Goal: Task Accomplishment & Management: Use online tool/utility

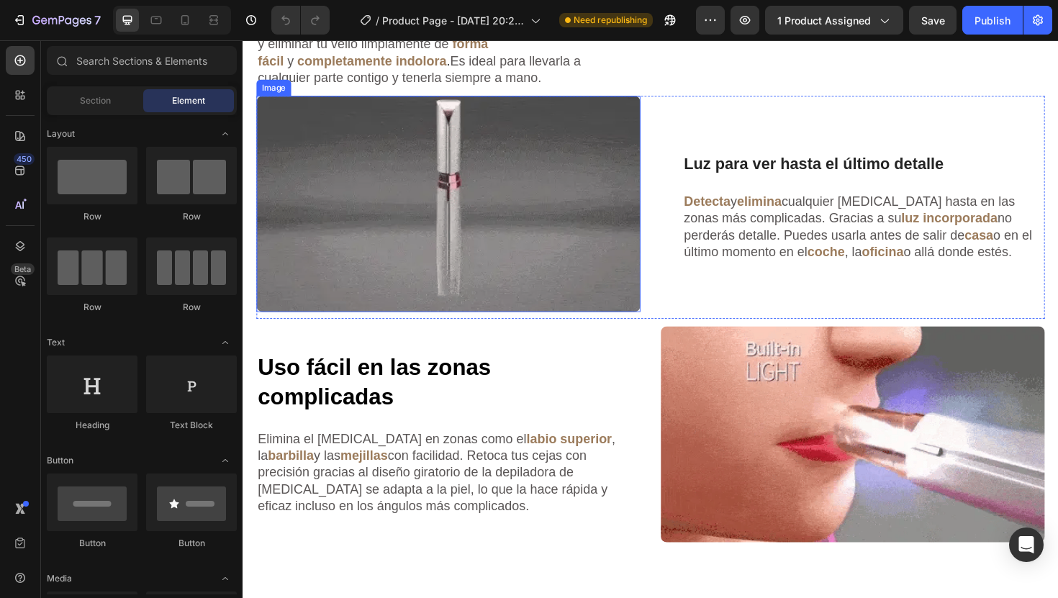
scroll to position [997, 0]
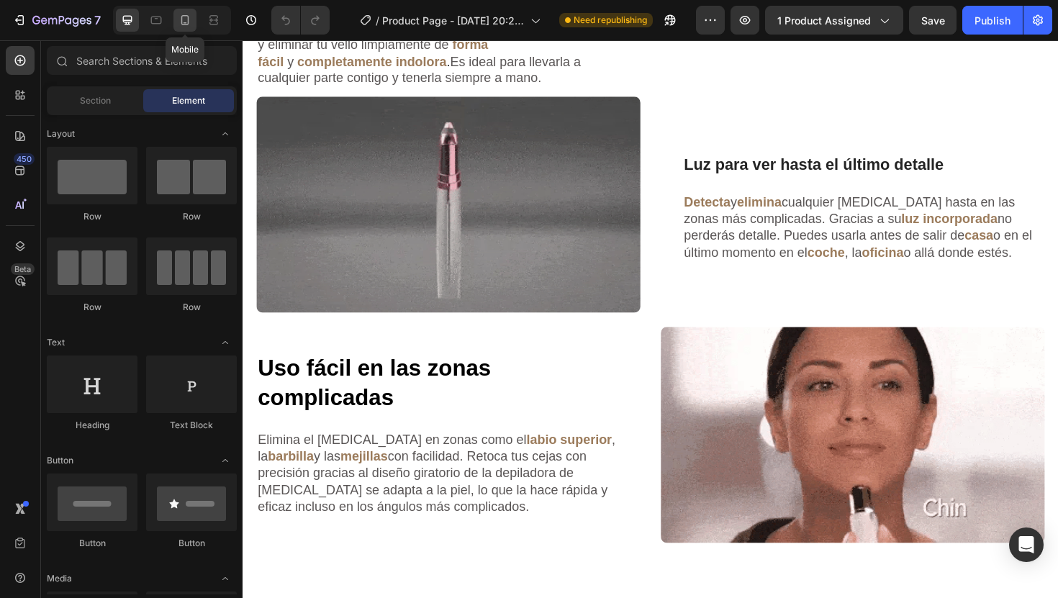
click at [190, 26] on icon at bounding box center [185, 20] width 14 height 14
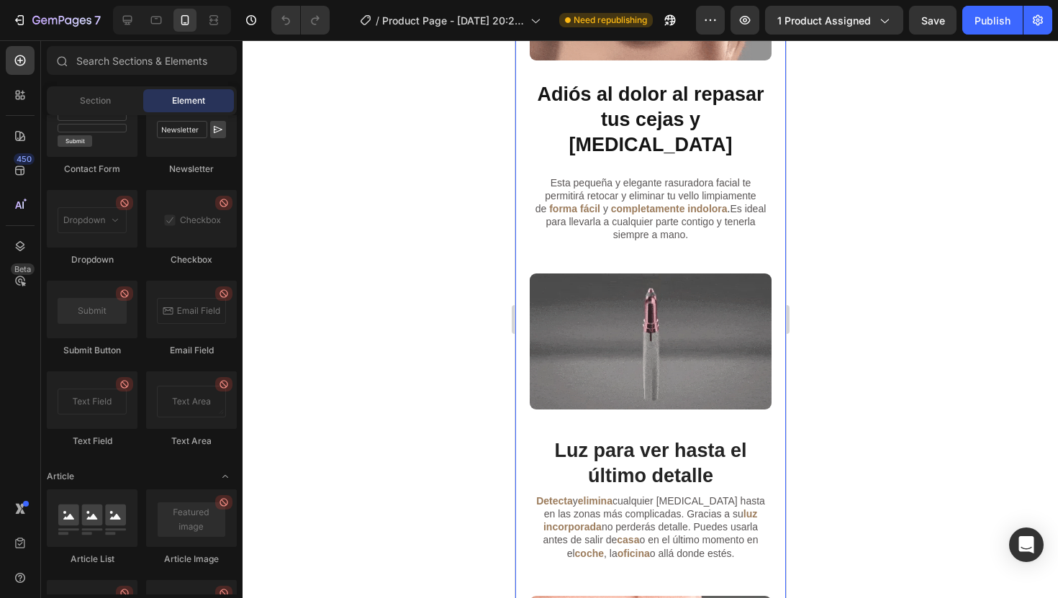
scroll to position [3881, 0]
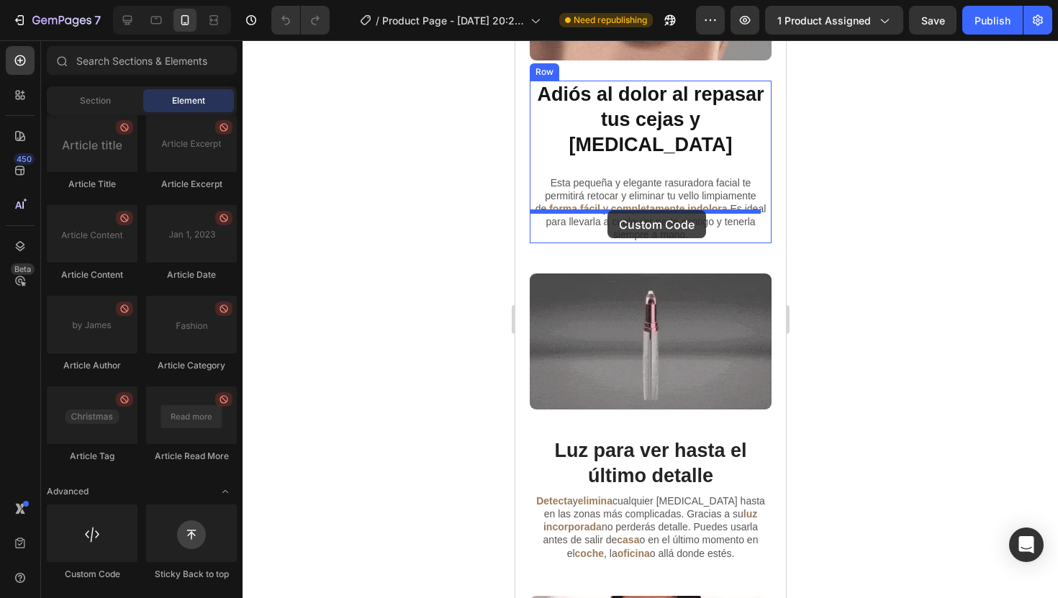
drag, startPoint x: 615, startPoint y: 599, endPoint x: 607, endPoint y: 210, distance: 389.4
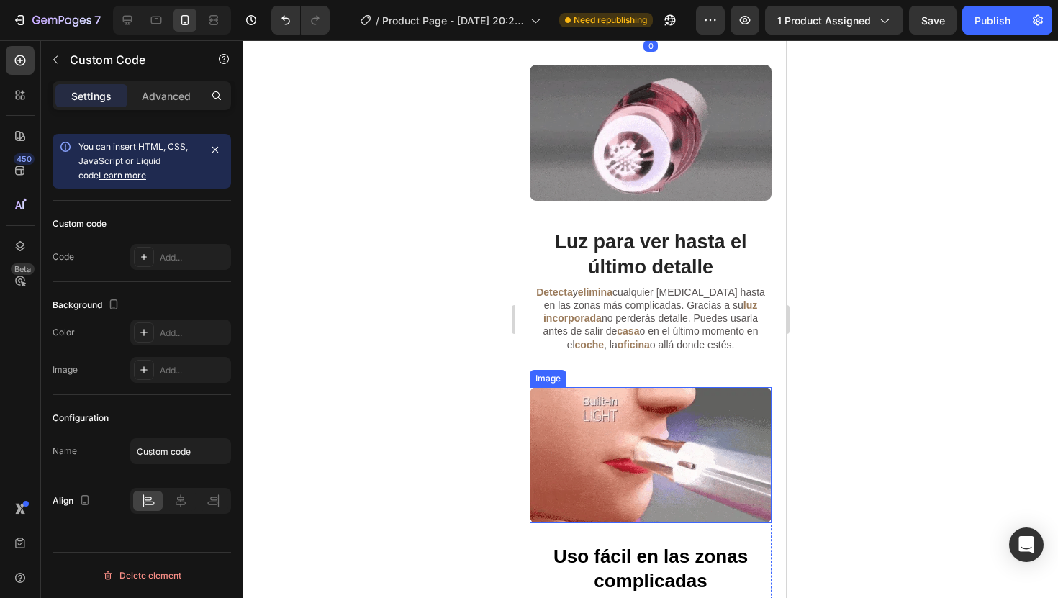
scroll to position [1156, 0]
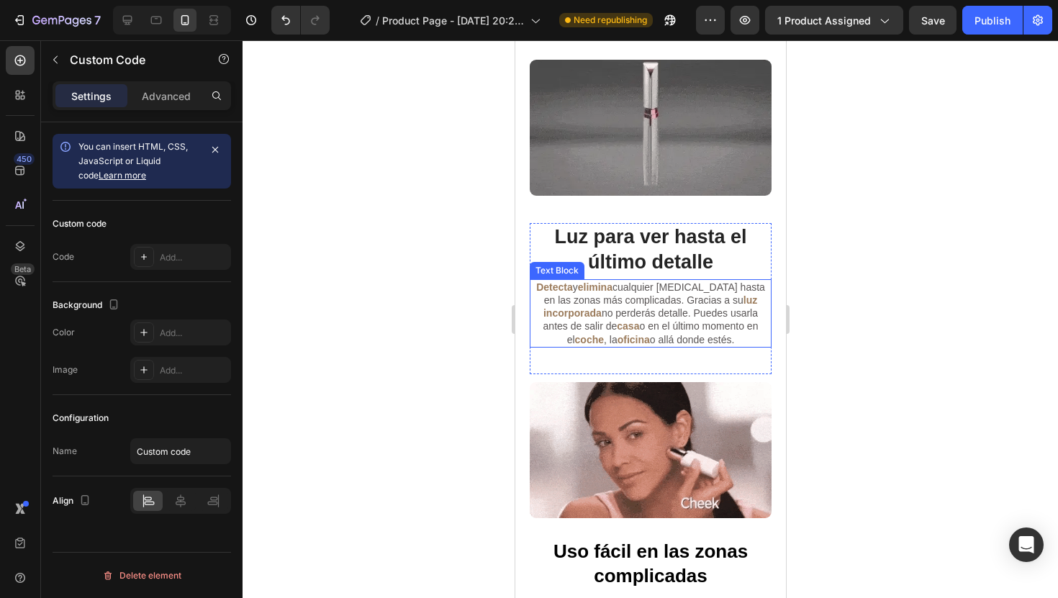
click at [633, 281] on span "cualquier [MEDICAL_DATA] hasta en las zonas más complicadas. Gracias a su" at bounding box center [653, 293] width 221 height 24
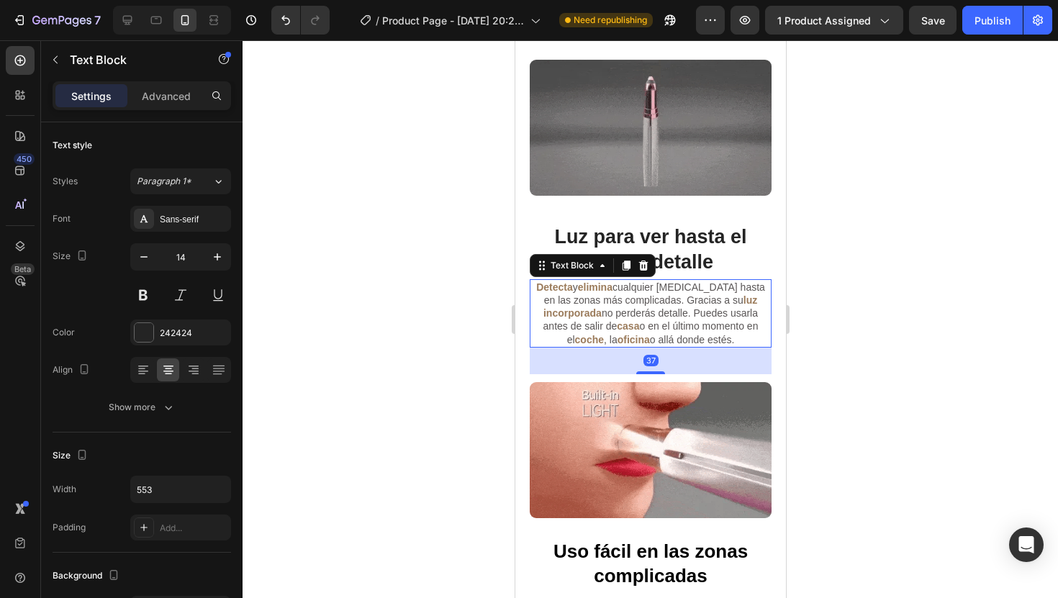
click at [874, 266] on div at bounding box center [649, 319] width 815 height 558
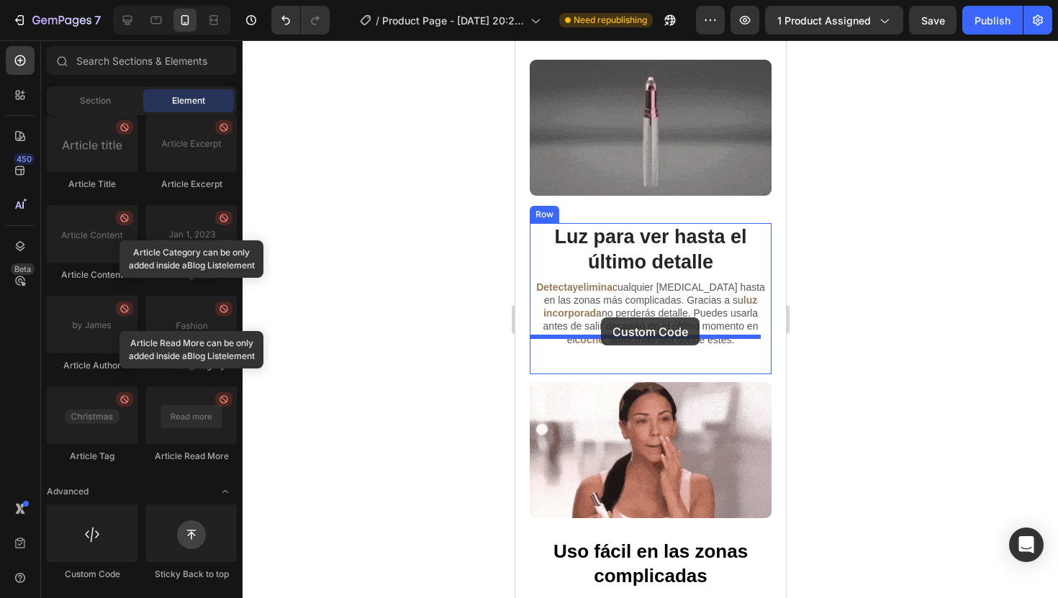
drag, startPoint x: 612, startPoint y: 580, endPoint x: 600, endPoint y: 317, distance: 262.9
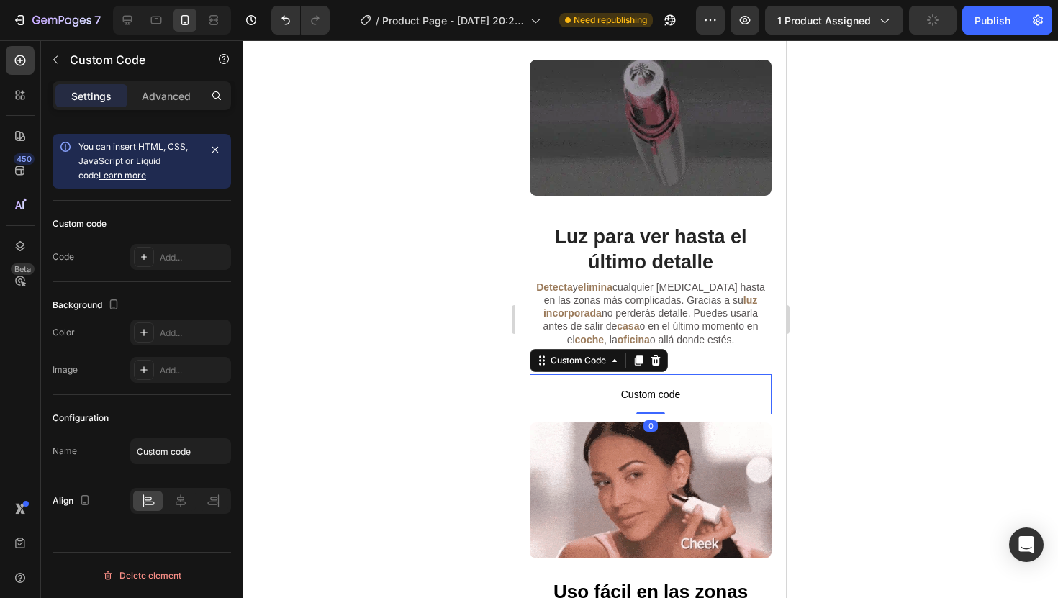
click at [992, 321] on div at bounding box center [649, 319] width 815 height 558
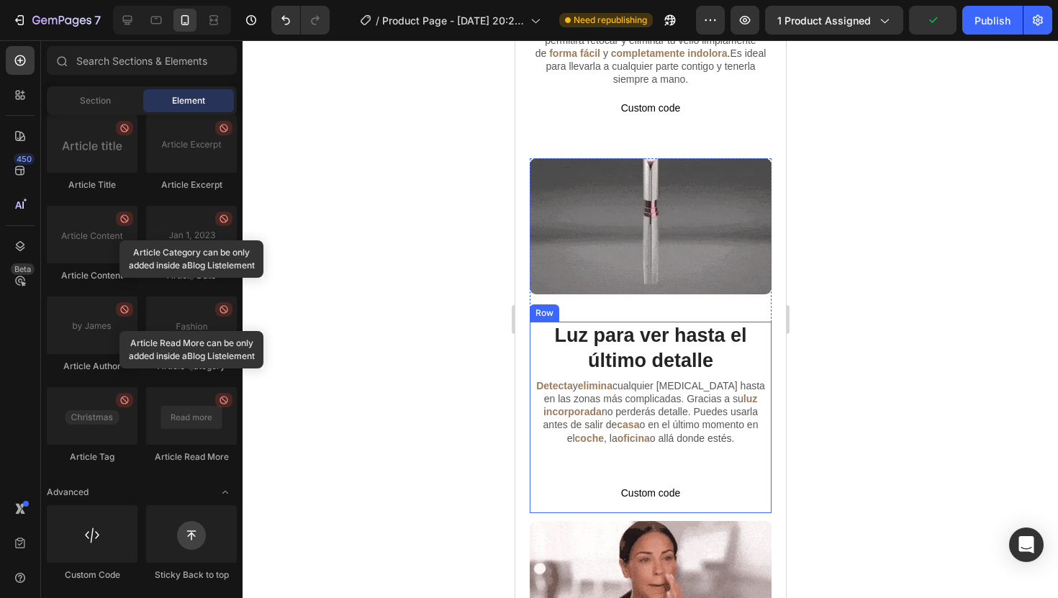
scroll to position [1058, 0]
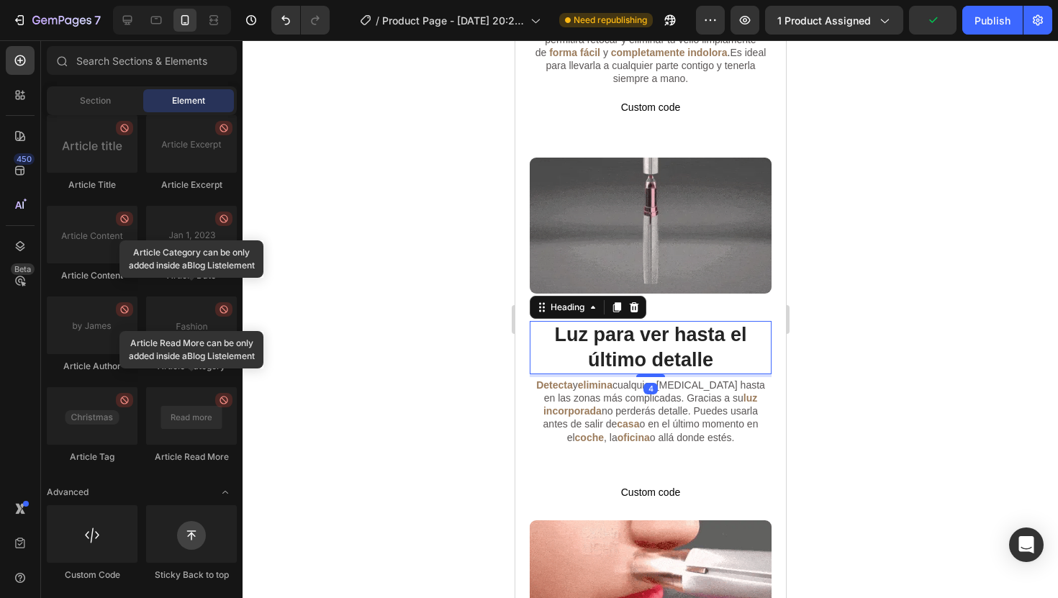
click at [704, 327] on strong "Luz para ver hasta el último detalle" at bounding box center [649, 347] width 192 height 47
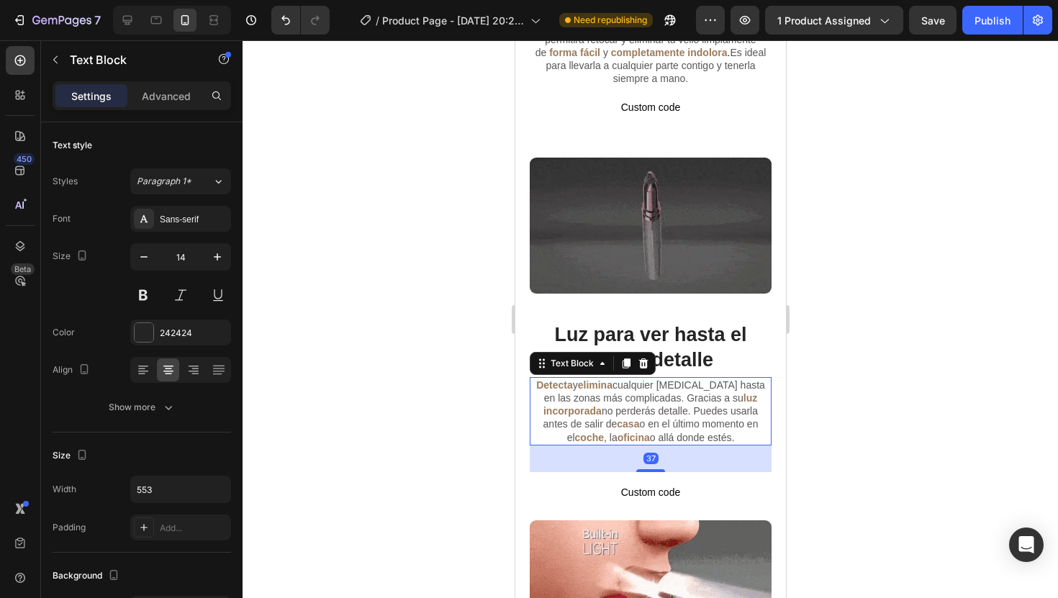
click at [666, 432] on span "o allá donde estés." at bounding box center [691, 438] width 85 height 12
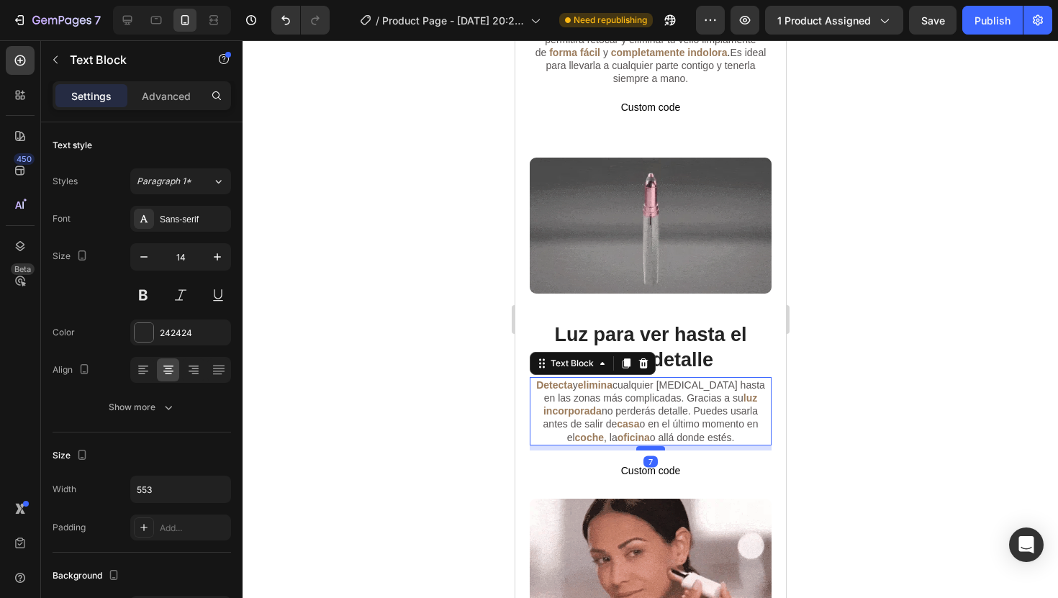
drag, startPoint x: 645, startPoint y: 433, endPoint x: 640, endPoint y: 410, distance: 23.4
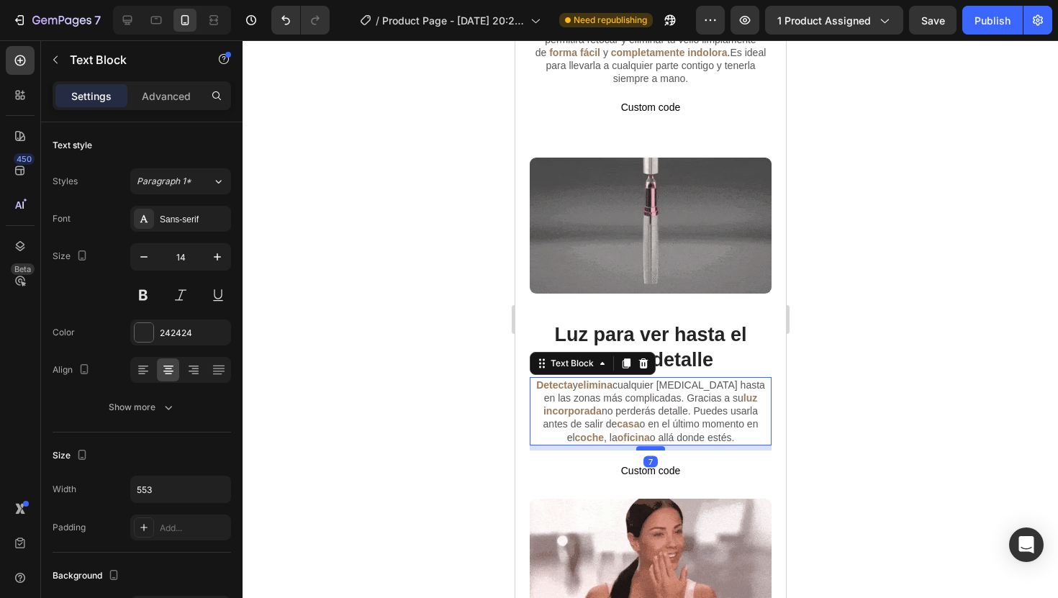
click at [640, 446] on div at bounding box center [649, 448] width 29 height 4
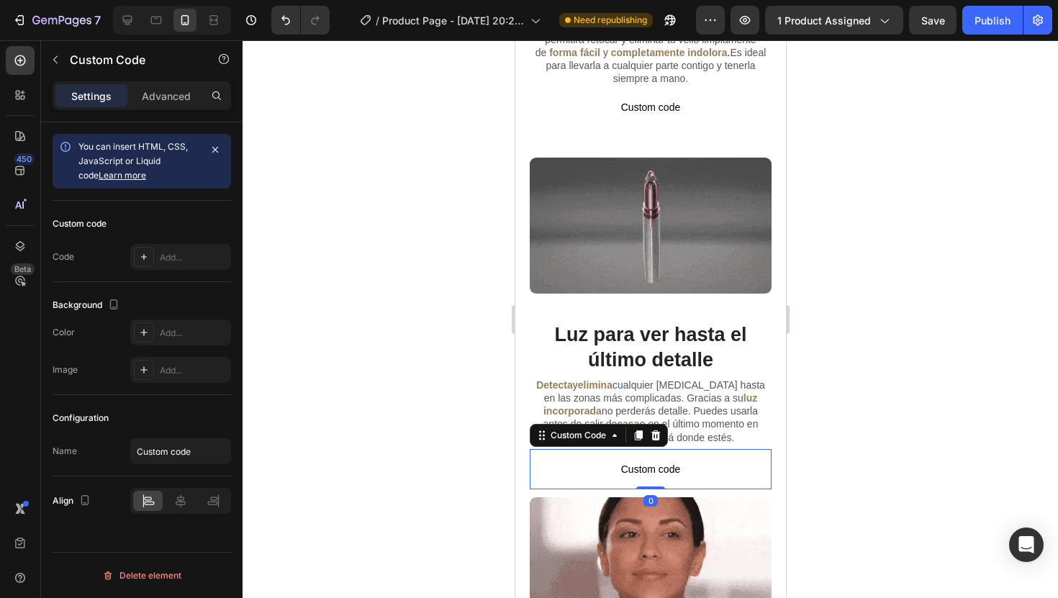
click at [684, 461] on span "Custom code" at bounding box center [650, 469] width 242 height 17
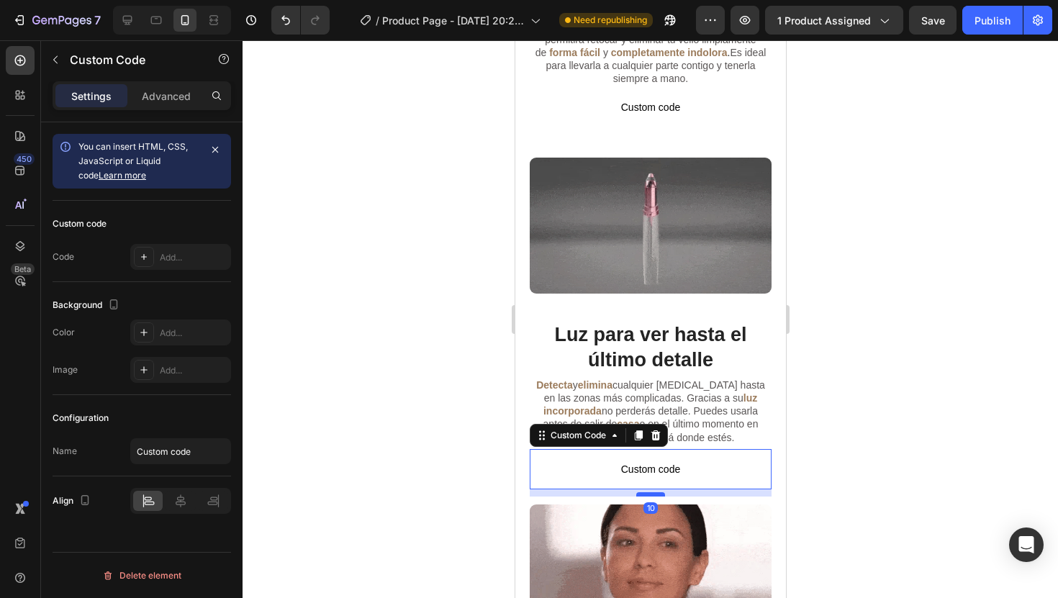
drag, startPoint x: 653, startPoint y: 449, endPoint x: 655, endPoint y: 457, distance: 8.2
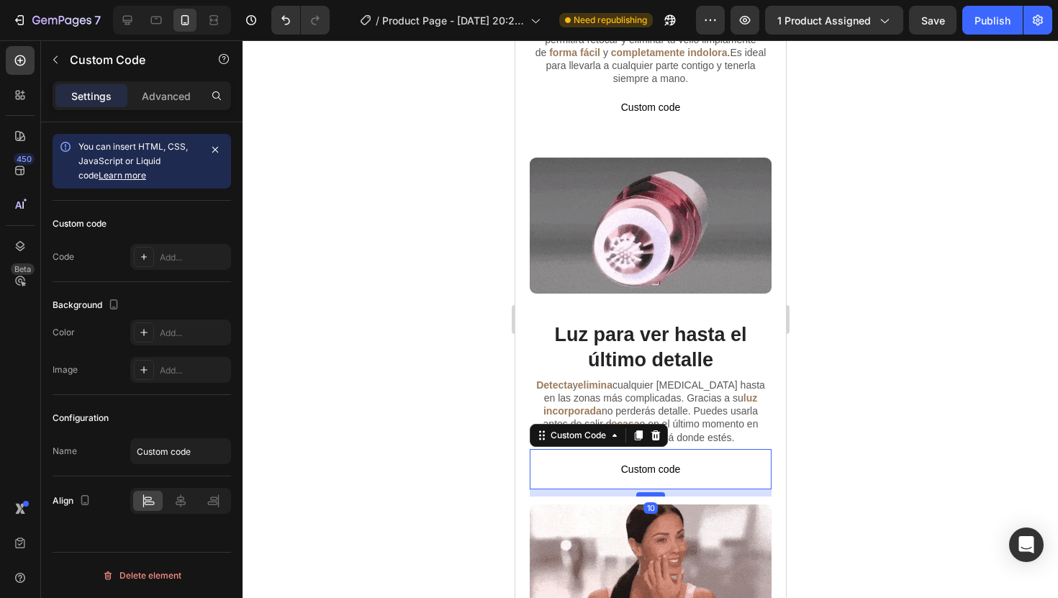
click at [655, 492] on div at bounding box center [649, 494] width 29 height 4
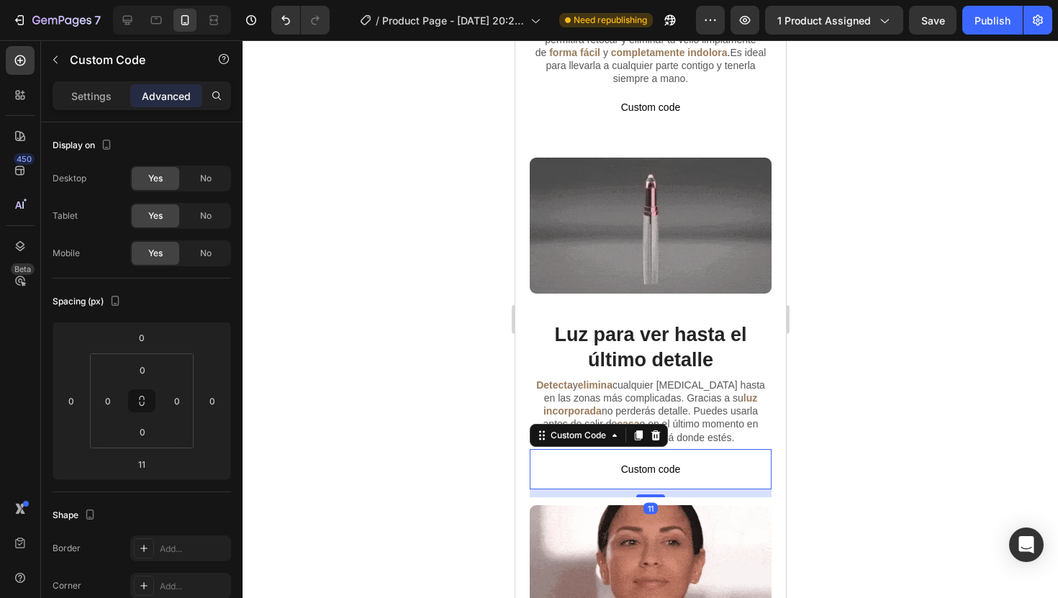
click at [907, 373] on div at bounding box center [649, 319] width 815 height 558
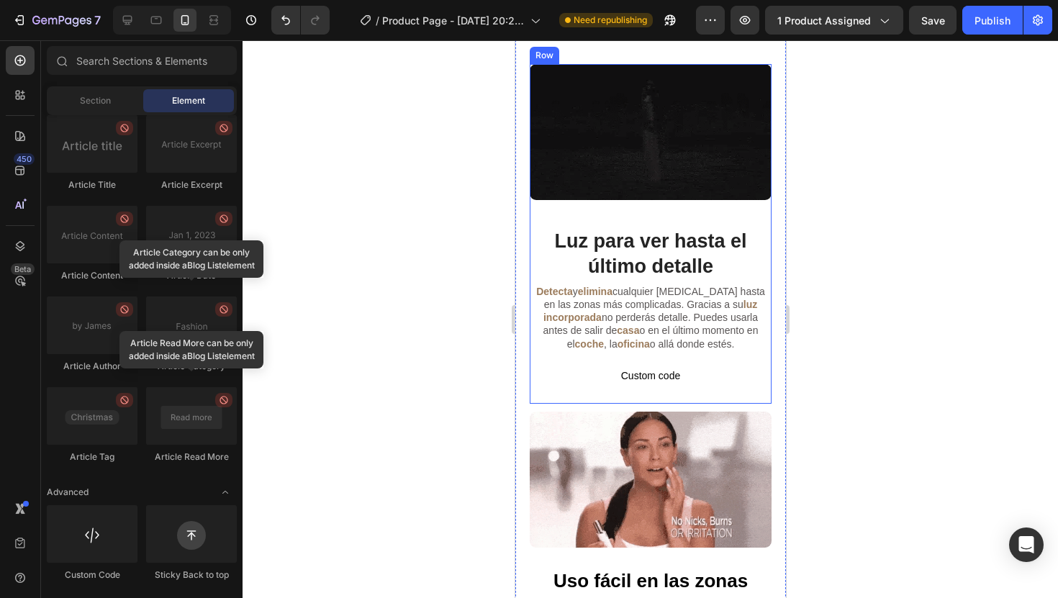
scroll to position [1246, 0]
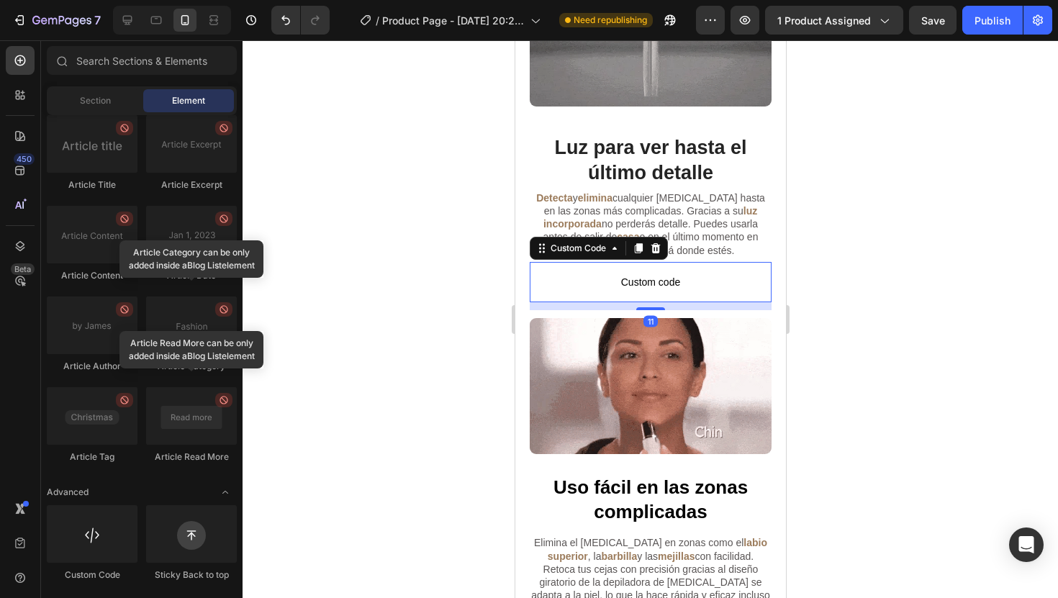
click at [642, 262] on p "Custom code" at bounding box center [650, 282] width 242 height 40
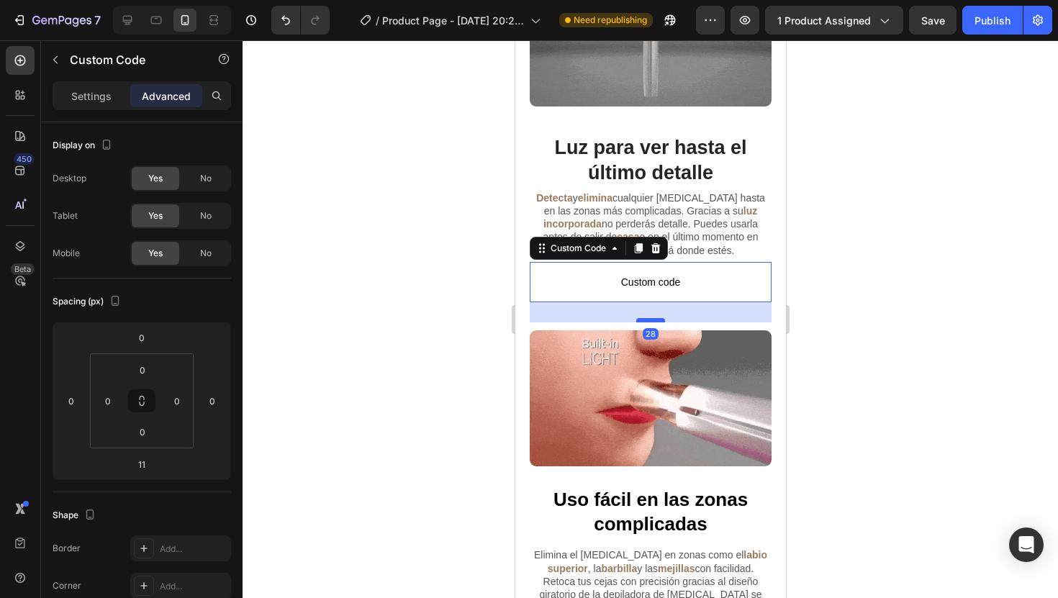
drag, startPoint x: 645, startPoint y: 270, endPoint x: 644, endPoint y: 280, distance: 10.2
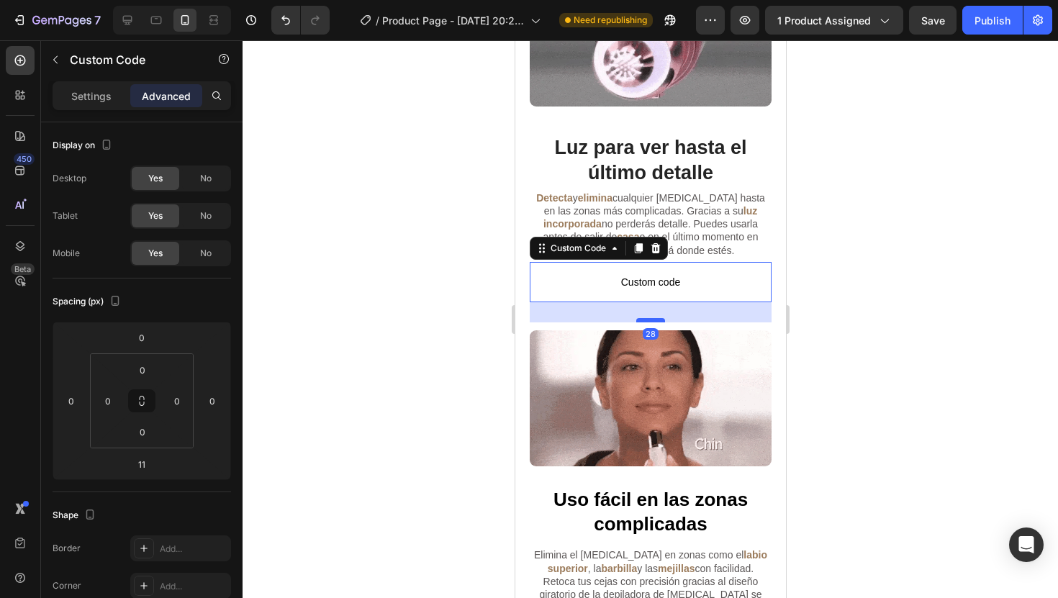
click at [644, 318] on div at bounding box center [649, 320] width 29 height 4
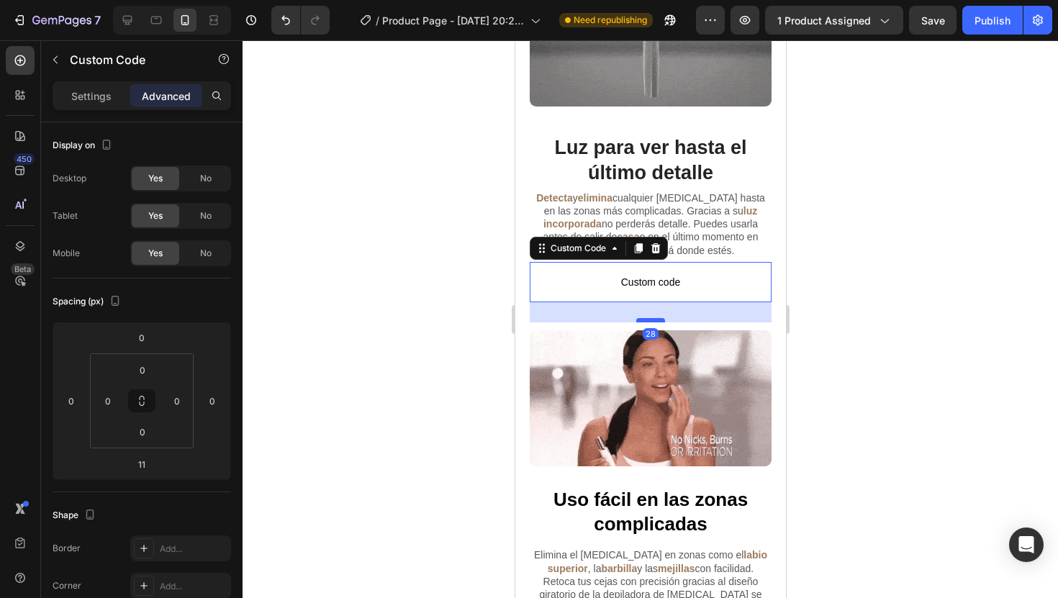
type input "25"
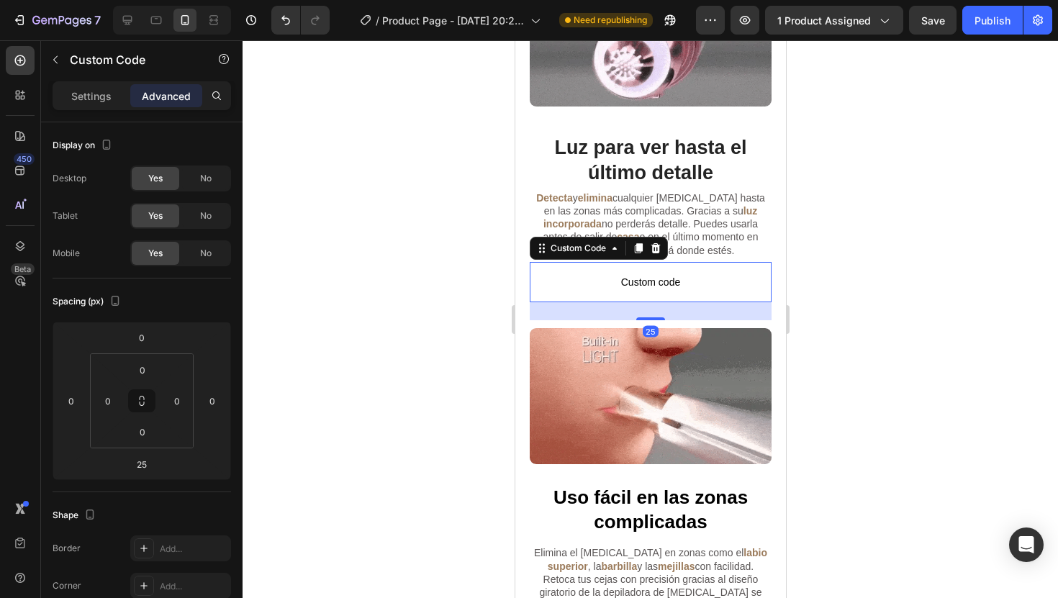
drag, startPoint x: 898, startPoint y: 296, endPoint x: 263, endPoint y: 317, distance: 635.0
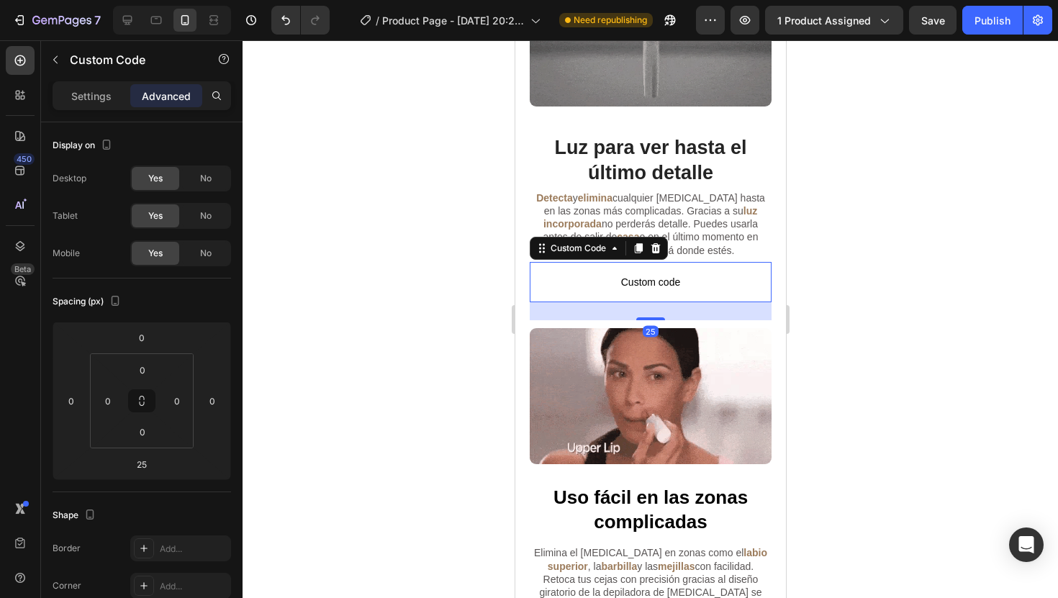
click at [898, 296] on div at bounding box center [649, 319] width 815 height 558
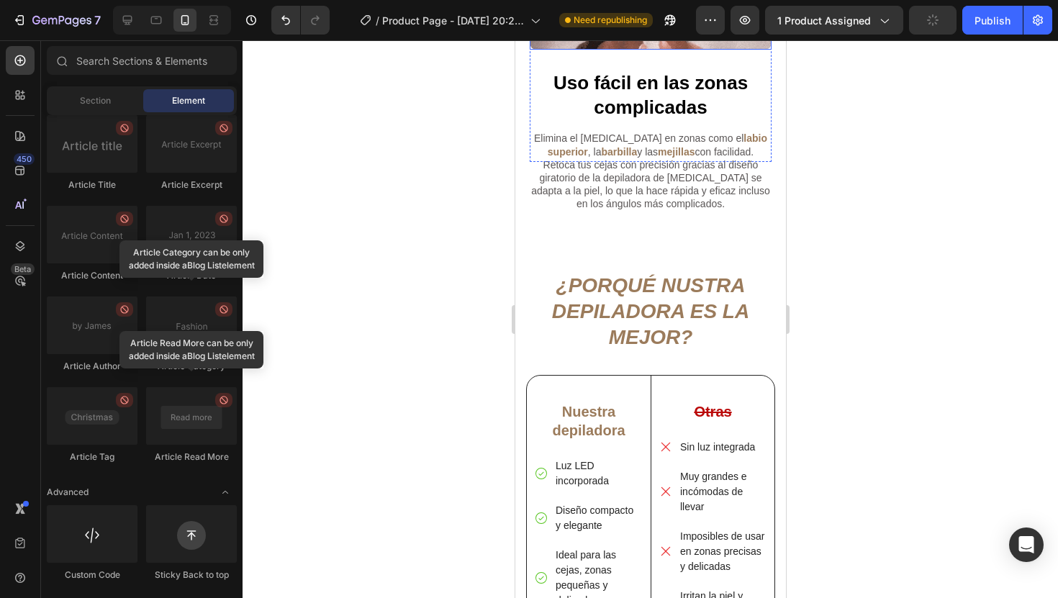
scroll to position [1812, 0]
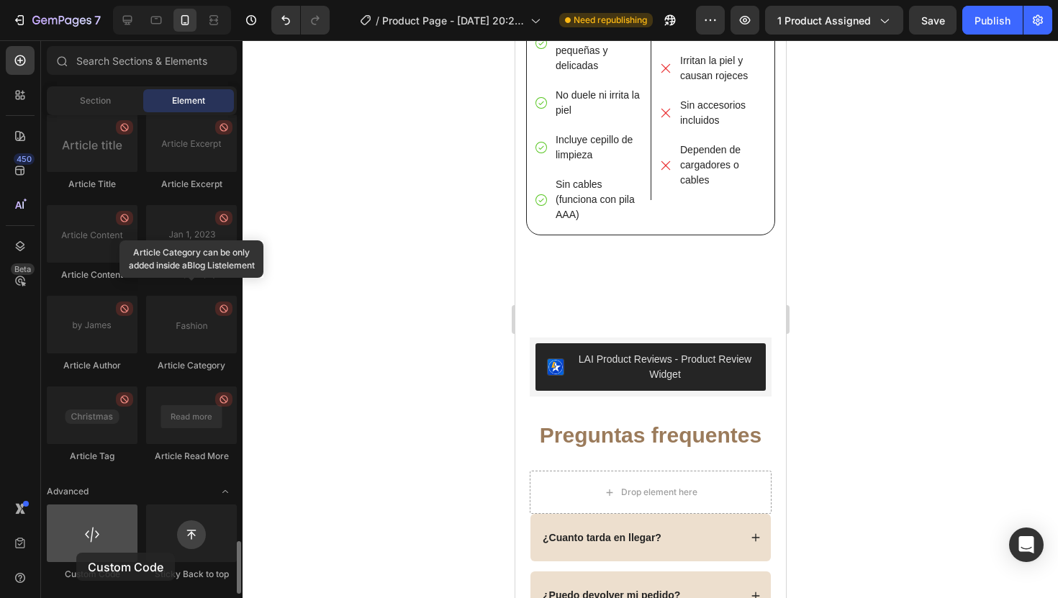
drag, startPoint x: 105, startPoint y: 538, endPoint x: 82, endPoint y: 550, distance: 25.7
click at [82, 550] on div at bounding box center [92, 533] width 91 height 58
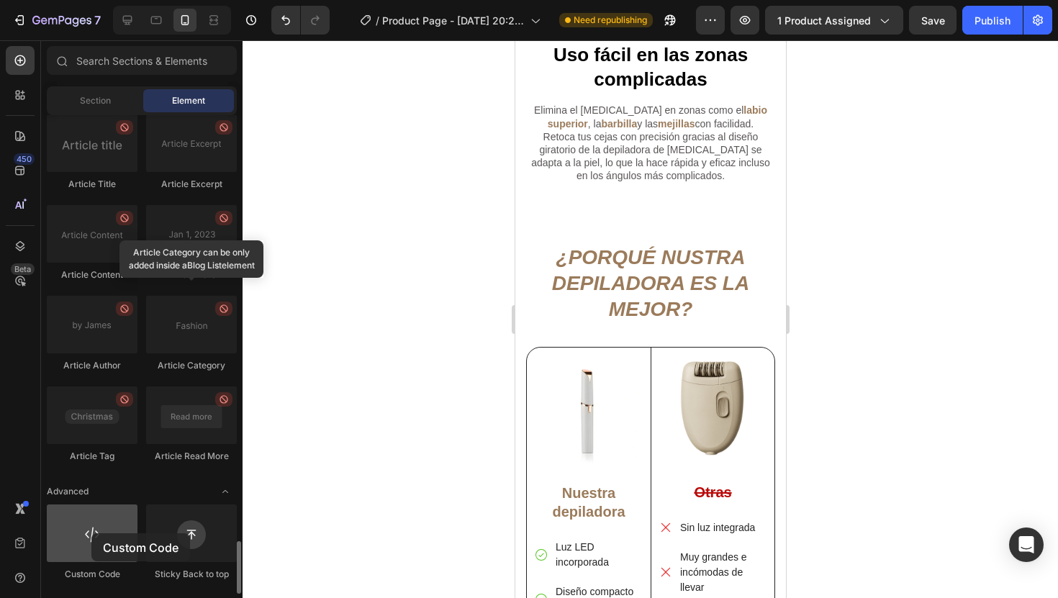
scroll to position [1747, 0]
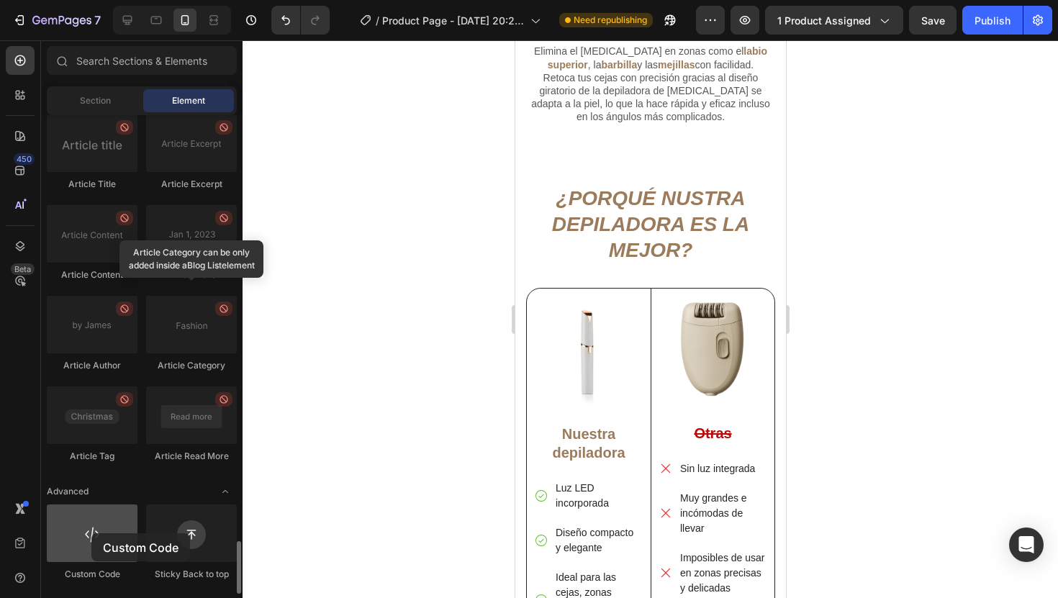
drag, startPoint x: 86, startPoint y: 540, endPoint x: 89, endPoint y: 530, distance: 9.8
click at [89, 530] on div at bounding box center [92, 533] width 91 height 58
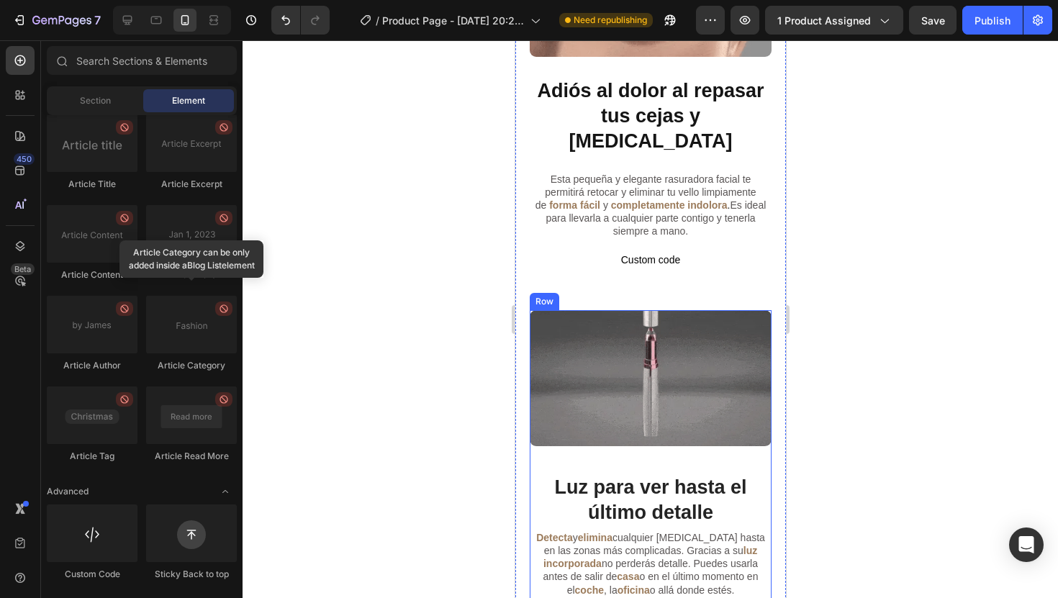
scroll to position [892, 0]
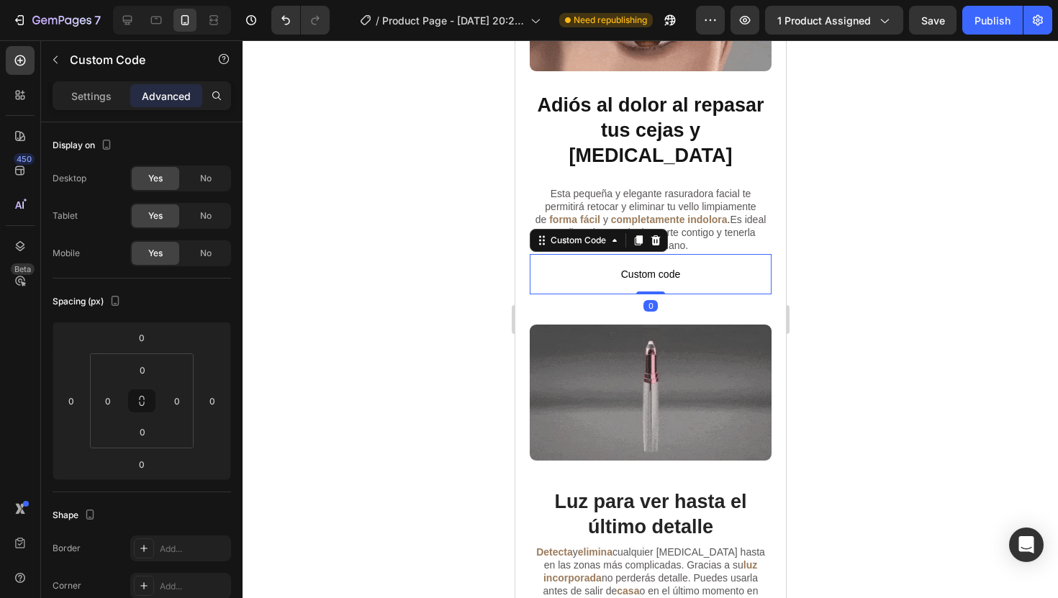
click at [644, 266] on span "Custom code" at bounding box center [650, 274] width 242 height 17
click at [94, 106] on div "Settings" at bounding box center [91, 95] width 72 height 23
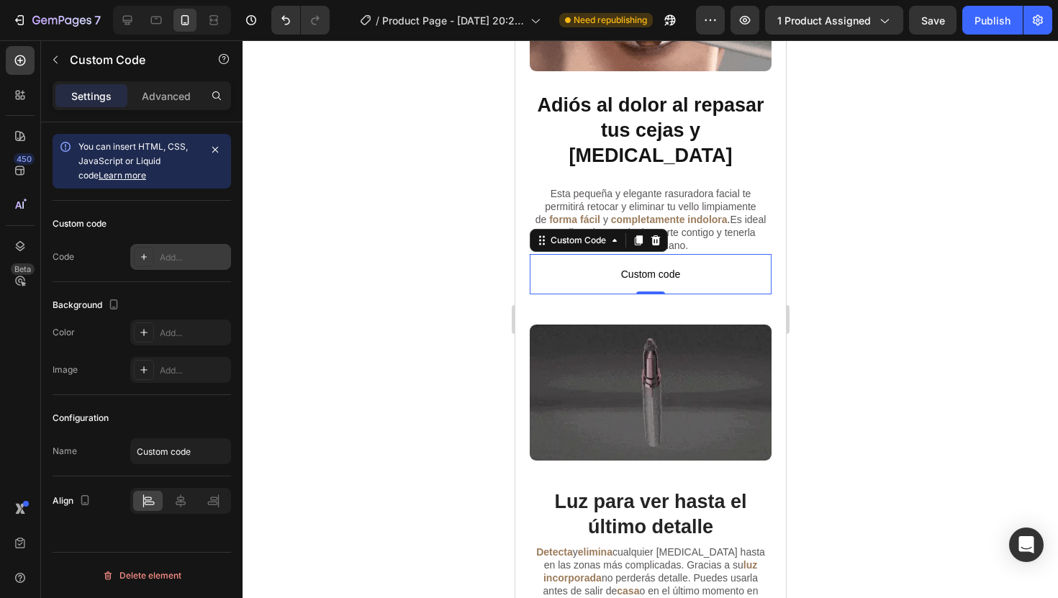
click at [183, 266] on div "Add..." at bounding box center [180, 257] width 101 height 26
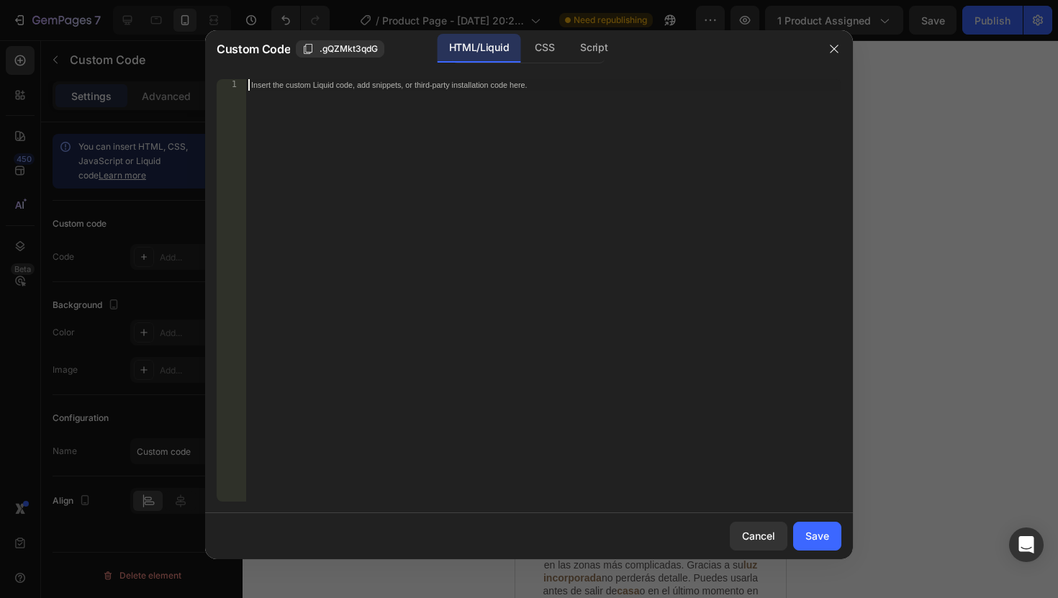
click at [296, 115] on div "Insert the custom Liquid code, add snippets, or third-party installation code h…" at bounding box center [543, 301] width 596 height 445
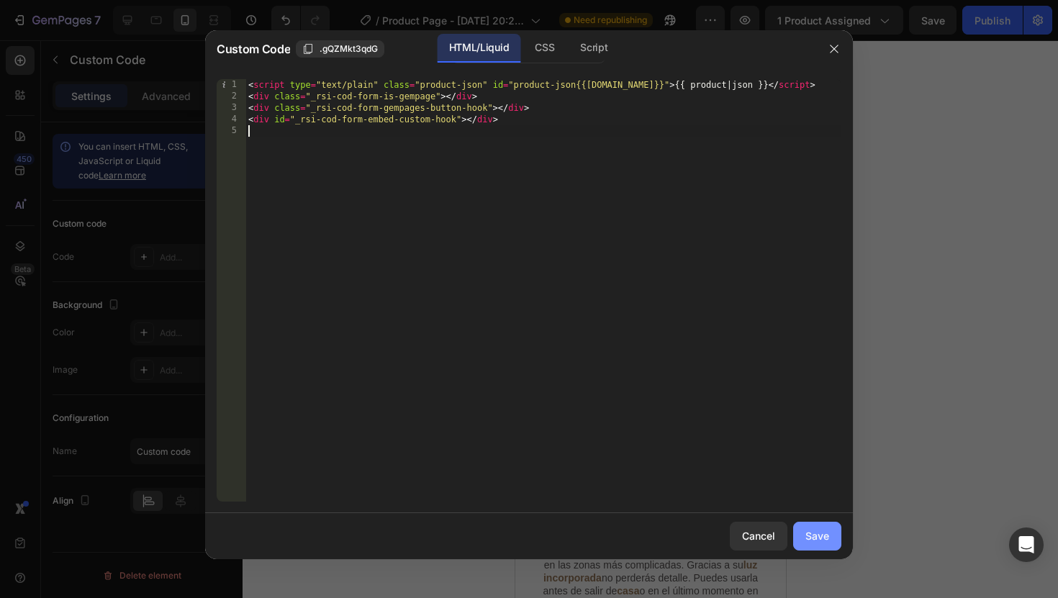
click at [822, 539] on div "Save" at bounding box center [817, 535] width 24 height 15
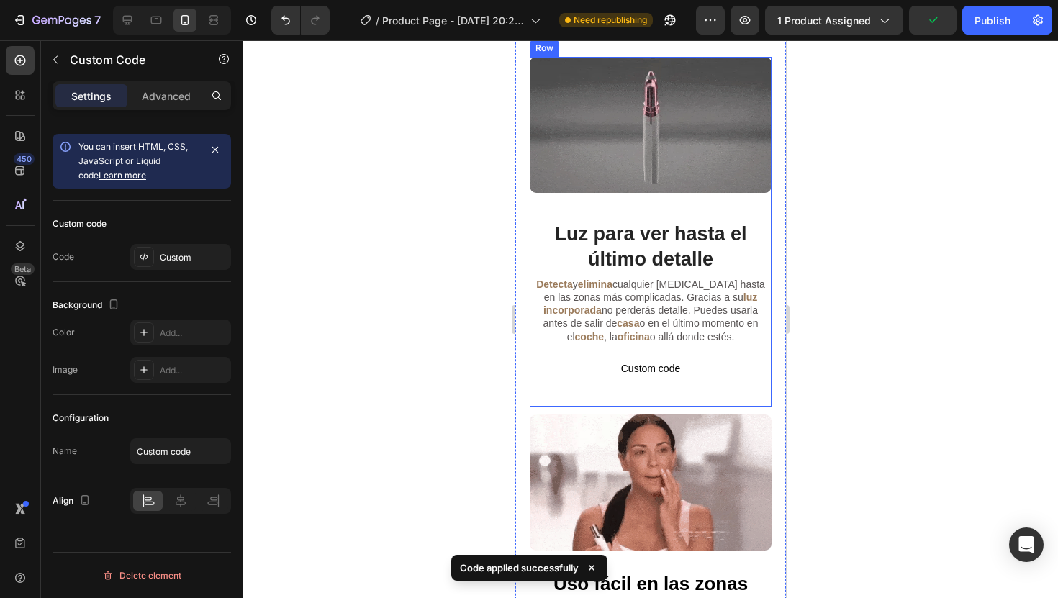
scroll to position [1292, 0]
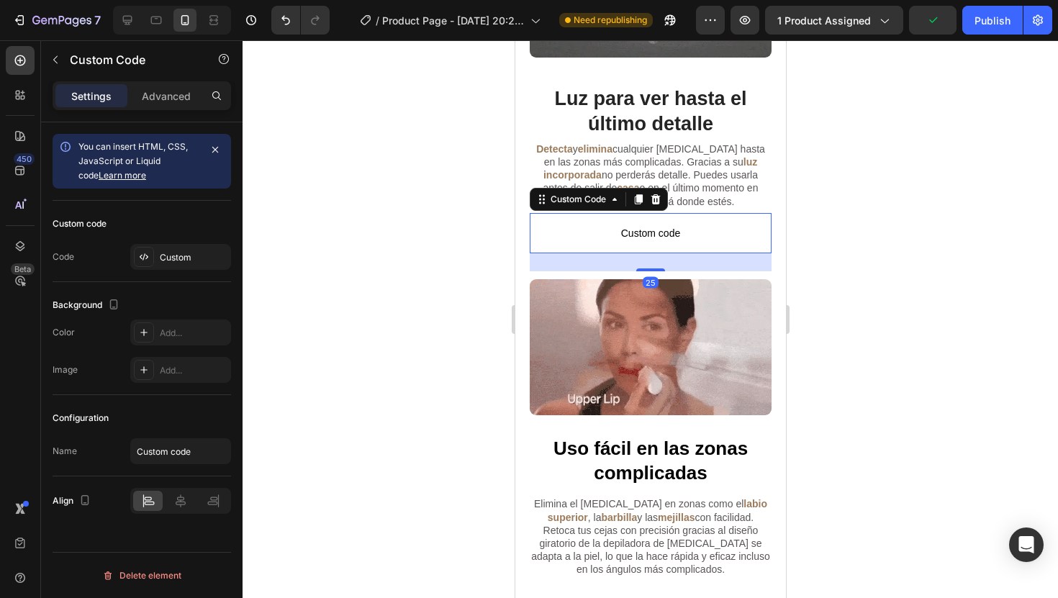
click at [620, 225] on span "Custom code" at bounding box center [650, 233] width 242 height 17
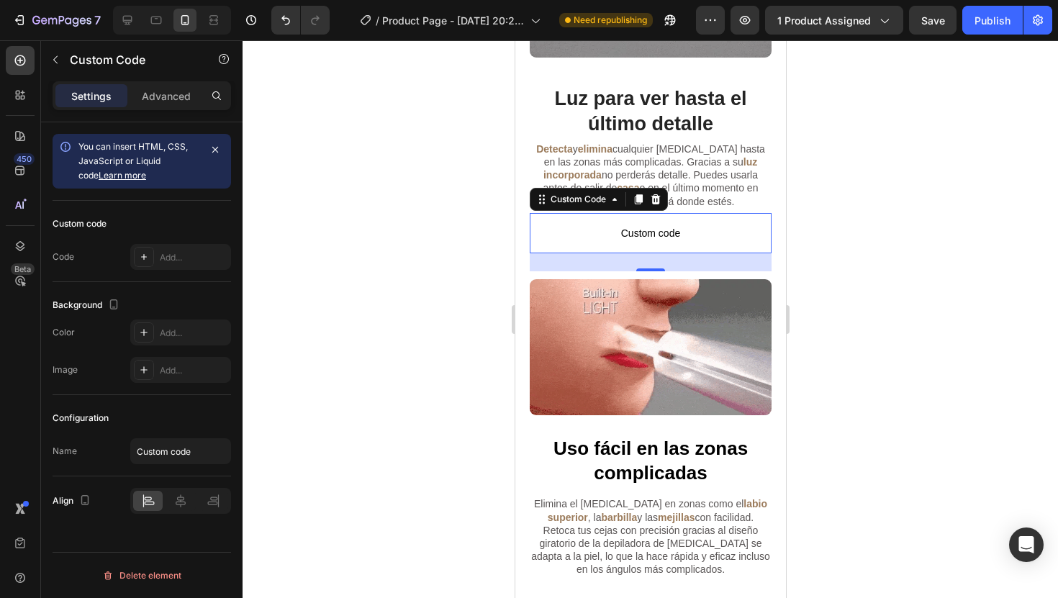
click at [124, 152] on div "You can insert HTML, CSS, JavaScript or Liquid code Learn more" at bounding box center [138, 161] width 121 height 43
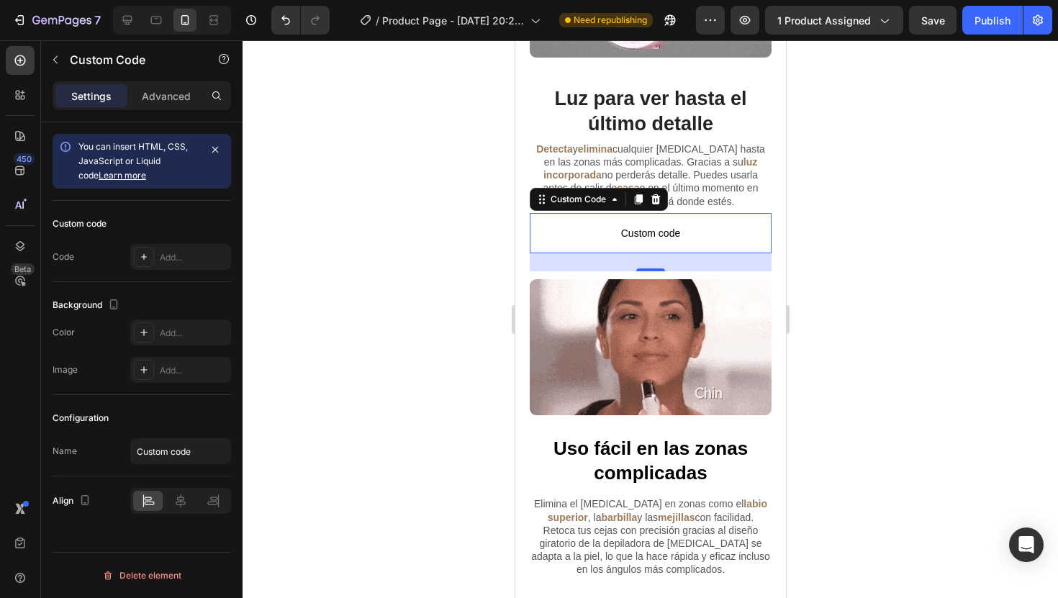
click at [646, 213] on p "Custom code" at bounding box center [650, 233] width 242 height 40
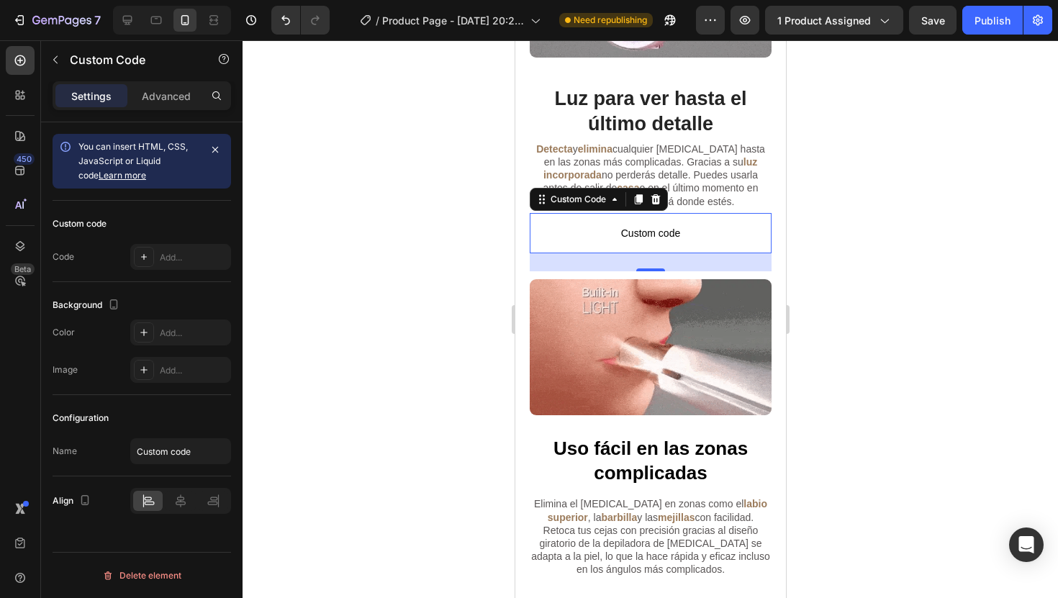
click at [638, 225] on span "Custom code" at bounding box center [650, 233] width 242 height 17
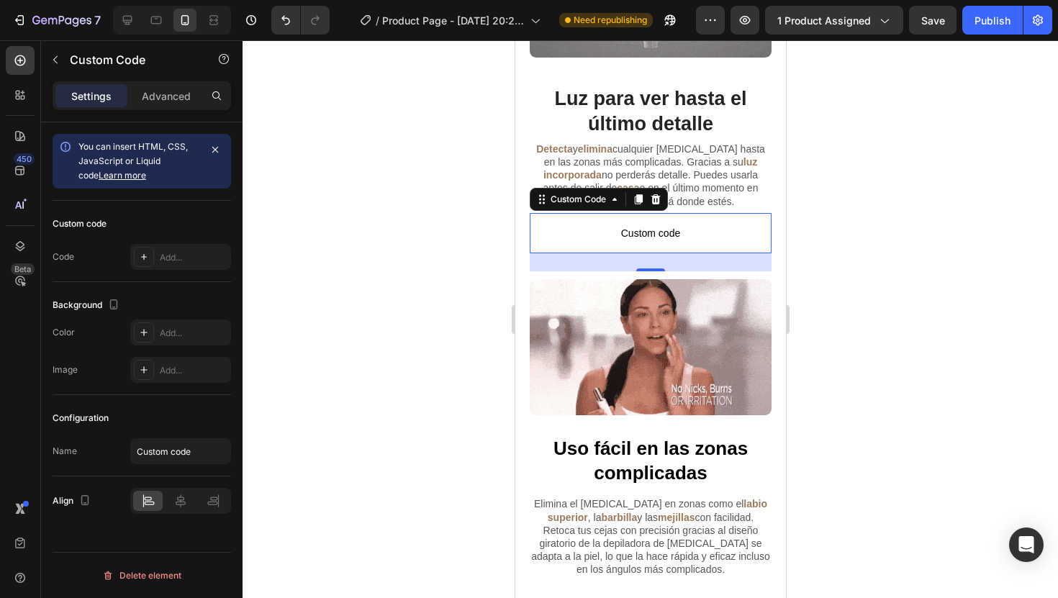
click at [638, 225] on span "Custom code" at bounding box center [650, 233] width 242 height 17
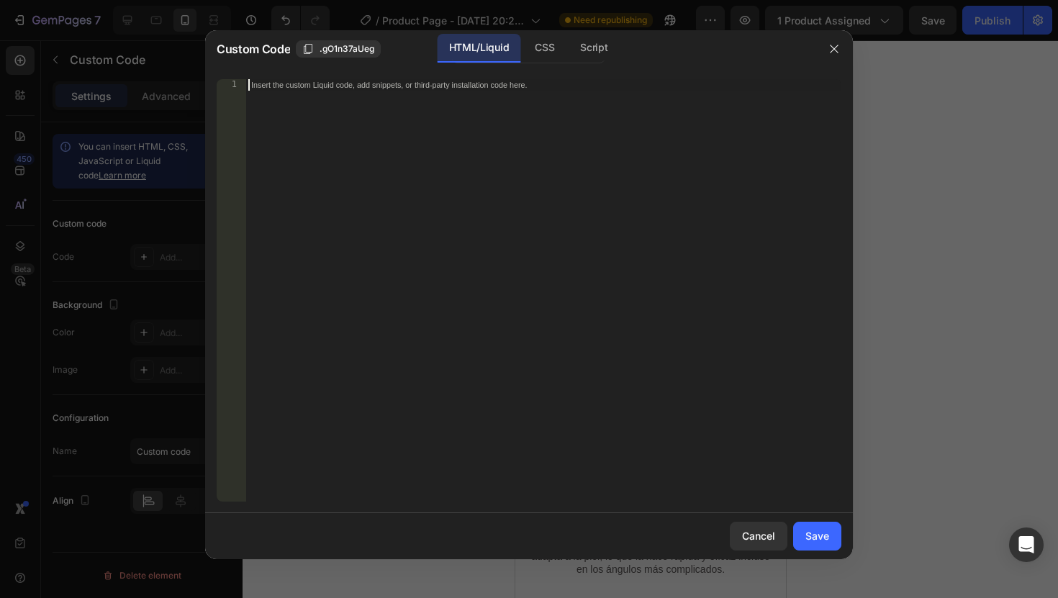
click at [371, 85] on div "Insert the custom Liquid code, add snippets, or third-party installation code h…" at bounding box center [513, 84] width 525 height 10
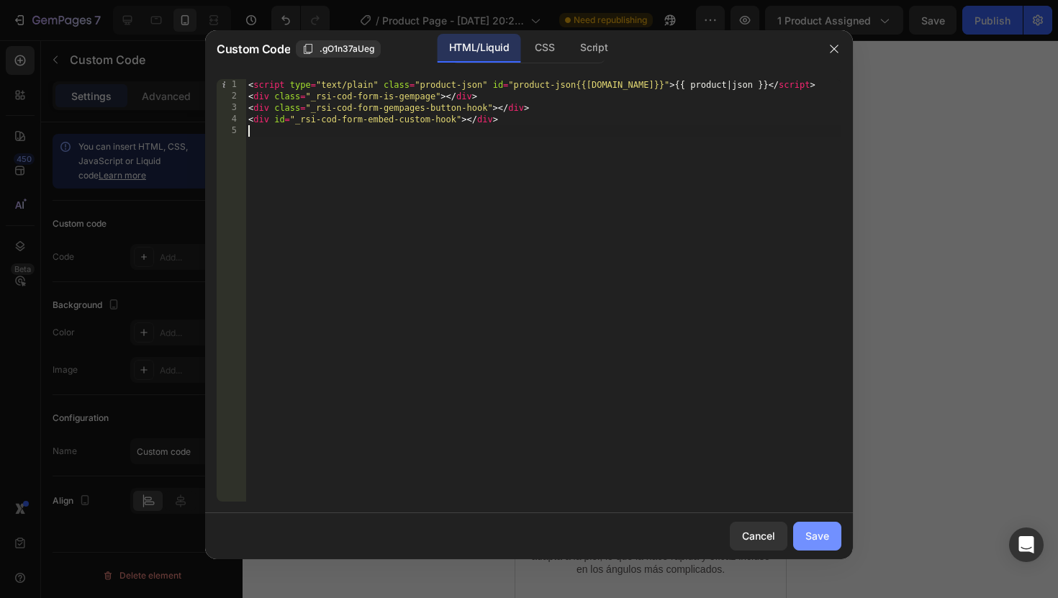
click at [808, 545] on button "Save" at bounding box center [817, 536] width 48 height 29
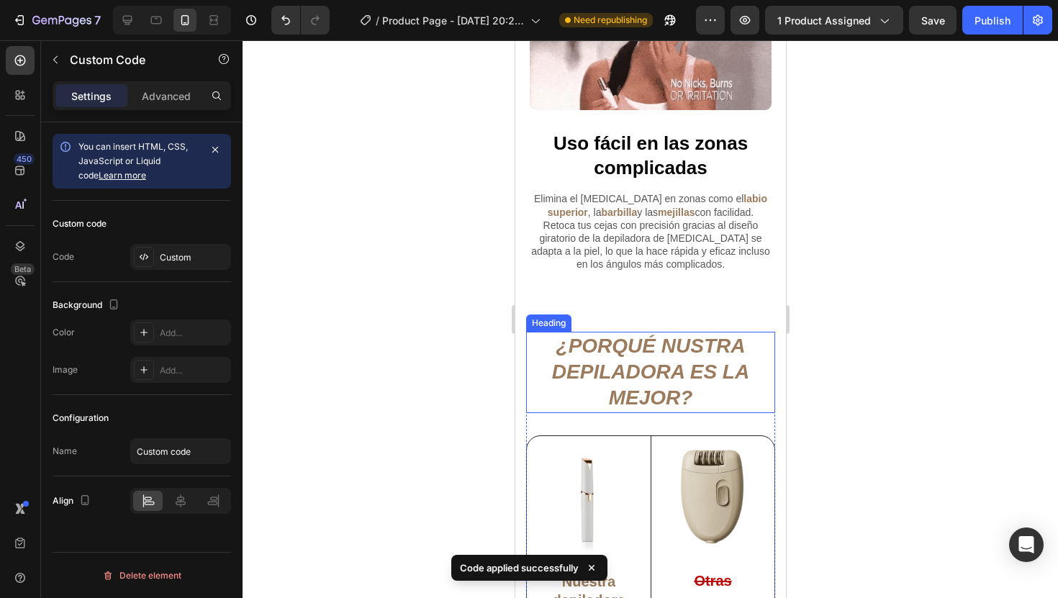
scroll to position [1591, 0]
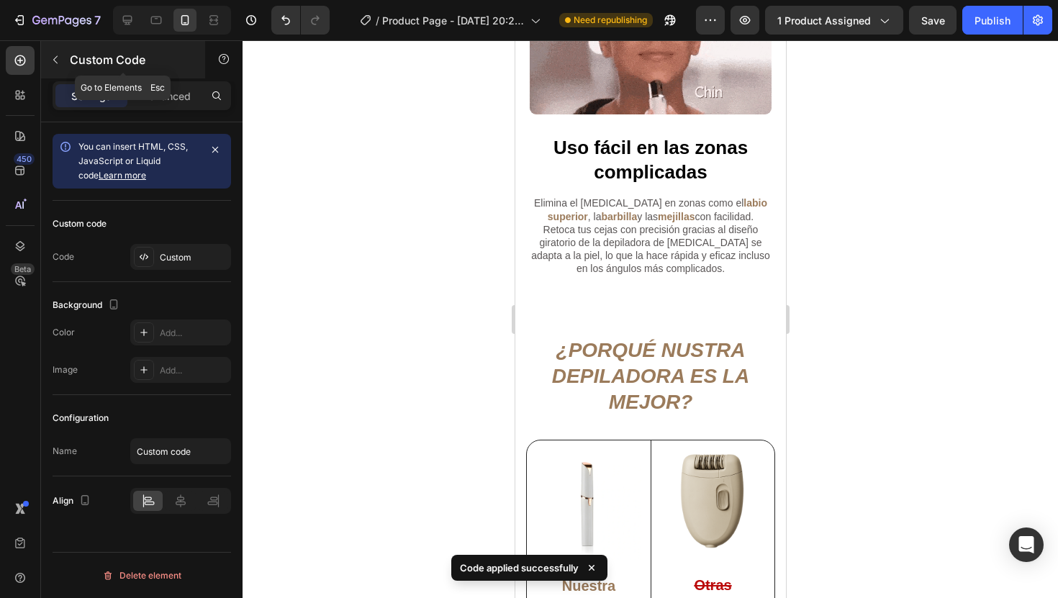
click at [56, 59] on icon "button" at bounding box center [56, 60] width 12 height 12
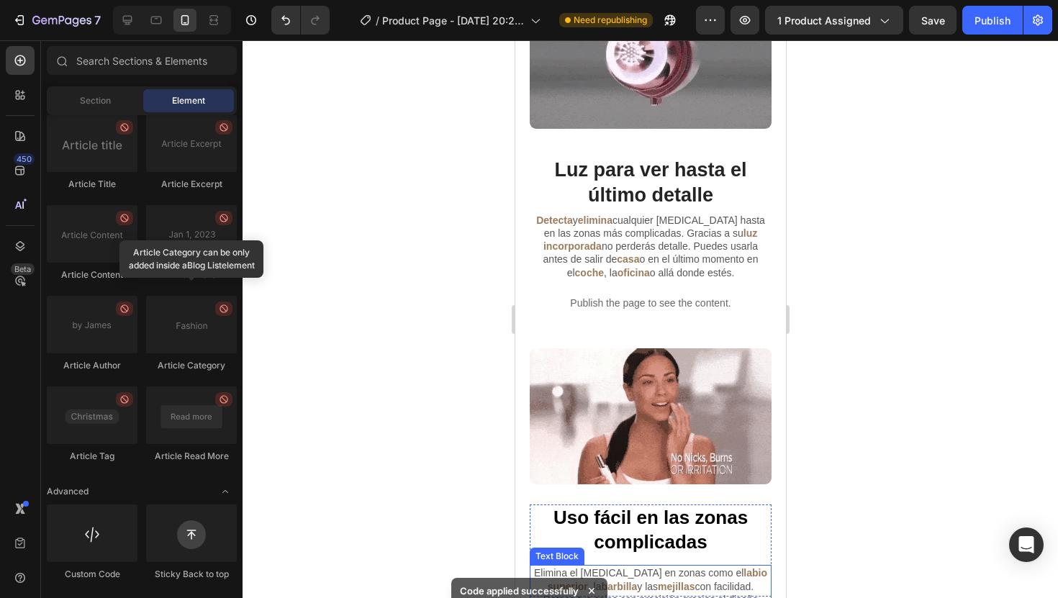
scroll to position [1148, 0]
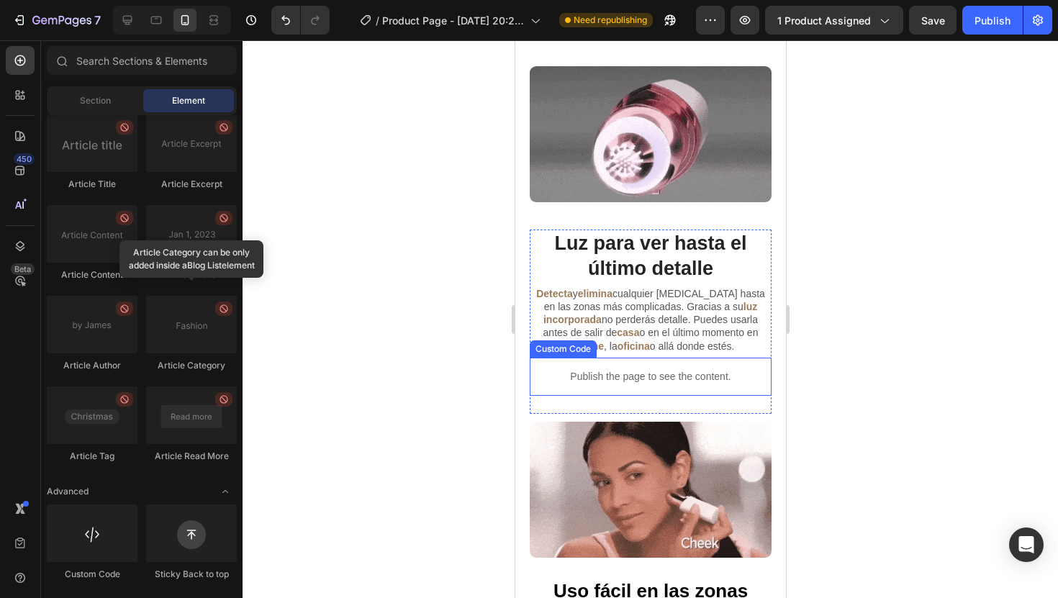
click at [680, 369] on p "Publish the page to see the content." at bounding box center [650, 376] width 242 height 15
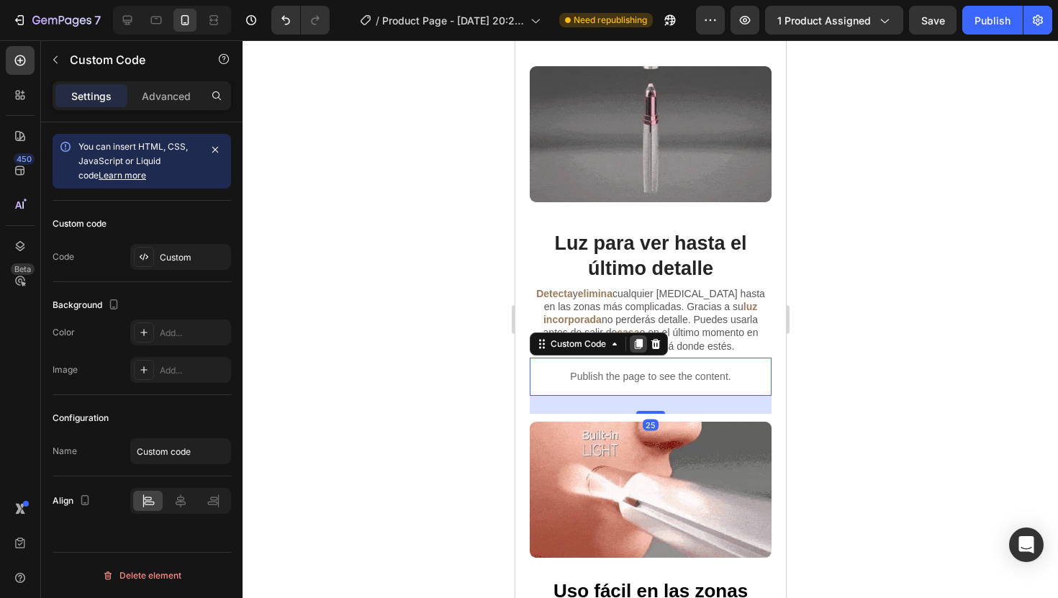
click at [632, 335] on div at bounding box center [637, 343] width 17 height 17
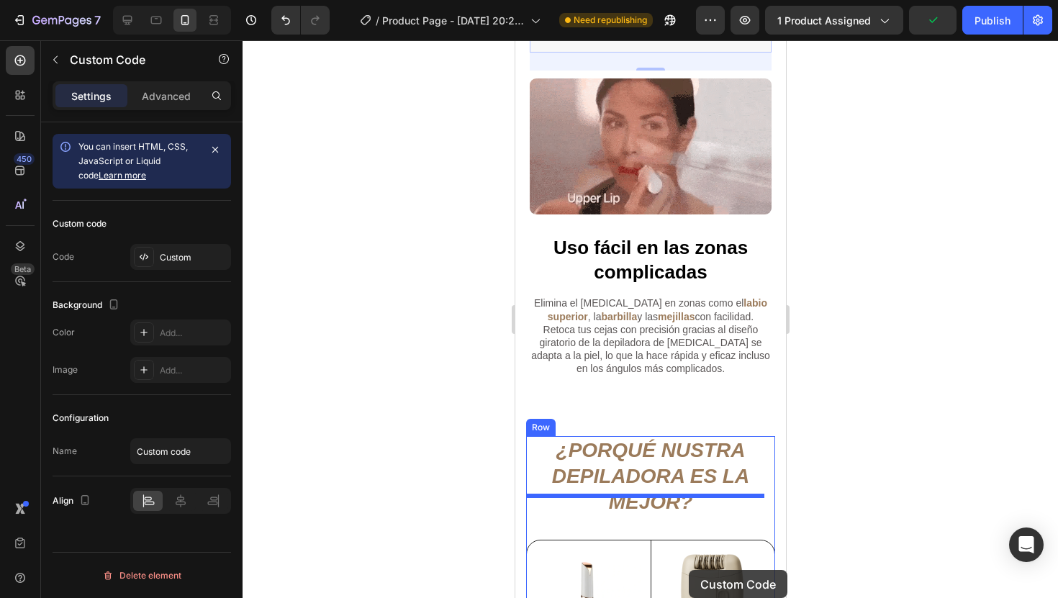
scroll to position [1549, 0]
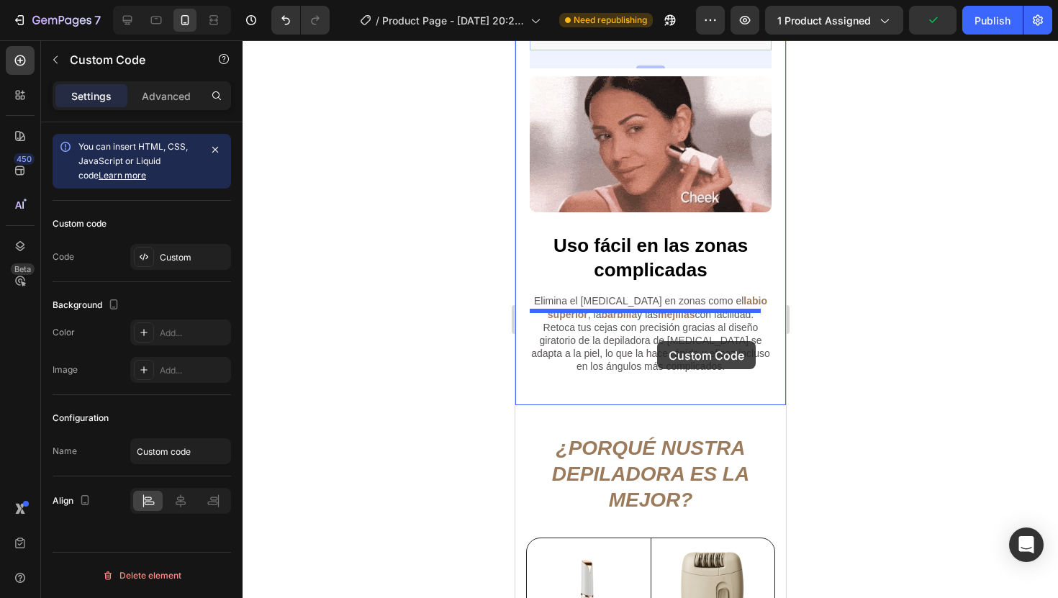
drag, startPoint x: 700, startPoint y: 238, endPoint x: 656, endPoint y: 341, distance: 111.9
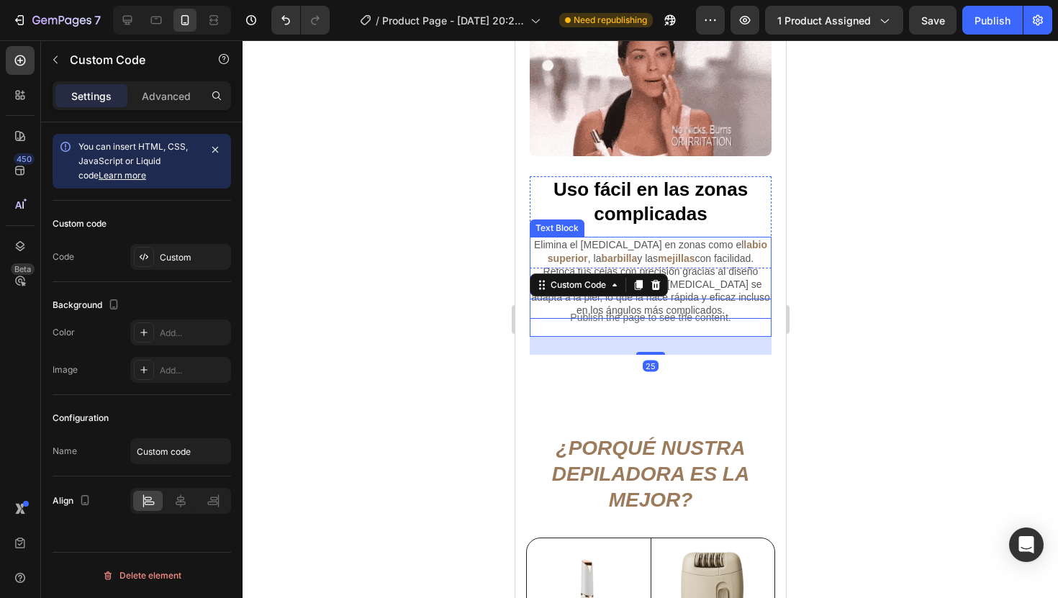
click at [705, 253] on span "con facilidad. Retoca tus cejas con precisión gracias al diseño giratorio de la…" at bounding box center [649, 285] width 239 height 64
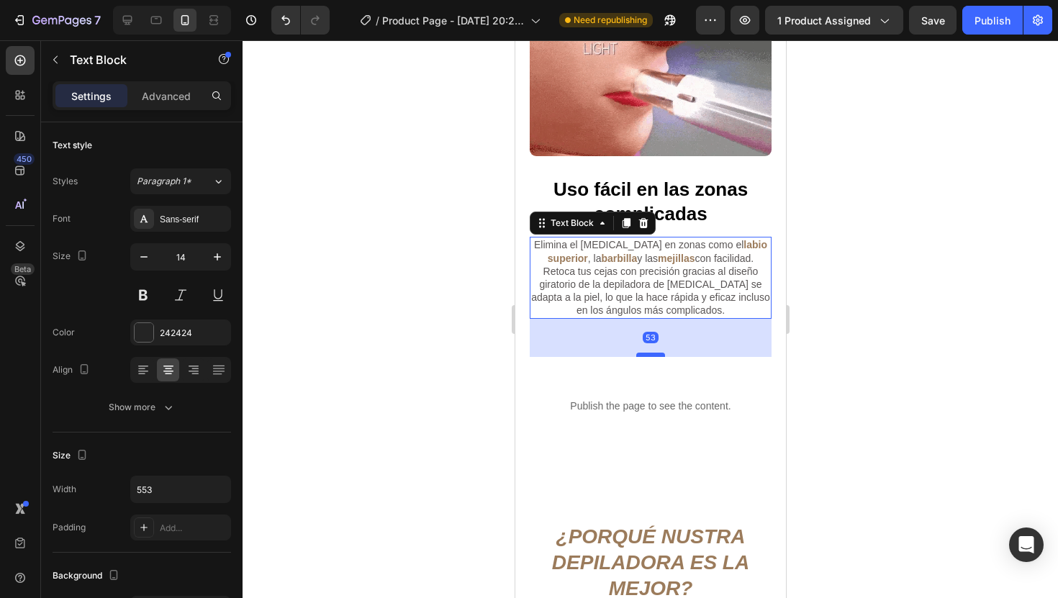
drag, startPoint x: 646, startPoint y: 271, endPoint x: 646, endPoint y: 309, distance: 38.1
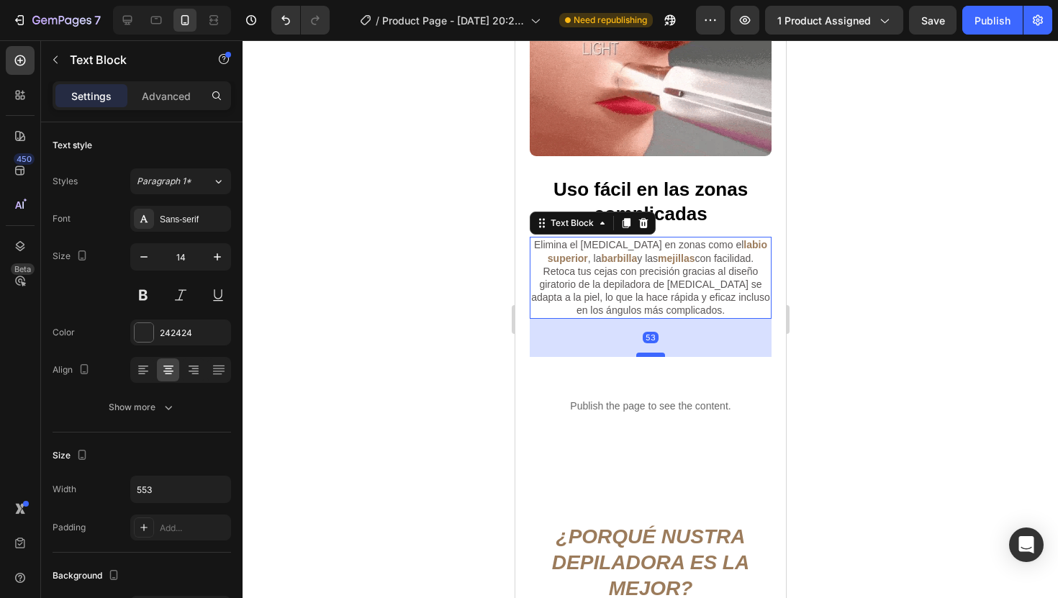
click at [646, 353] on div at bounding box center [649, 355] width 29 height 4
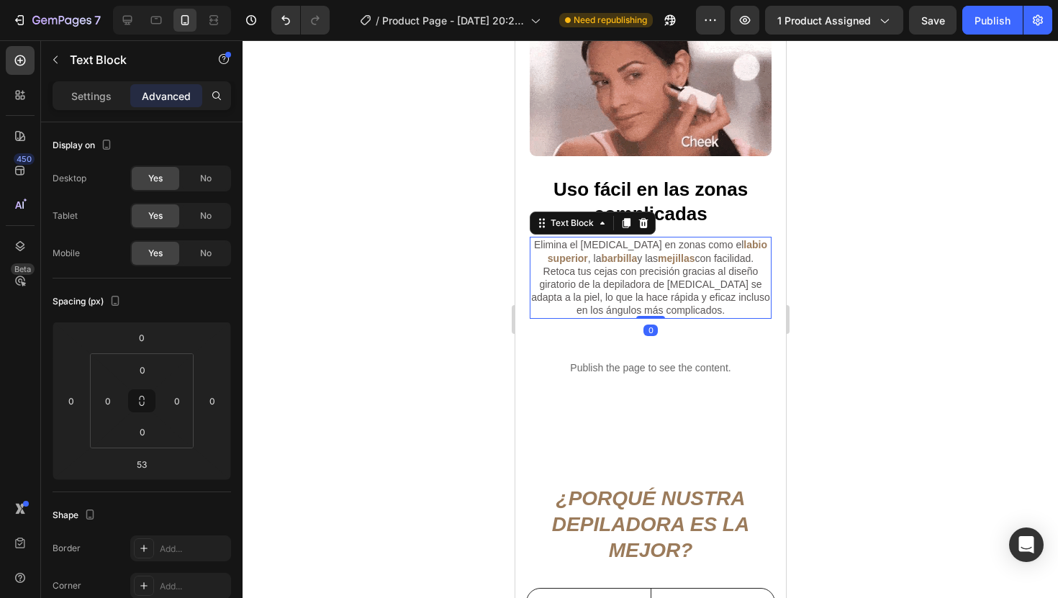
drag, startPoint x: 648, startPoint y: 311, endPoint x: 649, endPoint y: 266, distance: 44.6
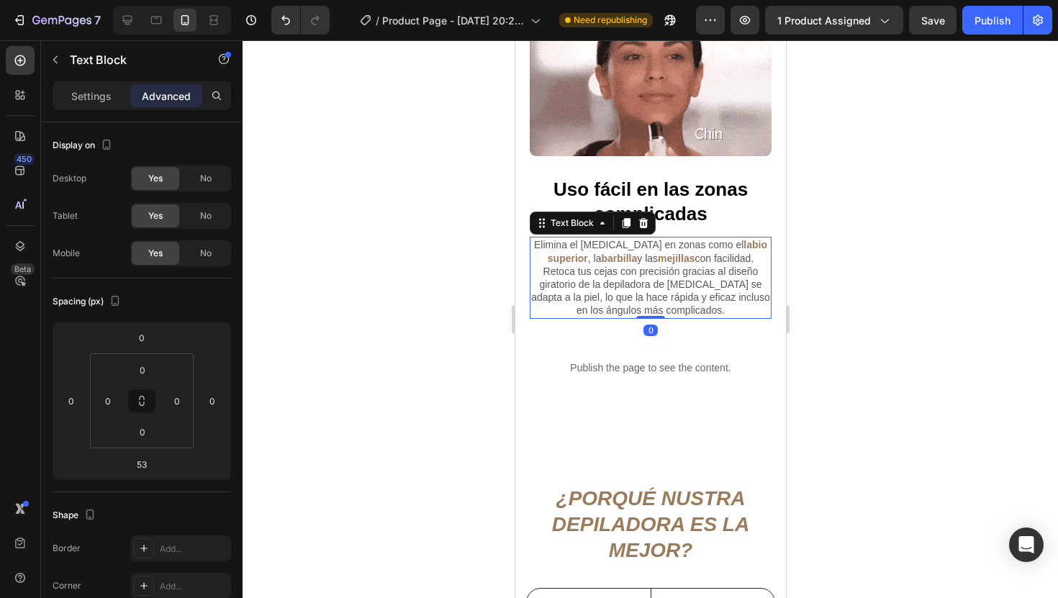
click at [649, 266] on div "Elimina el [MEDICAL_DATA] en zonas como el labio superior , la barbilla y las m…" at bounding box center [650, 277] width 242 height 81
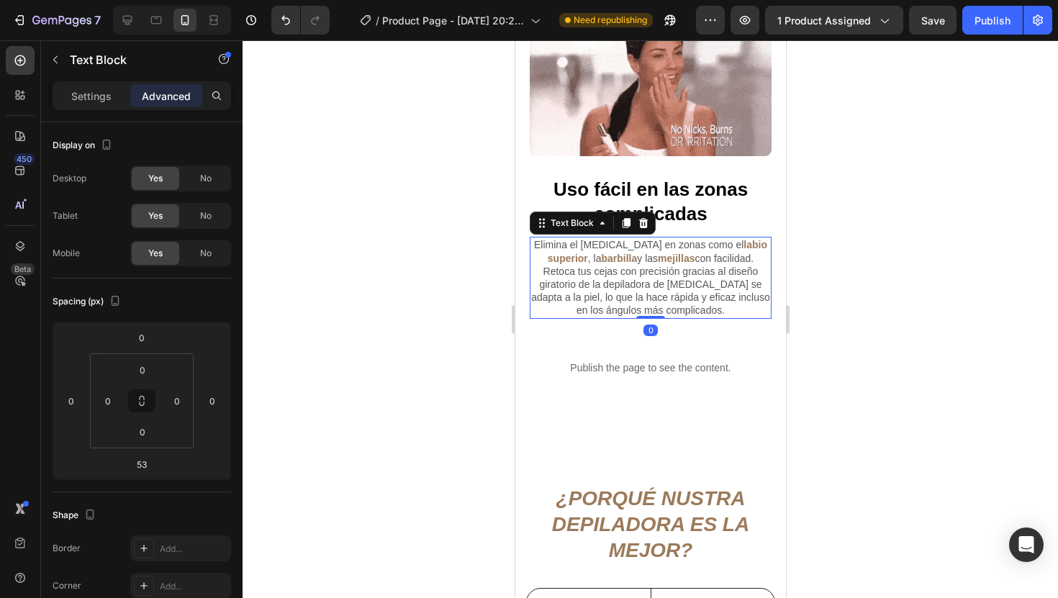
type input "0"
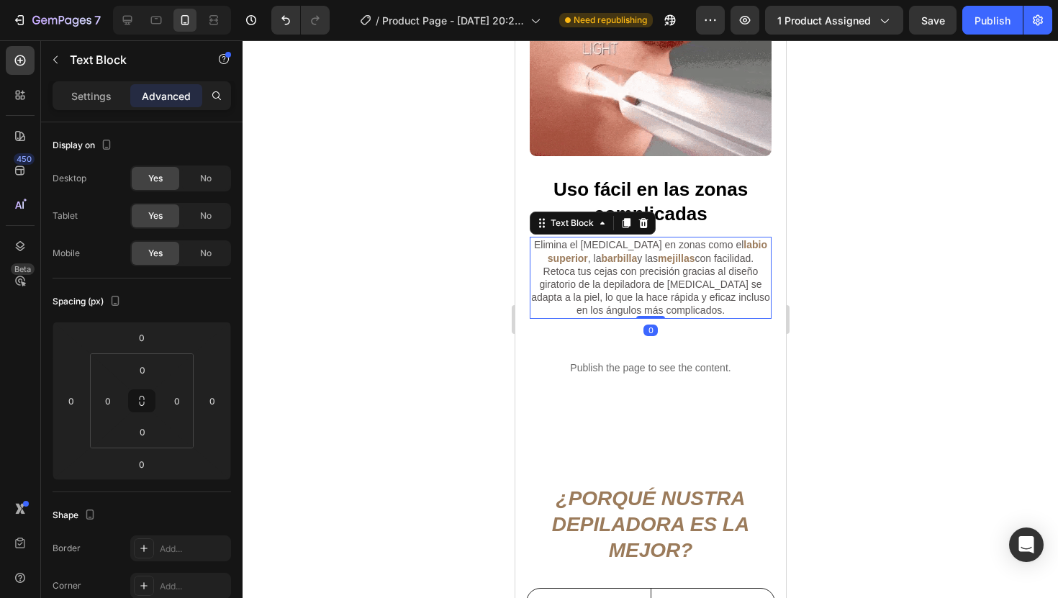
click at [870, 278] on div at bounding box center [649, 319] width 815 height 558
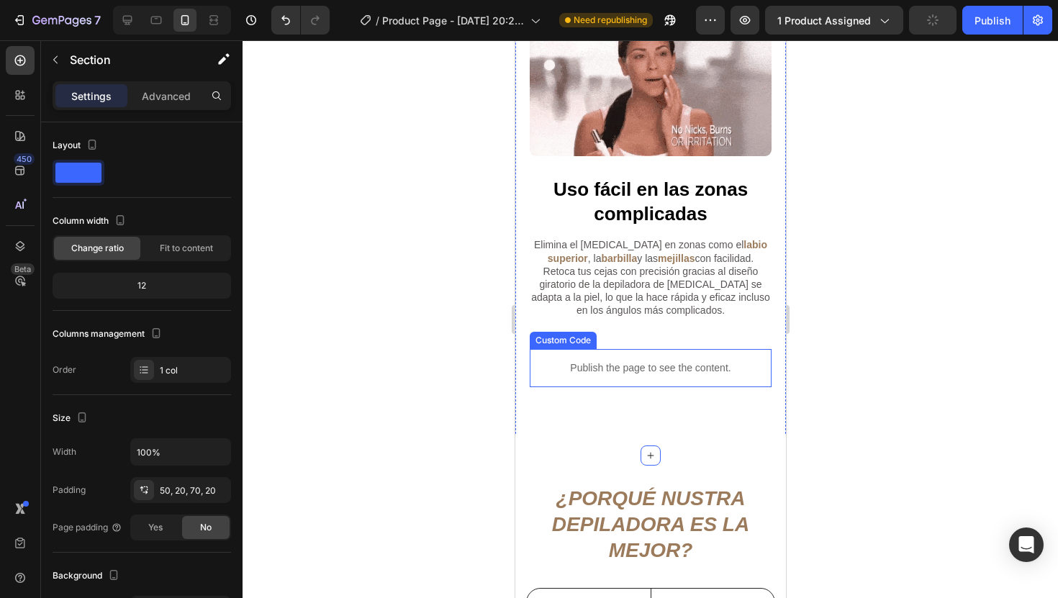
click at [648, 361] on p "Publish the page to see the content." at bounding box center [650, 368] width 242 height 15
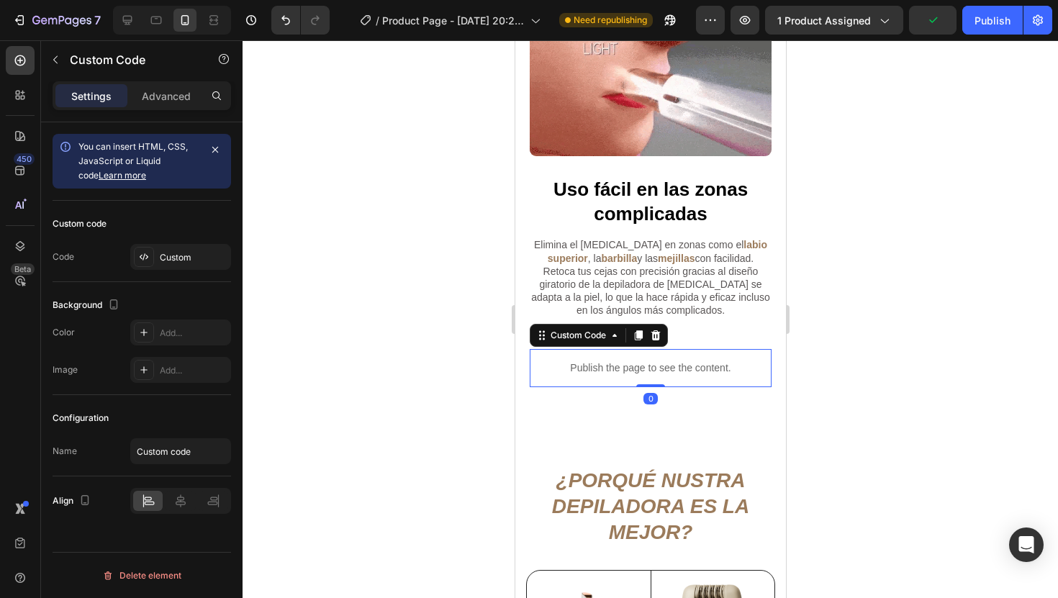
drag, startPoint x: 648, startPoint y: 358, endPoint x: 638, endPoint y: 332, distance: 27.8
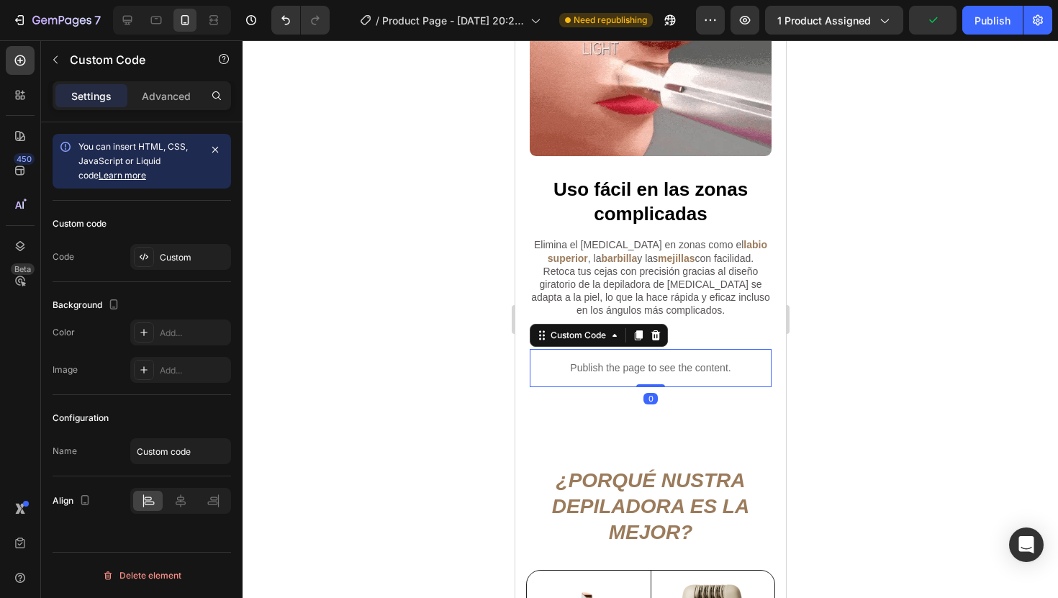
click at [638, 349] on div "Publish the page to see the content. Custom Code 0" at bounding box center [650, 368] width 242 height 38
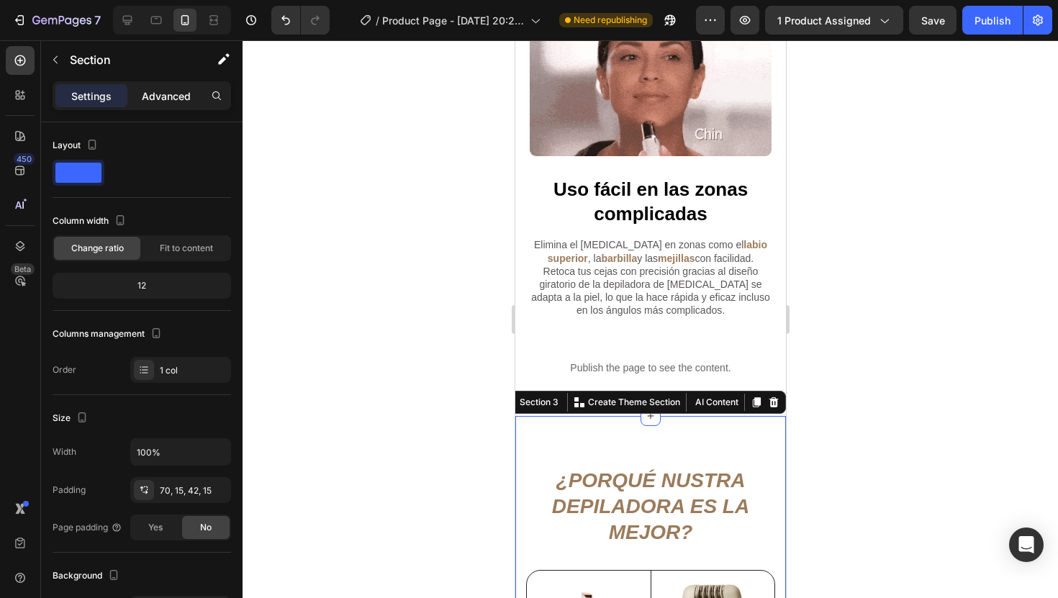
click at [171, 106] on div "Advanced" at bounding box center [166, 95] width 72 height 23
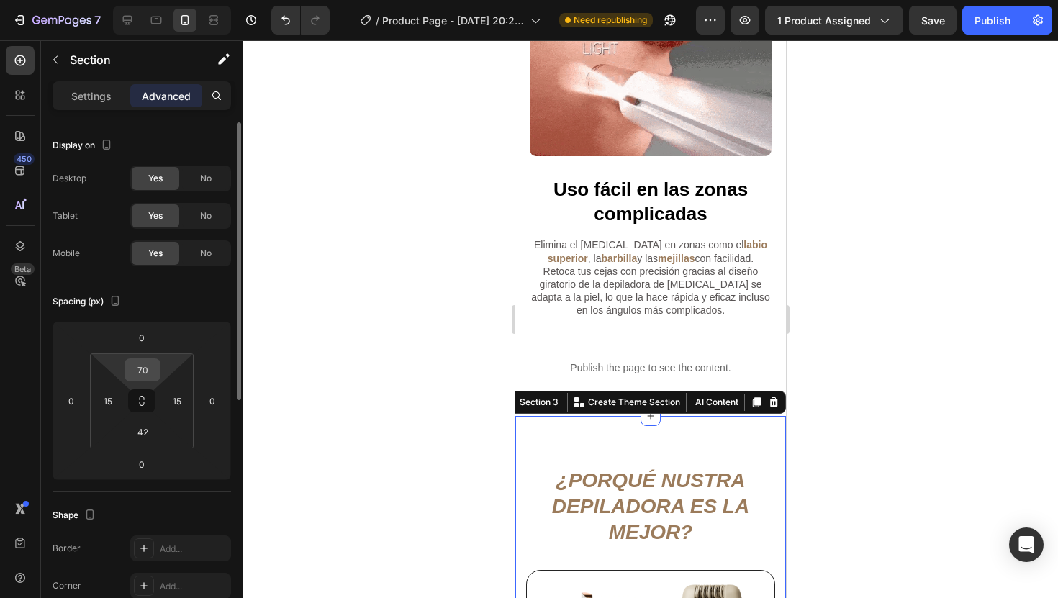
click at [148, 364] on input "70" at bounding box center [142, 370] width 29 height 22
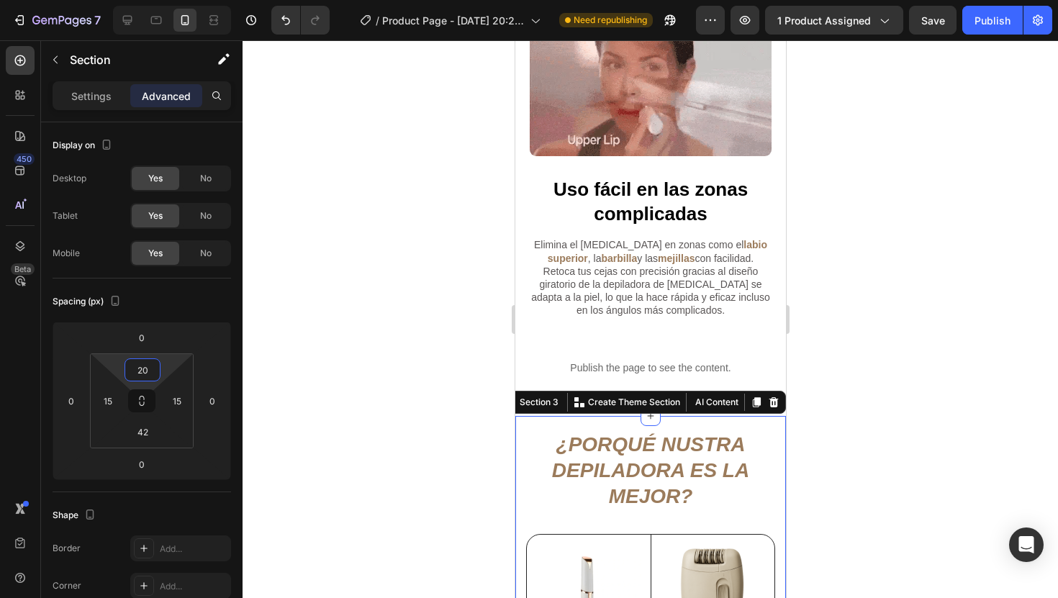
type input "20"
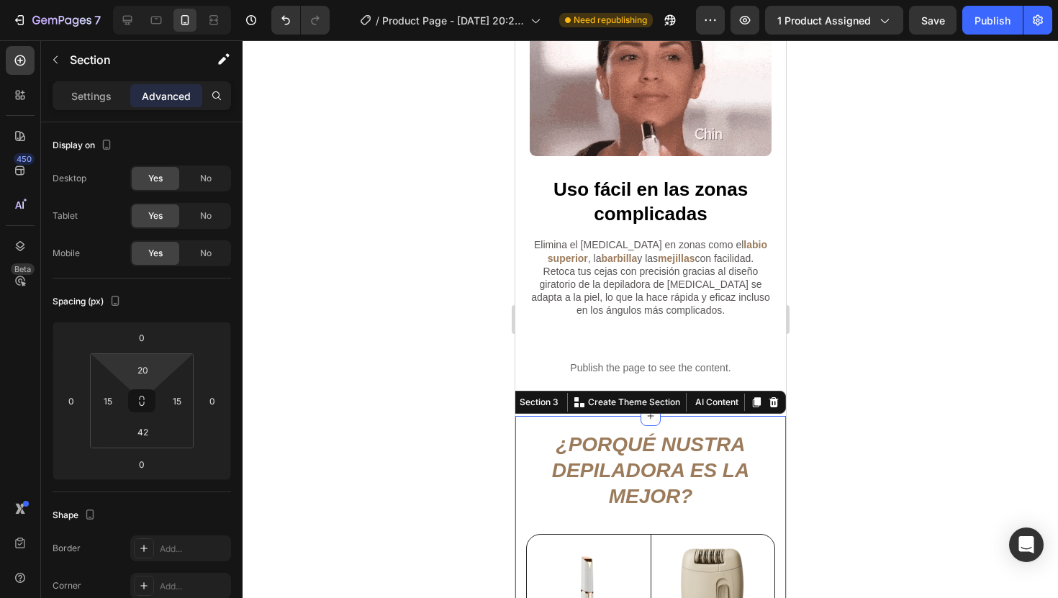
click at [980, 282] on div at bounding box center [649, 319] width 815 height 558
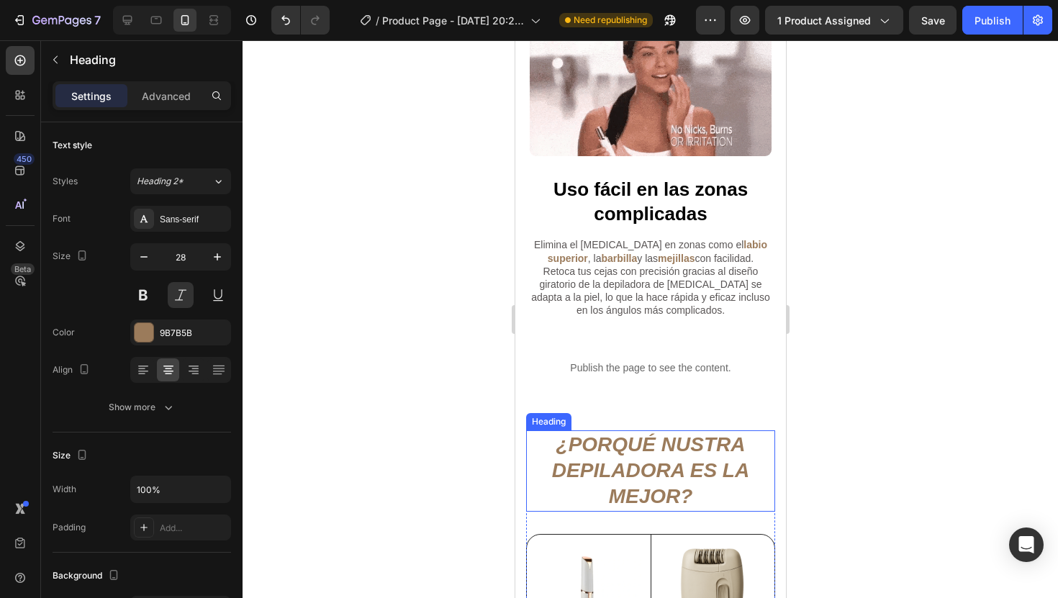
click at [660, 433] on strong "¿PORQUÉ NUSTRA DEPILADORA ES LA MEJOR?" at bounding box center [649, 470] width 197 height 75
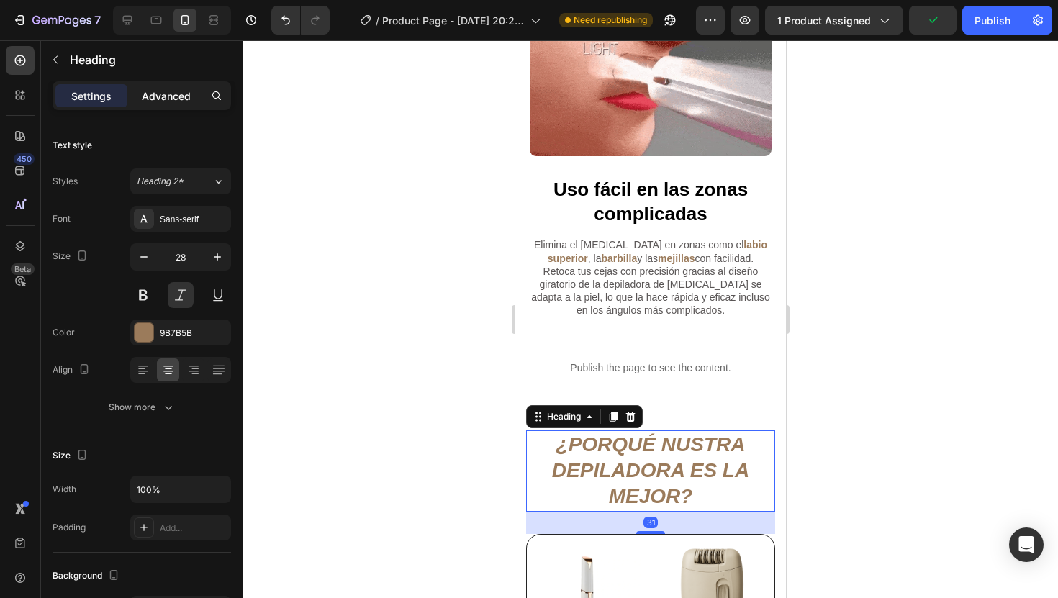
click at [160, 90] on p "Advanced" at bounding box center [166, 96] width 49 height 15
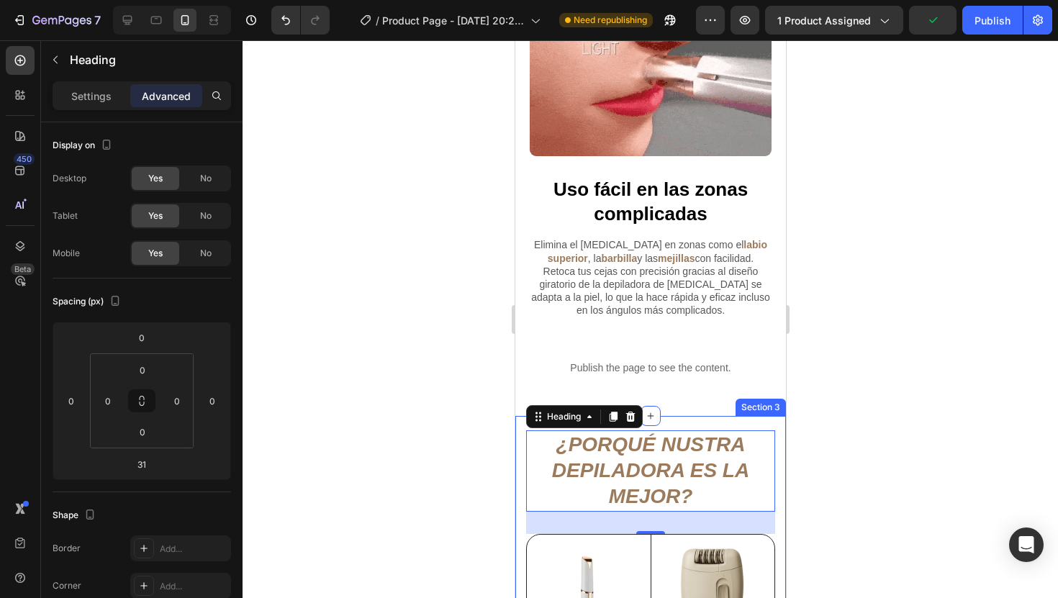
click at [851, 384] on div at bounding box center [649, 319] width 815 height 558
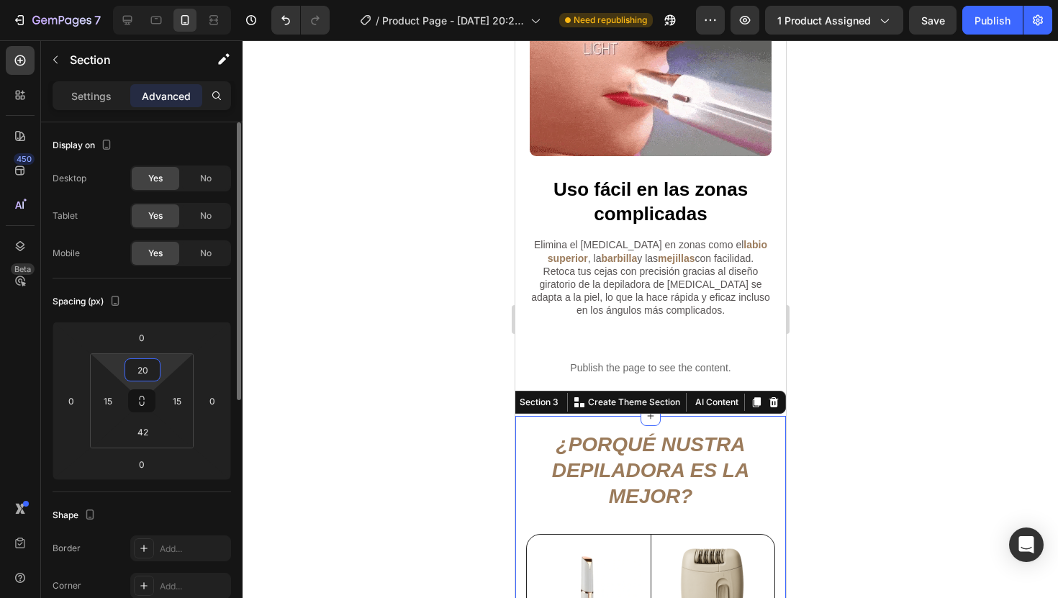
click at [155, 363] on input "20" at bounding box center [142, 370] width 29 height 22
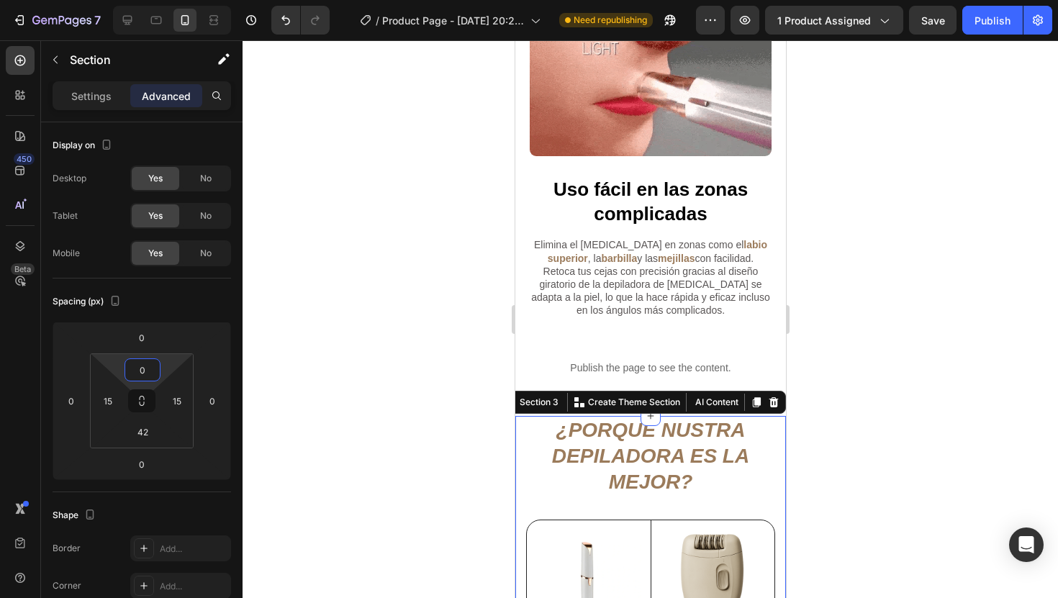
type input "0"
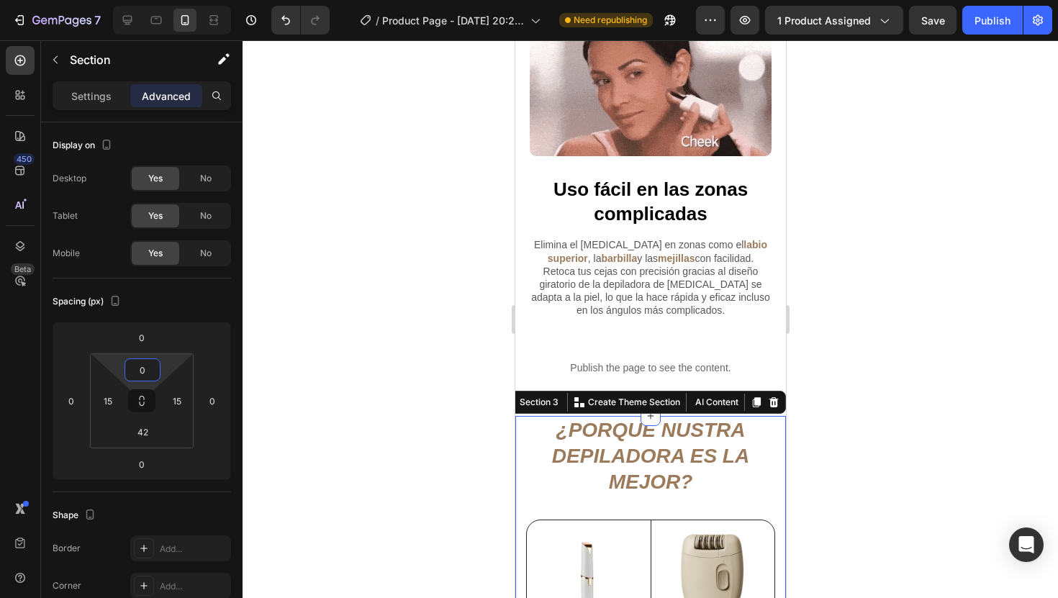
click at [971, 306] on div at bounding box center [649, 319] width 815 height 558
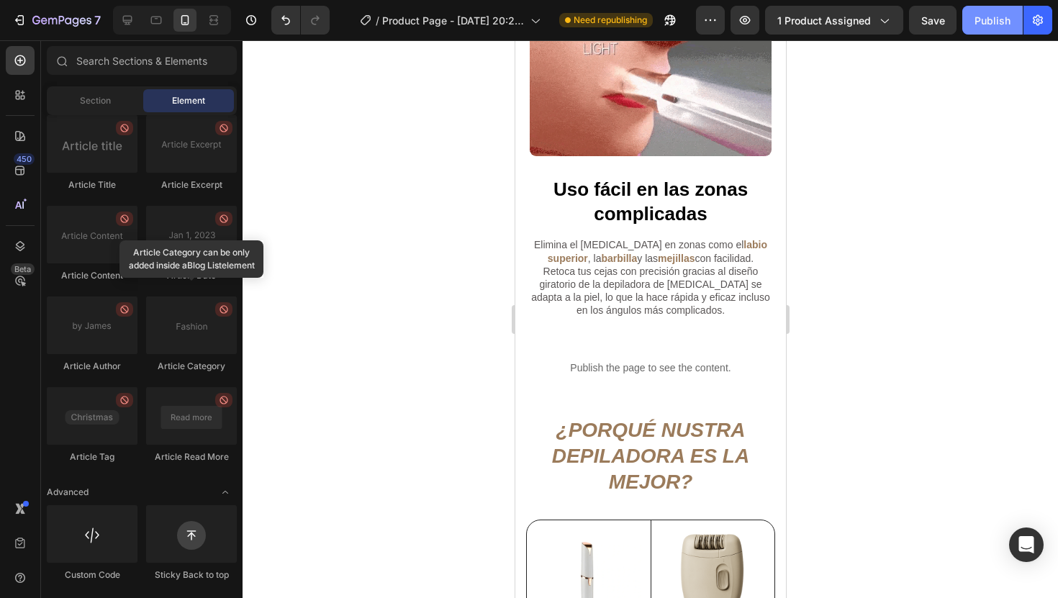
click at [993, 18] on div "Publish" at bounding box center [992, 20] width 36 height 15
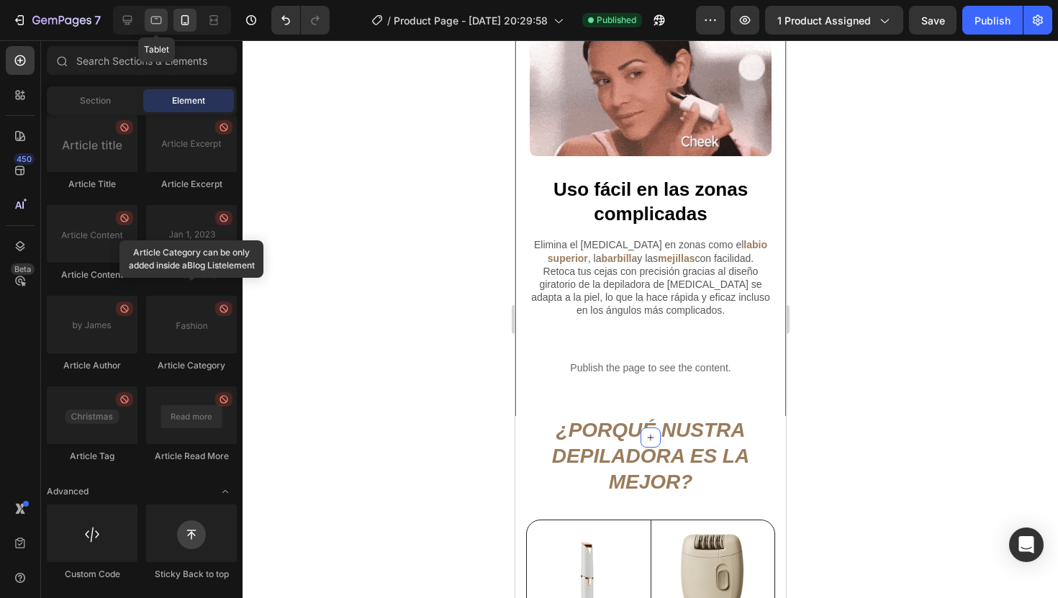
click at [159, 22] on icon at bounding box center [156, 20] width 14 height 14
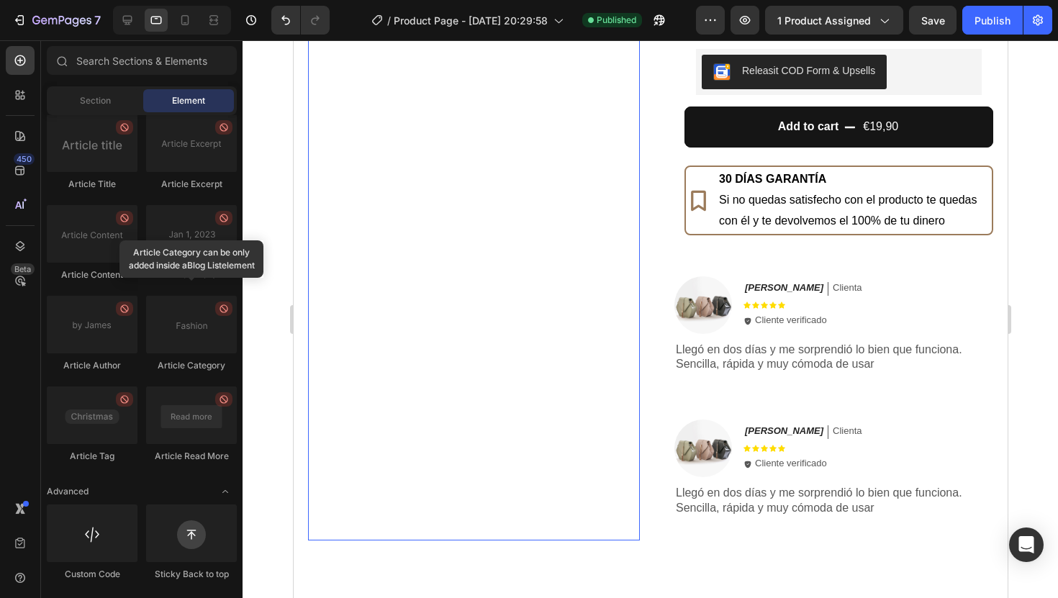
scroll to position [200, 0]
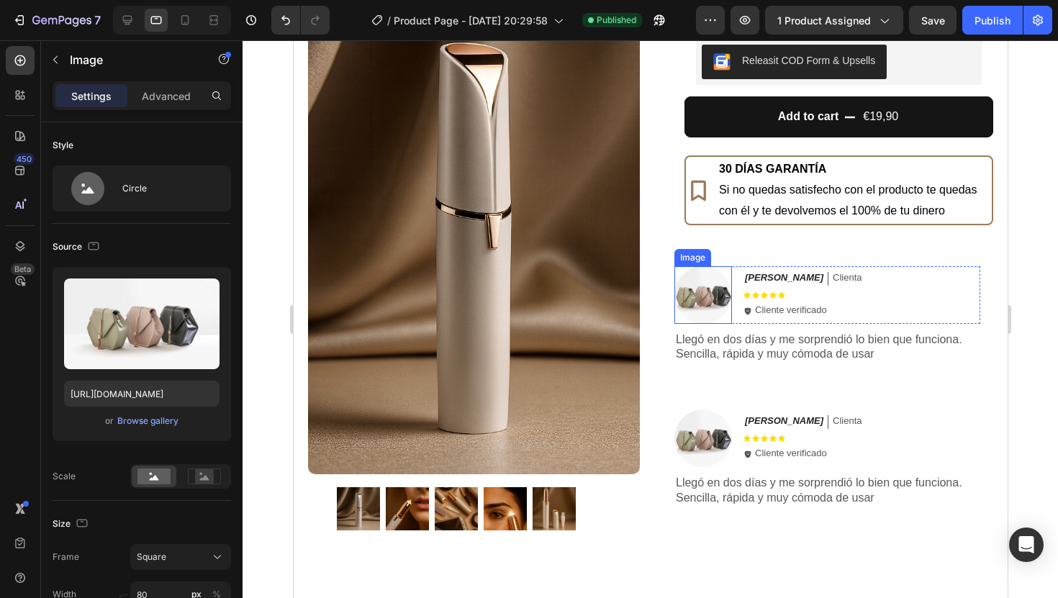
click at [693, 298] on img at bounding box center [703, 295] width 58 height 58
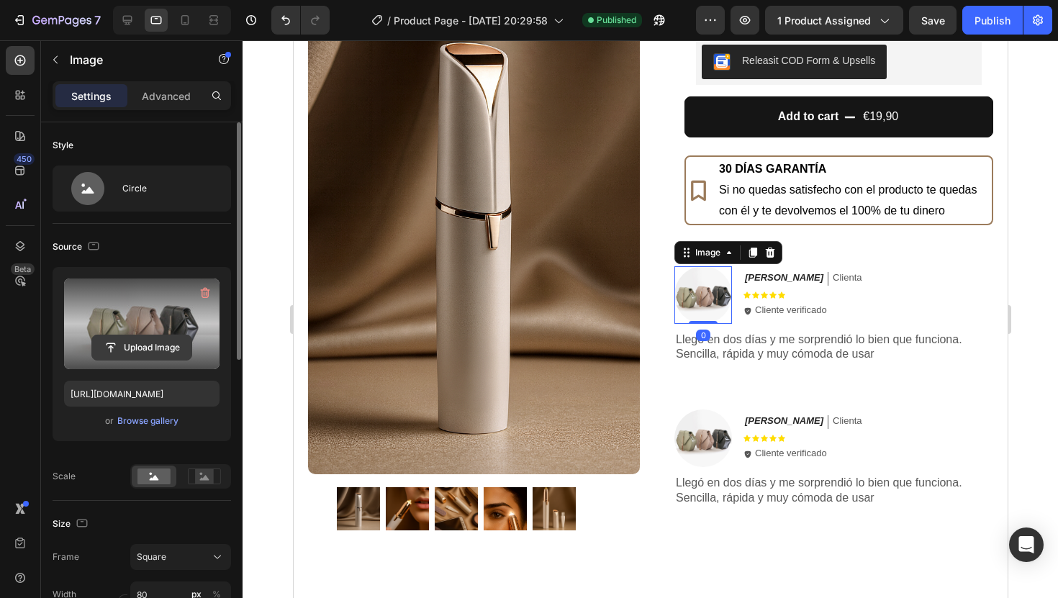
click at [139, 345] on input "file" at bounding box center [141, 347] width 99 height 24
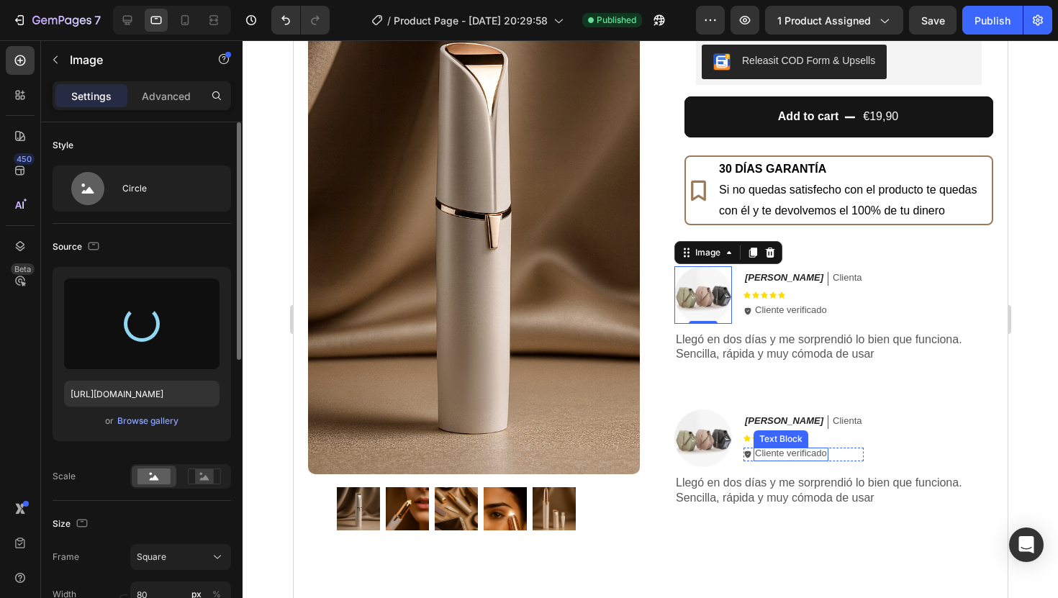
type input "[URL][DOMAIN_NAME]"
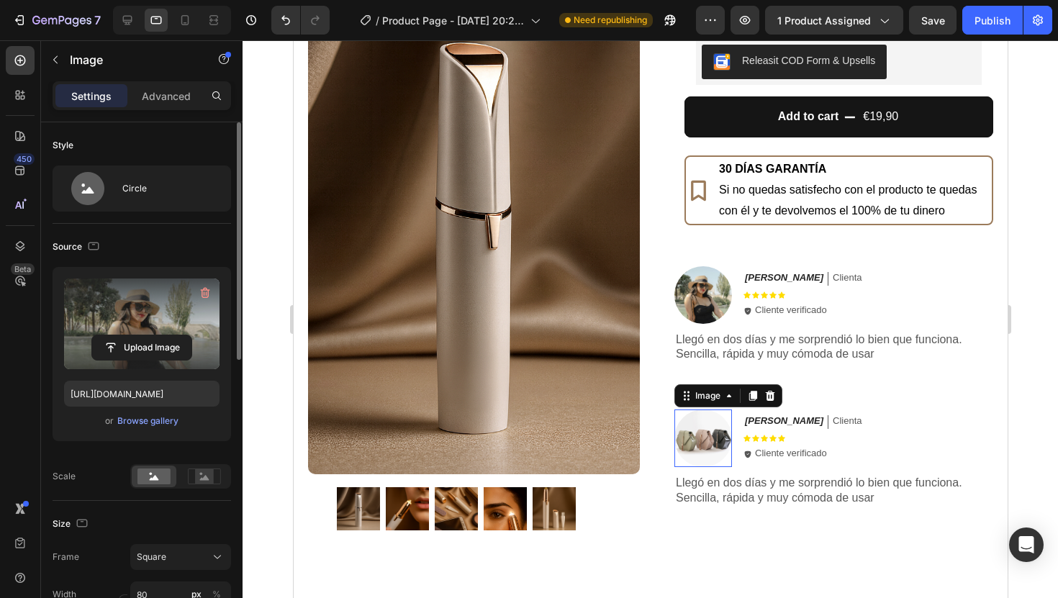
click at [695, 438] on img at bounding box center [703, 438] width 58 height 58
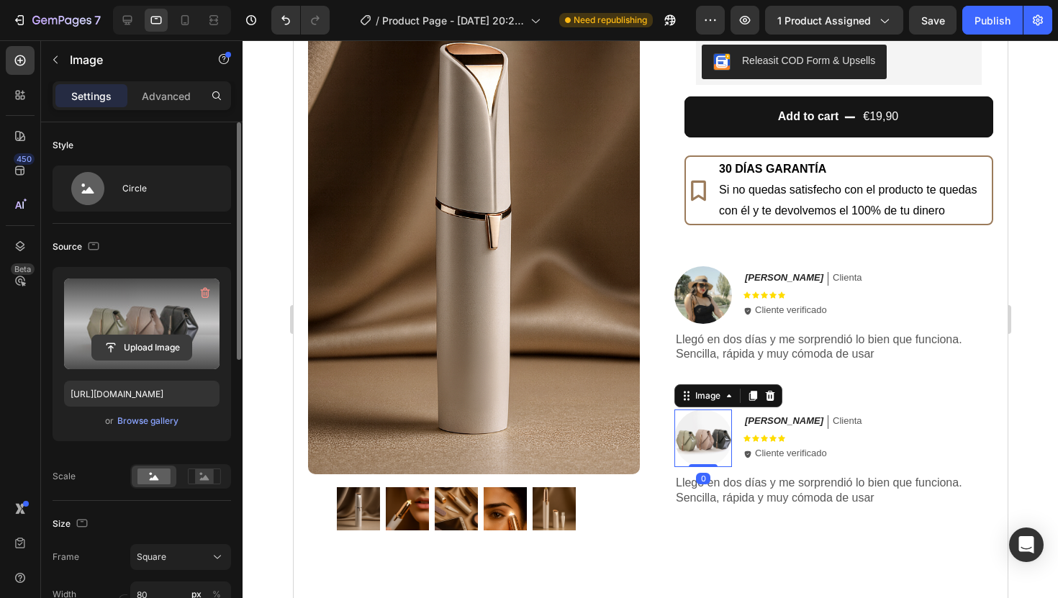
click at [169, 340] on input "file" at bounding box center [141, 347] width 99 height 24
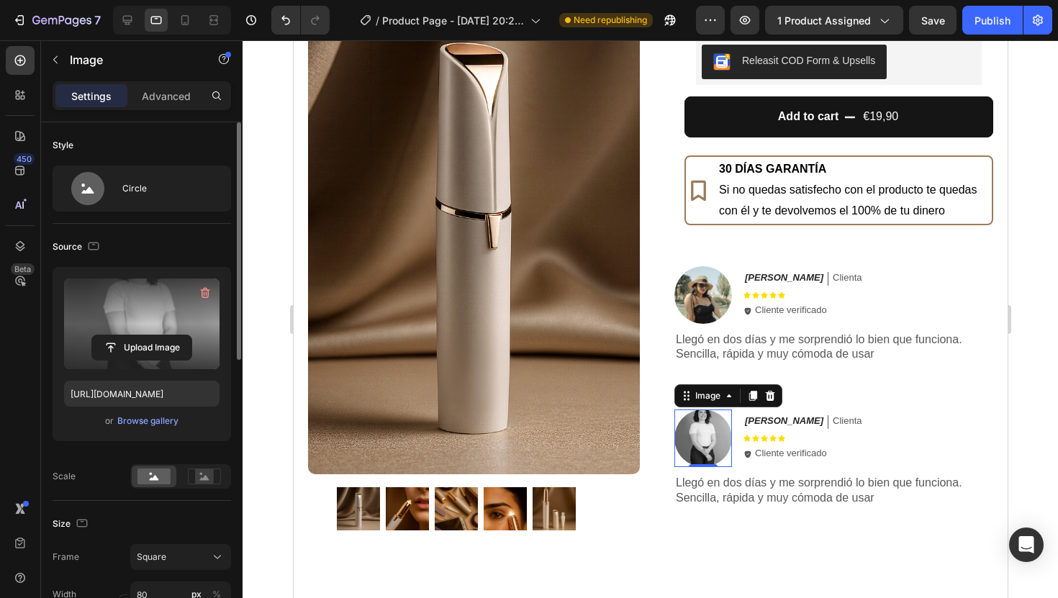
click at [158, 321] on label at bounding box center [141, 323] width 155 height 91
click at [158, 335] on input "file" at bounding box center [141, 347] width 99 height 24
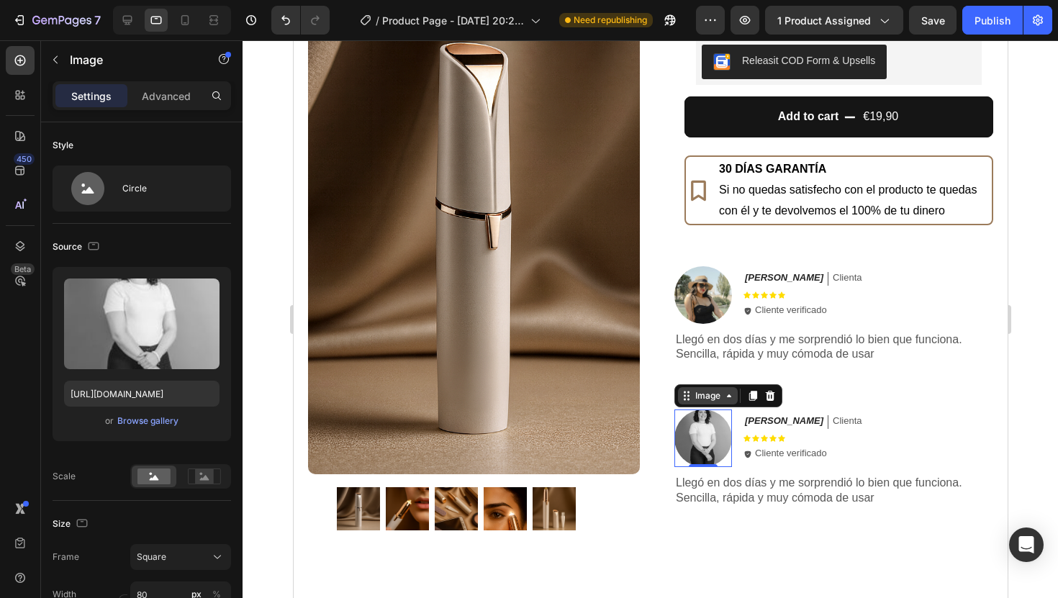
click at [706, 396] on div "Image" at bounding box center [707, 395] width 31 height 13
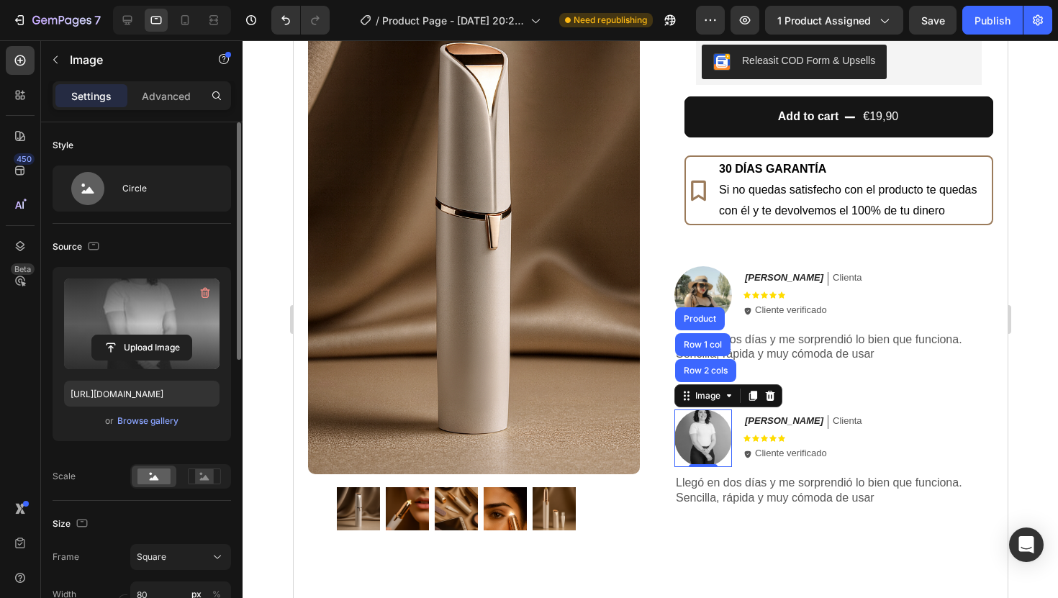
click at [161, 309] on label at bounding box center [141, 323] width 155 height 91
click at [161, 335] on input "file" at bounding box center [141, 347] width 99 height 24
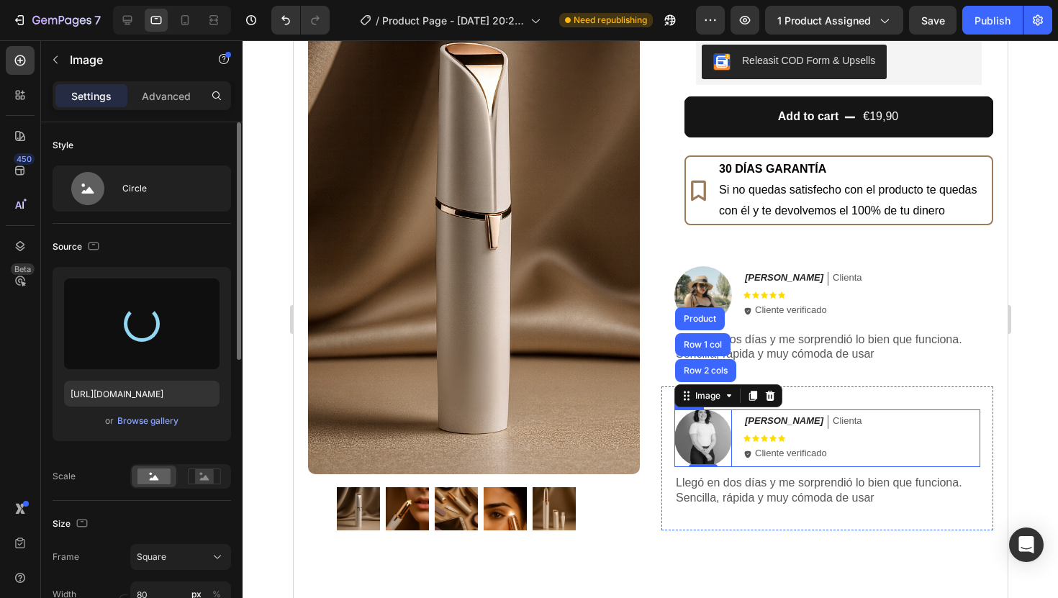
type input "[URL][DOMAIN_NAME]"
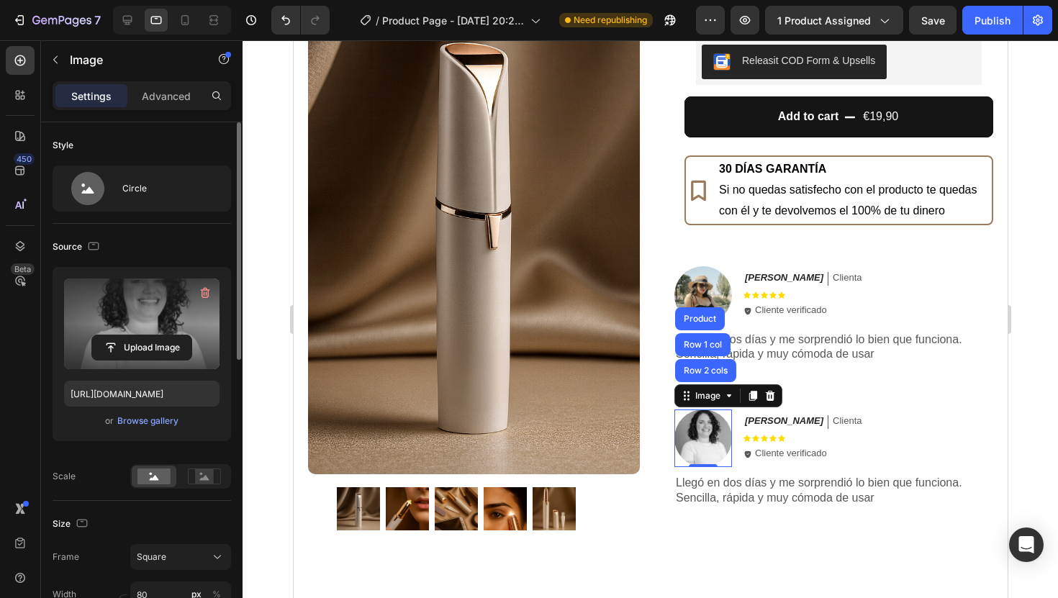
click at [1046, 366] on div at bounding box center [649, 319] width 815 height 558
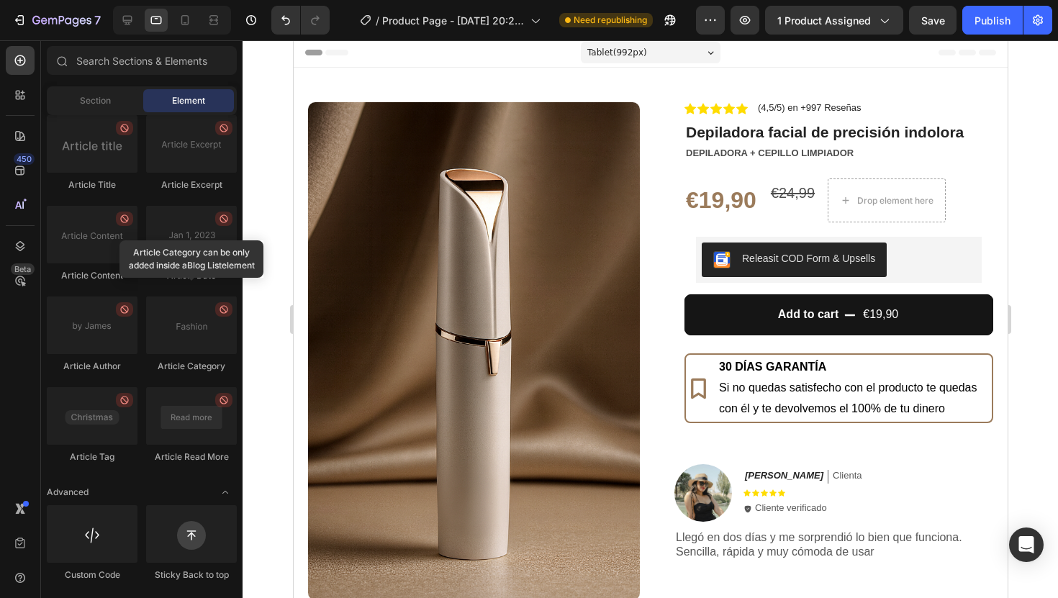
scroll to position [4, 0]
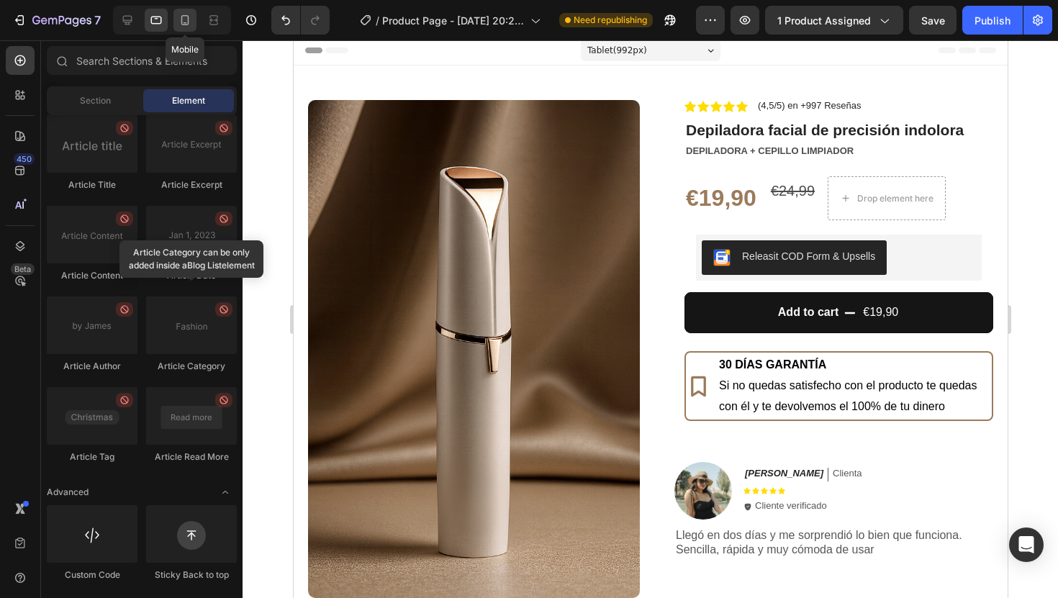
click at [188, 24] on icon at bounding box center [185, 20] width 8 height 10
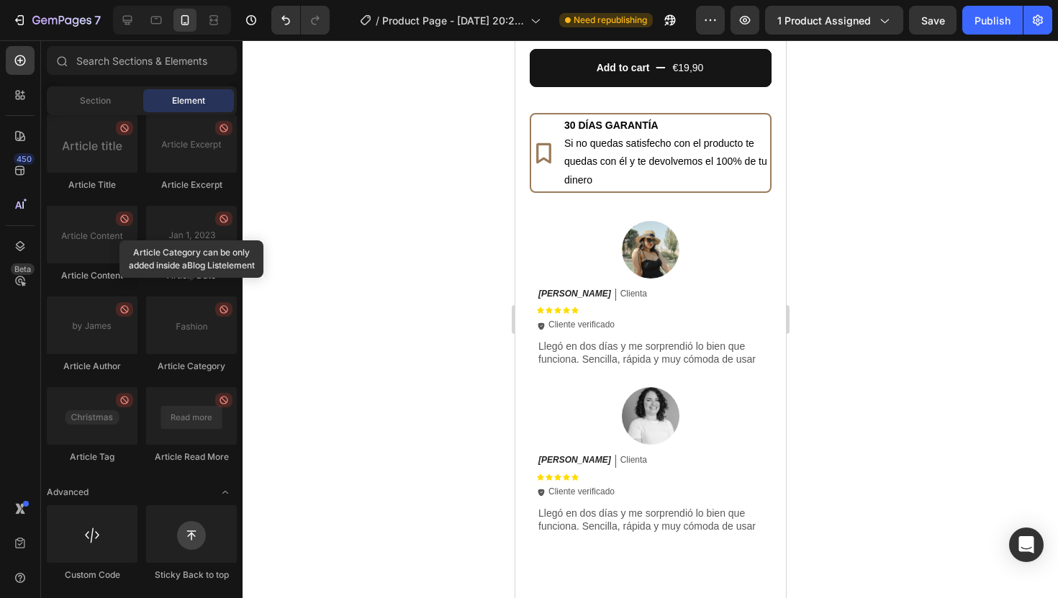
scroll to position [440, 0]
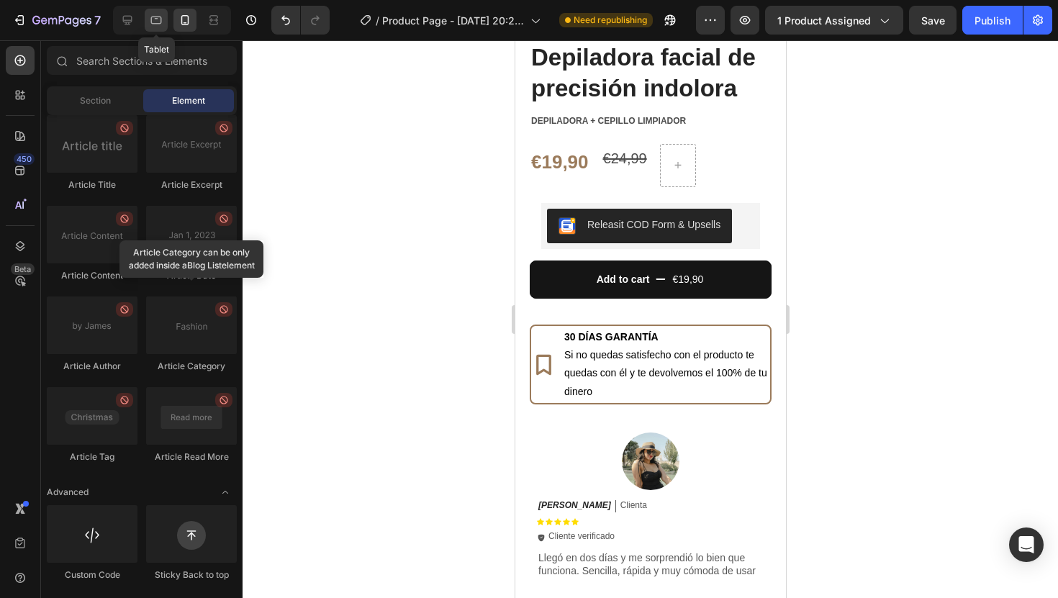
click at [155, 30] on div at bounding box center [156, 20] width 23 height 23
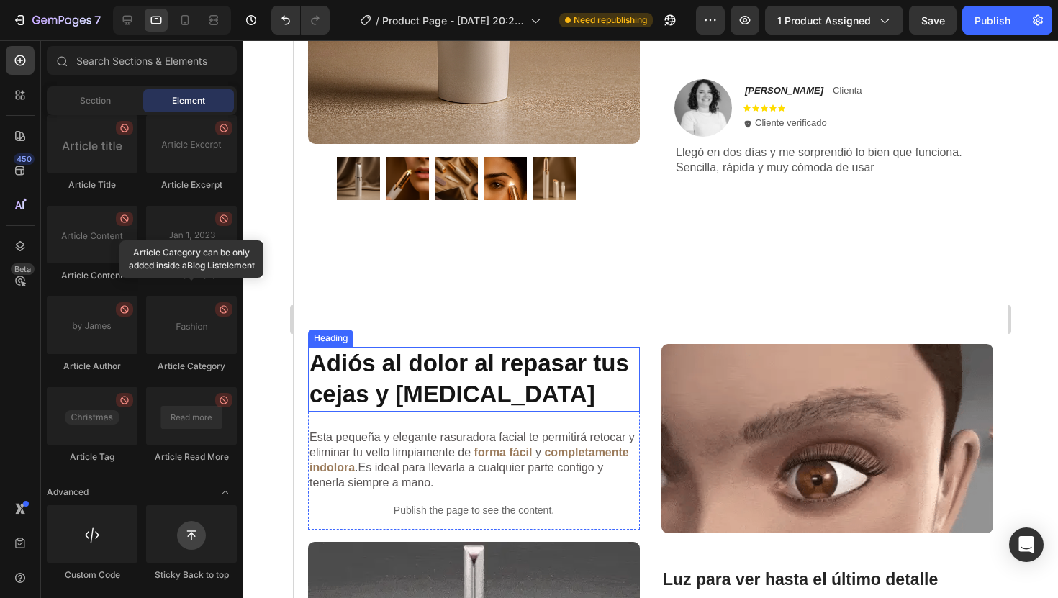
scroll to position [497, 0]
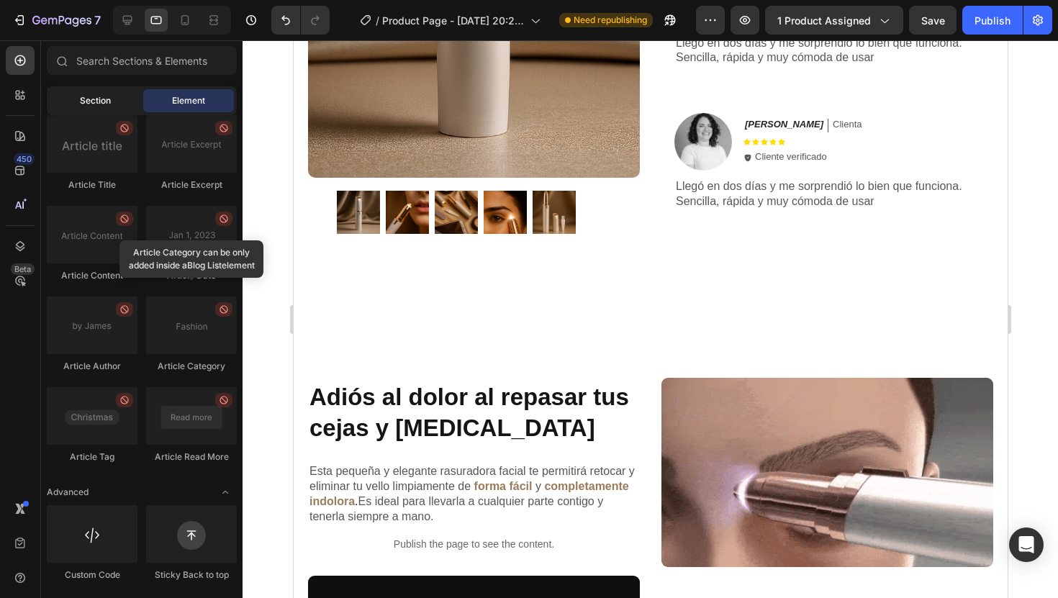
click at [80, 96] on span "Section" at bounding box center [95, 100] width 31 height 13
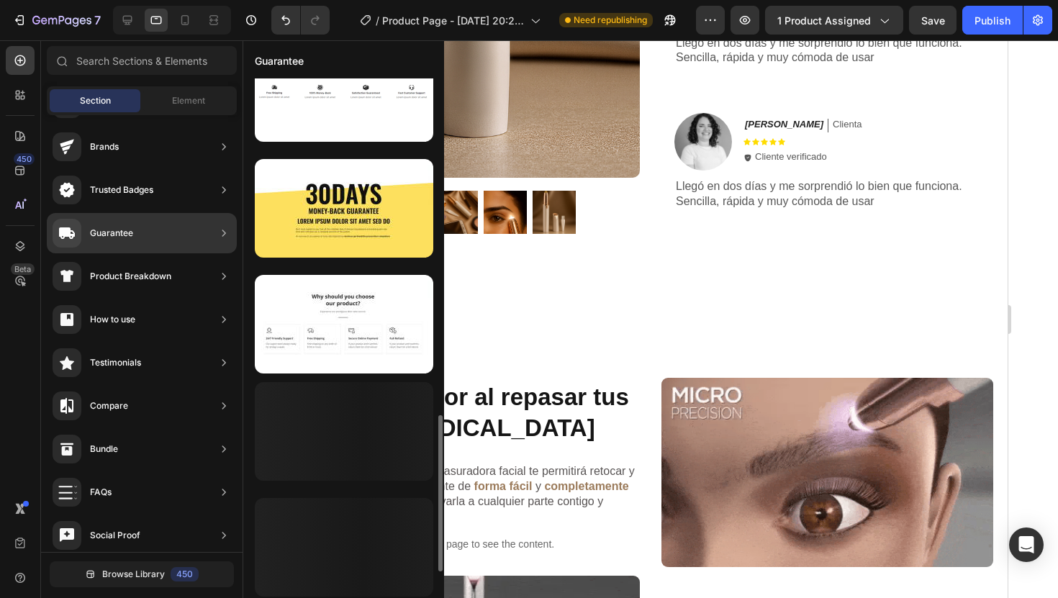
scroll to position [912, 0]
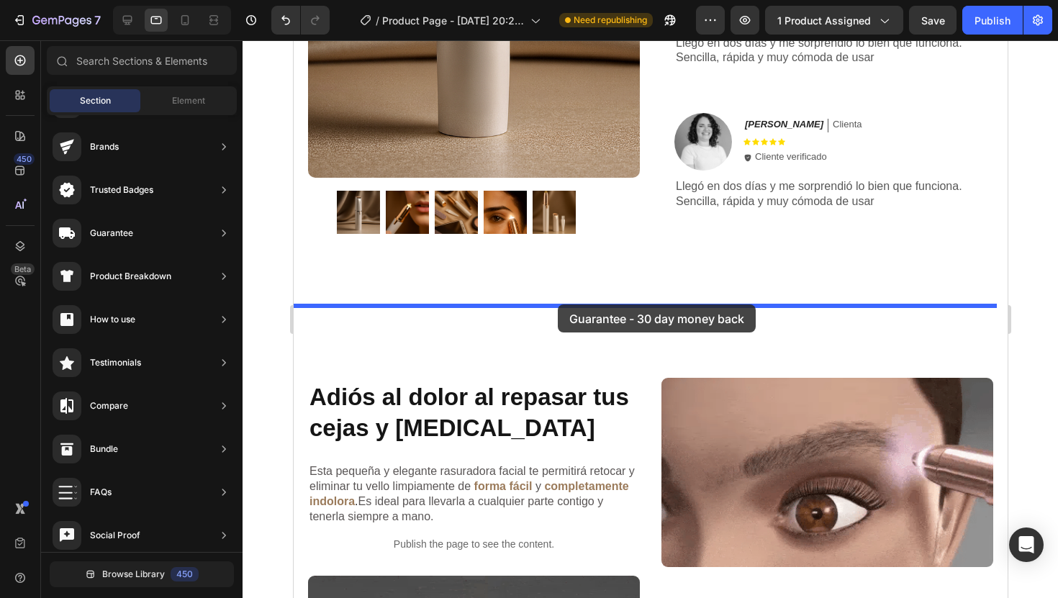
drag, startPoint x: 627, startPoint y: 215, endPoint x: 556, endPoint y: 303, distance: 112.6
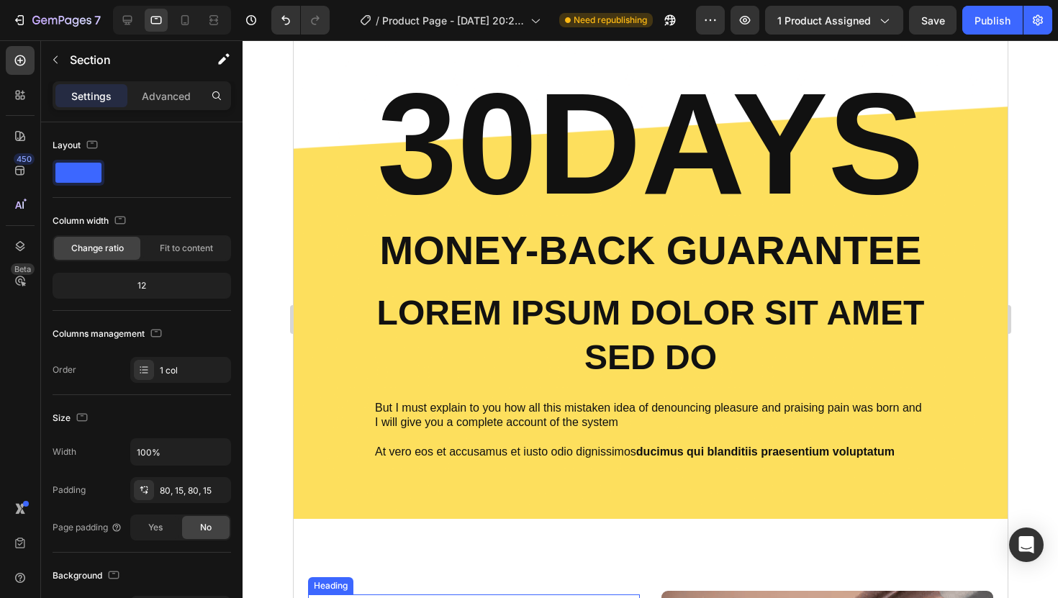
scroll to position [743, 0]
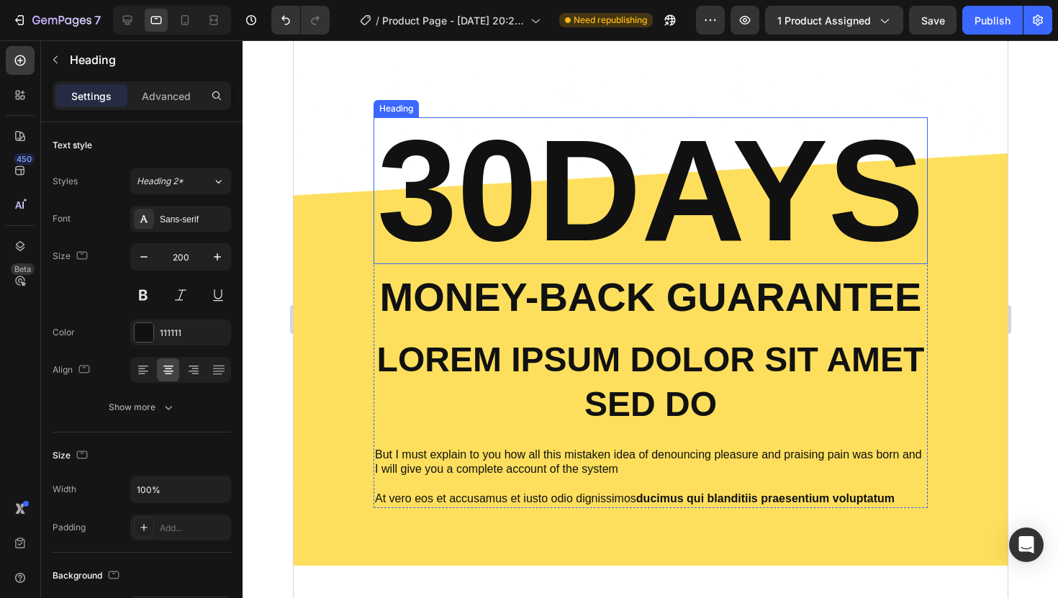
click at [657, 186] on h2 "30DAYS" at bounding box center [650, 190] width 554 height 147
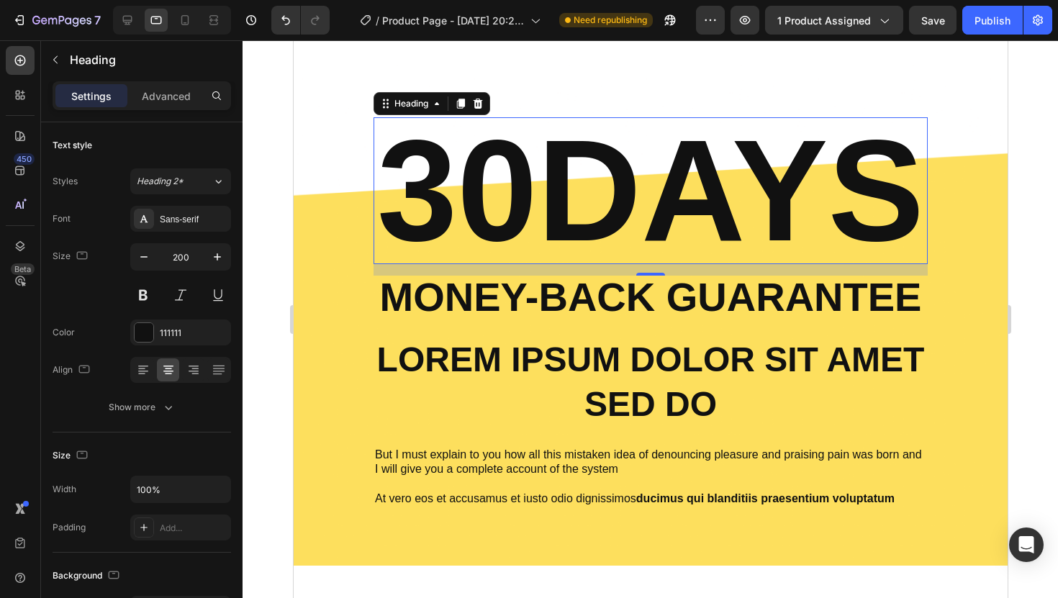
click at [483, 238] on h2 "30DAYS" at bounding box center [650, 190] width 554 height 147
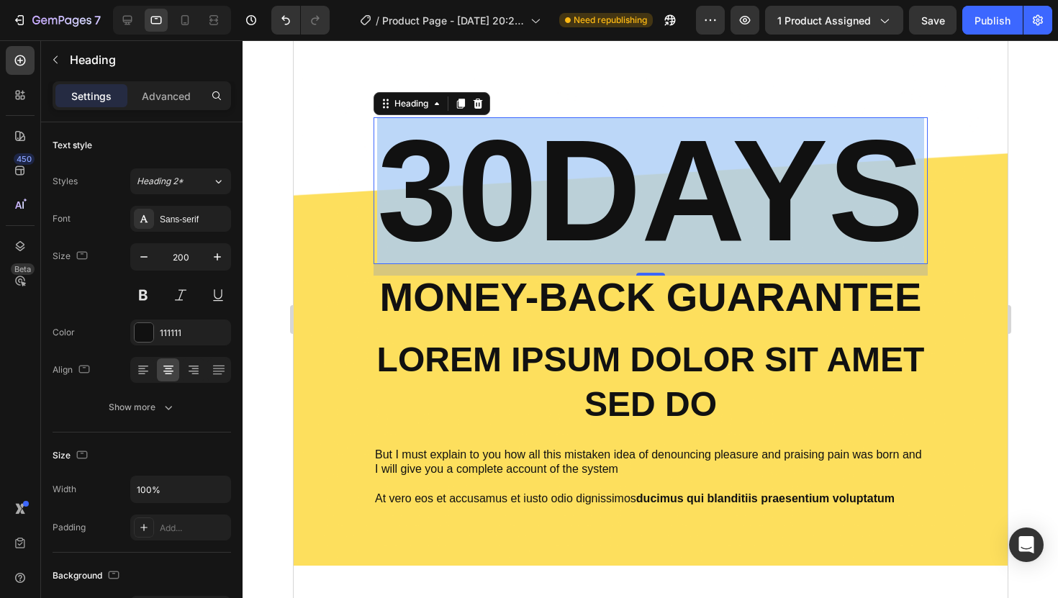
click at [483, 238] on p "30DAYS" at bounding box center [649, 191] width 551 height 144
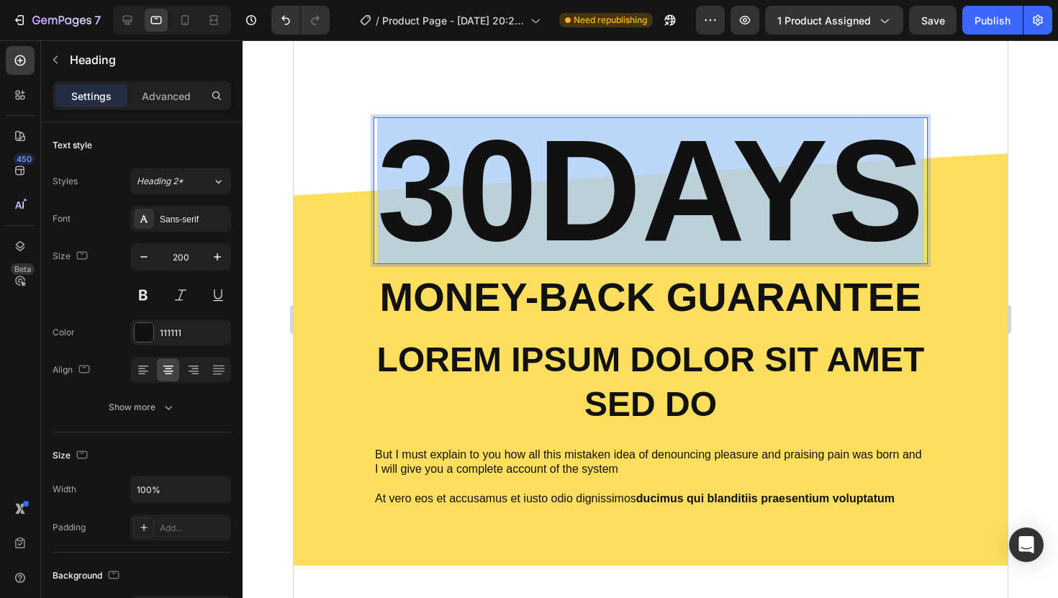
click at [483, 238] on p "30DAYS" at bounding box center [649, 191] width 551 height 144
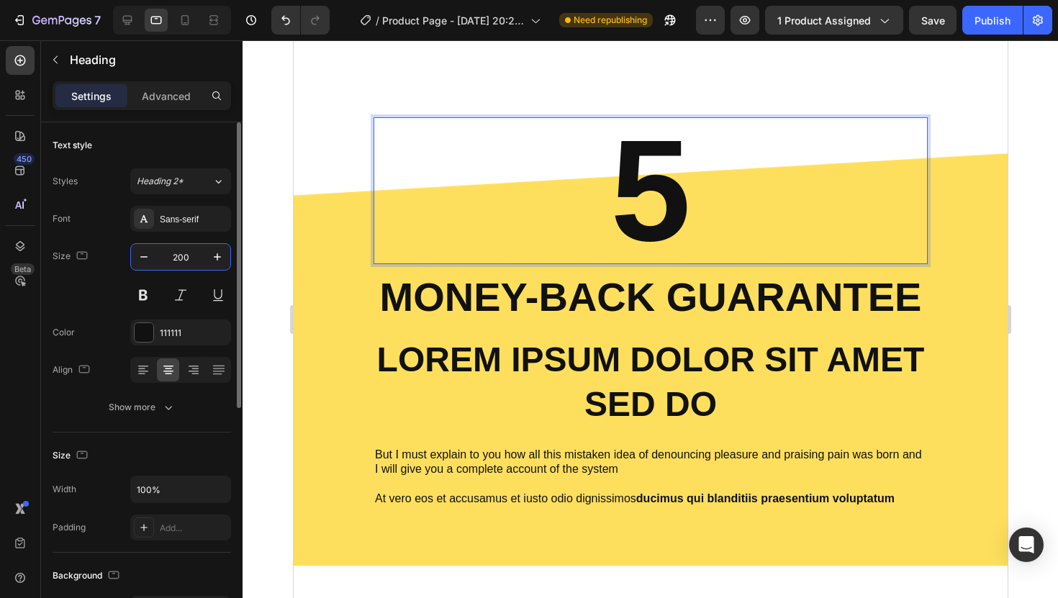
click at [184, 256] on input "200" at bounding box center [180, 257] width 47 height 26
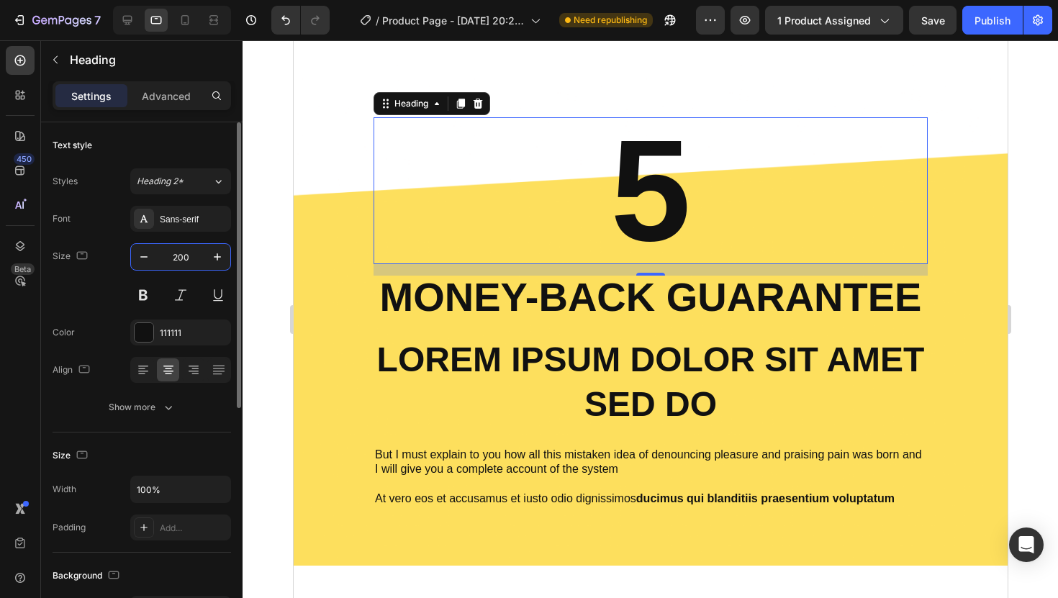
click at [184, 256] on input "200" at bounding box center [180, 257] width 47 height 26
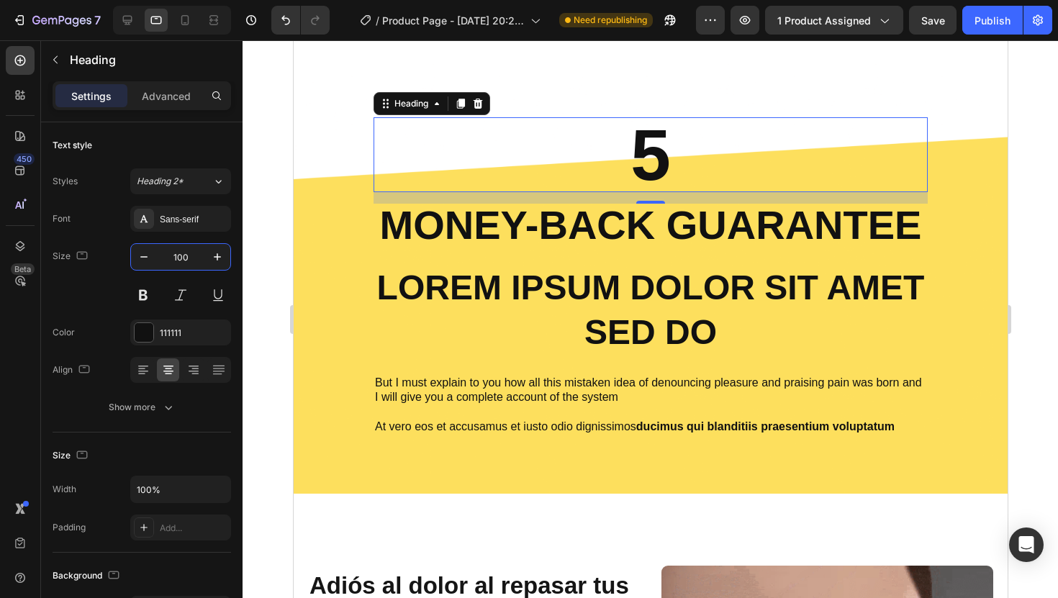
type input "100"
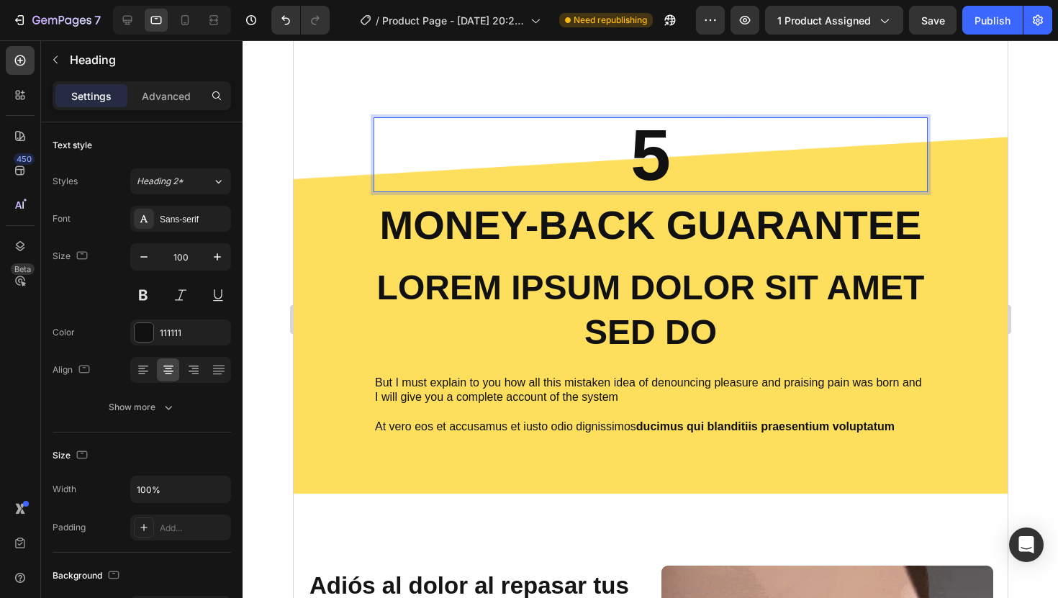
click at [654, 166] on p "5" at bounding box center [649, 155] width 551 height 72
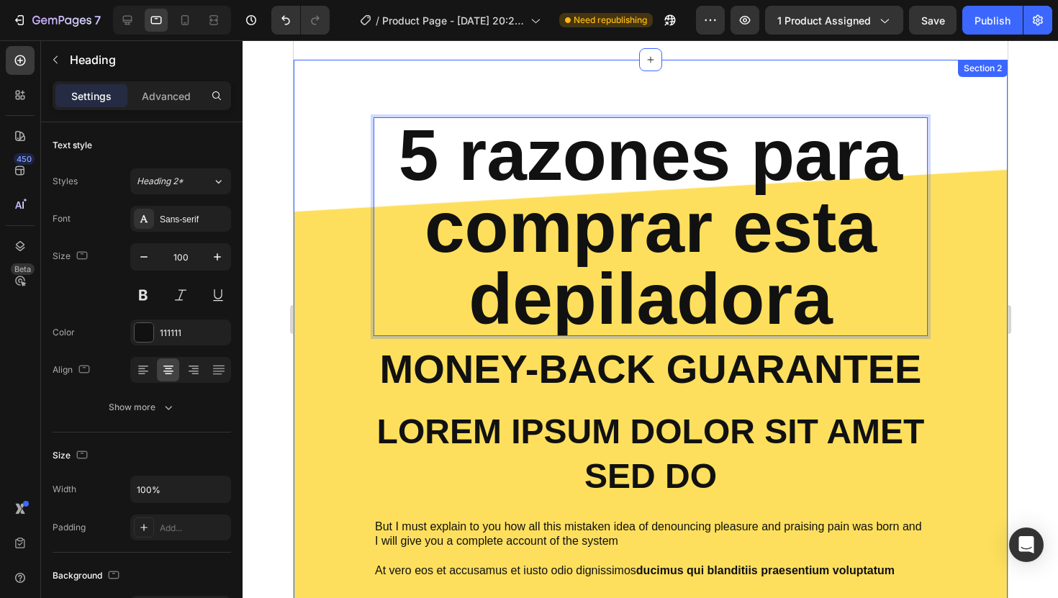
click at [1027, 163] on div at bounding box center [649, 319] width 815 height 558
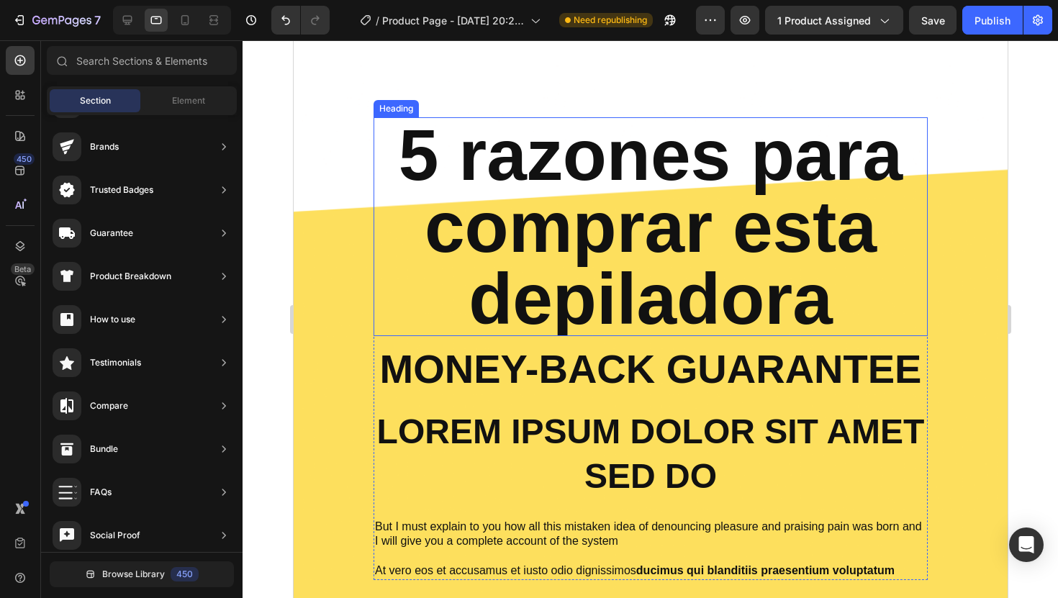
click at [494, 190] on p "5 razones para comprar esta depiladora" at bounding box center [649, 227] width 551 height 216
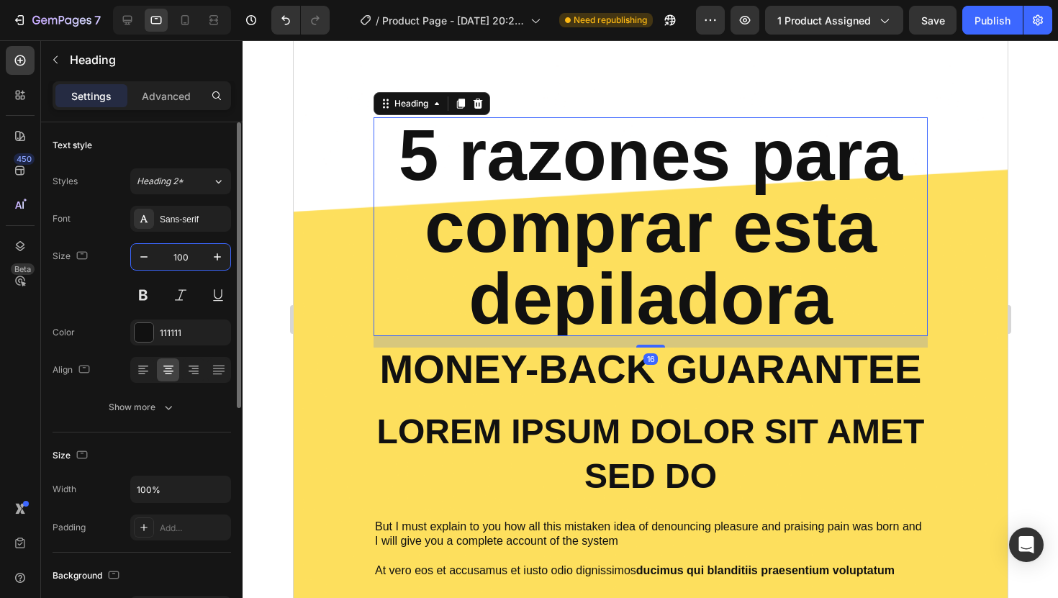
click at [183, 250] on input "100" at bounding box center [180, 257] width 47 height 26
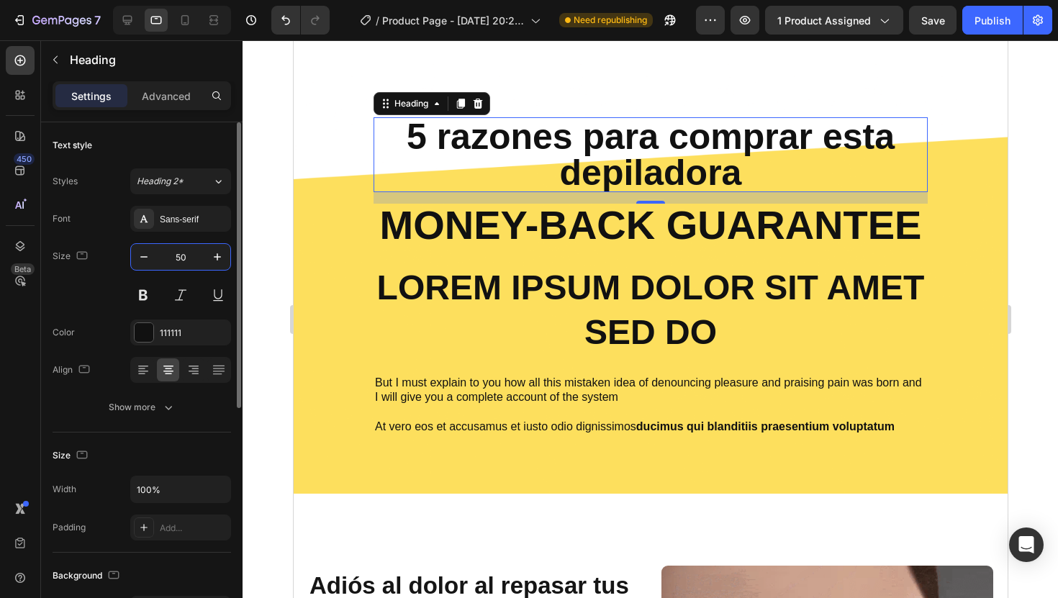
click at [182, 262] on input "50" at bounding box center [180, 257] width 47 height 26
type input "5"
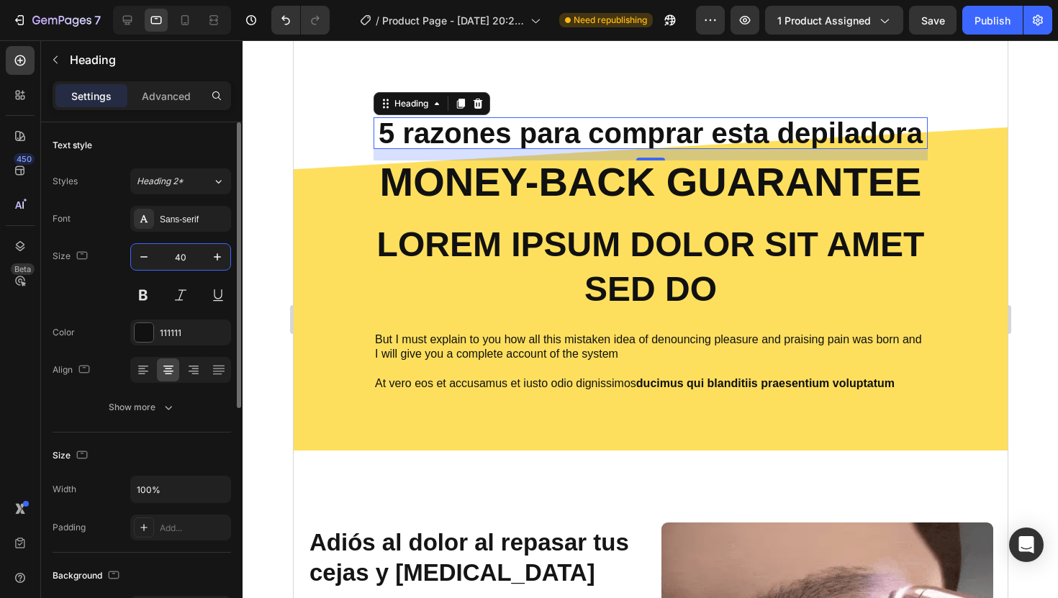
type input "4"
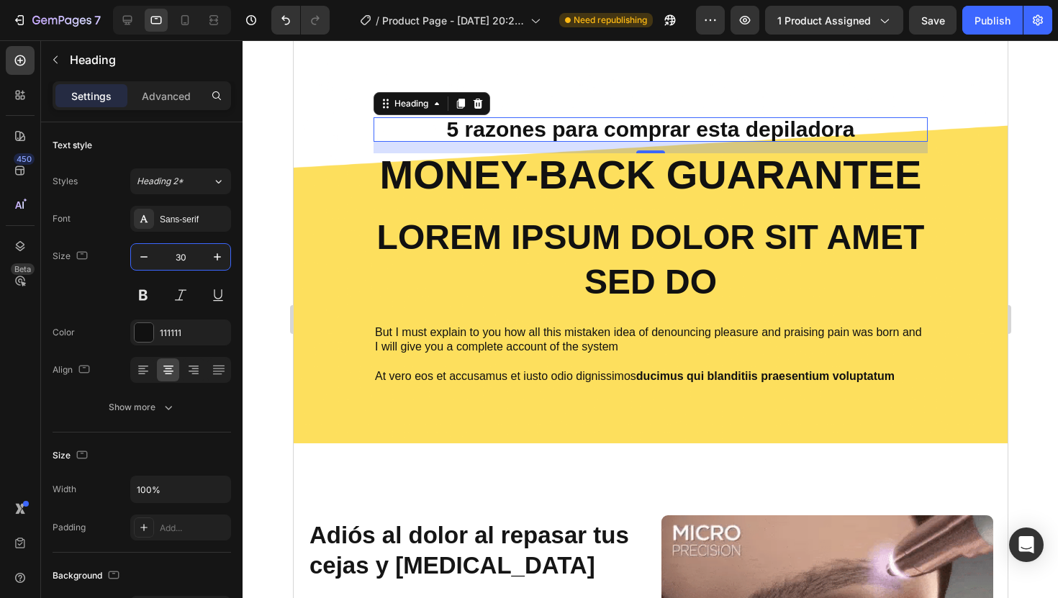
type input "30"
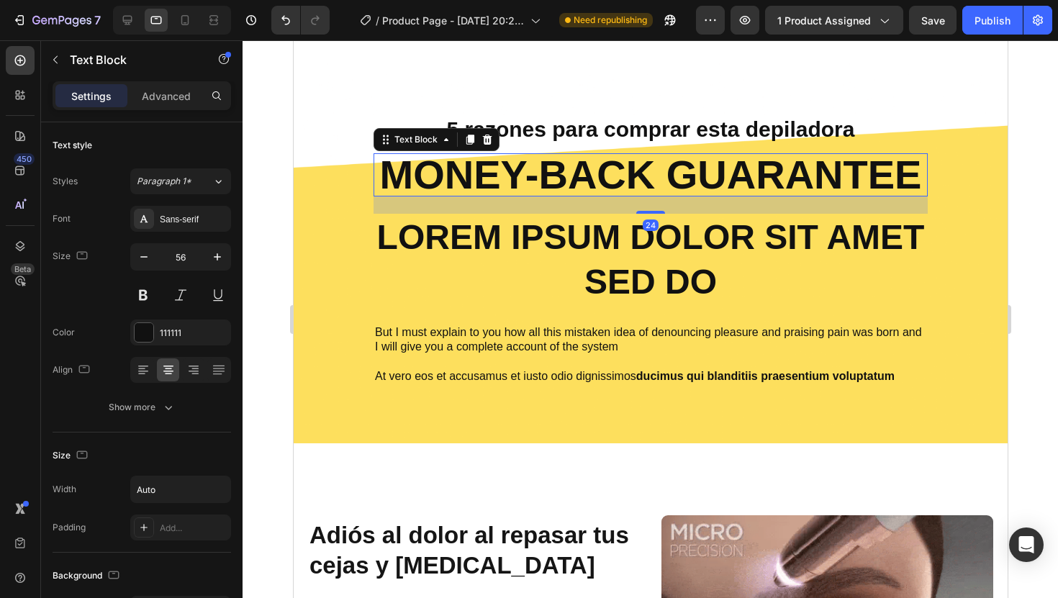
click at [452, 158] on p "Money-Back Guarantee" at bounding box center [650, 175] width 542 height 40
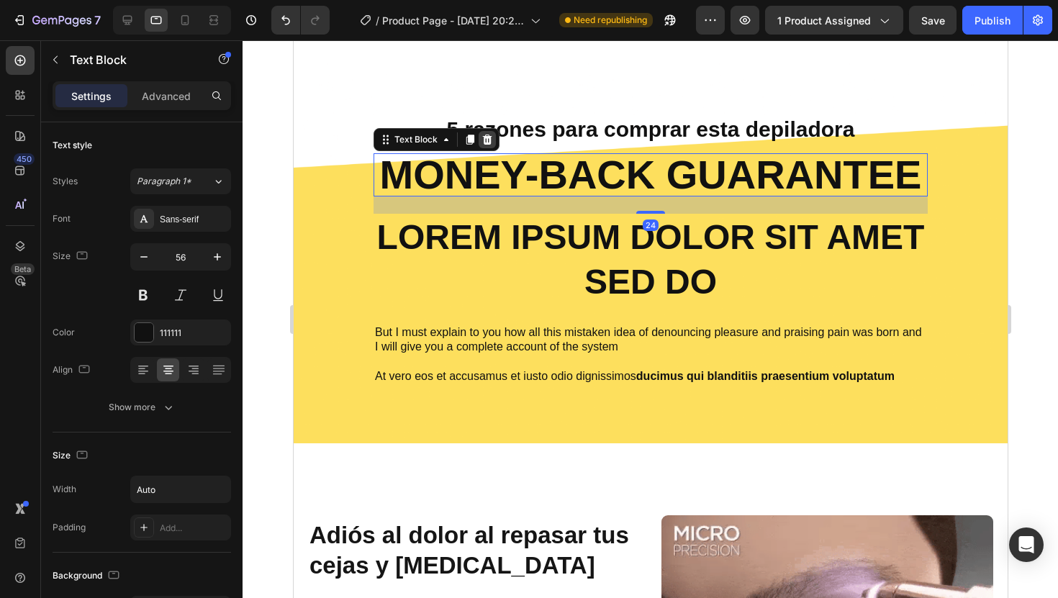
click at [486, 145] on div at bounding box center [486, 139] width 17 height 17
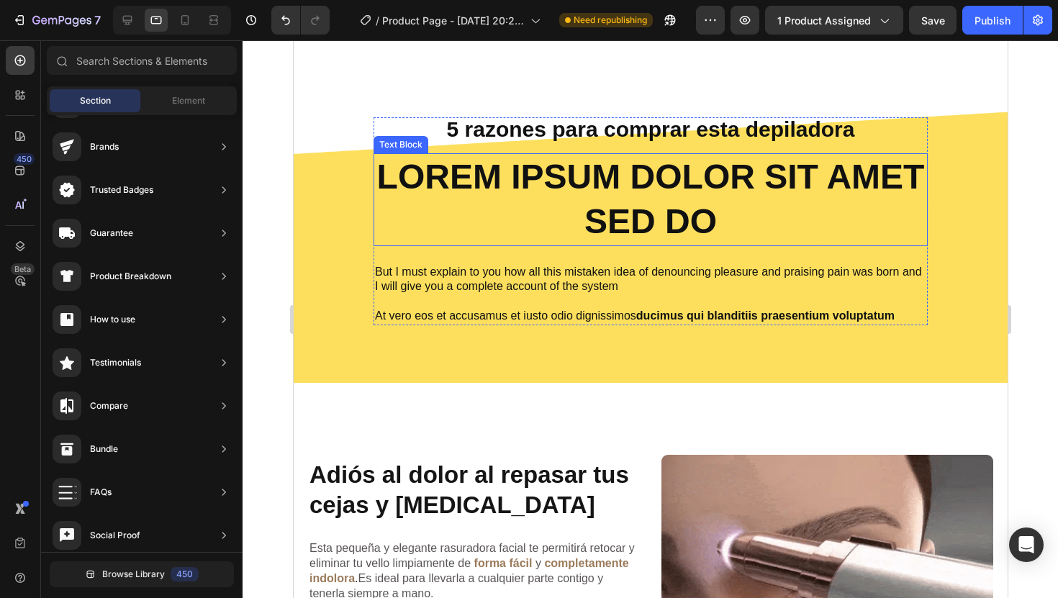
click at [541, 194] on p "Lorem ipsum dolor sit amet sed do" at bounding box center [649, 200] width 551 height 90
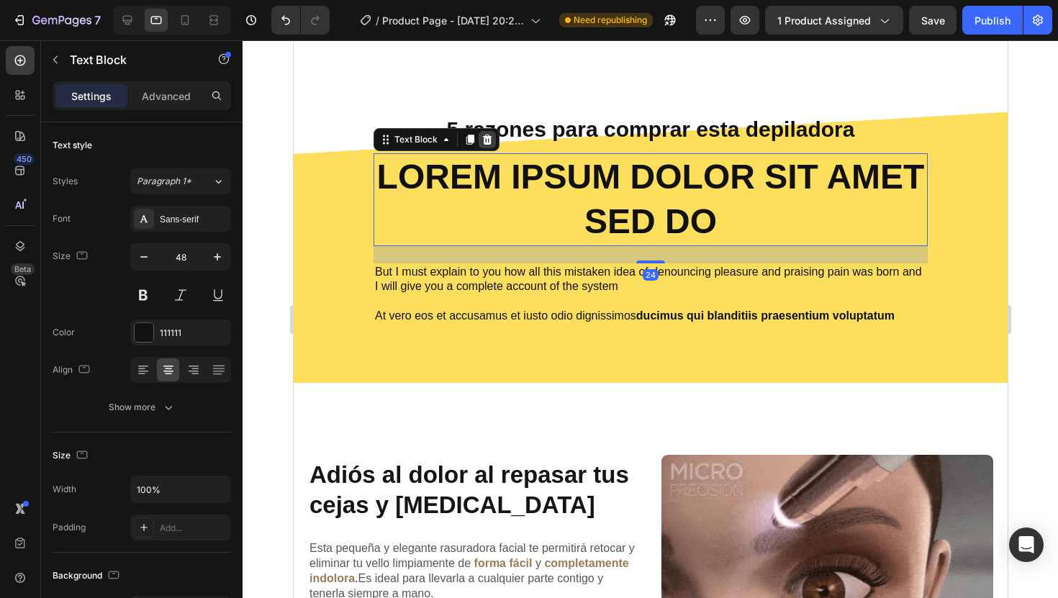
click at [482, 137] on icon at bounding box center [486, 140] width 9 height 10
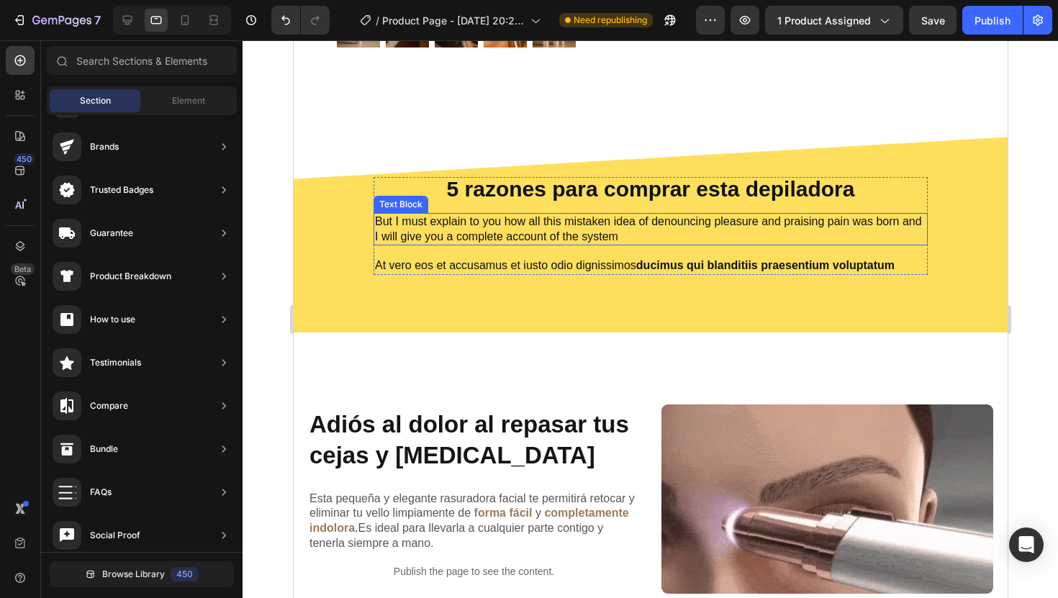
scroll to position [692, 0]
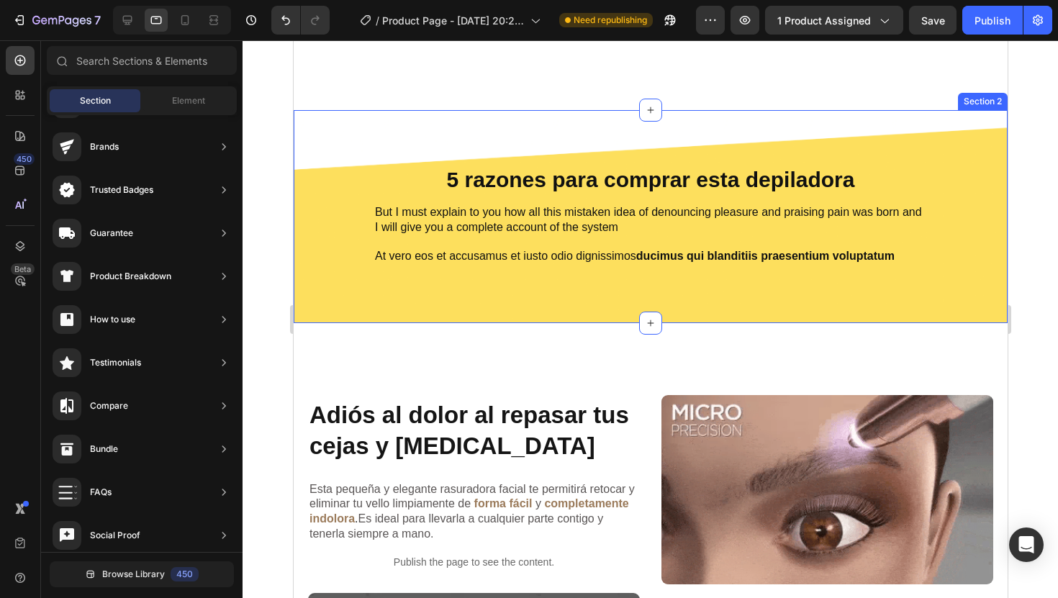
click at [305, 269] on div "5 razones para comprar esta depiladora Heading But I must explain to you how al…" at bounding box center [650, 216] width 714 height 213
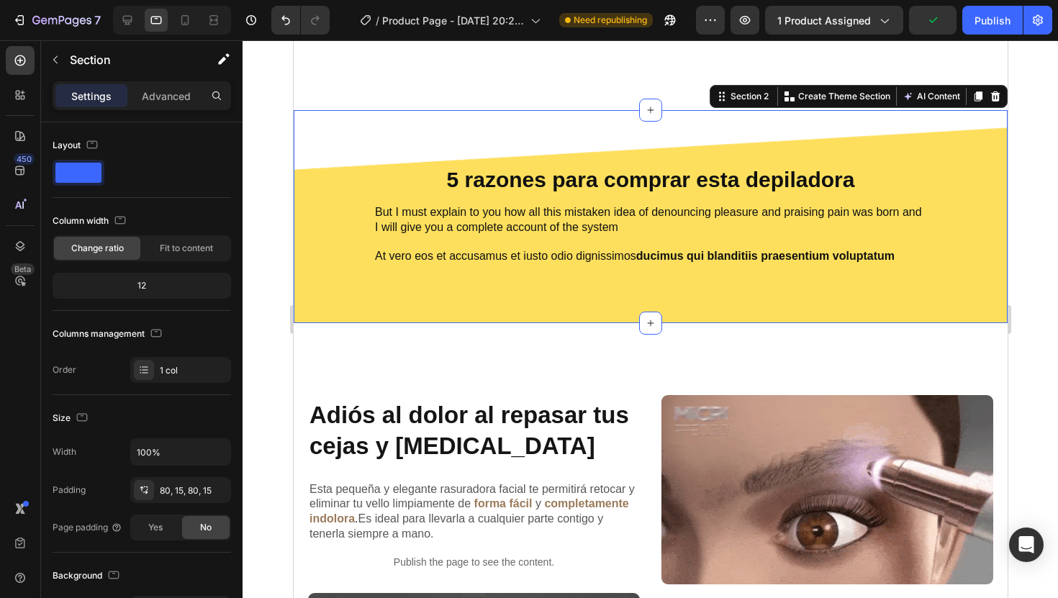
click at [317, 262] on div "5 razones para comprar esta depiladora Heading But I must explain to you how al…" at bounding box center [650, 217] width 692 height 98
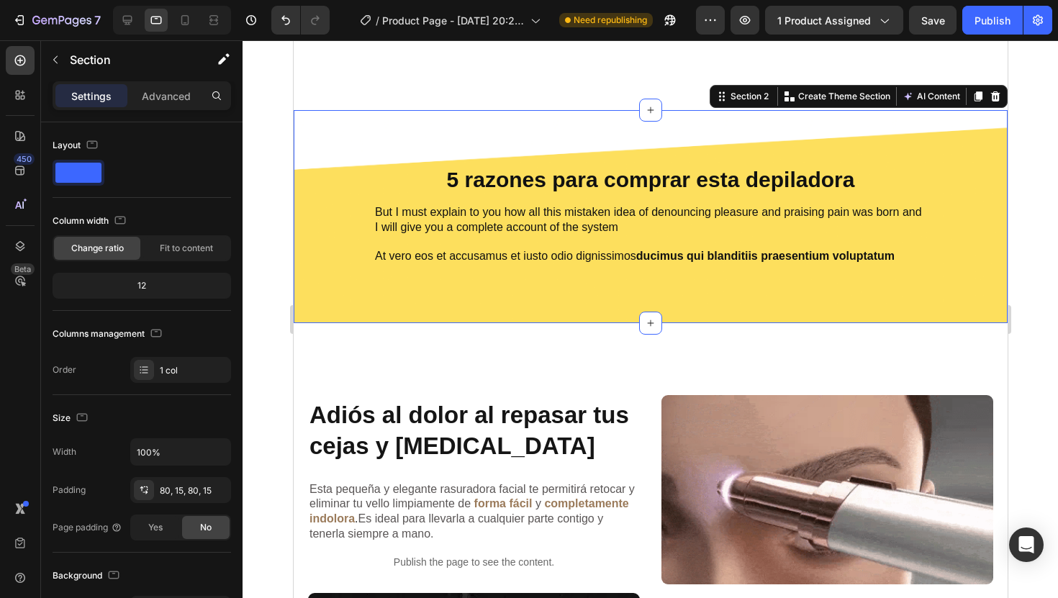
click at [311, 223] on div "5 razones para comprar esta depiladora Heading But I must explain to you how al…" at bounding box center [650, 217] width 692 height 98
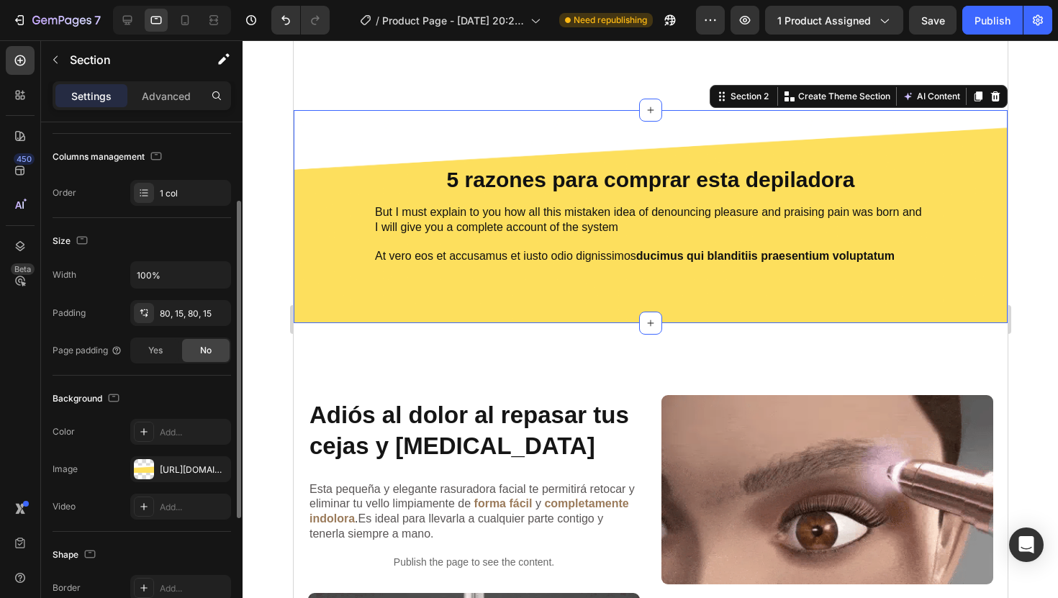
scroll to position [324, 0]
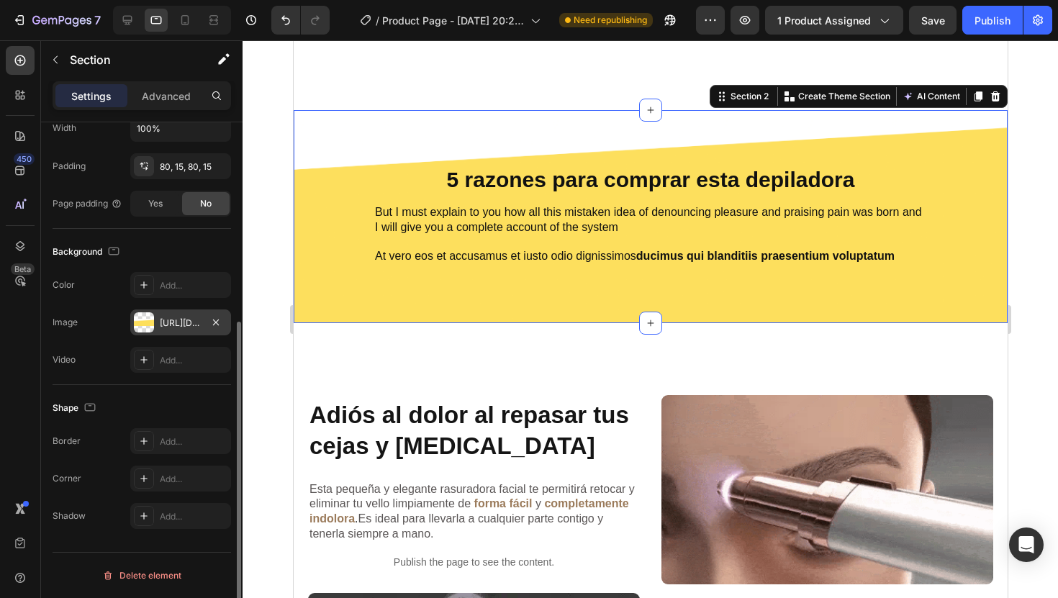
click at [148, 325] on div at bounding box center [144, 322] width 20 height 20
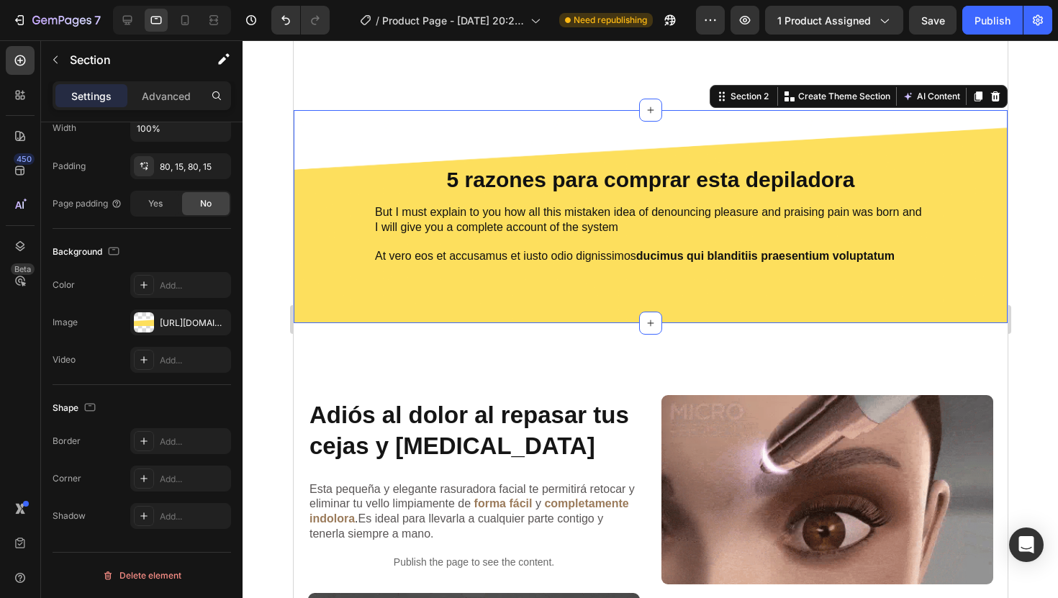
click at [1021, 328] on div at bounding box center [649, 319] width 815 height 558
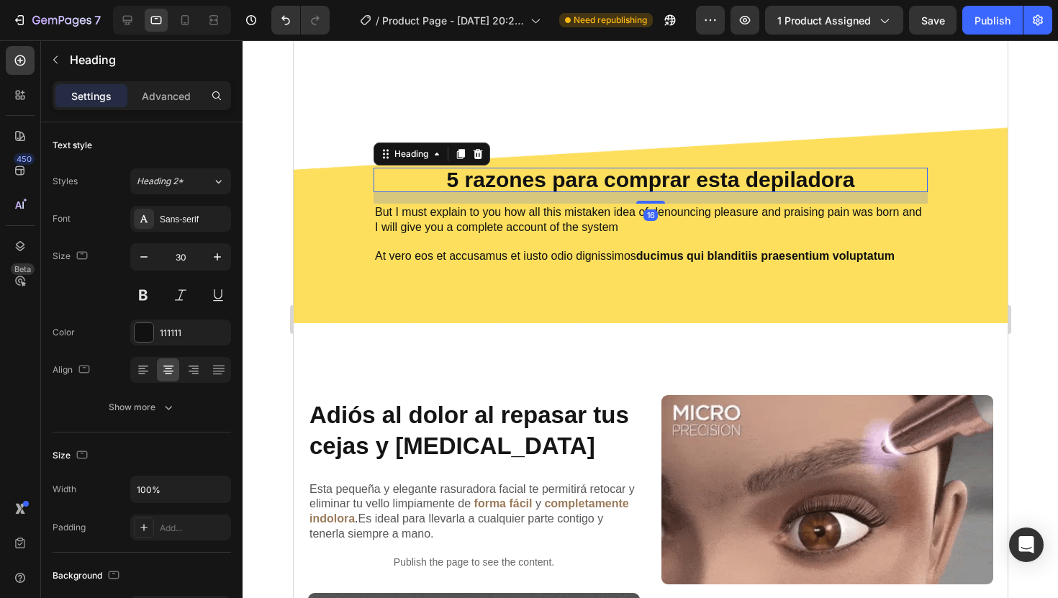
click at [437, 173] on p "5 razones para comprar esta depiladora" at bounding box center [649, 180] width 551 height 22
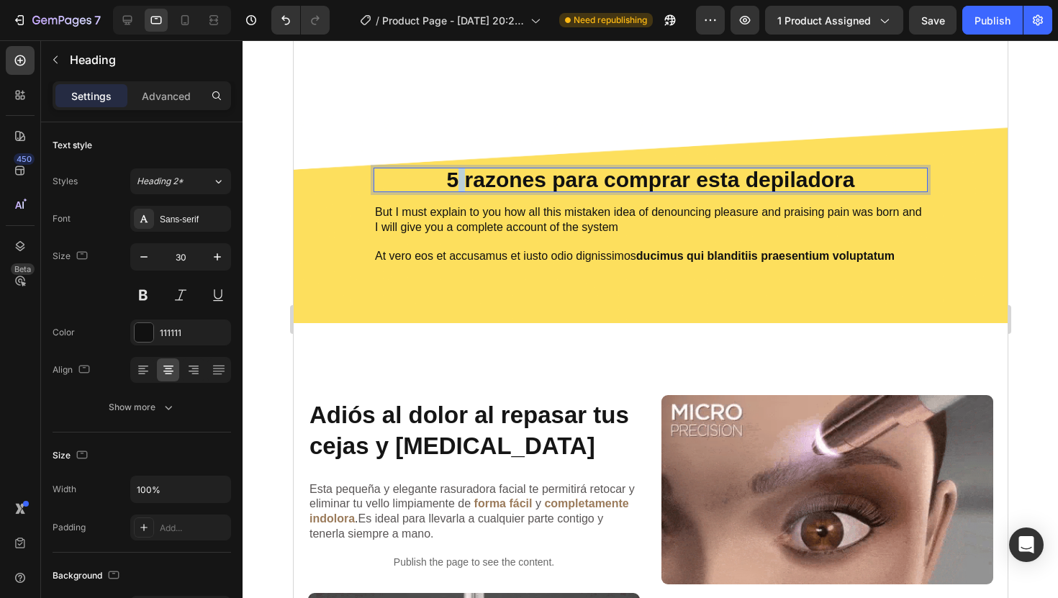
click at [449, 176] on p "5 razones para comprar esta depiladora" at bounding box center [649, 180] width 551 height 22
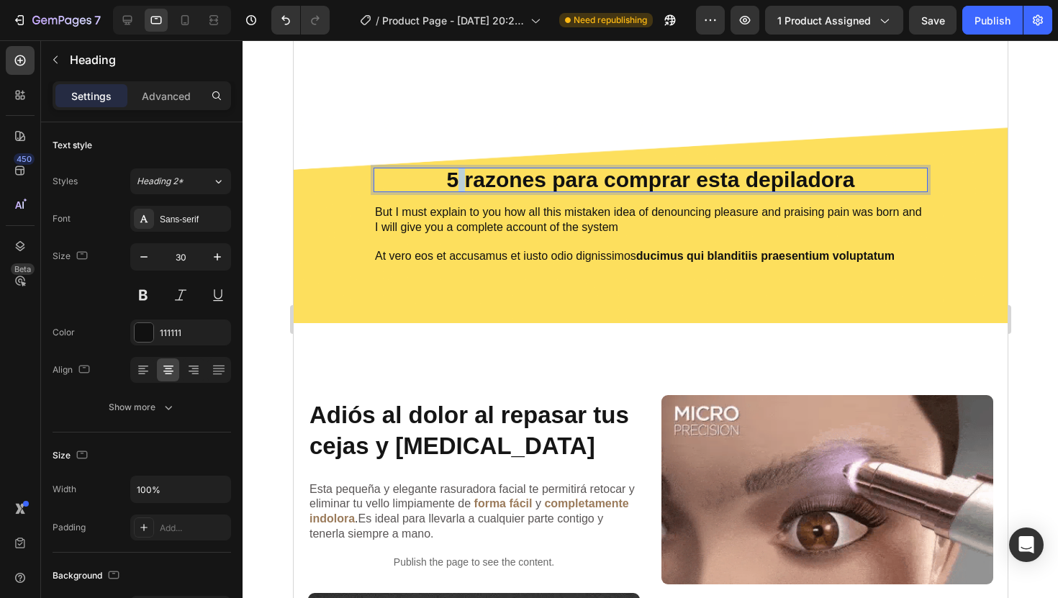
click at [449, 176] on p "5 razones para comprar esta depiladora" at bounding box center [649, 180] width 551 height 22
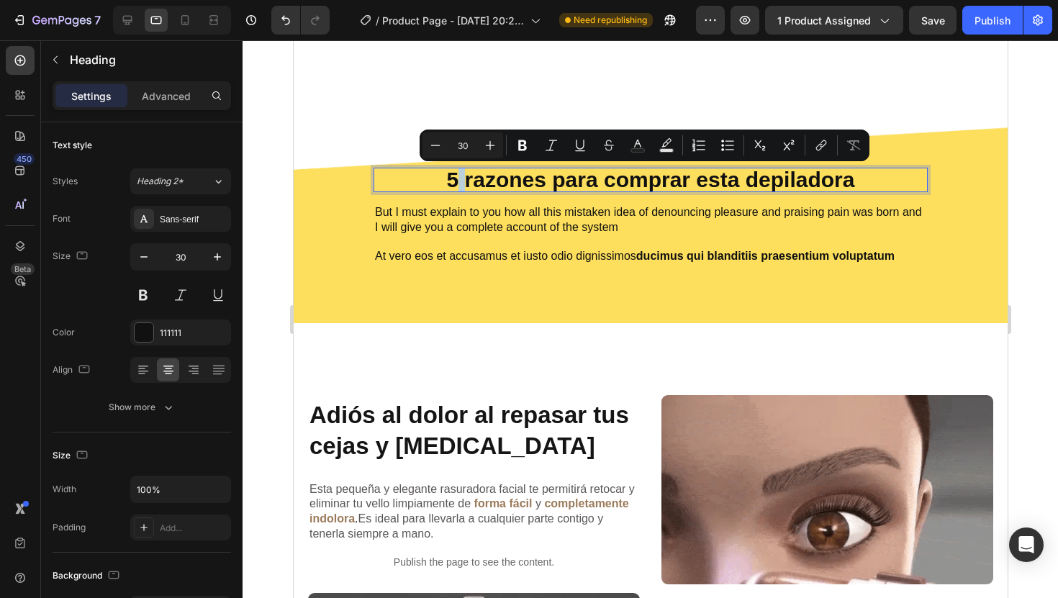
click at [445, 176] on p "5 razones para comprar esta depiladora" at bounding box center [649, 180] width 551 height 22
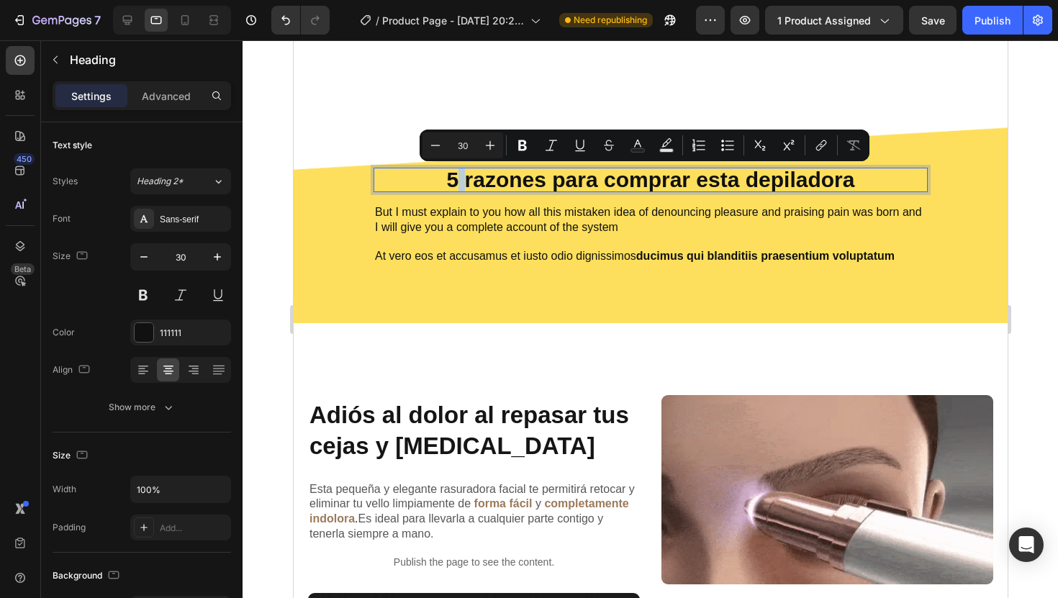
click at [445, 178] on p "5 razones para comprar esta depiladora" at bounding box center [649, 180] width 551 height 22
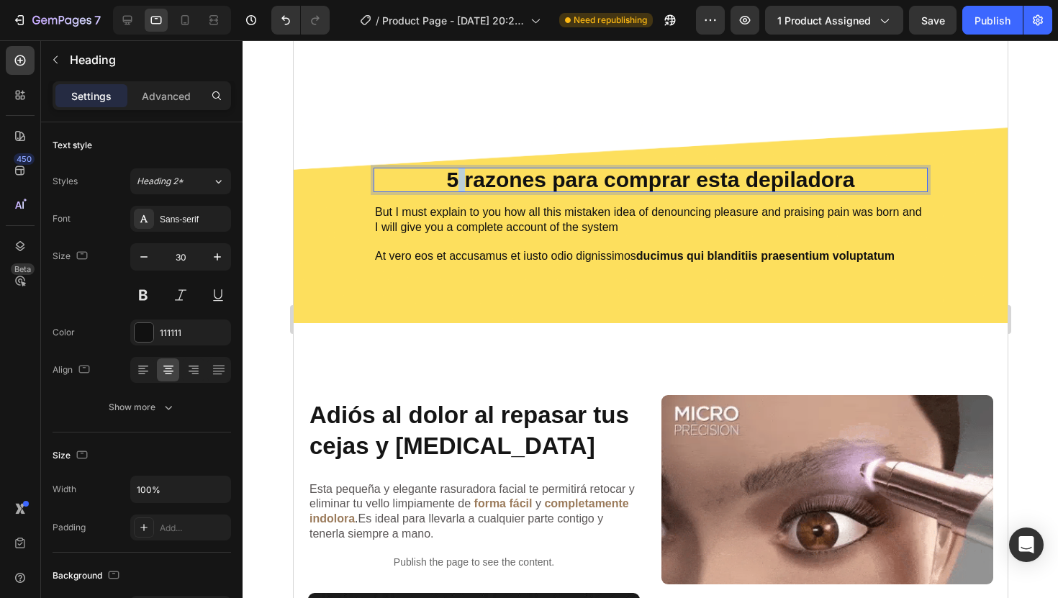
click at [445, 178] on p "5 razones para comprar esta depiladora" at bounding box center [649, 180] width 551 height 22
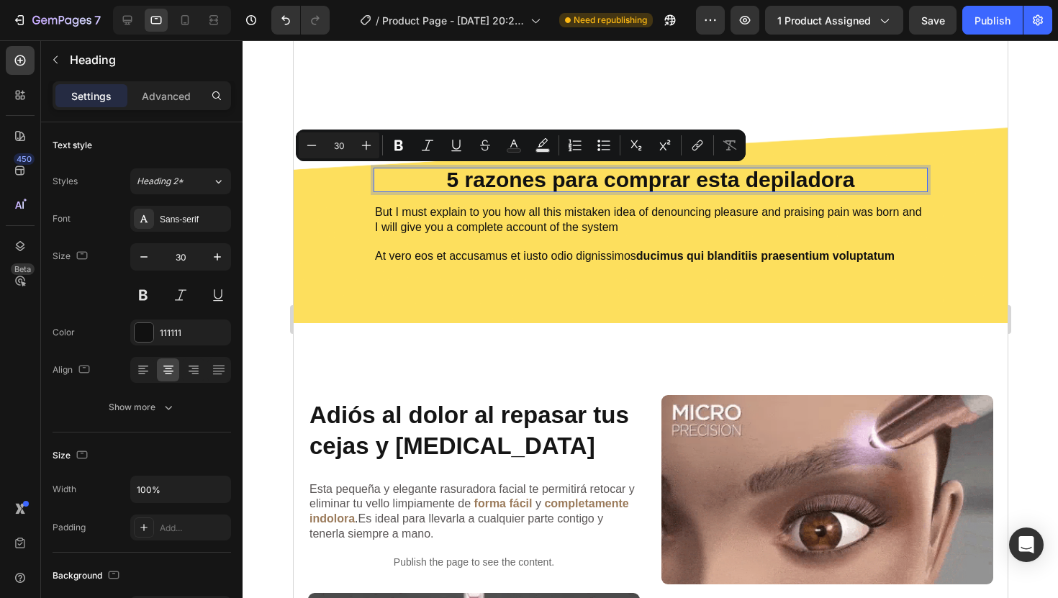
click at [706, 181] on p "5 razones para comprar esta depiladora" at bounding box center [649, 180] width 551 height 22
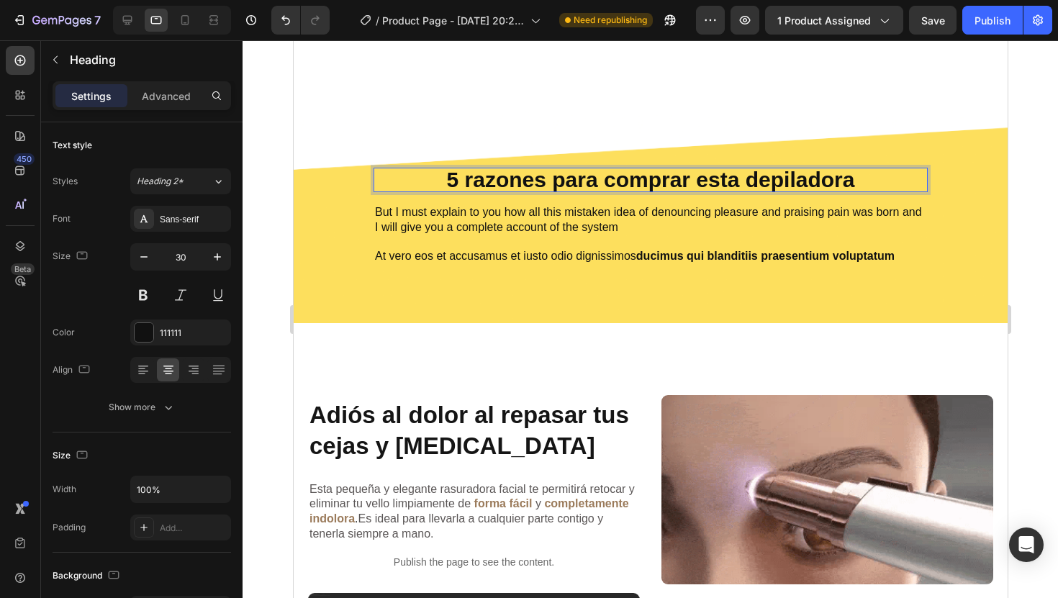
click at [467, 179] on p "5 razones para comprar esta depiladora" at bounding box center [649, 180] width 551 height 22
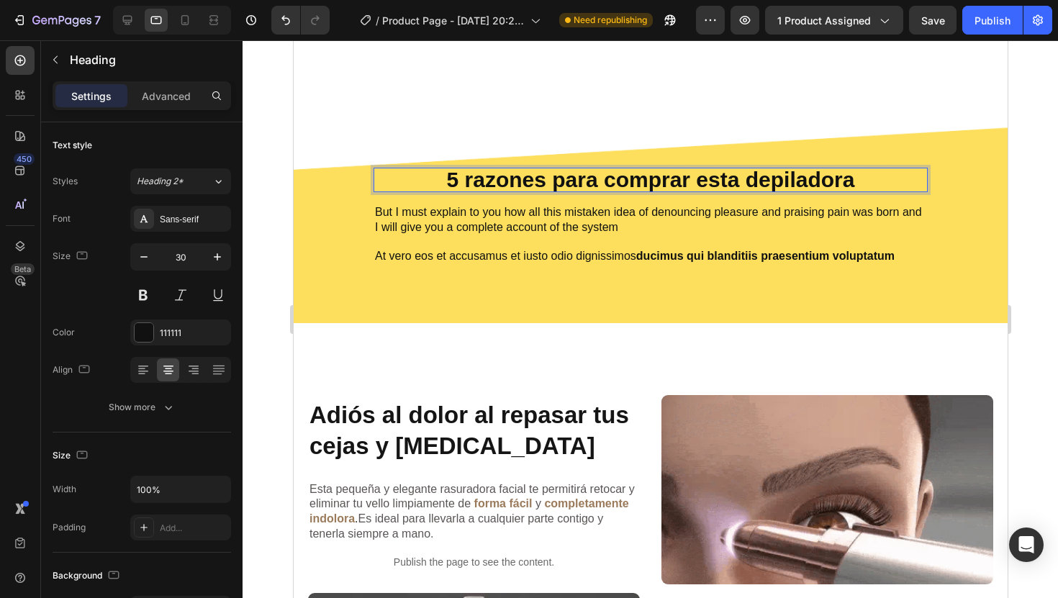
click at [455, 179] on p "5 razones para comprar esta depiladora" at bounding box center [649, 180] width 551 height 22
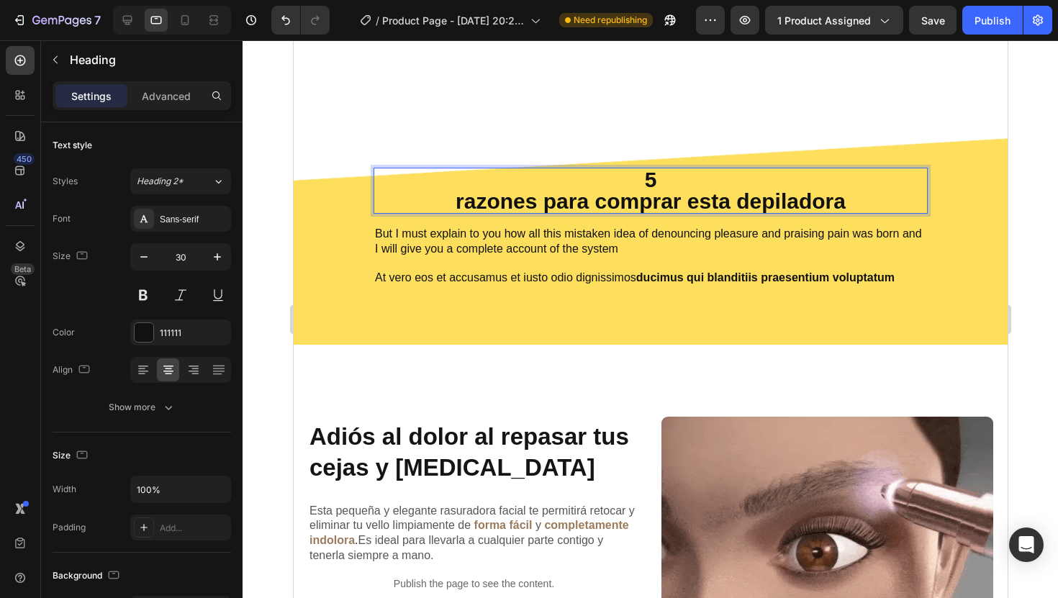
click at [611, 199] on p "5 razones para comprar esta depiladora" at bounding box center [649, 190] width 551 height 43
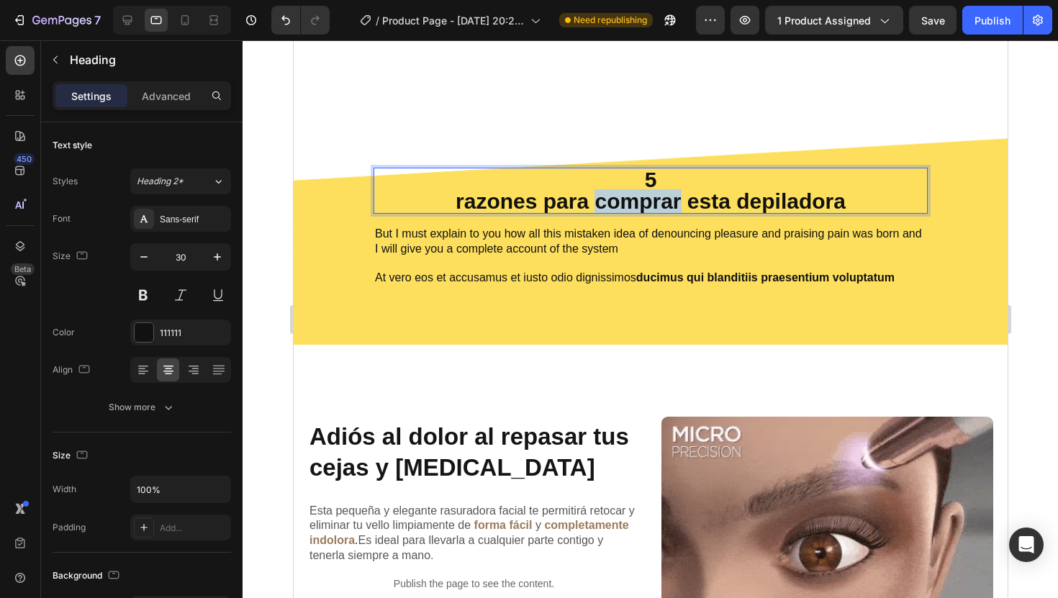
click at [611, 199] on p "5 razones para comprar esta depiladora" at bounding box center [649, 190] width 551 height 43
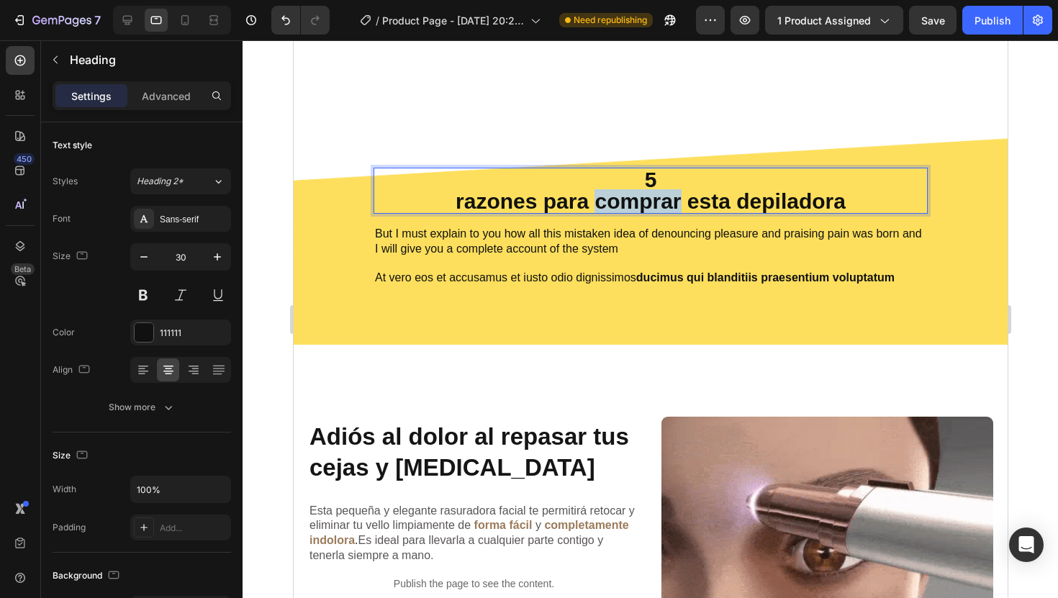
click at [611, 199] on p "5 razones para comprar esta depiladora" at bounding box center [649, 190] width 551 height 43
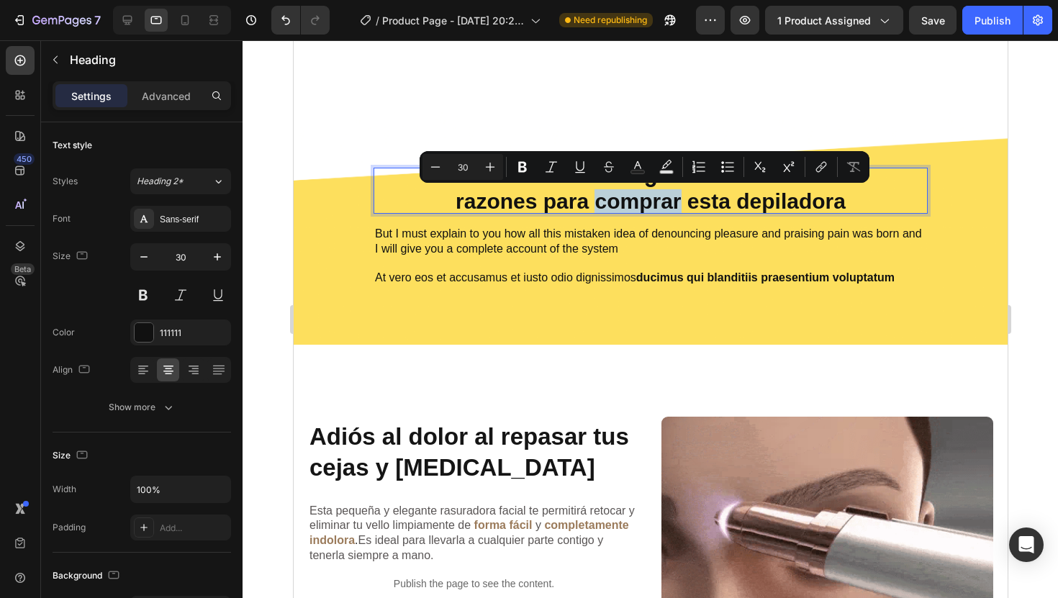
click at [611, 199] on p "5 razones para comprar esta depiladora" at bounding box center [649, 190] width 551 height 43
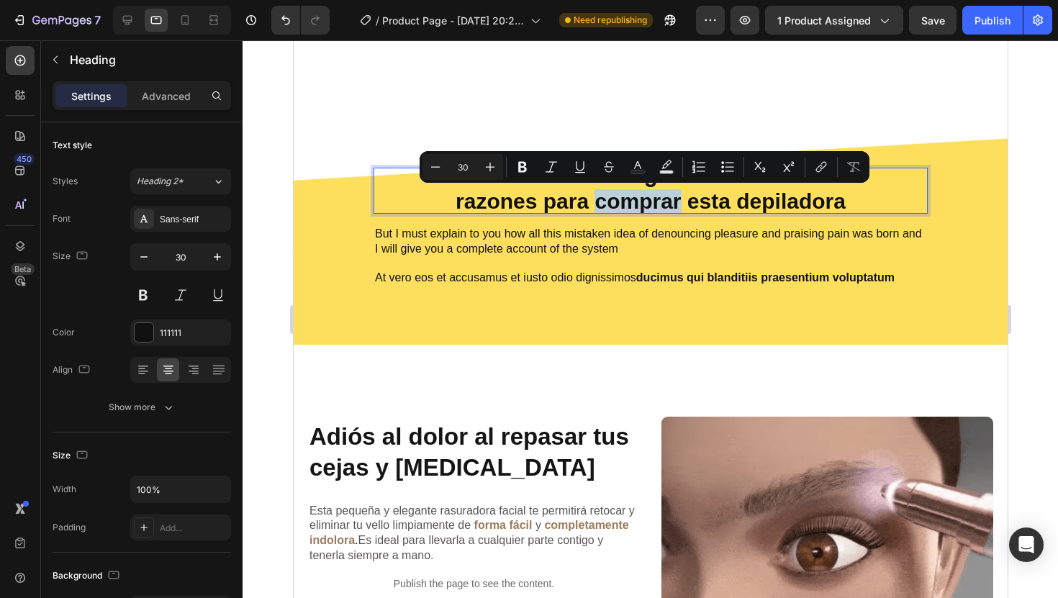
click at [611, 197] on p "5 razones para comprar esta depiladora" at bounding box center [649, 190] width 551 height 43
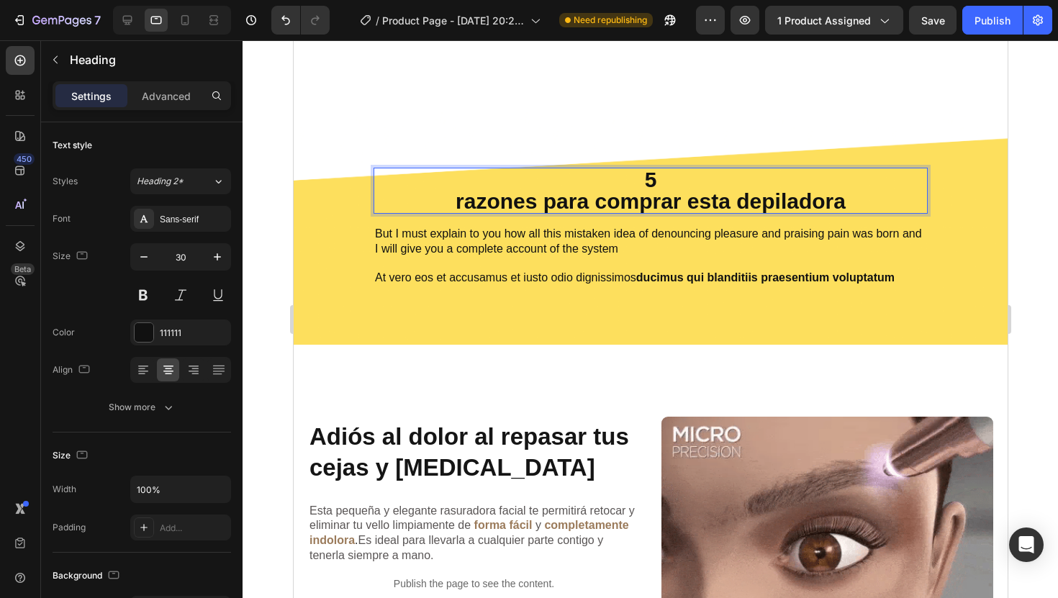
click at [657, 181] on p "5 razones para comprar esta depiladora" at bounding box center [649, 190] width 551 height 43
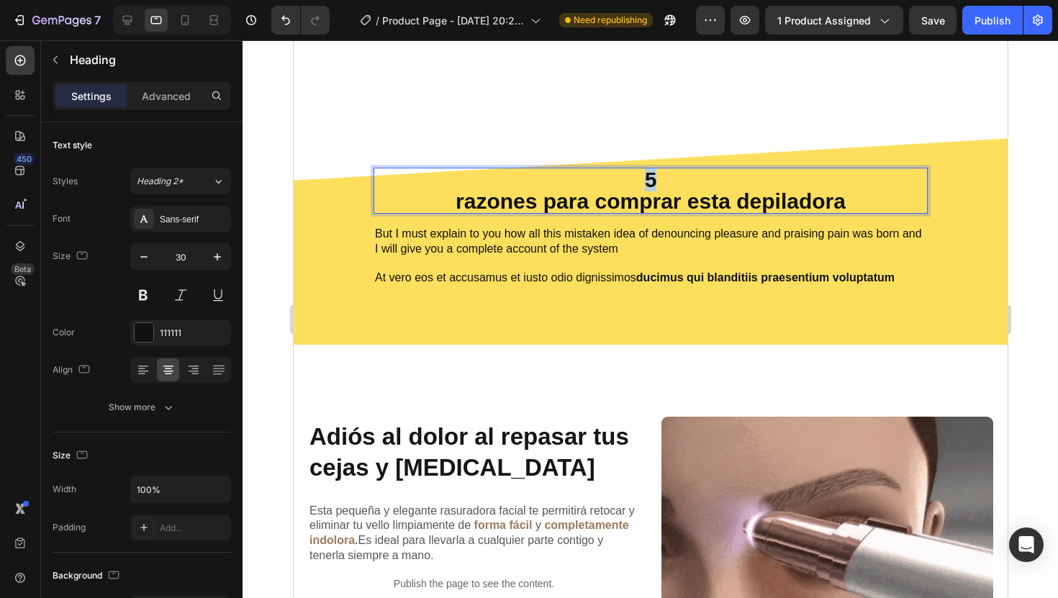
drag, startPoint x: 652, startPoint y: 182, endPoint x: 609, endPoint y: 183, distance: 43.2
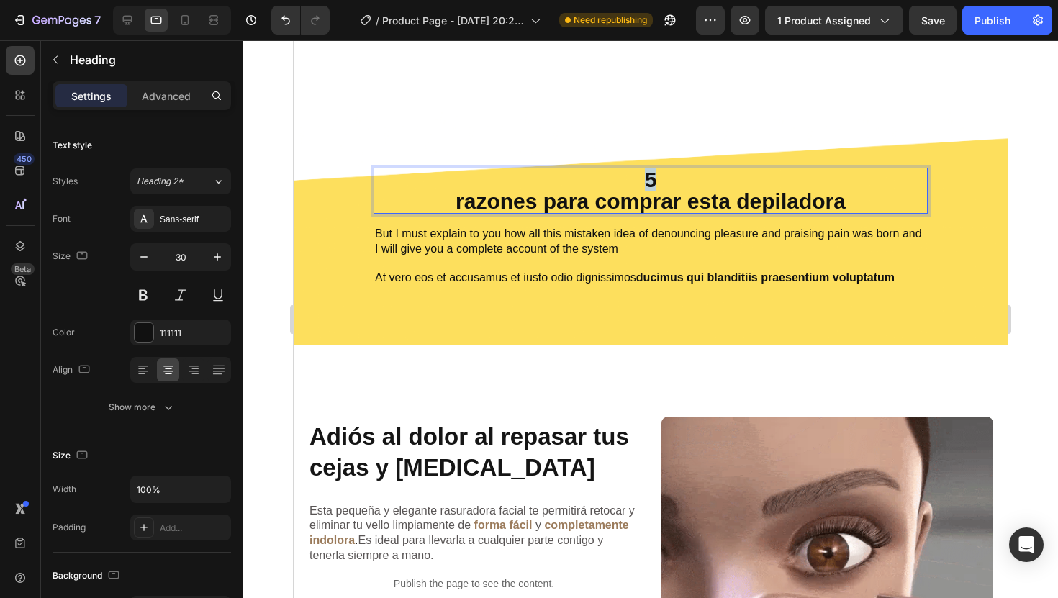
click at [609, 183] on p "5 razones para comprar esta depiladora" at bounding box center [649, 190] width 551 height 43
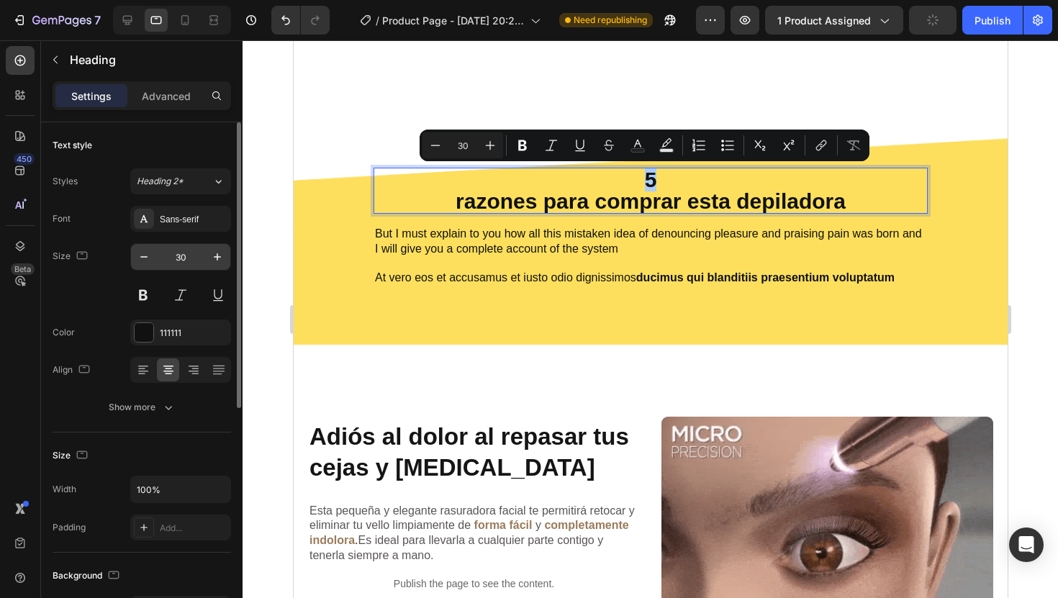
click at [185, 259] on input "30" at bounding box center [180, 257] width 47 height 26
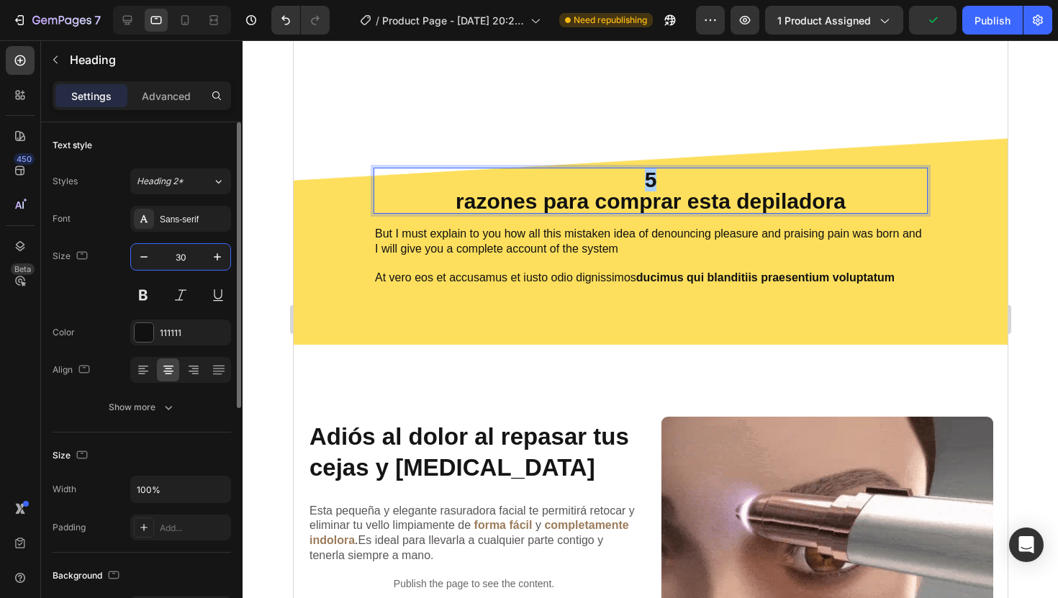
click at [185, 259] on input "30" at bounding box center [180, 257] width 47 height 26
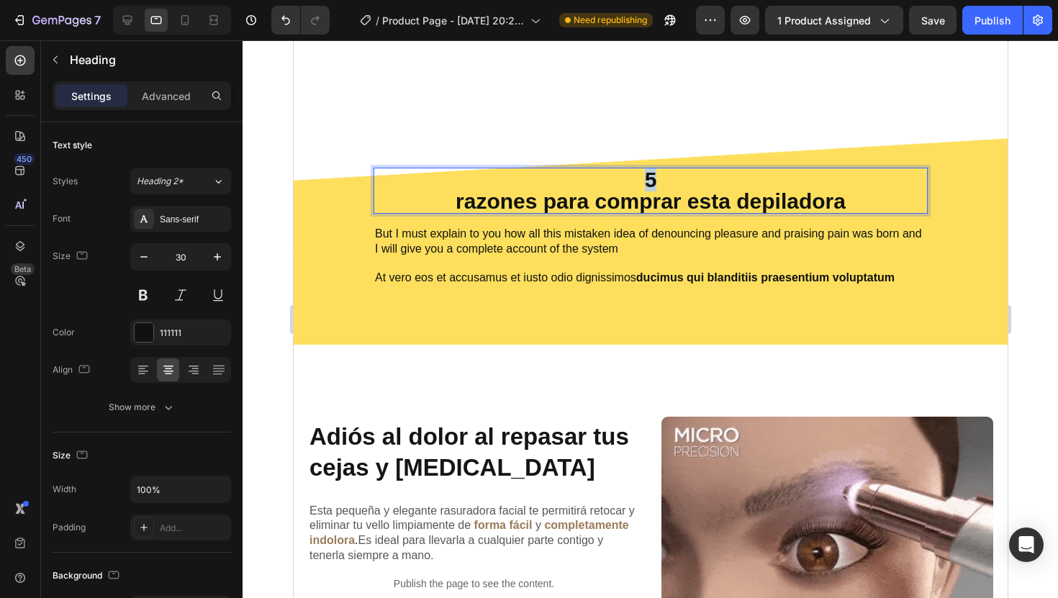
click at [641, 177] on p "5 razones para comprar esta depiladora" at bounding box center [649, 190] width 551 height 43
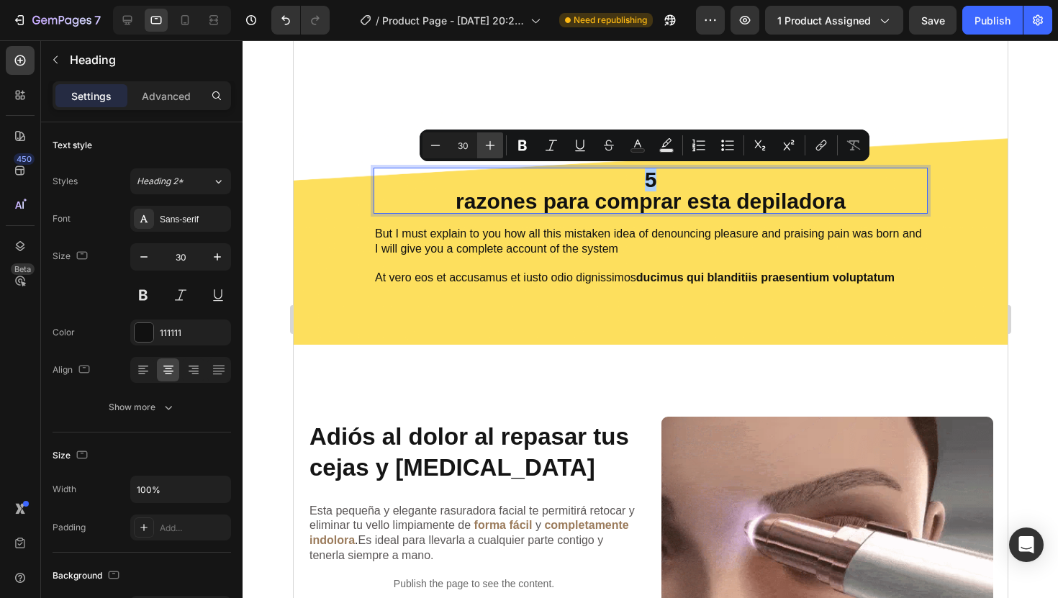
click at [488, 145] on icon "Editor contextual toolbar" at bounding box center [490, 145] width 9 height 9
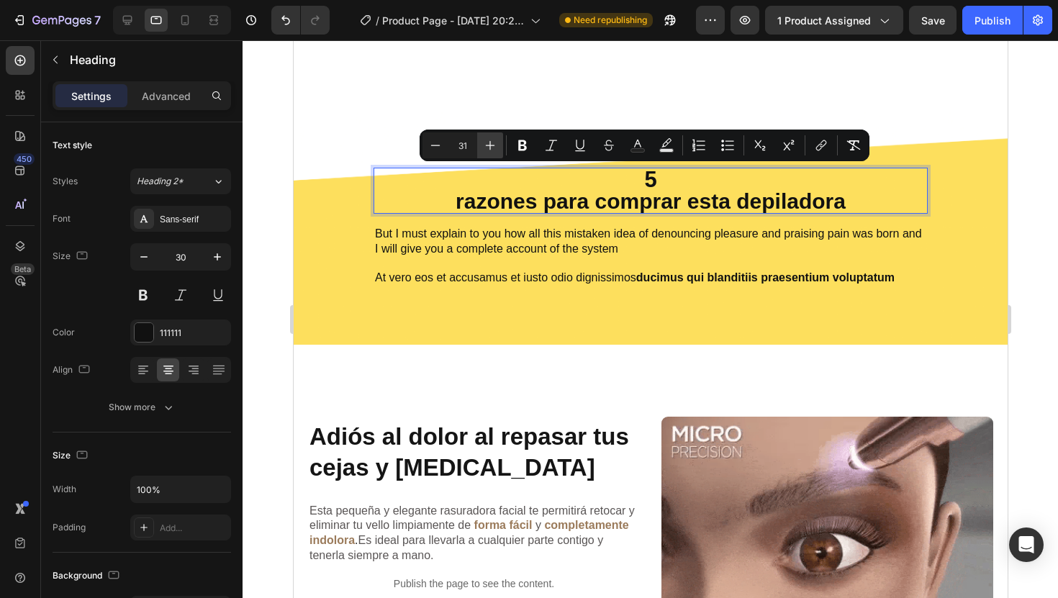
click at [488, 145] on icon "Editor contextual toolbar" at bounding box center [490, 145] width 9 height 9
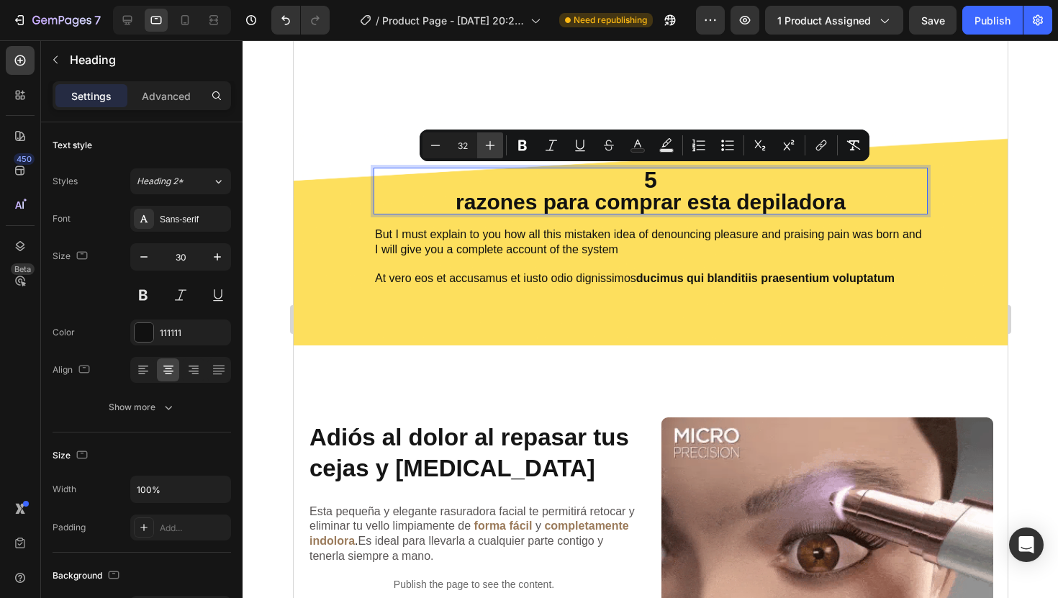
click at [488, 145] on icon "Editor contextual toolbar" at bounding box center [490, 145] width 9 height 9
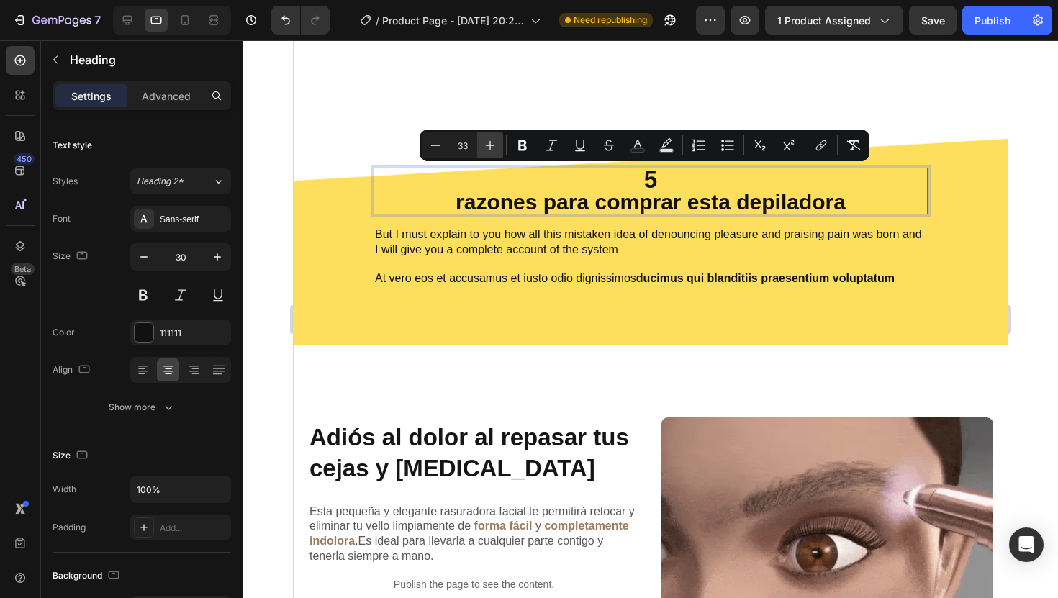
click at [488, 145] on icon "Editor contextual toolbar" at bounding box center [490, 145] width 9 height 9
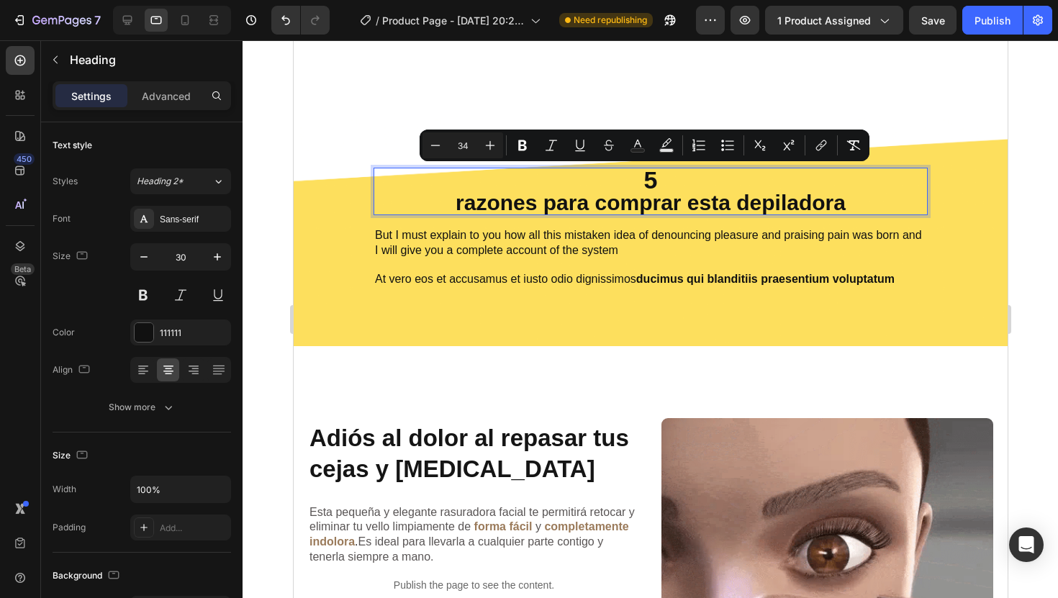
click at [468, 145] on input "34" at bounding box center [462, 145] width 29 height 17
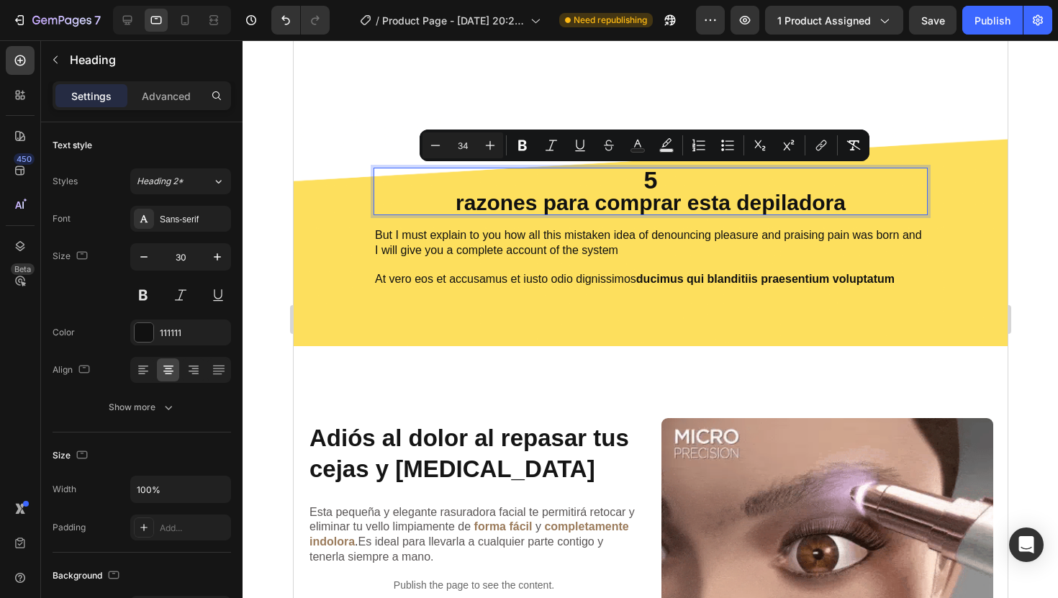
click at [468, 145] on input "34" at bounding box center [462, 145] width 29 height 17
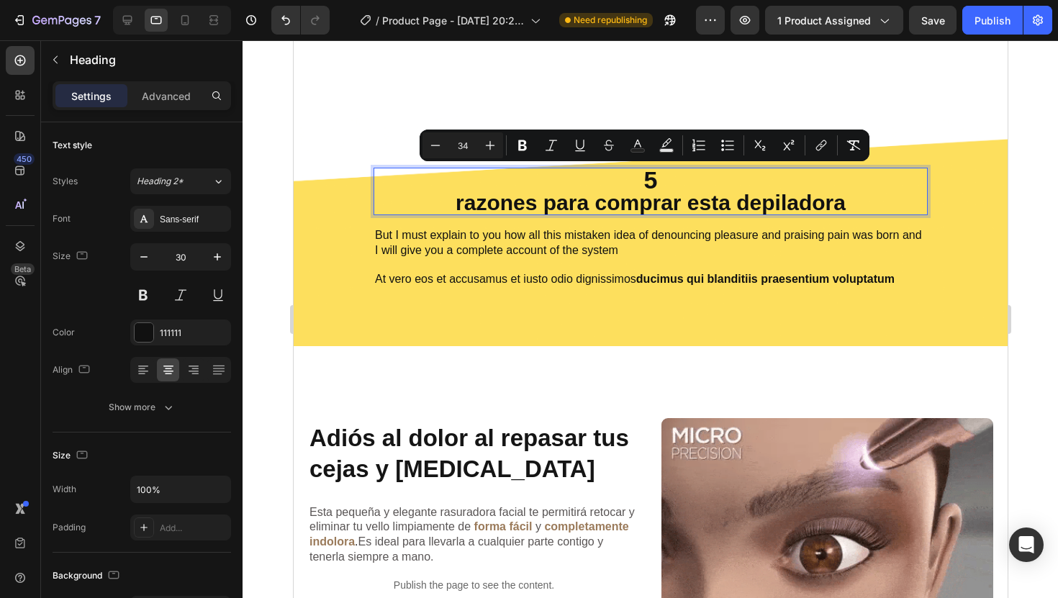
type input "1"
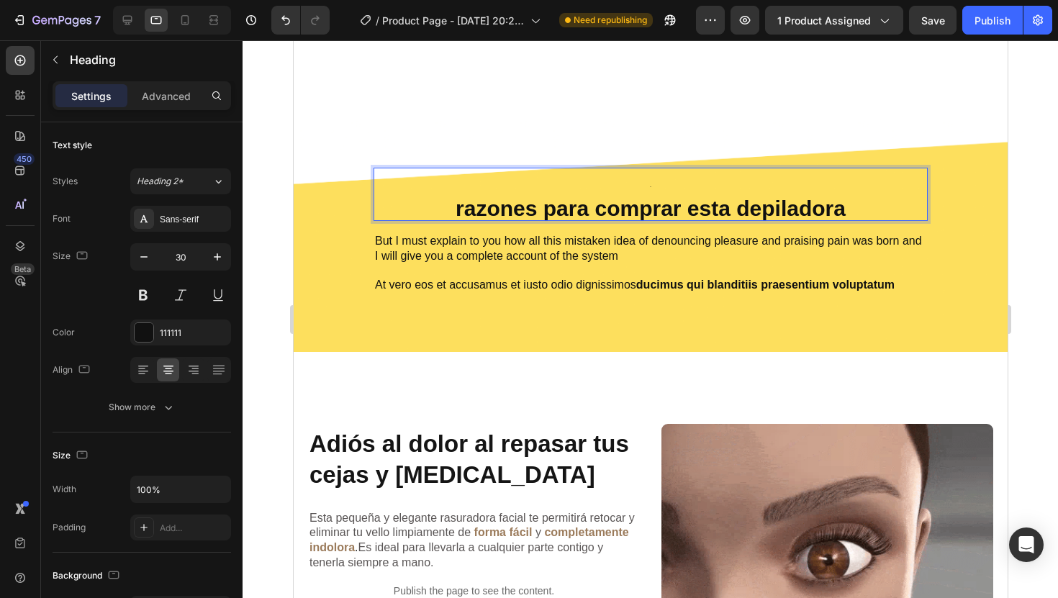
click at [1029, 269] on div at bounding box center [649, 319] width 815 height 558
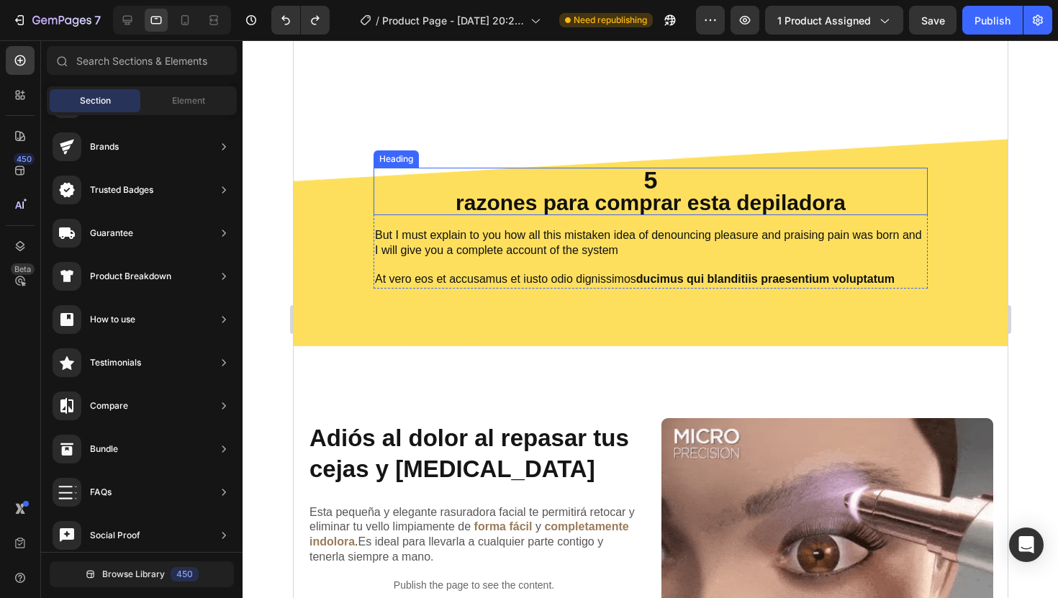
click at [636, 176] on h2 "5 razones para comprar esta depiladora" at bounding box center [650, 191] width 554 height 47
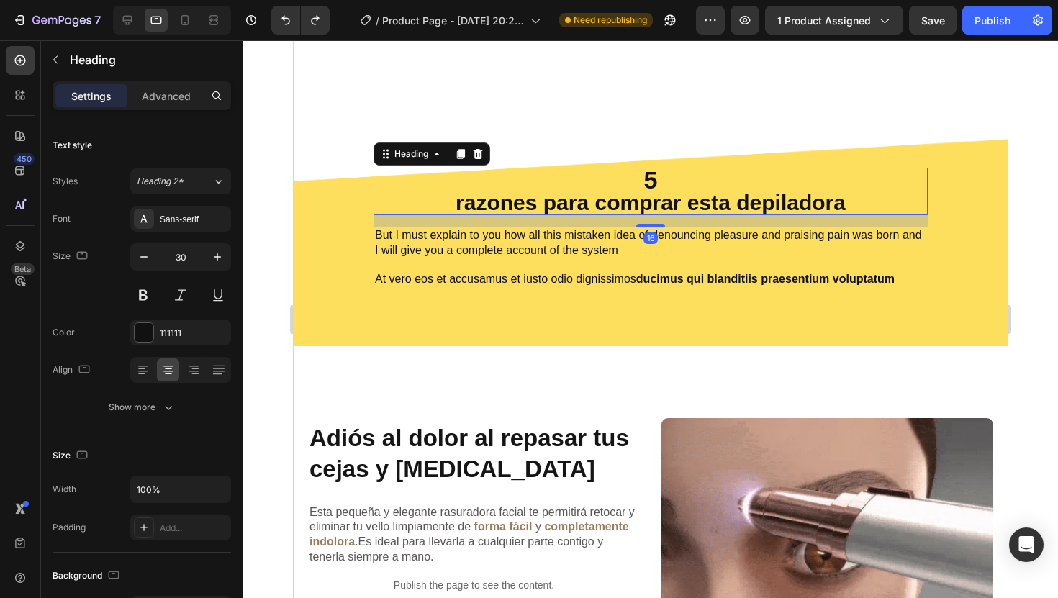
click at [636, 176] on h2 "5 razones para comprar esta depiladora" at bounding box center [650, 191] width 554 height 47
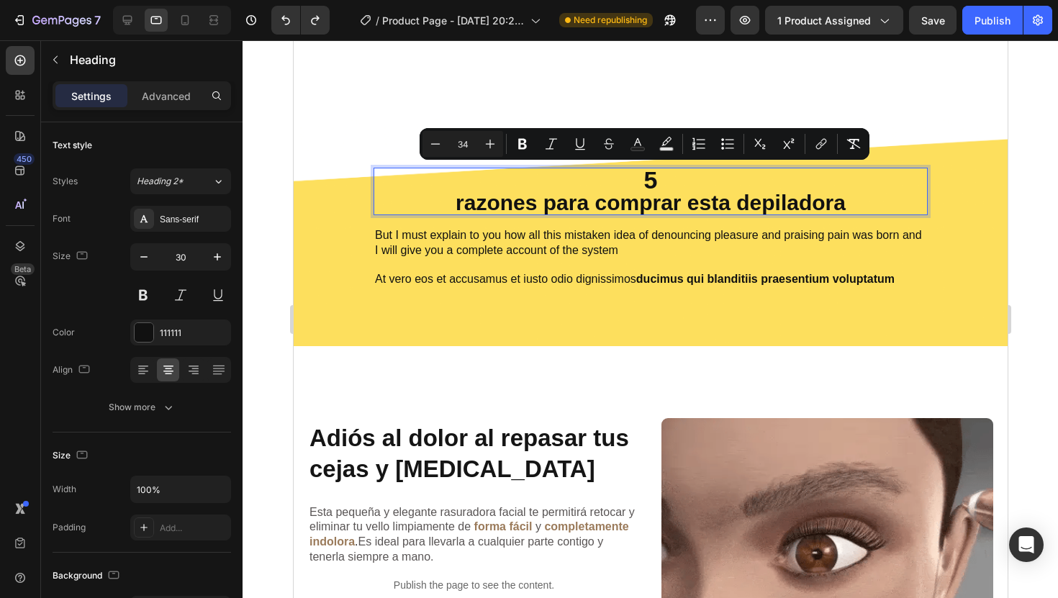
click at [652, 182] on p "5 razones para comprar esta depiladora" at bounding box center [649, 191] width 551 height 45
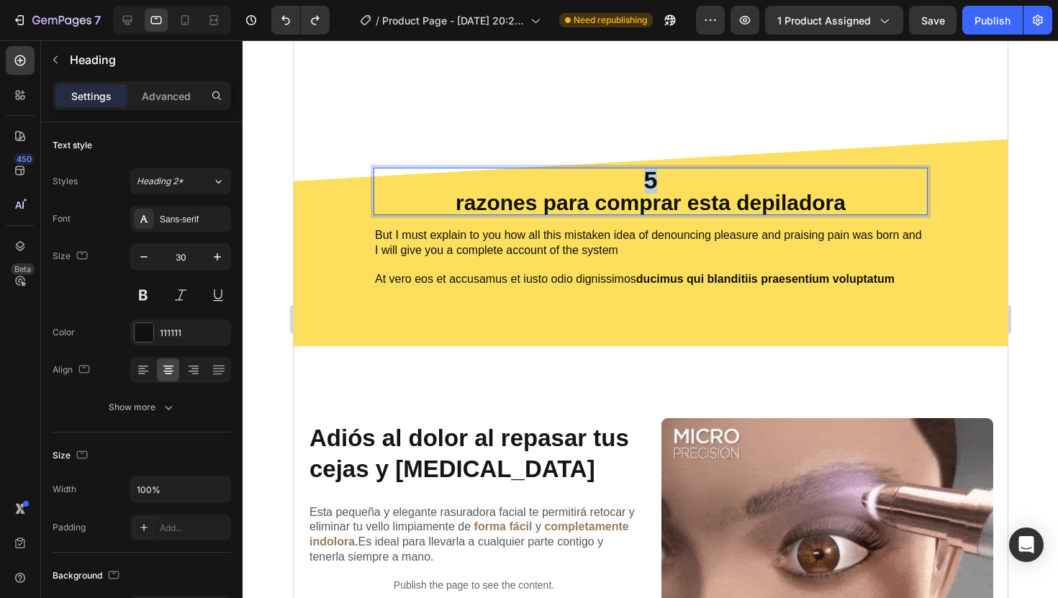
click at [643, 182] on span "5" at bounding box center [650, 179] width 14 height 27
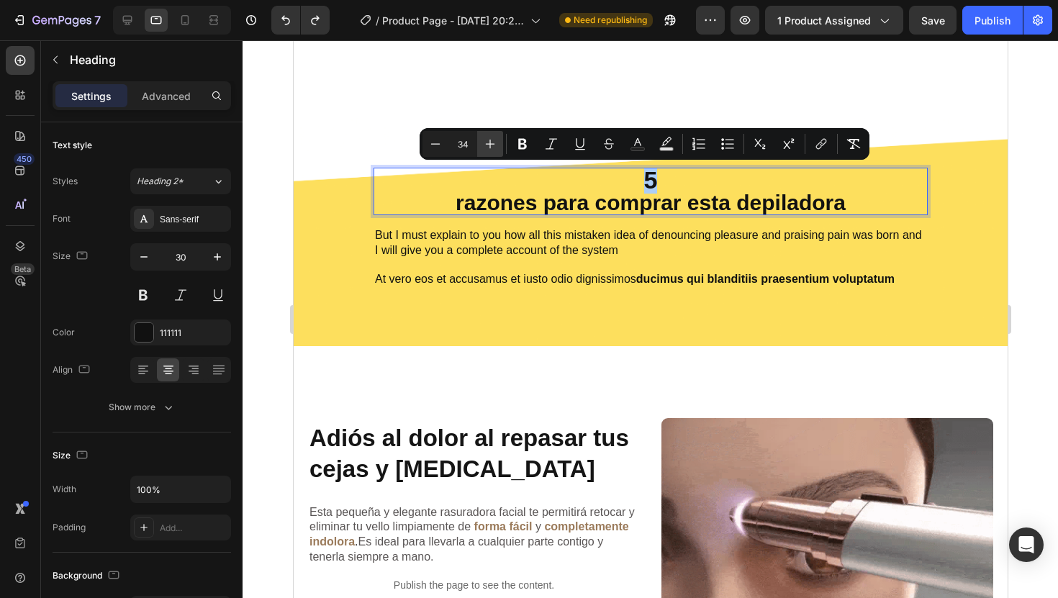
click at [494, 140] on icon "Editor contextual toolbar" at bounding box center [490, 144] width 14 height 14
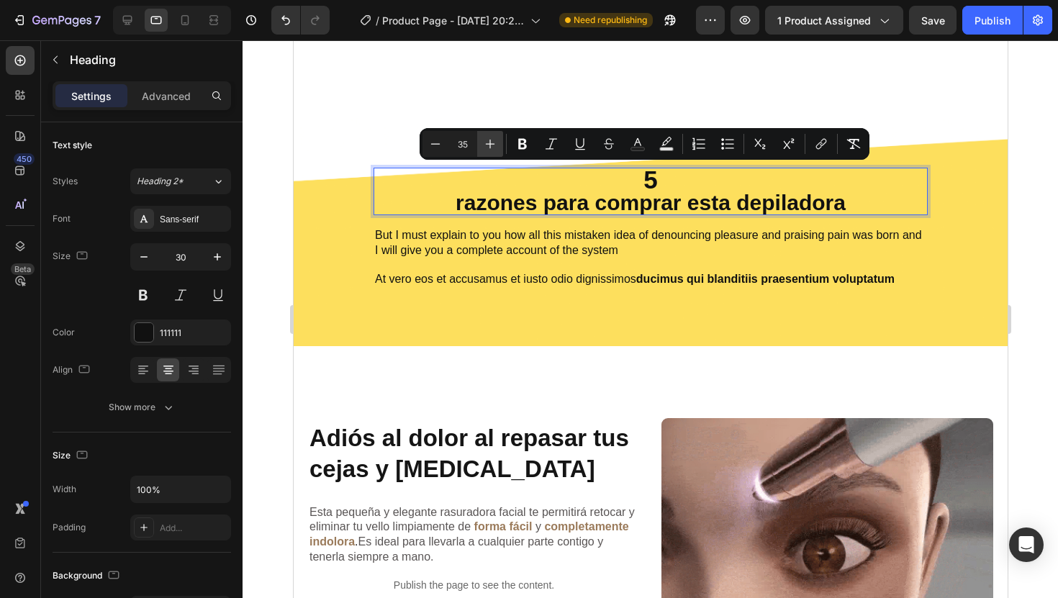
click at [494, 140] on icon "Editor contextual toolbar" at bounding box center [490, 144] width 14 height 14
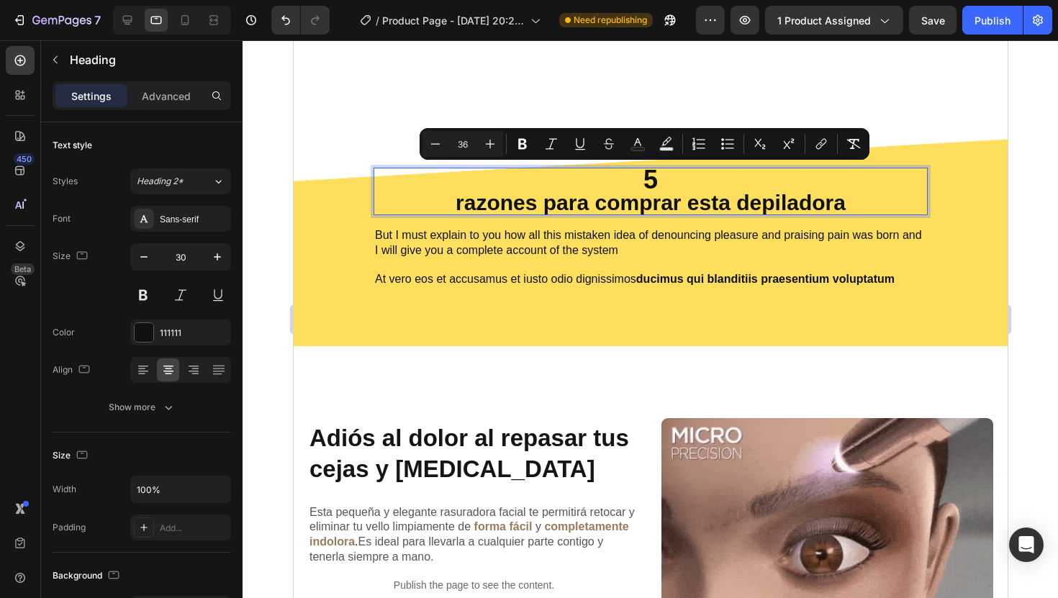
click at [464, 147] on input "36" at bounding box center [462, 143] width 29 height 17
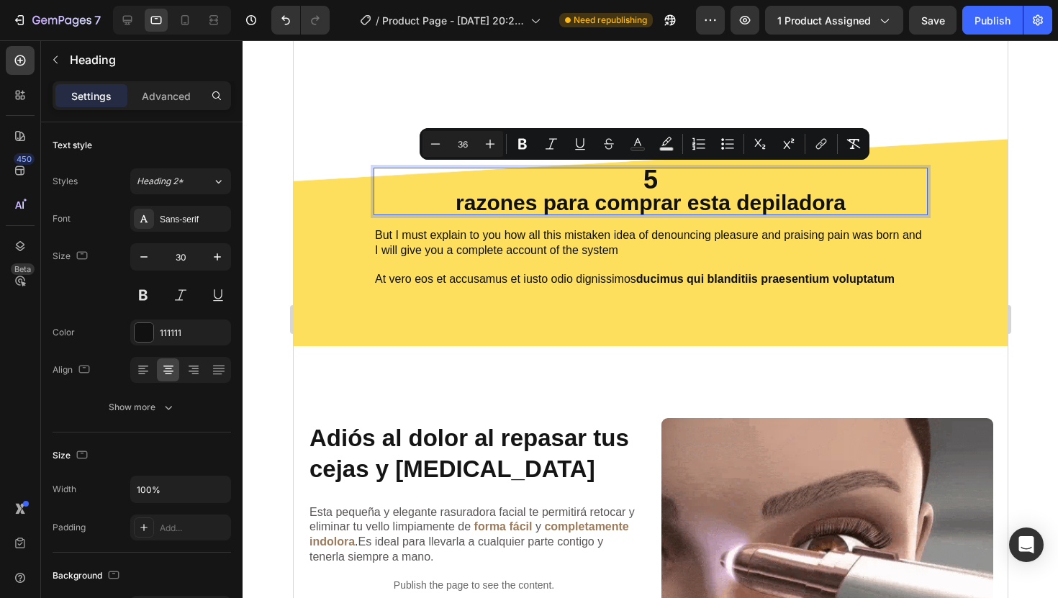
click at [464, 147] on input "36" at bounding box center [462, 143] width 29 height 17
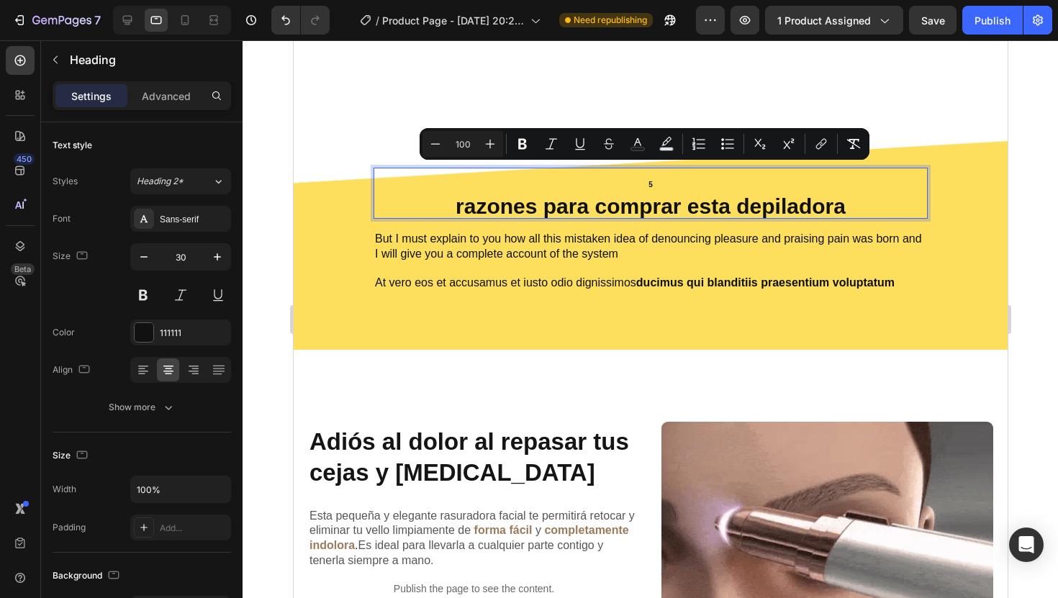
type input "100"
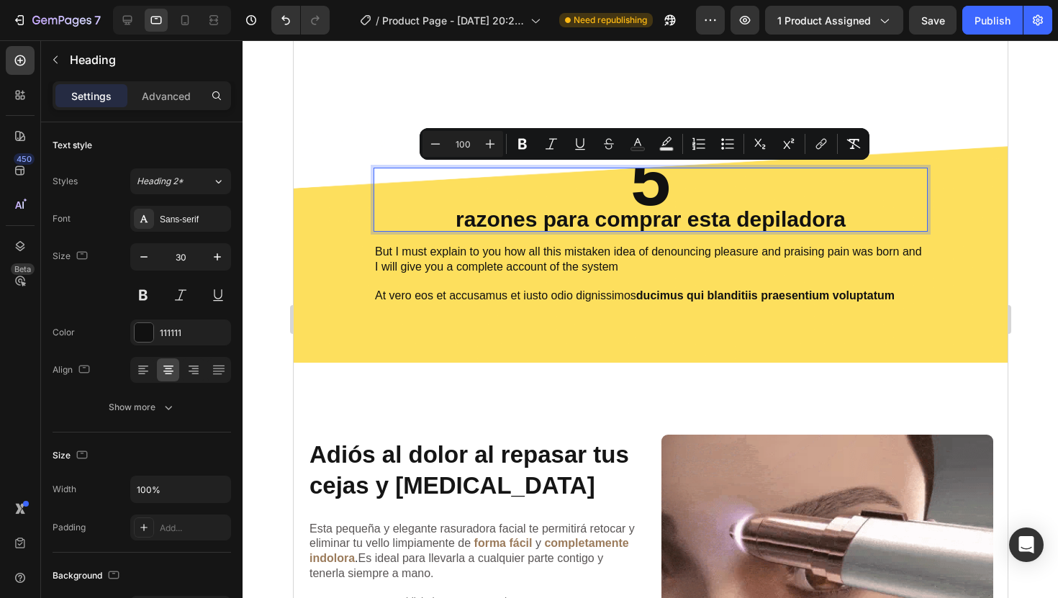
click at [1036, 266] on div at bounding box center [649, 319] width 815 height 558
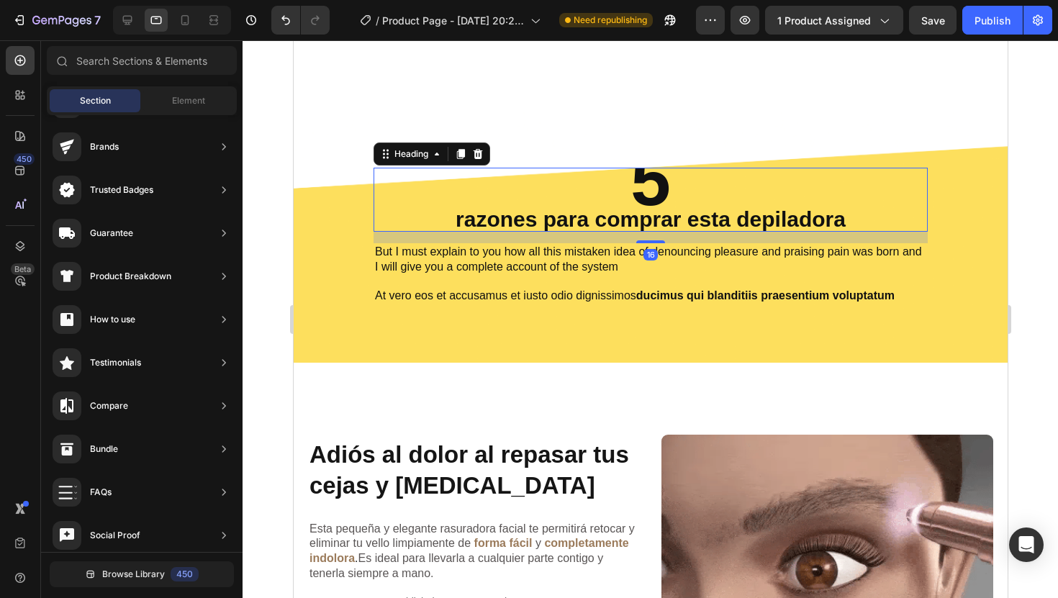
click at [605, 198] on p "⁠⁠⁠⁠⁠⁠⁠ 5 razones para comprar esta depiladora" at bounding box center [649, 199] width 551 height 61
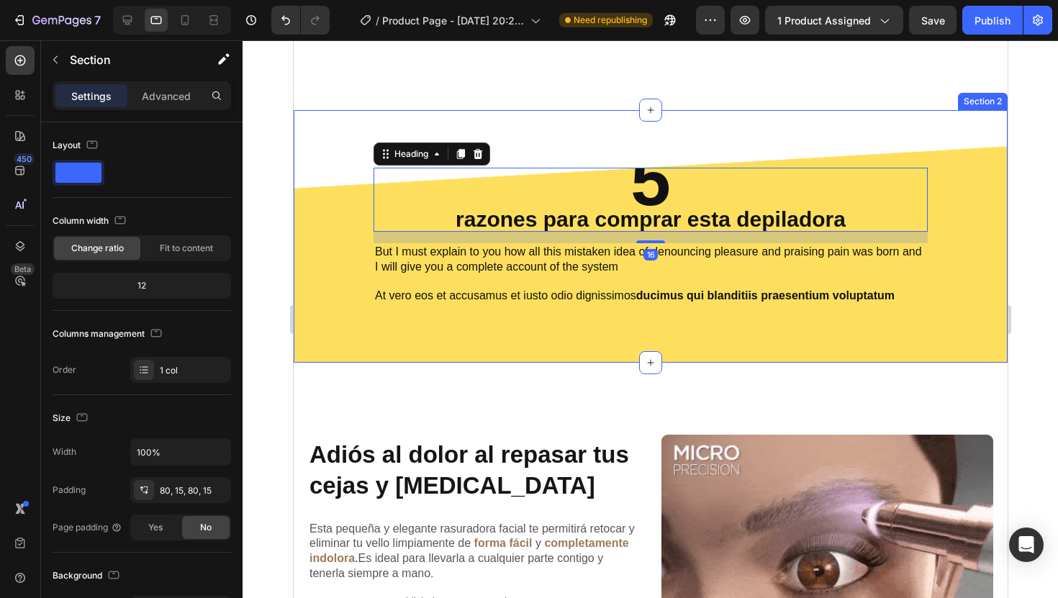
click at [689, 150] on div "⁠⁠⁠⁠⁠⁠⁠ 5 razones para comprar esta depiladora Heading 16 But I must explain to…" at bounding box center [650, 236] width 714 height 253
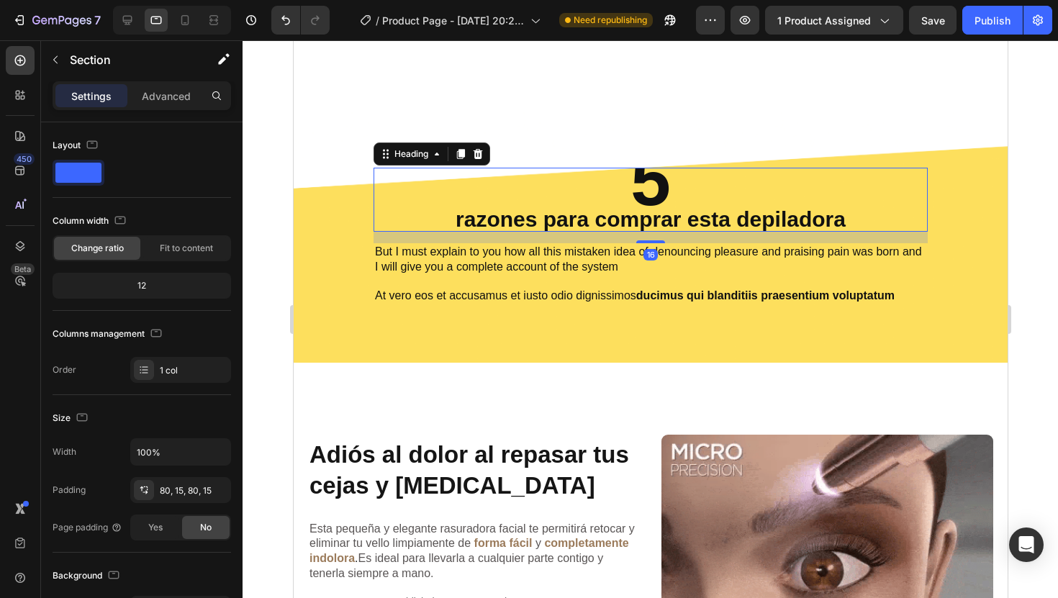
click at [643, 181] on span "5" at bounding box center [650, 180] width 40 height 81
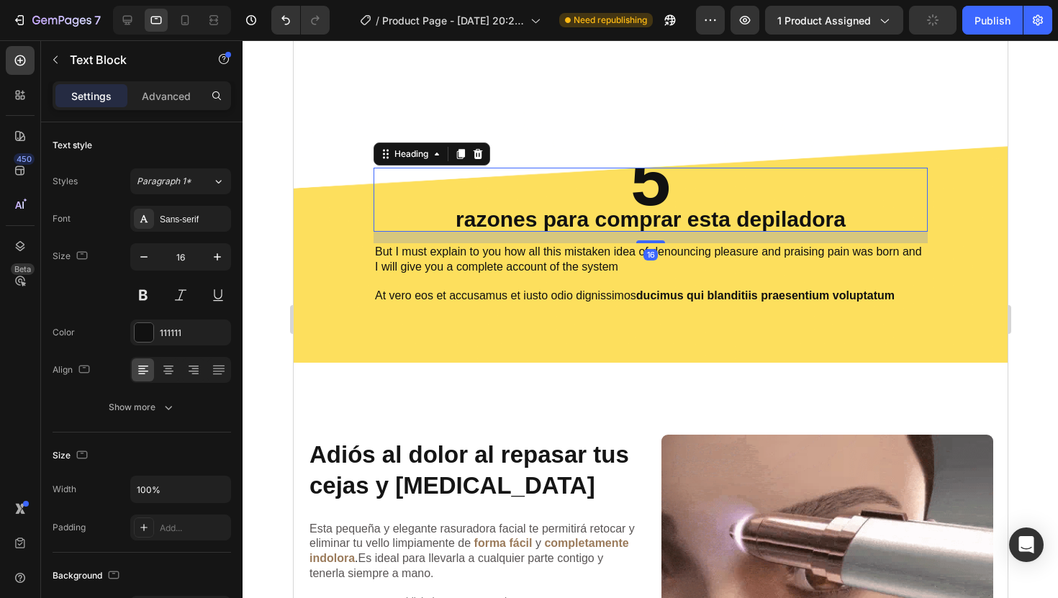
click at [650, 206] on p "⁠⁠⁠⁠⁠⁠⁠ 5 razones para comprar esta depiladora" at bounding box center [649, 199] width 551 height 61
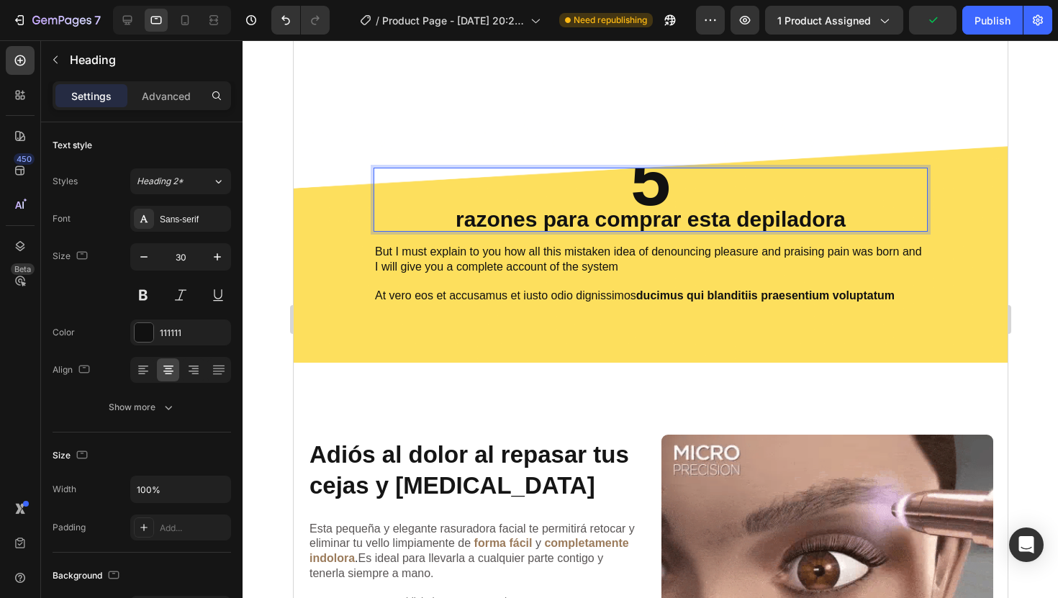
click at [650, 206] on p "5 razones para comprar esta depiladora" at bounding box center [649, 199] width 551 height 61
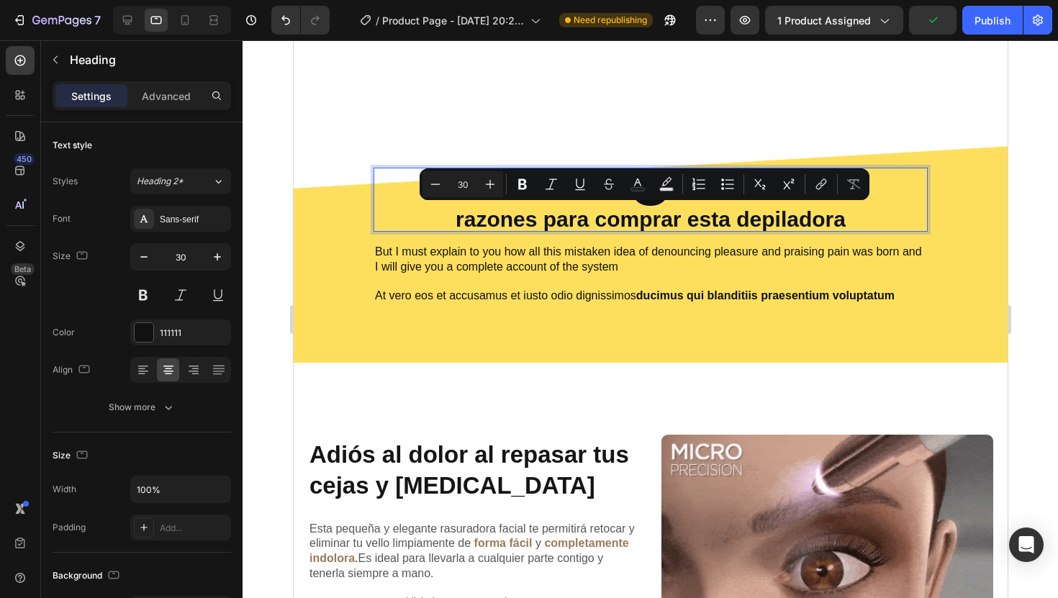
click at [677, 212] on p "5 razones para comprar esta depiladora" at bounding box center [649, 199] width 551 height 61
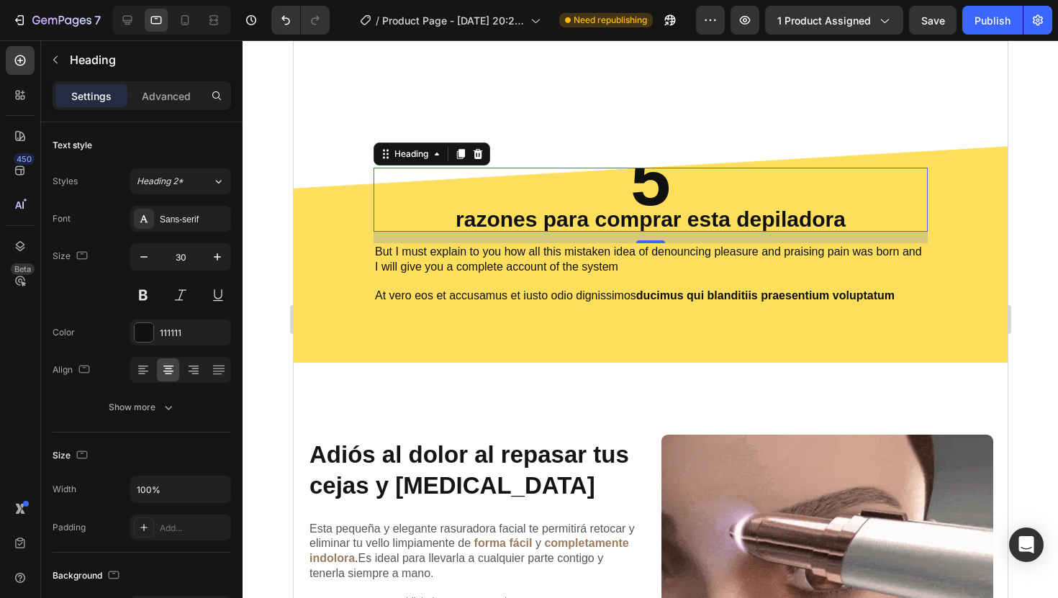
click at [1020, 257] on div at bounding box center [649, 319] width 815 height 558
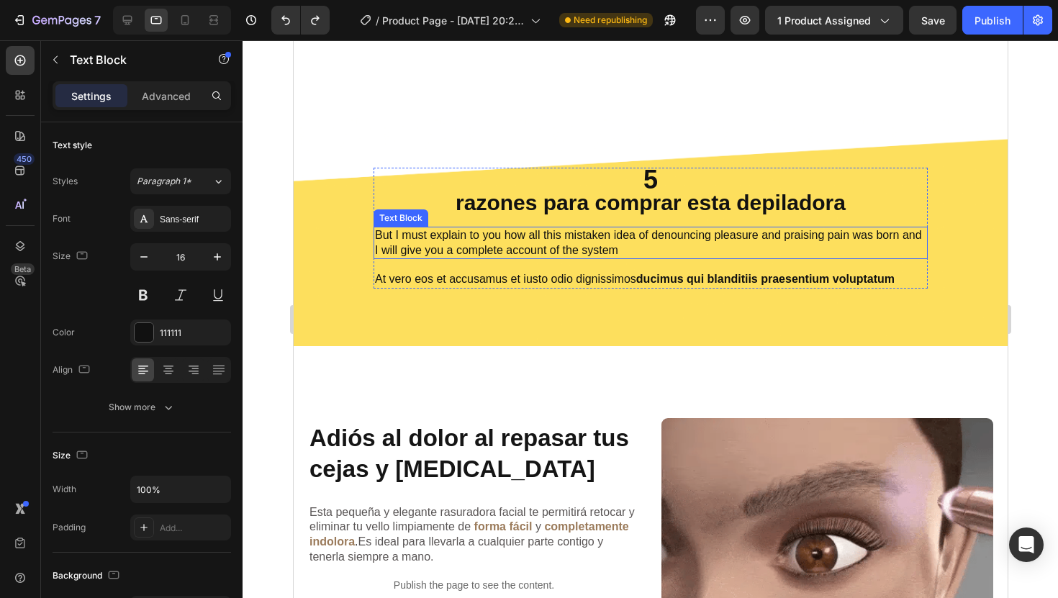
click at [482, 240] on p "But I must explain to you how all this mistaken idea of denouncing pleasure and…" at bounding box center [649, 243] width 551 height 30
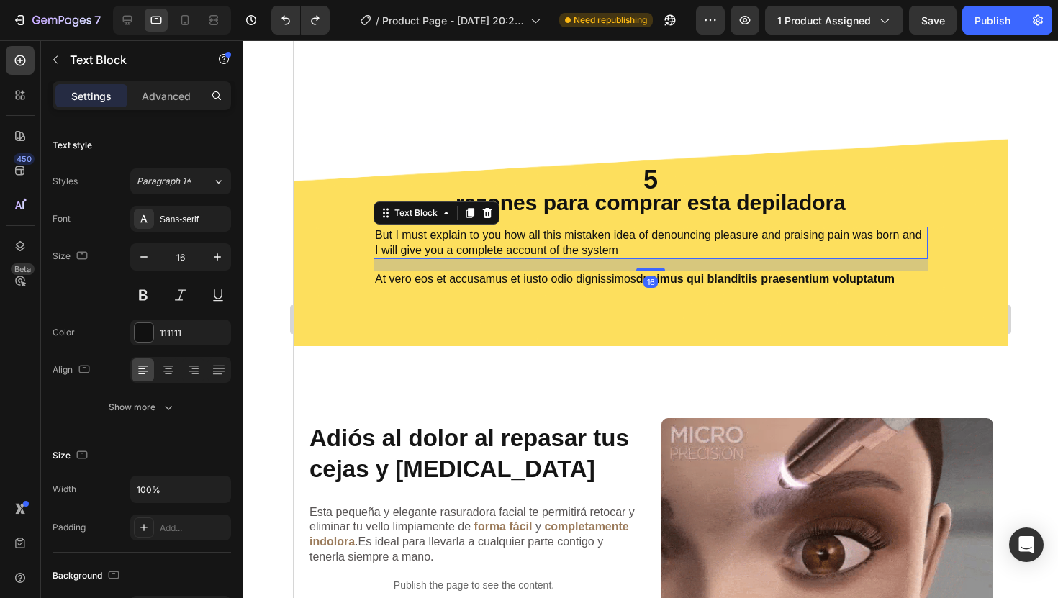
click at [482, 240] on p "But I must explain to you how all this mistaken idea of denouncing pleasure and…" at bounding box center [649, 243] width 551 height 30
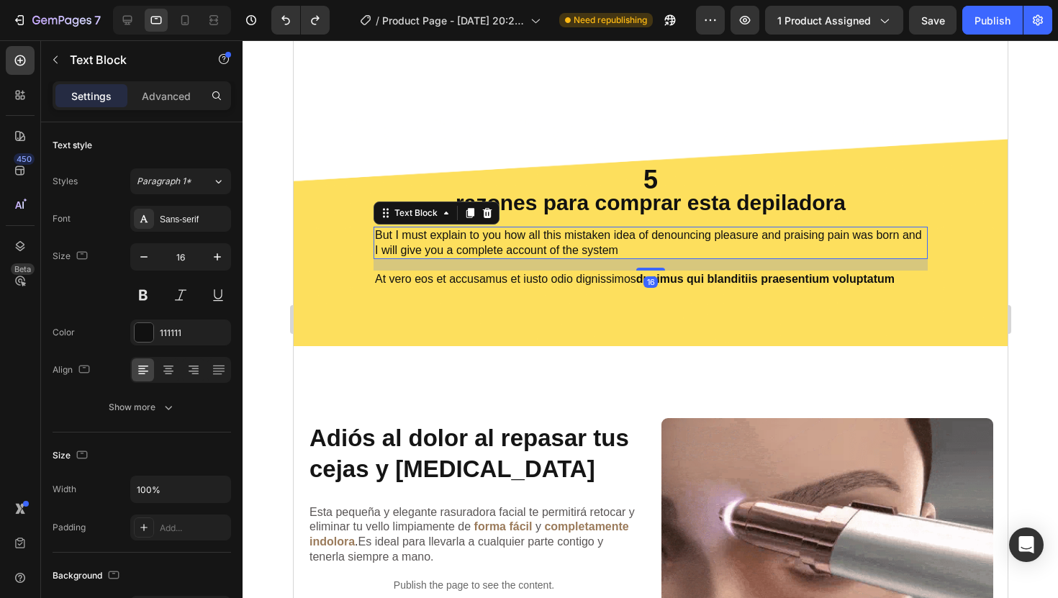
click at [482, 240] on p "But I must explain to you how all this mistaken idea of denouncing pleasure and…" at bounding box center [649, 243] width 551 height 30
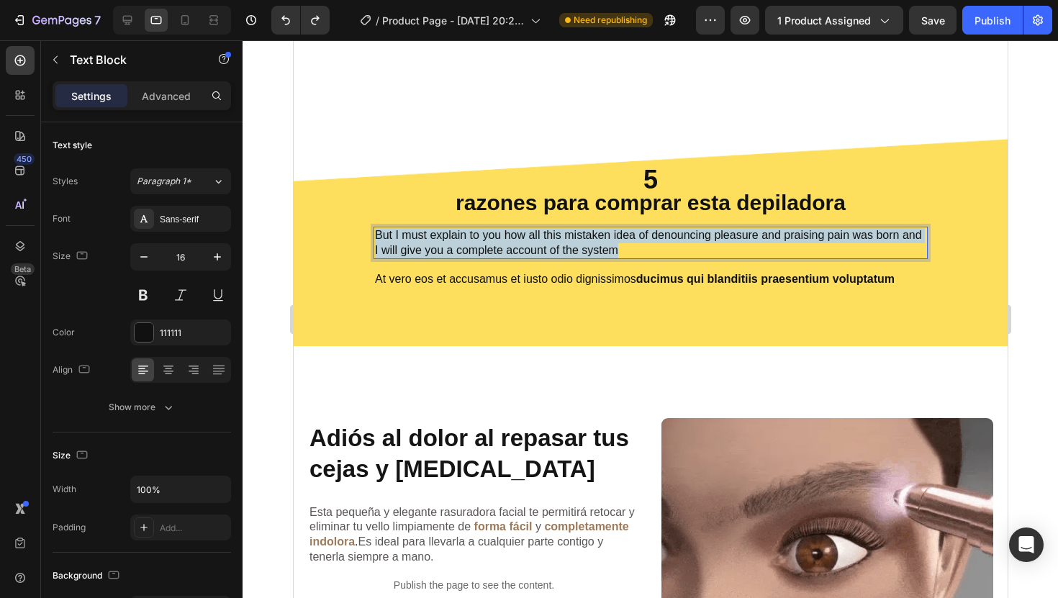
click at [482, 240] on p "But I must explain to you how all this mistaken idea of denouncing pleasure and…" at bounding box center [649, 243] width 551 height 30
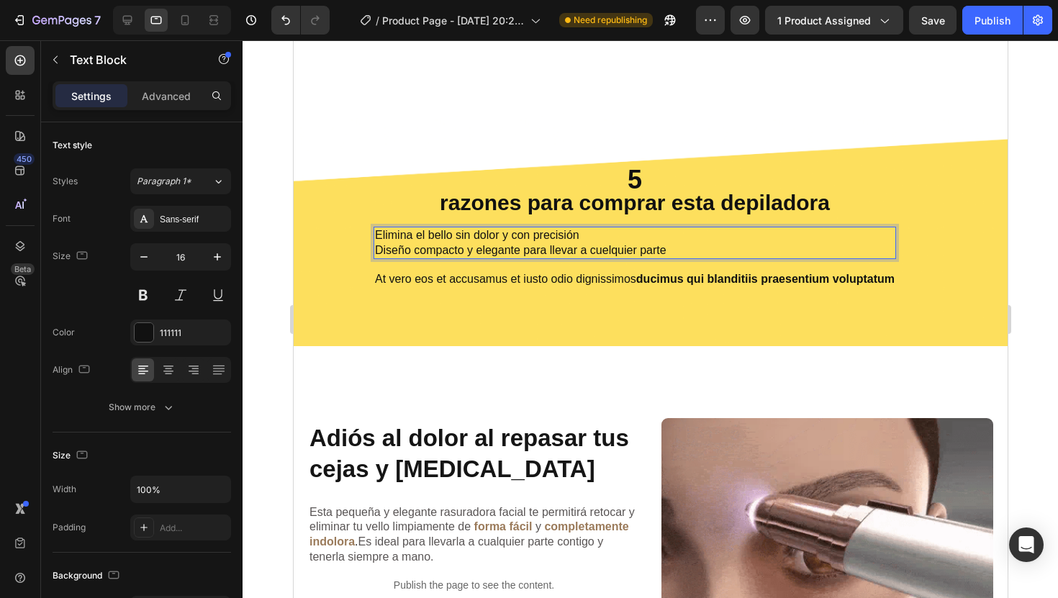
click at [599, 250] on p "Elimina el bello sin dolor y con precisión Diseño compacto y elegante para llev…" at bounding box center [634, 243] width 520 height 30
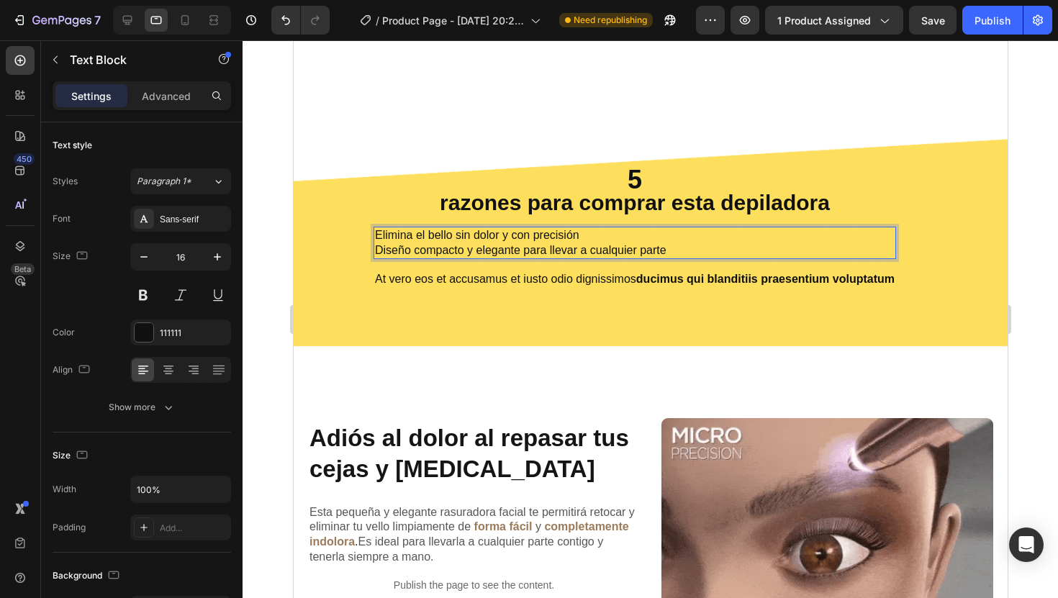
click at [703, 247] on p "Elimina el bello sin dolor y con precisión Diseño compacto y elegante para llev…" at bounding box center [634, 243] width 520 height 30
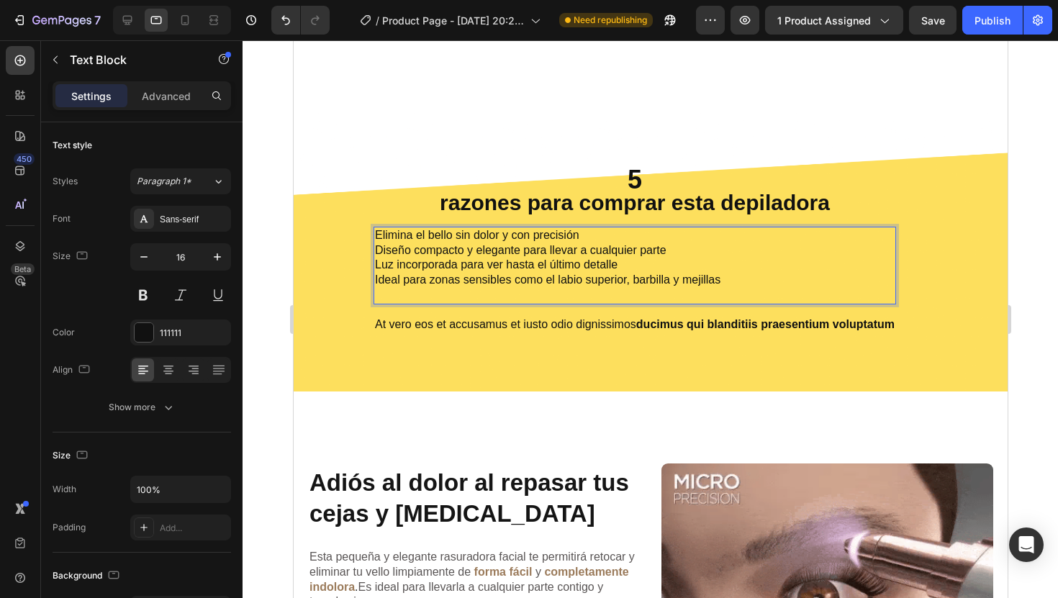
click at [379, 292] on p "Elimina el bello sin dolor y con precisión Diseño compacto y elegante para llev…" at bounding box center [634, 265] width 520 height 75
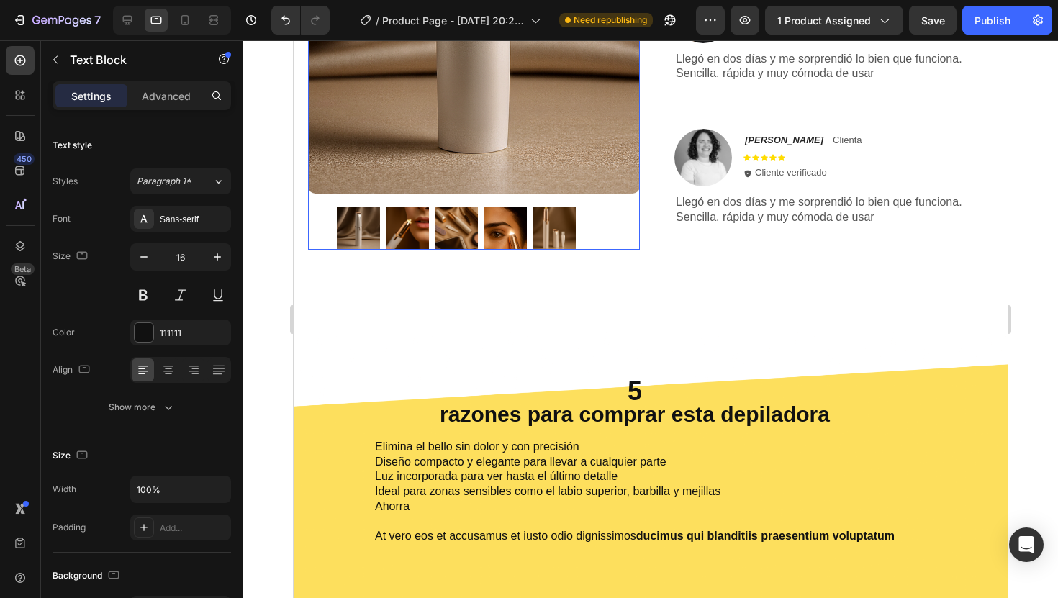
scroll to position [514, 0]
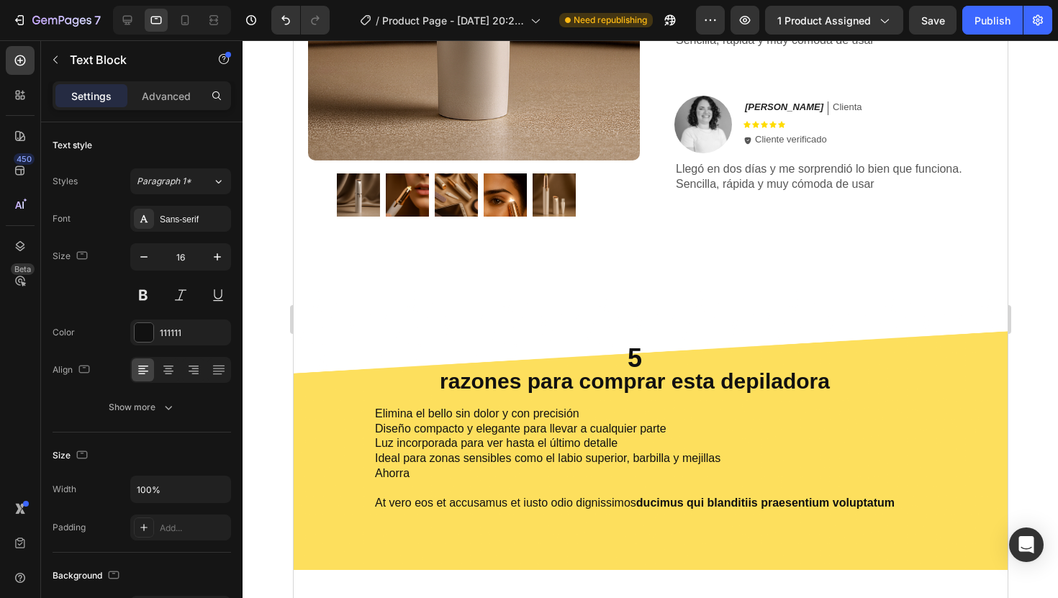
click at [410, 472] on p "Elimina el bello sin dolor y con precisión Diseño compacto y elegante para llev…" at bounding box center [634, 444] width 520 height 75
click at [373, 414] on div "Elimina el bello sin dolor y con precisión Diseño compacto y elegante para llev…" at bounding box center [634, 444] width 522 height 78
click at [576, 417] on p "Elimina el bello sin dolor y con precisión Diseño compacto y elegante para llev…" at bounding box center [634, 444] width 520 height 75
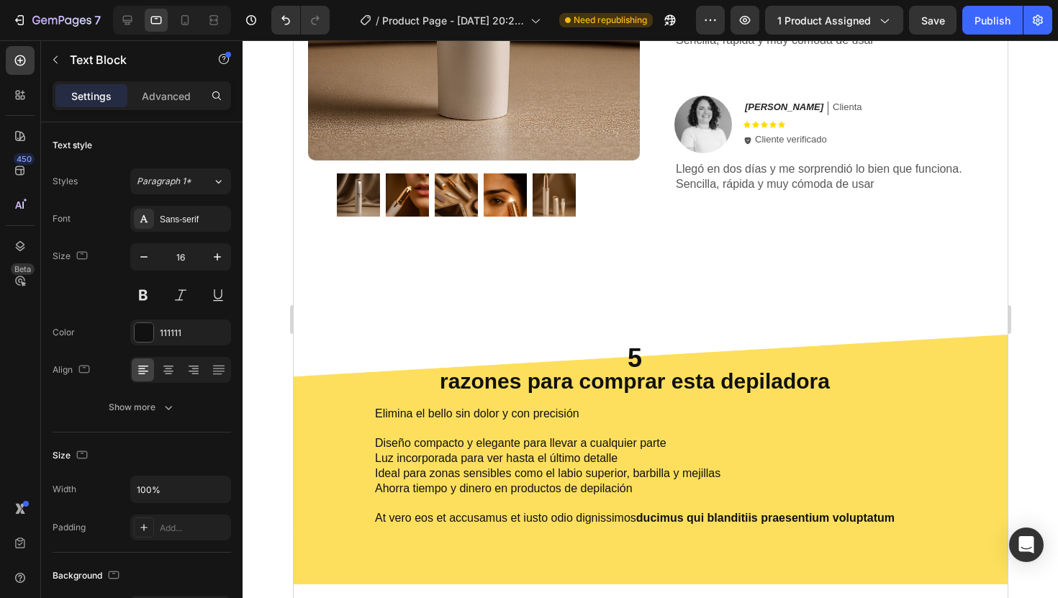
click at [657, 443] on p "Elimina el bello sin dolor y con precisión ⁠⁠⁠⁠⁠⁠⁠ Diseño compacto y elegante p…" at bounding box center [634, 452] width 520 height 90
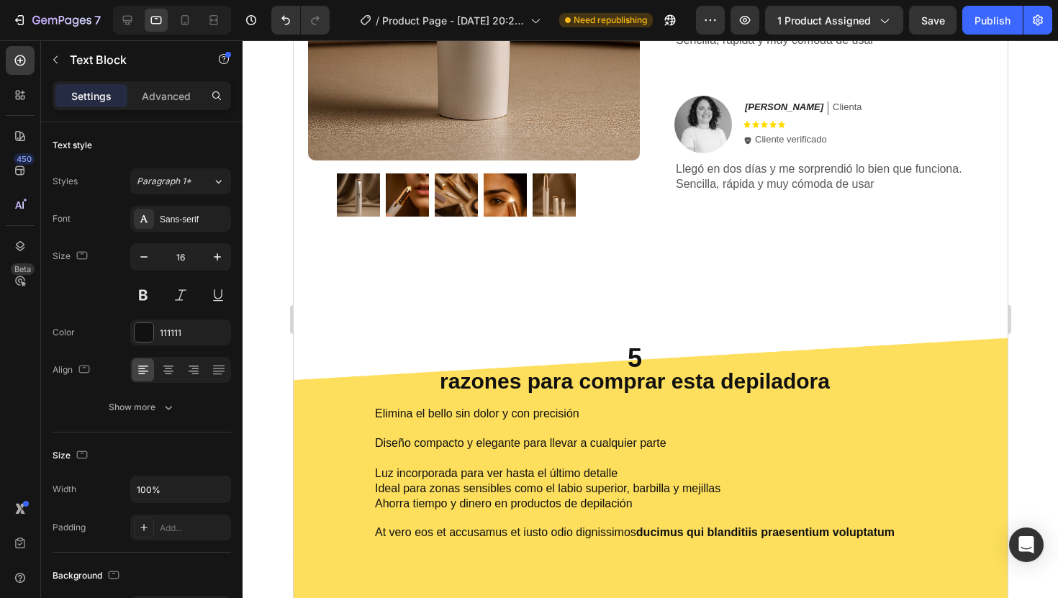
click at [673, 476] on p "Elimina el bello sin dolor y con precisión Diseño compacto y elegante para llev…" at bounding box center [634, 459] width 520 height 105
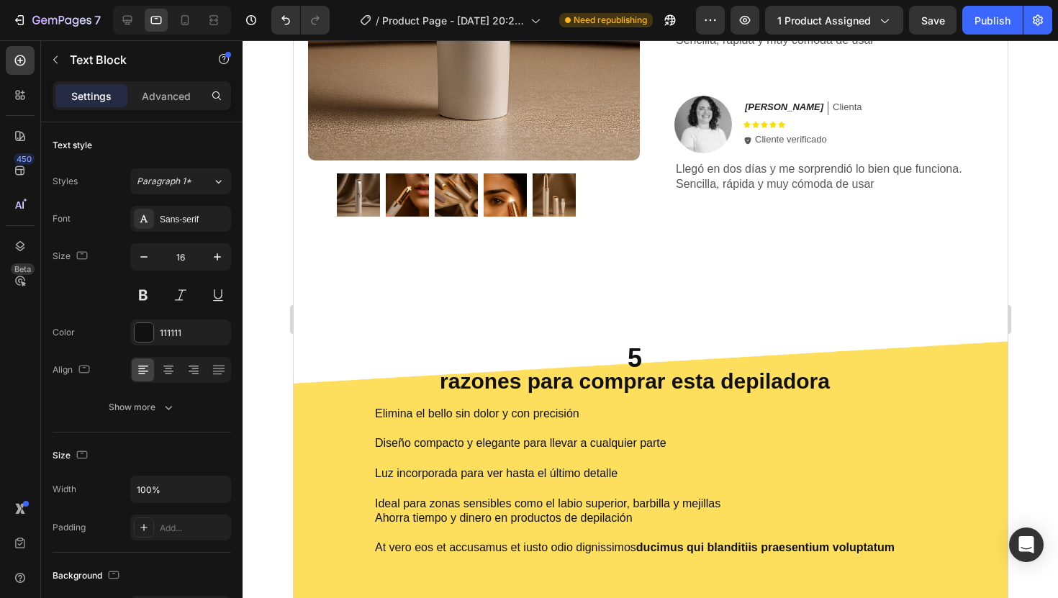
click at [736, 509] on p "Elimina el bello sin dolor y con precisión Diseño compacto y elegante para llev…" at bounding box center [634, 466] width 520 height 119
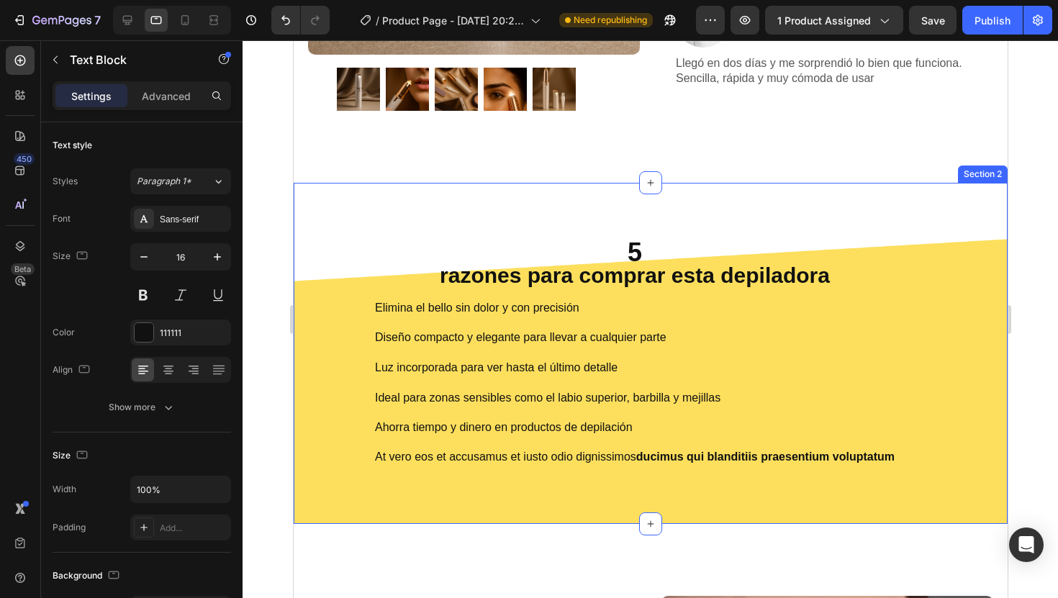
scroll to position [624, 0]
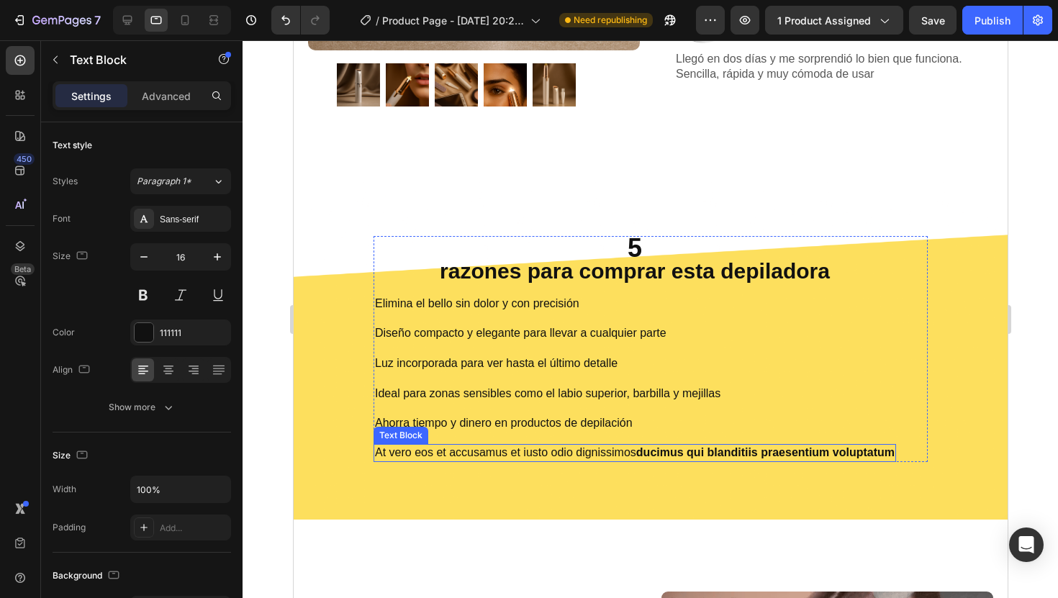
click at [654, 452] on strong "ducimus qui blanditiis praesentium voluptatum" at bounding box center [764, 452] width 258 height 12
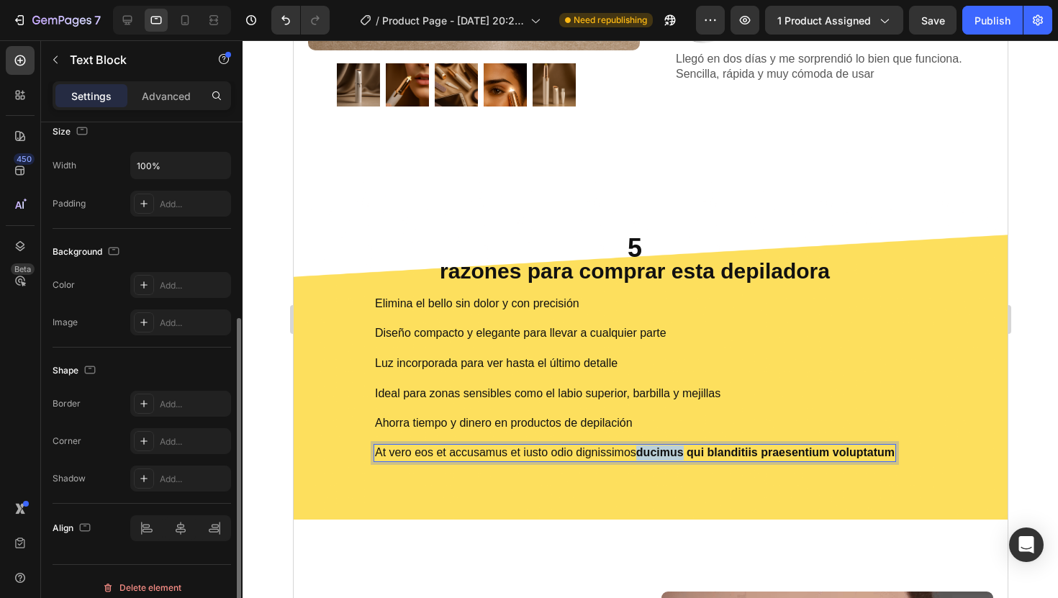
click at [654, 452] on strong "ducimus qui blanditiis praesentium voluptatum" at bounding box center [764, 452] width 258 height 12
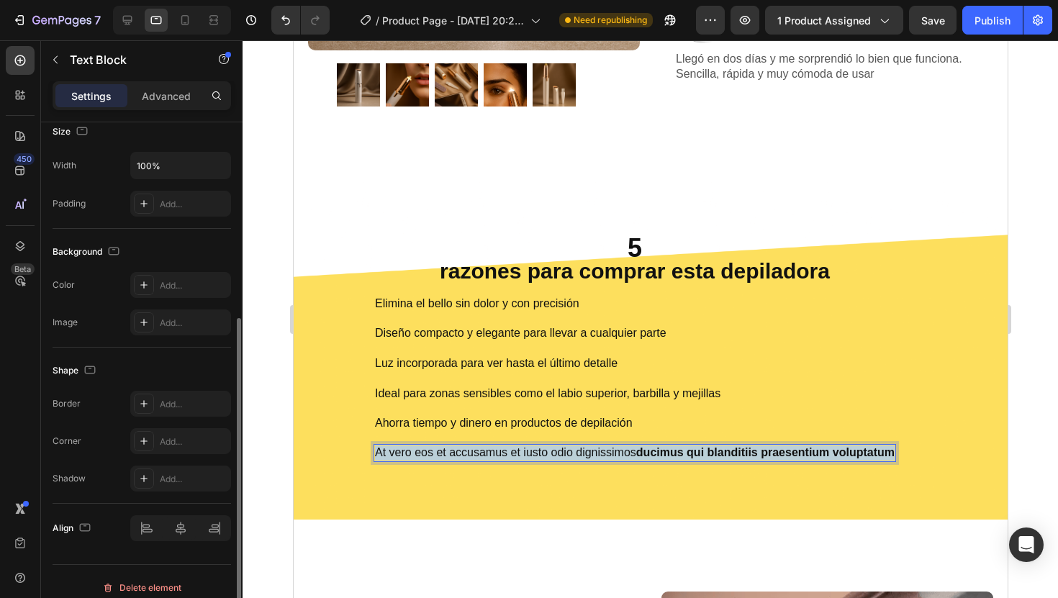
click at [654, 452] on strong "ducimus qui blanditiis praesentium voluptatum" at bounding box center [764, 452] width 258 height 12
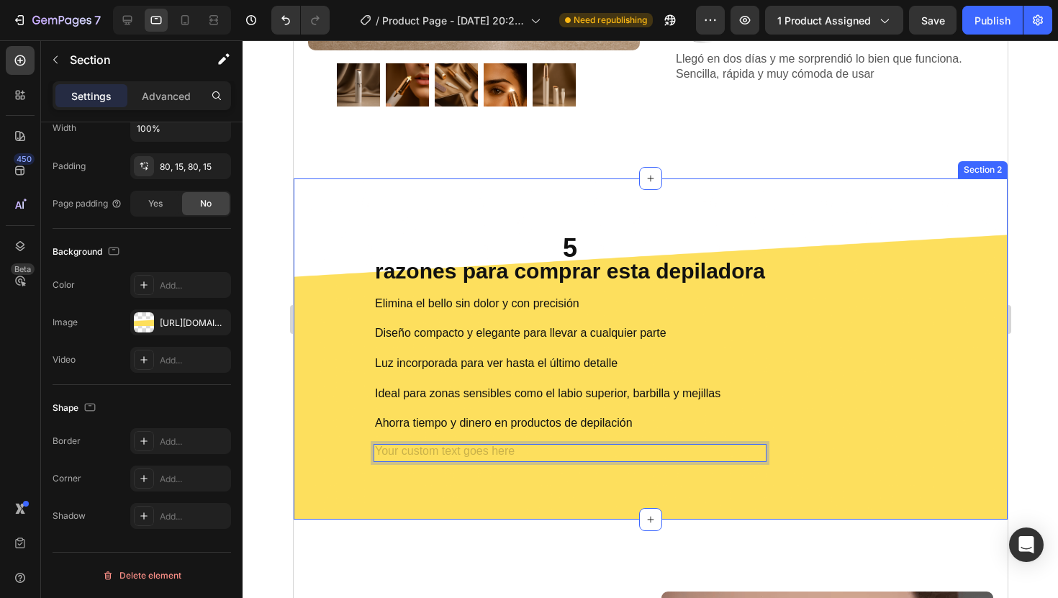
click at [543, 489] on div "5 razones para comprar esta depiladora Heading Elimina el bello sin dolor y con…" at bounding box center [650, 348] width 714 height 341
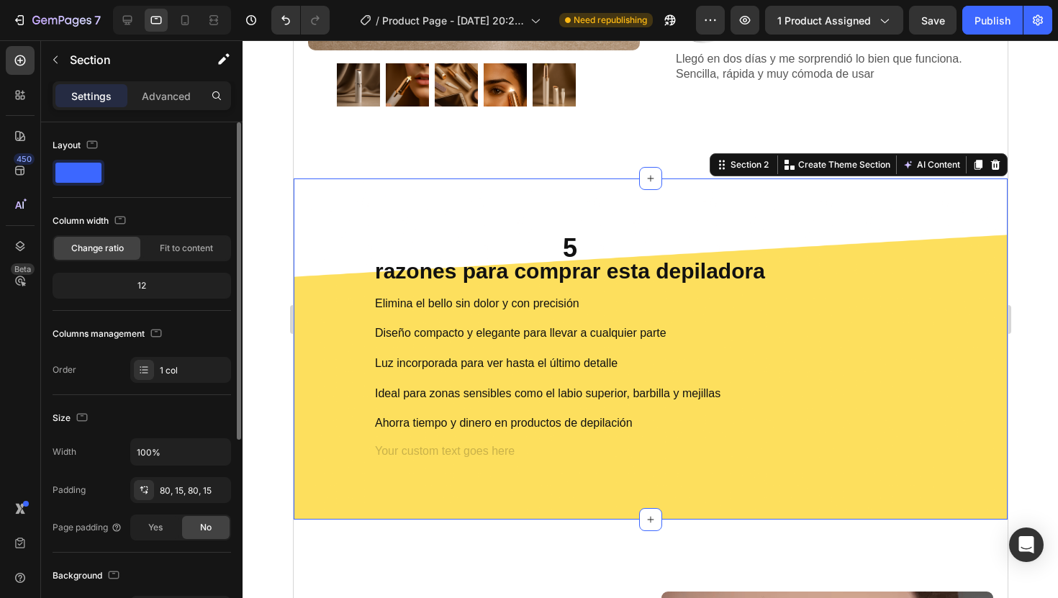
click at [511, 461] on div "5 razones para comprar esta depiladora Heading Elimina el bello sin dolor y con…" at bounding box center [650, 348] width 714 height 341
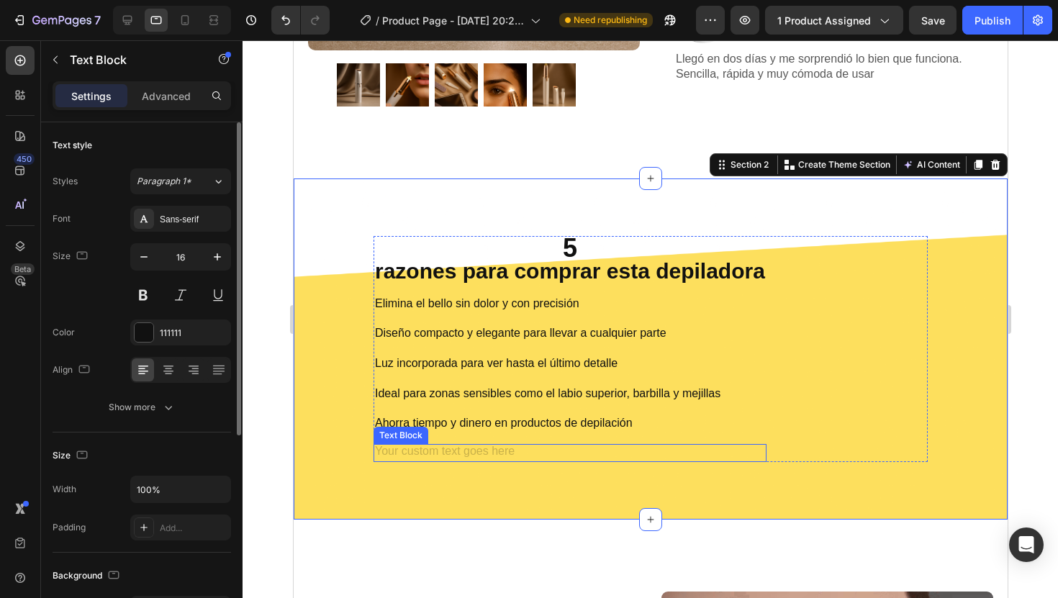
click at [508, 457] on div "Rich Text Editor. Editing area: main" at bounding box center [569, 453] width 393 height 18
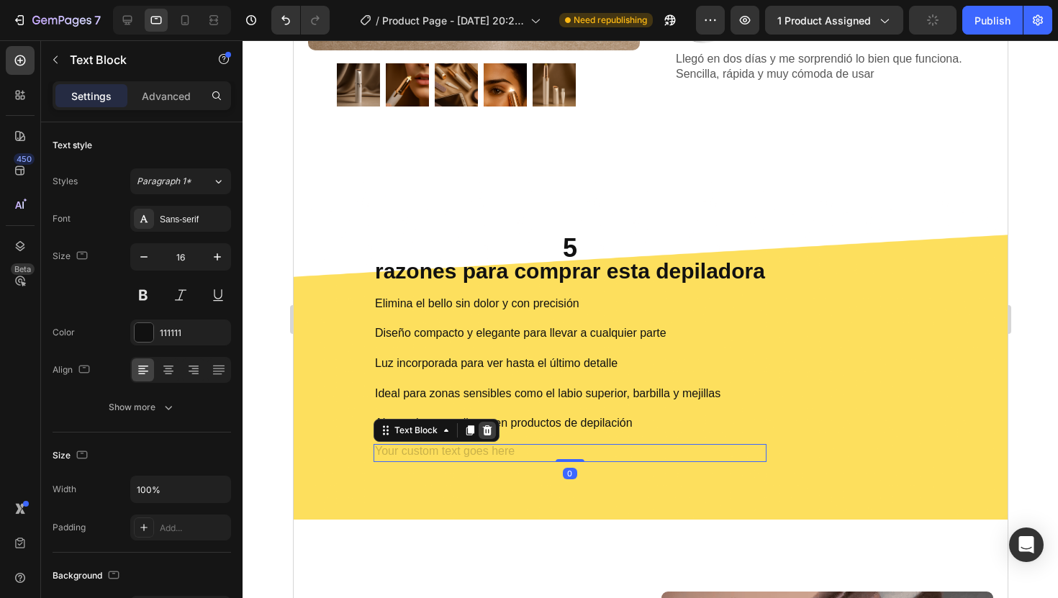
click at [486, 430] on icon at bounding box center [487, 431] width 12 height 12
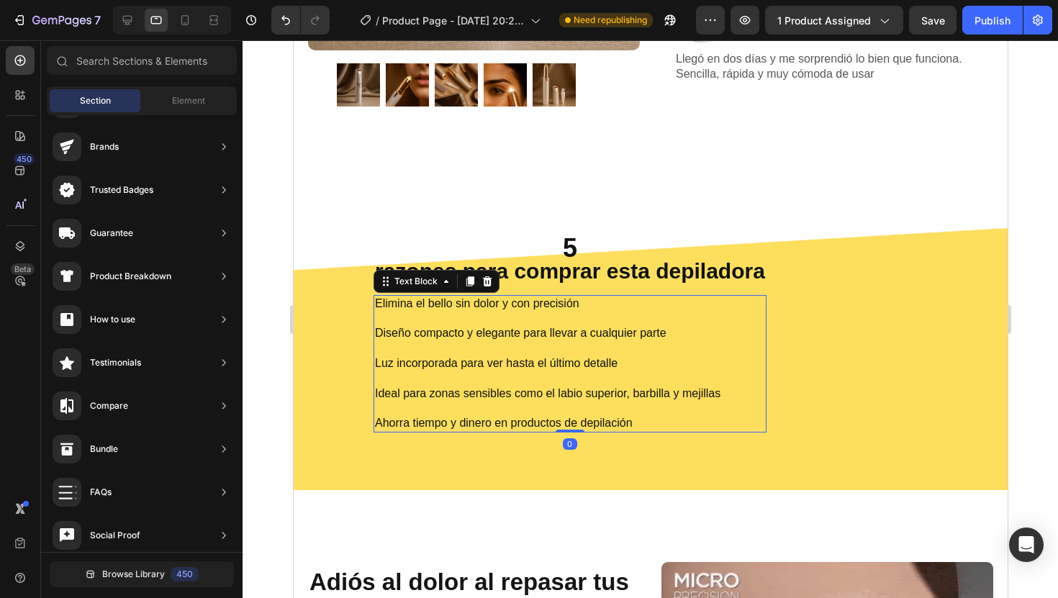
click at [483, 424] on p "Elimina el bello sin dolor y con precisión Diseño compacto y elegante para llev…" at bounding box center [569, 363] width 390 height 135
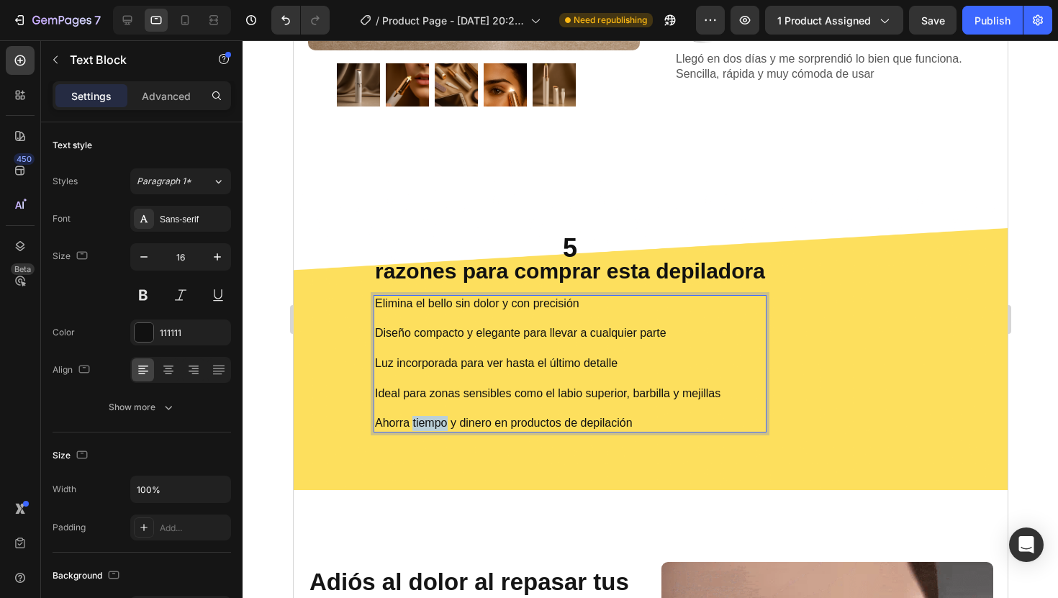
click at [424, 426] on p "Elimina el bello sin dolor y con precisión Diseño compacto y elegante para llev…" at bounding box center [569, 363] width 390 height 135
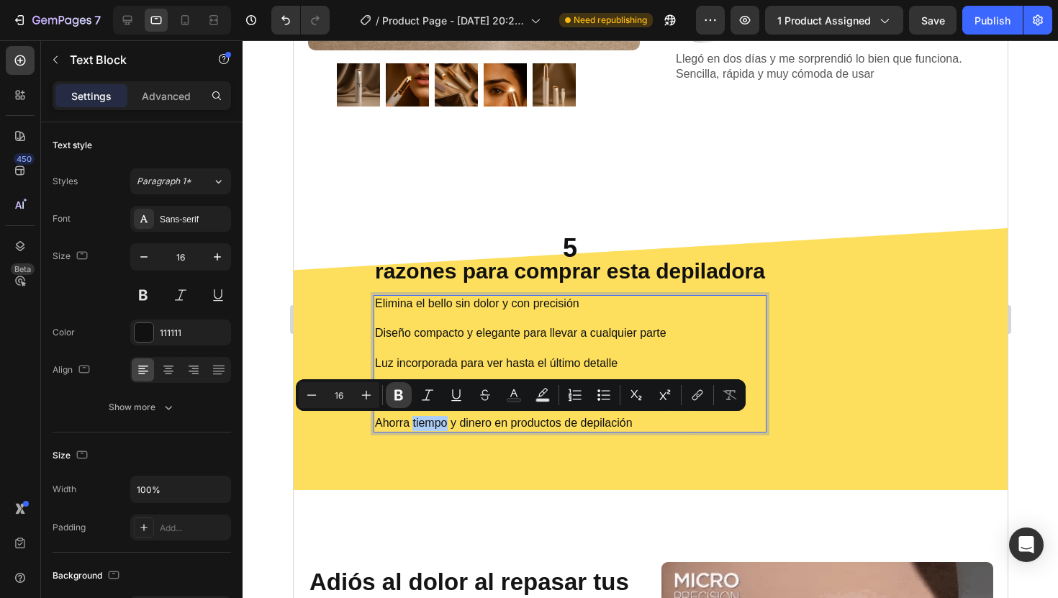
click at [396, 402] on button "Bold" at bounding box center [399, 395] width 26 height 26
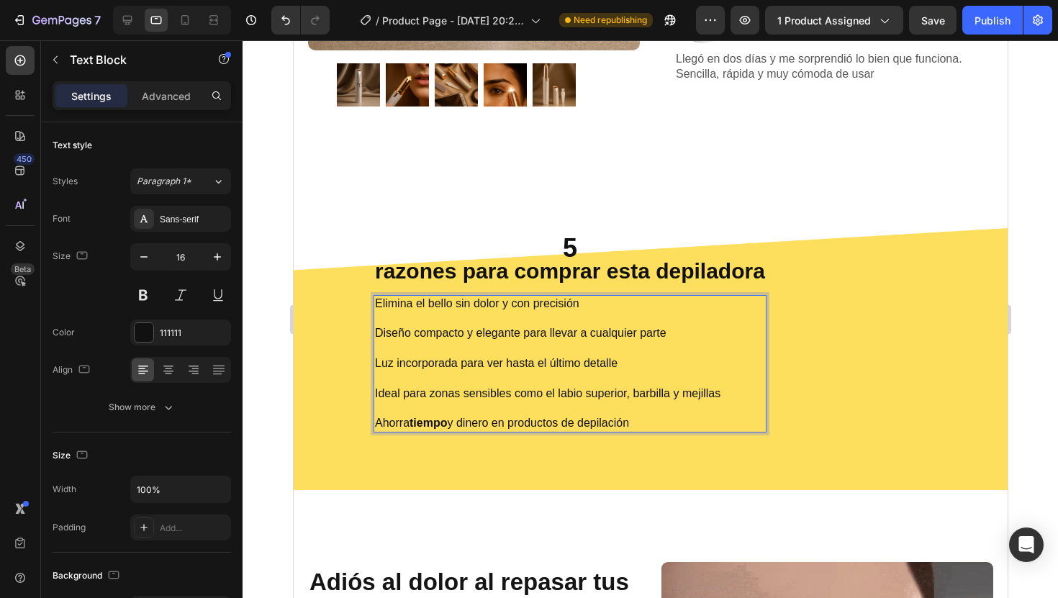
click at [472, 427] on p "Elimina el bello sin dolor y con precisión Diseño compacto y elegante para llev…" at bounding box center [569, 363] width 390 height 135
click at [472, 426] on p "Elimina el bello sin dolor y con precisión Diseño compacto y elegante para llev…" at bounding box center [569, 363] width 390 height 135
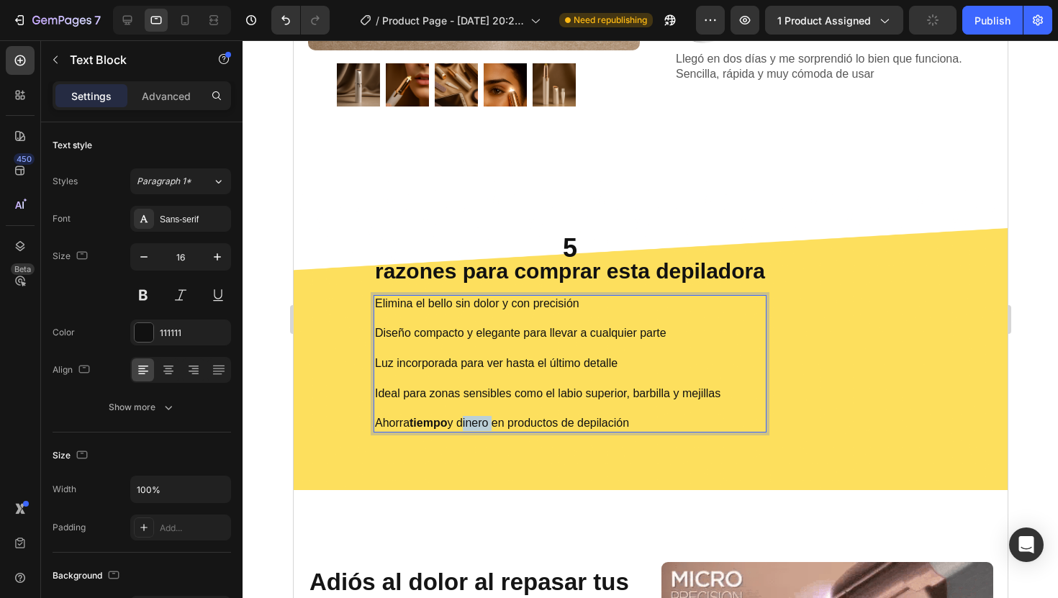
click at [463, 424] on p "Elimina el bello sin dolor y con precisión Diseño compacto y elegante para llev…" at bounding box center [569, 363] width 390 height 135
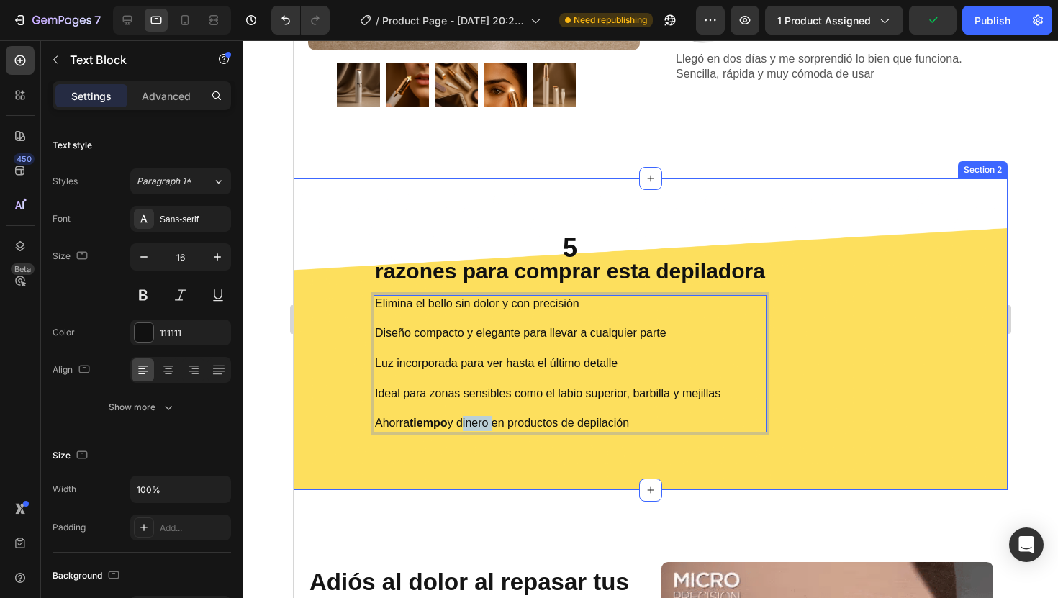
click at [471, 442] on div "5 razones para comprar esta depiladora Heading Elimina el bello sin dolor y con…" at bounding box center [650, 334] width 714 height 312
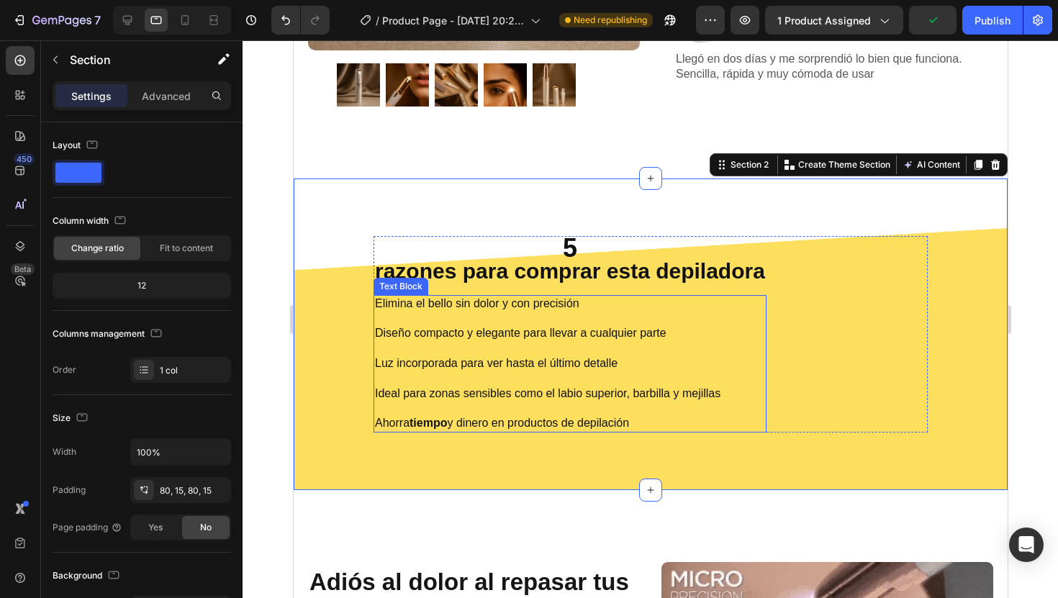
click at [466, 425] on p "Elimina el bello sin dolor y con precisión Diseño compacto y elegante para llev…" at bounding box center [569, 363] width 390 height 135
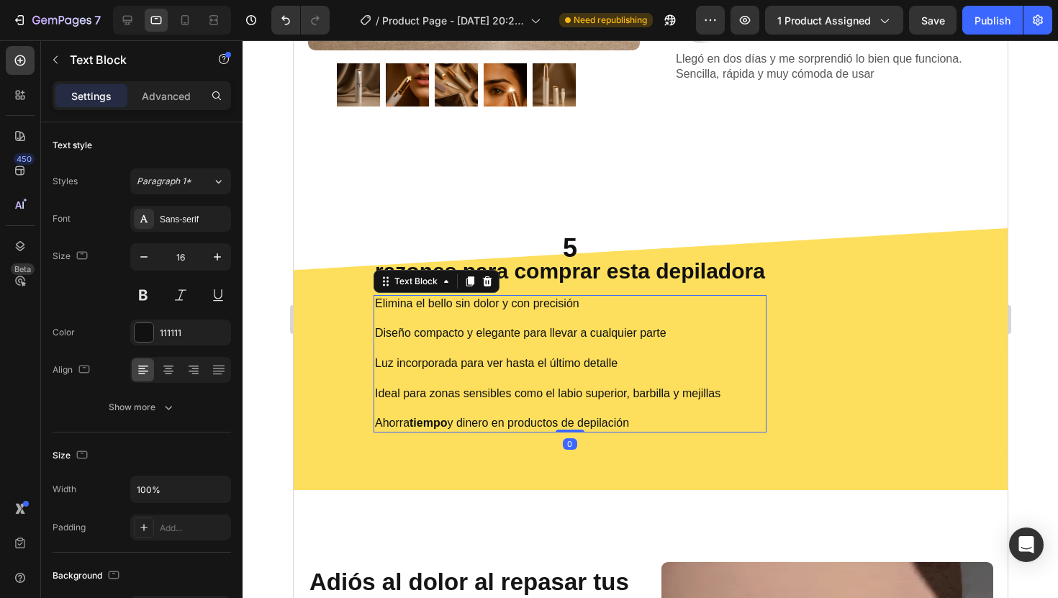
click at [468, 425] on p "Elimina el bello sin dolor y con precisión Diseño compacto y elegante para llev…" at bounding box center [569, 363] width 390 height 135
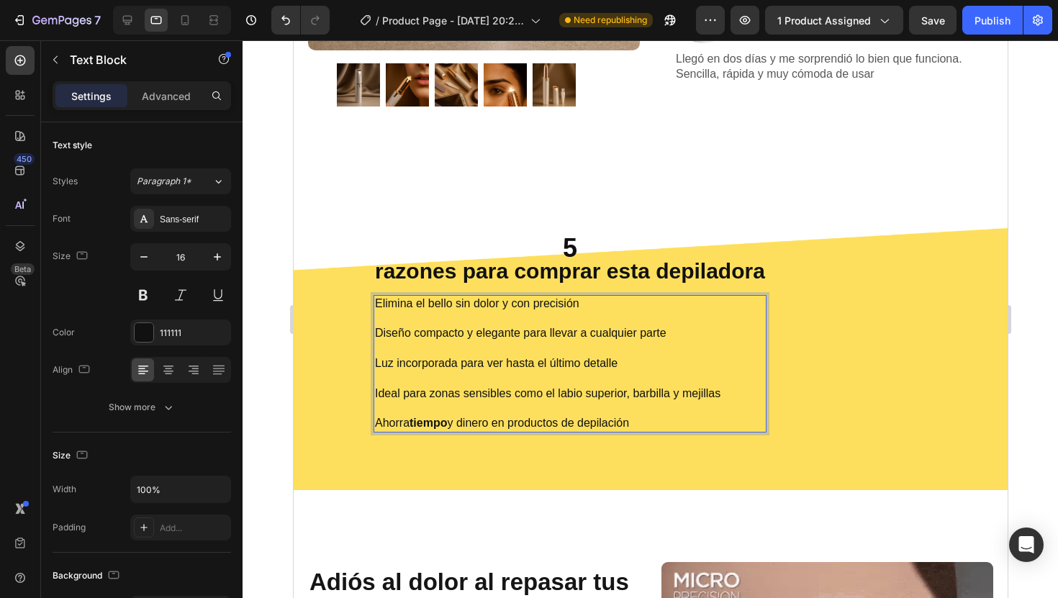
click at [468, 425] on p "Elimina el bello sin dolor y con precisión Diseño compacto y elegante para llev…" at bounding box center [569, 363] width 390 height 135
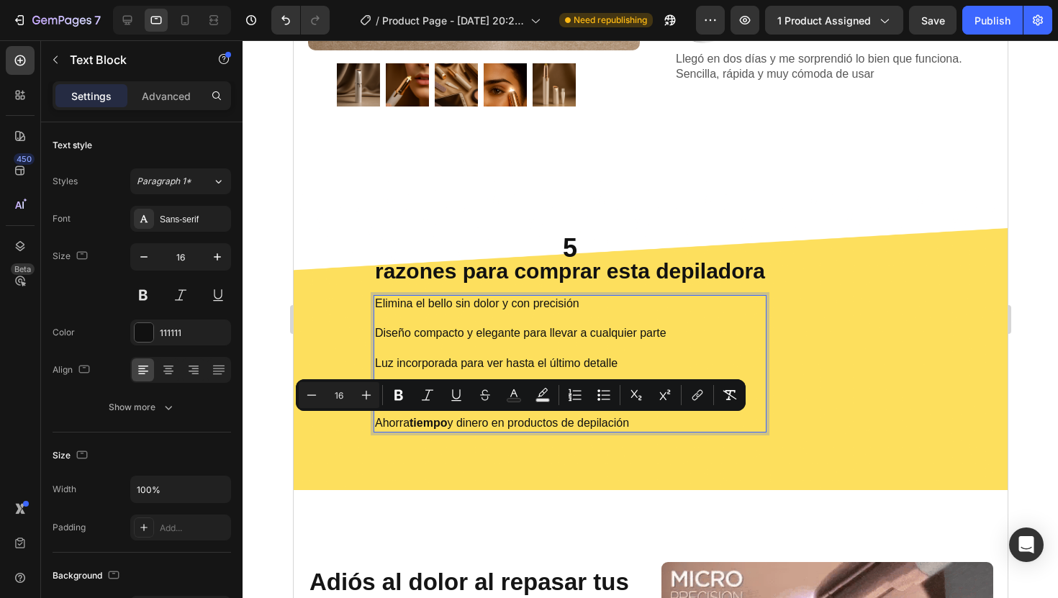
click at [467, 424] on p "Elimina el bello sin dolor y con precisión Diseño compacto y elegante para llev…" at bounding box center [569, 363] width 390 height 135
click at [477, 424] on p "Elimina el bello sin dolor y con precisión Diseño compacto y elegante para llev…" at bounding box center [569, 363] width 390 height 135
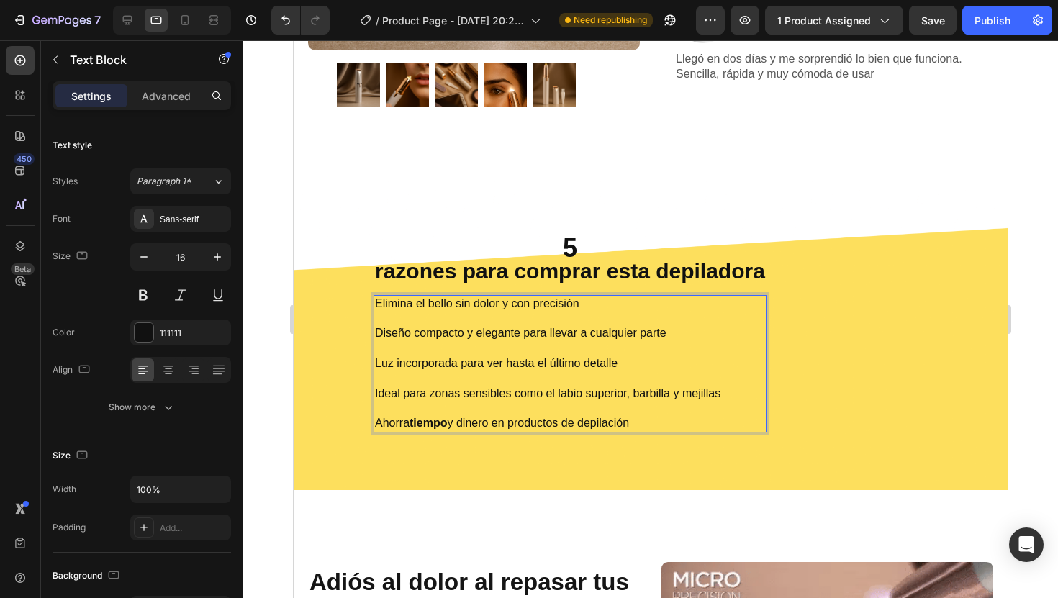
click at [482, 424] on p "Elimina el bello sin dolor y con precisión Diseño compacto y elegante para llev…" at bounding box center [569, 363] width 390 height 135
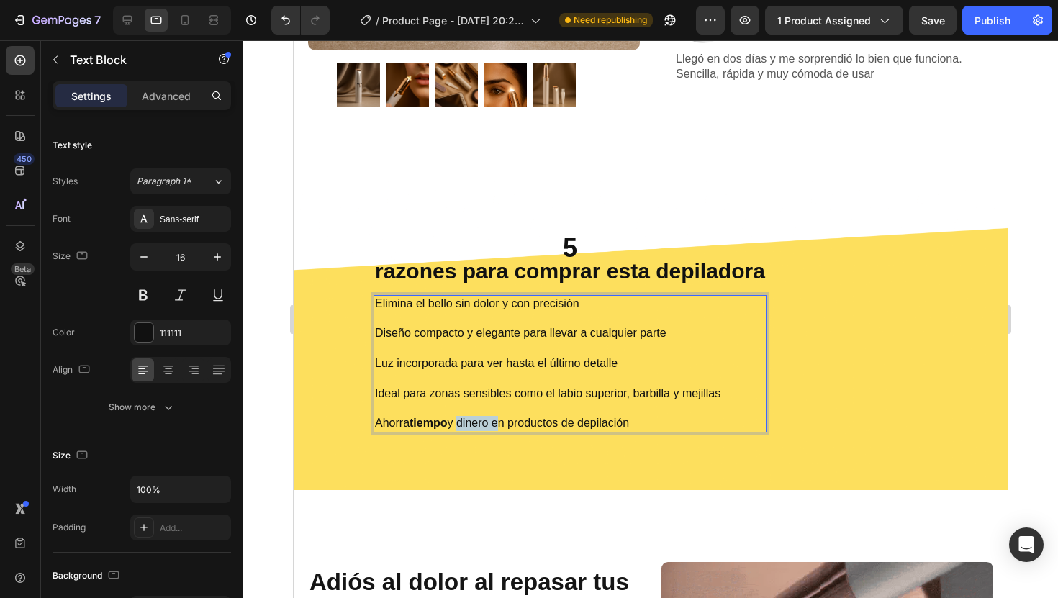
drag, startPoint x: 491, startPoint y: 424, endPoint x: 454, endPoint y: 426, distance: 36.8
click at [454, 426] on p "Elimina el bello sin dolor y con precisión Diseño compacto y elegante para llev…" at bounding box center [569, 363] width 390 height 135
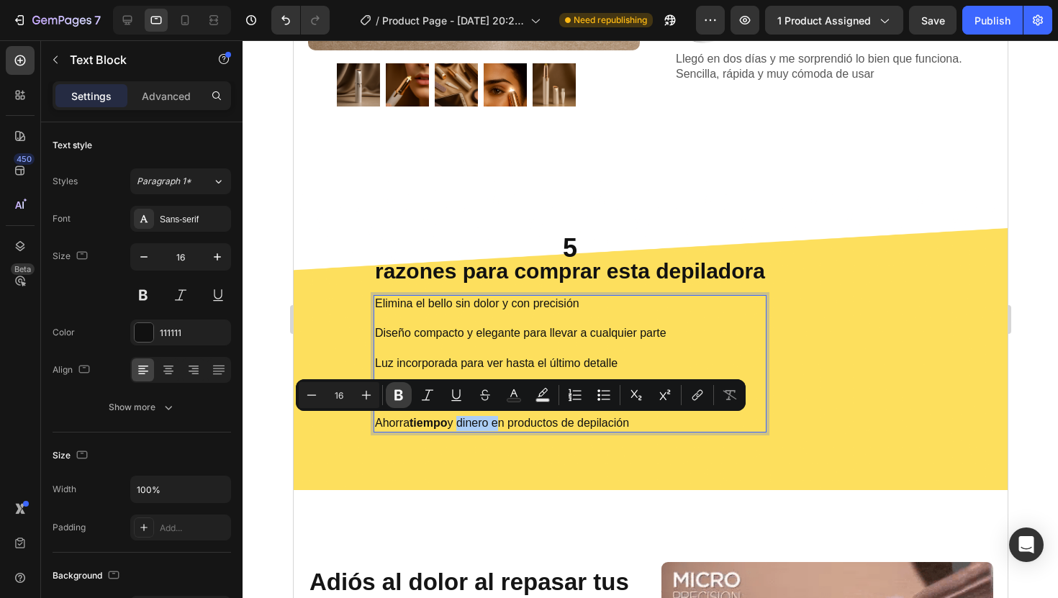
click at [401, 396] on icon "Editor contextual toolbar" at bounding box center [398, 395] width 9 height 11
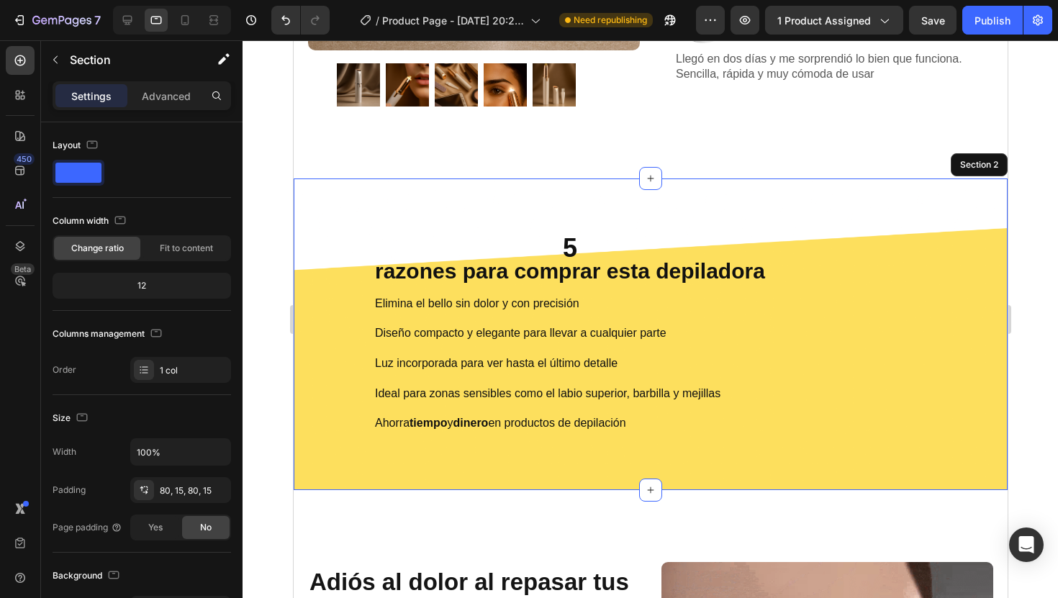
click at [478, 463] on div "5 razones para comprar esta depiladora Heading Elimina el bello sin dolor y con…" at bounding box center [650, 334] width 714 height 312
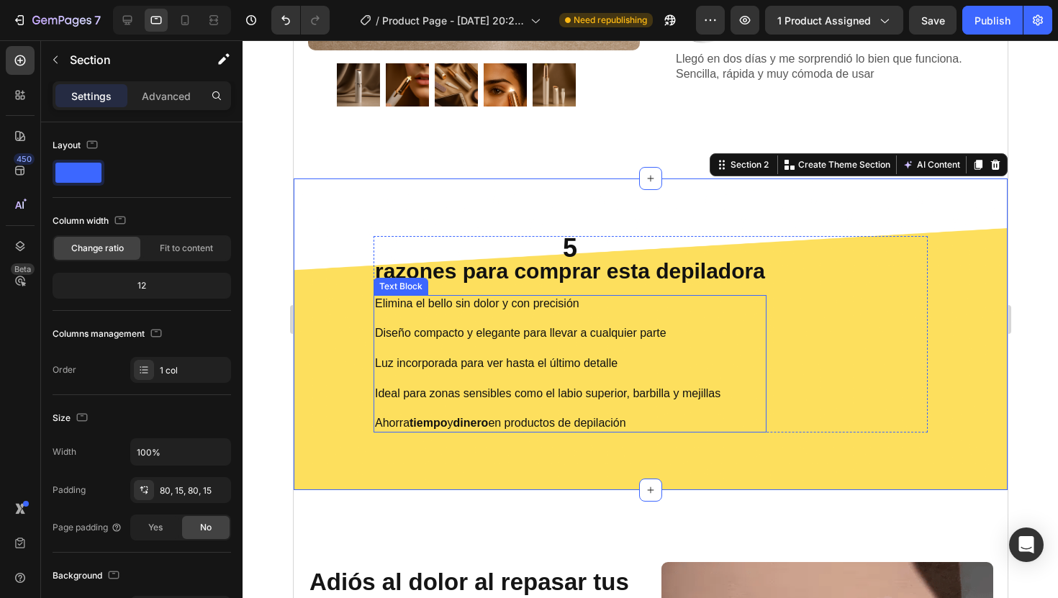
click at [396, 396] on p "Elimina el bello sin dolor y con precisión Diseño compacto y elegante para llev…" at bounding box center [569, 363] width 390 height 135
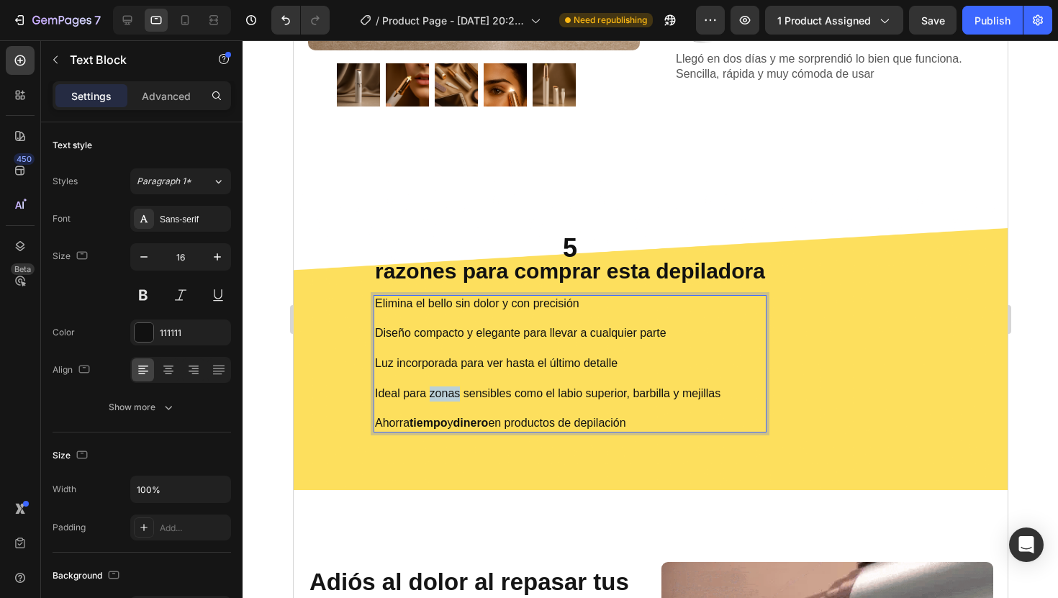
click at [443, 393] on p "Elimina el bello sin dolor y con precisión Diseño compacto y elegante para llev…" at bounding box center [569, 363] width 390 height 135
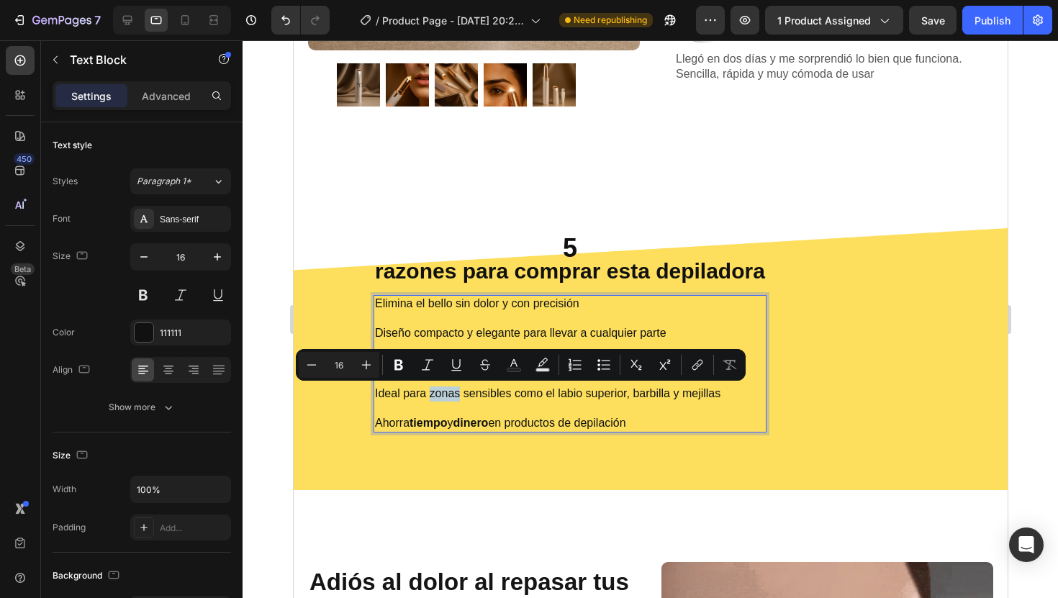
click at [432, 393] on p "Elimina el bello sin dolor y con precisión Diseño compacto y elegante para llev…" at bounding box center [569, 363] width 390 height 135
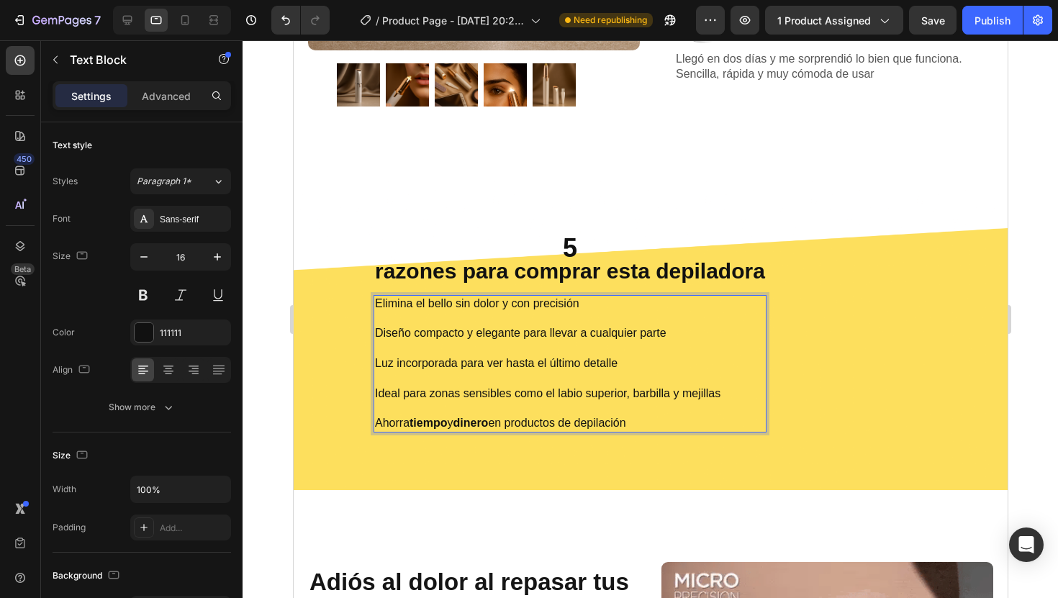
click at [426, 393] on p "Elimina el bello sin dolor y con precisión Diseño compacto y elegante para llev…" at bounding box center [569, 363] width 390 height 135
drag, startPoint x: 424, startPoint y: 393, endPoint x: 503, endPoint y: 397, distance: 79.3
click at [503, 397] on p "Elimina el bello sin dolor y con precisión Diseño compacto y elegante para llev…" at bounding box center [569, 363] width 390 height 135
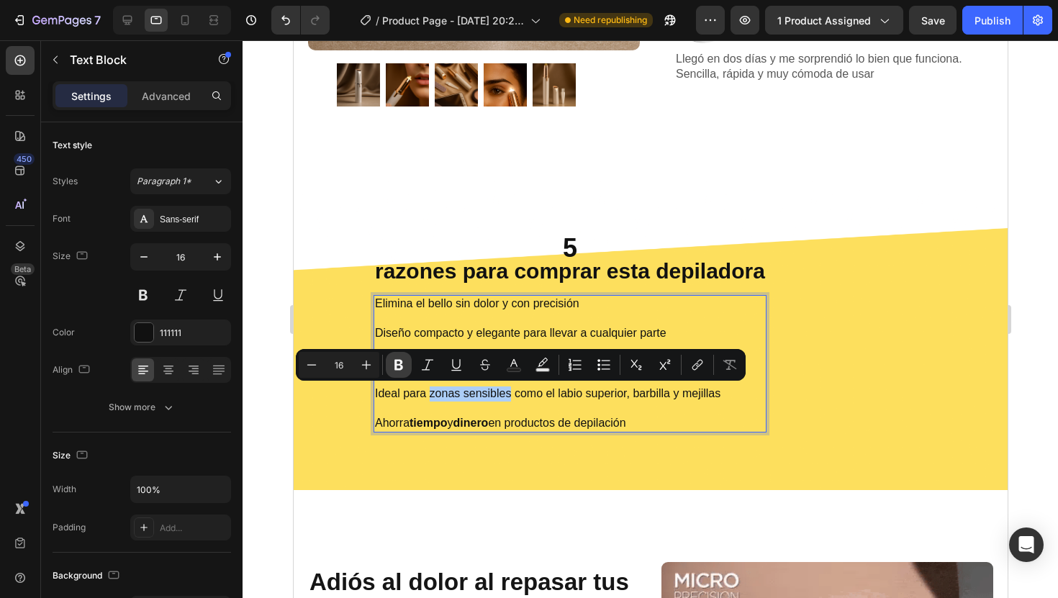
click at [402, 364] on icon "Editor contextual toolbar" at bounding box center [398, 365] width 14 height 14
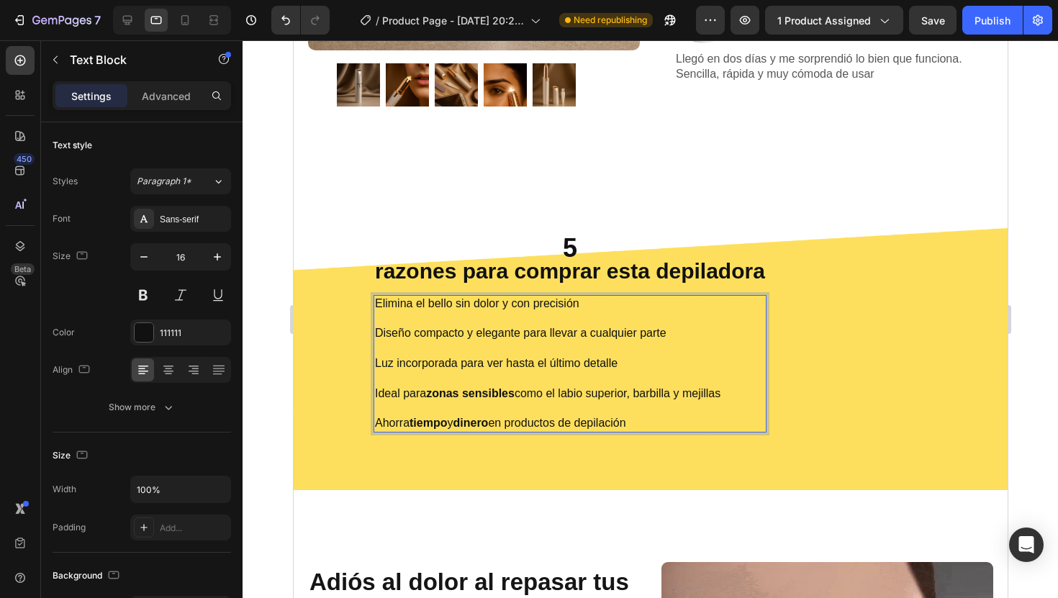
click at [620, 399] on p "Elimina el bello sin dolor y con precisión Diseño compacto y elegante para llev…" at bounding box center [569, 363] width 390 height 135
click at [558, 388] on p "Elimina el bello sin dolor y con precisión Diseño compacto y elegante para llev…" at bounding box center [569, 363] width 390 height 135
click at [562, 391] on p "Elimina el bello sin dolor y con precisión Diseño compacto y elegante para llev…" at bounding box center [569, 363] width 390 height 135
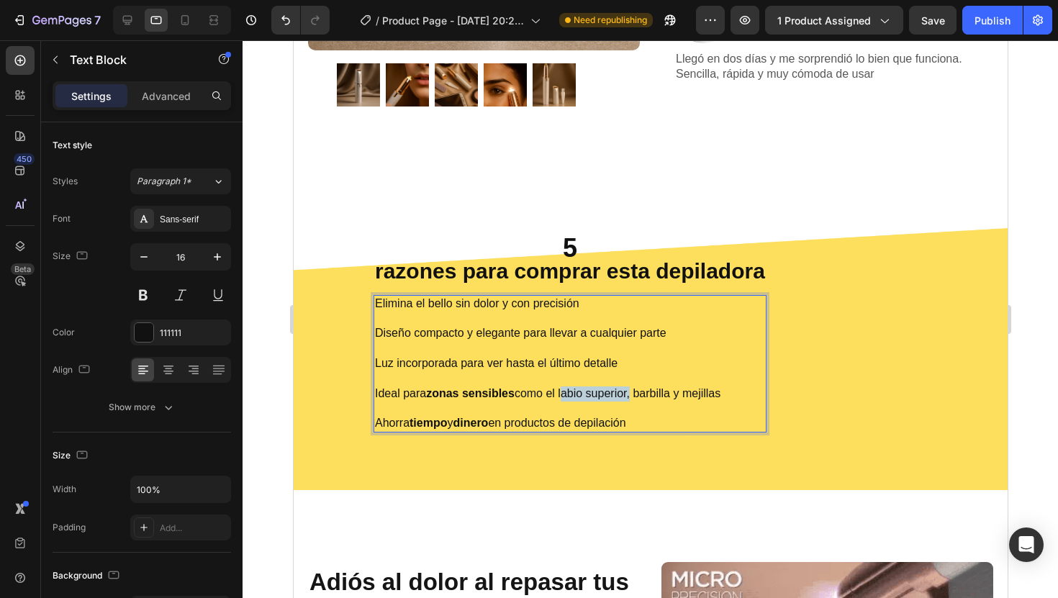
drag, startPoint x: 558, startPoint y: 391, endPoint x: 626, endPoint y: 398, distance: 67.9
click at [626, 398] on p "Elimina el bello sin dolor y con precisión Diseño compacto y elegante para llev…" at bounding box center [569, 363] width 390 height 135
click at [609, 391] on p "Elimina el bello sin dolor y con precisión Diseño compacto y elegante para llev…" at bounding box center [569, 363] width 390 height 135
click at [650, 393] on p "Elimina el bello sin dolor y con precisión Diseño compacto y elegante para llev…" at bounding box center [569, 363] width 390 height 135
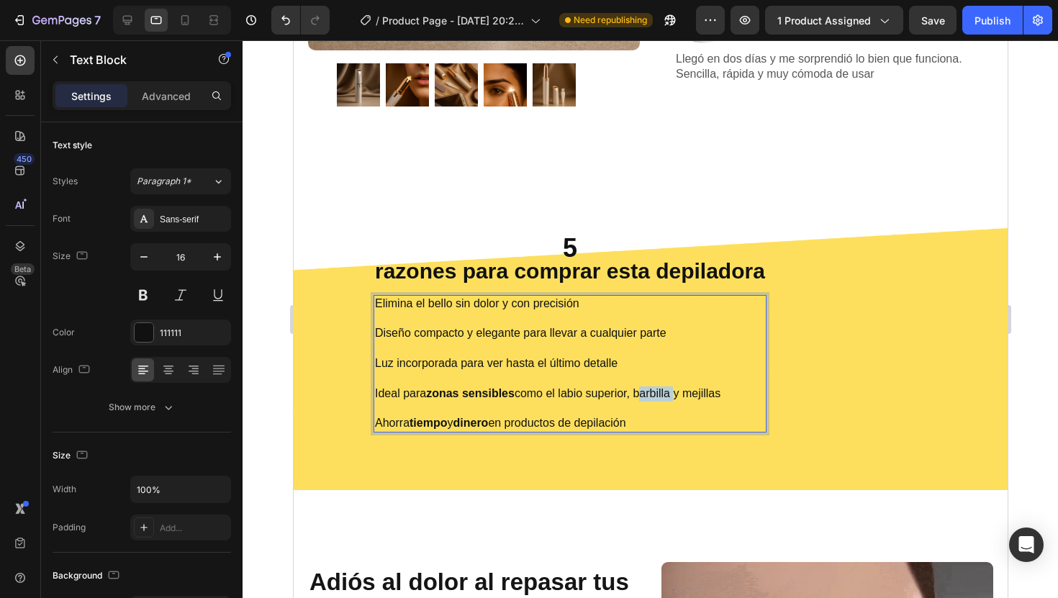
click at [650, 393] on p "Elimina el bello sin dolor y con precisión Diseño compacto y elegante para llev…" at bounding box center [569, 363] width 390 height 135
click at [673, 419] on p "Elimina el bello sin dolor y con precisión Diseño compacto y elegante para llev…" at bounding box center [569, 363] width 390 height 135
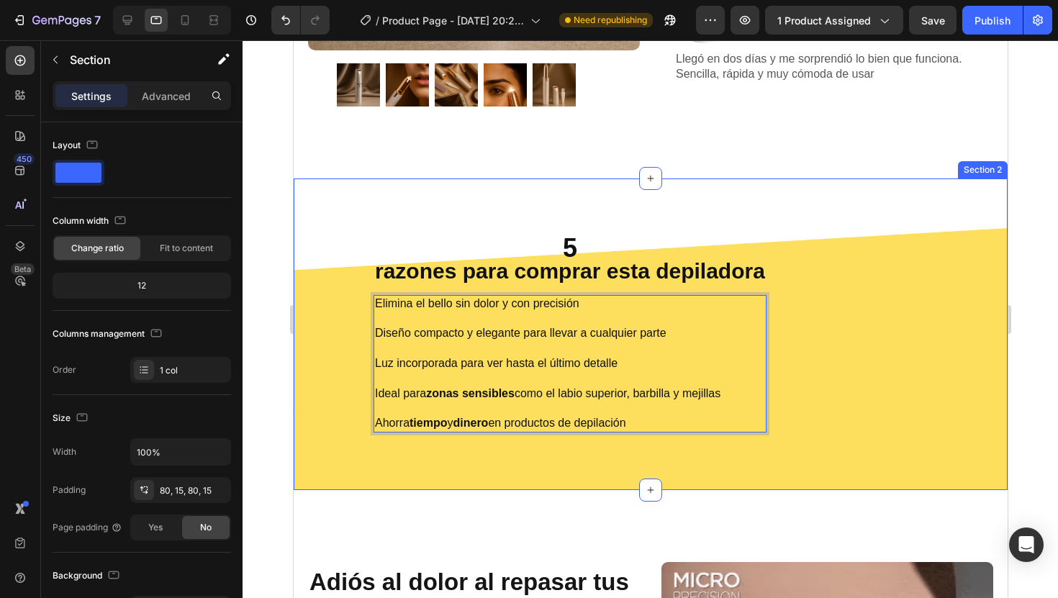
click at [675, 476] on div "5 razones para comprar esta depiladora Heading Elimina el bello sin dolor y con…" at bounding box center [650, 334] width 714 height 312
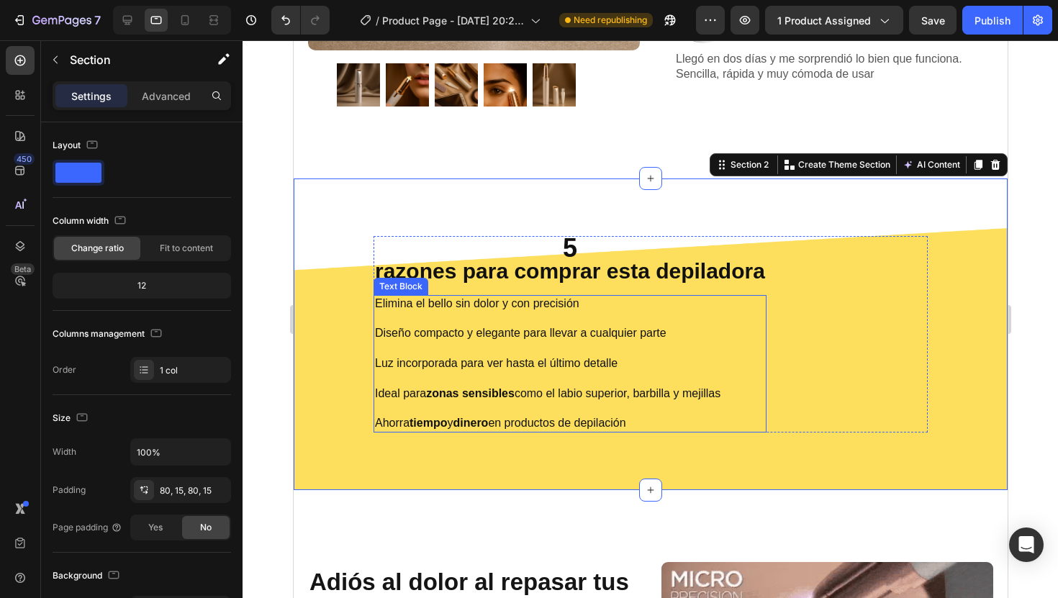
click at [646, 390] on p "Elimina el bello sin dolor y con precisión Diseño compacto y elegante para llev…" at bounding box center [569, 363] width 390 height 135
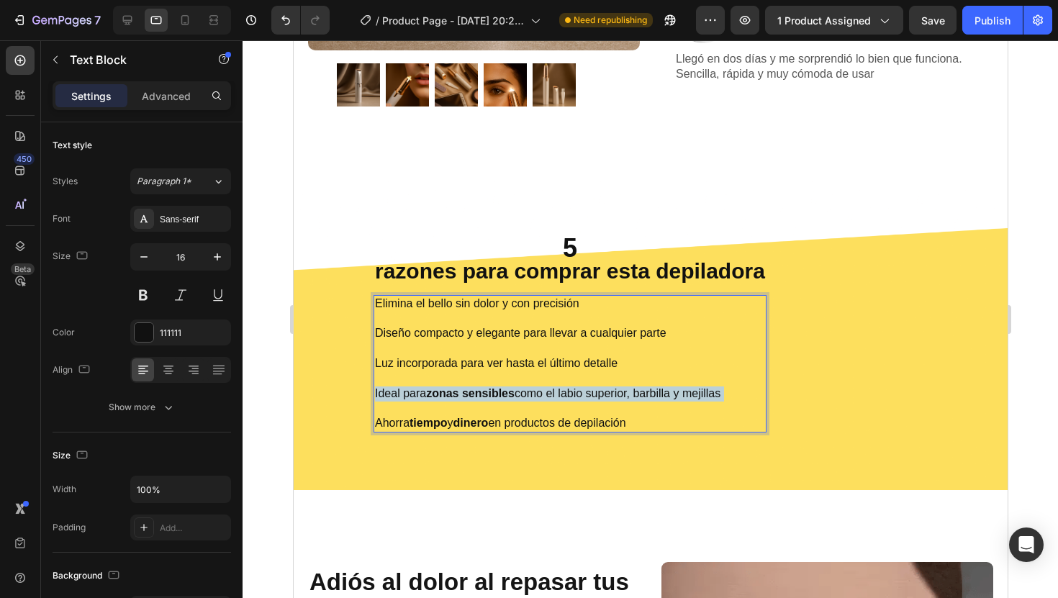
click at [646, 390] on p "Elimina el bello sin dolor y con precisión Diseño compacto y elegante para llev…" at bounding box center [569, 363] width 390 height 135
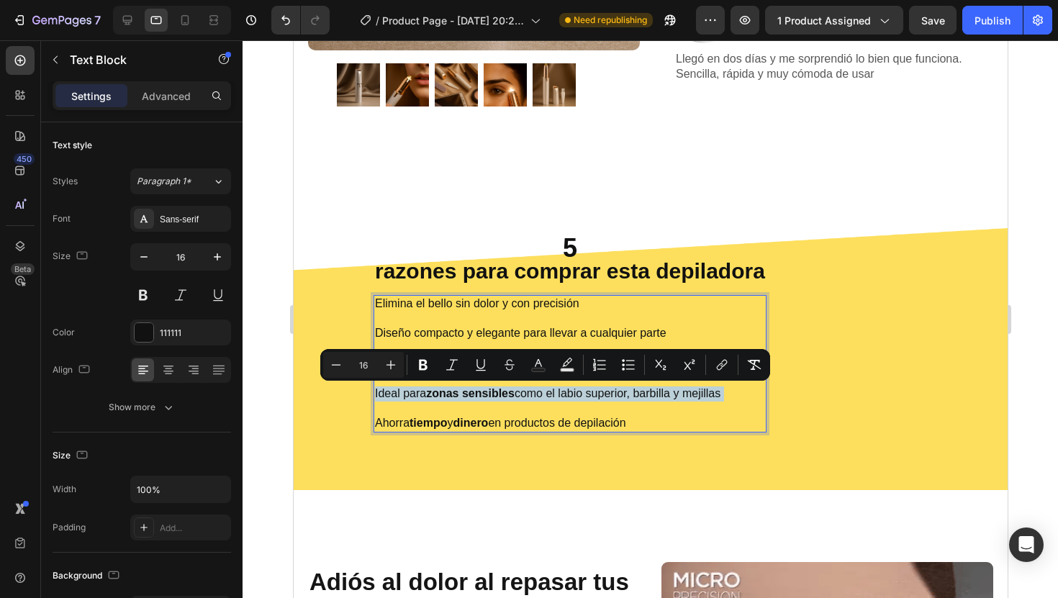
click at [646, 391] on p "Elimina el bello sin dolor y con precisión Diseño compacto y elegante para llev…" at bounding box center [569, 363] width 390 height 135
click at [649, 395] on p "Elimina el bello sin dolor y con precisión Diseño compacto y elegante para llev…" at bounding box center [569, 363] width 390 height 135
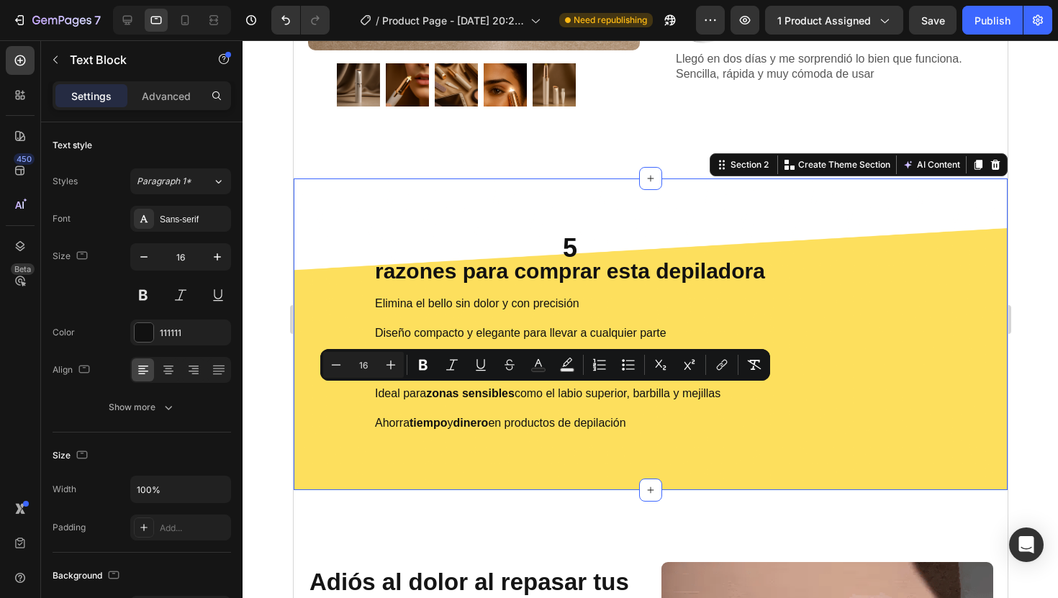
click at [940, 409] on div "5 razones para comprar esta depiladora Heading Elimina el bello sin dolor y con…" at bounding box center [650, 334] width 692 height 196
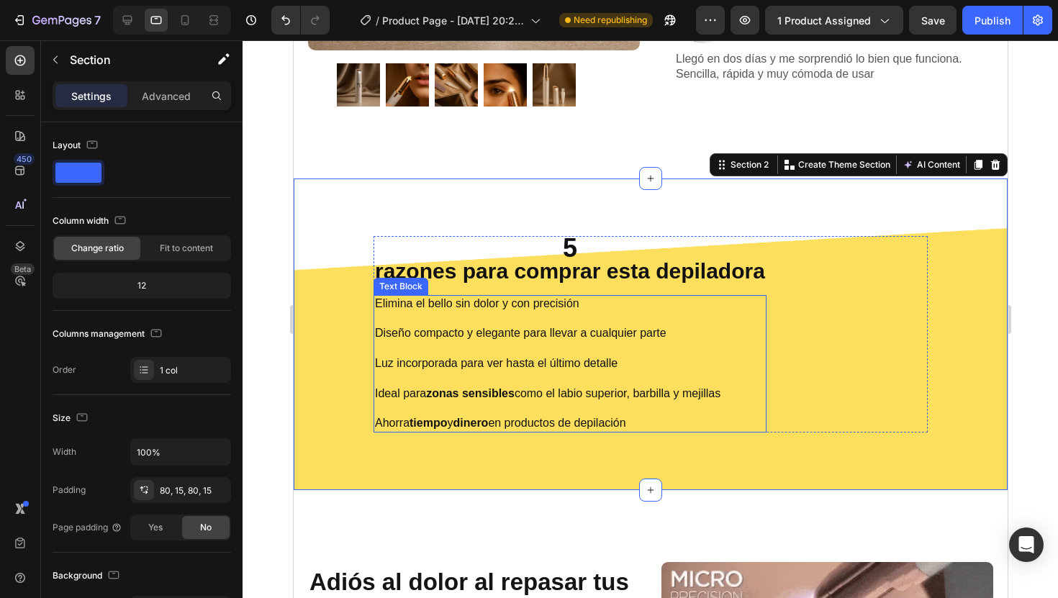
click at [701, 389] on p "Elimina el bello sin dolor y con precisión Diseño compacto y elegante para llev…" at bounding box center [569, 363] width 390 height 135
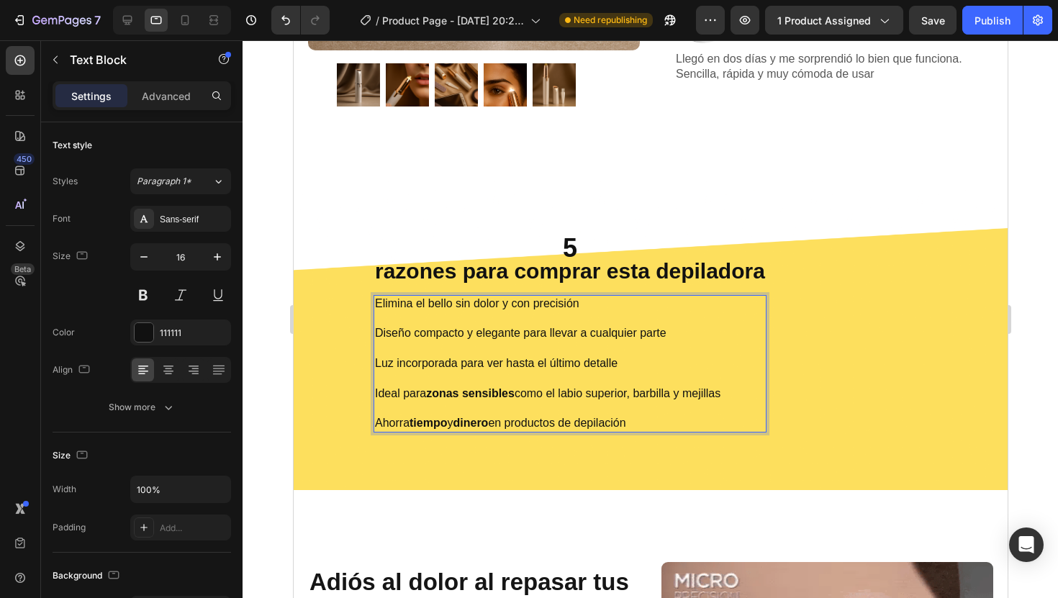
click at [701, 392] on p "Elimina el bello sin dolor y con precisión Diseño compacto y elegante para llev…" at bounding box center [569, 363] width 390 height 135
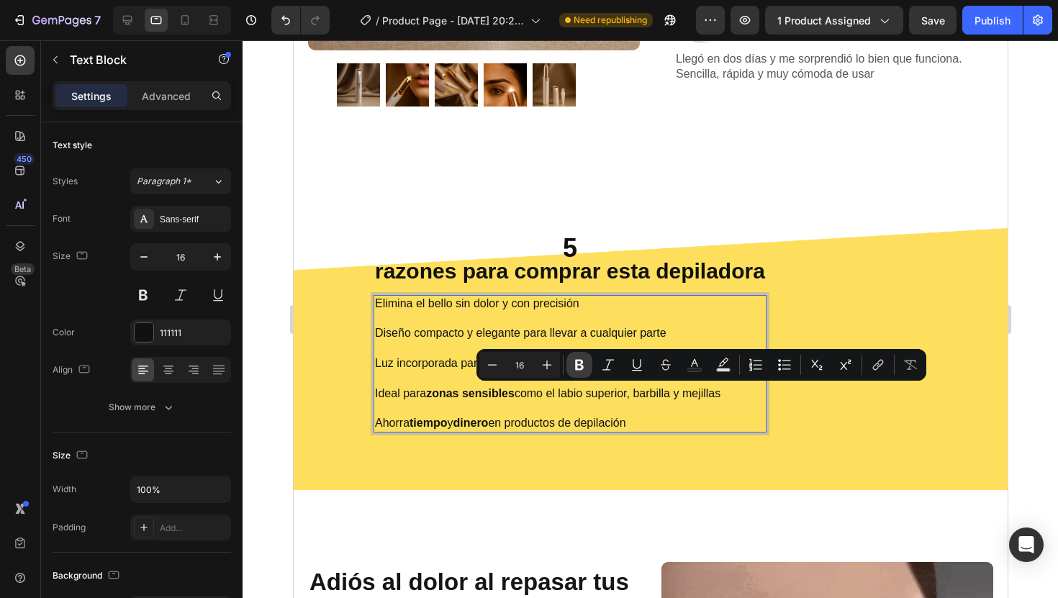
click at [584, 361] on icon "Editor contextual toolbar" at bounding box center [579, 365] width 14 height 14
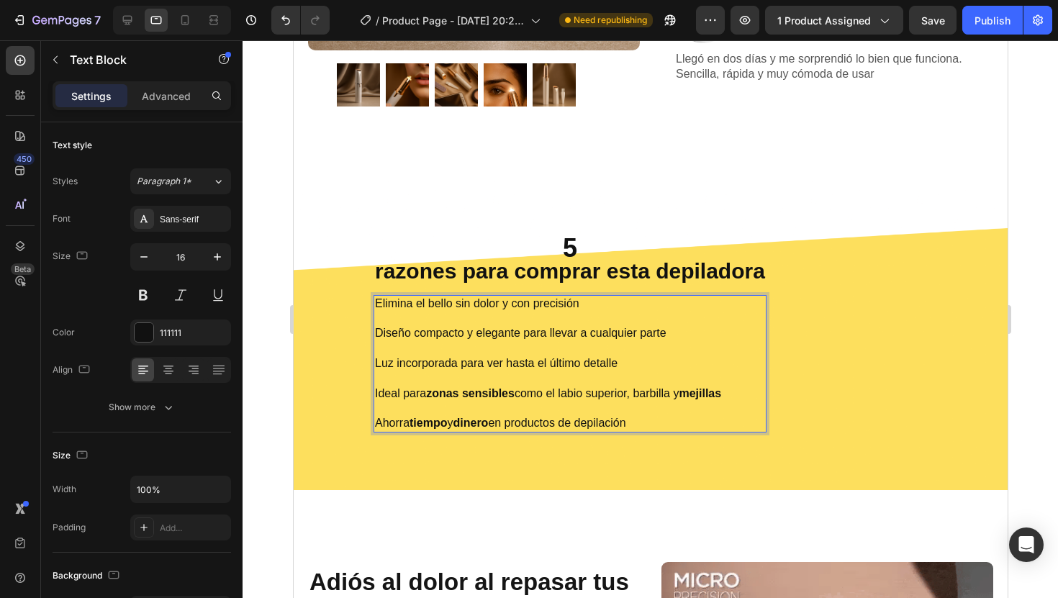
click at [603, 392] on p "Elimina el bello sin dolor y con precisión Diseño compacto y elegante para llev…" at bounding box center [569, 363] width 390 height 135
click at [653, 393] on p "Elimina el bello sin dolor y con precisión Diseño compacto y elegante para llev…" at bounding box center [569, 363] width 390 height 135
click at [650, 423] on p "Elimina el bello sin dolor y con precisión Diseño compacto y elegante para llev…" at bounding box center [569, 363] width 390 height 135
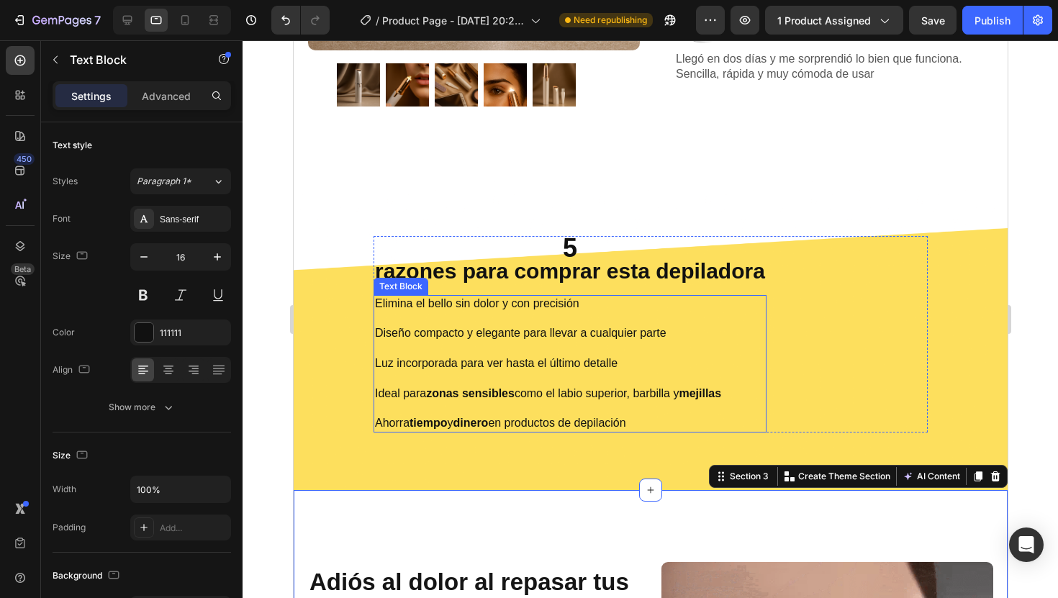
click at [668, 396] on p "Elimina el bello sin dolor y con precisión Diseño compacto y elegante para llev…" at bounding box center [569, 363] width 390 height 135
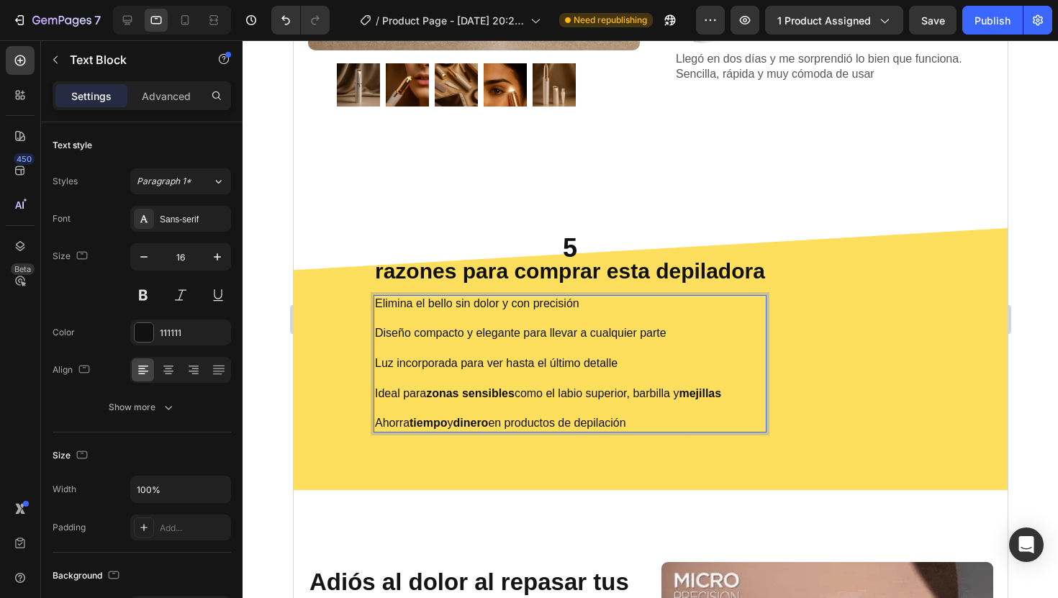
click at [650, 394] on p "Elimina el bello sin dolor y con precisión Diseño compacto y elegante para llev…" at bounding box center [569, 363] width 390 height 135
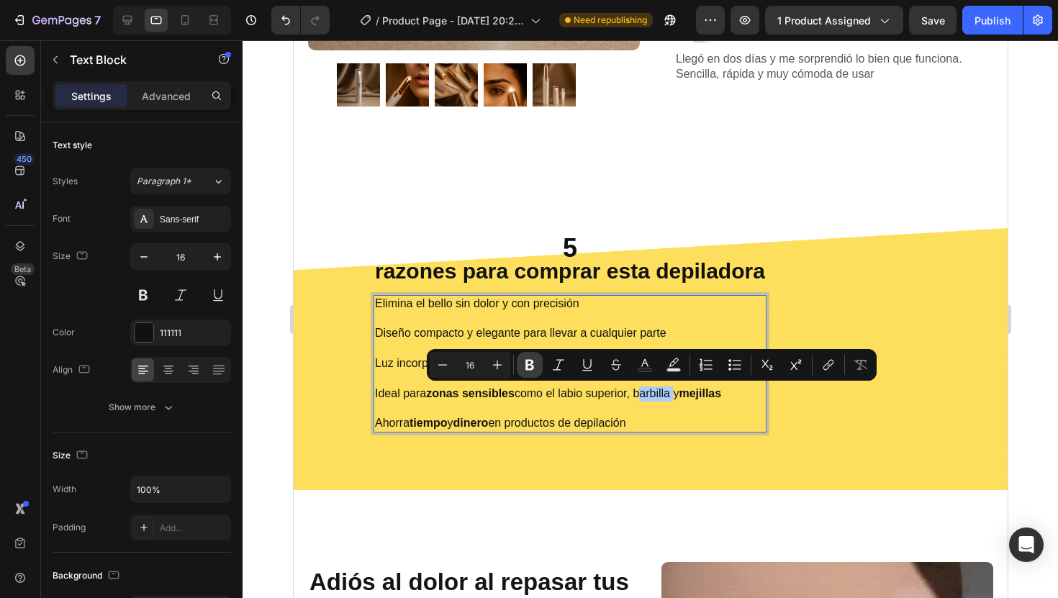
drag, startPoint x: 525, startPoint y: 364, endPoint x: 297, endPoint y: 362, distance: 227.4
click at [525, 364] on icon "Editor contextual toolbar" at bounding box center [529, 365] width 14 height 14
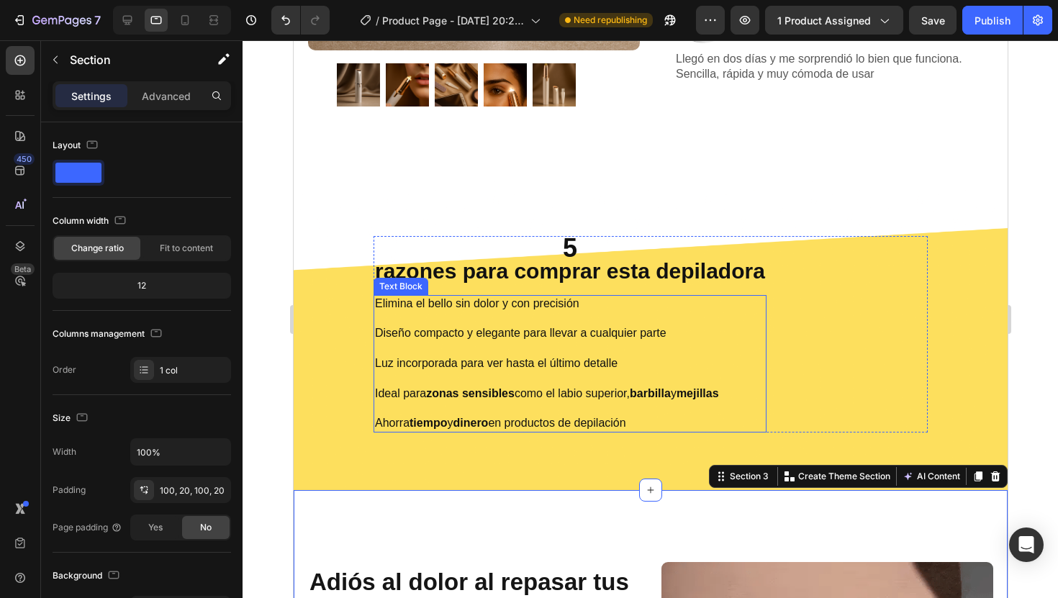
click at [598, 394] on p "Elimina el bello sin dolor y con precisión Diseño compacto y elegante para llev…" at bounding box center [569, 363] width 390 height 135
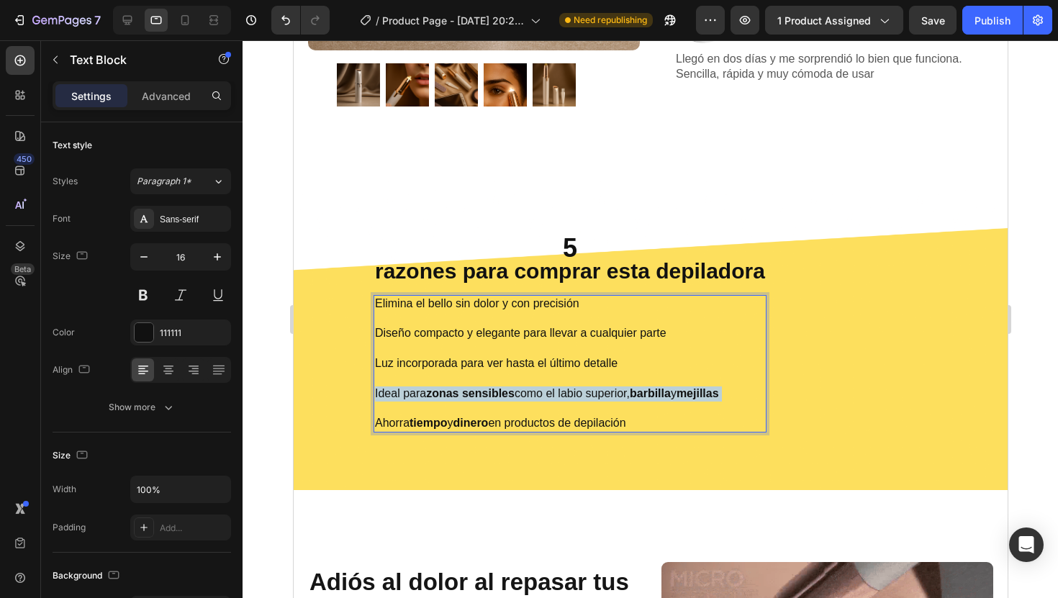
click at [598, 394] on p "Elimina el bello sin dolor y con precisión Diseño compacto y elegante para llev…" at bounding box center [569, 363] width 390 height 135
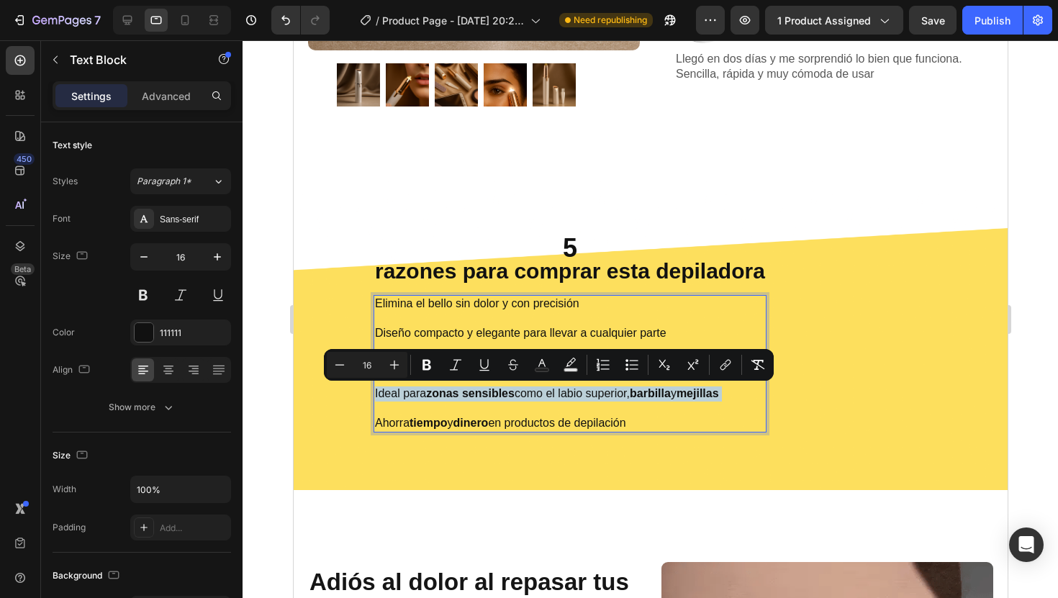
click at [598, 394] on p "Elimina el bello sin dolor y con precisión Diseño compacto y elegante para llev…" at bounding box center [569, 363] width 390 height 135
click at [620, 394] on p "Elimina el bello sin dolor y con precisión Diseño compacto y elegante para llev…" at bounding box center [569, 363] width 390 height 135
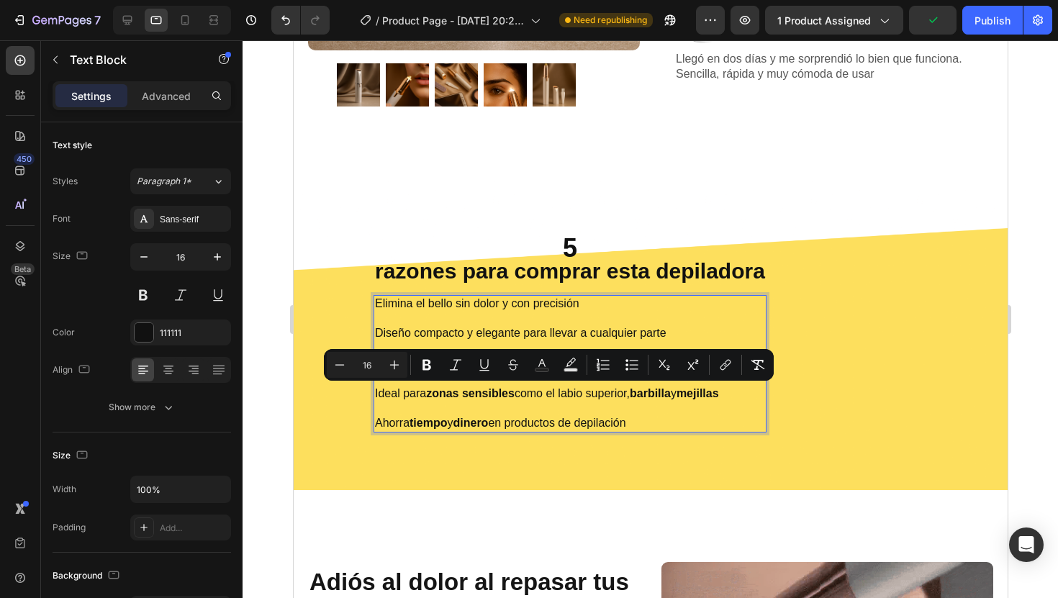
click at [645, 426] on p "Elimina el bello sin dolor y con precisión Diseño compacto y elegante para llev…" at bounding box center [569, 363] width 390 height 135
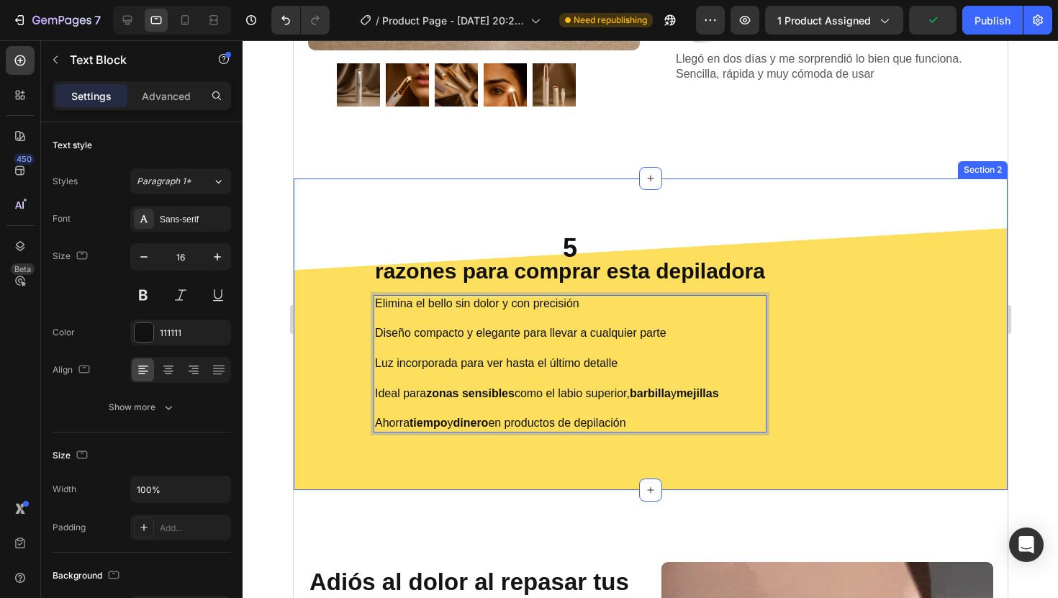
click at [682, 478] on div "5 razones para comprar esta depiladora Heading Elimina el bello sin dolor y con…" at bounding box center [650, 334] width 714 height 312
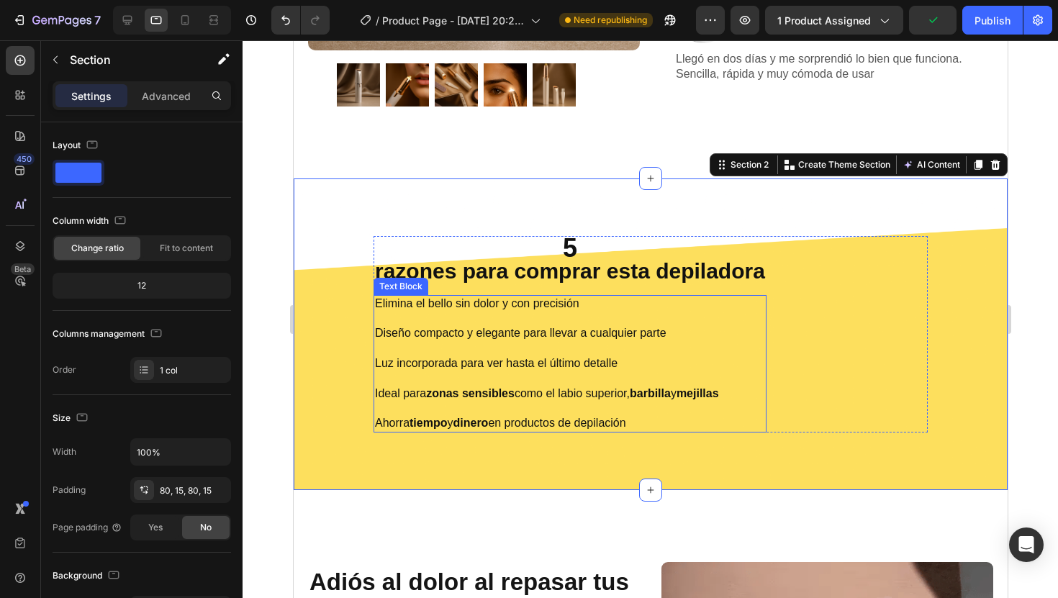
click at [591, 391] on p "Elimina el bello sin dolor y con precisión Diseño compacto y elegante para llev…" at bounding box center [569, 363] width 390 height 135
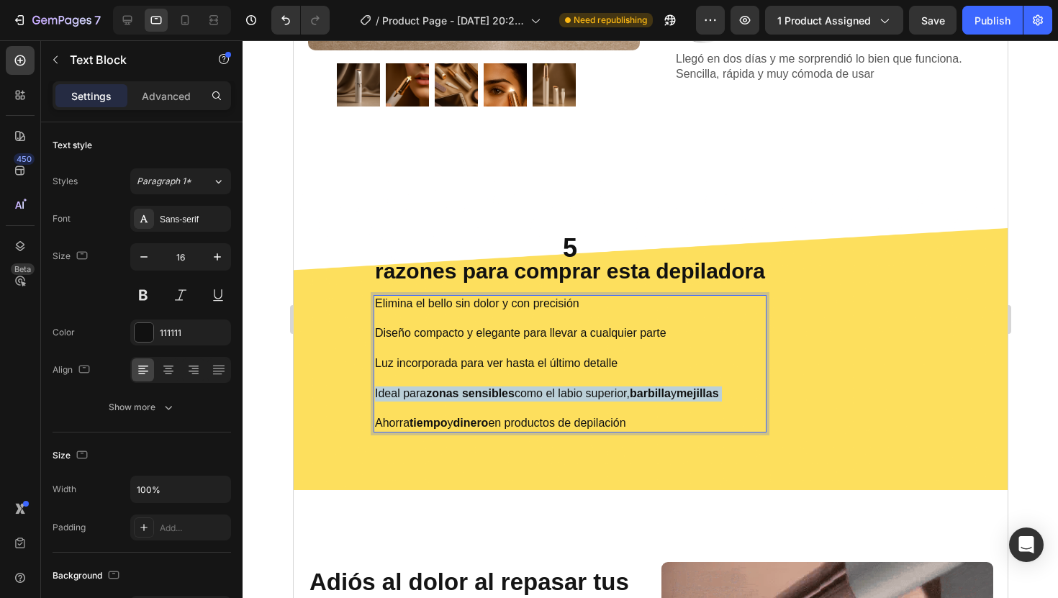
click at [591, 393] on p "Elimina el bello sin dolor y con precisión Diseño compacto y elegante para llev…" at bounding box center [569, 363] width 390 height 135
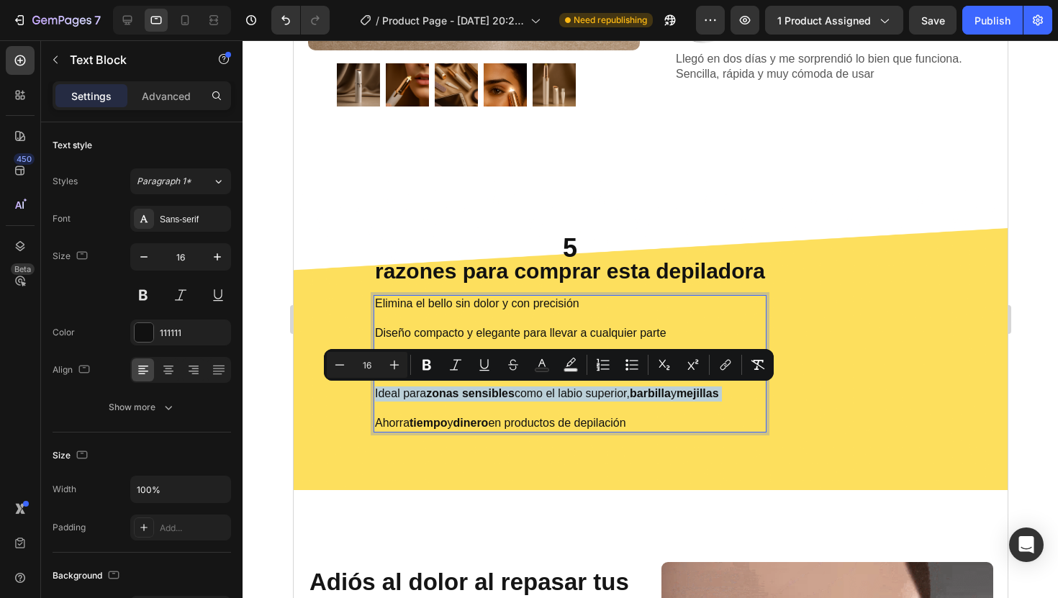
click at [591, 393] on p "Elimina el bello sin dolor y con precisión Diseño compacto y elegante para llev…" at bounding box center [569, 363] width 390 height 135
click at [586, 400] on p "Elimina el bello sin dolor y con precisión Diseño compacto y elegante para llev…" at bounding box center [569, 363] width 390 height 135
click at [596, 400] on p "Elimina el bello sin dolor y con precisión Diseño compacto y elegante para llev…" at bounding box center [569, 363] width 390 height 135
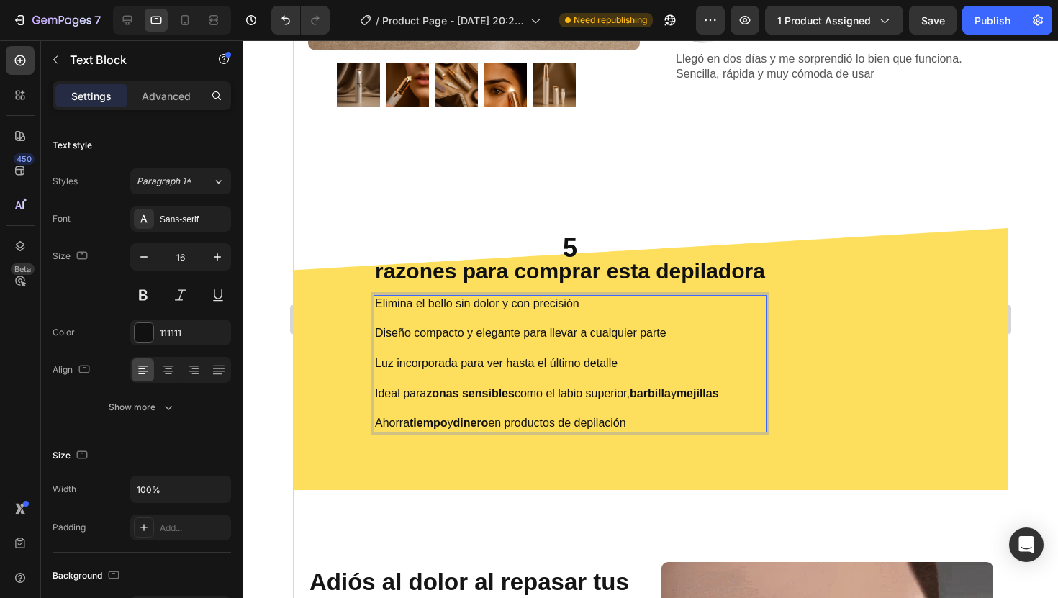
click at [586, 393] on p "Elimina el bello sin dolor y con precisión Diseño compacto y elegante para llev…" at bounding box center [569, 363] width 390 height 135
click at [625, 393] on p "Elimina el bello sin dolor y con precisión Diseño compacto y elegante para llev…" at bounding box center [569, 363] width 390 height 135
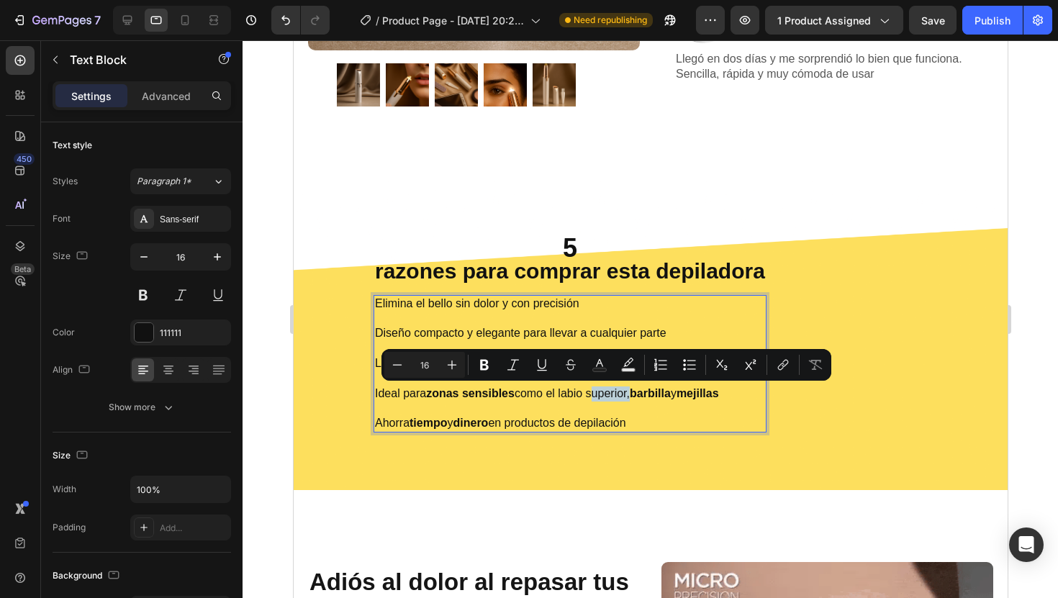
drag, startPoint x: 625, startPoint y: 394, endPoint x: 586, endPoint y: 397, distance: 39.0
click at [586, 397] on p "Elimina el bello sin dolor y con precisión Diseño compacto y elegante para llev…" at bounding box center [569, 363] width 390 height 135
click at [491, 364] on icon "Editor contextual toolbar" at bounding box center [484, 365] width 14 height 14
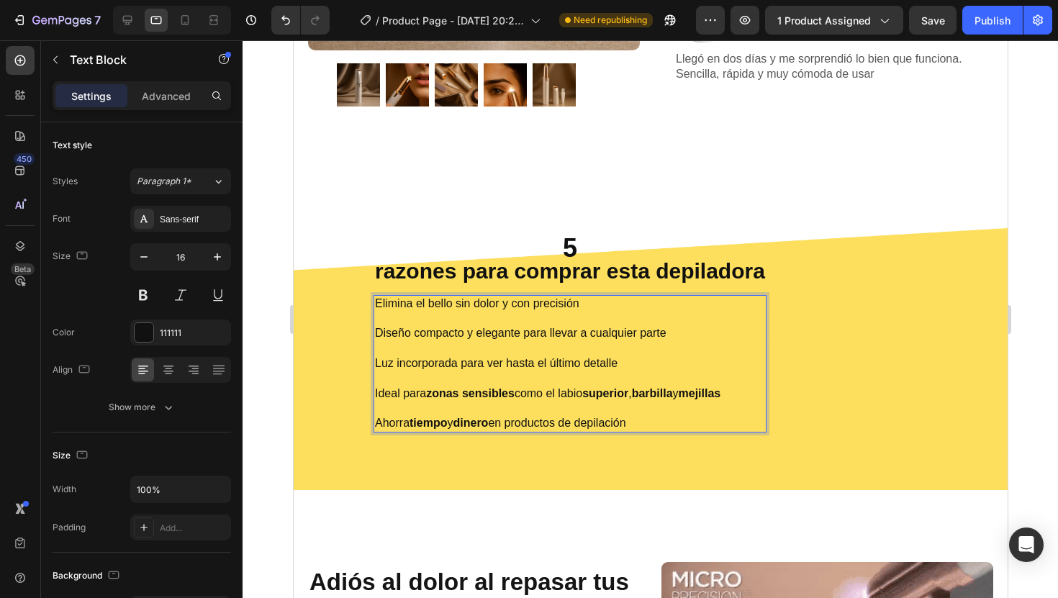
click at [389, 363] on p "Elimina el bello sin dolor y con precisión Diseño compacto y elegante para llev…" at bounding box center [569, 363] width 390 height 135
click at [391, 363] on p "Elimina el bello sin dolor y con precisión Diseño compacto y elegante para llev…" at bounding box center [569, 363] width 390 height 135
click at [438, 369] on p "Elimina el bello sin dolor y con precisión Diseño compacto y elegante para llev…" at bounding box center [569, 363] width 390 height 135
click at [449, 367] on p "Elimina el bello sin dolor y con precisión Diseño compacto y elegante para llev…" at bounding box center [569, 363] width 390 height 135
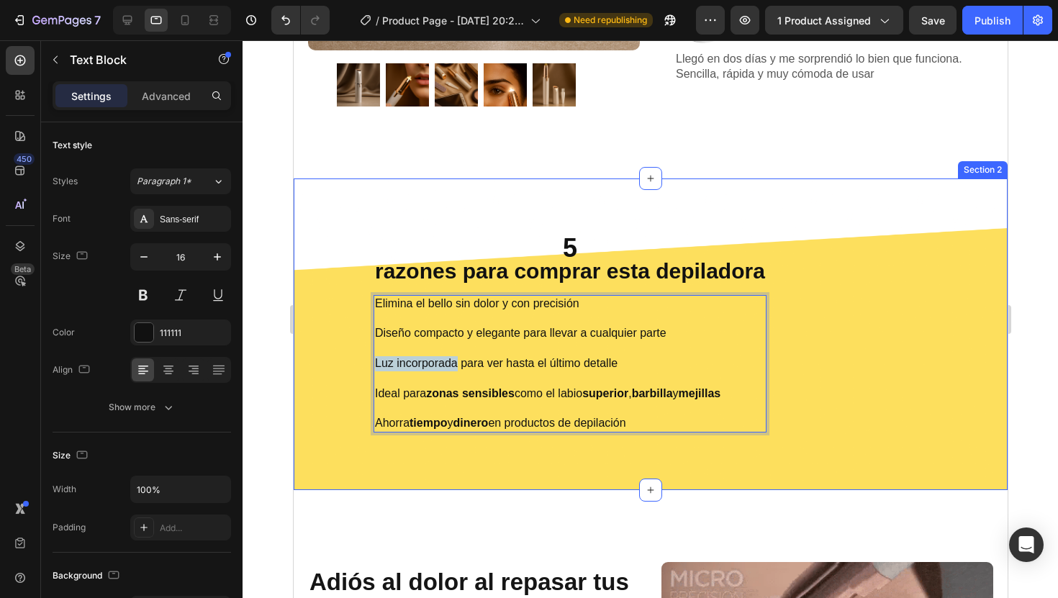
drag, startPoint x: 449, startPoint y: 366, endPoint x: 360, endPoint y: 364, distance: 89.3
click at [360, 364] on div "5 razones para comprar esta depiladora Heading Elimina el bello sin dolor y con…" at bounding box center [650, 334] width 692 height 196
click at [334, 394] on div "5 razones para comprar esta depiladora Heading Elimina el bello sin dolor y con…" at bounding box center [650, 334] width 692 height 196
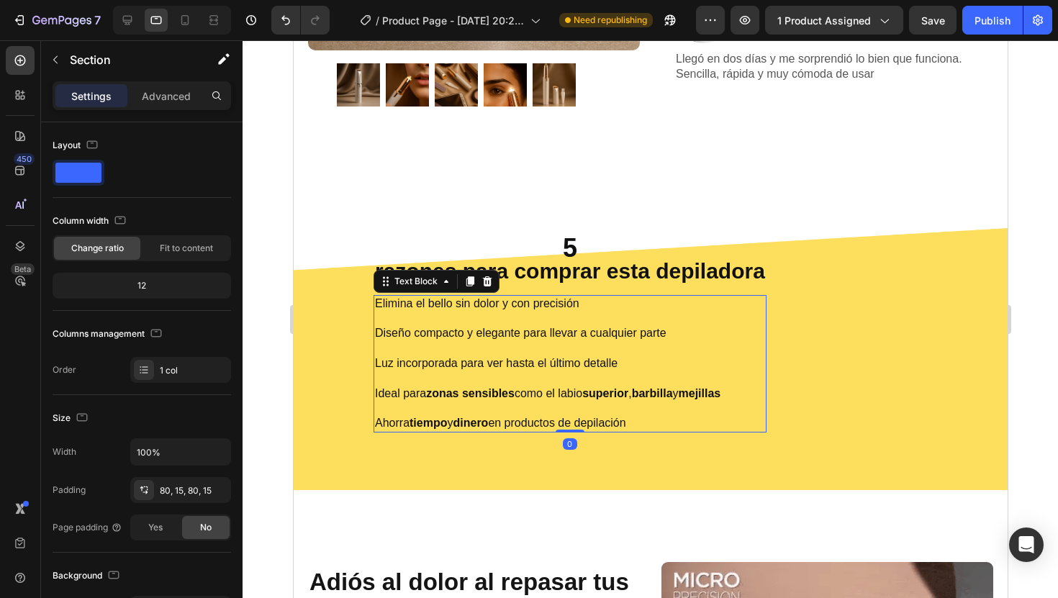
click at [407, 363] on p "Elimina el bello sin dolor y con precisión Diseño compacto y elegante para llev…" at bounding box center [569, 363] width 390 height 135
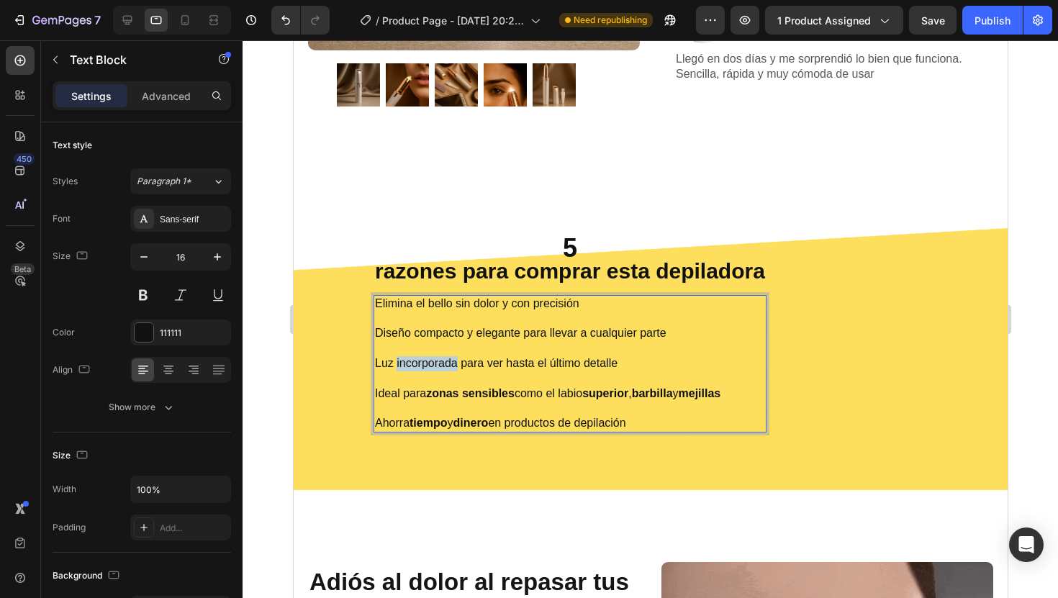
click at [426, 363] on p "Elimina el bello sin dolor y con precisión Diseño compacto y elegante para llev…" at bounding box center [569, 363] width 390 height 135
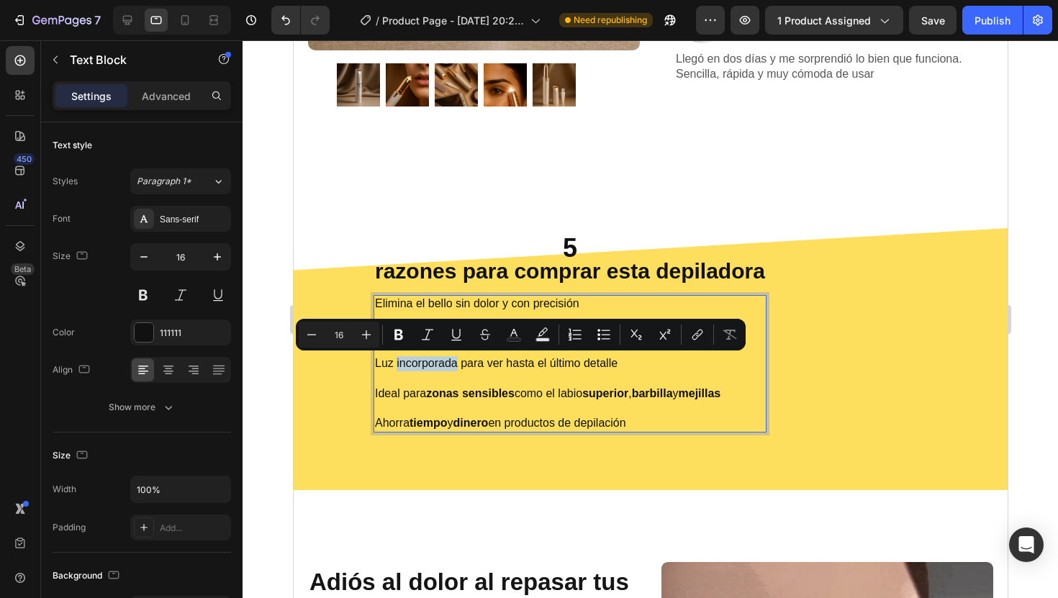
click at [452, 363] on p "Elimina el bello sin dolor y con precisión Diseño compacto y elegante para llev…" at bounding box center [569, 363] width 390 height 135
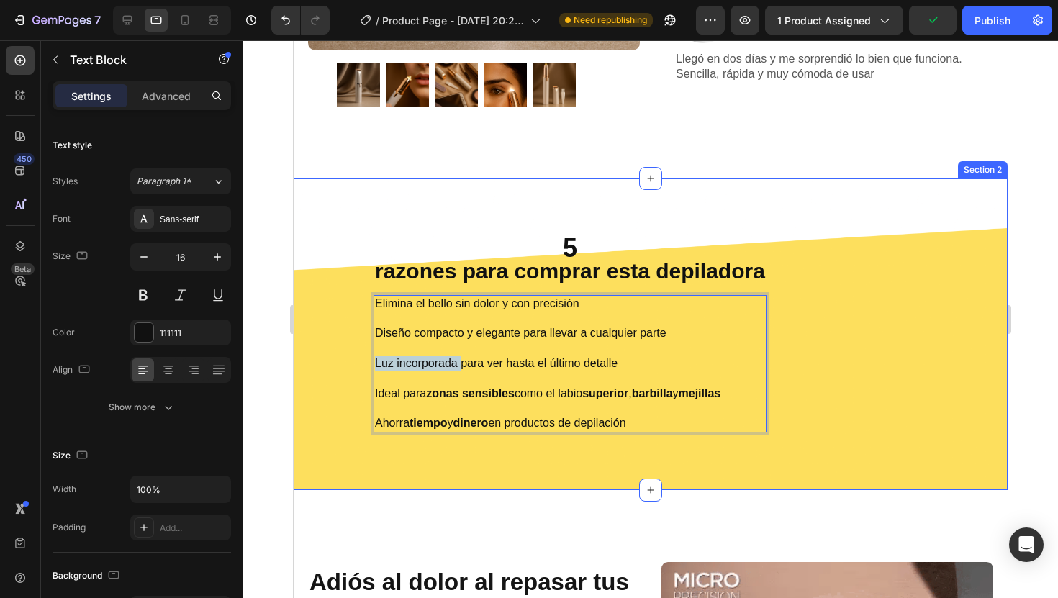
drag, startPoint x: 452, startPoint y: 363, endPoint x: 353, endPoint y: 363, distance: 98.6
click at [353, 363] on div "5 razones para comprar esta depiladora Heading Elimina el bello sin dolor y con…" at bounding box center [650, 334] width 692 height 196
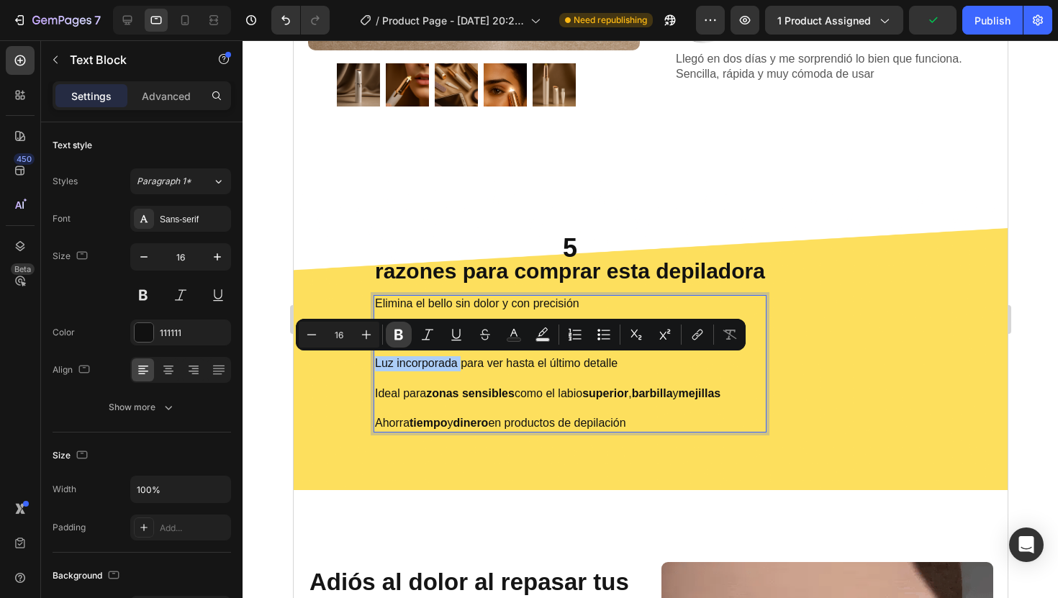
click at [407, 337] on button "Bold" at bounding box center [399, 335] width 26 height 26
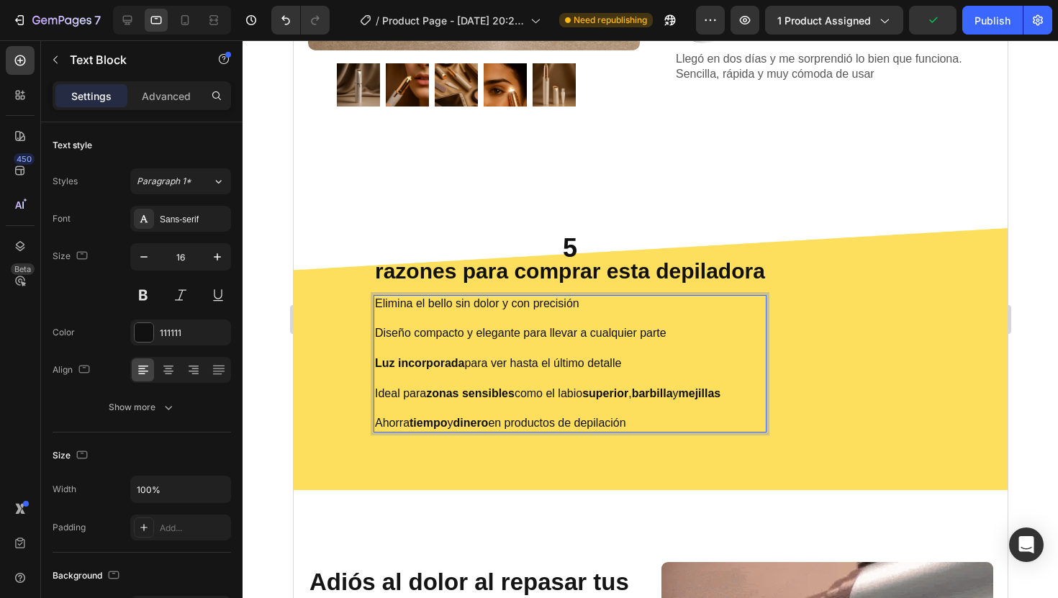
click at [486, 395] on strong "zonas sensibles" at bounding box center [469, 393] width 89 height 12
click at [435, 332] on p "Elimina el bello sin dolor y con precisión Diseño compacto y elegante para llev…" at bounding box center [569, 363] width 390 height 135
click at [445, 379] on p "Elimina el bello sin dolor y con precisión Diseño compacto y elegante para llev…" at bounding box center [569, 363] width 390 height 135
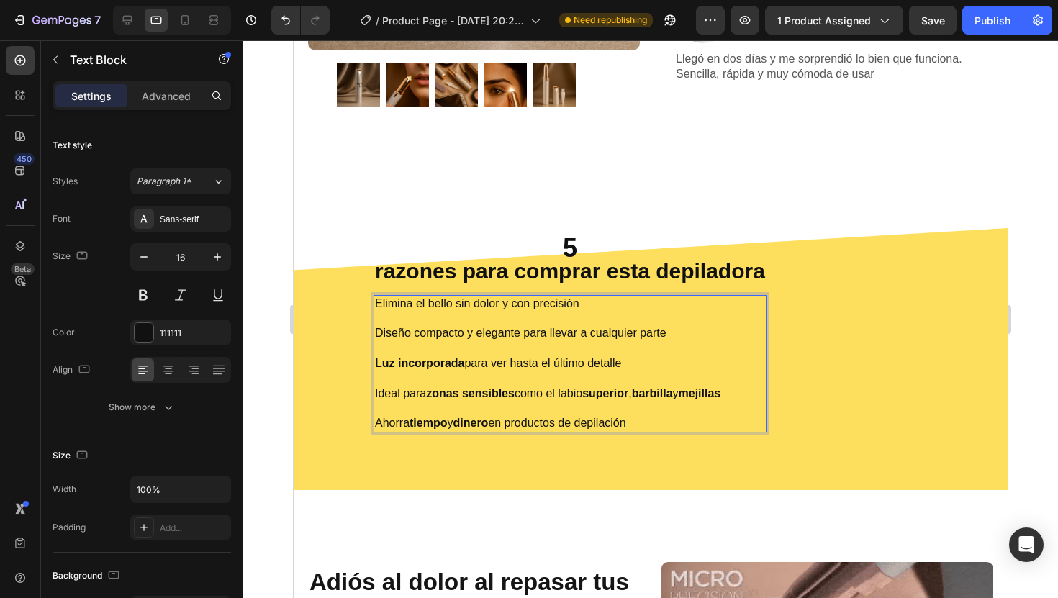
click at [273, 366] on div at bounding box center [649, 319] width 815 height 558
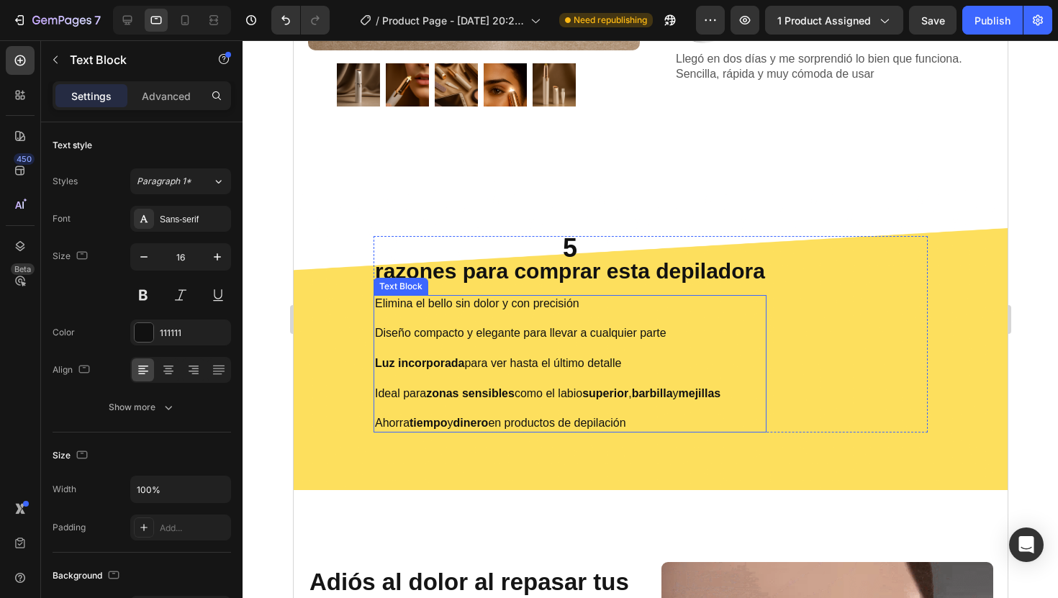
click at [396, 338] on p "Elimina el bello sin dolor y con precisión Diseño compacto y elegante para llev…" at bounding box center [569, 363] width 390 height 135
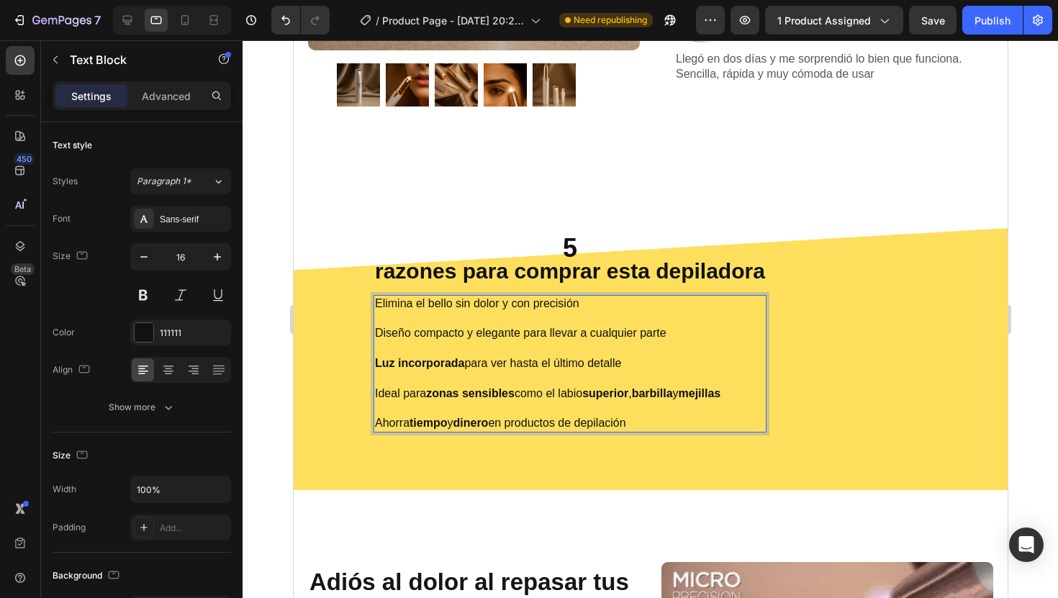
click at [412, 330] on p "Elimina el bello sin dolor y con precisión Diseño compacto y elegante para llev…" at bounding box center [569, 363] width 390 height 135
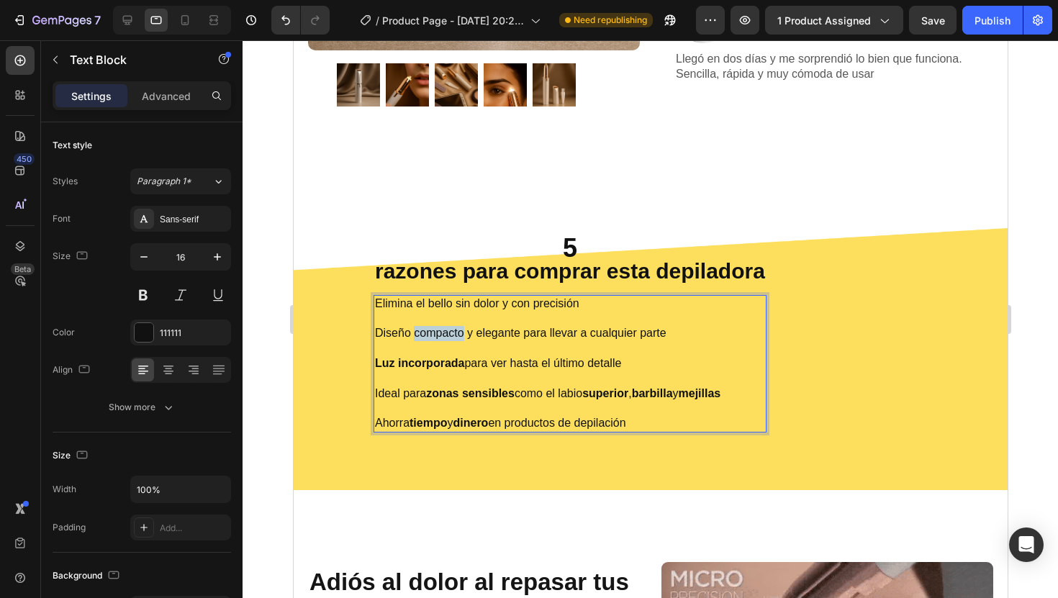
click at [412, 330] on p "Elimina el bello sin dolor y con precisión Diseño compacto y elegante para llev…" at bounding box center [569, 363] width 390 height 135
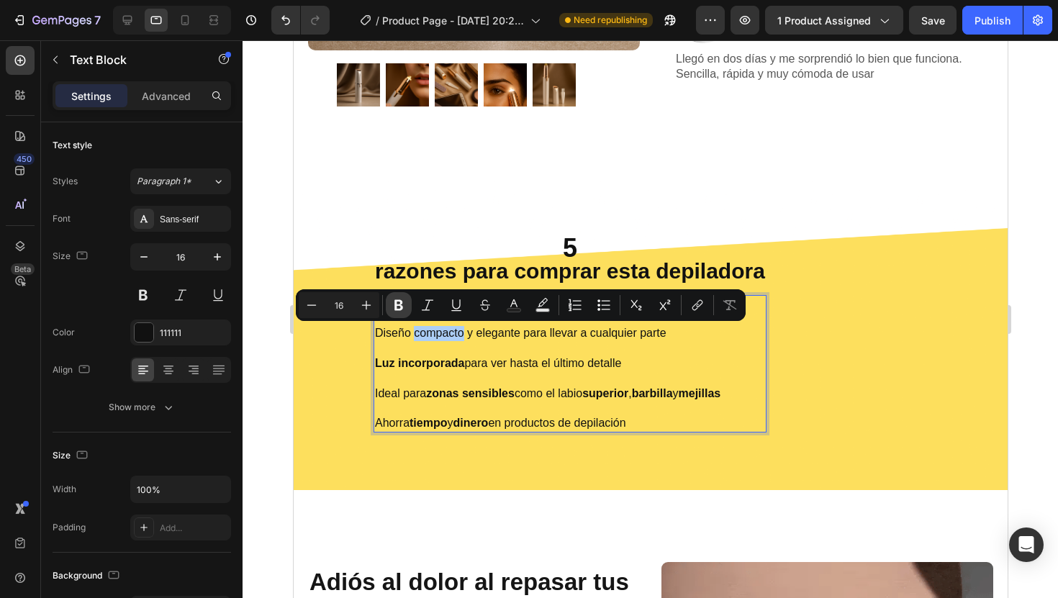
click at [388, 309] on button "Bold" at bounding box center [399, 305] width 26 height 26
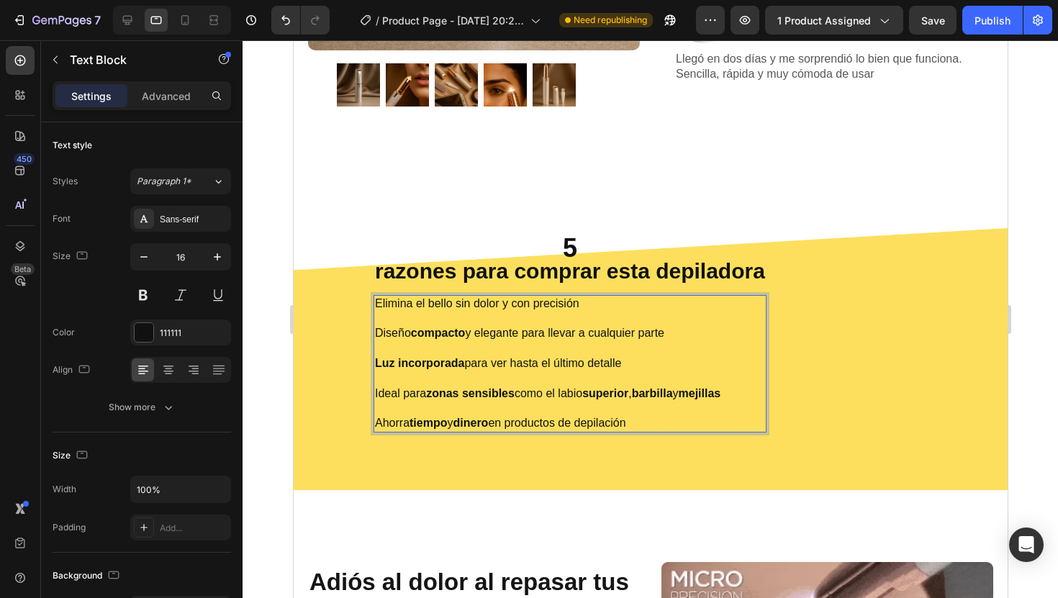
click at [479, 337] on p "Elimina el bello sin dolor y con precisión Diseño compacto y elegante para llev…" at bounding box center [569, 363] width 390 height 135
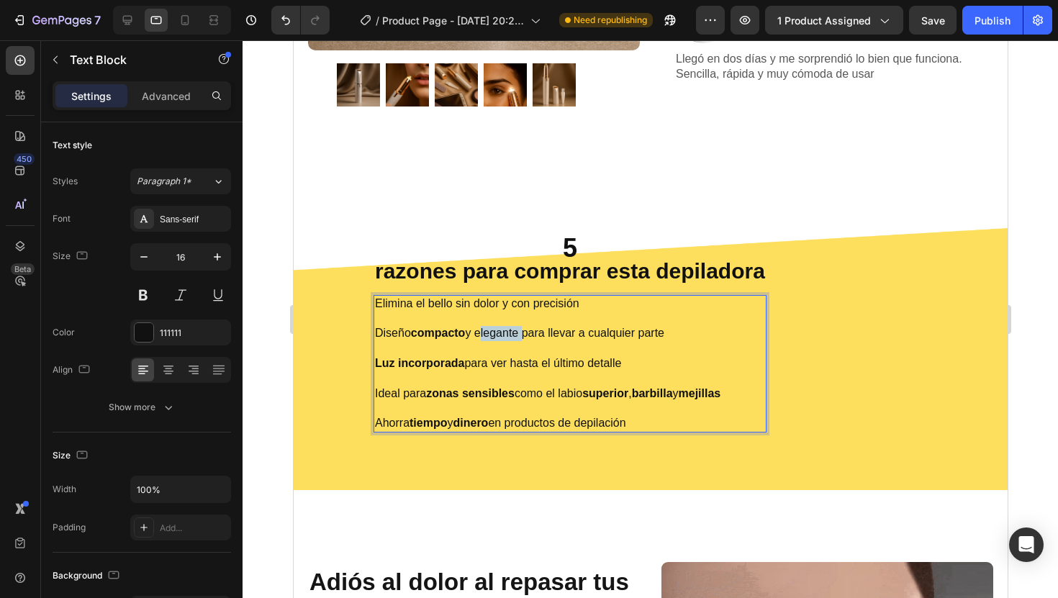
click at [479, 337] on p "Elimina el bello sin dolor y con precisión Diseño compacto y elegante para llev…" at bounding box center [569, 363] width 390 height 135
click at [468, 372] on p "Elimina el bello sin dolor y con precisión Diseño compacto y elegante para llev…" at bounding box center [569, 363] width 390 height 135
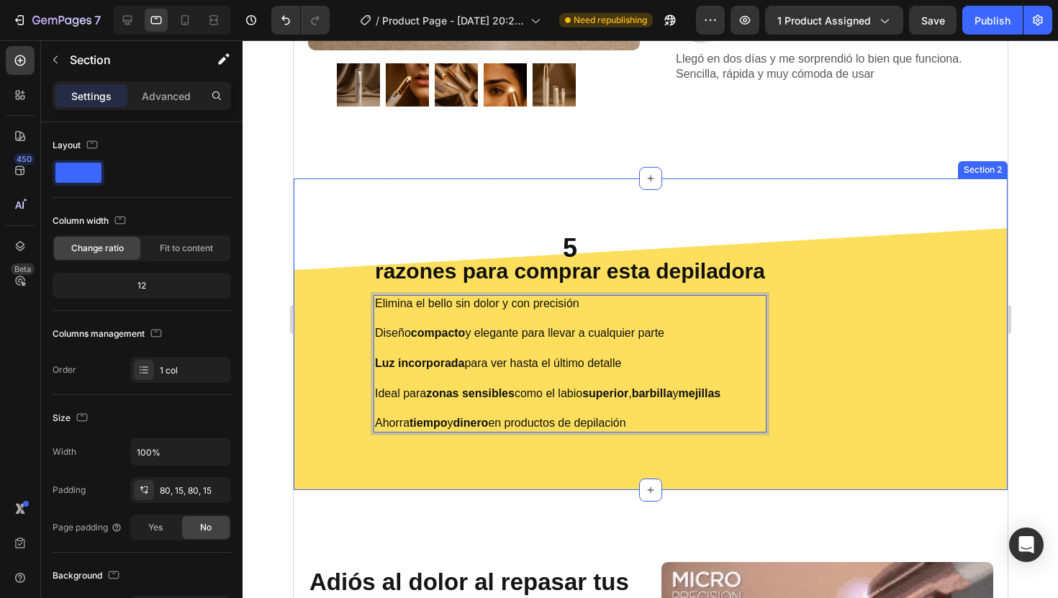
click at [307, 365] on div "5 razones para comprar esta depiladora Heading Elimina el bello sin dolor y con…" at bounding box center [650, 334] width 692 height 196
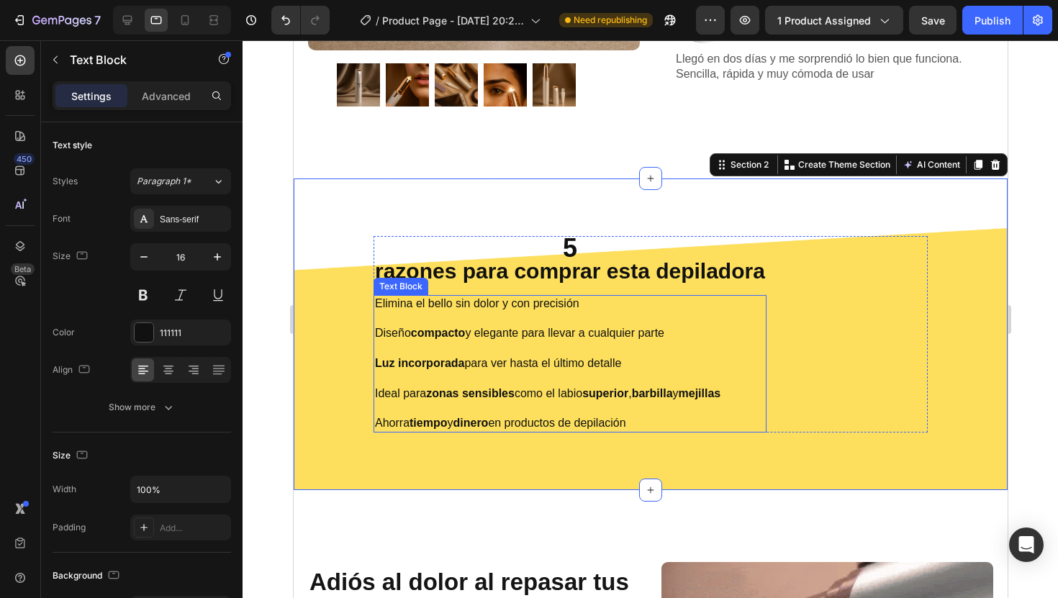
click at [503, 335] on p "Elimina el bello sin dolor y con precisión Diseño compacto y elegante para llev…" at bounding box center [569, 363] width 390 height 135
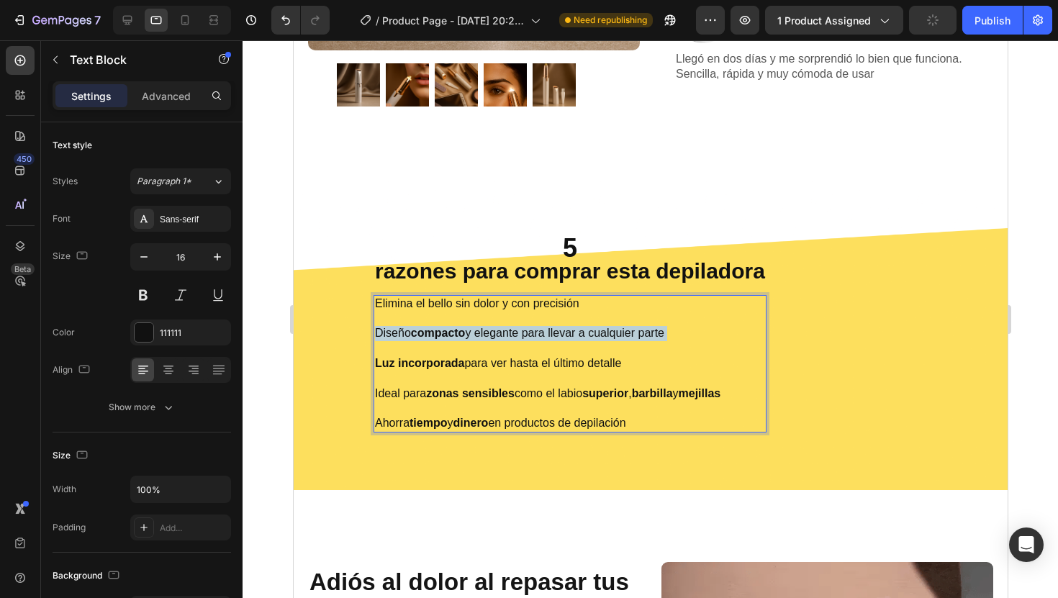
click at [503, 335] on p "Elimina el bello sin dolor y con precisión Diseño compacto y elegante para llev…" at bounding box center [569, 363] width 390 height 135
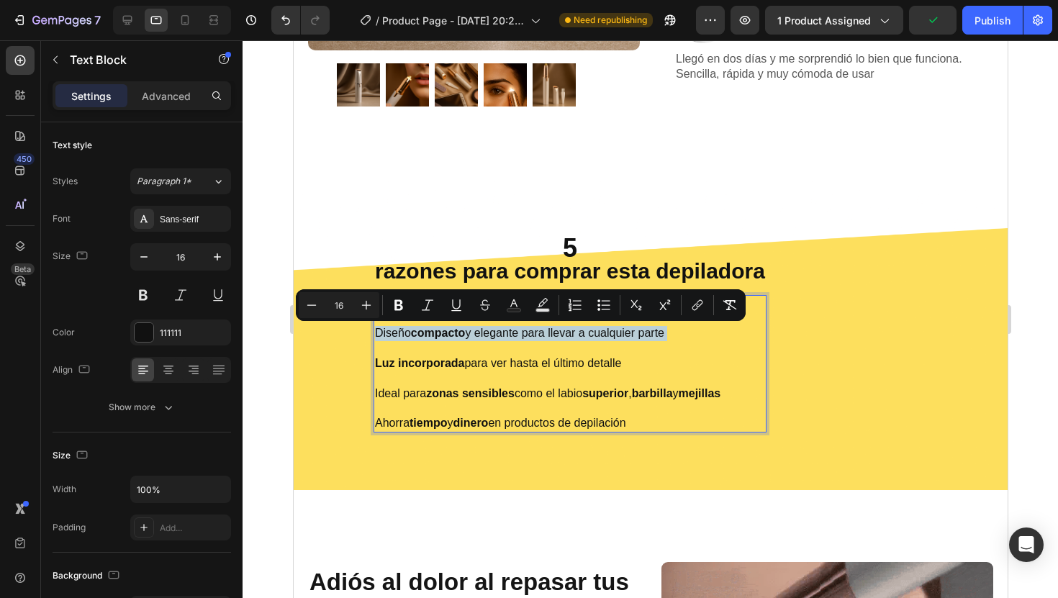
click at [503, 335] on p "Elimina el bello sin dolor y con precisión Diseño compacto y elegante para llev…" at bounding box center [569, 363] width 390 height 135
click at [514, 335] on p "Elimina el bello sin dolor y con precisión Diseño compacto y elegante para llev…" at bounding box center [569, 363] width 390 height 135
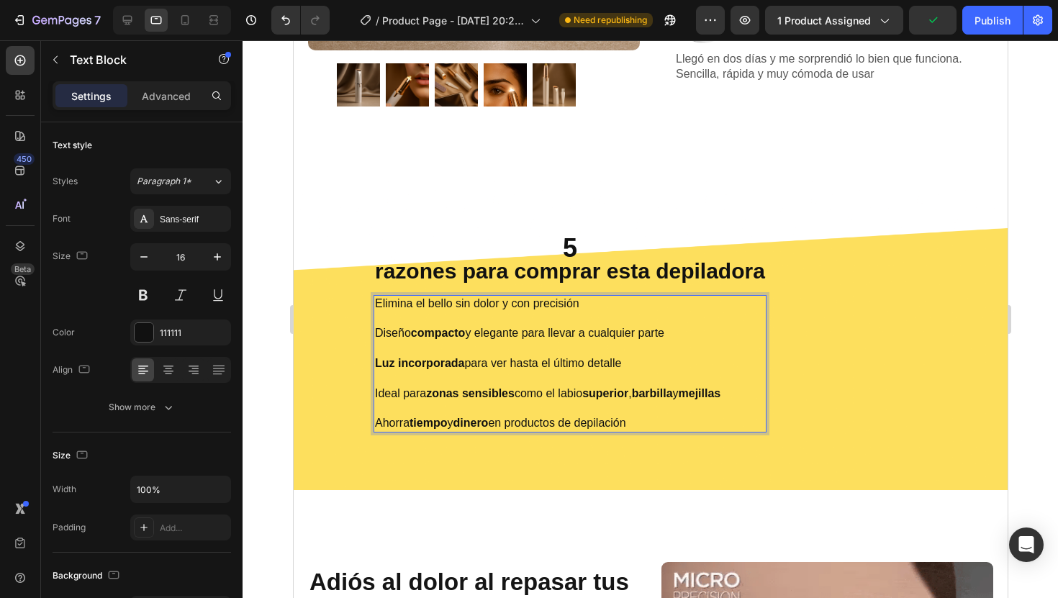
click at [516, 335] on p "Elimina el bello sin dolor y con precisión Diseño compacto y elegante para llev…" at bounding box center [569, 363] width 390 height 135
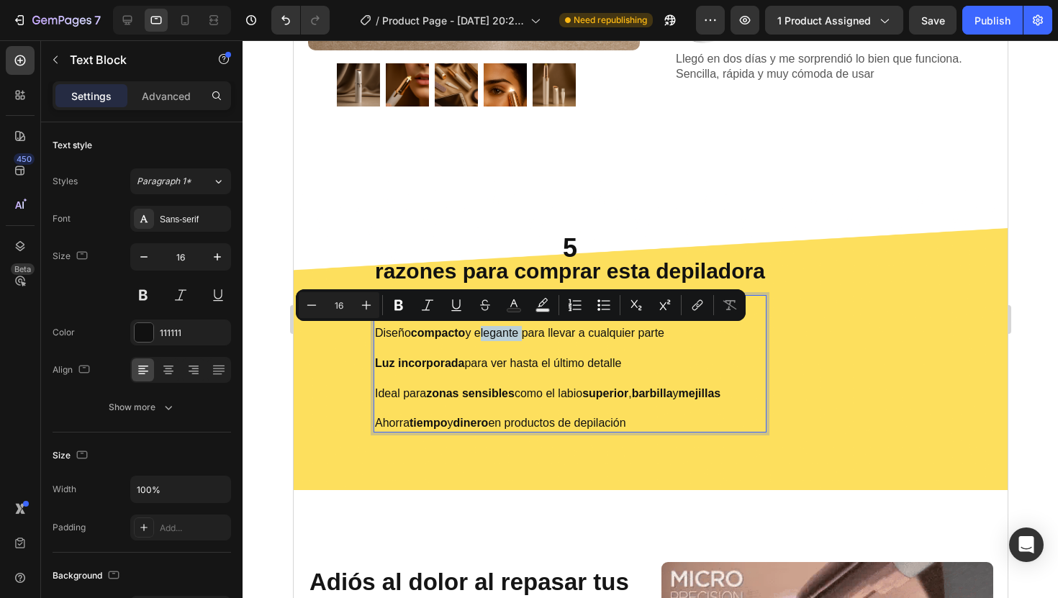
drag, startPoint x: 516, startPoint y: 335, endPoint x: 475, endPoint y: 335, distance: 41.0
click at [475, 335] on p "Elimina el bello sin dolor y con precisión Diseño compacto y elegante para llev…" at bounding box center [569, 363] width 390 height 135
click at [404, 304] on icon "Editor contextual toolbar" at bounding box center [398, 305] width 14 height 14
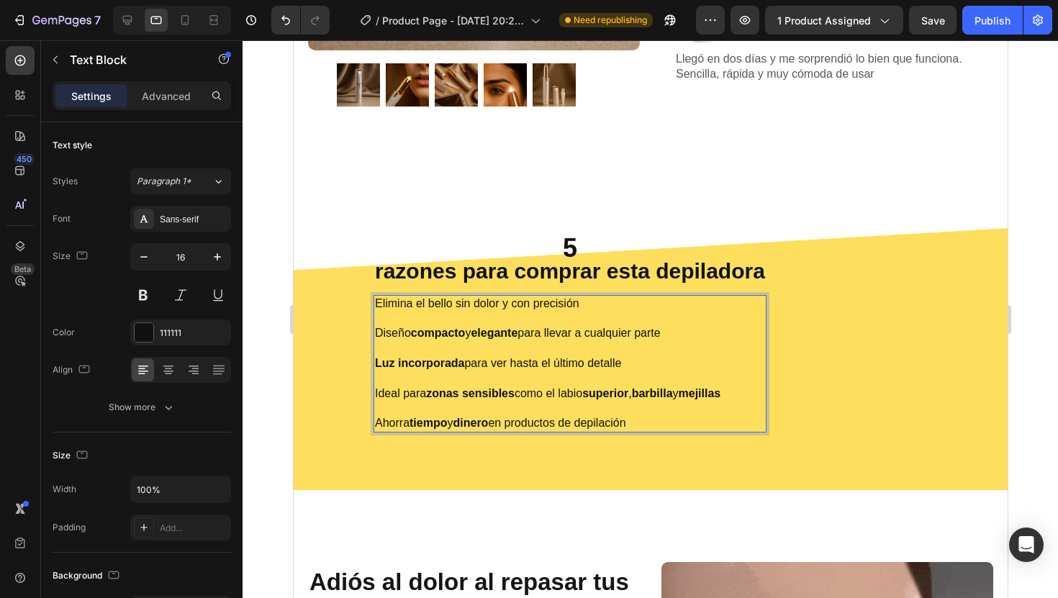
click at [401, 304] on p "Elimina el bello sin dolor y con precisión Diseño compacto y elegante para llev…" at bounding box center [569, 363] width 390 height 135
click at [461, 302] on p "Elimina el bello sin dolor y con precisión Diseño compacto y elegante para llev…" at bounding box center [569, 363] width 390 height 135
click at [449, 312] on p "Elimina el bello sin dolor y con precisión Diseño compacto y elegante para llev…" at bounding box center [569, 363] width 390 height 135
click at [280, 335] on div at bounding box center [649, 319] width 815 height 558
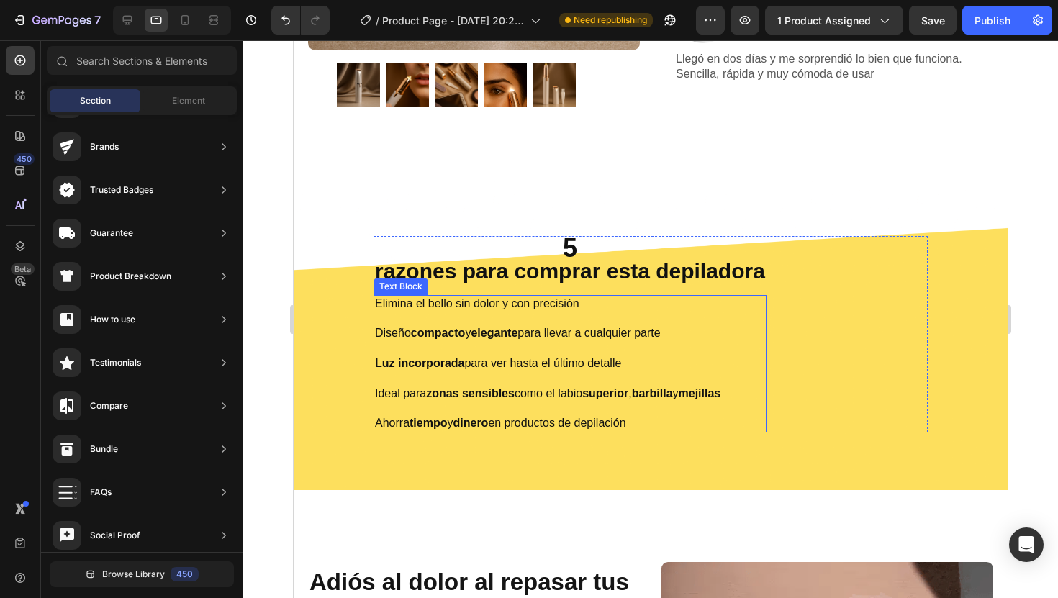
click at [473, 306] on p "Elimina el bello sin dolor y con precisión ⁠⁠⁠⁠⁠⁠⁠ Diseño compacto y elegante p…" at bounding box center [569, 363] width 390 height 135
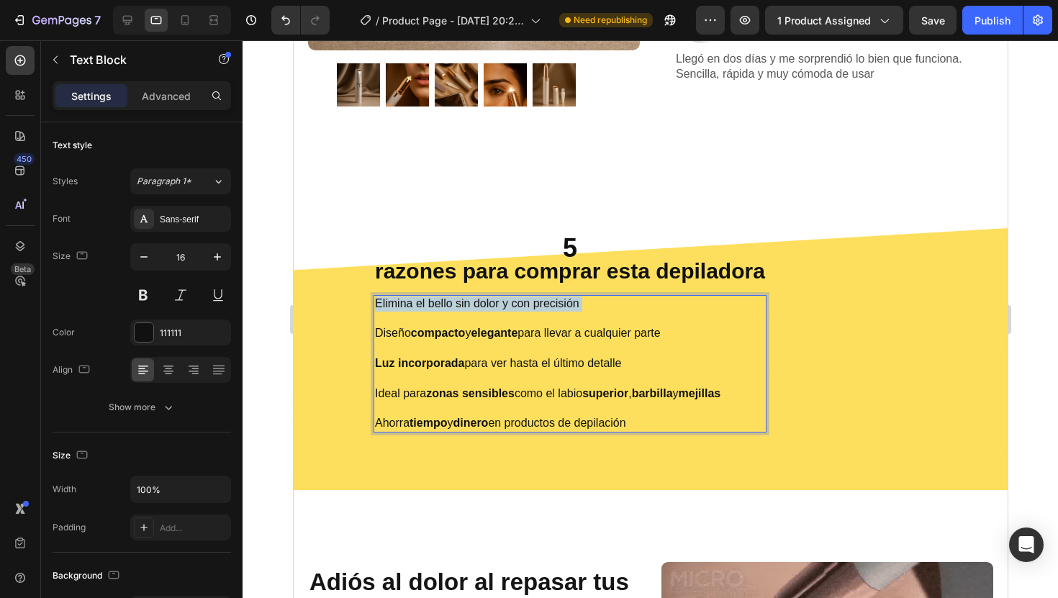
click at [473, 306] on p "Elimina el bello sin dolor y con precisión Diseño compacto y elegante para llev…" at bounding box center [569, 363] width 390 height 135
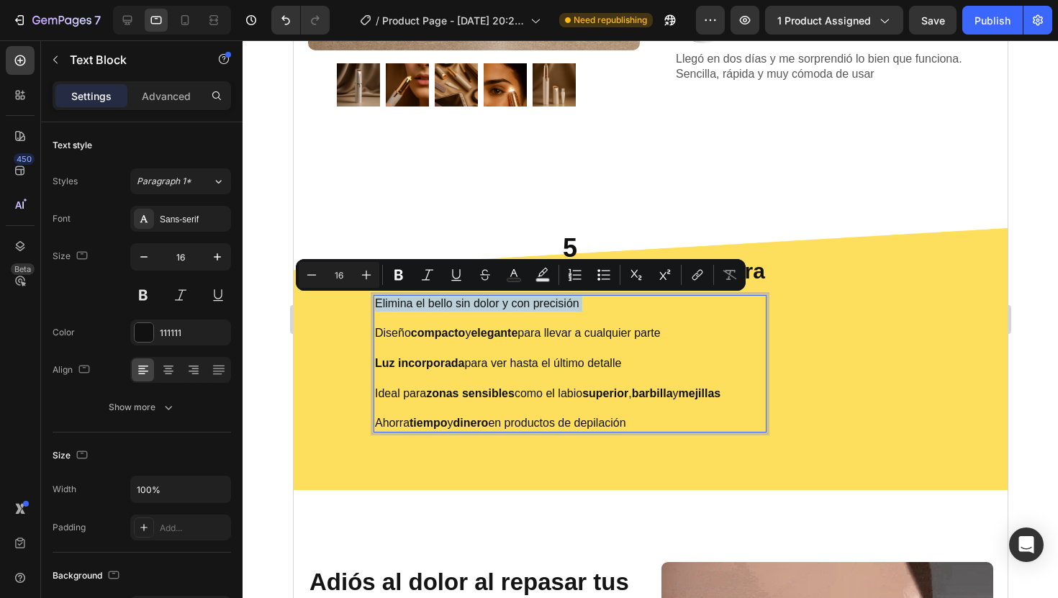
click at [458, 304] on p "Elimina el bello sin dolor y con precisión Diseño compacto y elegante para llev…" at bounding box center [569, 363] width 390 height 135
drag, startPoint x: 449, startPoint y: 304, endPoint x: 492, endPoint y: 305, distance: 43.2
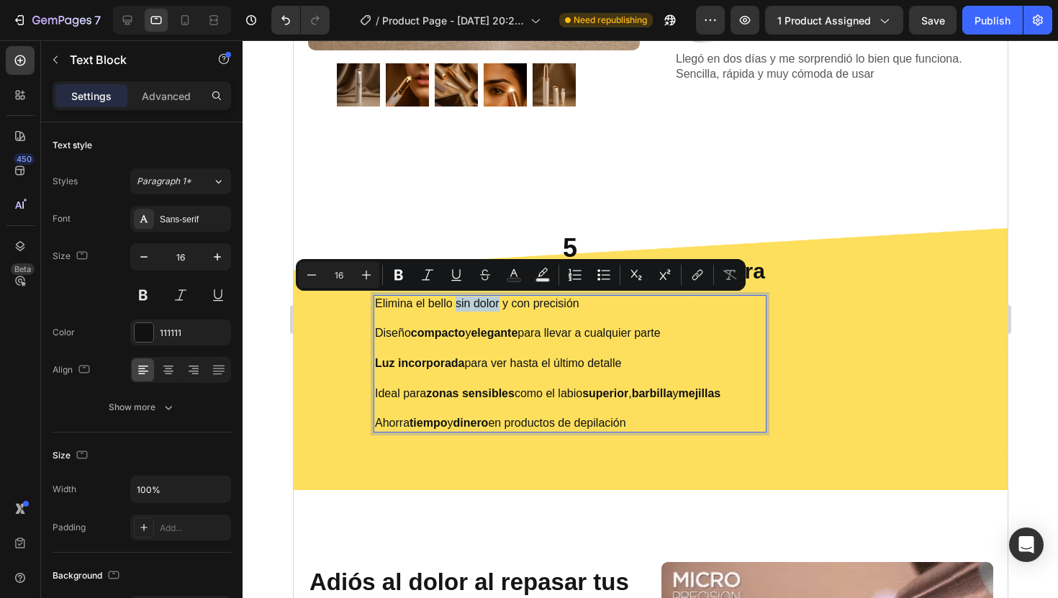
click at [492, 305] on p "Elimina el bello sin dolor y con precisión Diseño compacto y elegante para llev…" at bounding box center [569, 363] width 390 height 135
click at [393, 281] on icon "Editor contextual toolbar" at bounding box center [398, 275] width 14 height 14
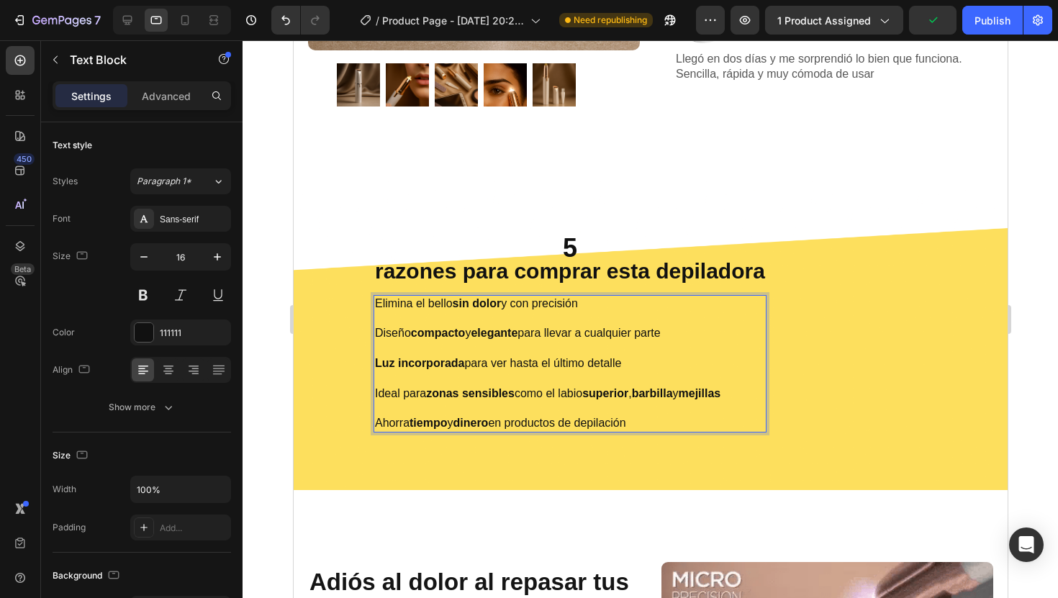
click at [533, 299] on p "Elimina el bello sin dolor y con precisión Diseño compacto y elegante para llev…" at bounding box center [569, 363] width 390 height 135
click at [510, 302] on p "Elimina el bello sin dolor y con precisión Diseño compacto y elegante para llev…" at bounding box center [569, 363] width 390 height 135
drag, startPoint x: 510, startPoint y: 302, endPoint x: 578, endPoint y: 309, distance: 67.9
click at [576, 308] on p "Elimina el bello sin dolor y con precisión Diseño compacto y elegante para llev…" at bounding box center [569, 363] width 390 height 135
click at [275, 277] on div at bounding box center [649, 319] width 815 height 558
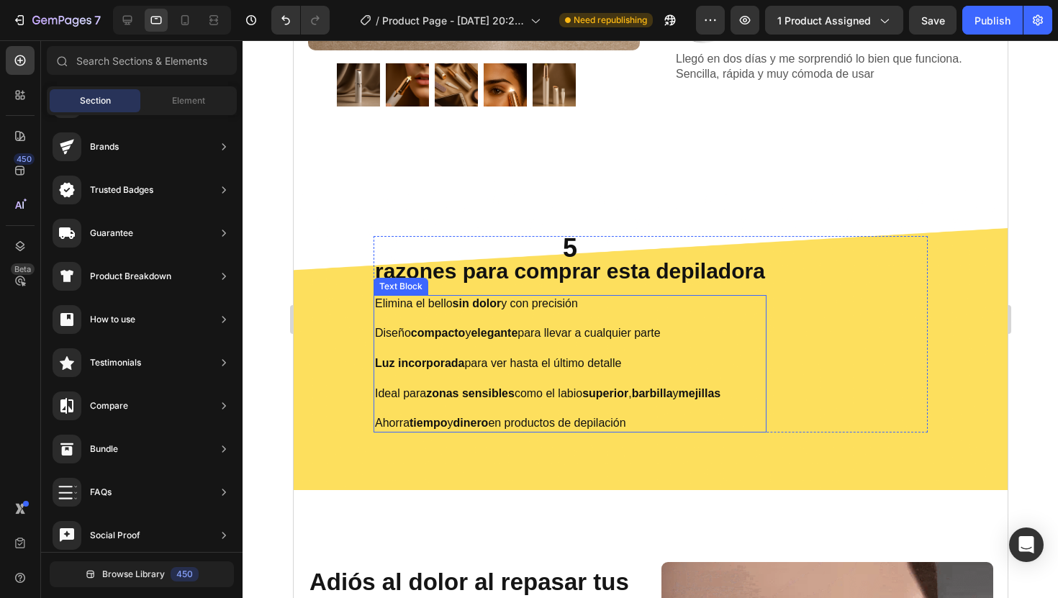
click at [554, 309] on p "Elimina el bello sin dolor y con precisión Diseño compacto y elegante para llev…" at bounding box center [569, 363] width 390 height 135
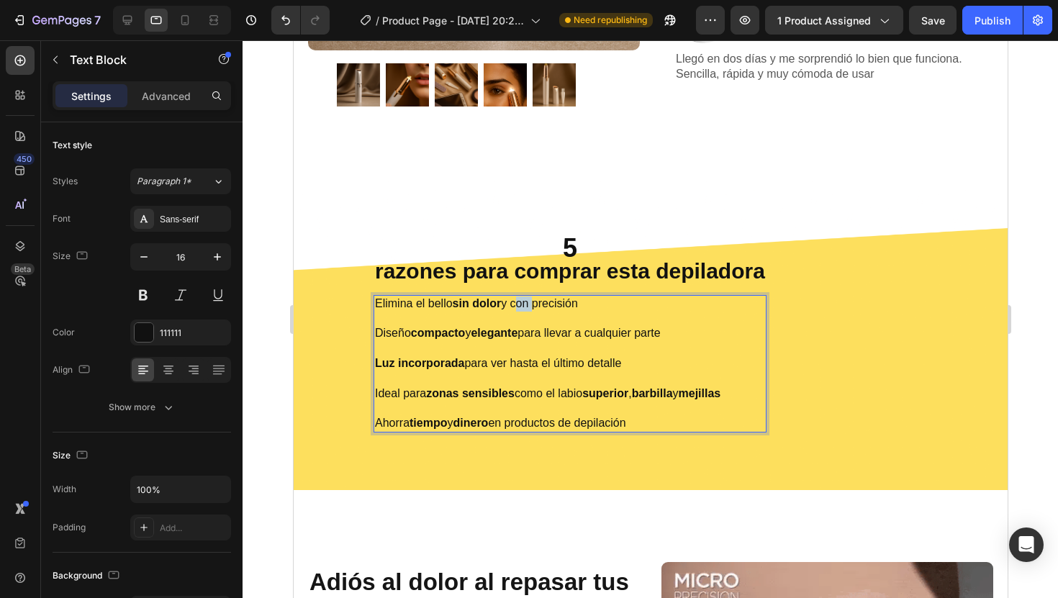
click at [524, 305] on p "Elimina el bello sin dolor y con precisión Diseño compacto y elegante para llev…" at bounding box center [569, 363] width 390 height 135
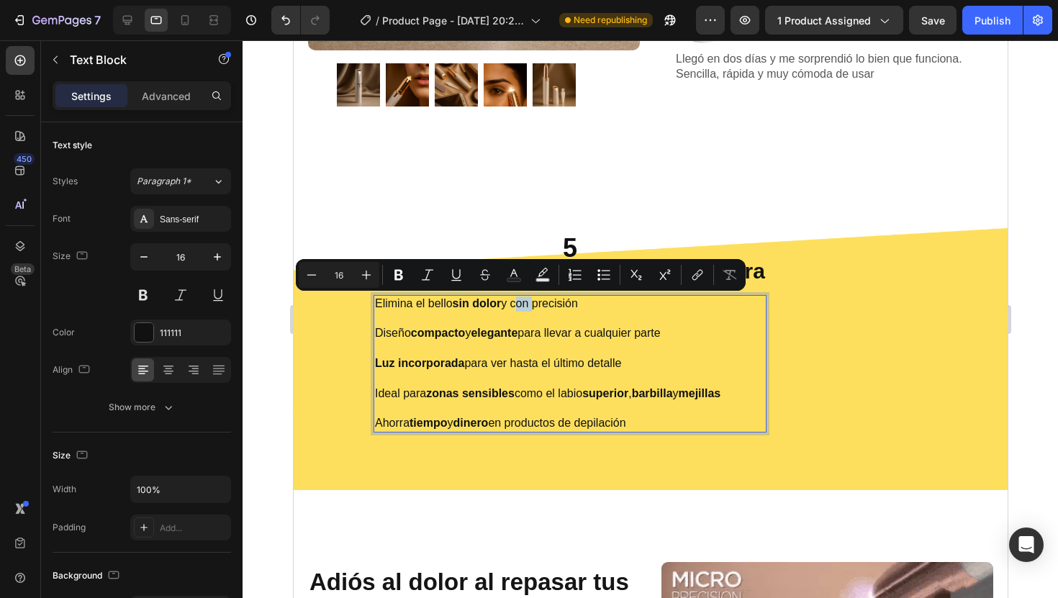
click at [509, 304] on p "Elimina el bello sin dolor y con precisión Diseño compacto y elegante para llev…" at bounding box center [569, 363] width 390 height 135
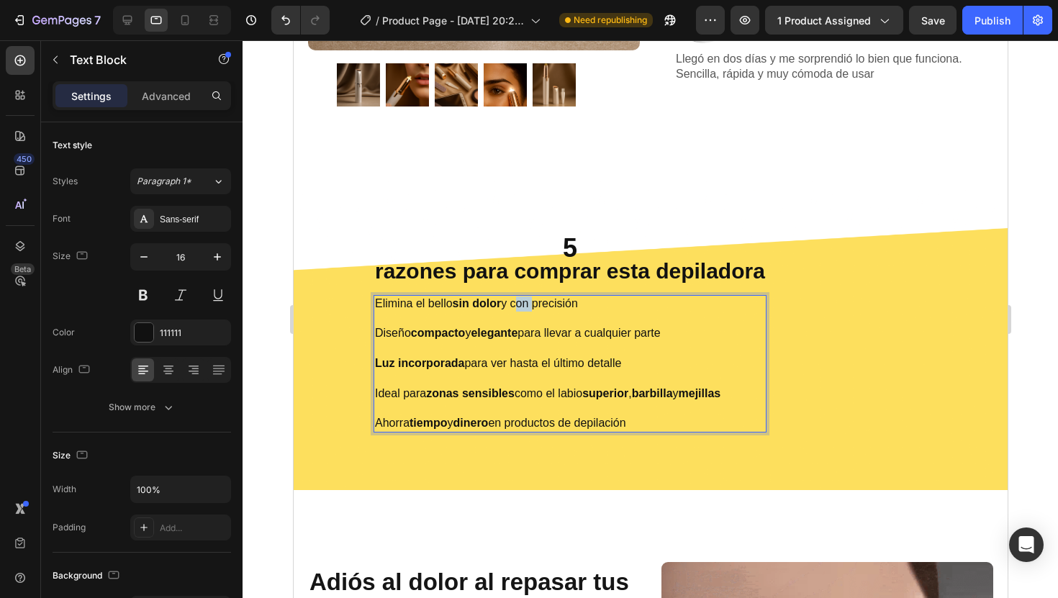
drag, startPoint x: 509, startPoint y: 304, endPoint x: 593, endPoint y: 304, distance: 83.5
click at [593, 304] on p "Elimina el bello sin dolor y con precisión Diseño compacto y elegante para llev…" at bounding box center [569, 363] width 390 height 135
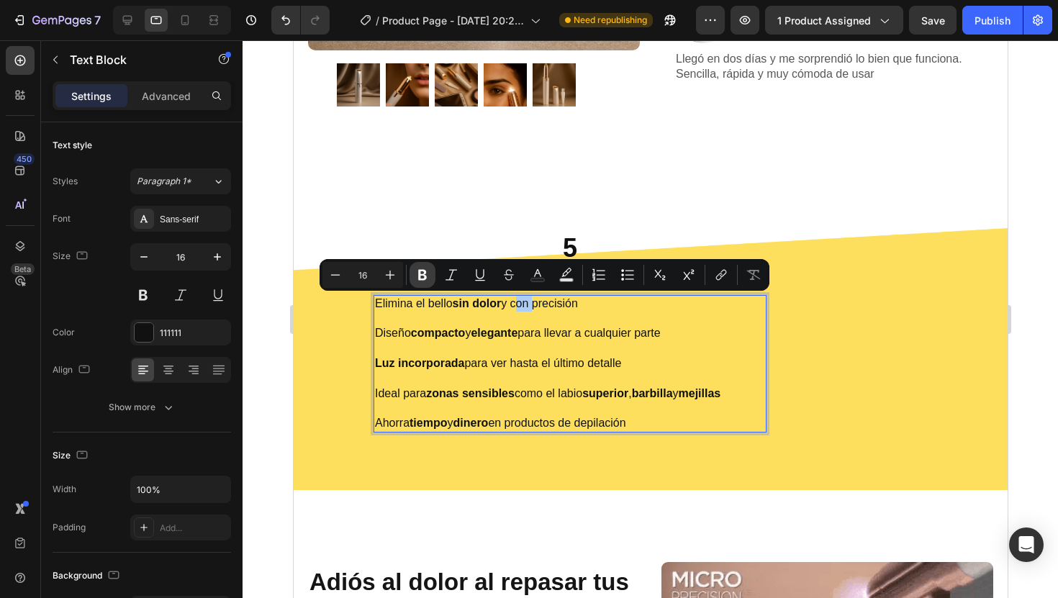
click at [422, 276] on icon "Editor contextual toolbar" at bounding box center [422, 275] width 14 height 14
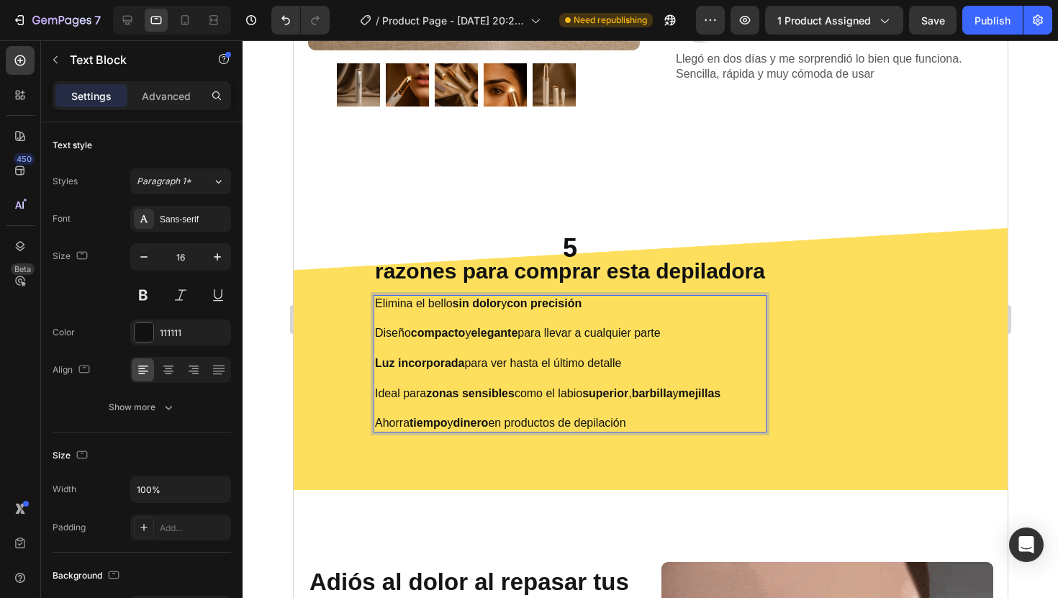
click at [273, 231] on div at bounding box center [649, 319] width 815 height 558
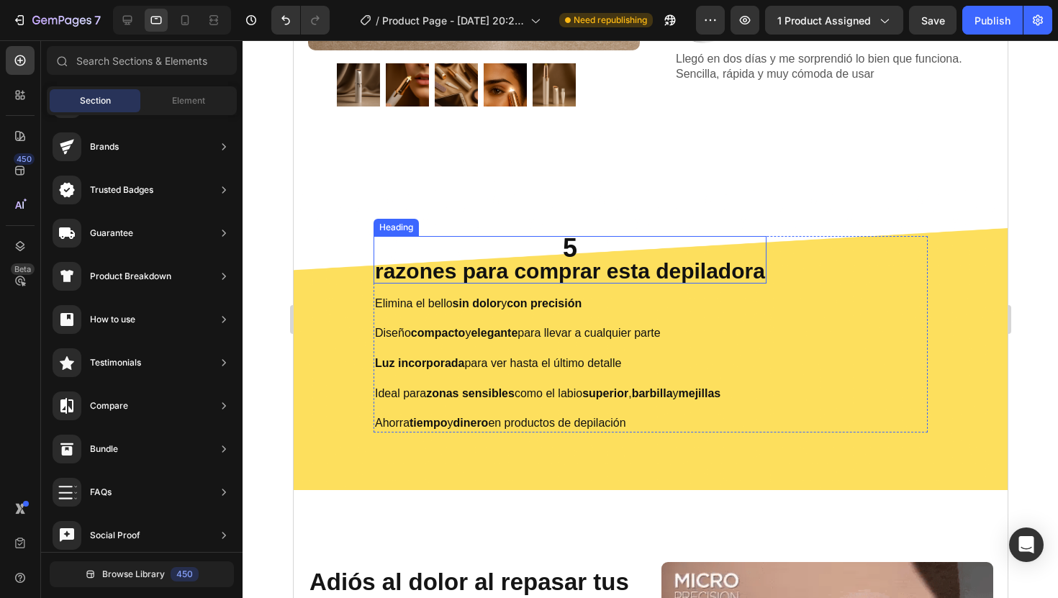
click at [721, 264] on h2 "5 razones para comprar esta depiladora" at bounding box center [569, 259] width 393 height 47
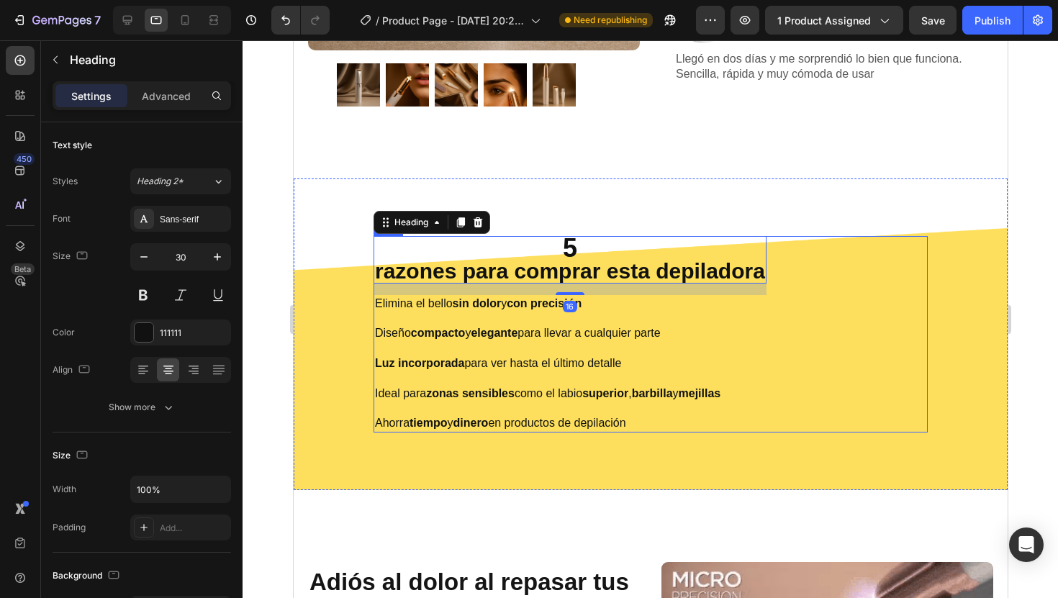
click at [797, 266] on div "5 razones para comprar esta depiladora Heading 16 Elimina el bello sin dolor y …" at bounding box center [650, 334] width 554 height 196
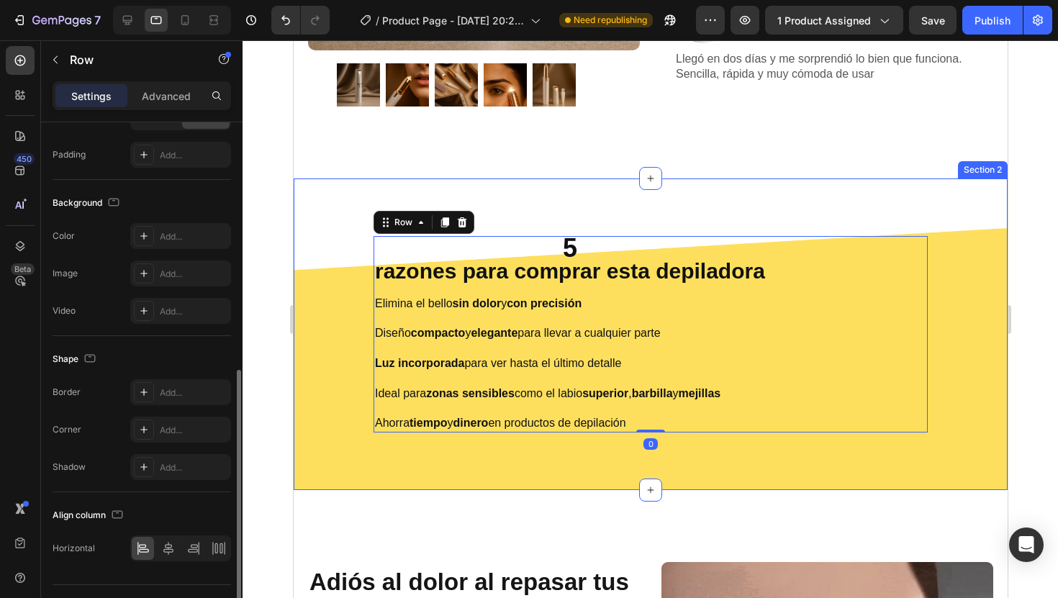
scroll to position [368, 0]
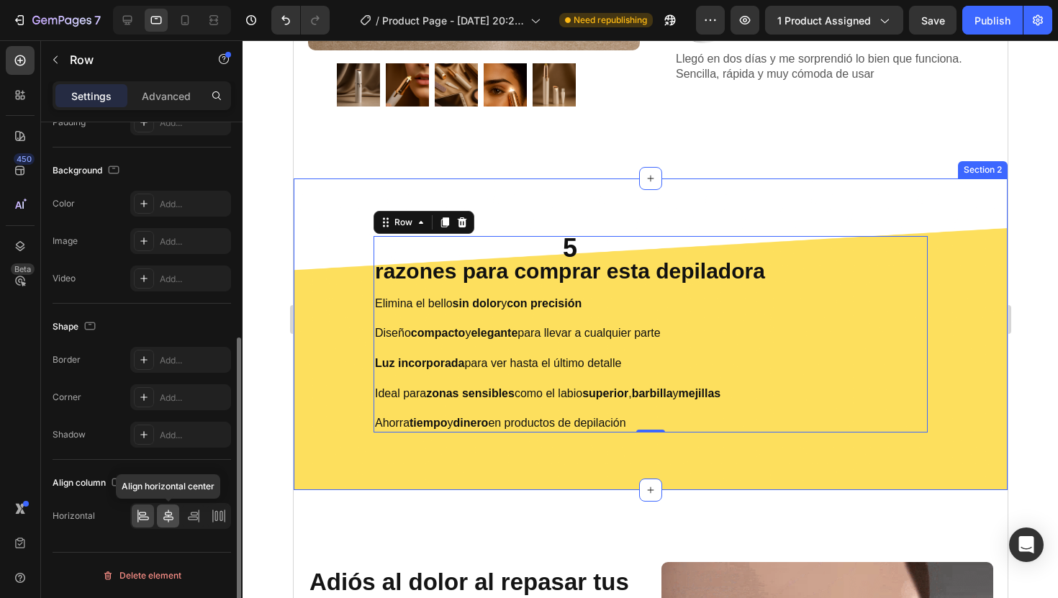
click at [167, 522] on icon at bounding box center [168, 516] width 14 height 14
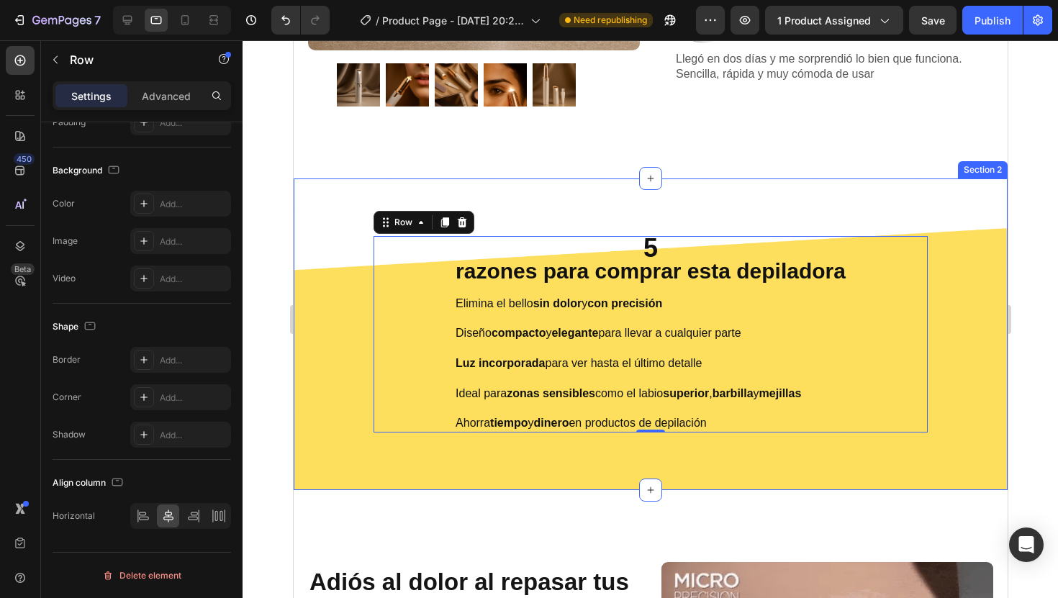
click at [1020, 293] on div at bounding box center [649, 319] width 815 height 558
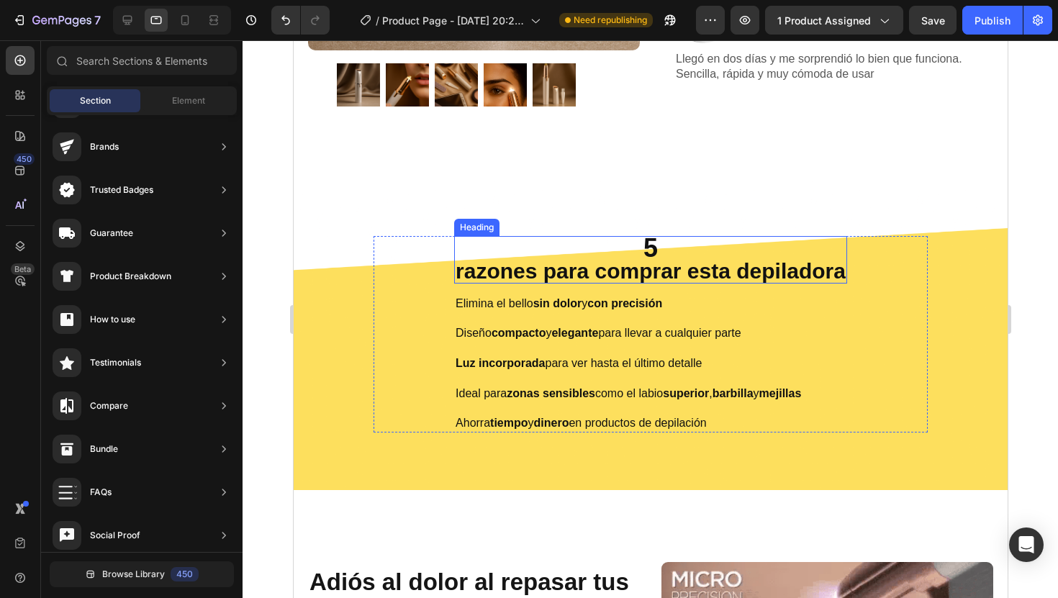
click at [453, 269] on h2 "5 razones para comprar esta depiladora" at bounding box center [649, 259] width 393 height 47
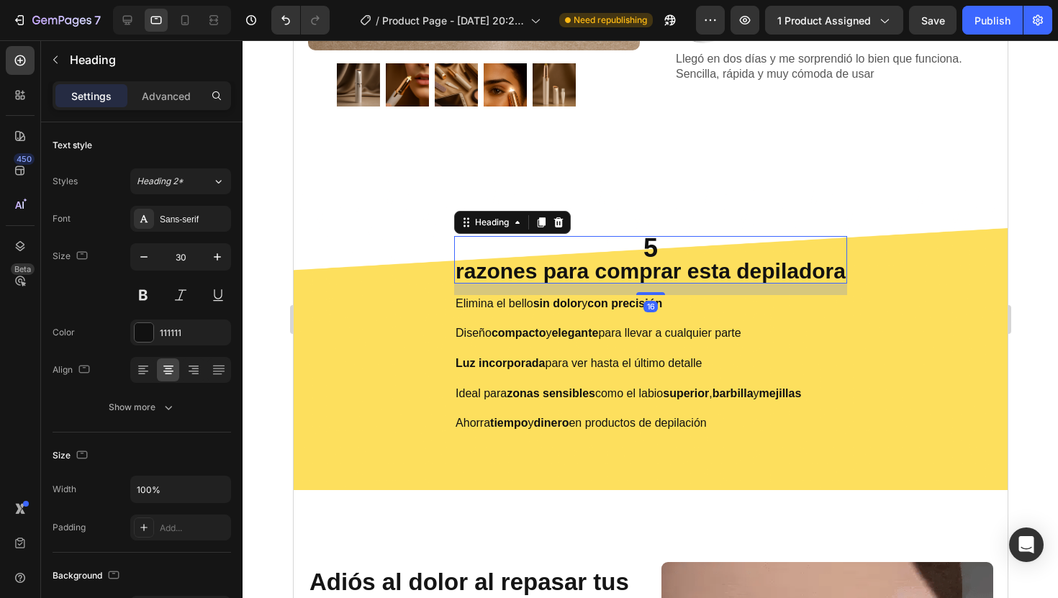
click at [453, 269] on h2 "5 razones para comprar esta depiladora" at bounding box center [649, 259] width 393 height 47
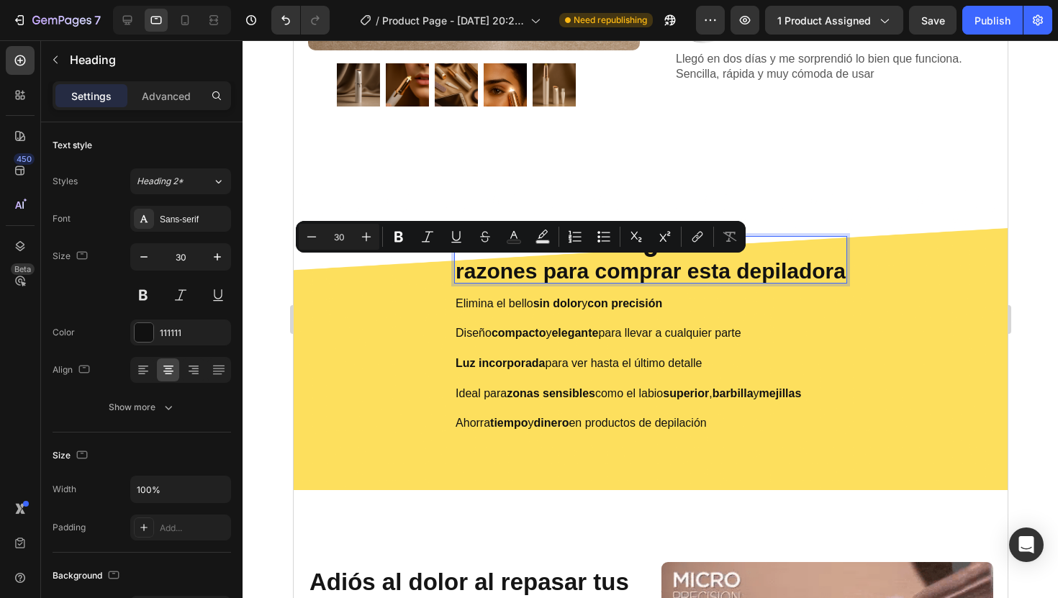
click at [453, 273] on h2 "5 razones para comprar esta depiladora" at bounding box center [649, 259] width 393 height 47
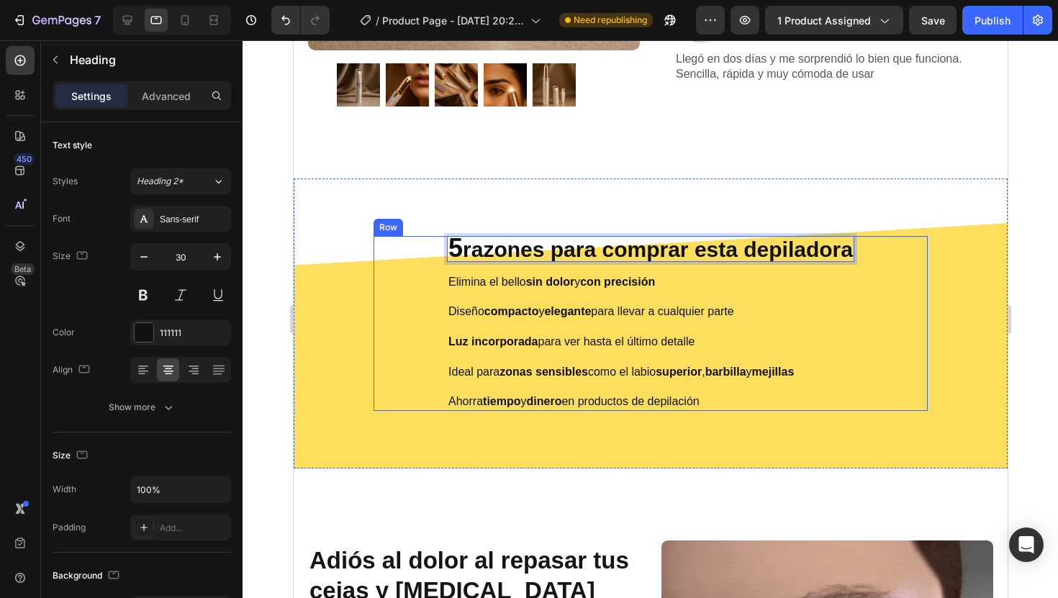
drag, startPoint x: 458, startPoint y: 248, endPoint x: 889, endPoint y: 261, distance: 431.2
click at [889, 261] on div "5 razones para comprar esta depiladora Heading 16 Elimina el bello sin dolor y …" at bounding box center [650, 323] width 554 height 175
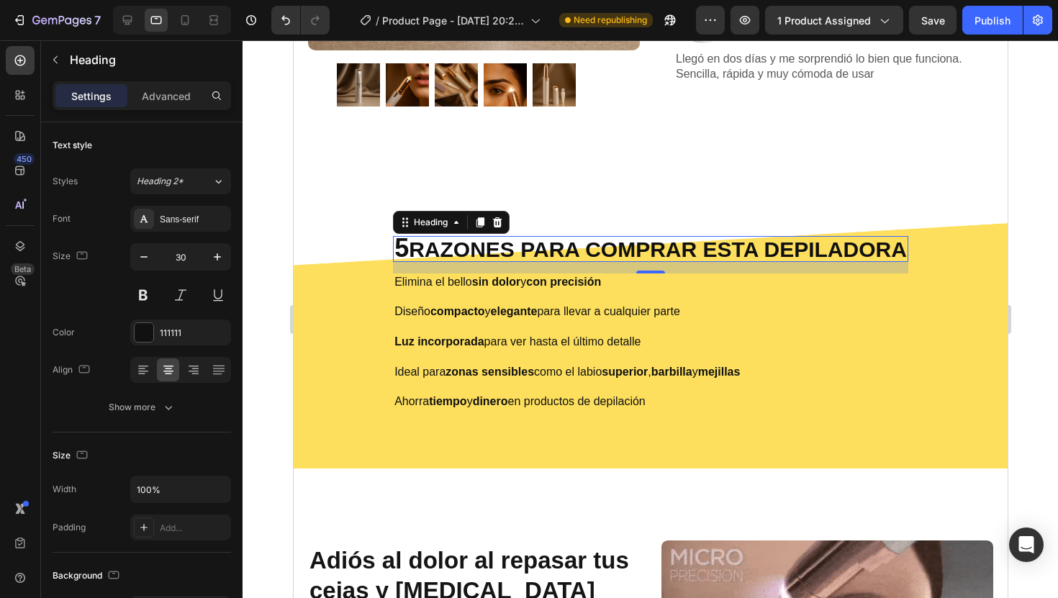
click at [1021, 273] on div at bounding box center [649, 319] width 815 height 558
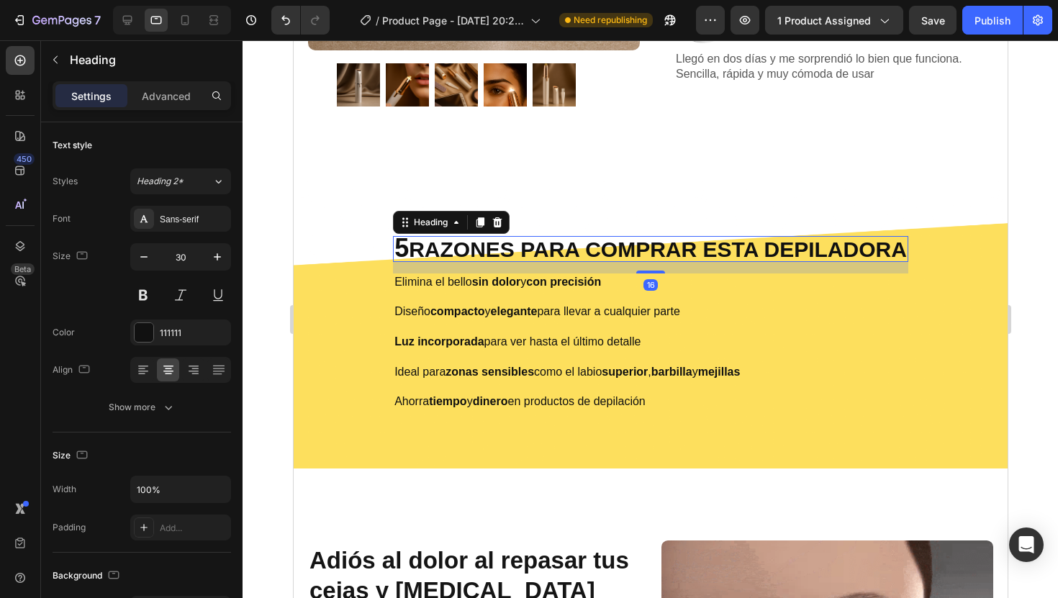
click at [869, 255] on p "⁠⁠⁠⁠⁠⁠⁠ 5 RAZONES PARA COMPRAR ESTA DEPILADORA" at bounding box center [650, 248] width 512 height 23
click at [1023, 275] on div at bounding box center [649, 319] width 815 height 558
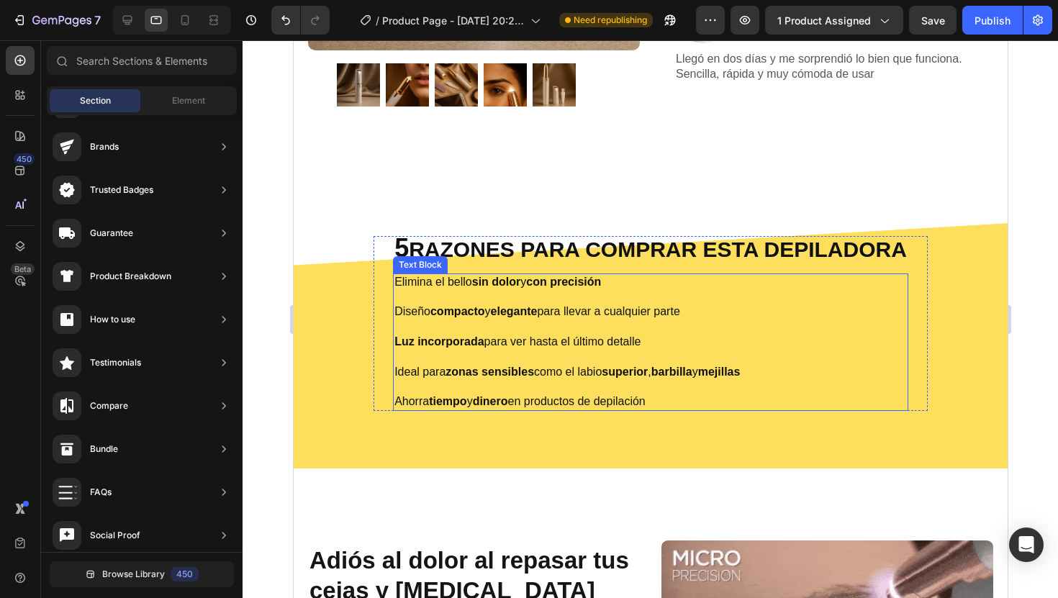
click at [514, 322] on p "Elimina el bello sin dolor y con precisión Diseño compacto y elegante para llev…" at bounding box center [650, 342] width 512 height 135
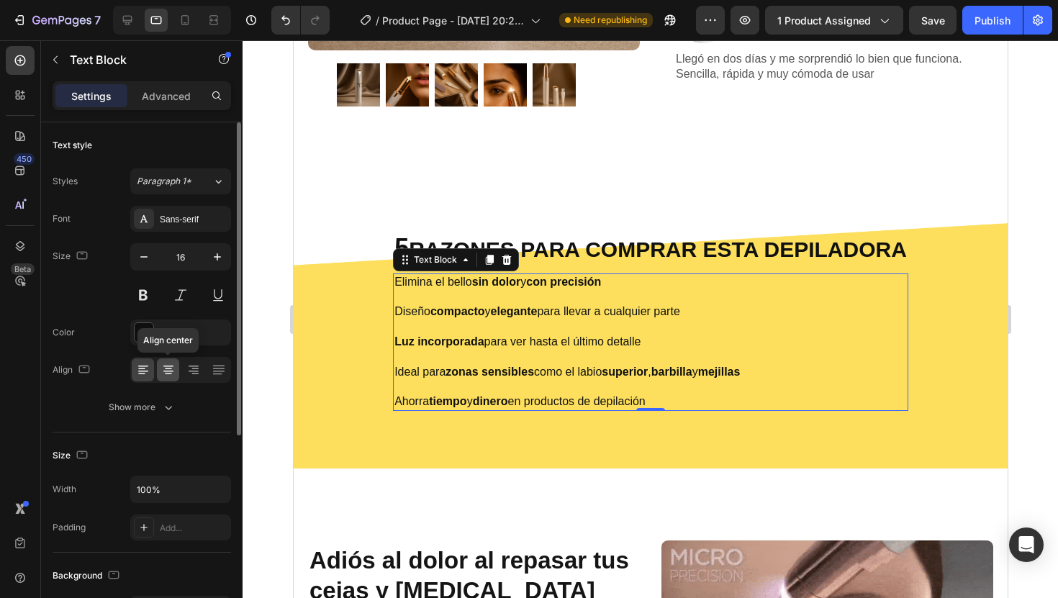
click at [169, 374] on icon at bounding box center [168, 370] width 14 height 14
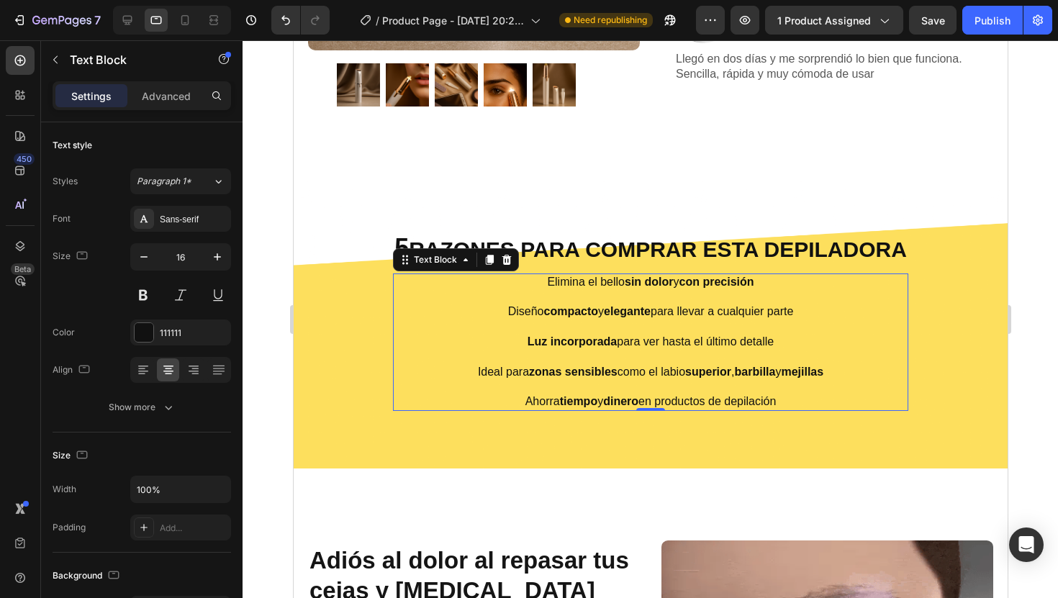
click at [1039, 284] on div at bounding box center [649, 319] width 815 height 558
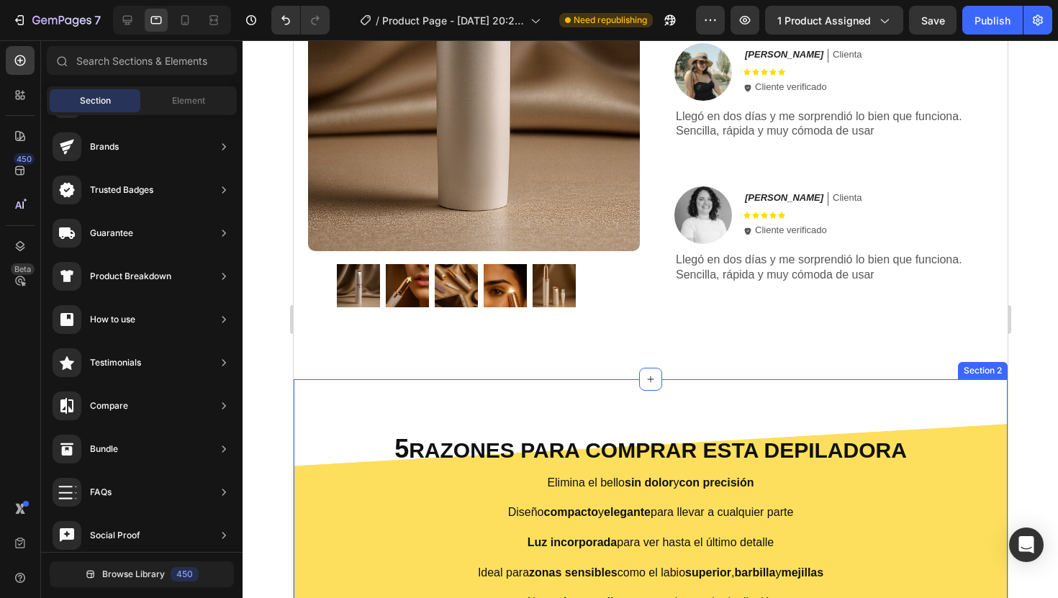
scroll to position [546, 0]
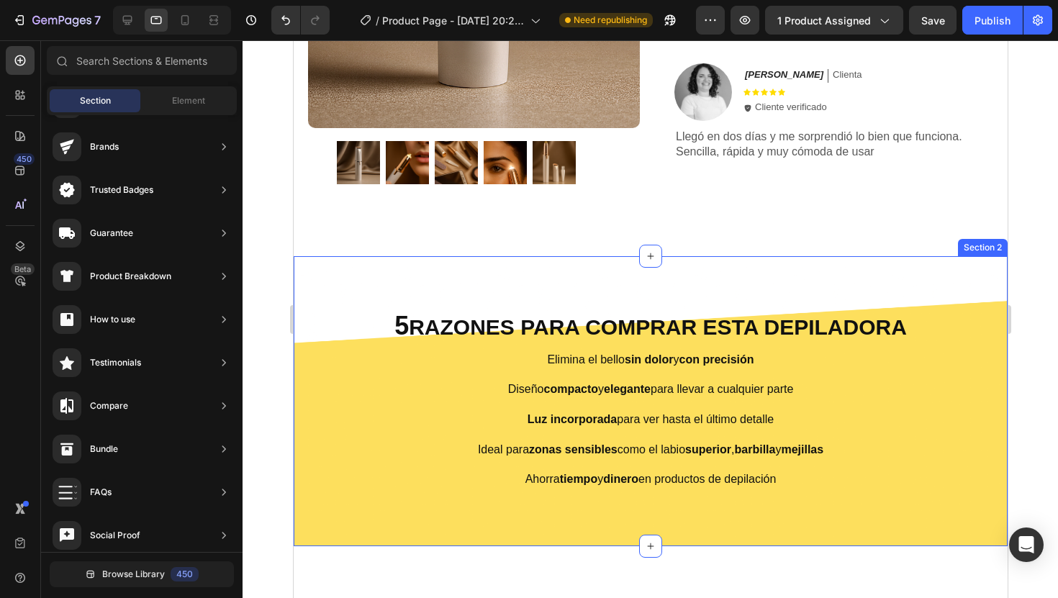
click at [350, 471] on div "5 RAZONES PARA COMPRAR ESTA DEPILADORA Heading Elimina el bello sin dolor y con…" at bounding box center [650, 401] width 692 height 175
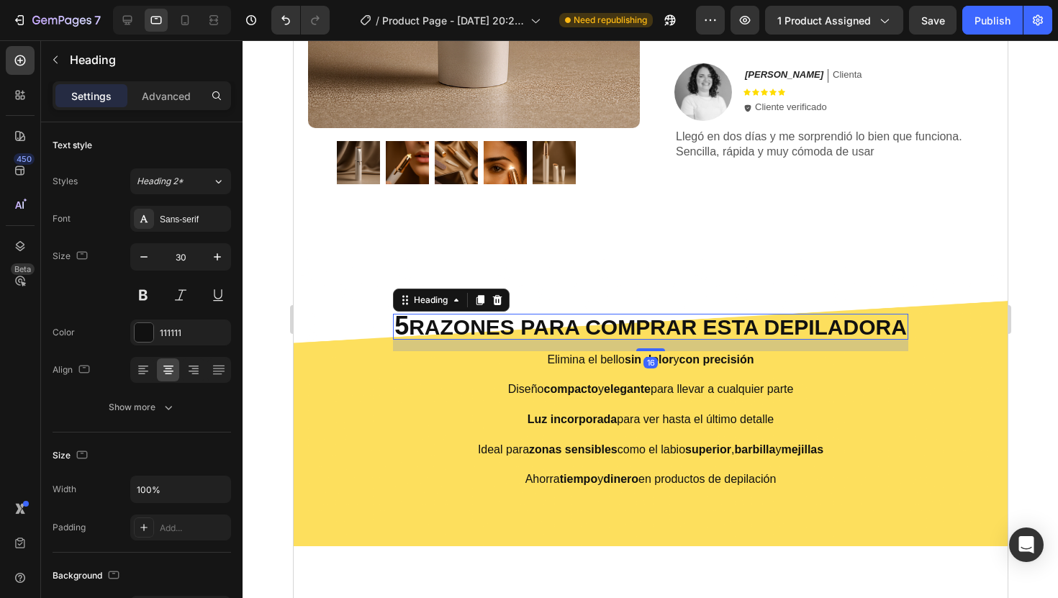
click at [394, 322] on span "5" at bounding box center [401, 326] width 14 height 30
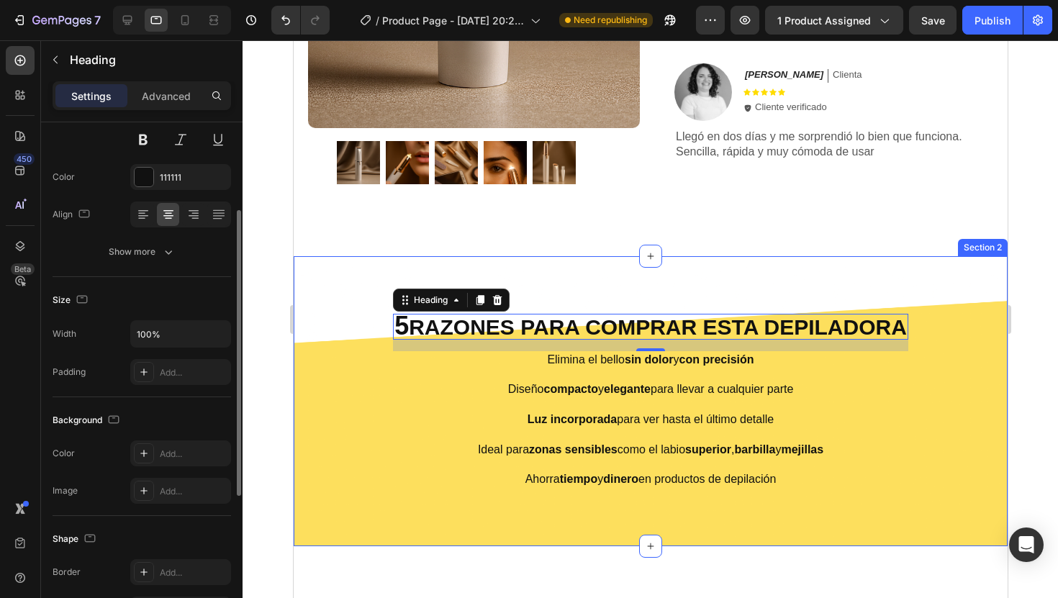
scroll to position [160, 0]
click at [156, 444] on div "Add..." at bounding box center [180, 448] width 101 height 26
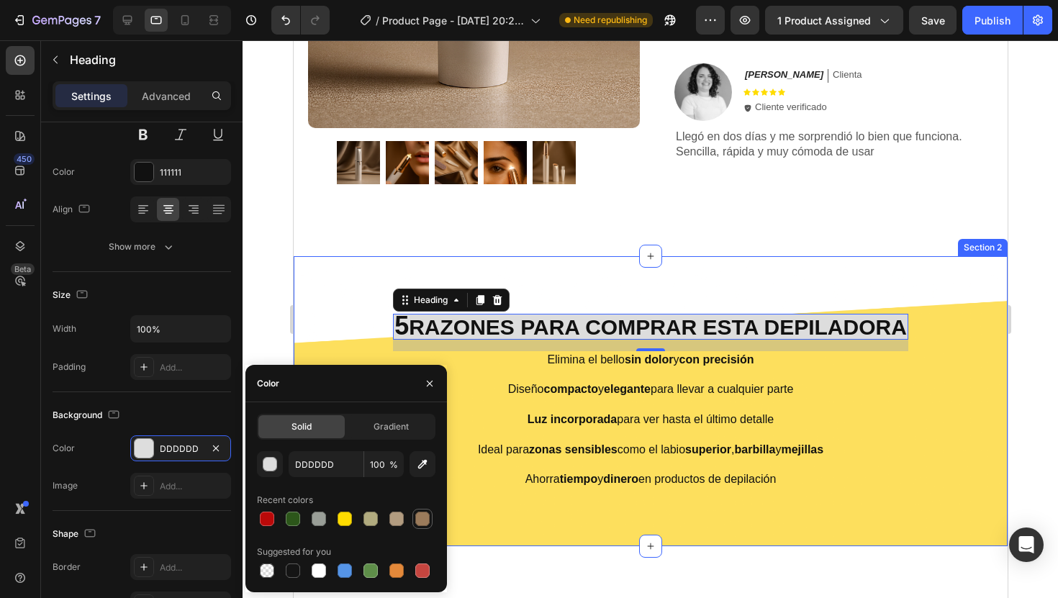
click at [420, 518] on div at bounding box center [422, 519] width 14 height 14
type input "9B7B5B"
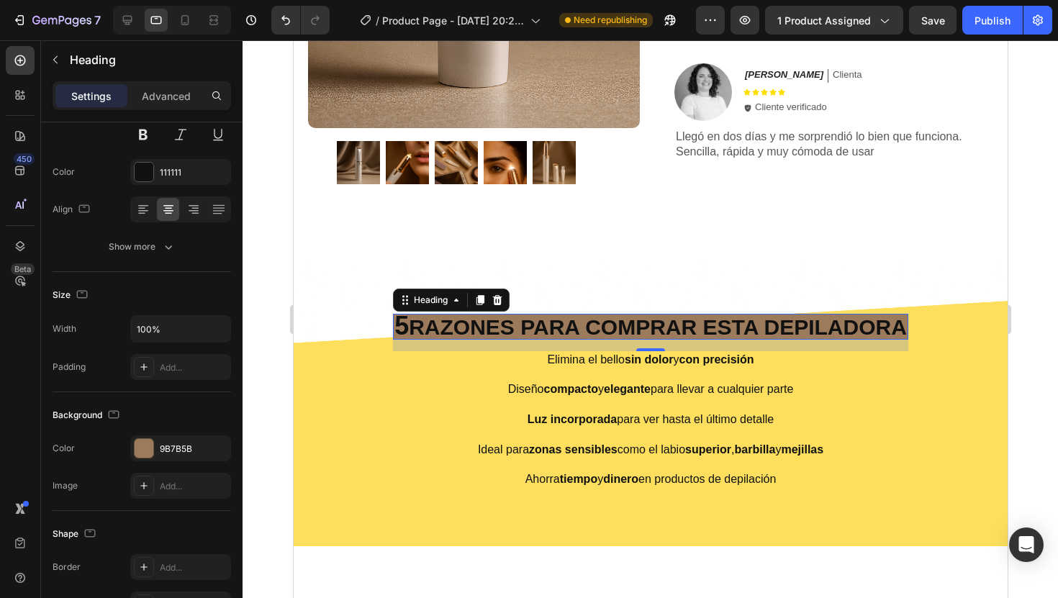
click at [260, 284] on div at bounding box center [649, 319] width 815 height 558
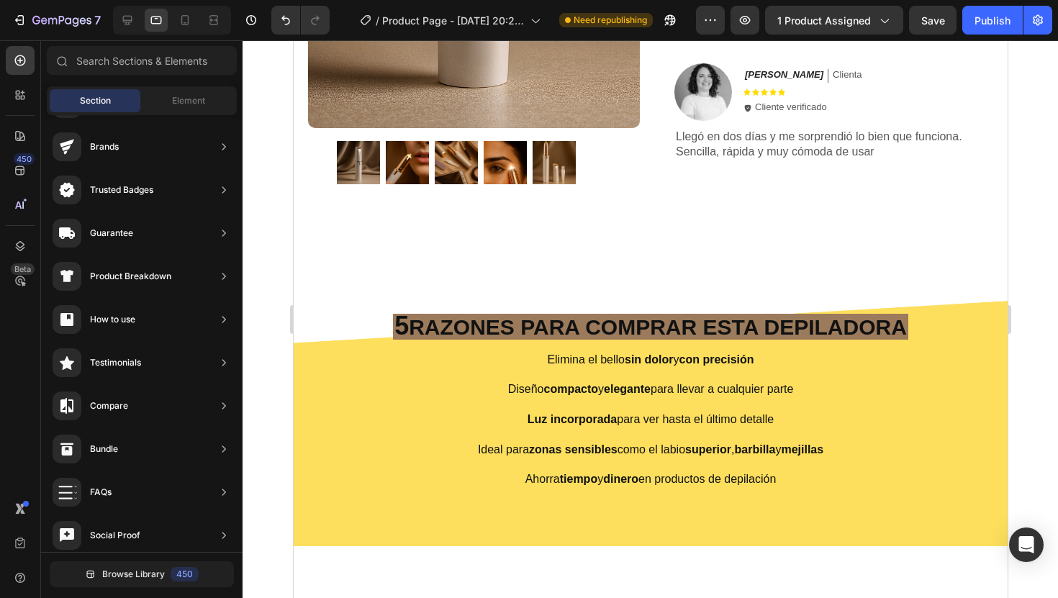
click at [260, 284] on div at bounding box center [649, 319] width 815 height 558
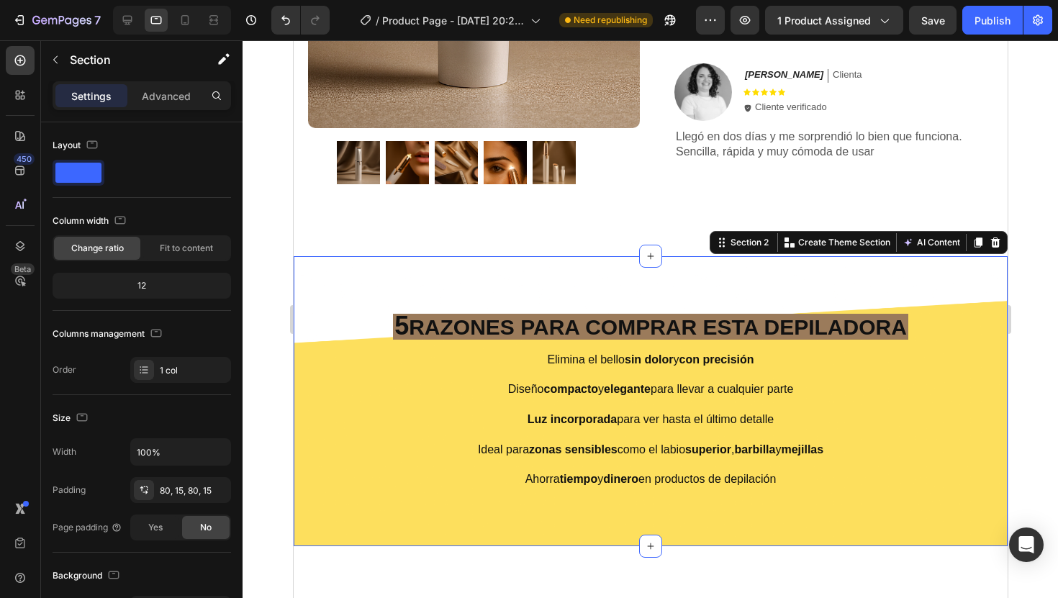
click at [350, 439] on div "5 RAZONES PARA COMPRAR ESTA DEPILADORA Heading Elimina el bello sin dolor y con…" at bounding box center [650, 401] width 692 height 175
click at [182, 99] on p "Advanced" at bounding box center [166, 96] width 49 height 15
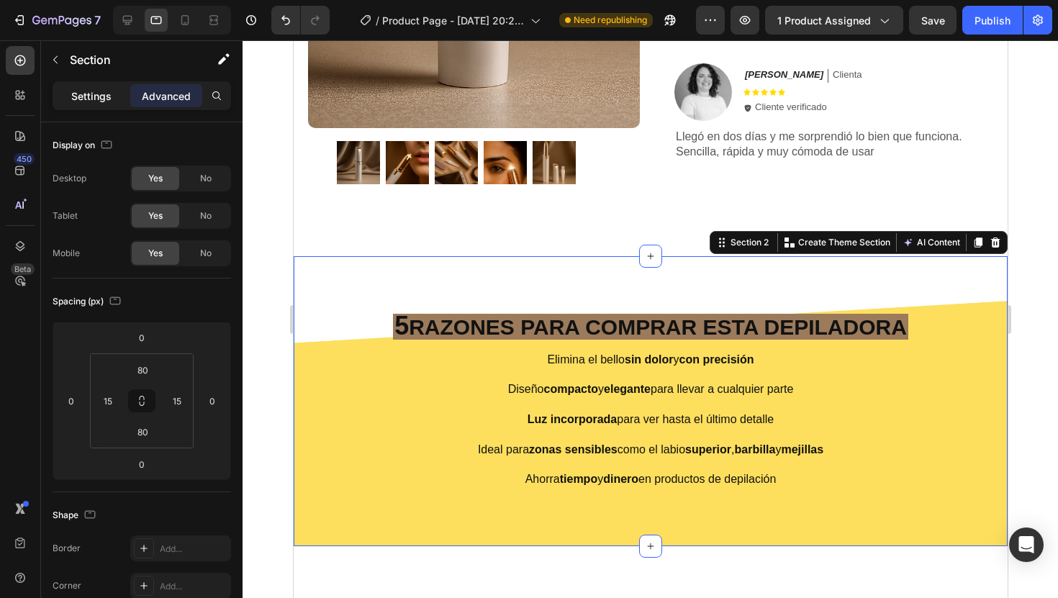
click at [111, 97] on div "Settings" at bounding box center [91, 95] width 72 height 23
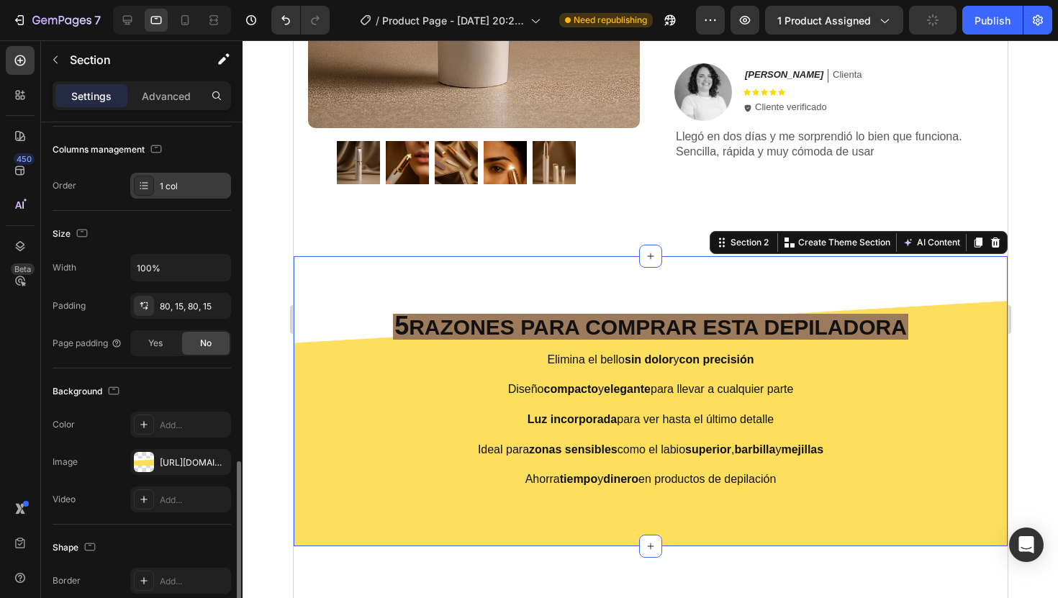
scroll to position [324, 0]
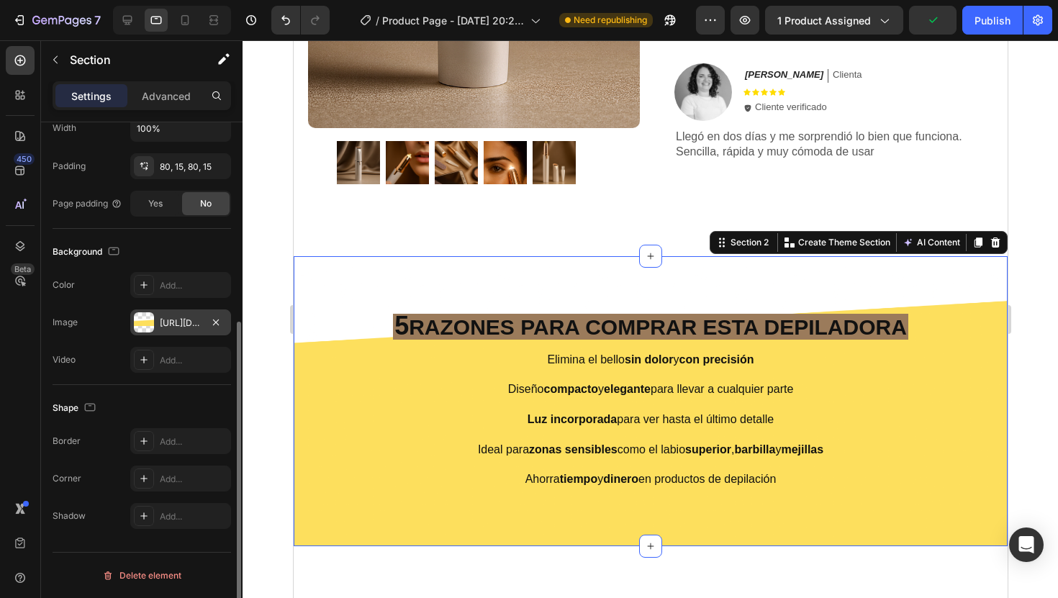
click at [173, 322] on div "[URL][DOMAIN_NAME]" at bounding box center [181, 323] width 42 height 13
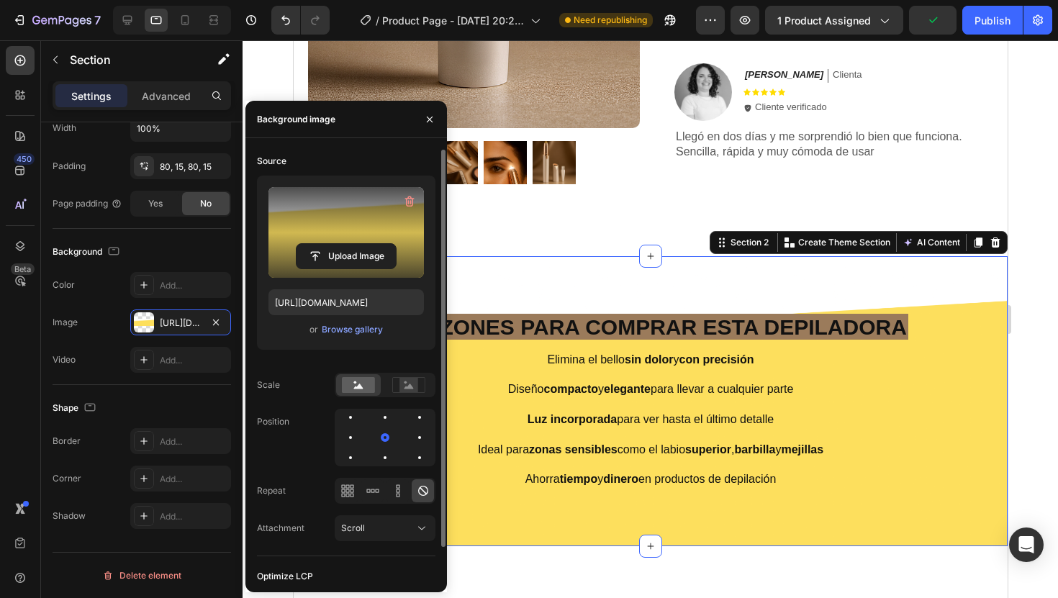
click at [337, 235] on label at bounding box center [345, 232] width 155 height 91
click at [337, 244] on input "file" at bounding box center [345, 256] width 99 height 24
click at [408, 204] on icon "button" at bounding box center [409, 201] width 14 height 14
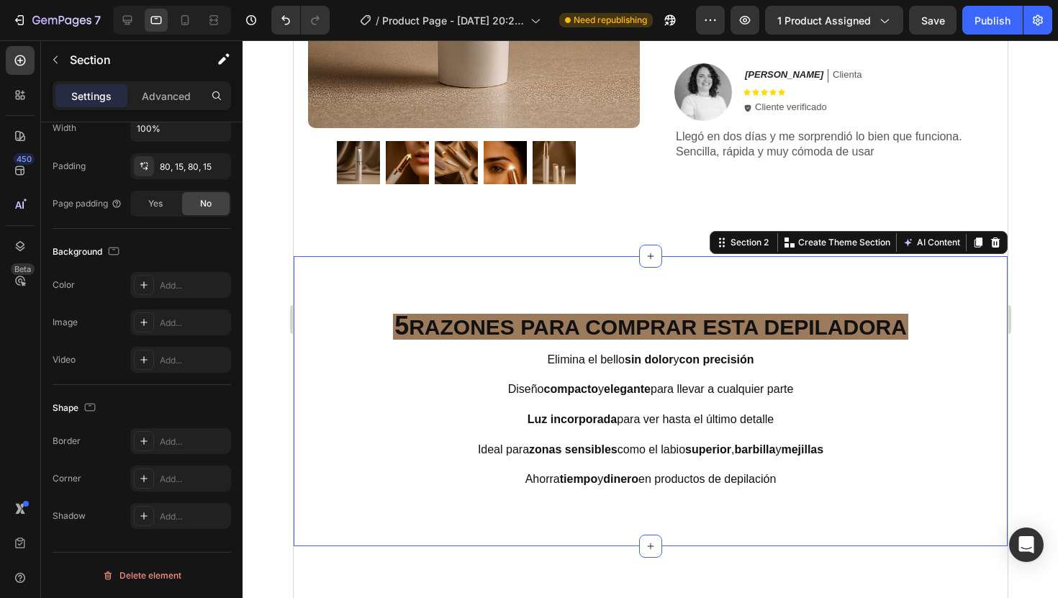
click at [1017, 341] on div at bounding box center [649, 319] width 815 height 558
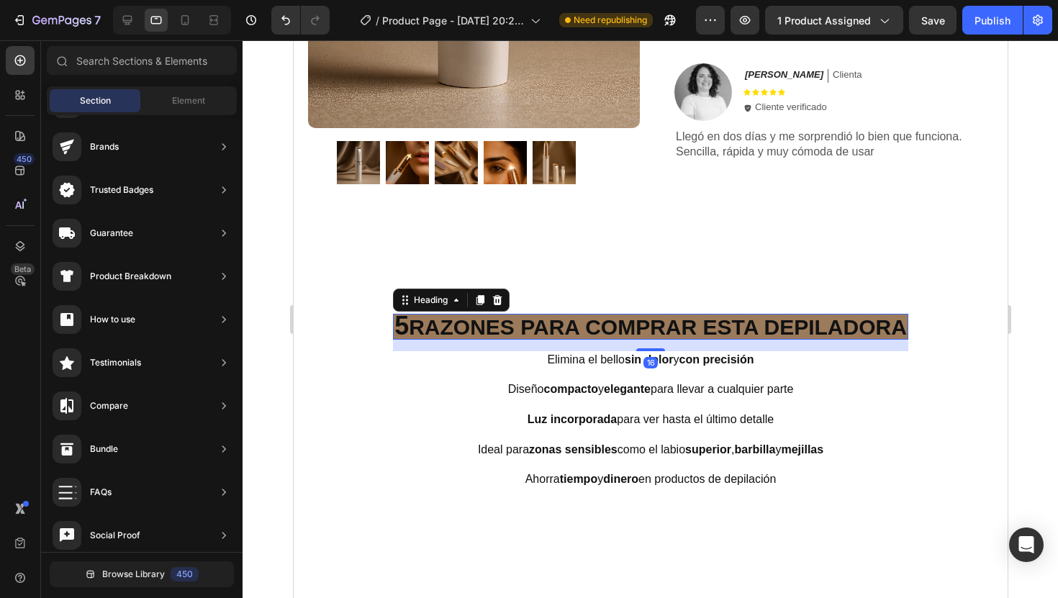
click at [671, 325] on h2 "5 RAZONES PARA COMPRAR ESTA DEPILADORA" at bounding box center [649, 327] width 515 height 26
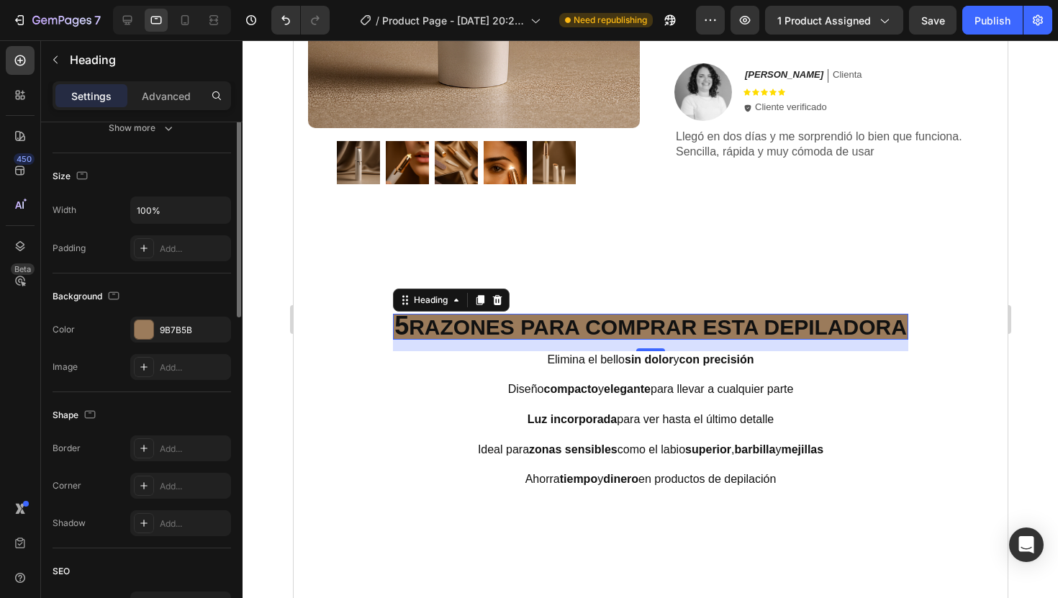
scroll to position [359, 0]
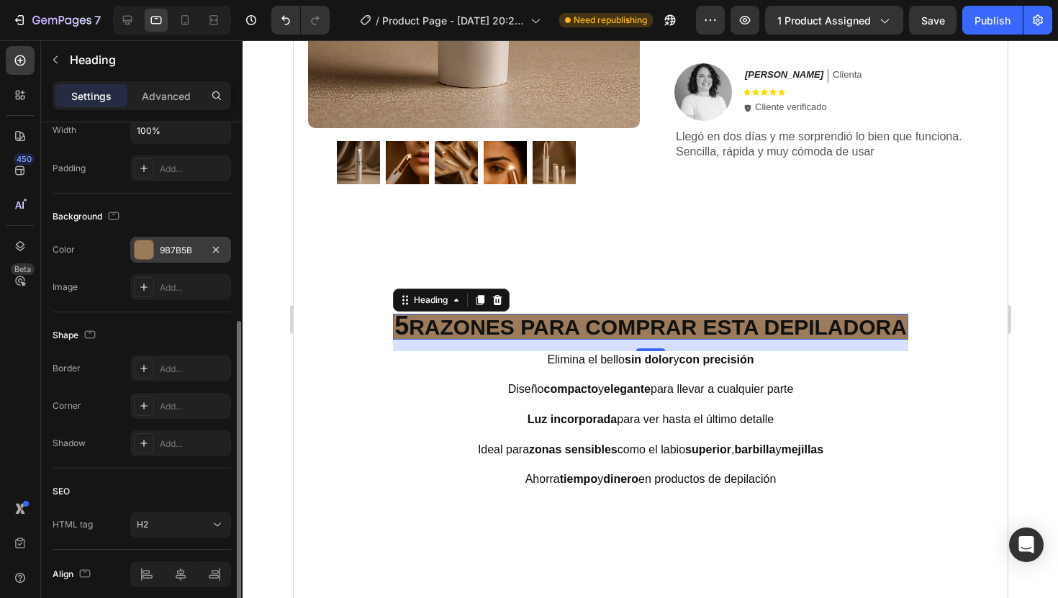
click at [183, 244] on div "9B7B5B" at bounding box center [181, 250] width 42 height 13
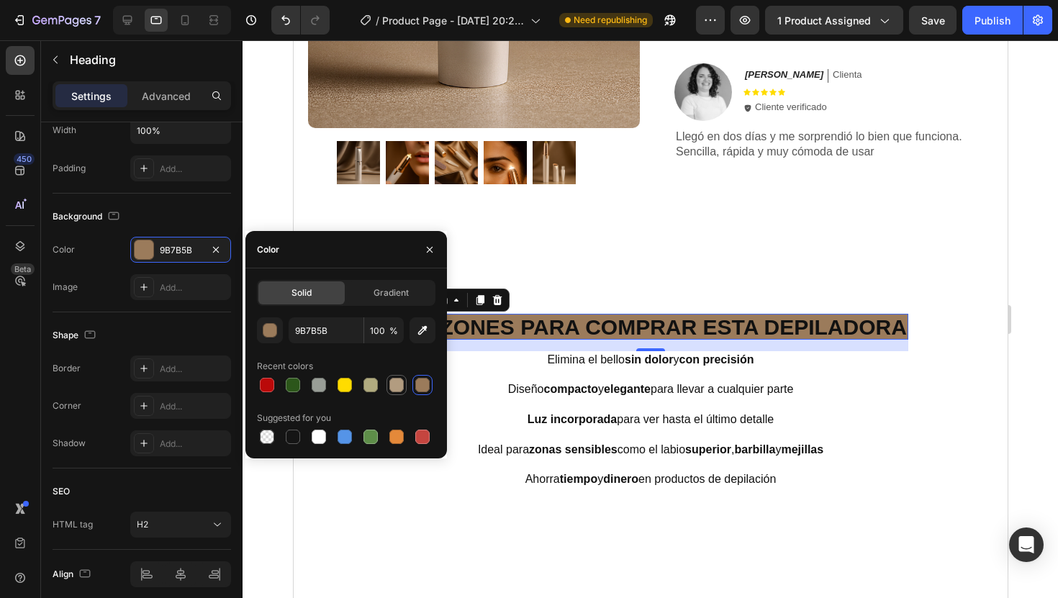
click at [397, 390] on div at bounding box center [396, 385] width 14 height 14
type input "B29C80"
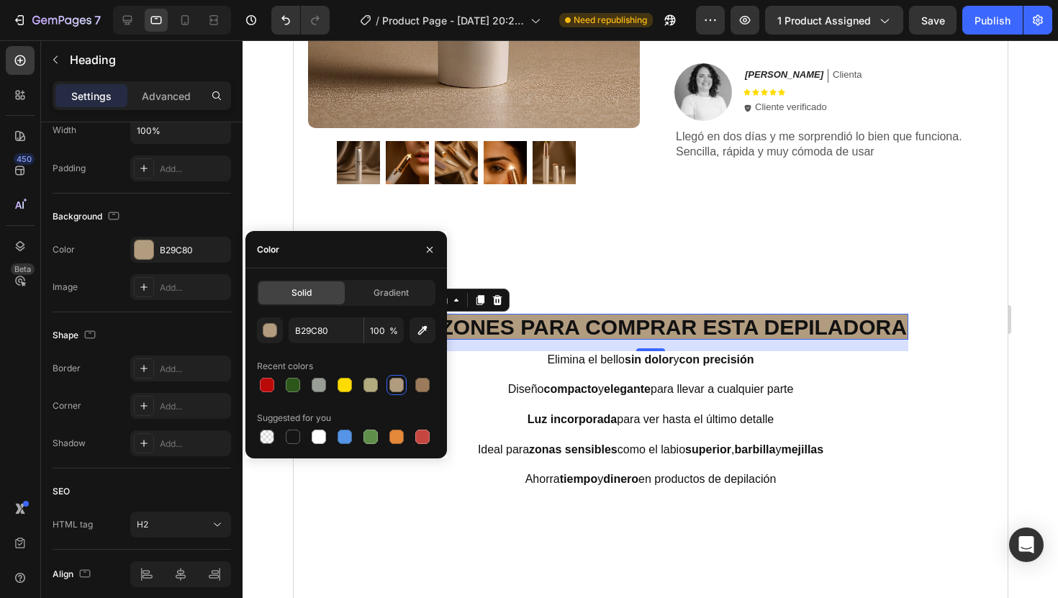
click at [1029, 257] on div at bounding box center [649, 319] width 815 height 558
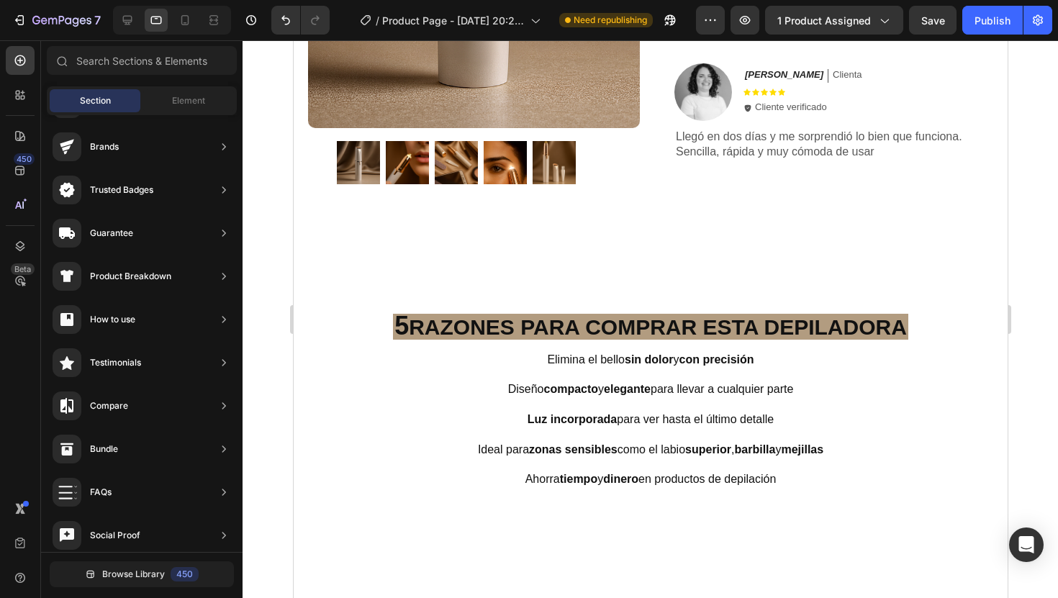
click at [1029, 257] on div at bounding box center [649, 319] width 815 height 558
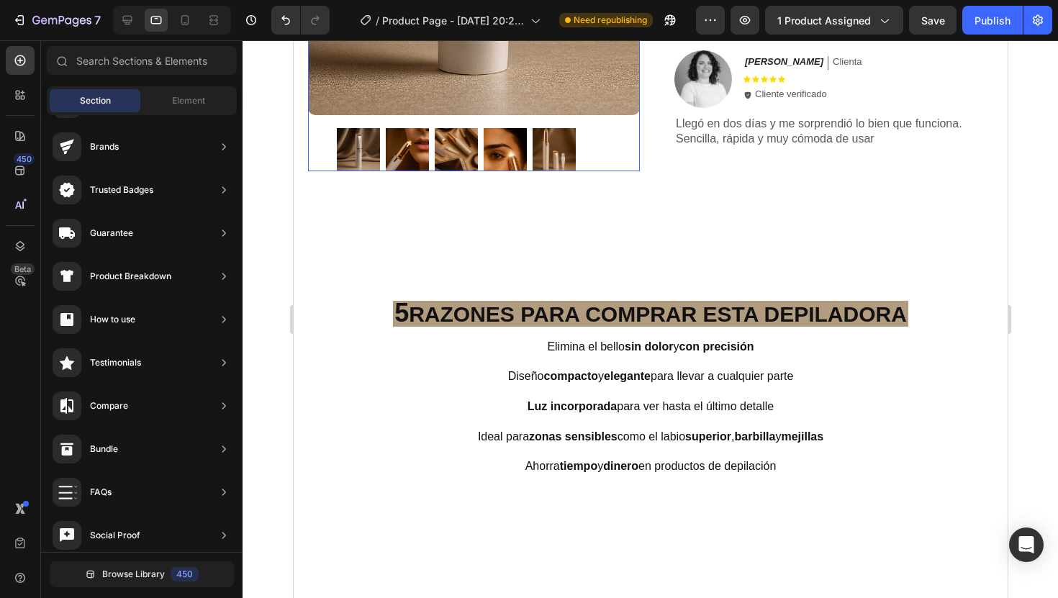
scroll to position [584, 0]
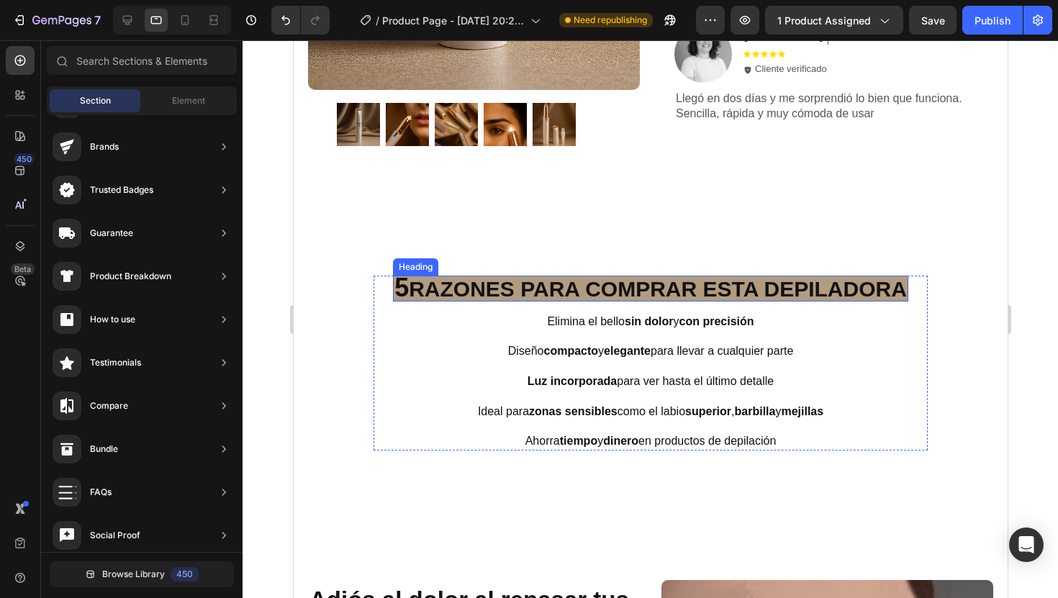
click at [416, 294] on h2 "5 RAZONES PARA COMPRAR ESTA DEPILADORA" at bounding box center [649, 289] width 515 height 26
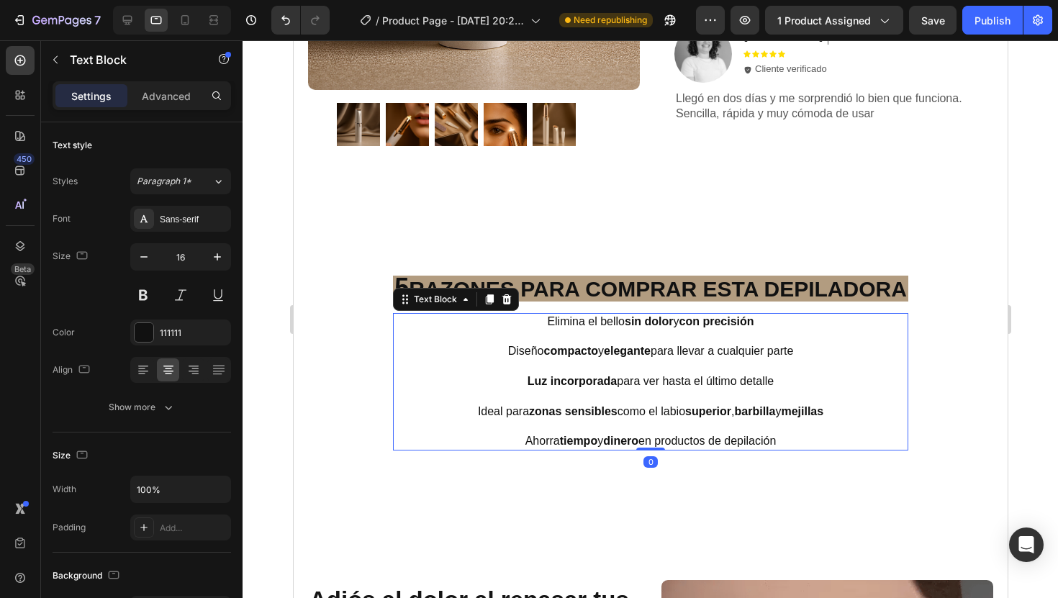
click at [394, 400] on p "Elimina el bello sin dolor y con precisión Diseño compacto y elegante para llev…" at bounding box center [650, 381] width 512 height 135
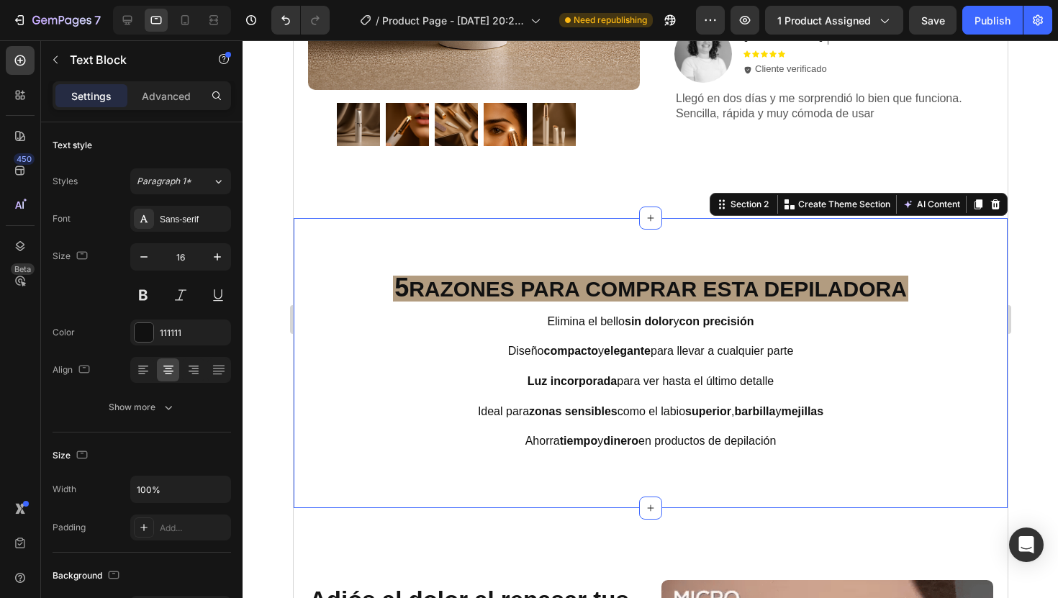
click at [322, 448] on div "5 RAZONES PARA COMPRAR ESTA DEPILADORA Heading Elimina el bello sin dolor y con…" at bounding box center [650, 363] width 692 height 175
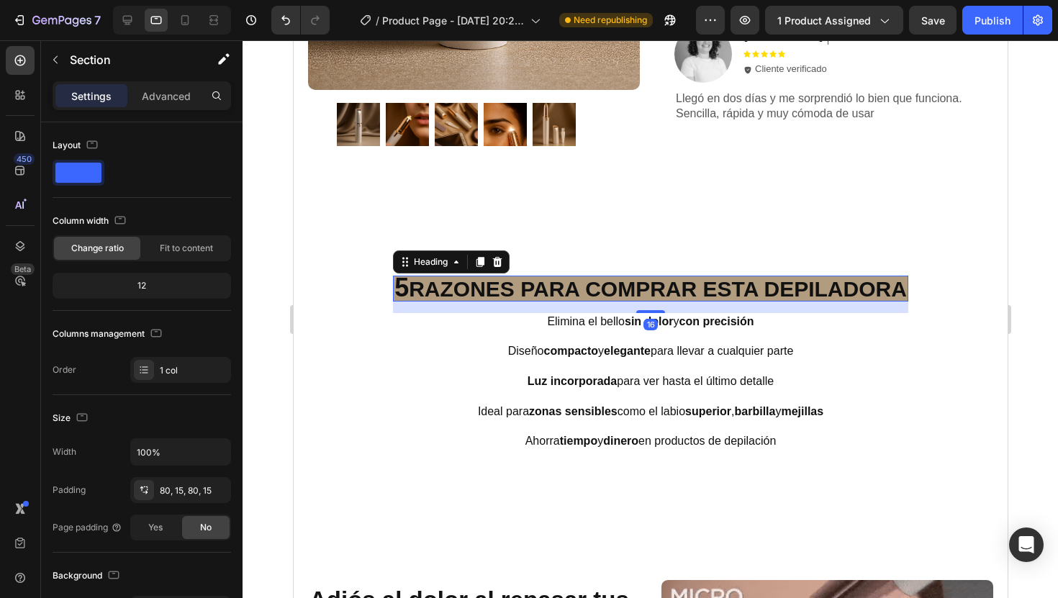
click at [420, 279] on h2 "5 RAZONES PARA COMPRAR ESTA DEPILADORA" at bounding box center [649, 289] width 515 height 26
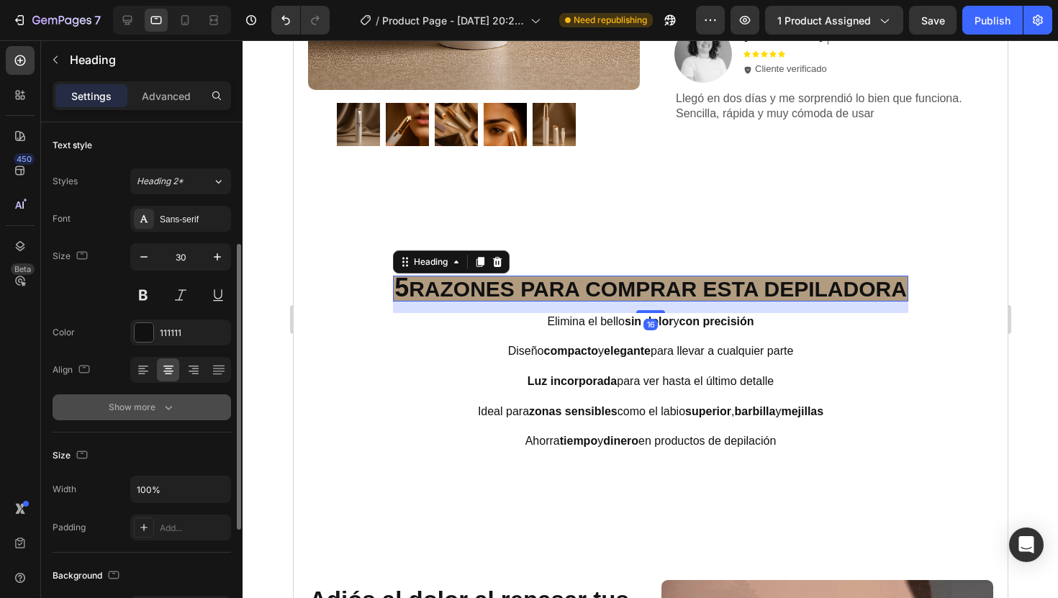
scroll to position [251, 0]
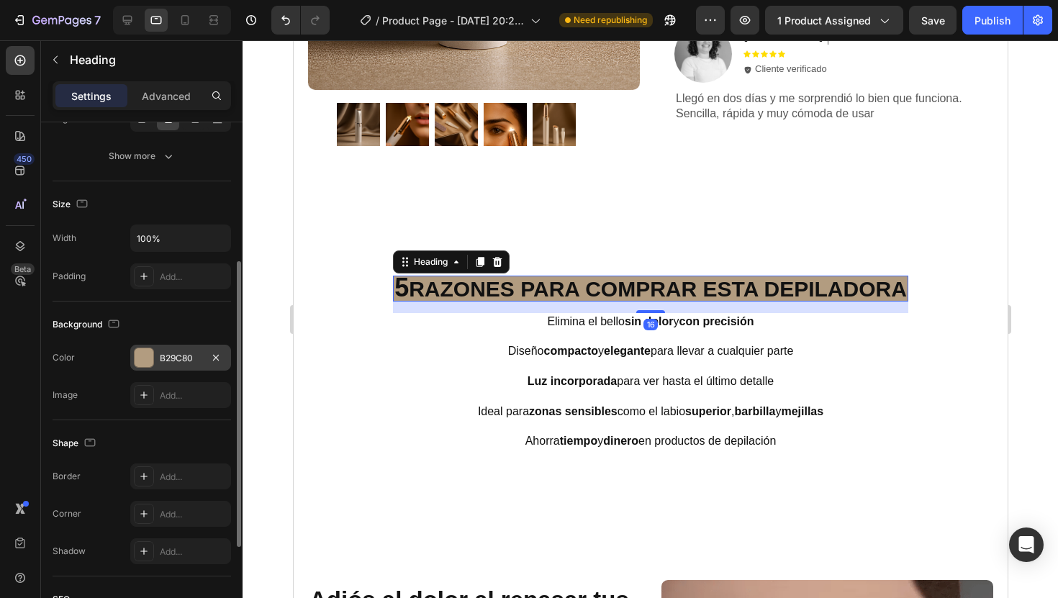
click at [157, 366] on div "B29C80" at bounding box center [180, 358] width 101 height 26
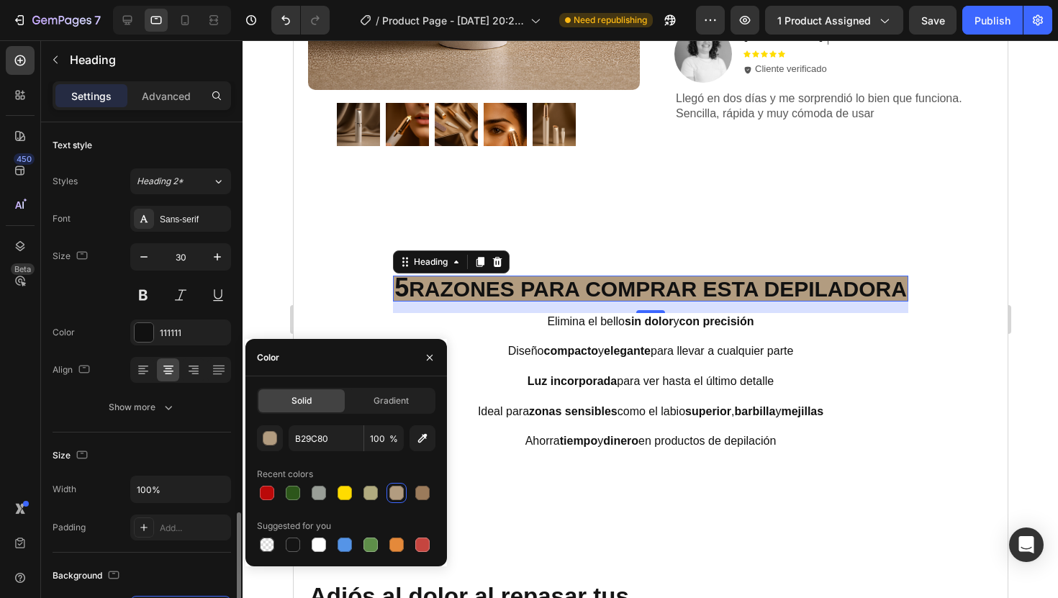
scroll to position [251, 0]
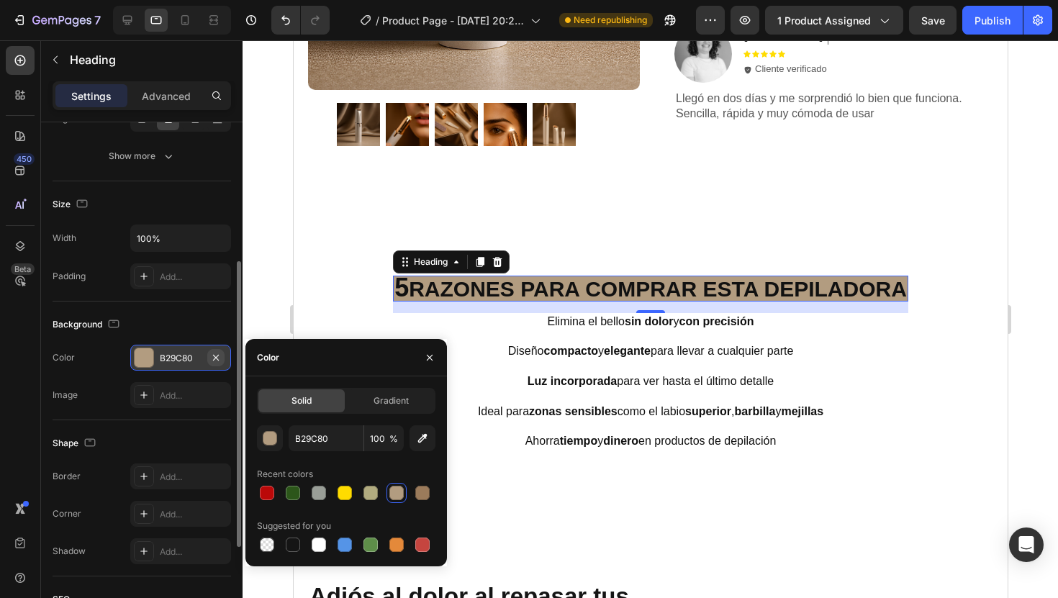
click at [219, 360] on icon "button" at bounding box center [216, 358] width 12 height 12
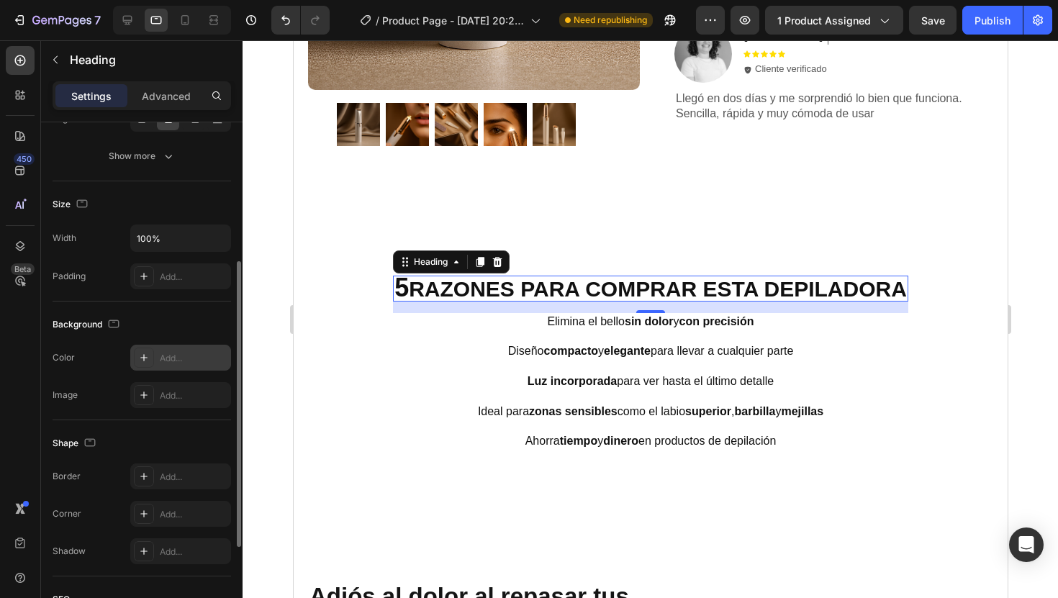
click at [276, 250] on div at bounding box center [649, 319] width 815 height 558
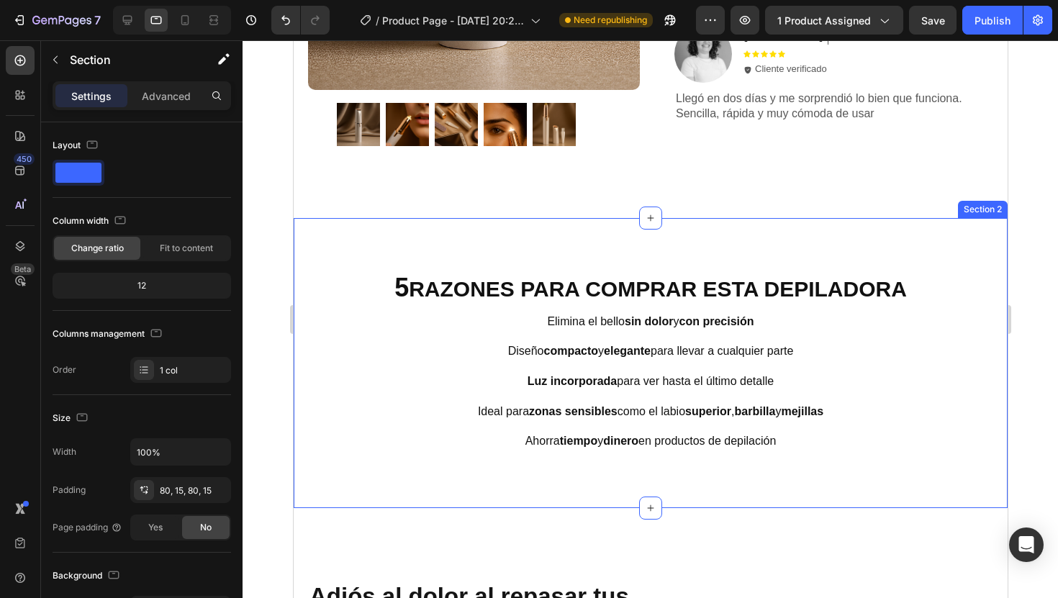
click at [343, 343] on div "5 RAZONES PARA COMPRAR ESTA DEPILADORA Heading Elimina el bello sin dolor y con…" at bounding box center [650, 363] width 692 height 175
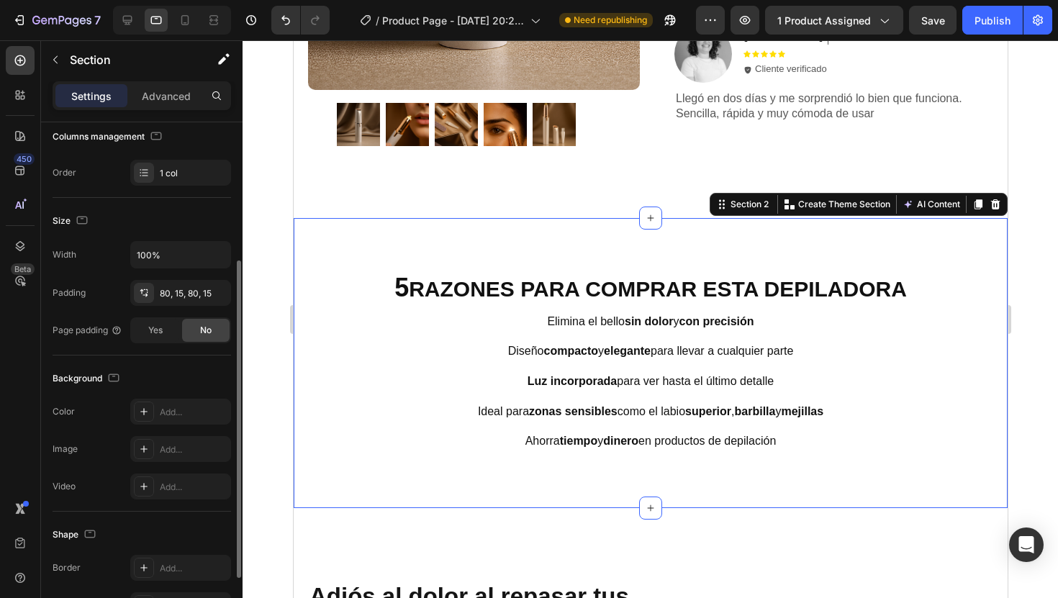
scroll to position [262, 0]
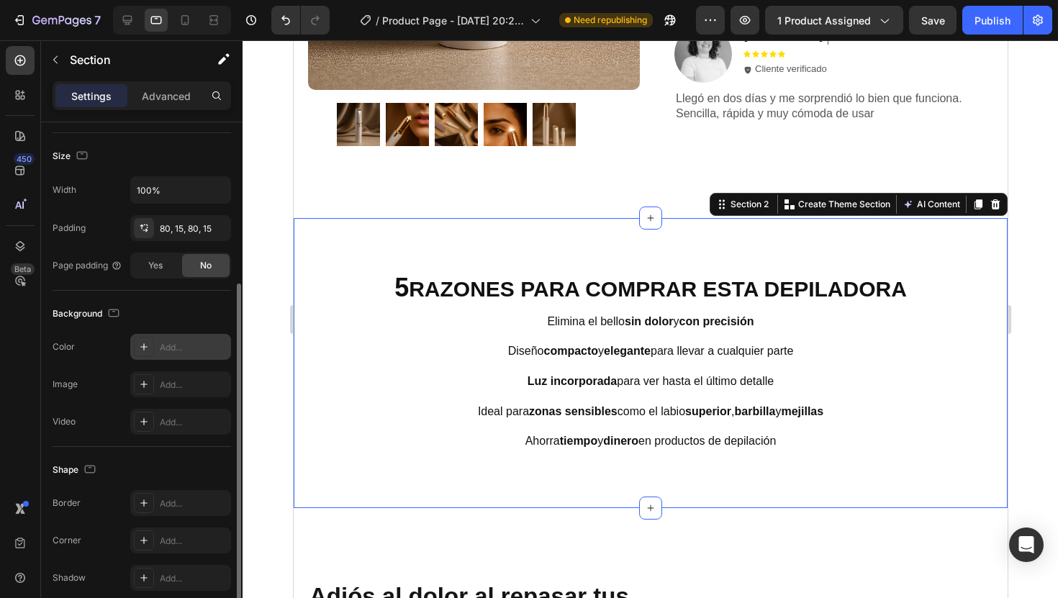
click at [176, 355] on div "Add..." at bounding box center [180, 347] width 101 height 26
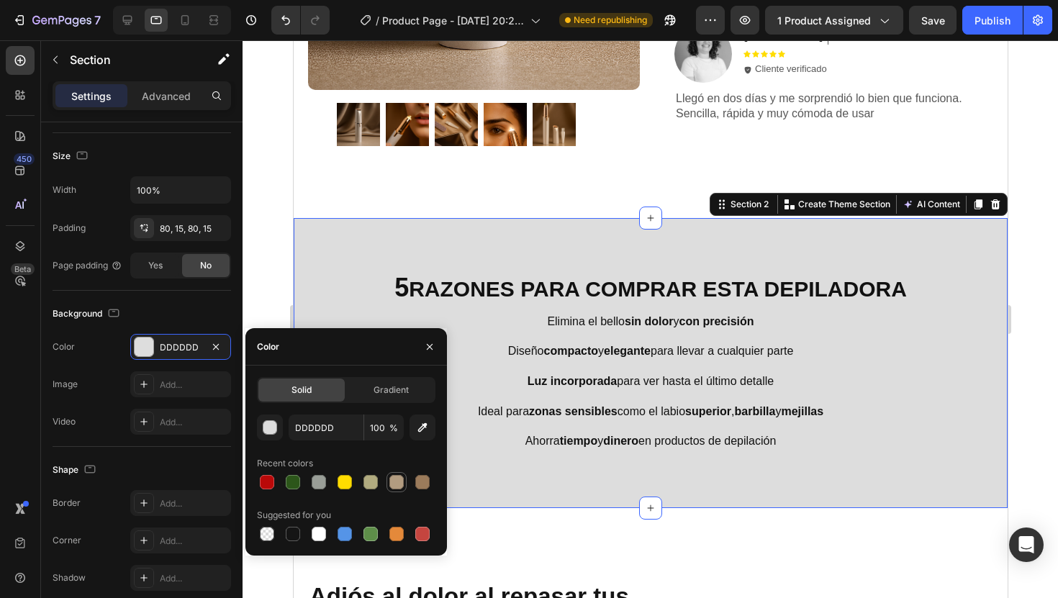
click at [394, 486] on div at bounding box center [396, 482] width 14 height 14
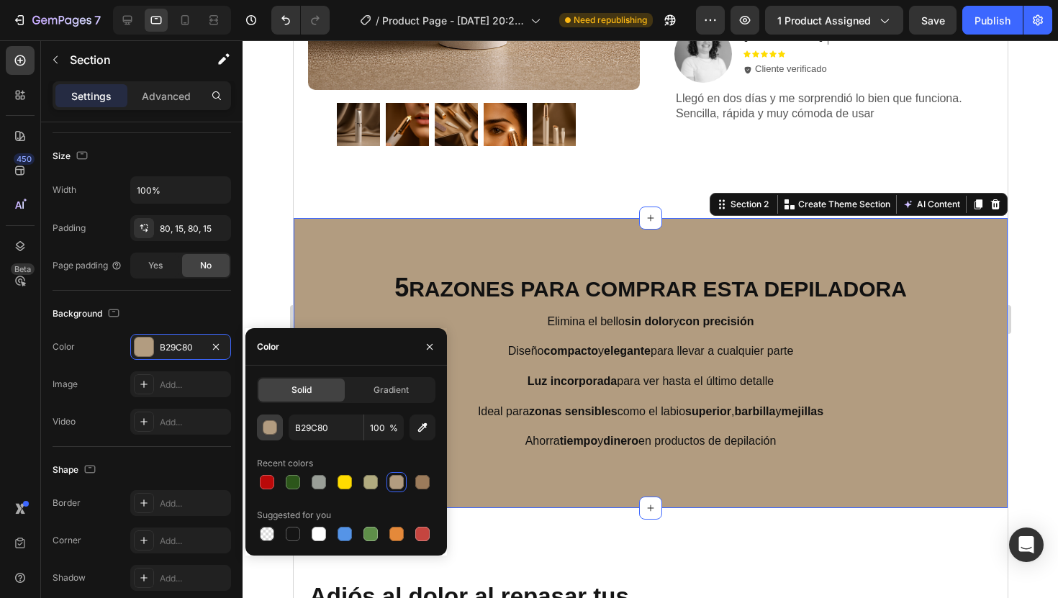
click at [264, 427] on div "button" at bounding box center [270, 428] width 14 height 14
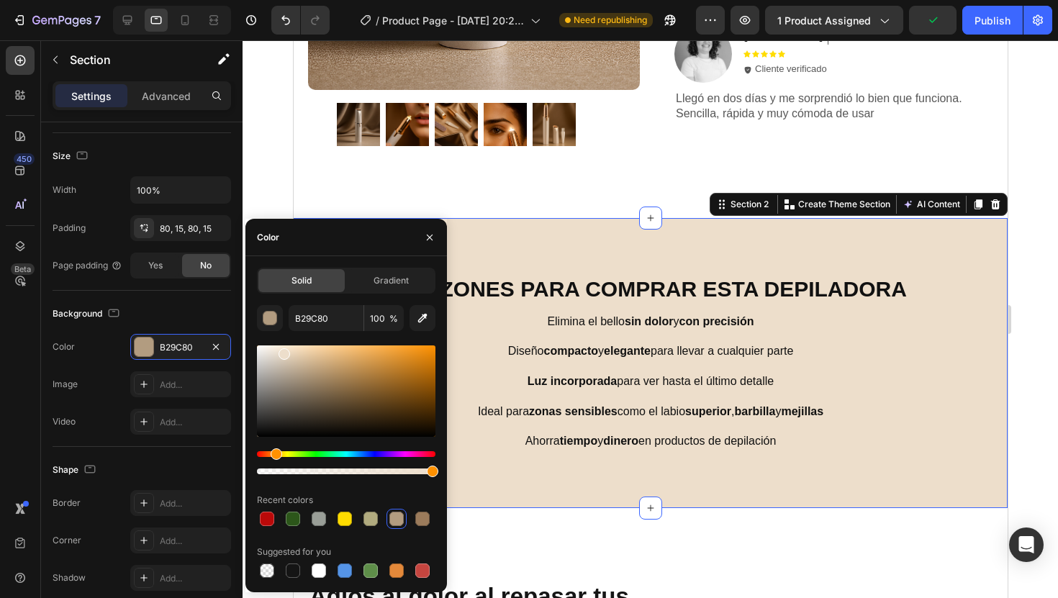
drag, startPoint x: 291, startPoint y: 355, endPoint x: 283, endPoint y: 351, distance: 9.7
click at [283, 351] on div at bounding box center [346, 390] width 178 height 91
type input "EDDECB"
click at [1030, 273] on div at bounding box center [649, 319] width 815 height 558
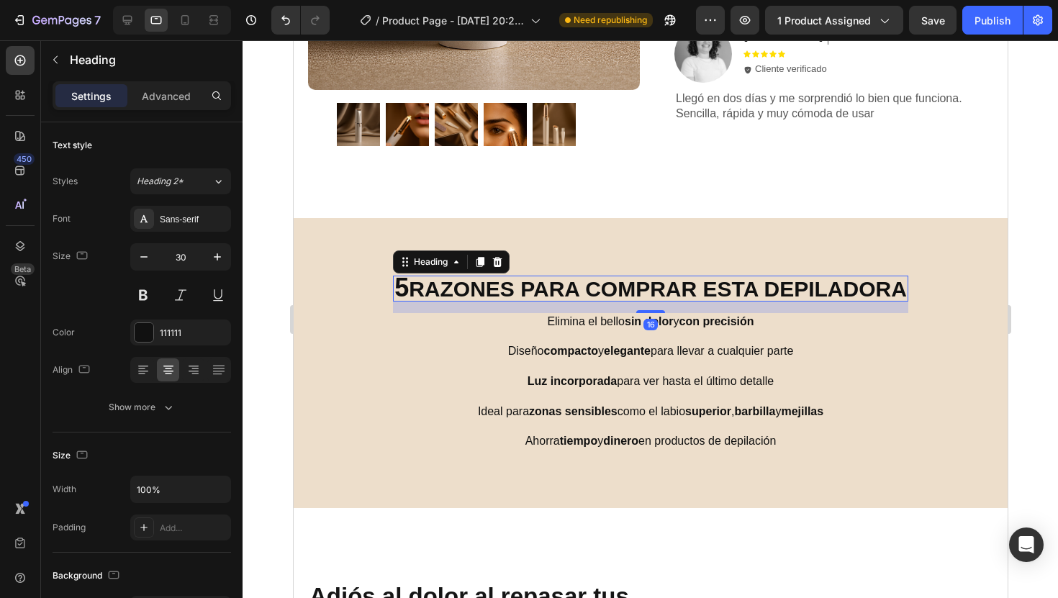
click at [566, 297] on h2 "5 RAZONES PARA COMPRAR ESTA DEPILADORA" at bounding box center [649, 289] width 515 height 26
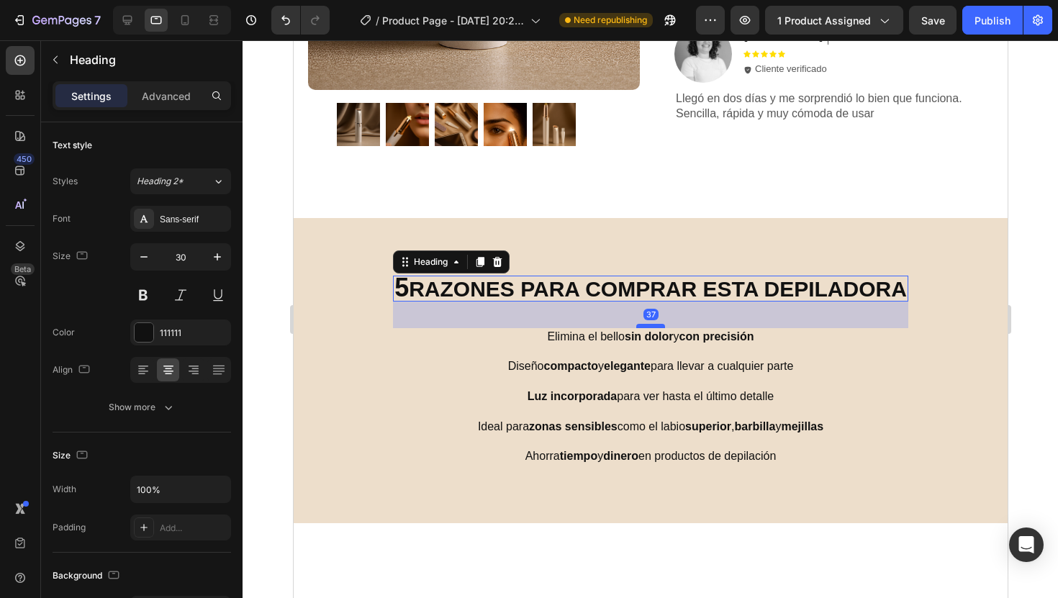
drag, startPoint x: 642, startPoint y: 310, endPoint x: 640, endPoint y: 325, distance: 15.2
click at [640, 325] on div at bounding box center [649, 326] width 29 height 4
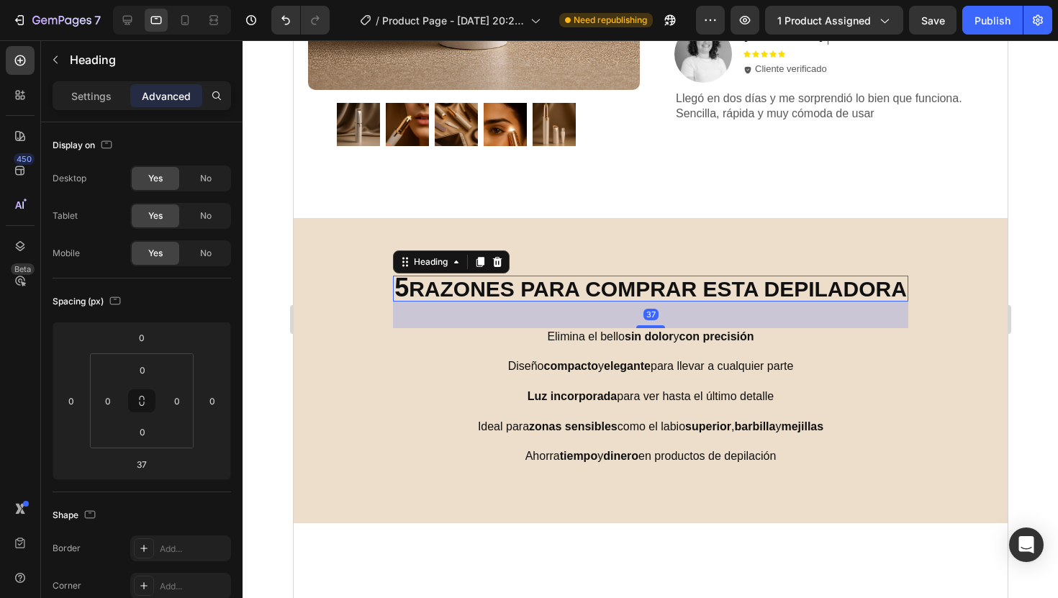
click at [658, 277] on h2 "5 RAZONES PARA COMPRAR ESTA DEPILADORA" at bounding box center [649, 289] width 515 height 26
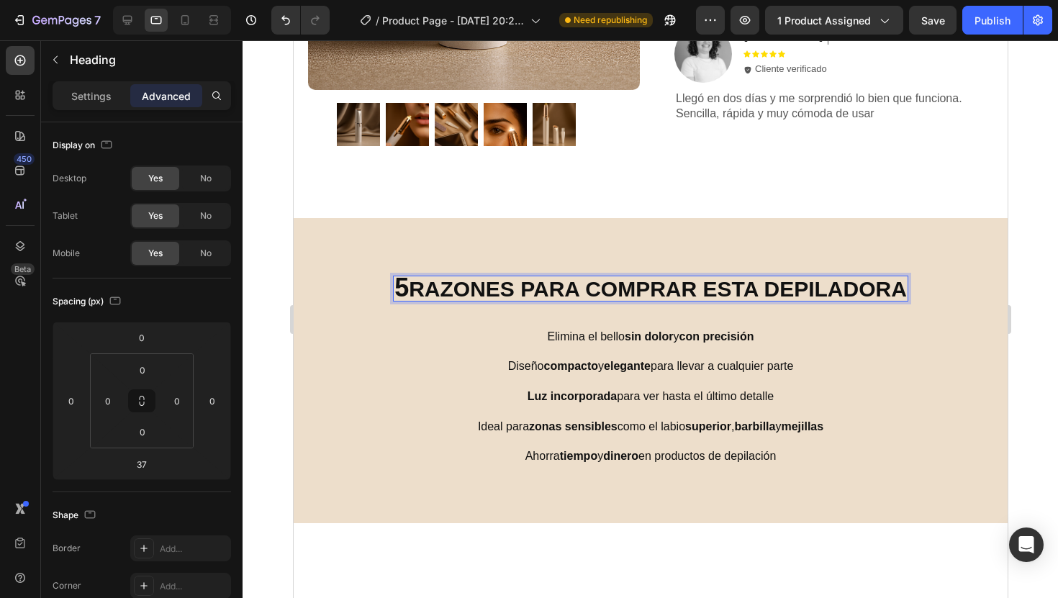
click at [277, 154] on div at bounding box center [649, 319] width 815 height 558
click at [499, 288] on p "⁠⁠⁠⁠⁠⁠⁠ 5 RAZONES PARA COMPRAR ESTA DEPILADORA" at bounding box center [650, 288] width 512 height 23
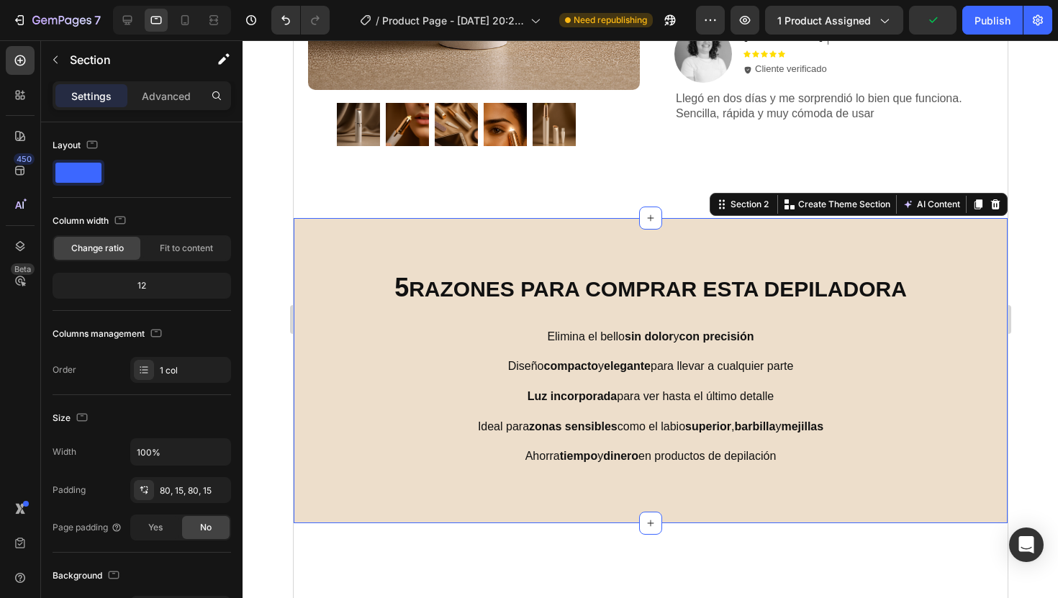
click at [529, 241] on div "⁠⁠⁠⁠⁠⁠⁠ 5 RAZONES PARA COMPRAR ESTA DEPILADORA Heading Elimina el bello sin dol…" at bounding box center [650, 370] width 714 height 305
click at [194, 96] on div "Advanced" at bounding box center [166, 95] width 72 height 23
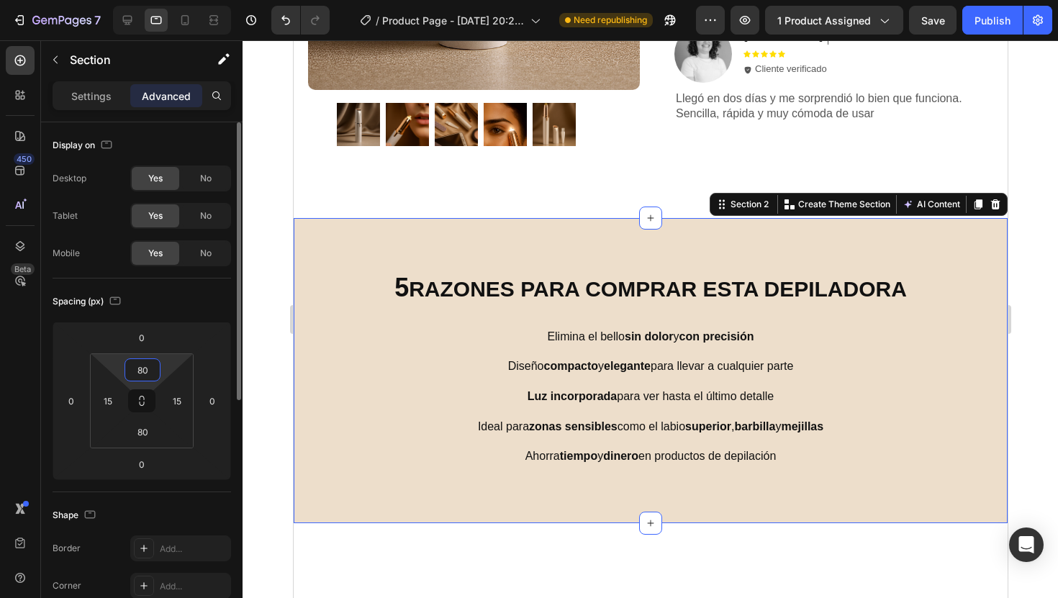
click at [144, 372] on input "80" at bounding box center [142, 370] width 29 height 22
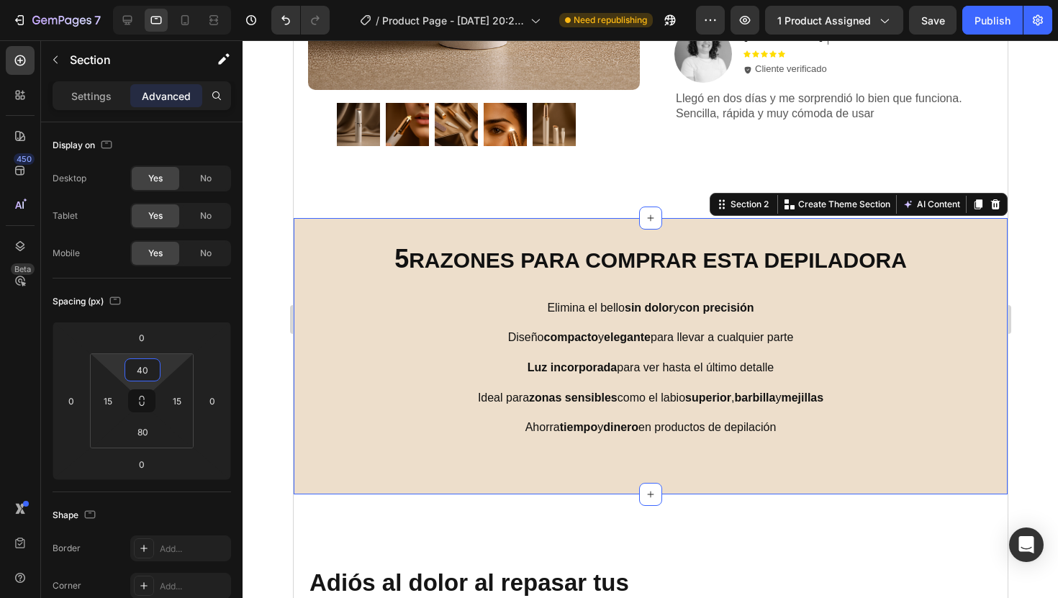
type input "40"
click at [1027, 363] on div at bounding box center [649, 319] width 815 height 558
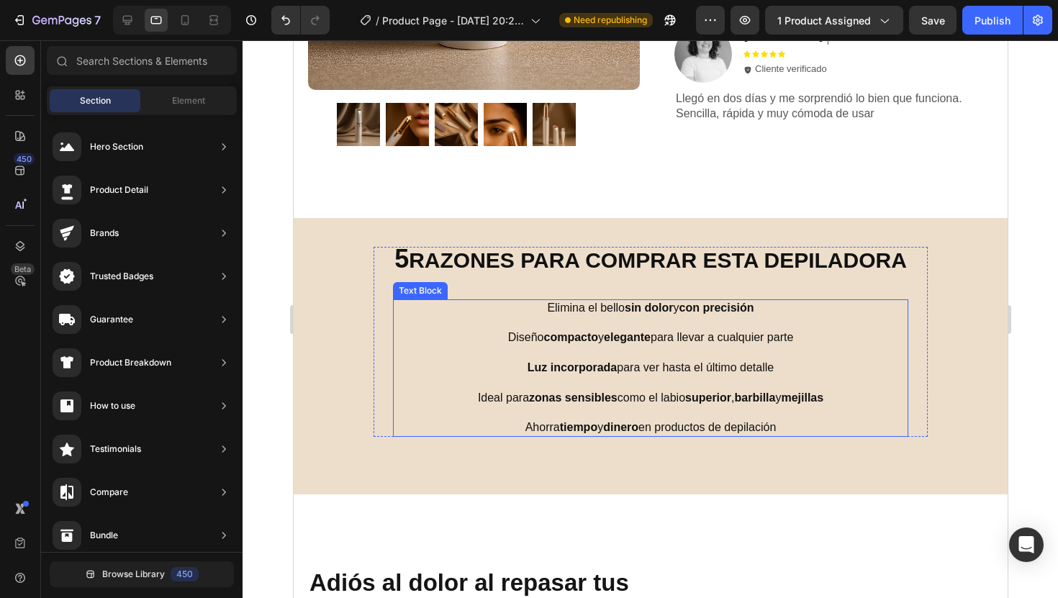
click at [734, 404] on strong "barbilla" at bounding box center [754, 397] width 41 height 12
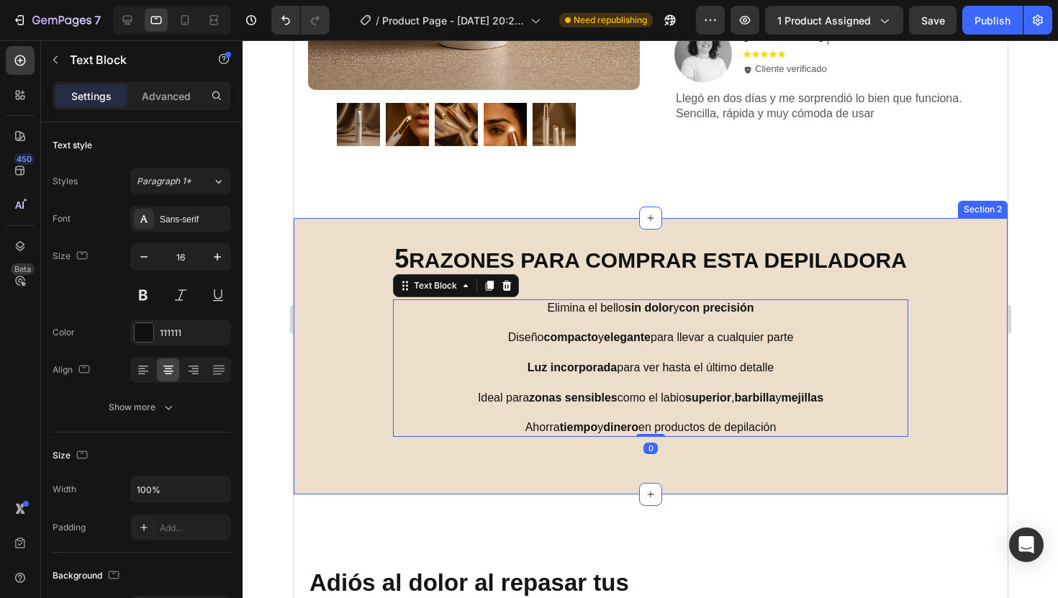
click at [692, 456] on div "⁠⁠⁠⁠⁠⁠⁠ 5 RAZONES PARA COMPRAR ESTA DEPILADORA Heading Elimina el bello sin dol…" at bounding box center [650, 356] width 714 height 276
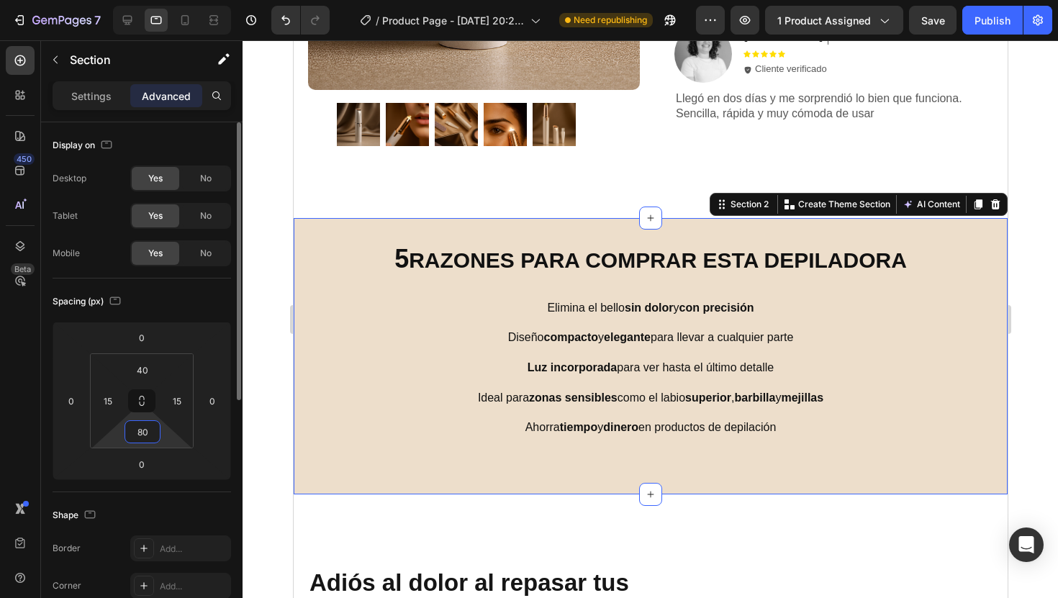
click at [141, 436] on input "80" at bounding box center [142, 432] width 29 height 22
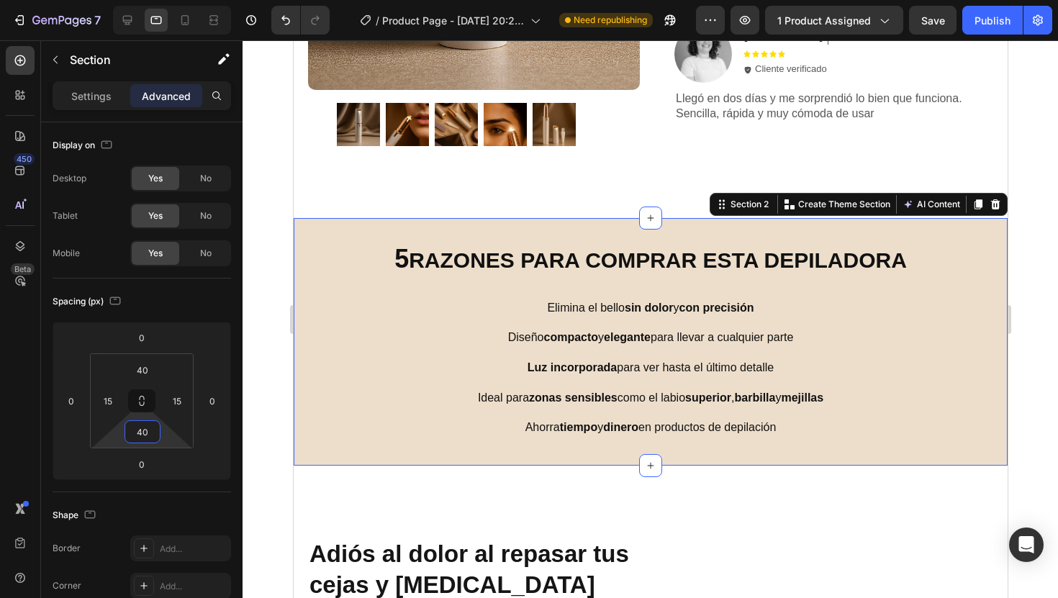
type input "4"
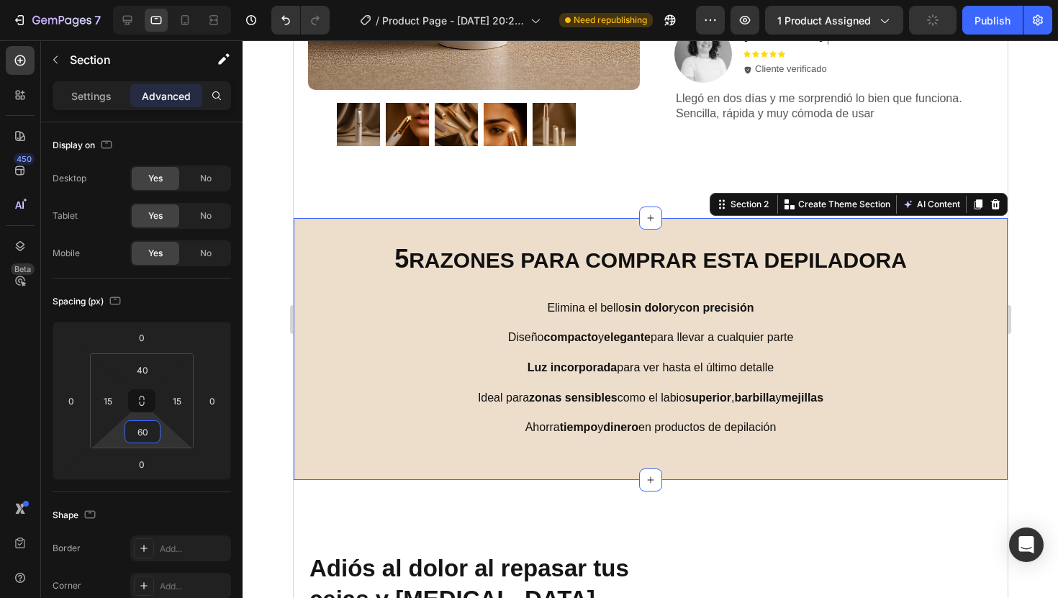
type input "60"
click at [1032, 399] on div at bounding box center [649, 319] width 815 height 558
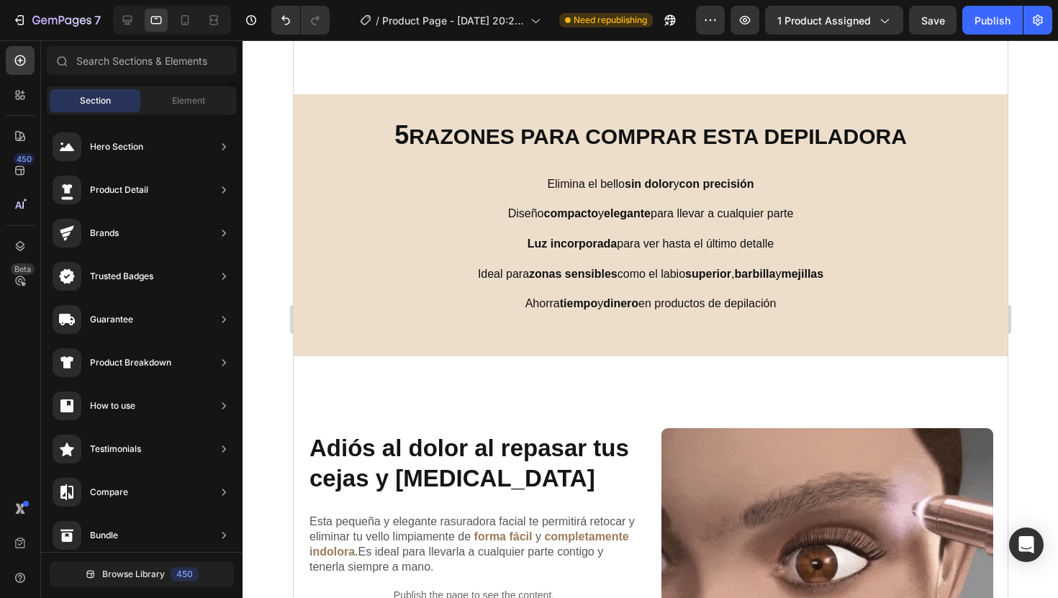
scroll to position [747, 0]
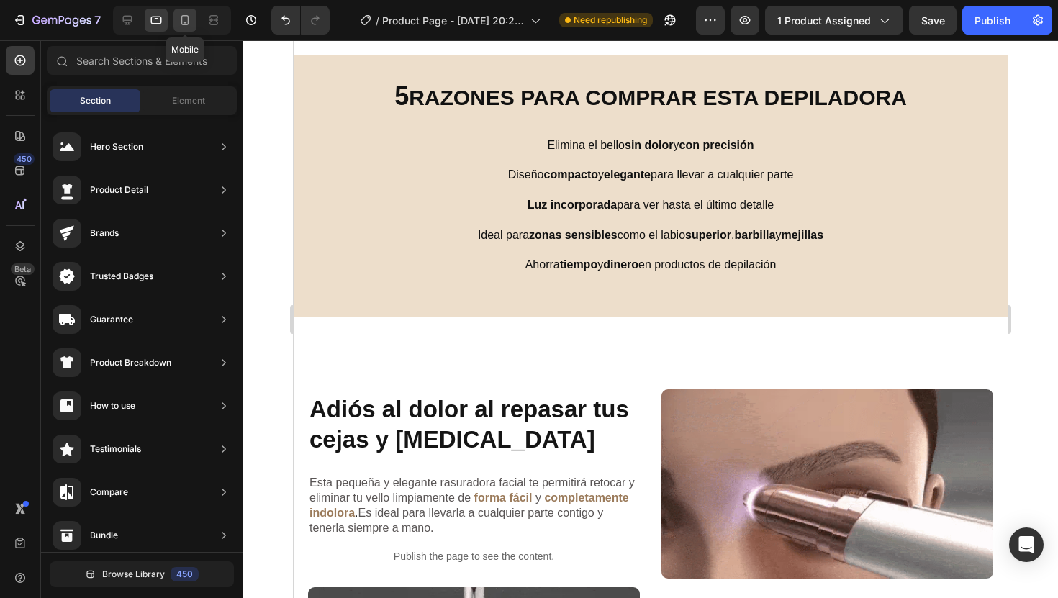
click at [190, 27] on div at bounding box center [184, 20] width 23 height 23
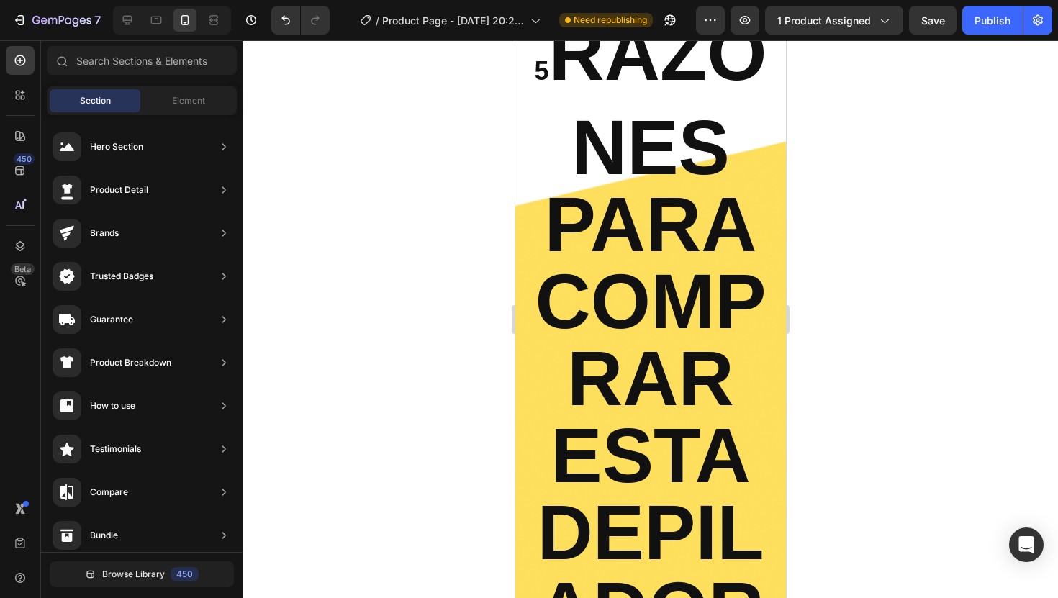
scroll to position [894, 0]
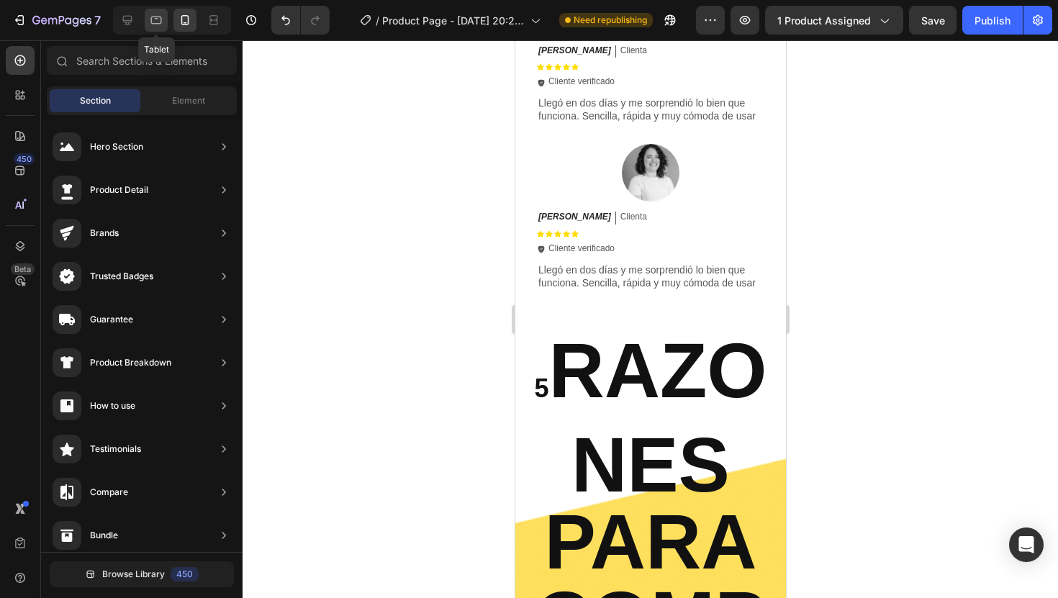
click at [163, 25] on div at bounding box center [156, 20] width 23 height 23
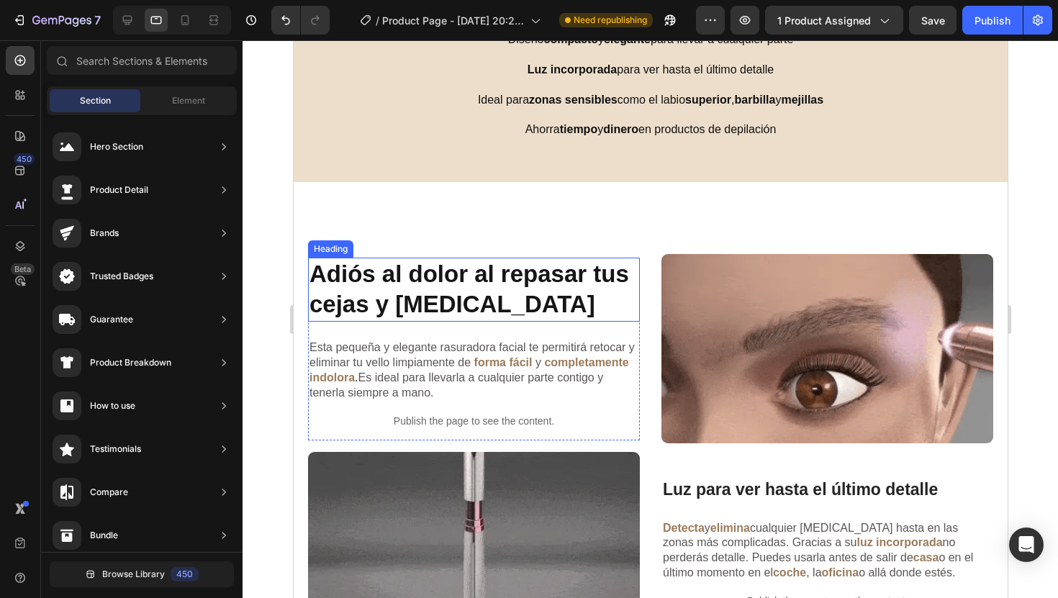
scroll to position [634, 0]
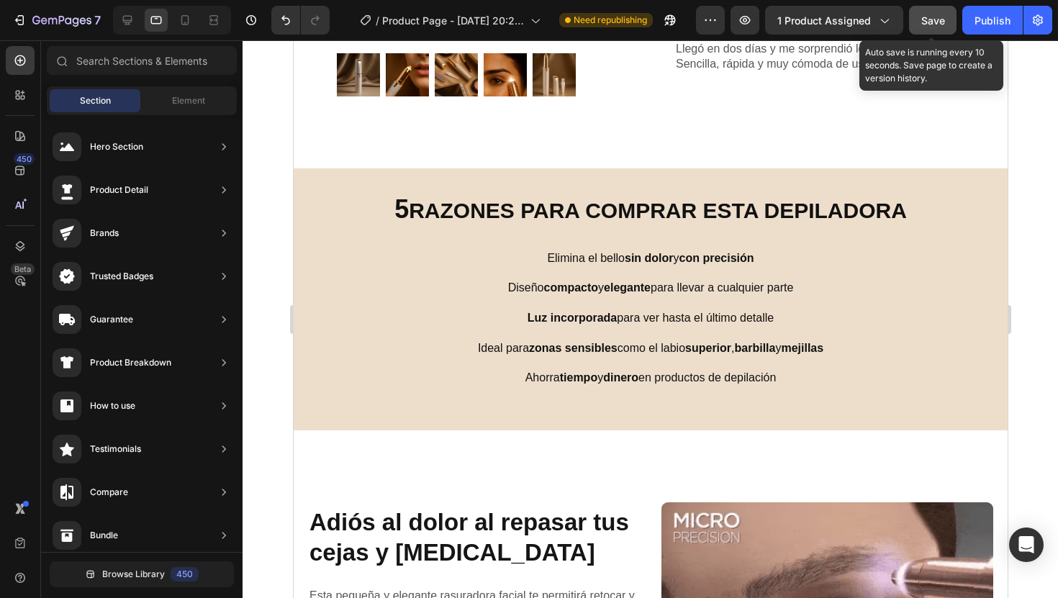
click at [944, 23] on span "Save" at bounding box center [933, 20] width 24 height 12
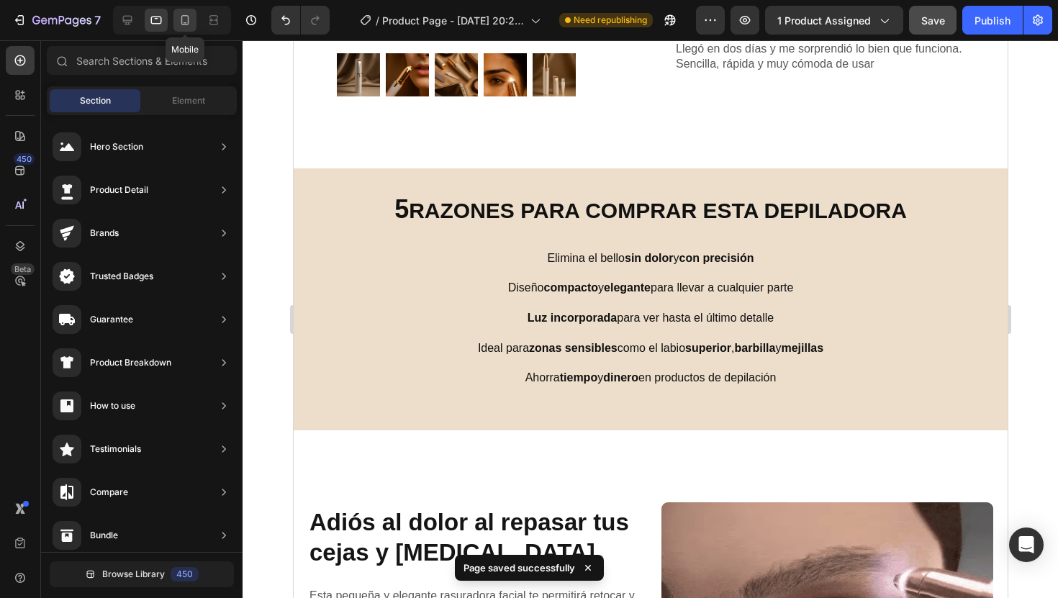
click at [181, 28] on div at bounding box center [184, 20] width 23 height 23
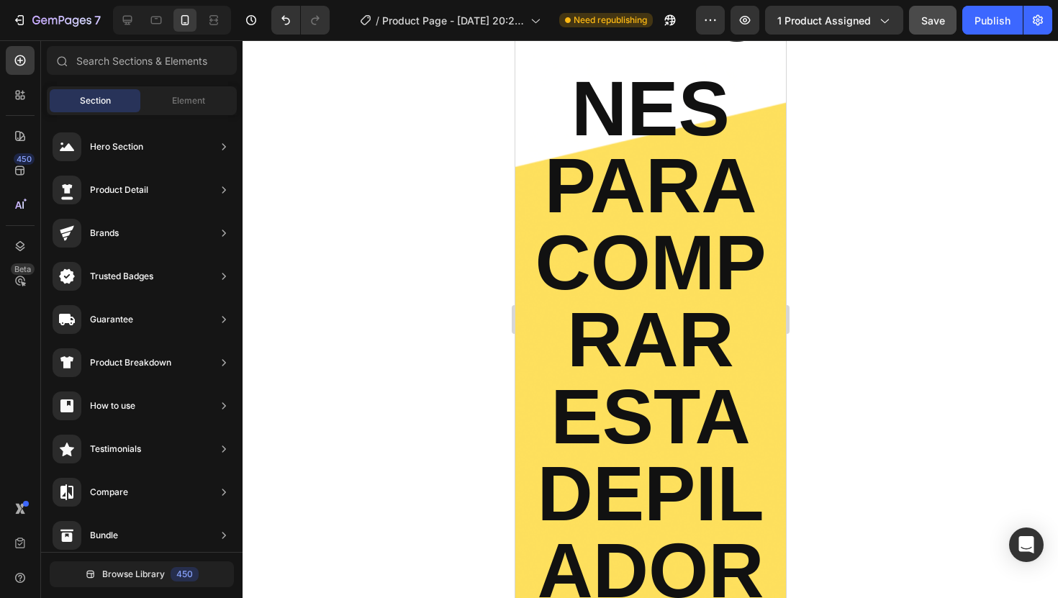
scroll to position [1307, 0]
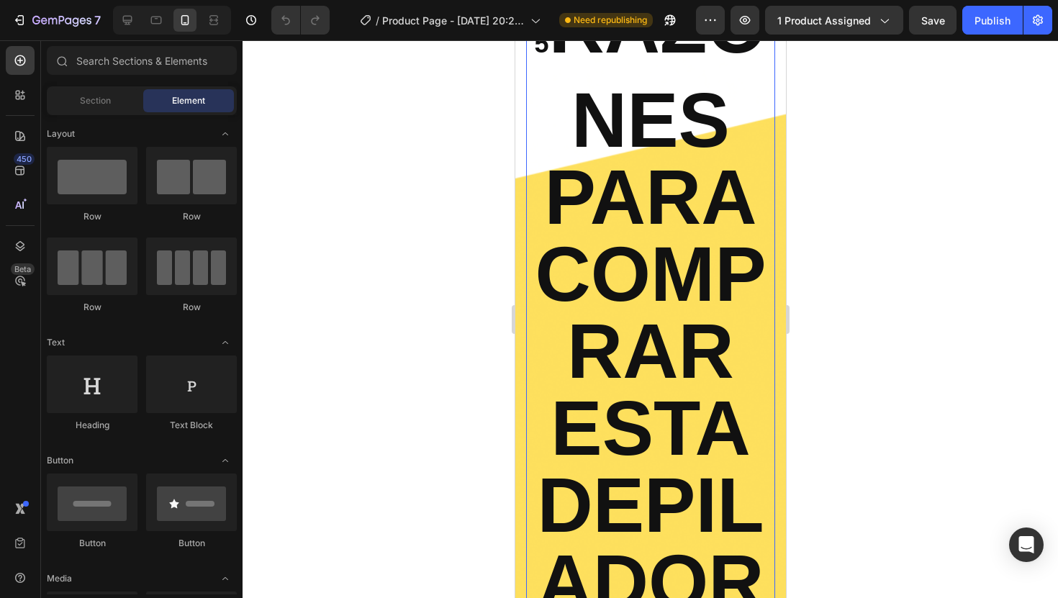
scroll to position [1206, 0]
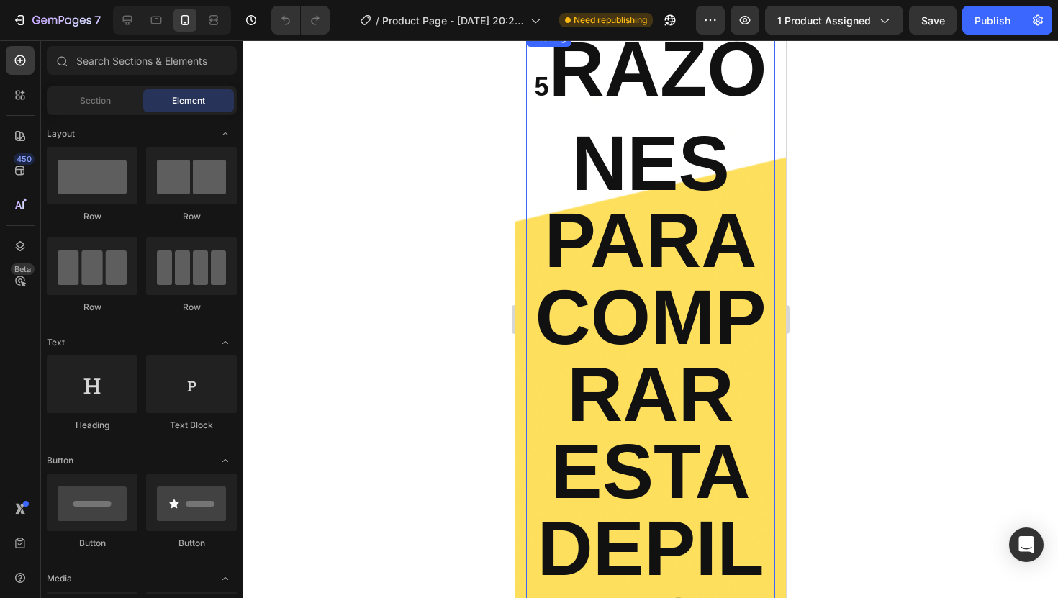
click at [632, 231] on h2 "5 RAZONES PARA COMPRAR ESTA DEPILADORA" at bounding box center [649, 386] width 249 height 713
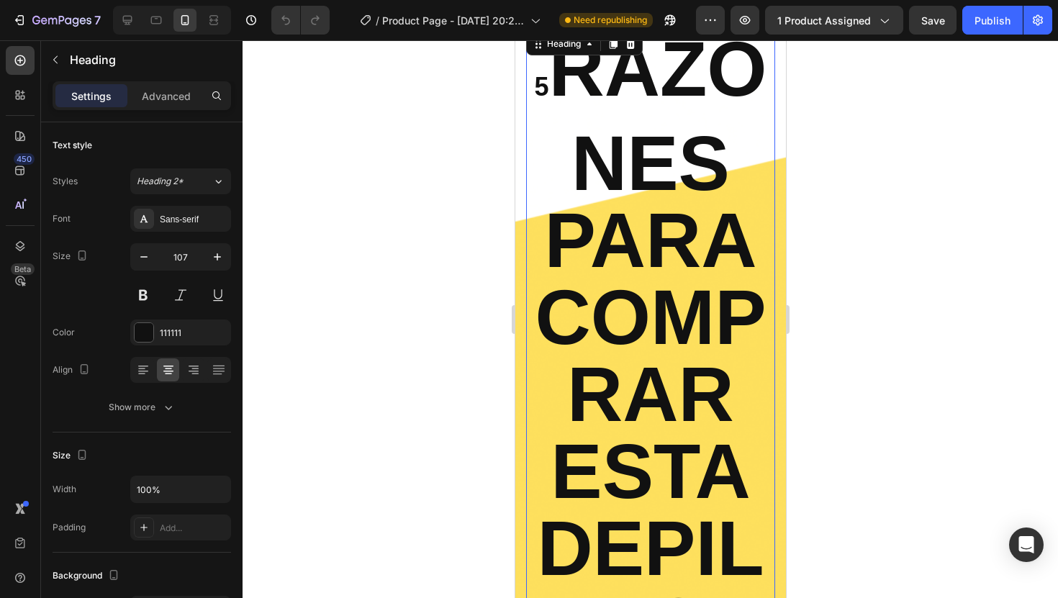
click at [654, 274] on h2 "5 RAZONES PARA COMPRAR ESTA DEPILADORA" at bounding box center [649, 386] width 249 height 713
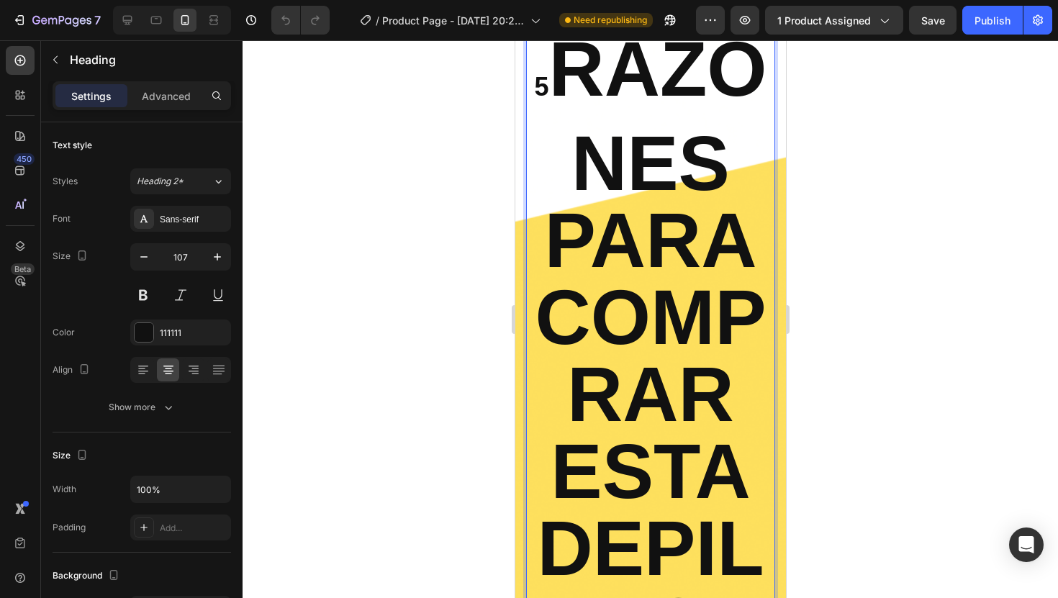
click at [607, 140] on p "5 RAZONES PARA COMPRAR ESTA DEPILADORA" at bounding box center [650, 386] width 246 height 710
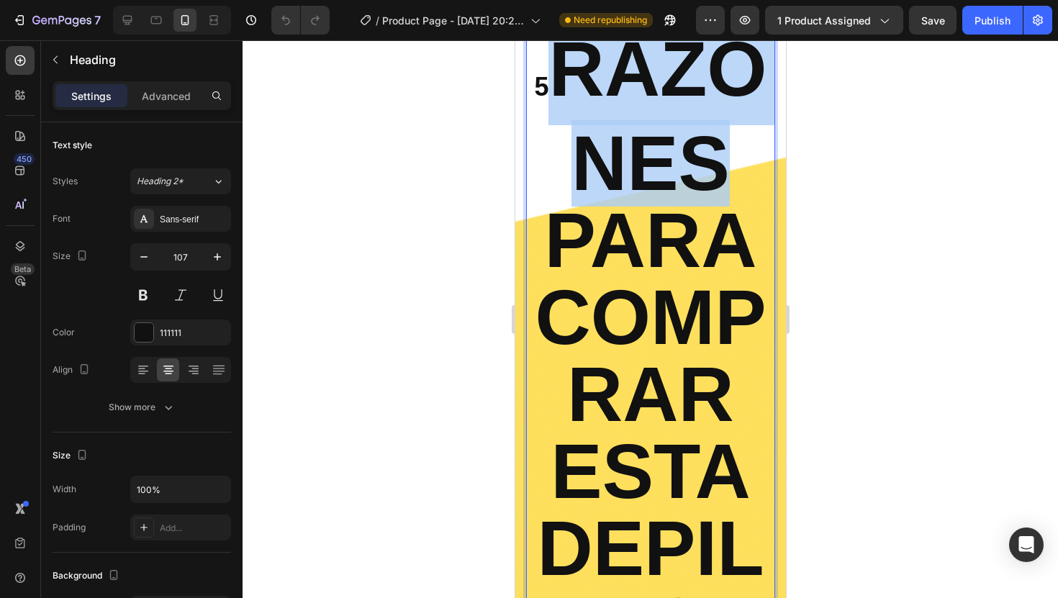
click at [607, 140] on p "5 RAZONES PARA COMPRAR ESTA DEPILADORA" at bounding box center [650, 386] width 246 height 710
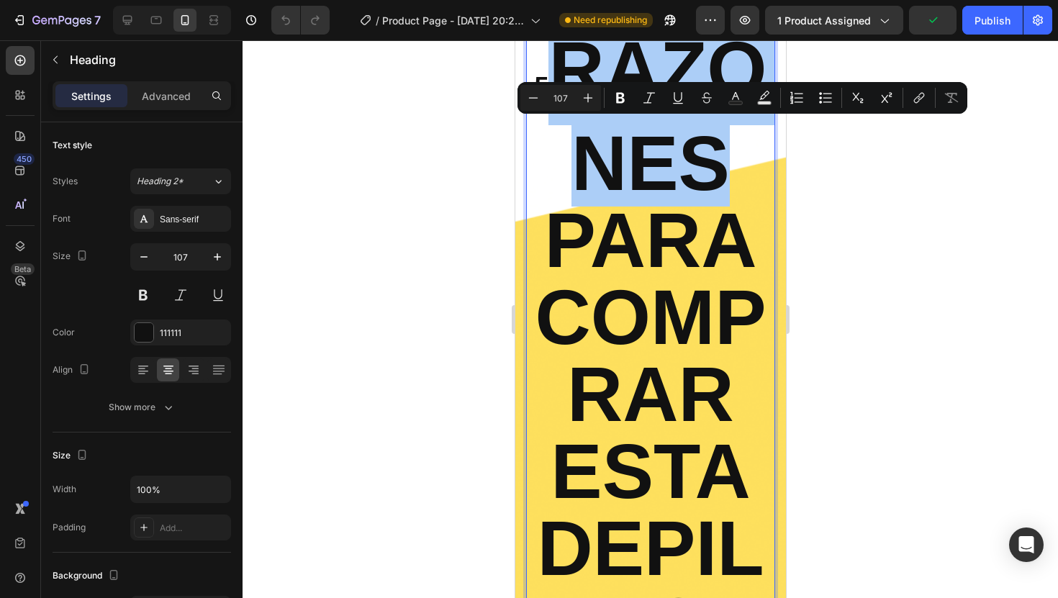
click at [953, 245] on div at bounding box center [649, 319] width 815 height 558
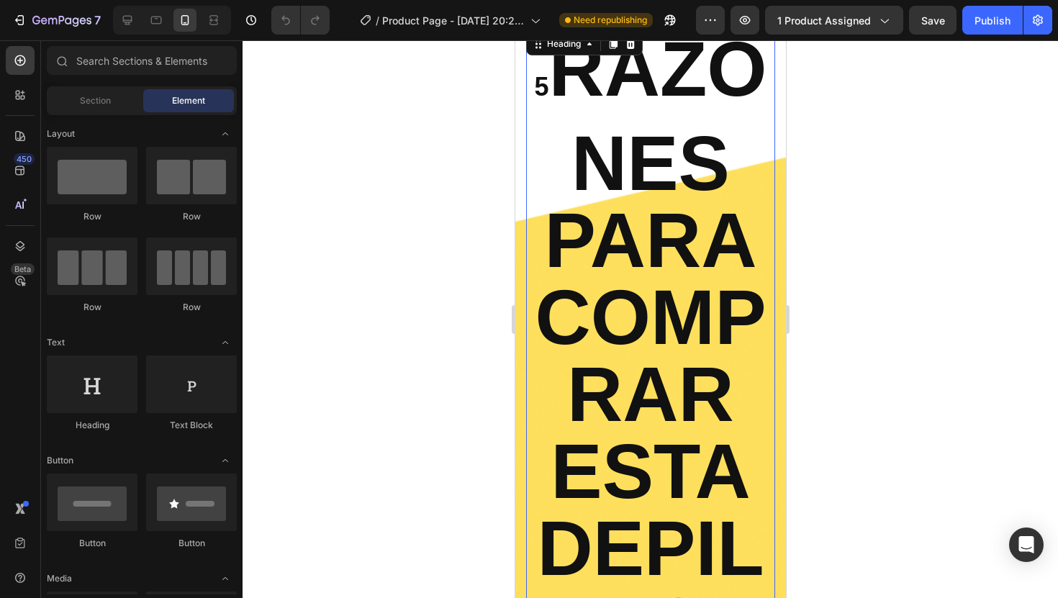
click at [704, 102] on p "⁠⁠⁠⁠⁠⁠⁠ 5 RAZONES PARA COMPRAR ESTA DEPILADORA" at bounding box center [650, 386] width 246 height 710
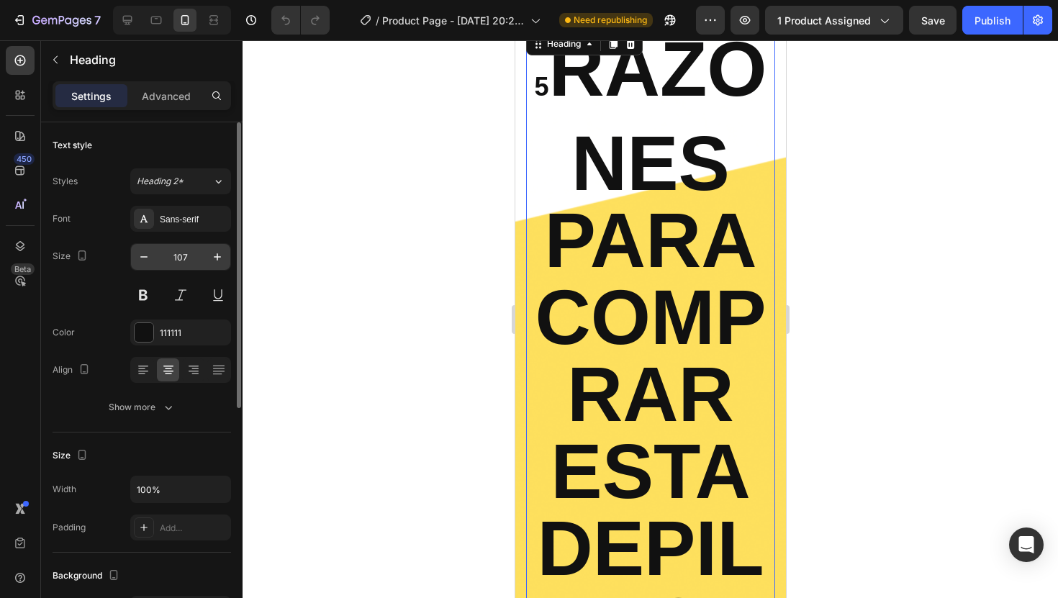
click at [176, 260] on input "107" at bounding box center [180, 257] width 47 height 26
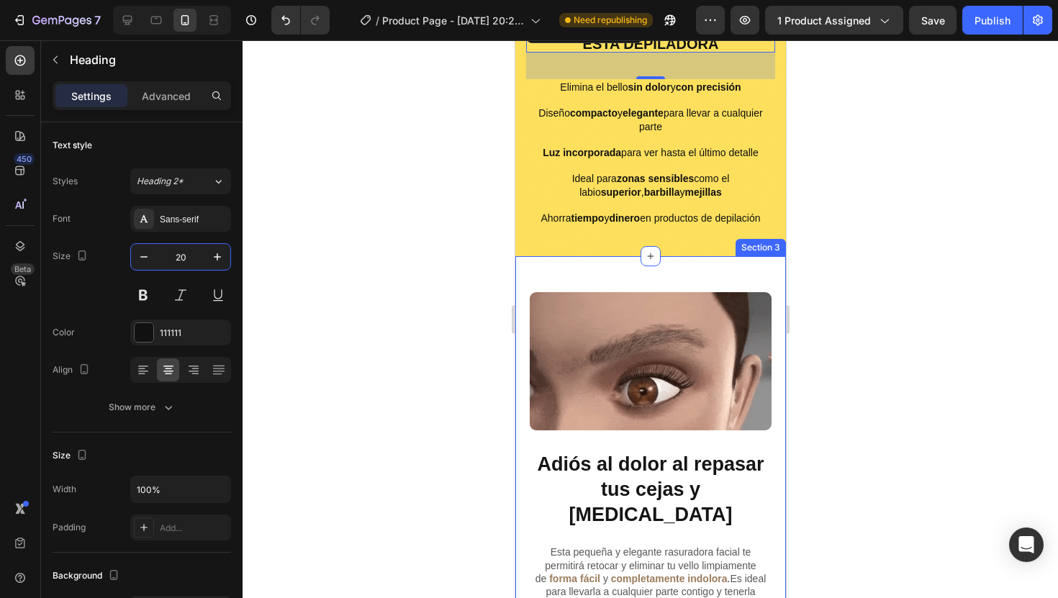
scroll to position [876, 0]
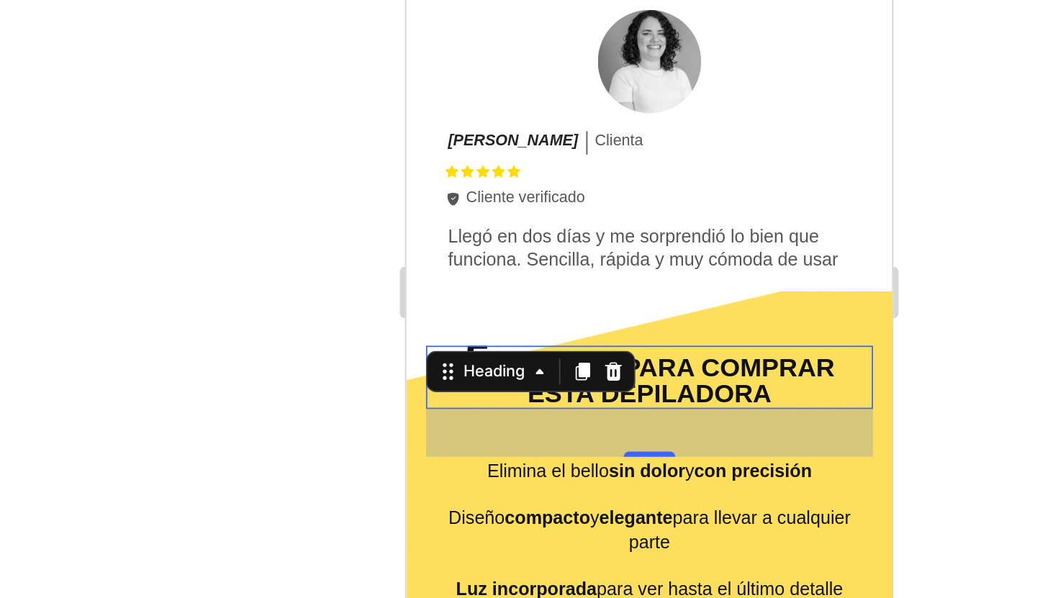
type input "20"
click at [796, 359] on div at bounding box center [649, 319] width 815 height 558
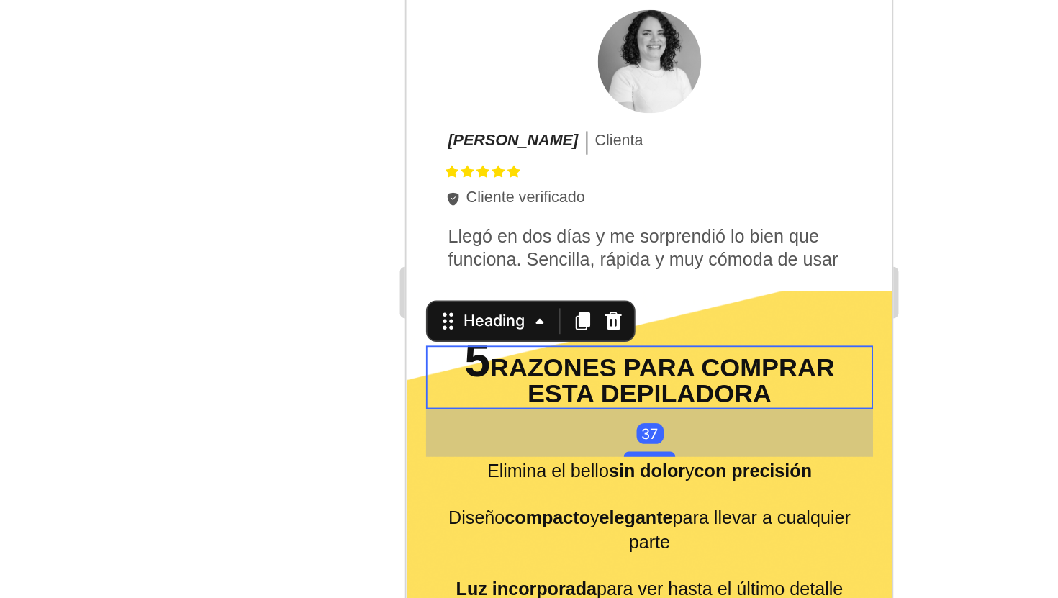
click at [503, 124] on p "⁠⁠⁠⁠⁠⁠⁠ 5 RAZONES PARA COMPRAR ESTA DEPILADORA" at bounding box center [540, 118] width 246 height 32
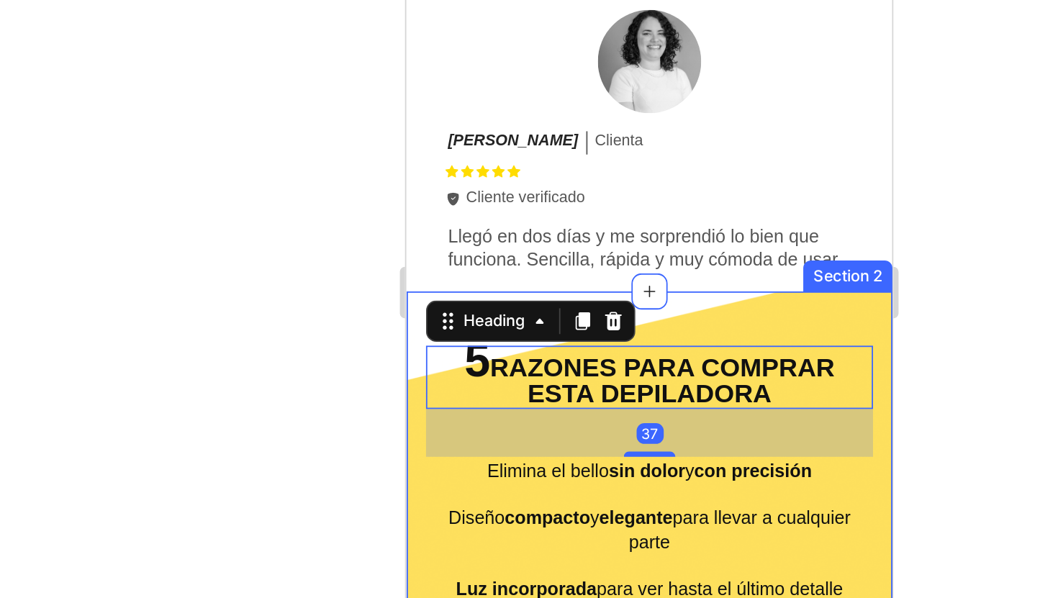
click at [836, 370] on div at bounding box center [649, 319] width 815 height 558
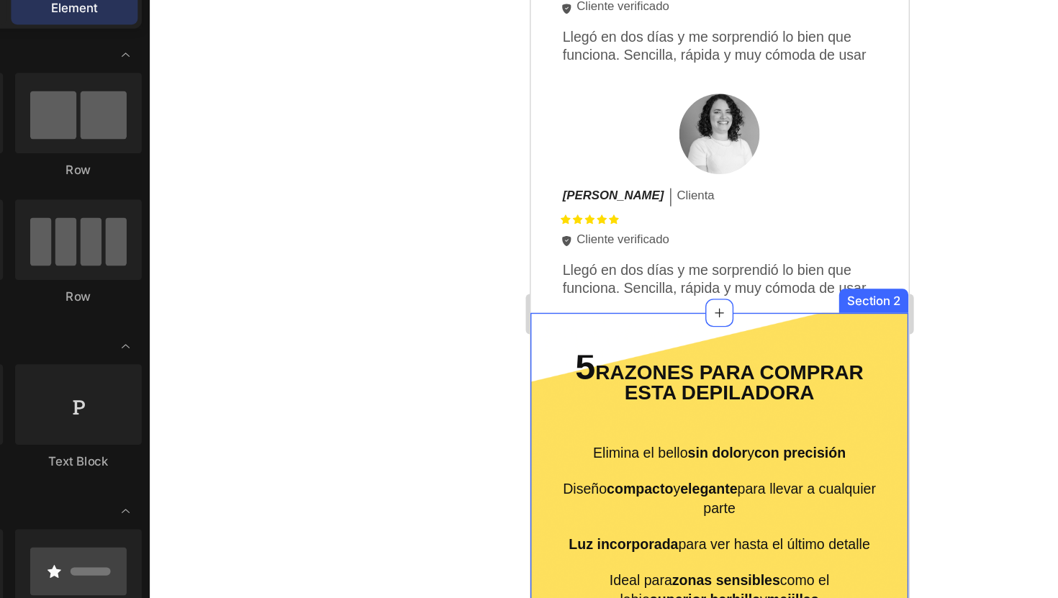
click at [841, 361] on div at bounding box center [649, 319] width 815 height 558
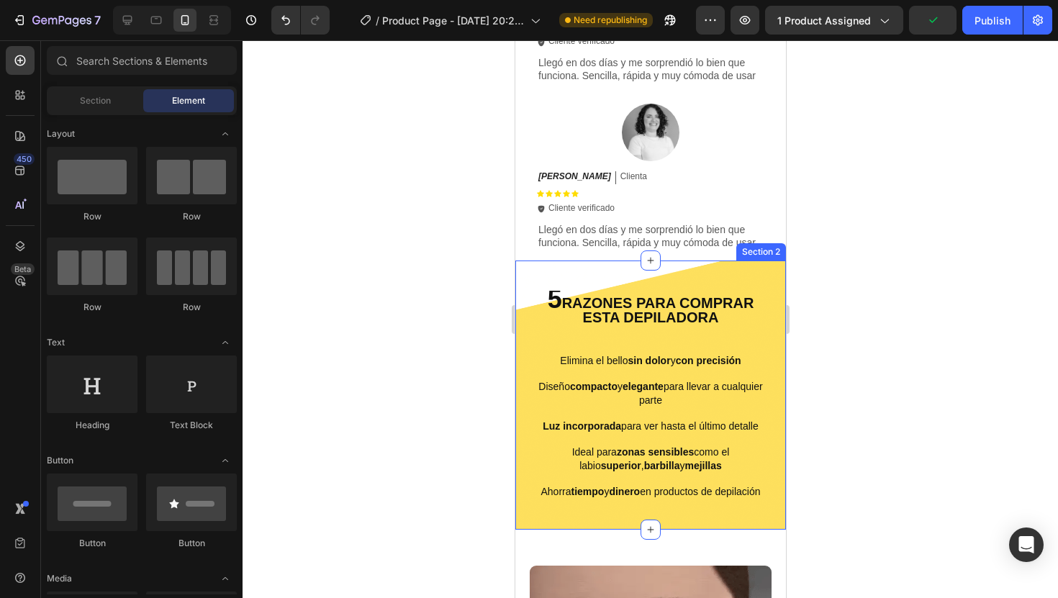
scroll to position [927, 0]
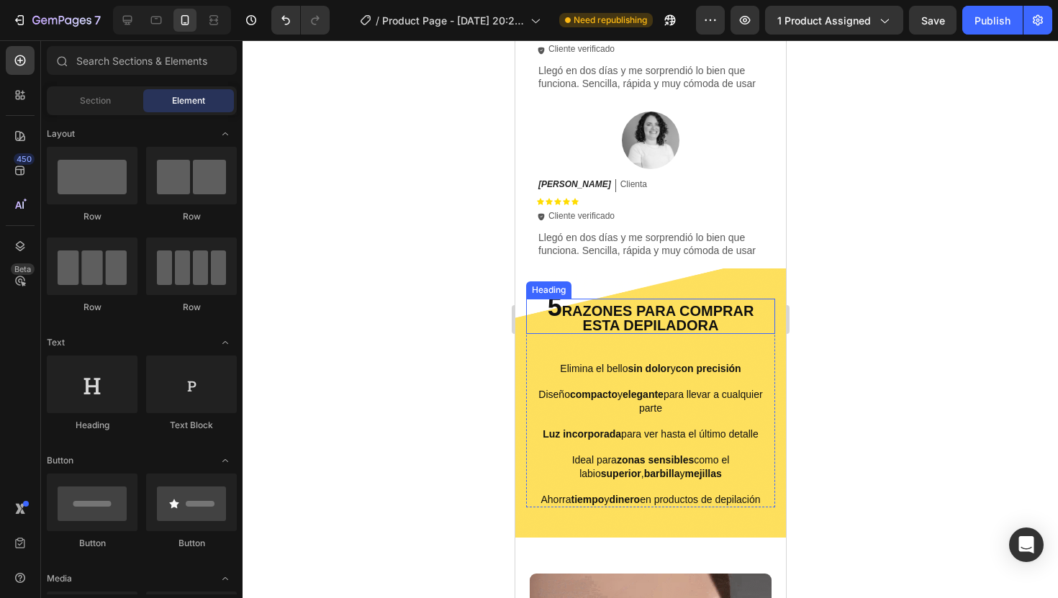
click at [630, 332] on p "⁠⁠⁠⁠⁠⁠⁠ 5 RAZONES PARA COMPRAR ESTA DEPILADORA" at bounding box center [650, 316] width 246 height 32
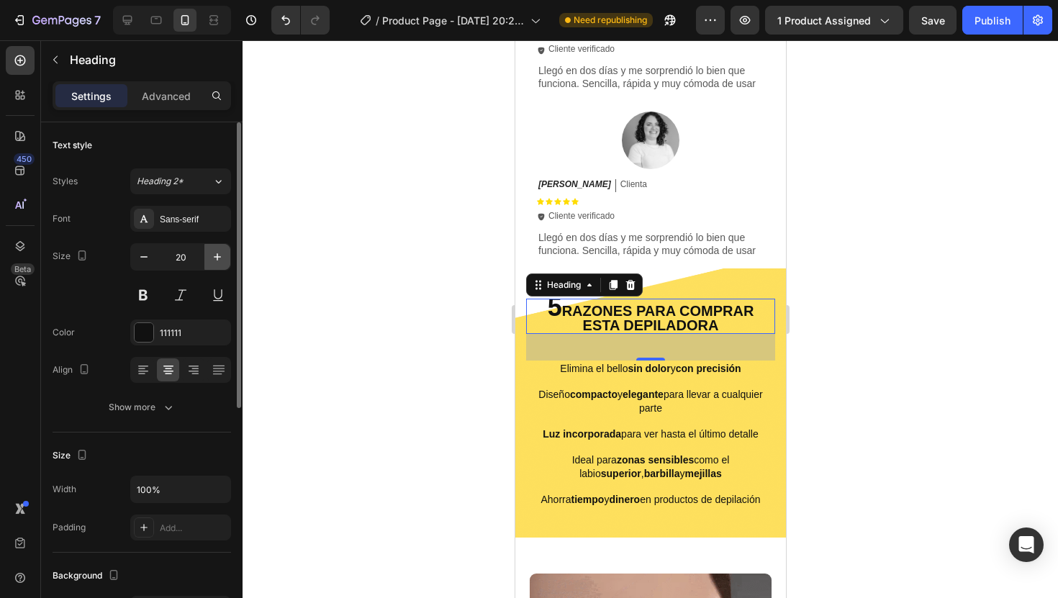
click at [223, 255] on icon "button" at bounding box center [217, 257] width 14 height 14
type input "21"
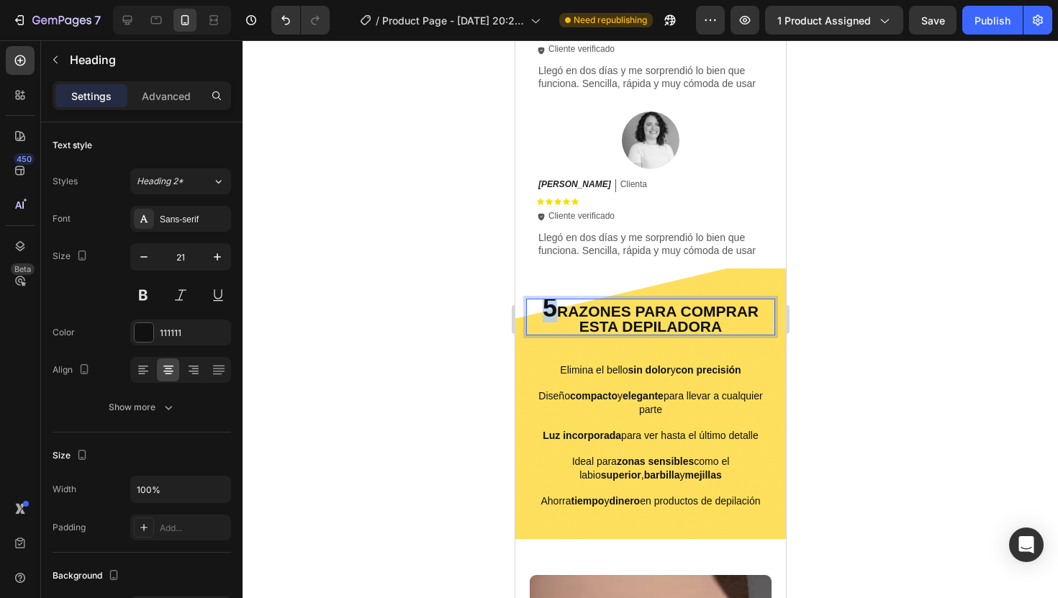
click at [542, 322] on span "5" at bounding box center [549, 308] width 14 height 30
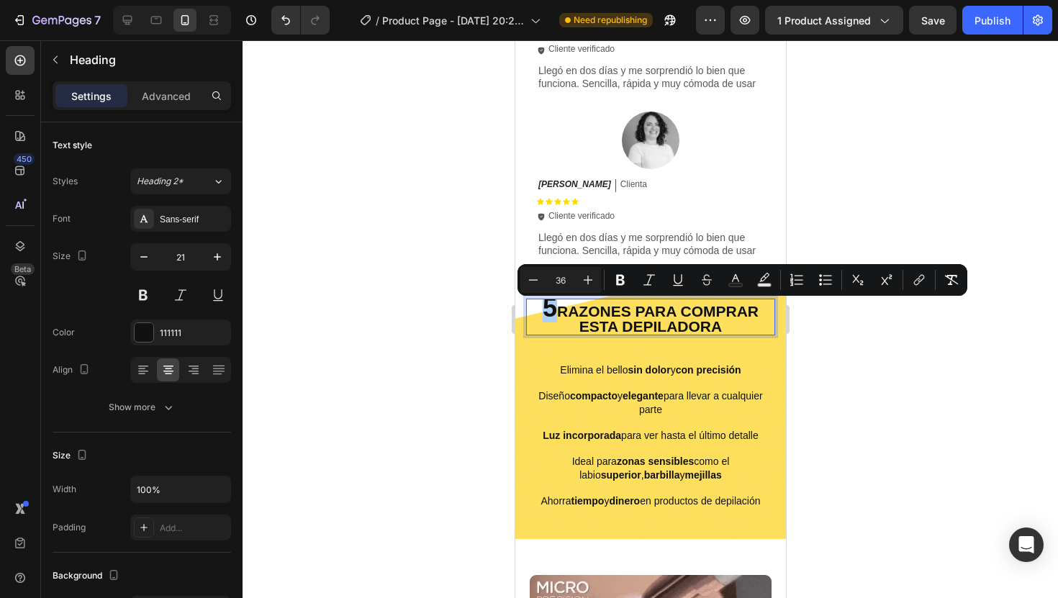
click at [563, 281] on input "36" at bounding box center [560, 279] width 29 height 17
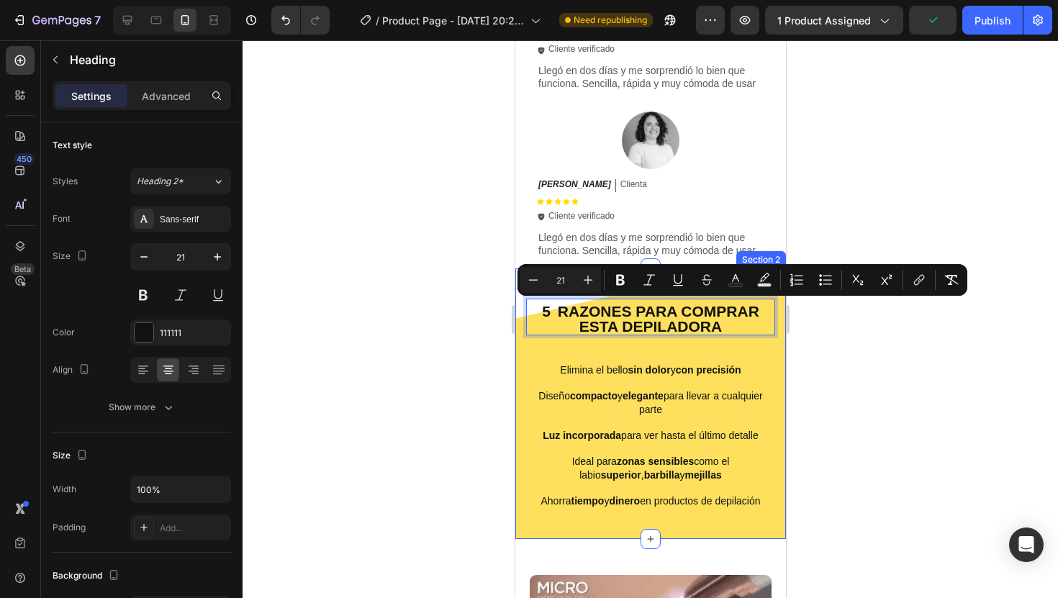
type input "2"
type input "30"
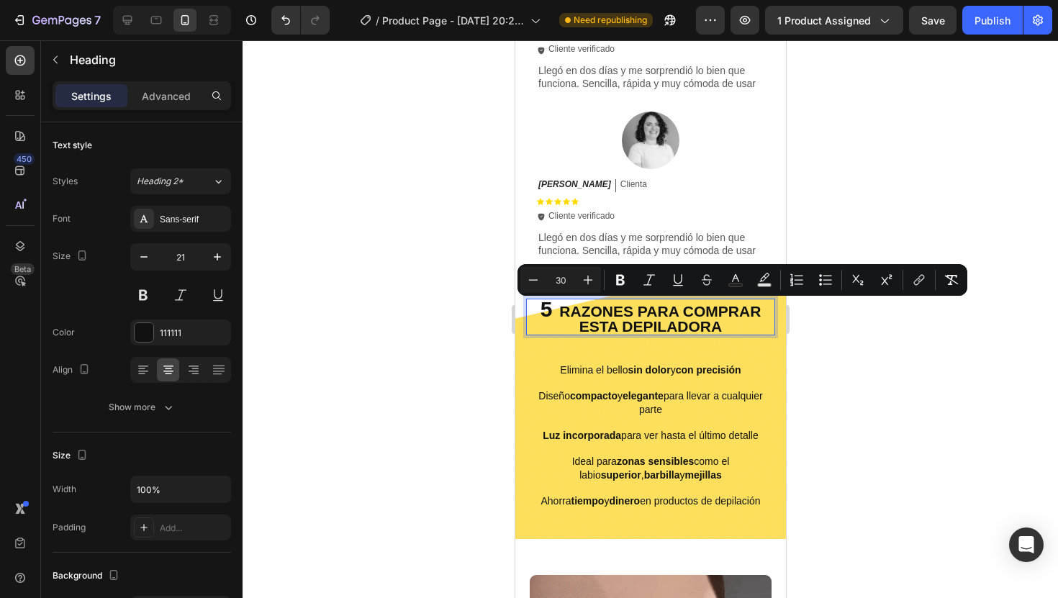
click at [912, 417] on div at bounding box center [649, 319] width 815 height 558
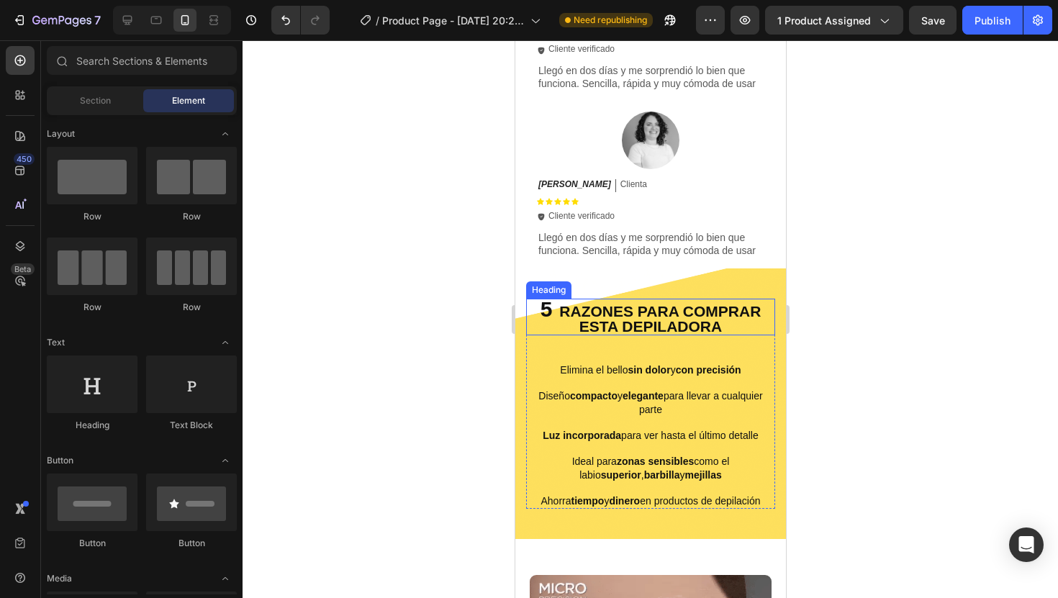
click at [691, 320] on p "⁠⁠⁠⁠⁠⁠⁠ 5 RAZONES PARA COMPRAR ESTA DEPILADORA" at bounding box center [650, 317] width 246 height 34
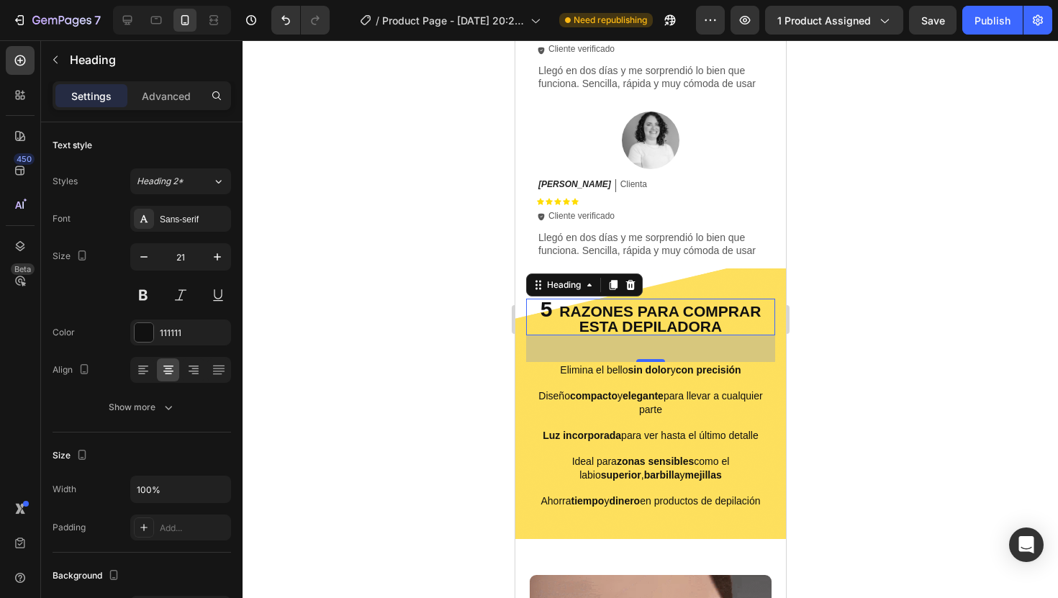
click at [874, 381] on div at bounding box center [649, 319] width 815 height 558
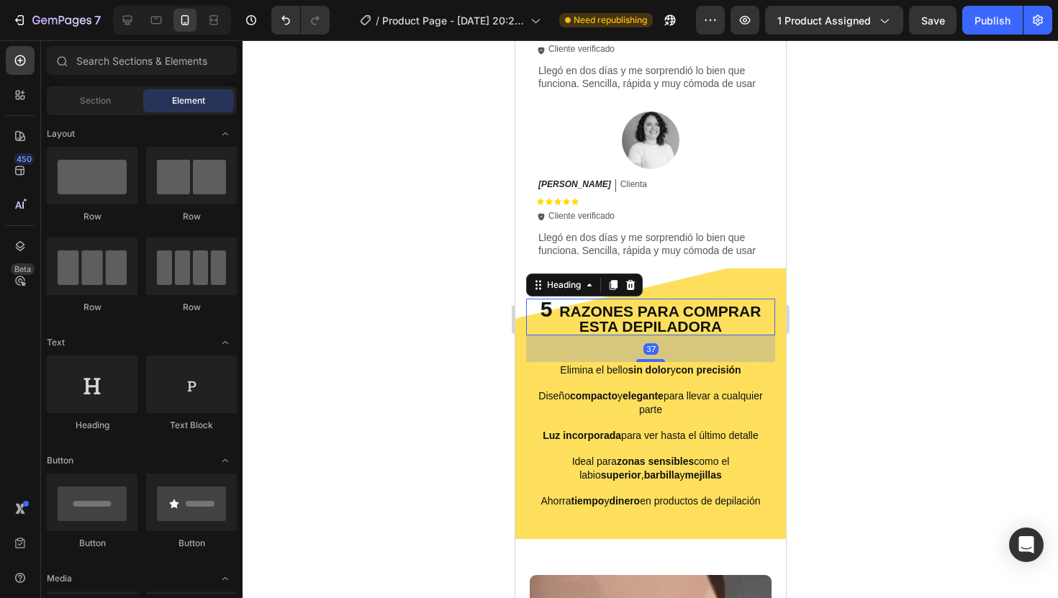
click at [663, 321] on p "⁠⁠⁠⁠⁠⁠⁠ 5 RAZONES PARA COMPRAR ESTA DEPILADORA" at bounding box center [650, 317] width 246 height 34
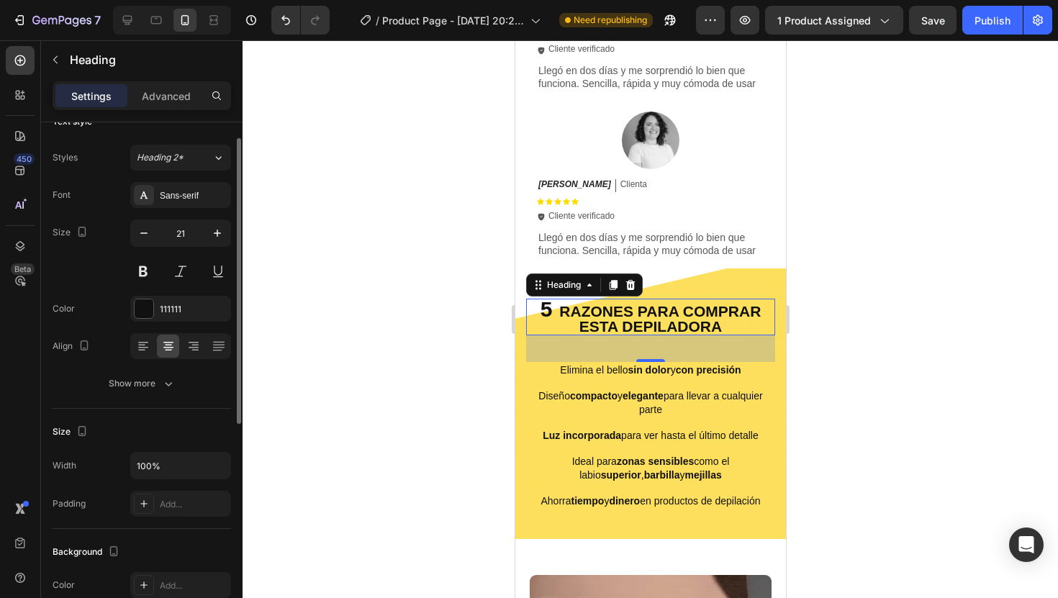
scroll to position [26, 0]
click at [160, 385] on div "Show more" at bounding box center [142, 381] width 67 height 14
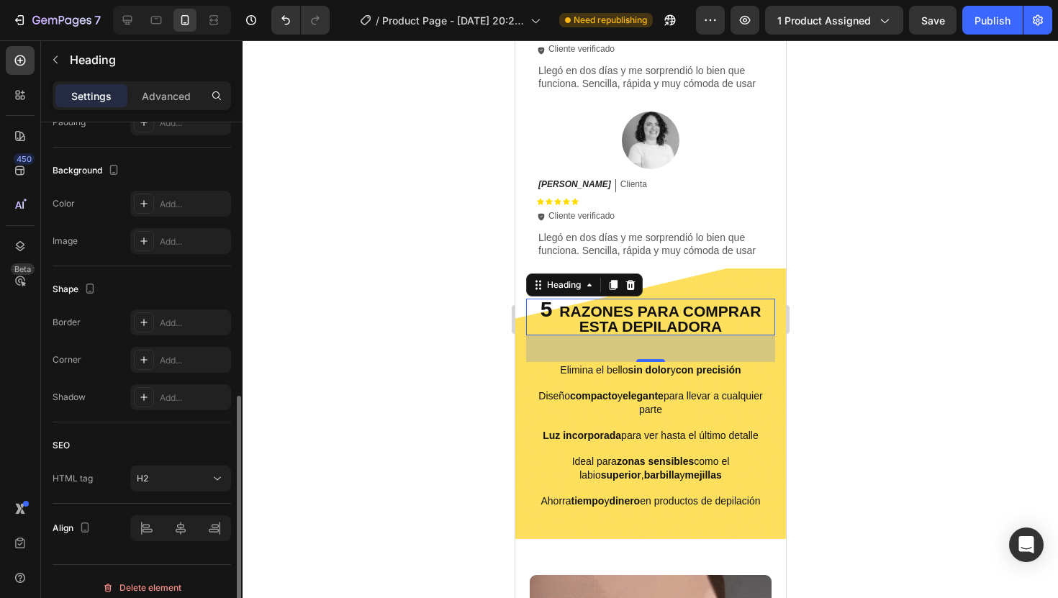
scroll to position [607, 0]
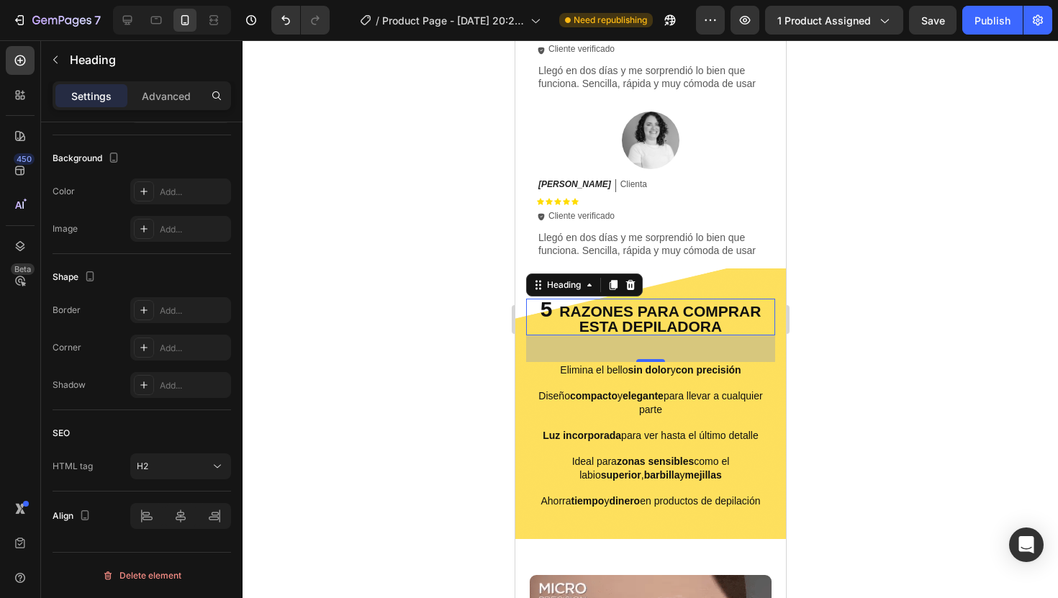
click at [907, 267] on div at bounding box center [649, 319] width 815 height 558
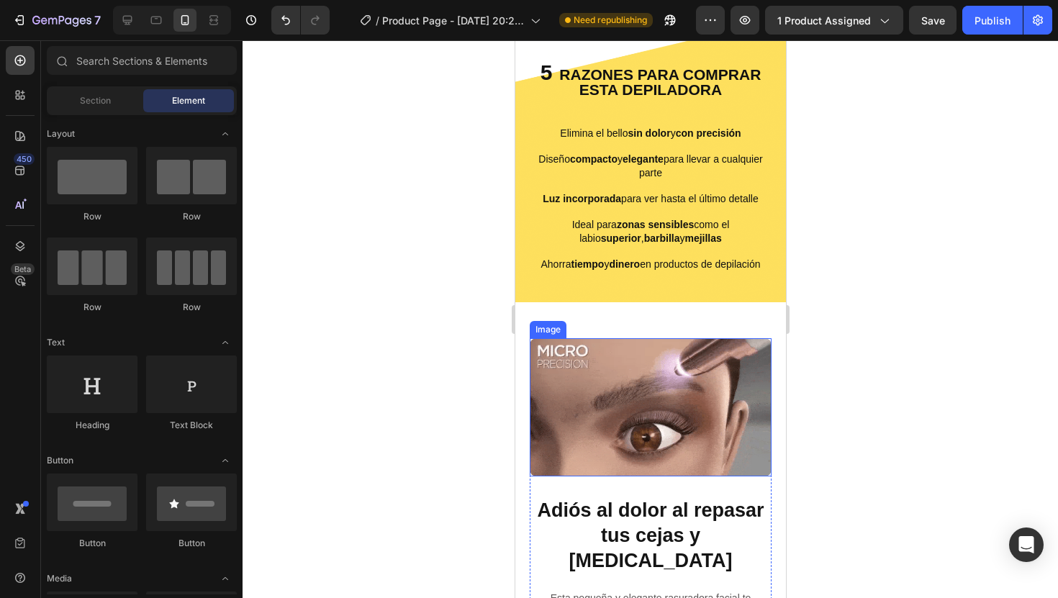
scroll to position [1162, 0]
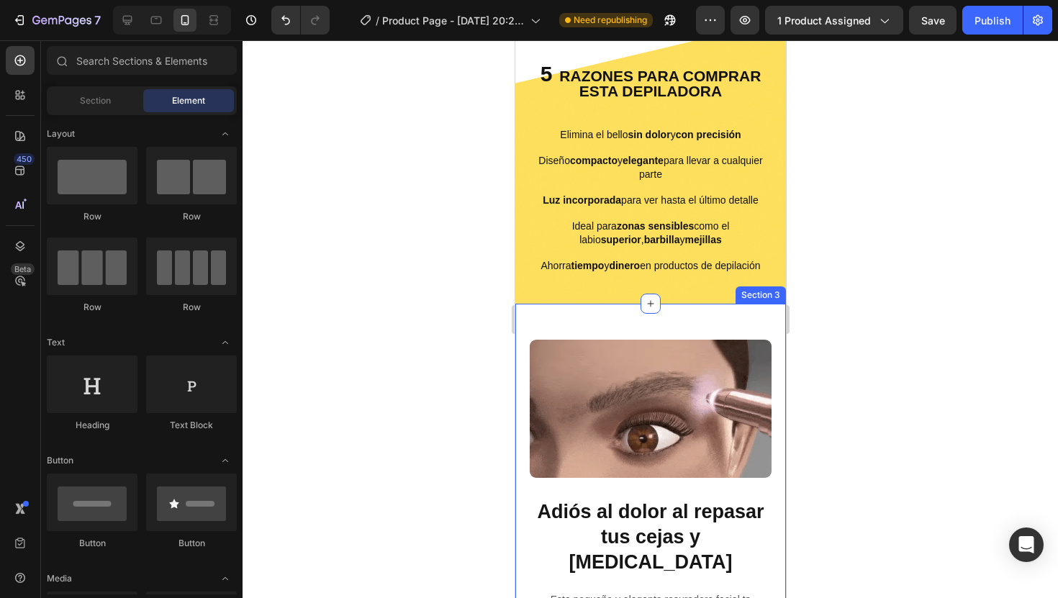
click at [868, 327] on div at bounding box center [649, 319] width 815 height 558
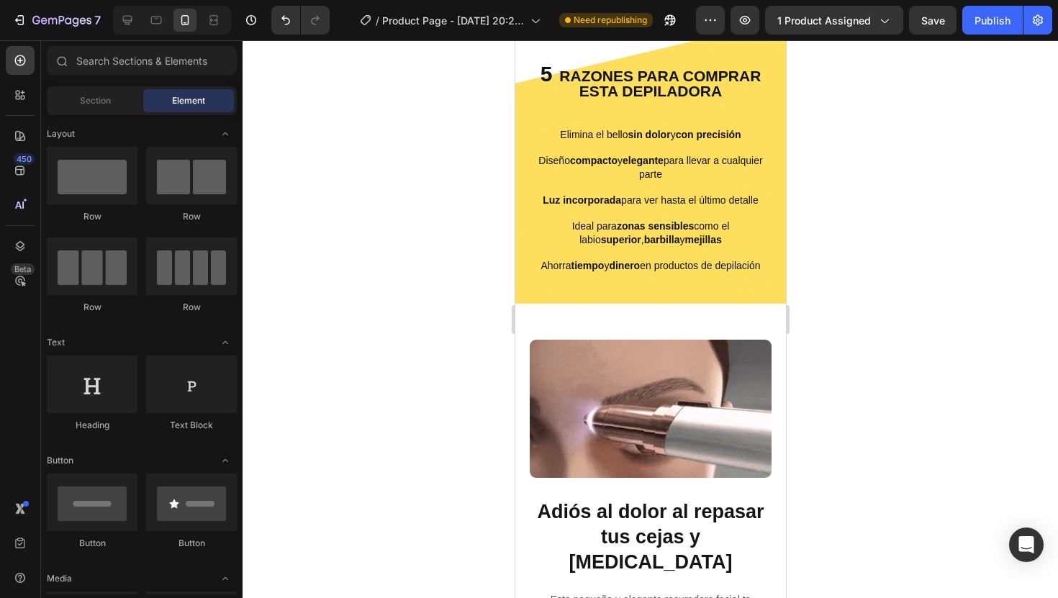
click at [361, 196] on div at bounding box center [649, 319] width 815 height 558
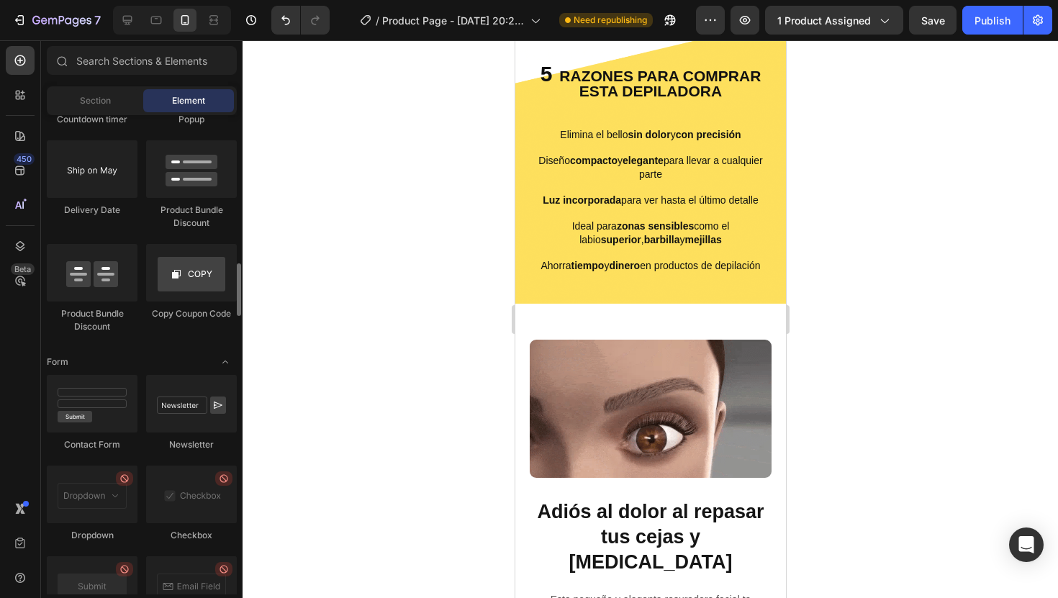
scroll to position [3881, 0]
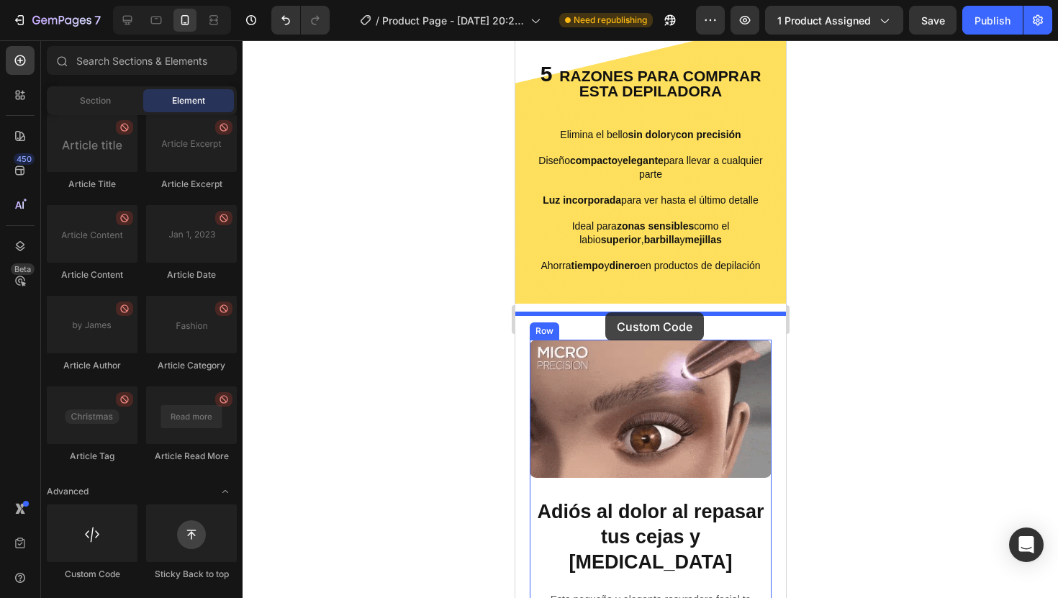
drag, startPoint x: 609, startPoint y: 578, endPoint x: 604, endPoint y: 312, distance: 265.6
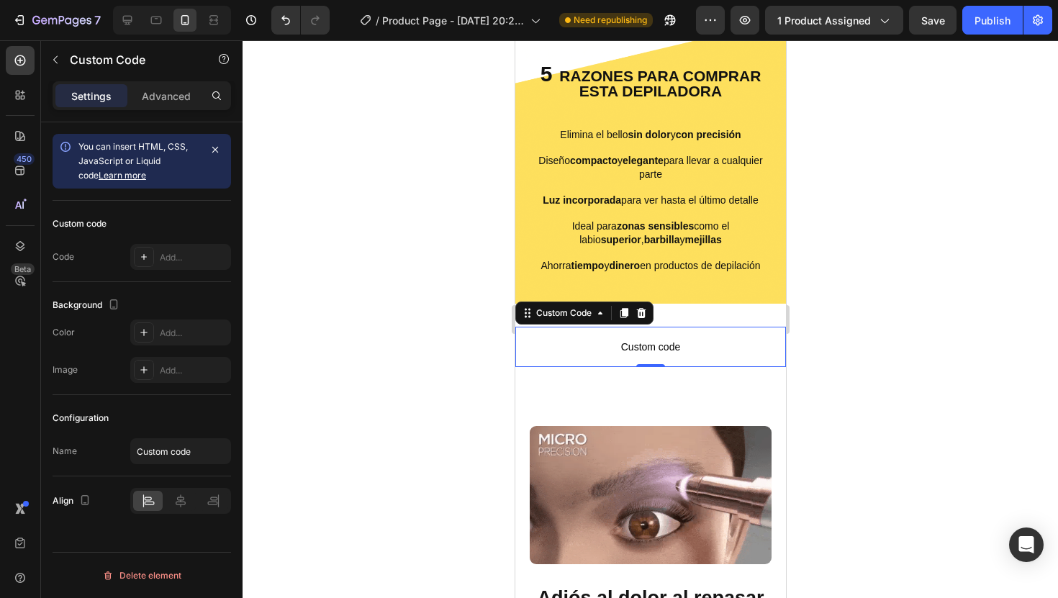
click at [964, 295] on div at bounding box center [649, 319] width 815 height 558
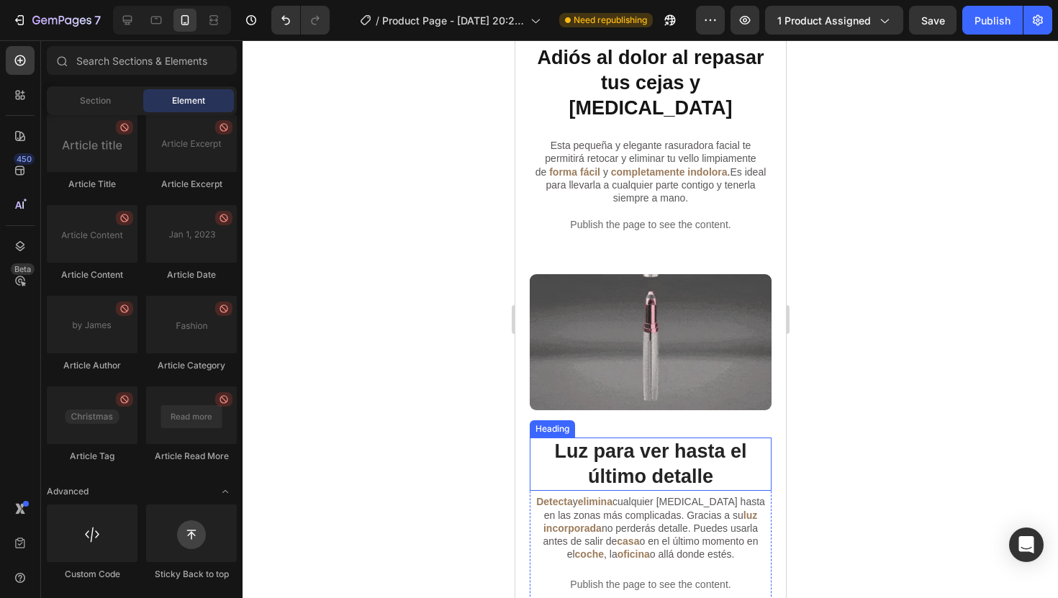
scroll to position [1752, 0]
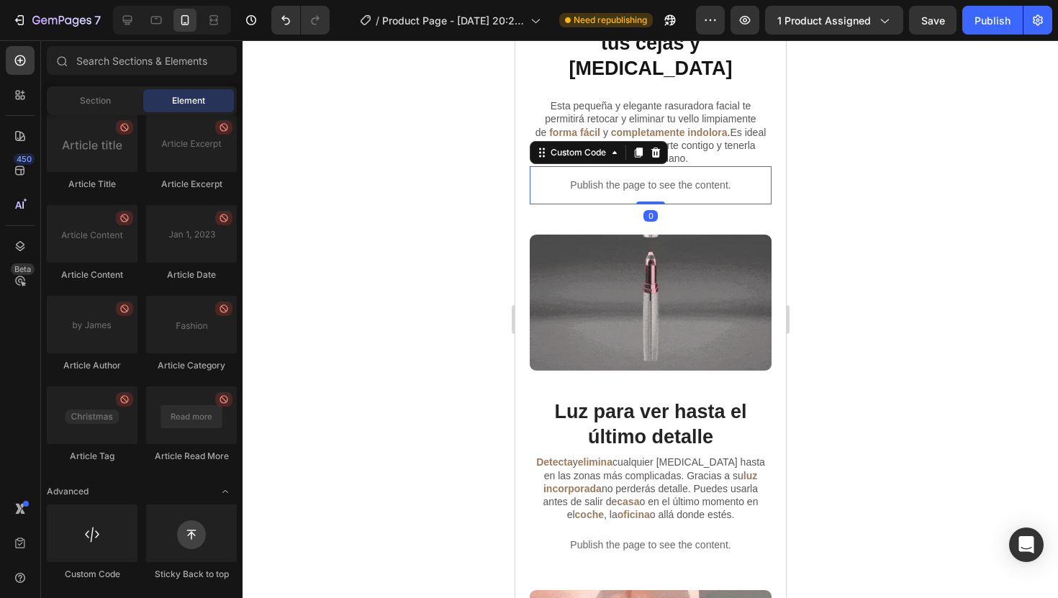
click at [645, 178] on p "Publish the page to see the content." at bounding box center [650, 185] width 242 height 15
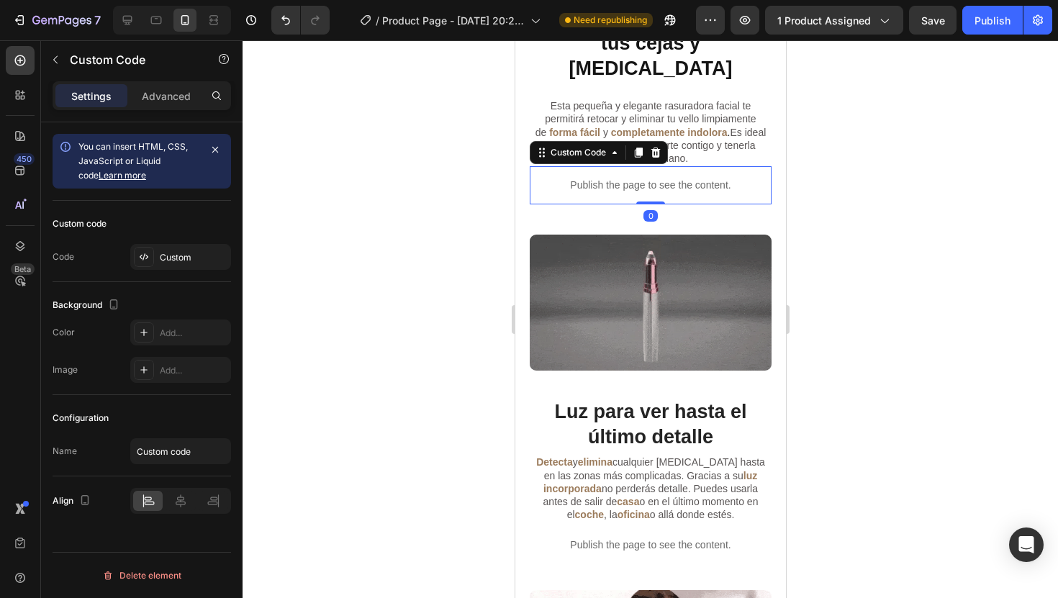
click at [137, 155] on span "You can insert HTML, CSS, JavaScript or Liquid code Learn more" at bounding box center [132, 161] width 109 height 40
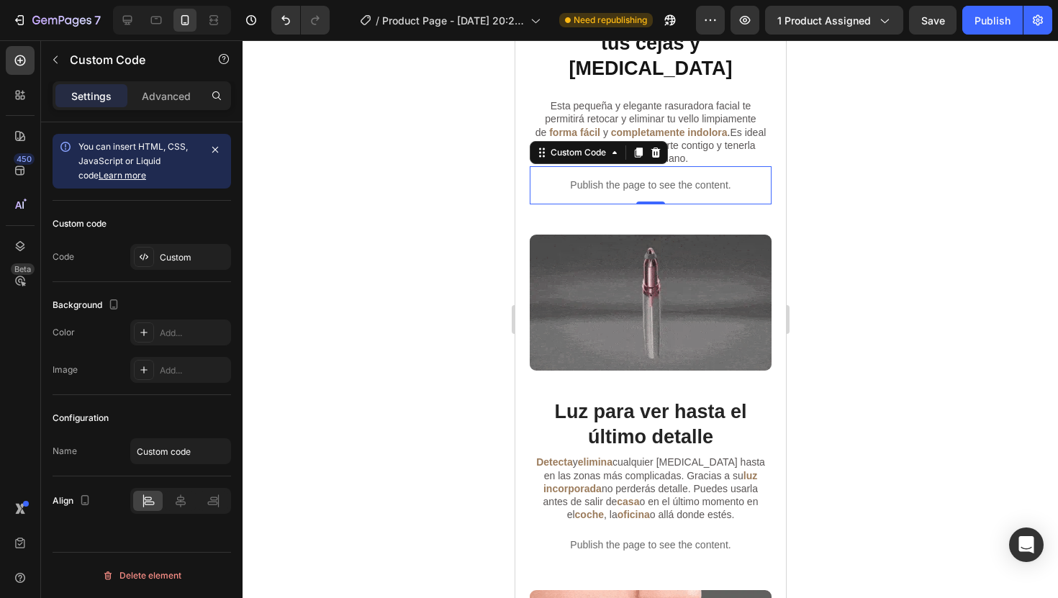
click at [191, 180] on div "You can insert HTML, CSS, JavaScript or Liquid code Learn more" at bounding box center [138, 161] width 121 height 43
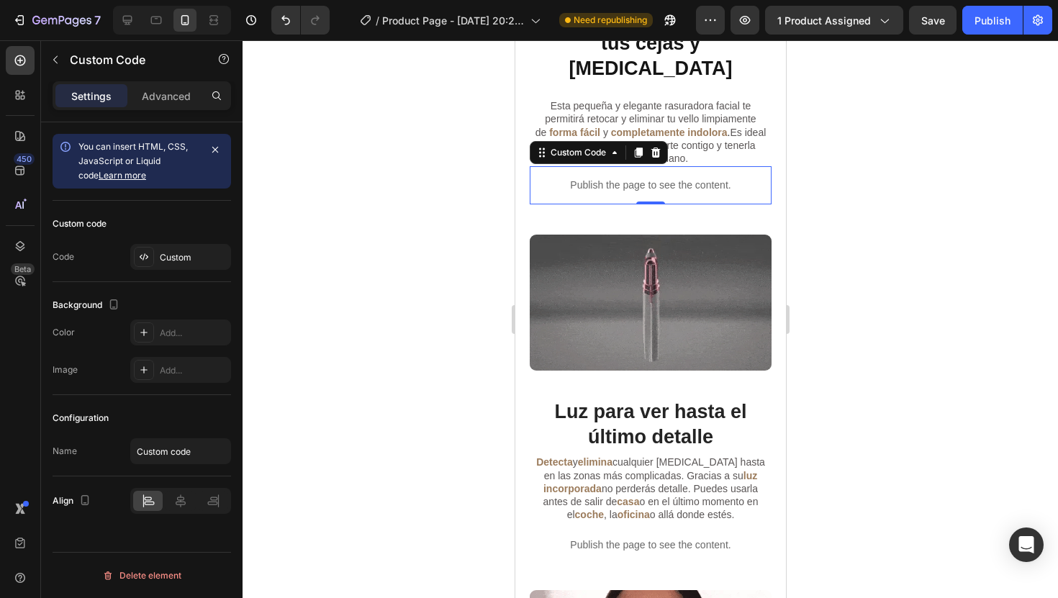
click at [191, 180] on div "You can insert HTML, CSS, JavaScript or Liquid code Learn more" at bounding box center [138, 161] width 121 height 43
click at [200, 174] on div "You can insert HTML, CSS, JavaScript or Liquid code Learn more" at bounding box center [142, 161] width 178 height 55
click at [675, 166] on div "Publish the page to see the content." at bounding box center [650, 185] width 242 height 38
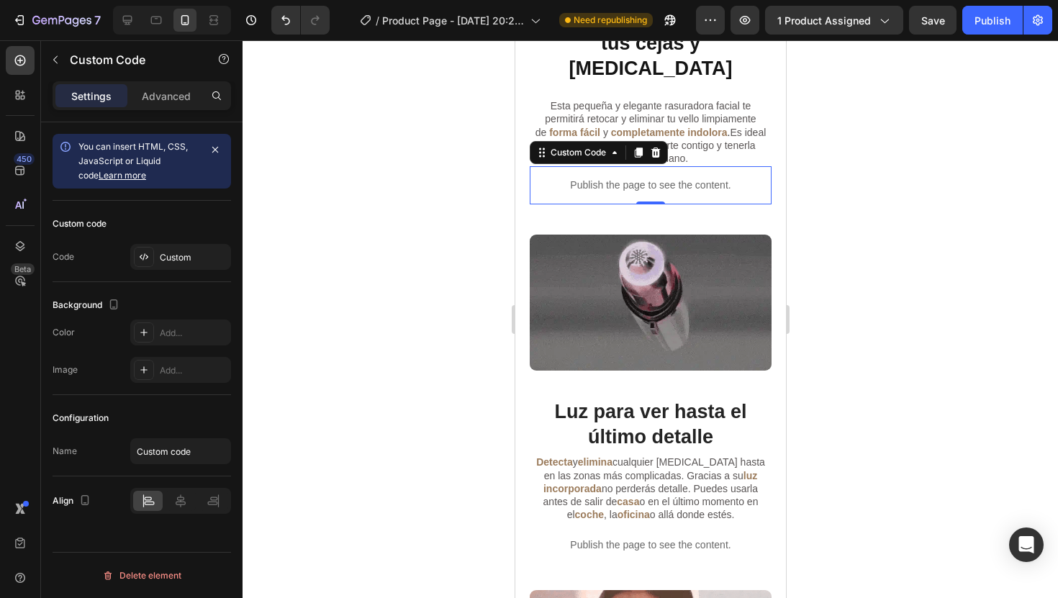
click at [675, 166] on div "Publish the page to see the content." at bounding box center [650, 185] width 242 height 38
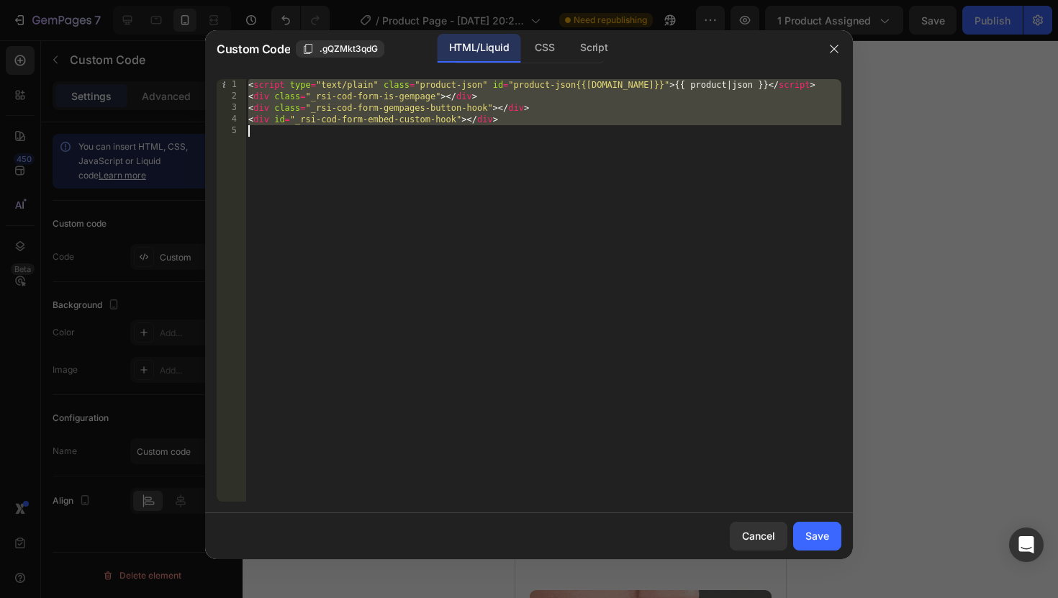
drag, startPoint x: 249, startPoint y: 85, endPoint x: 514, endPoint y: 177, distance: 281.0
click at [512, 176] on div "< script type = "text/plain" class = "product-json" id = "product-json{{product…" at bounding box center [543, 301] width 596 height 445
type textarea "<div id="_rsi-cod-form-embed-custom-hook"></div>"
click at [768, 545] on button "Cancel" at bounding box center [759, 536] width 58 height 29
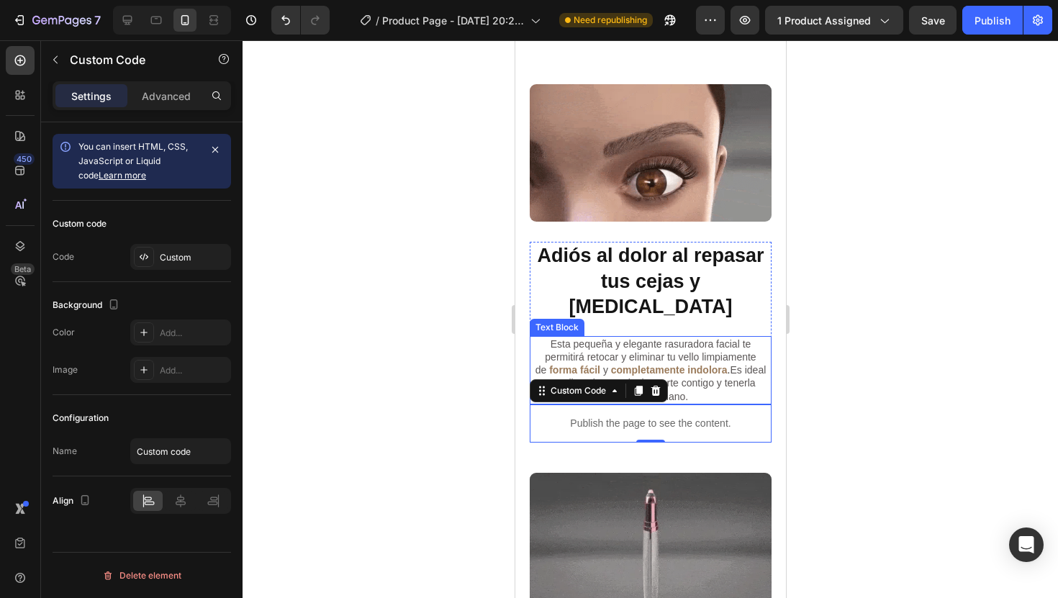
scroll to position [884, 0]
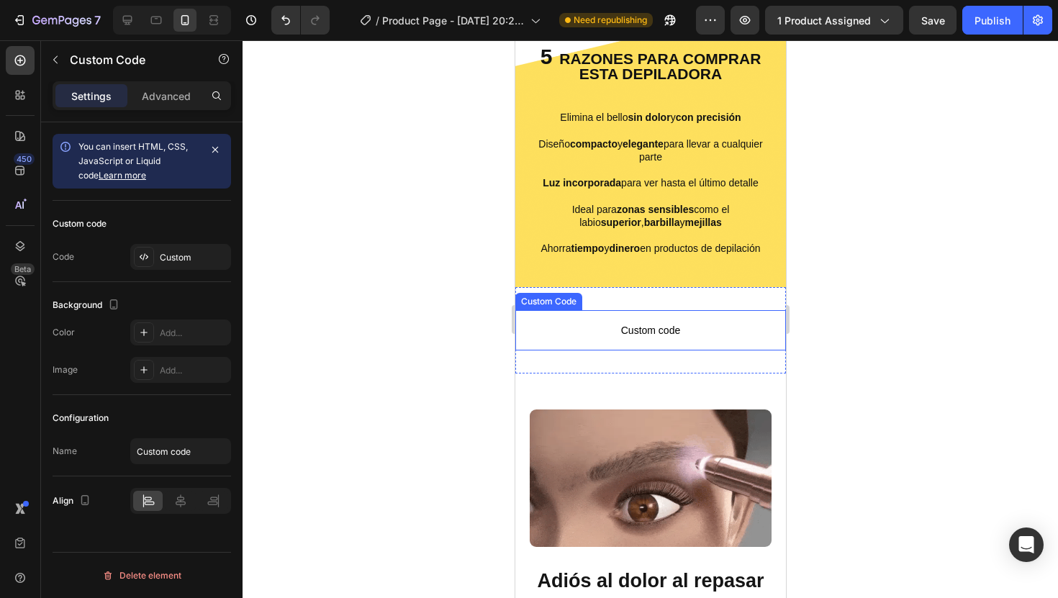
click at [649, 334] on span "Custom code" at bounding box center [649, 330] width 271 height 17
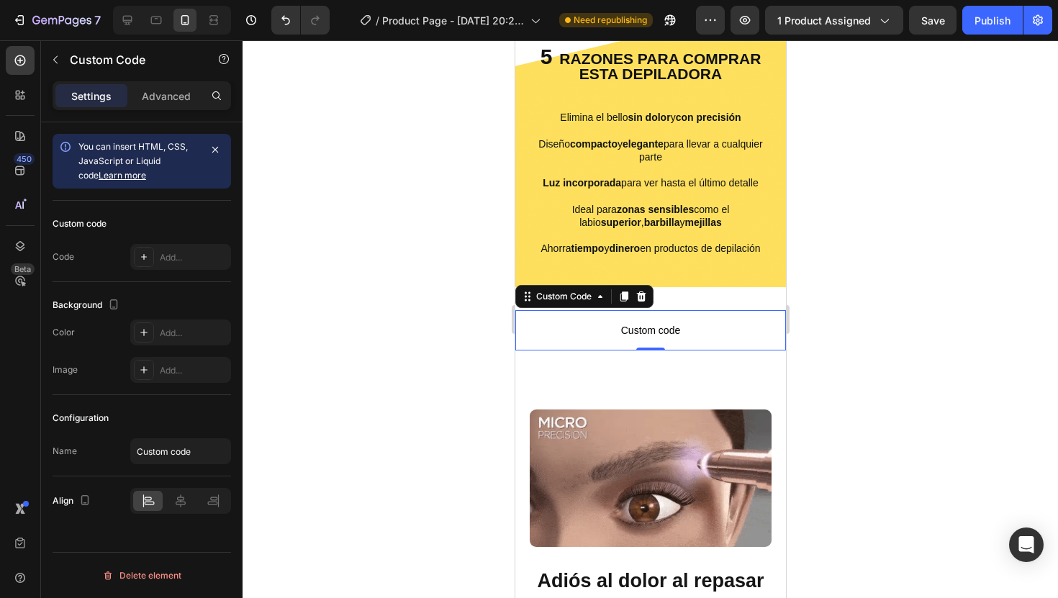
click at [649, 334] on span "Custom code" at bounding box center [649, 330] width 271 height 17
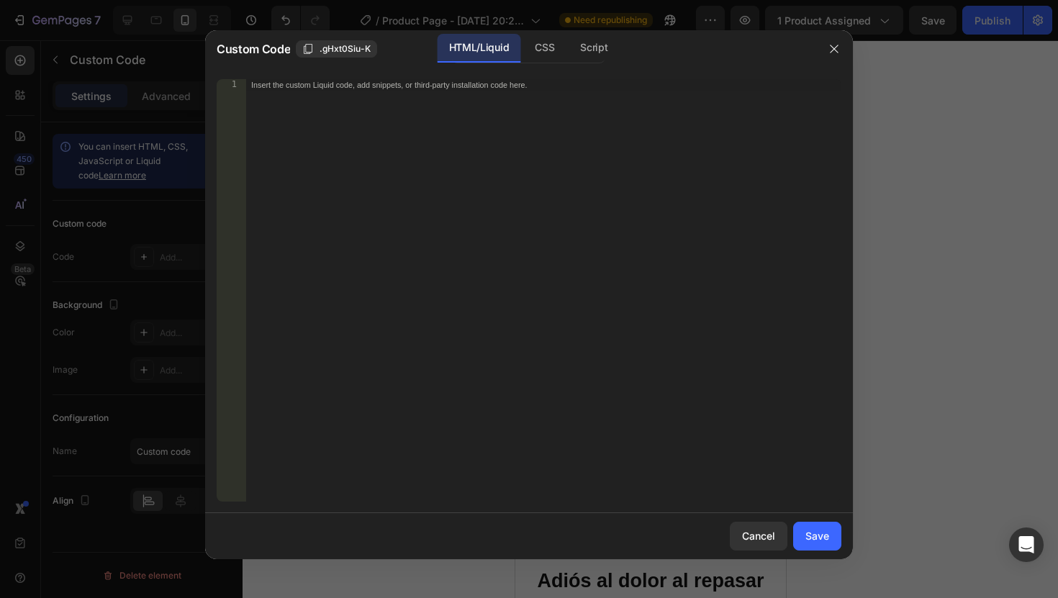
click at [479, 171] on div "Insert the custom Liquid code, add snippets, or third-party installation code h…" at bounding box center [543, 301] width 596 height 445
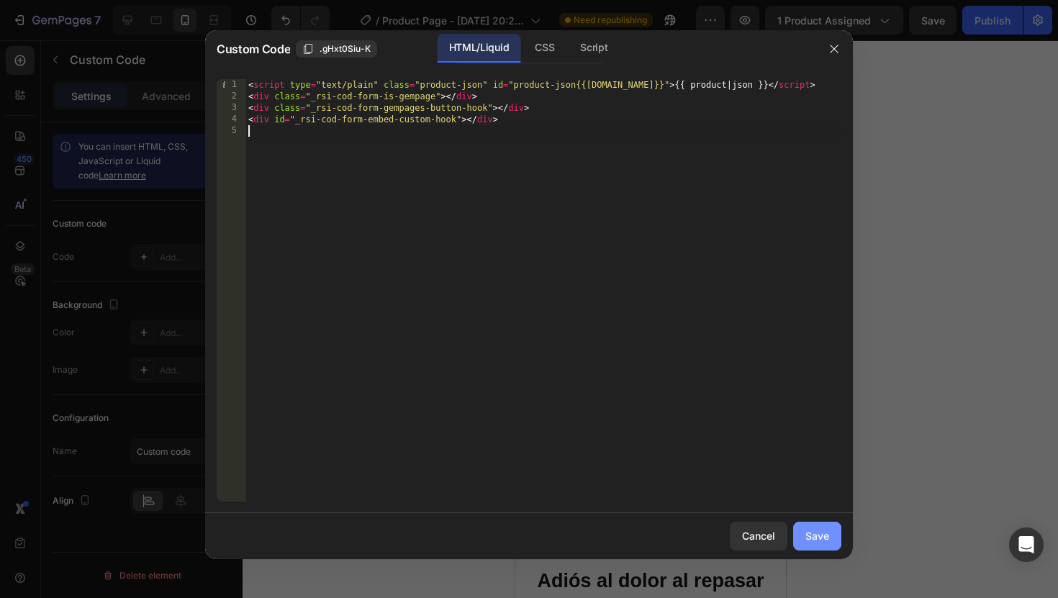
click at [812, 530] on div "Save" at bounding box center [817, 535] width 24 height 15
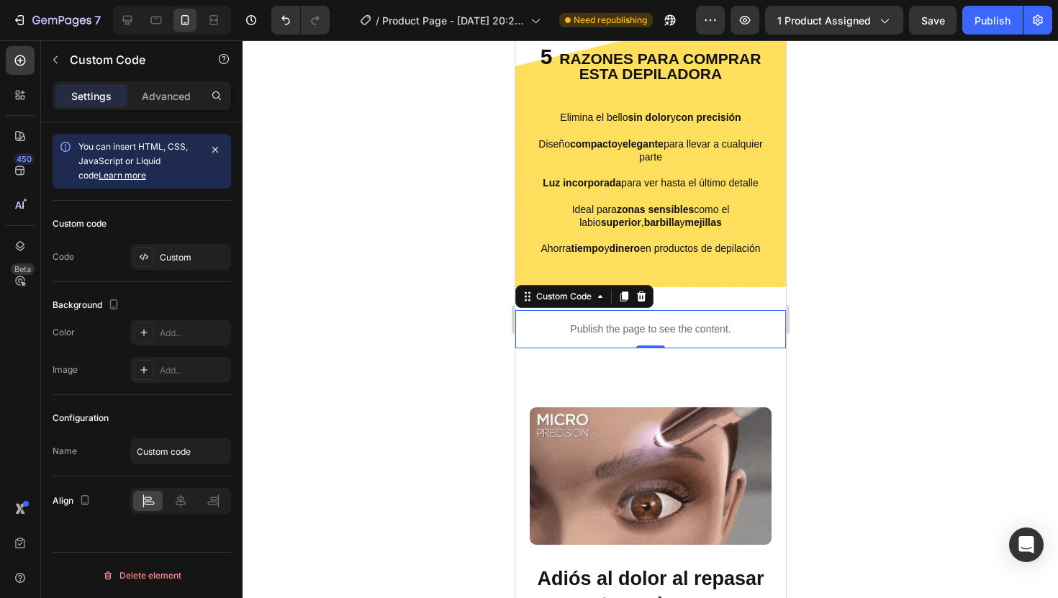
click at [966, 416] on div at bounding box center [649, 319] width 815 height 558
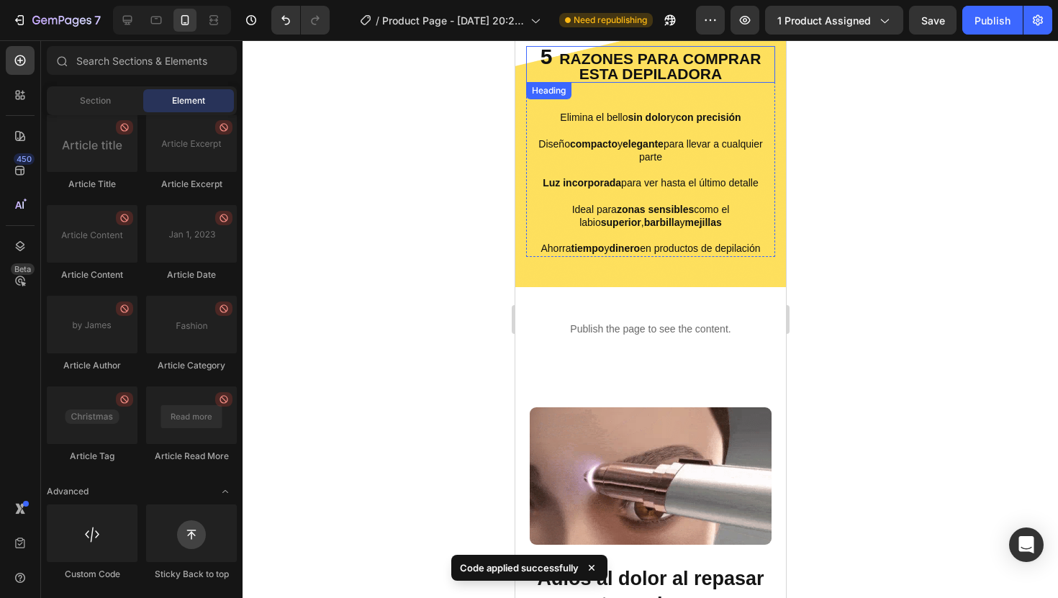
click at [758, 81] on h2 "5 RAZONES PARA COMPRAR ESTA DEPILADORA" at bounding box center [649, 64] width 249 height 37
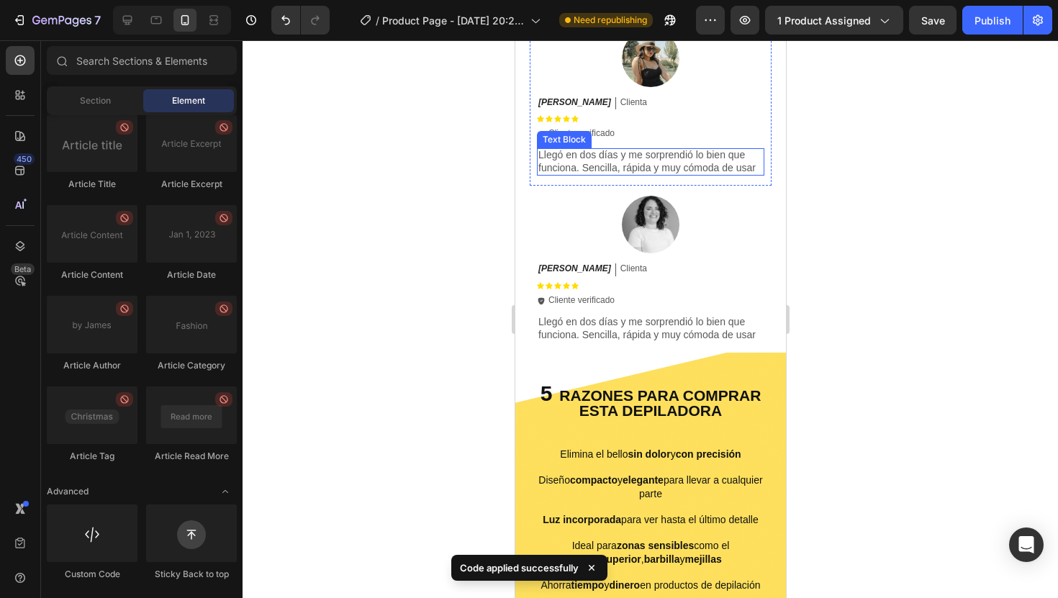
scroll to position [904, 0]
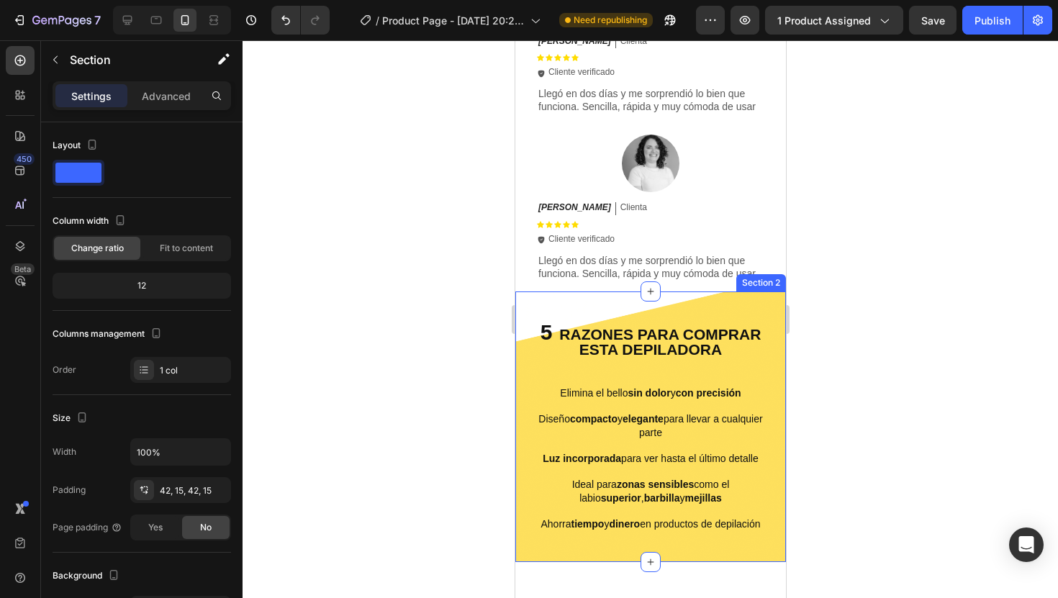
click at [746, 311] on div "5 RAZONES PARA COMPRAR ESTA DEPILADORA Heading Elimina el bello sin dolor y con…" at bounding box center [649, 426] width 271 height 271
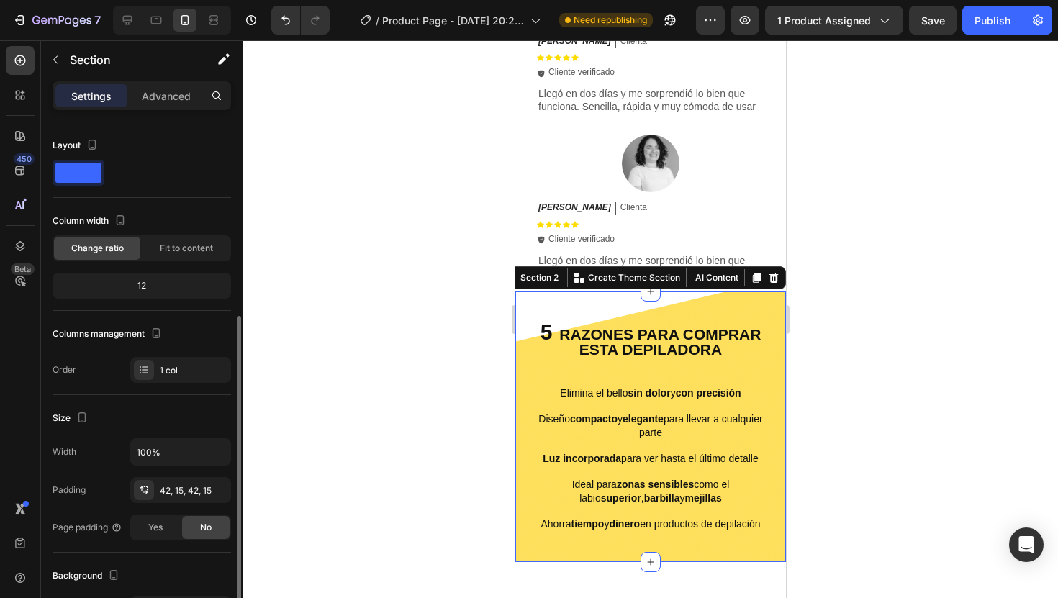
scroll to position [324, 0]
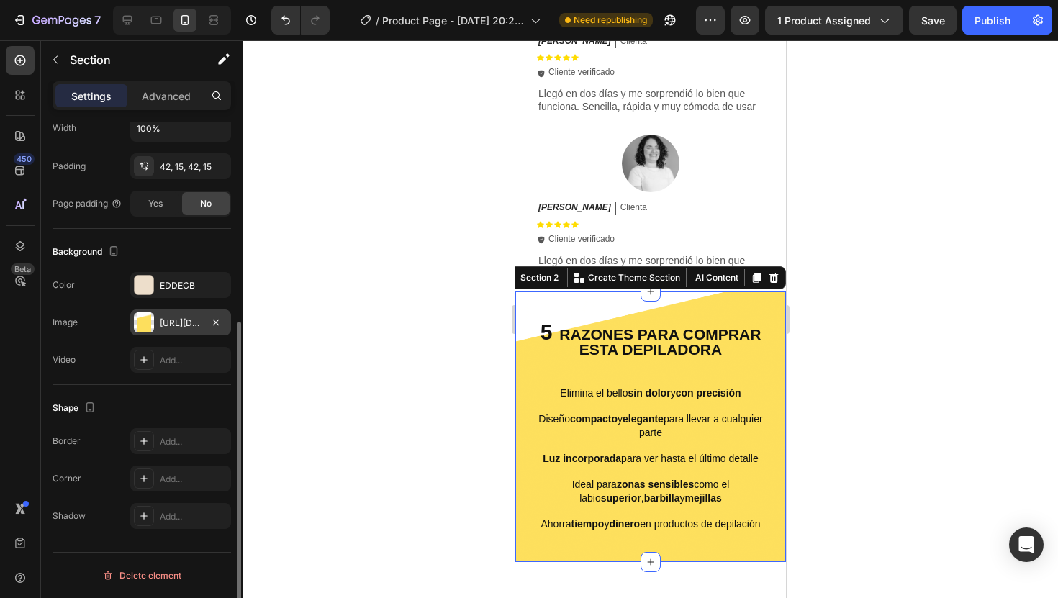
click at [176, 315] on div "https://cdn.shopify.com/s/files/1/0907/2787/4888/files/gempages_571324029802120…" at bounding box center [180, 322] width 101 height 26
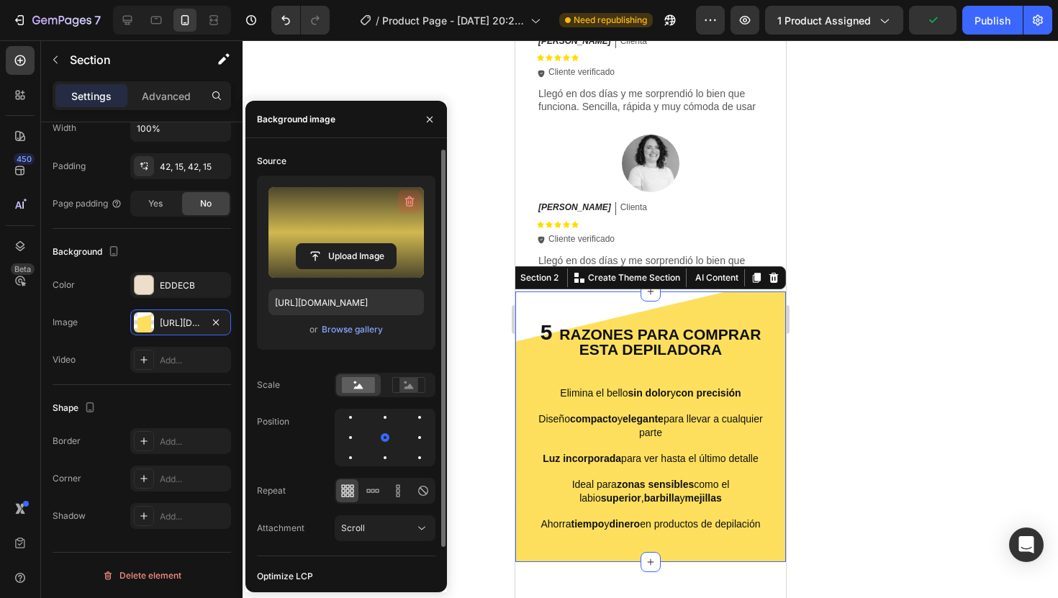
click at [412, 201] on icon "button" at bounding box center [409, 201] width 9 height 11
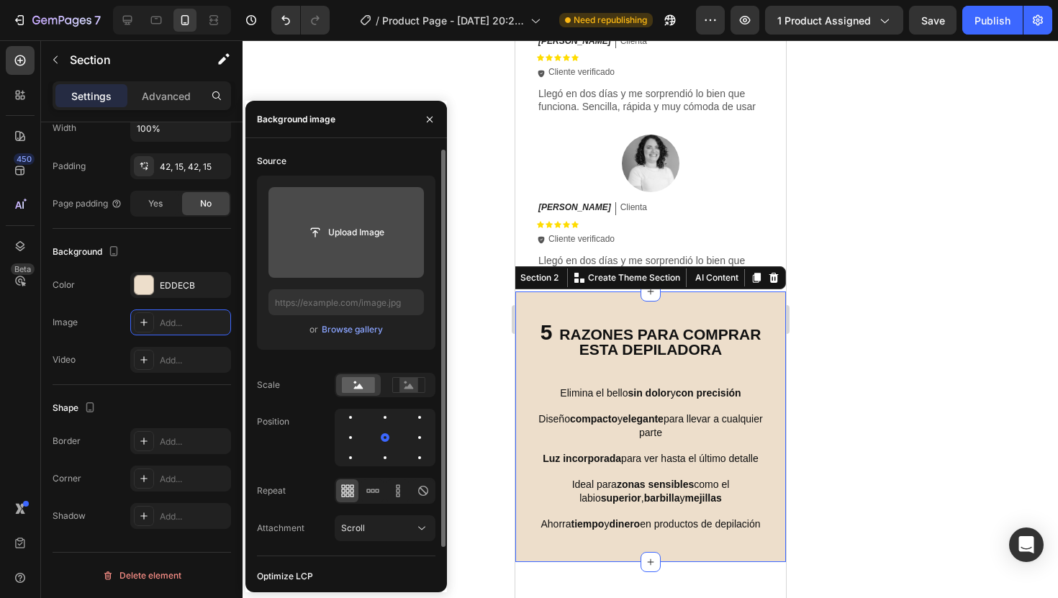
click at [997, 222] on div at bounding box center [649, 319] width 815 height 558
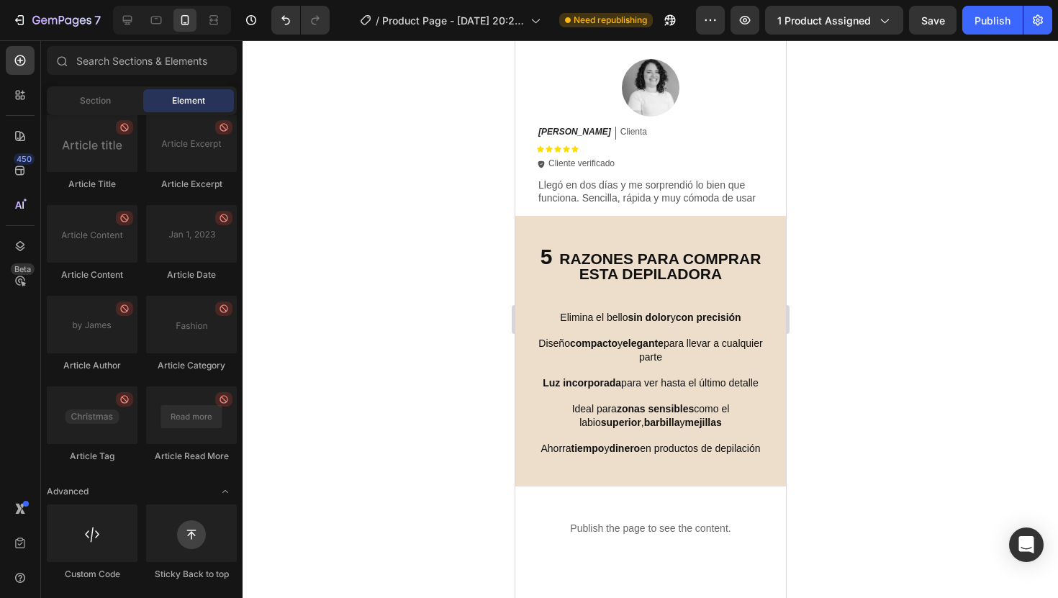
scroll to position [1003, 0]
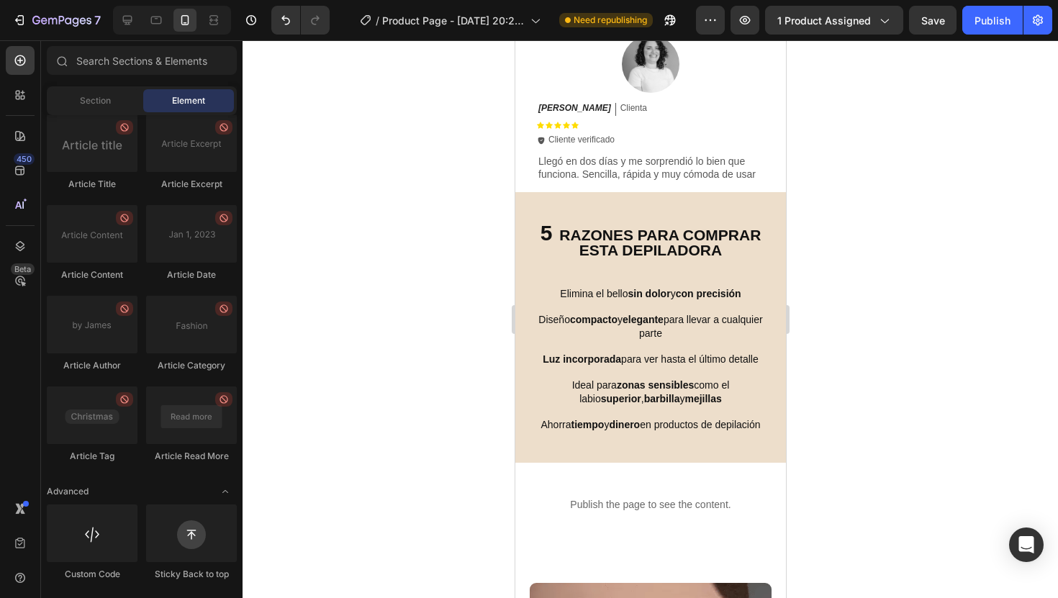
click at [904, 289] on div at bounding box center [649, 319] width 815 height 558
click at [559, 243] on h2 "5 RAZONES PARA COMPRAR ESTA DEPILADORA" at bounding box center [649, 240] width 249 height 37
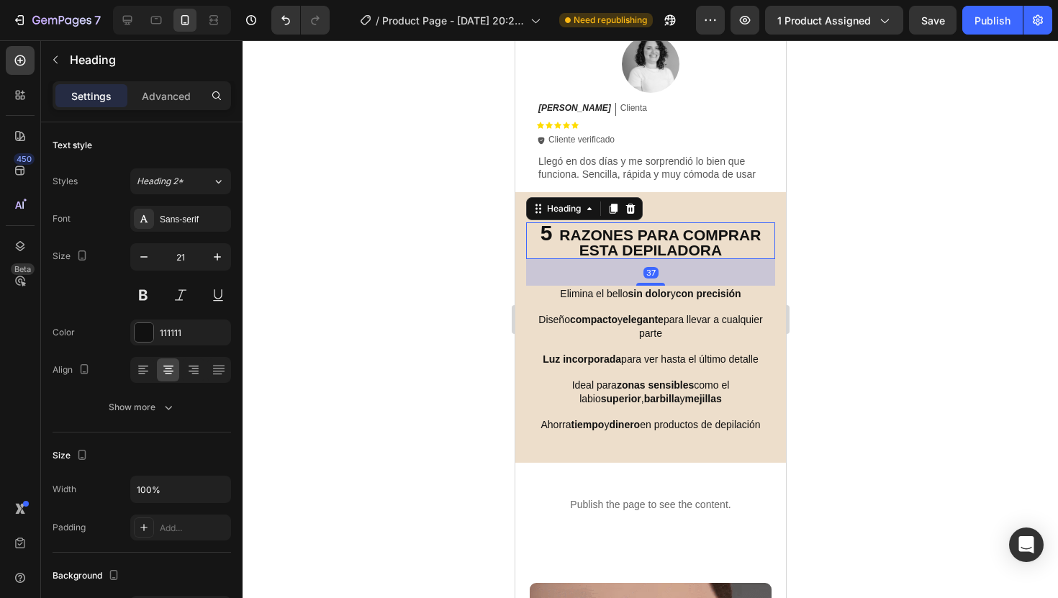
click at [559, 243] on h2 "5 RAZONES PARA COMPRAR ESTA DEPILADORA" at bounding box center [649, 240] width 249 height 37
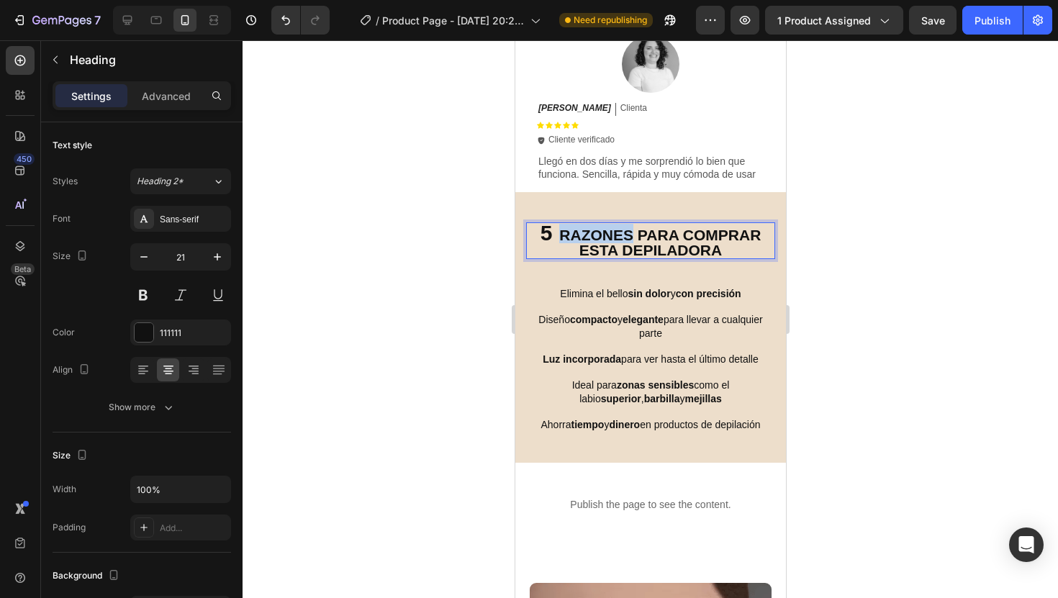
click at [559, 243] on p "5 RAZONES PARA COMPRAR ESTA DEPILADORA" at bounding box center [650, 241] width 246 height 34
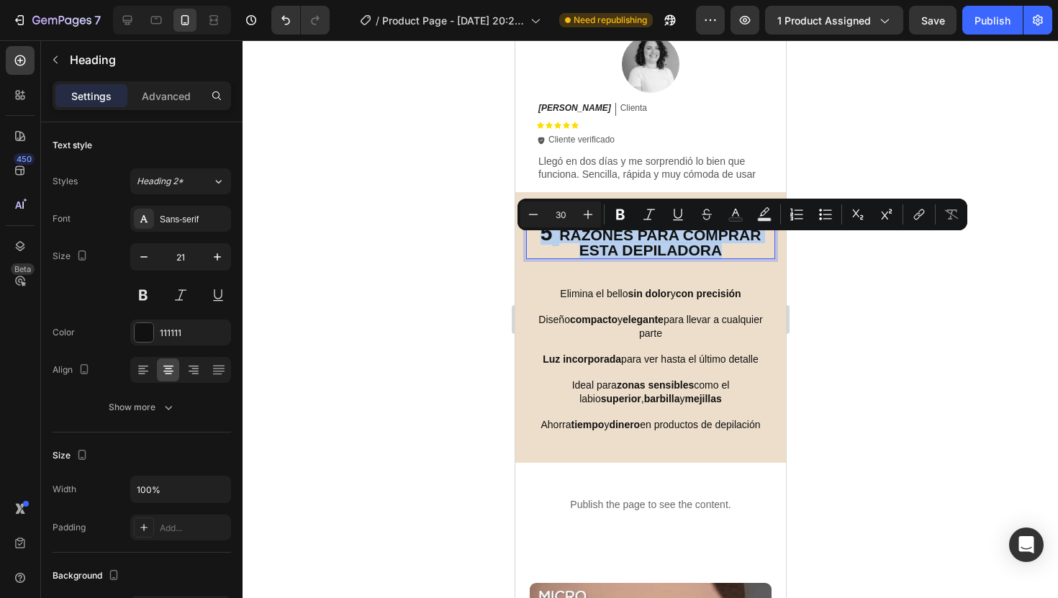
click at [559, 243] on p "5 RAZONES PARA COMPRAR ESTA DEPILADORA" at bounding box center [650, 241] width 246 height 34
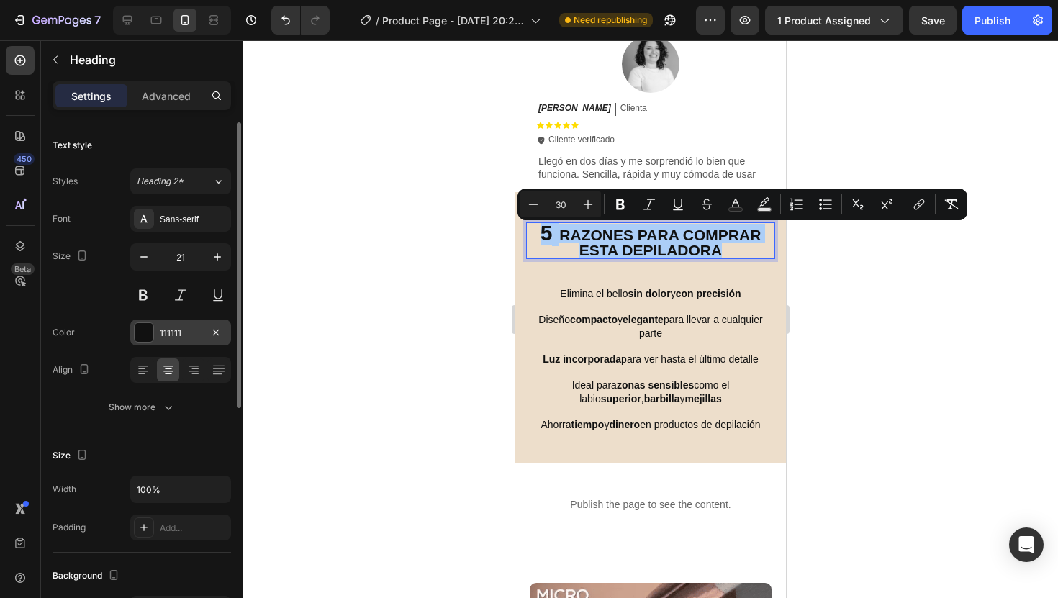
click at [148, 328] on div at bounding box center [144, 332] width 19 height 19
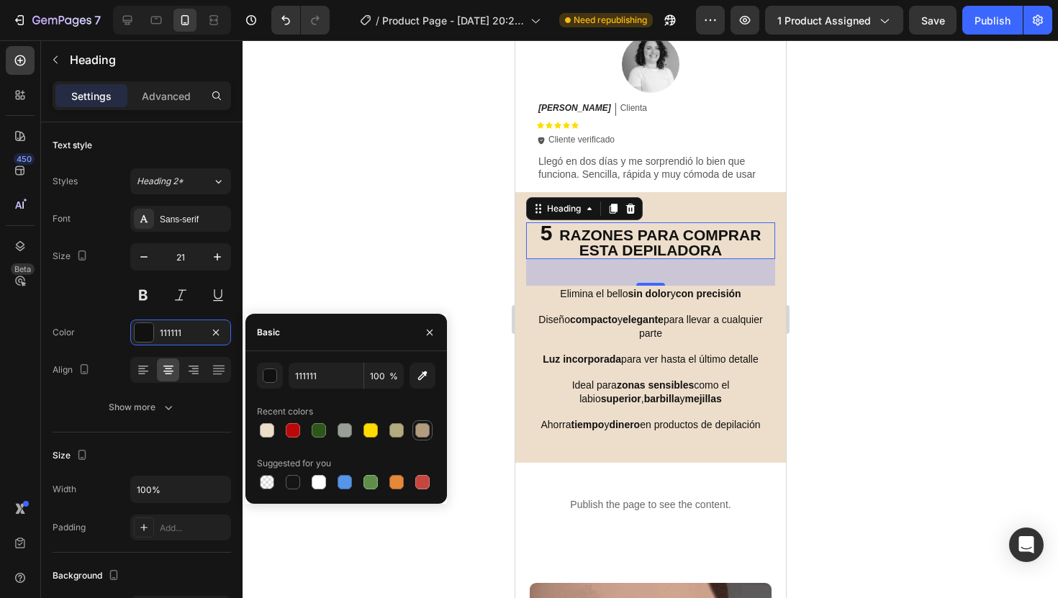
click at [427, 425] on div at bounding box center [422, 430] width 14 height 14
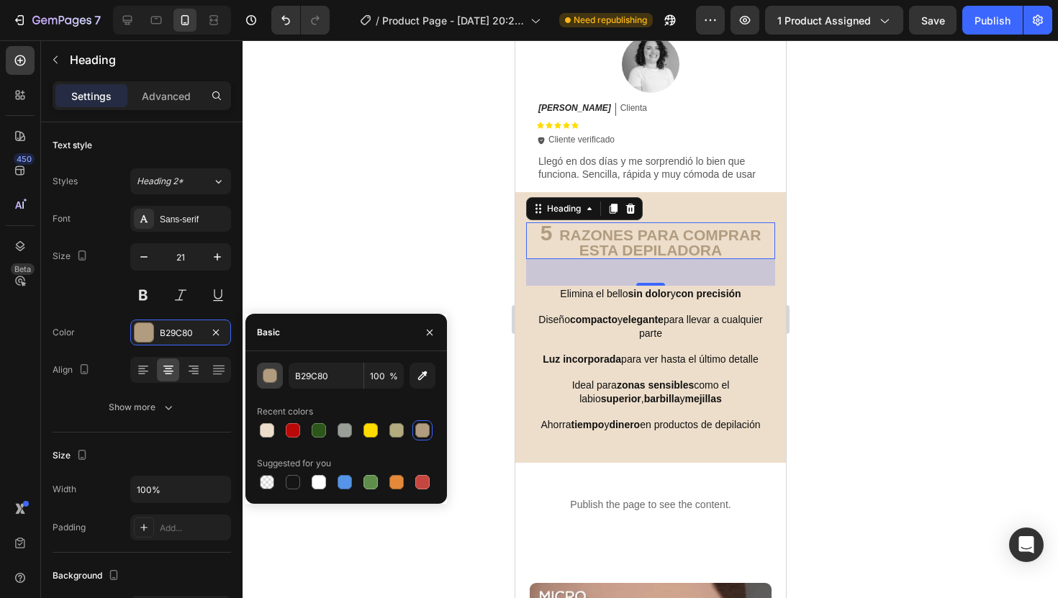
click at [274, 374] on div "button" at bounding box center [270, 376] width 14 height 14
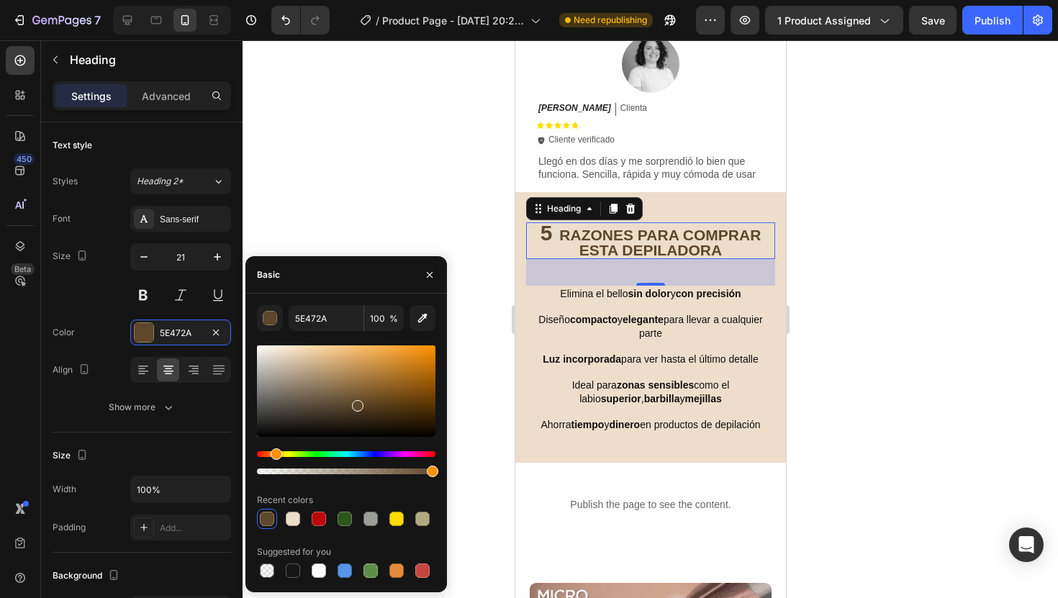
click at [356, 402] on div at bounding box center [346, 390] width 178 height 91
click at [361, 400] on div at bounding box center [346, 390] width 178 height 91
type input "664C2A"
click at [953, 348] on div at bounding box center [649, 319] width 815 height 558
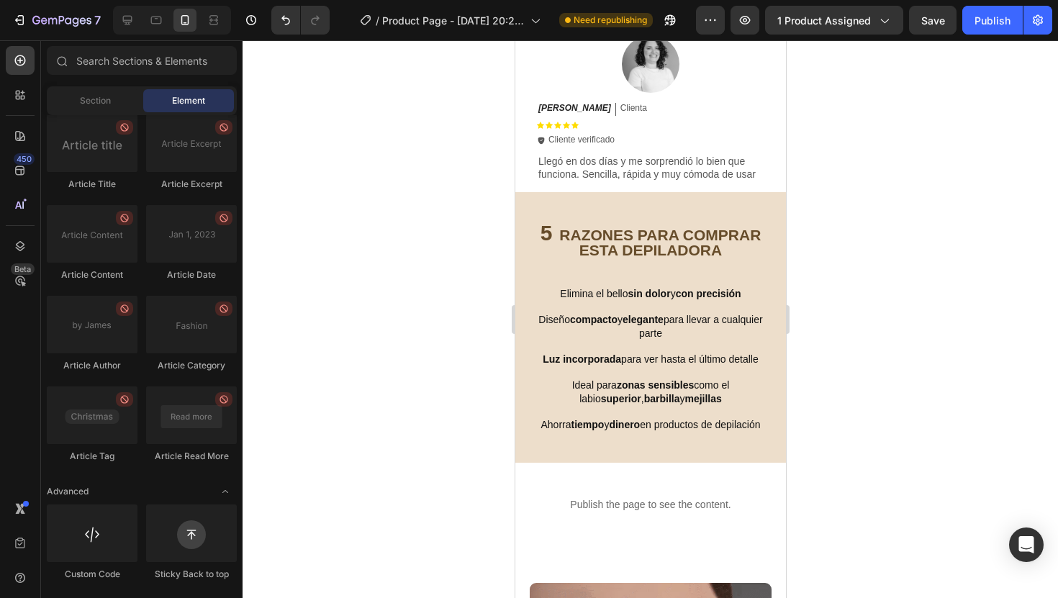
click at [909, 345] on div at bounding box center [649, 319] width 815 height 558
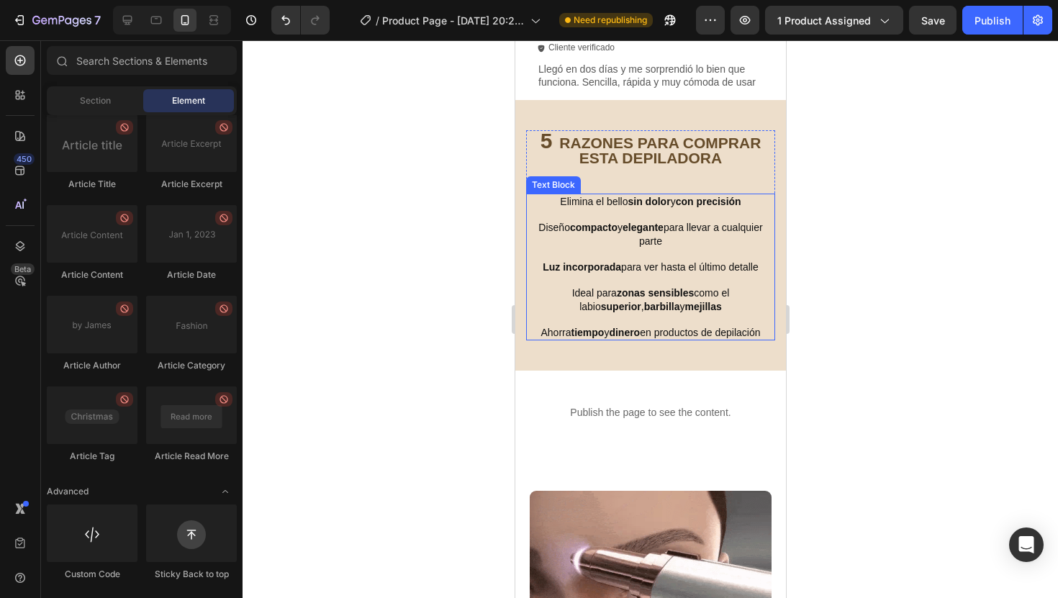
scroll to position [1074, 0]
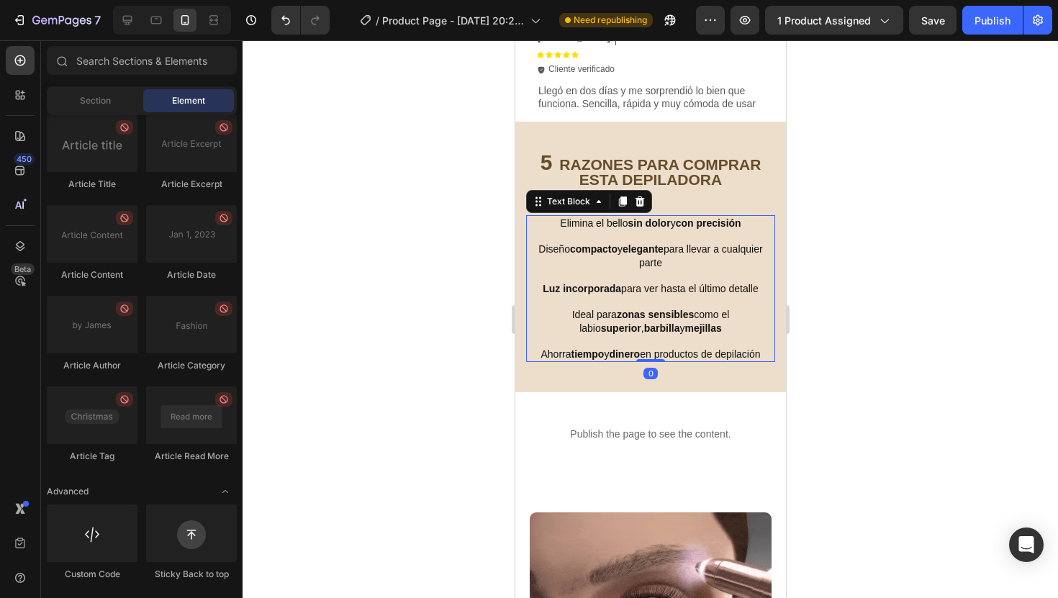
click at [643, 229] on strong "sin dolor" at bounding box center [648, 223] width 42 height 12
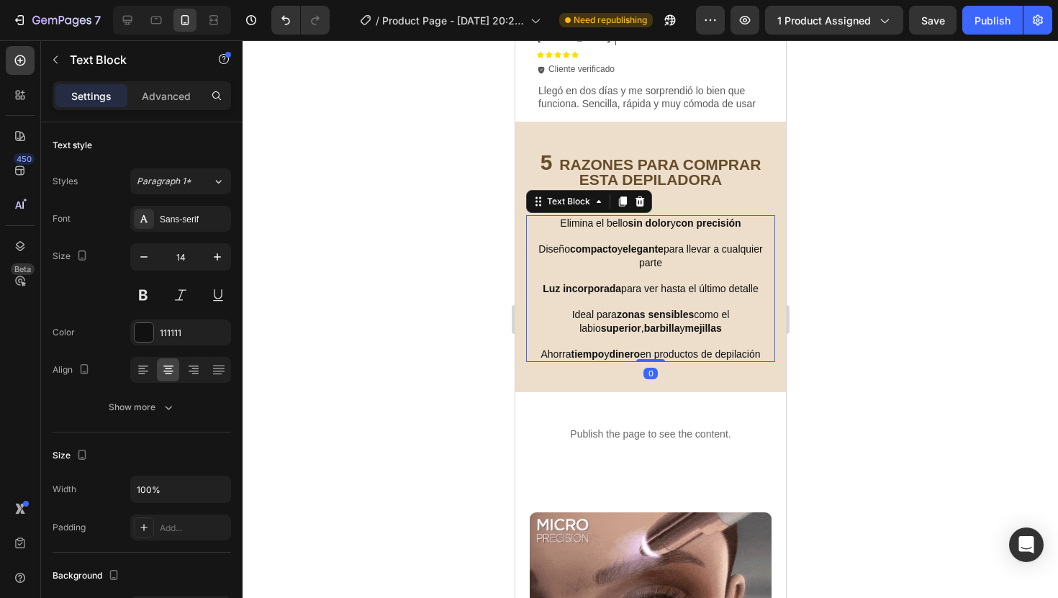
click at [643, 229] on strong "sin dolor" at bounding box center [648, 223] width 42 height 12
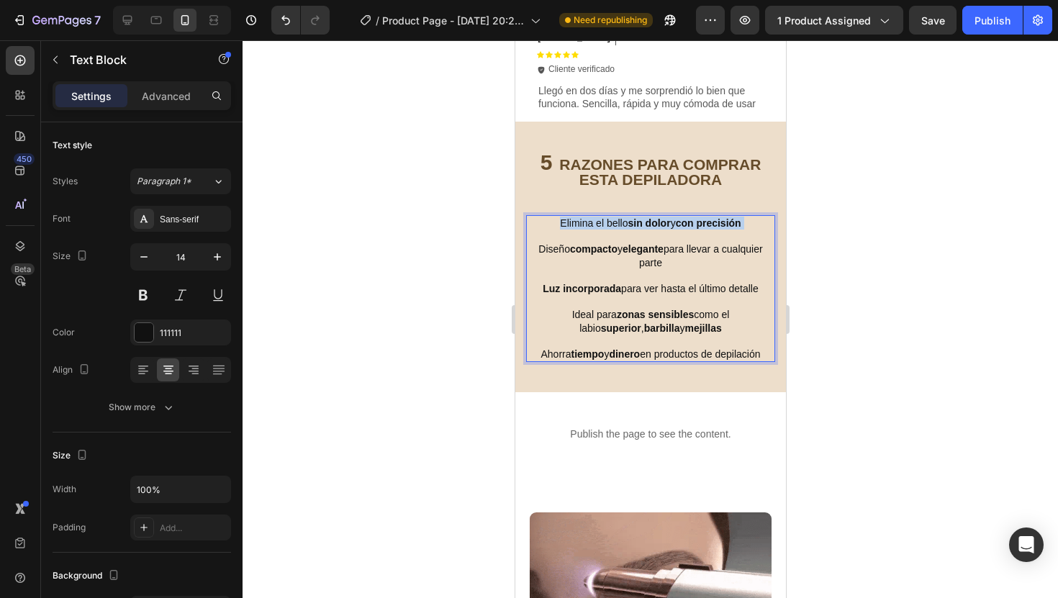
click at [643, 229] on strong "sin dolor" at bounding box center [648, 223] width 42 height 12
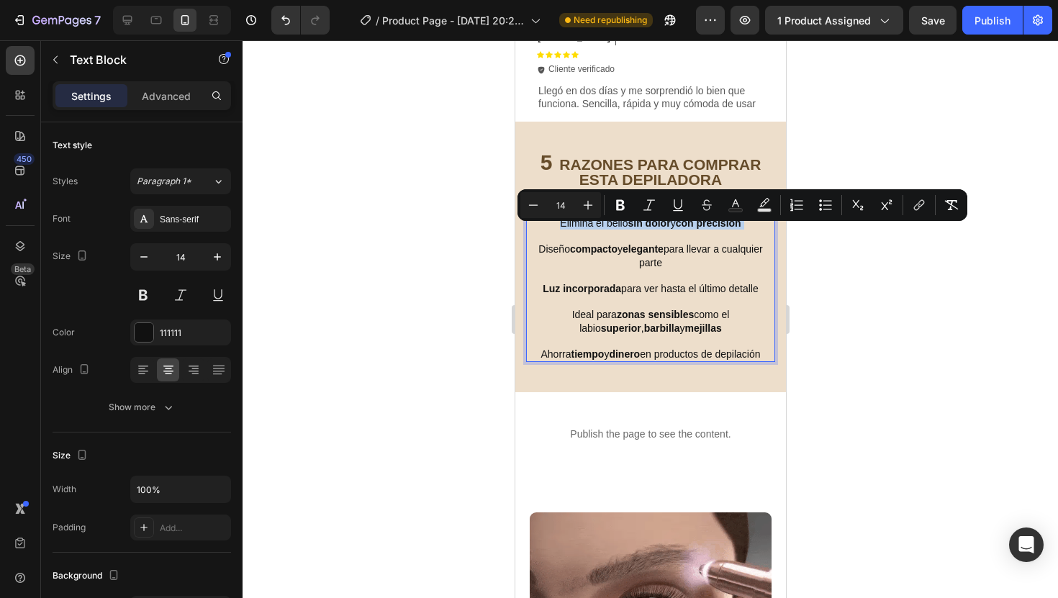
click at [643, 229] on strong "sin dolor" at bounding box center [648, 223] width 42 height 12
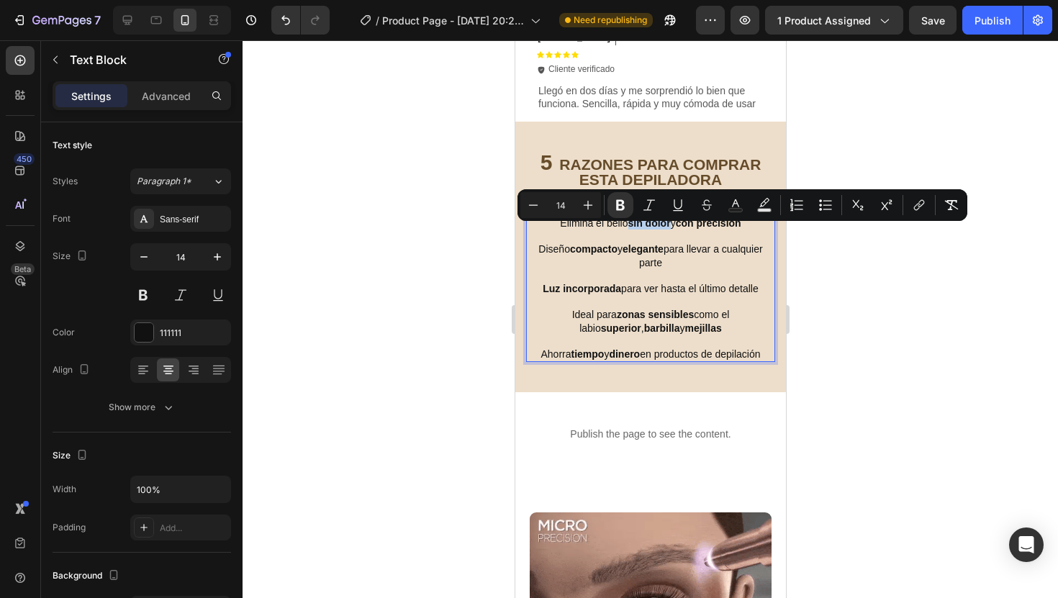
drag, startPoint x: 620, startPoint y: 232, endPoint x: 662, endPoint y: 235, distance: 41.8
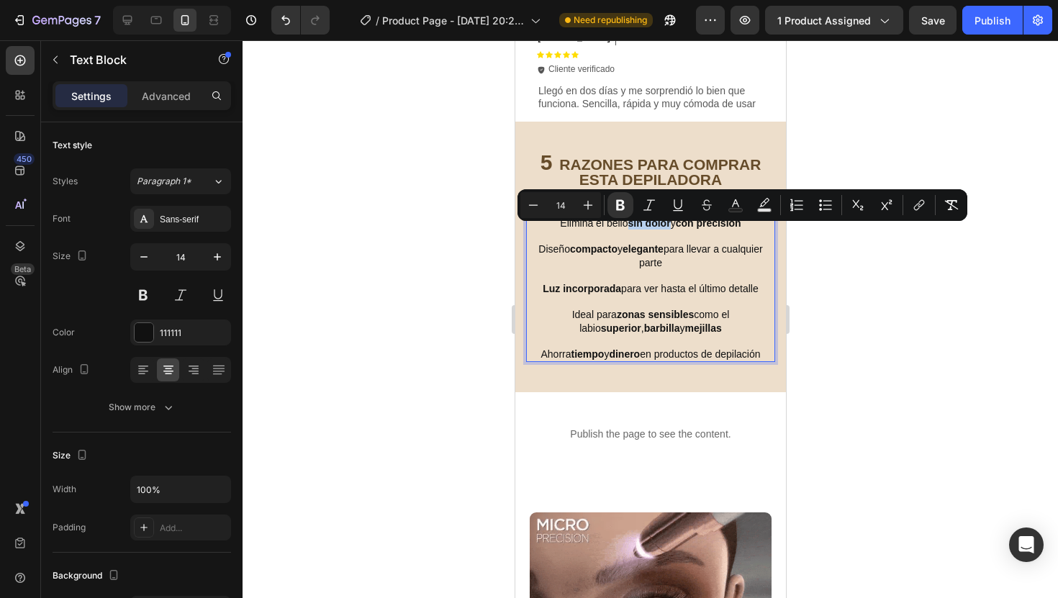
click at [662, 235] on p "Elimina el bello sin dolor y con precisión Diseño compacto y elegante para llev…" at bounding box center [650, 289] width 246 height 144
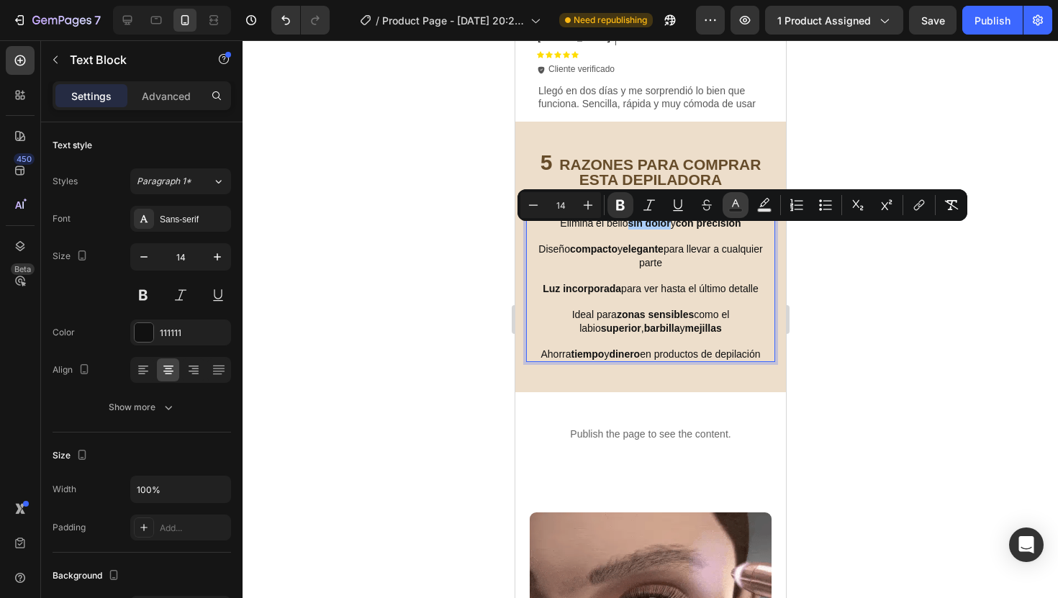
click at [731, 210] on rect "Editor contextual toolbar" at bounding box center [736, 211] width 14 height 4
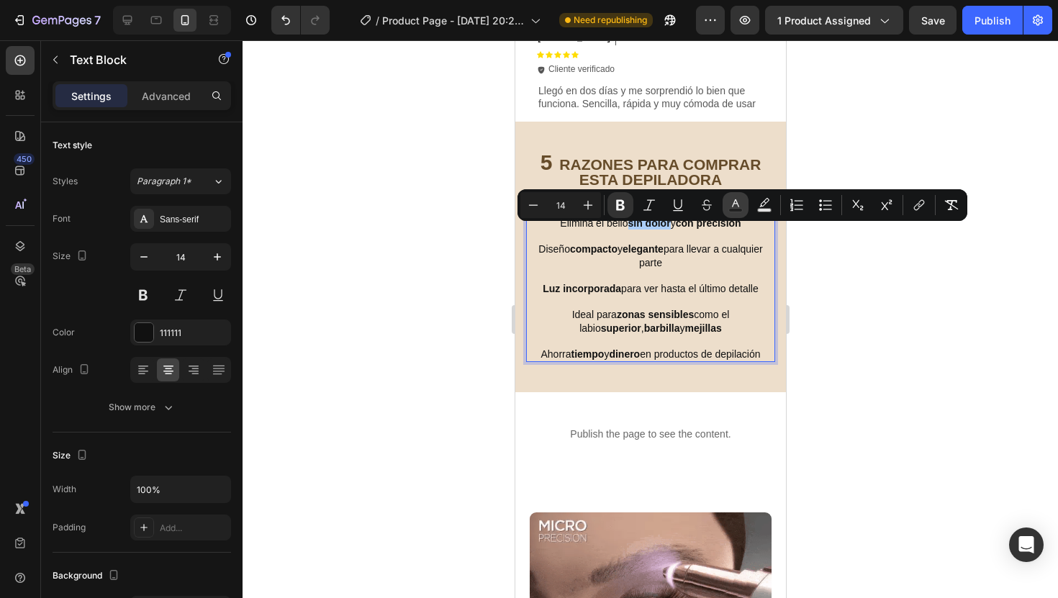
type input "111111"
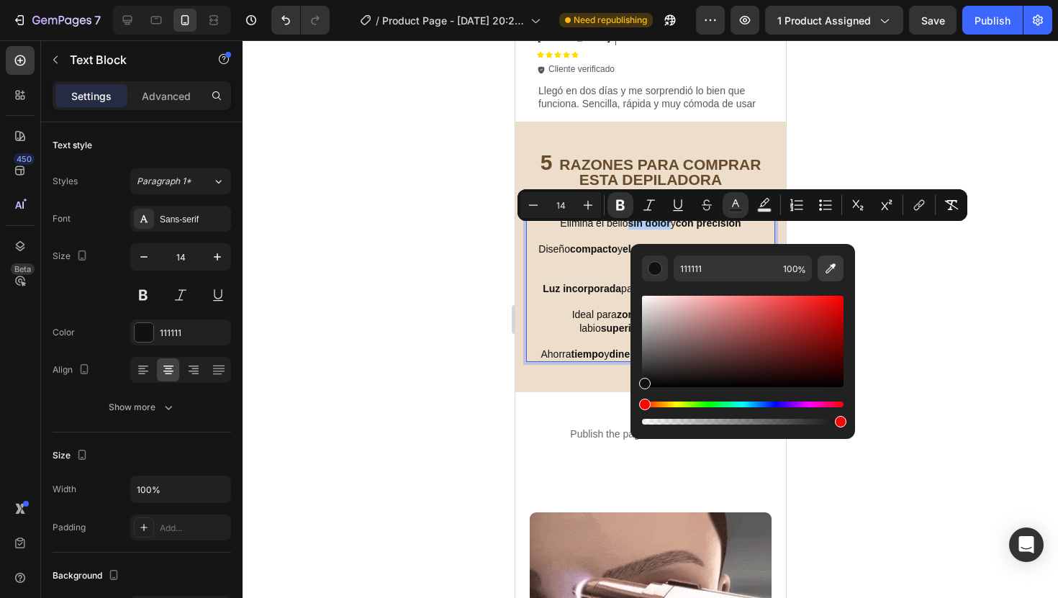
click at [832, 268] on icon "Editor contextual toolbar" at bounding box center [830, 268] width 14 height 14
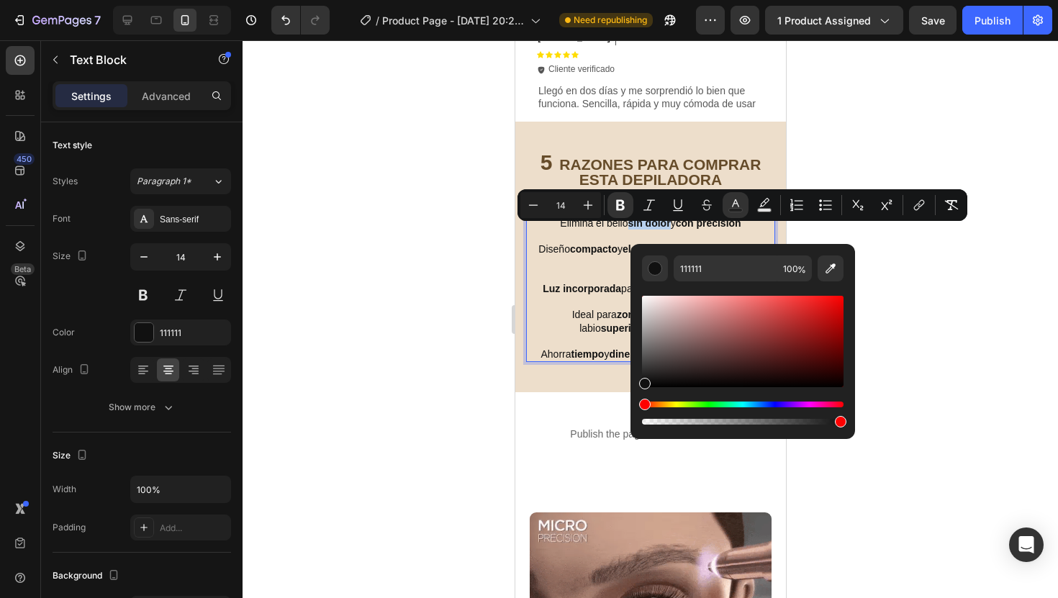
type input "664C2A"
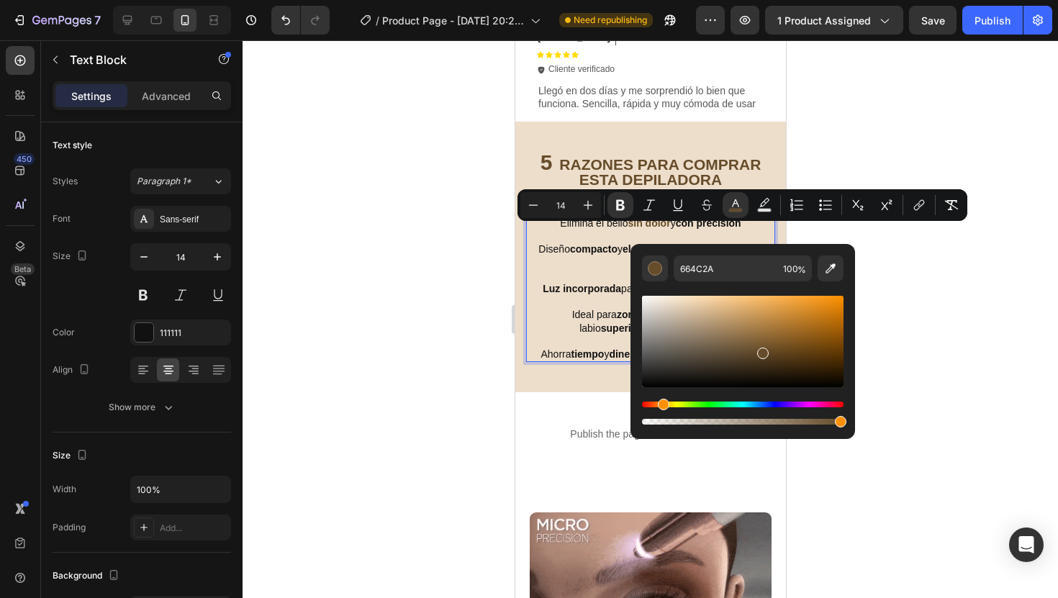
click at [979, 339] on div at bounding box center [649, 319] width 815 height 558
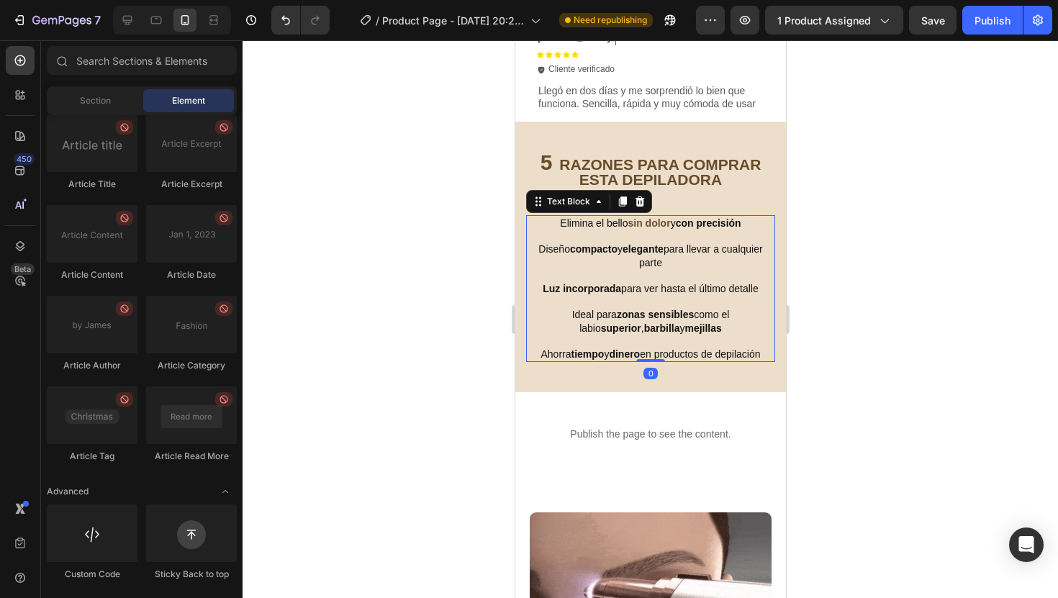
click at [692, 229] on strong "con precisión" at bounding box center [707, 223] width 65 height 12
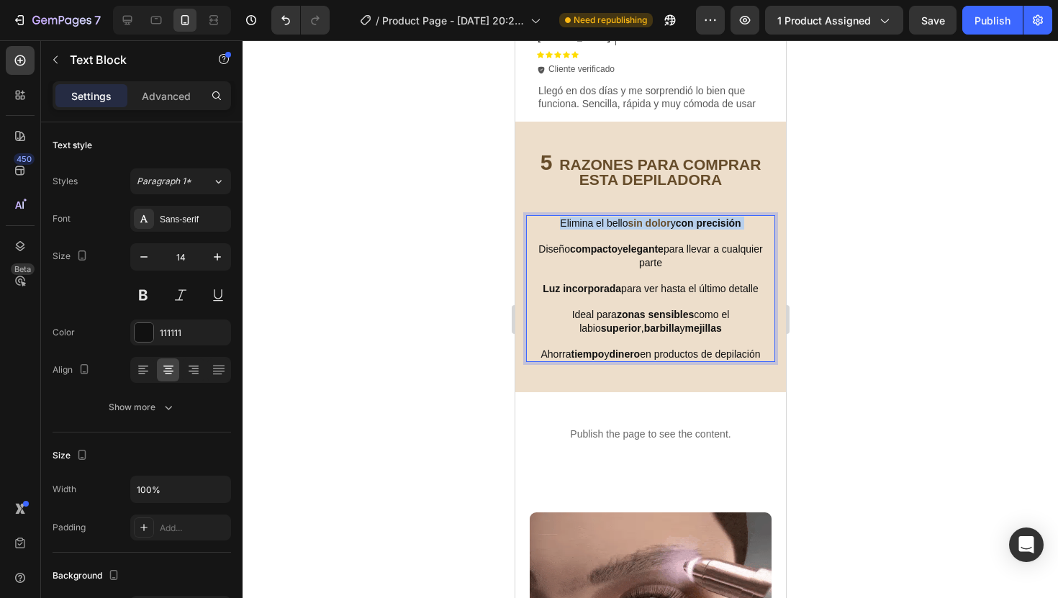
click at [692, 229] on strong "con precisión" at bounding box center [707, 223] width 65 height 12
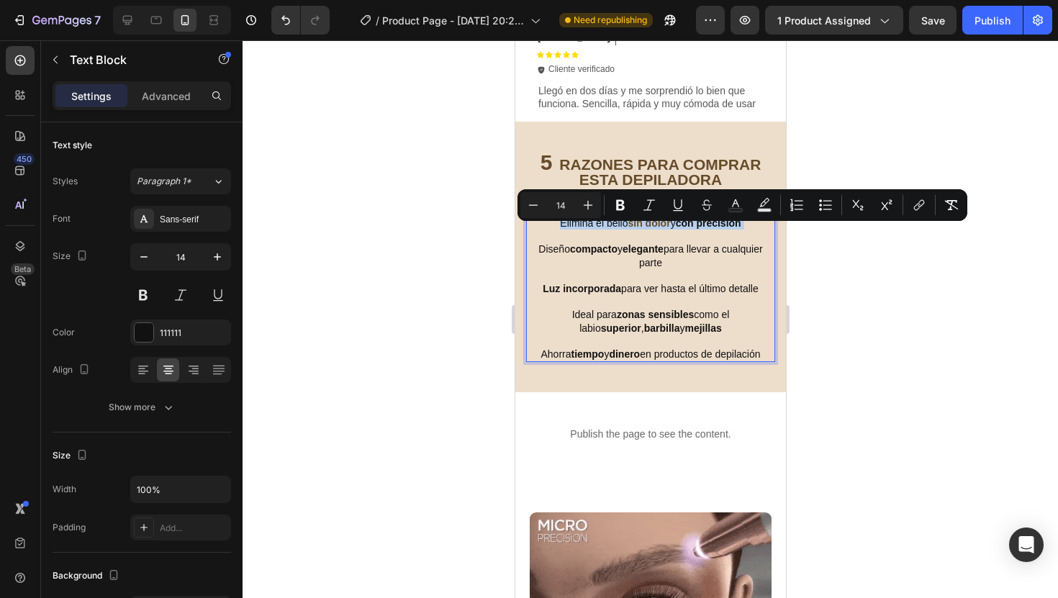
click at [678, 229] on strong "con precisión" at bounding box center [707, 223] width 65 height 12
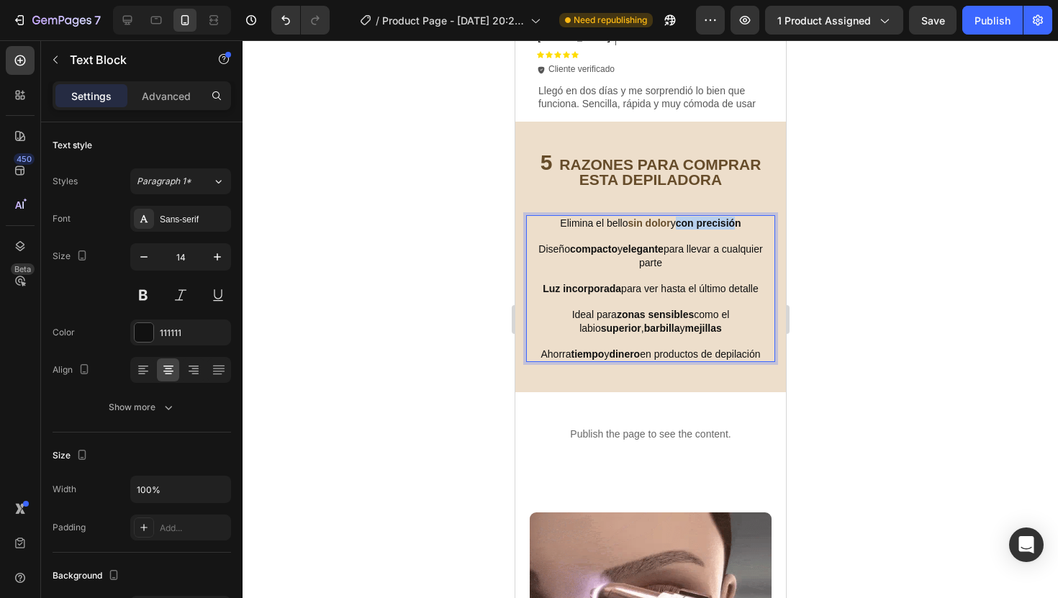
drag, startPoint x: 673, startPoint y: 233, endPoint x: 737, endPoint y: 236, distance: 64.1
click at [737, 236] on p "Elimina el bello sin dolor y con precisión Diseño compacto y elegante para llev…" at bounding box center [650, 289] width 246 height 144
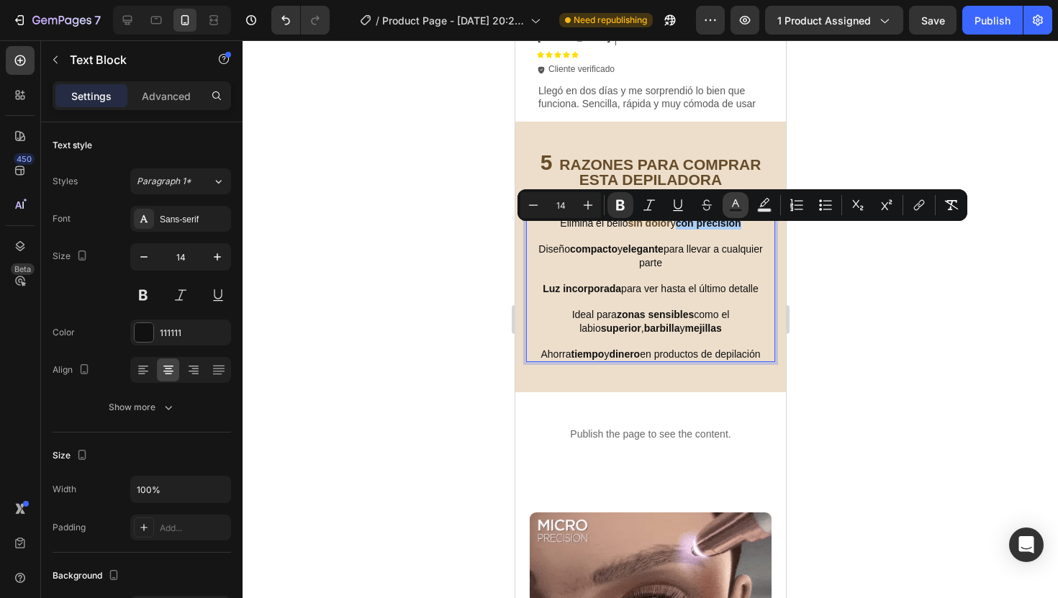
click at [728, 206] on icon "Editor contextual toolbar" at bounding box center [735, 205] width 14 height 14
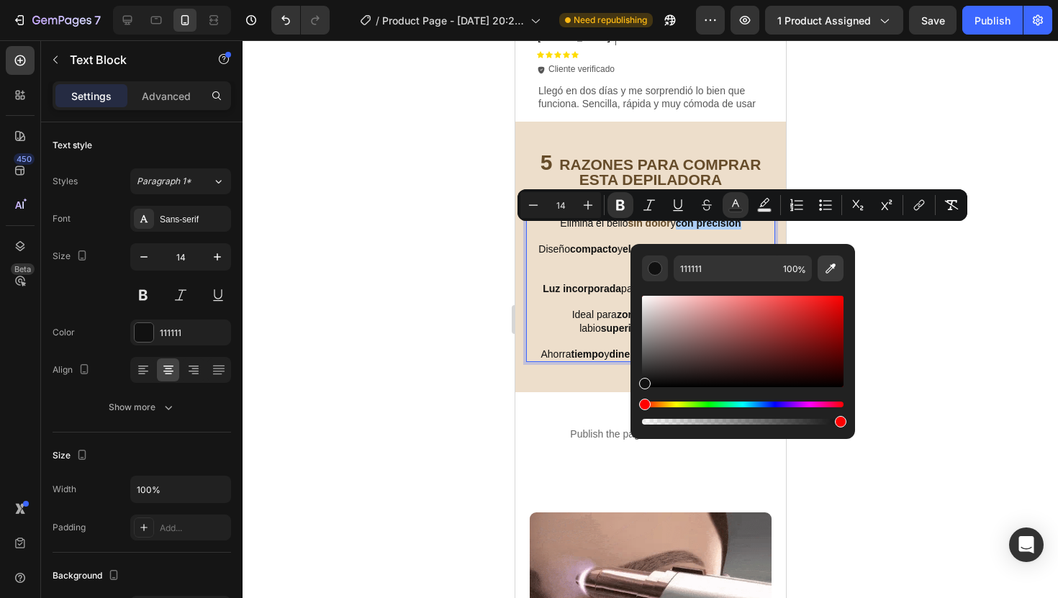
click at [830, 262] on icon "Editor contextual toolbar" at bounding box center [830, 268] width 14 height 14
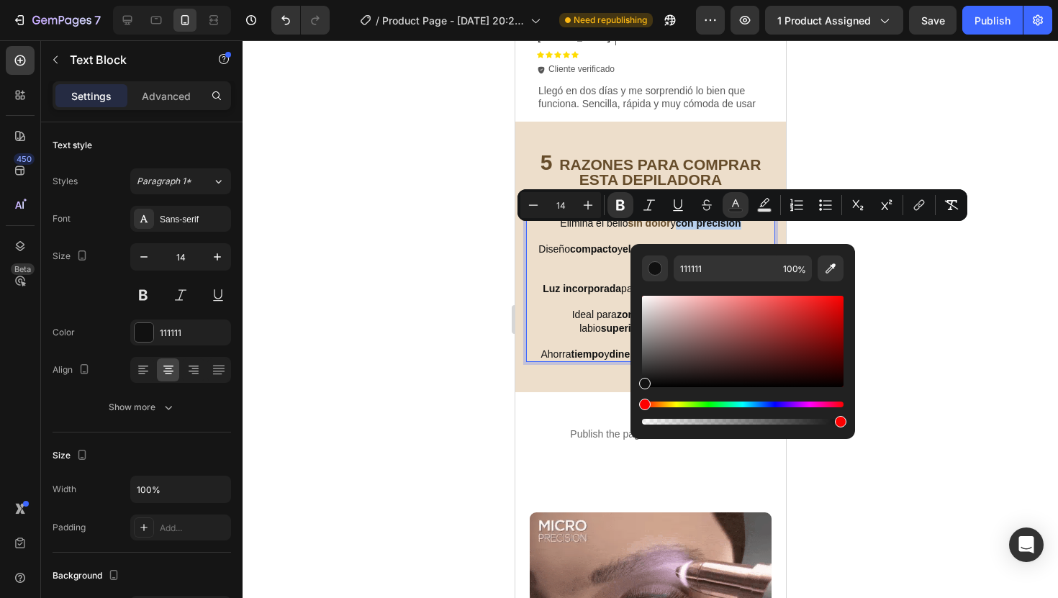
type input "664C2A"
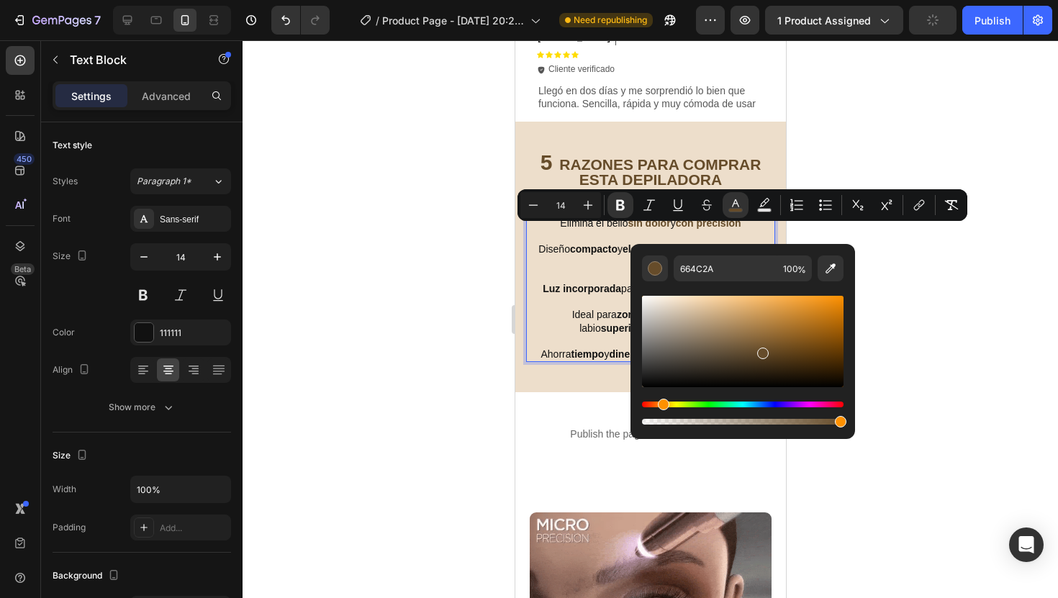
click at [1002, 284] on div at bounding box center [649, 319] width 815 height 558
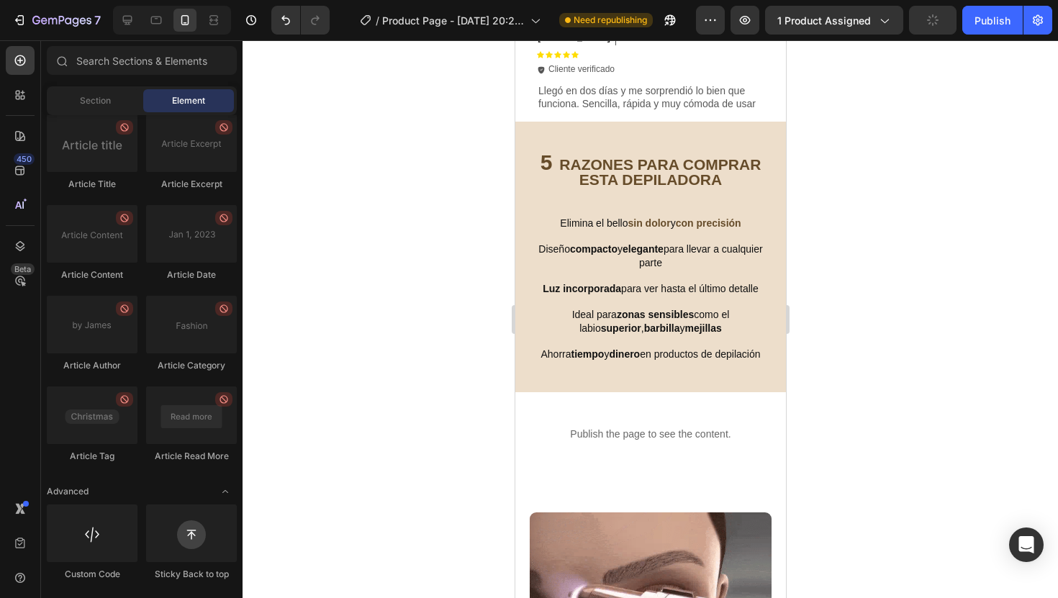
click at [953, 309] on div at bounding box center [649, 319] width 815 height 558
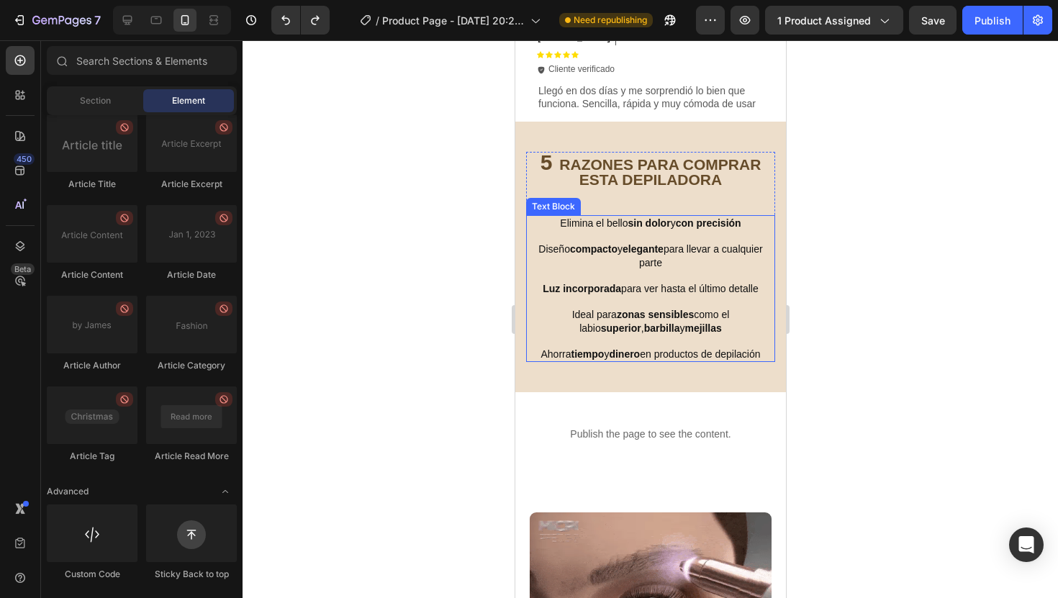
click at [884, 278] on div at bounding box center [649, 319] width 815 height 558
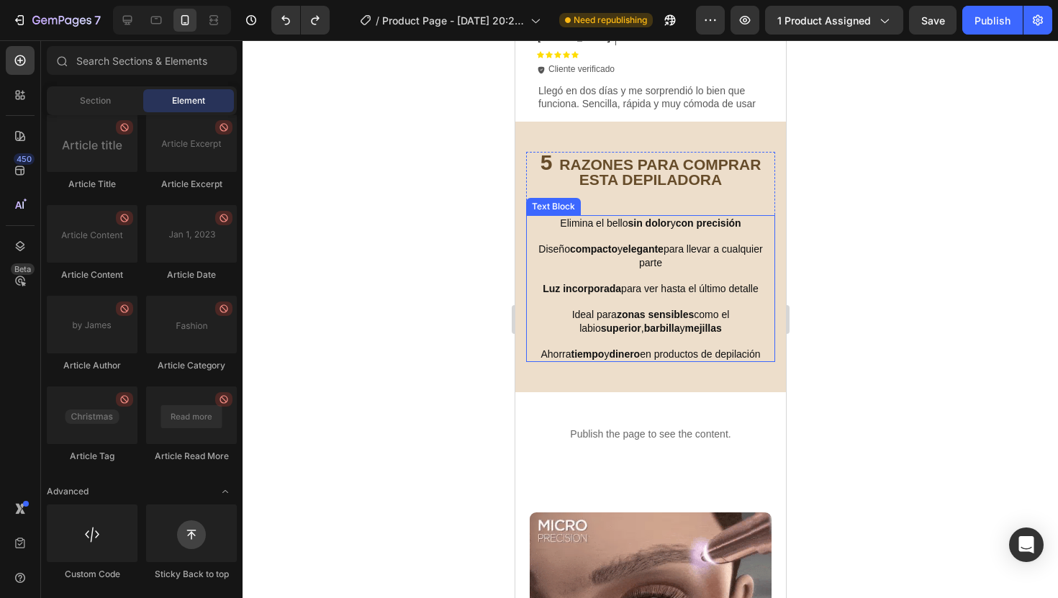
click at [884, 278] on div at bounding box center [649, 319] width 815 height 558
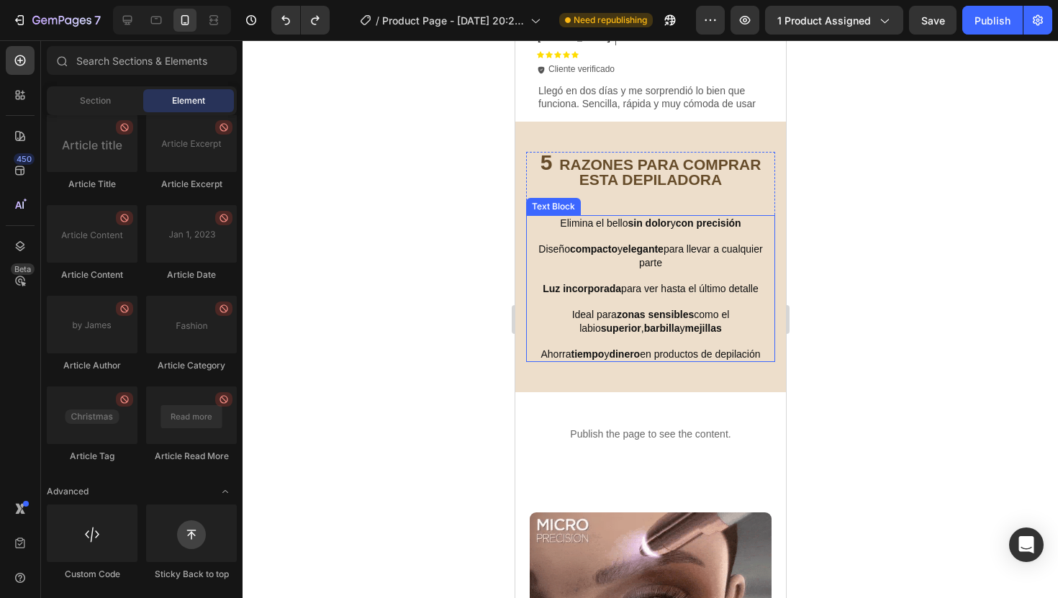
click at [876, 281] on div at bounding box center [649, 319] width 815 height 558
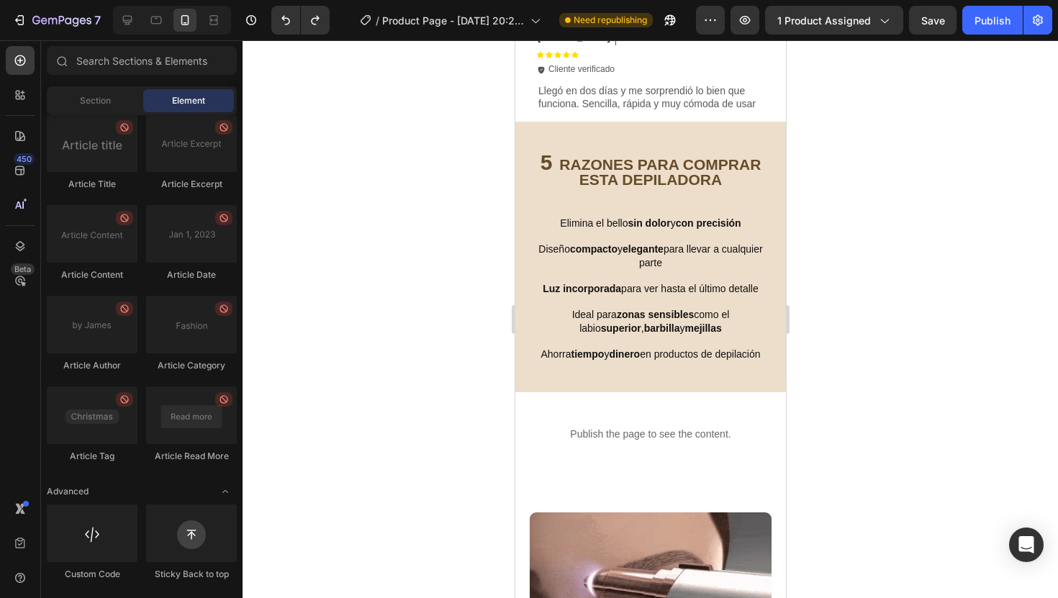
click at [810, 414] on div at bounding box center [649, 319] width 815 height 558
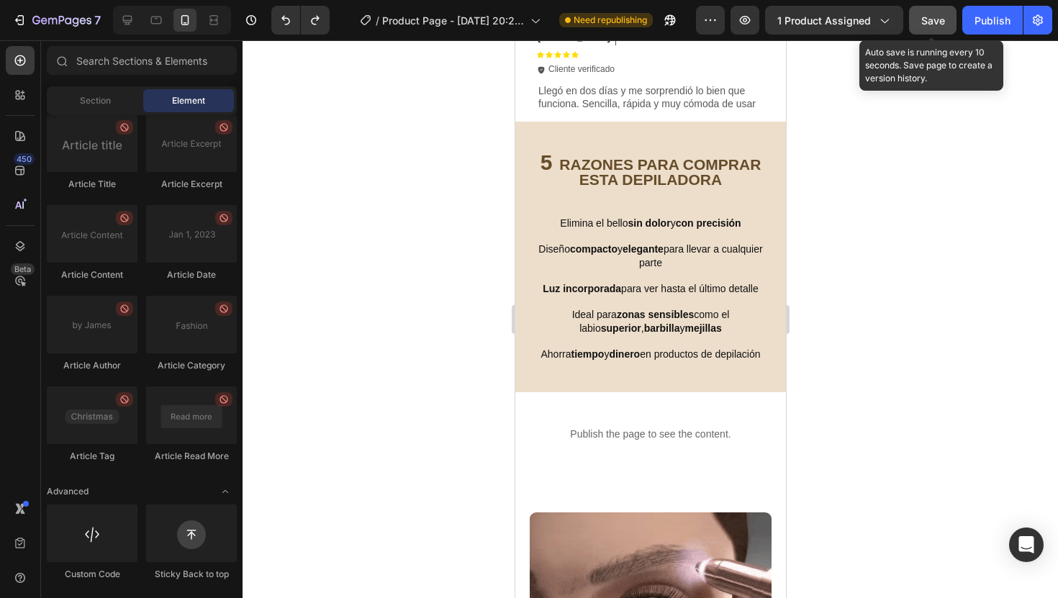
click at [937, 14] on span "Save" at bounding box center [933, 20] width 24 height 12
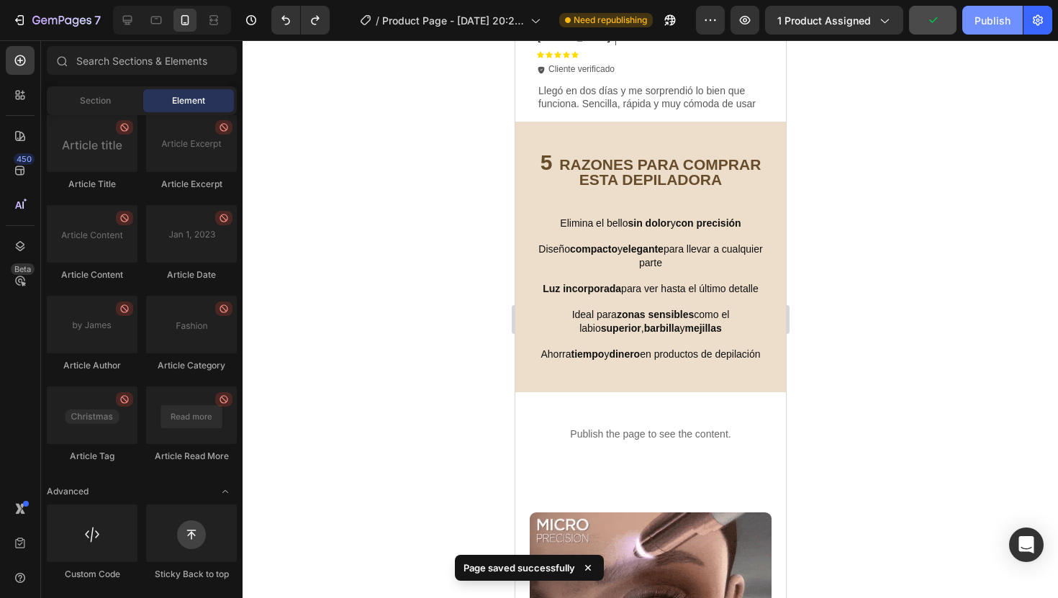
click at [981, 18] on div "Publish" at bounding box center [992, 20] width 36 height 15
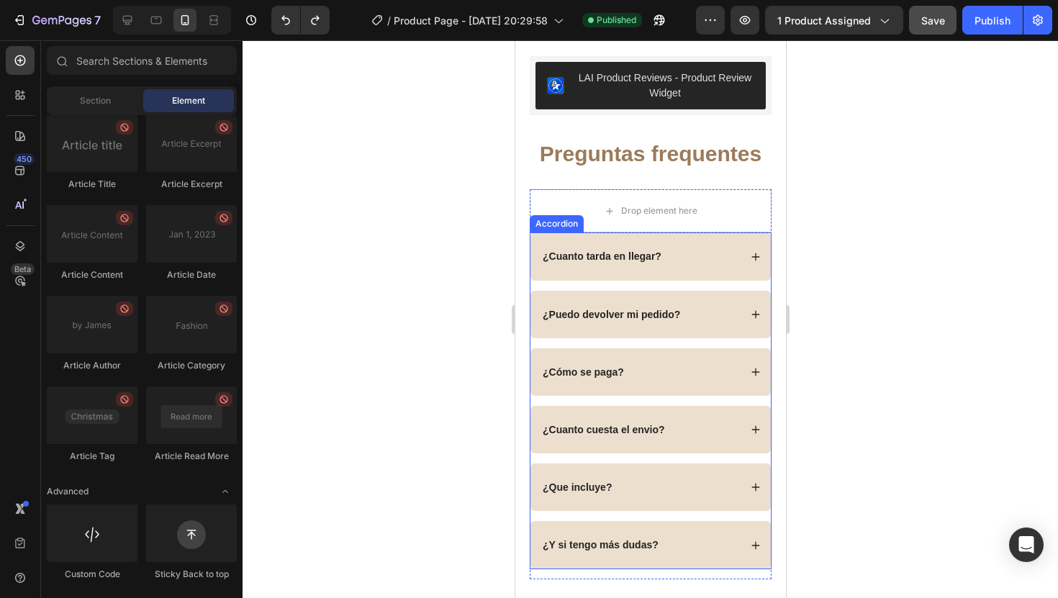
scroll to position [3330, 0]
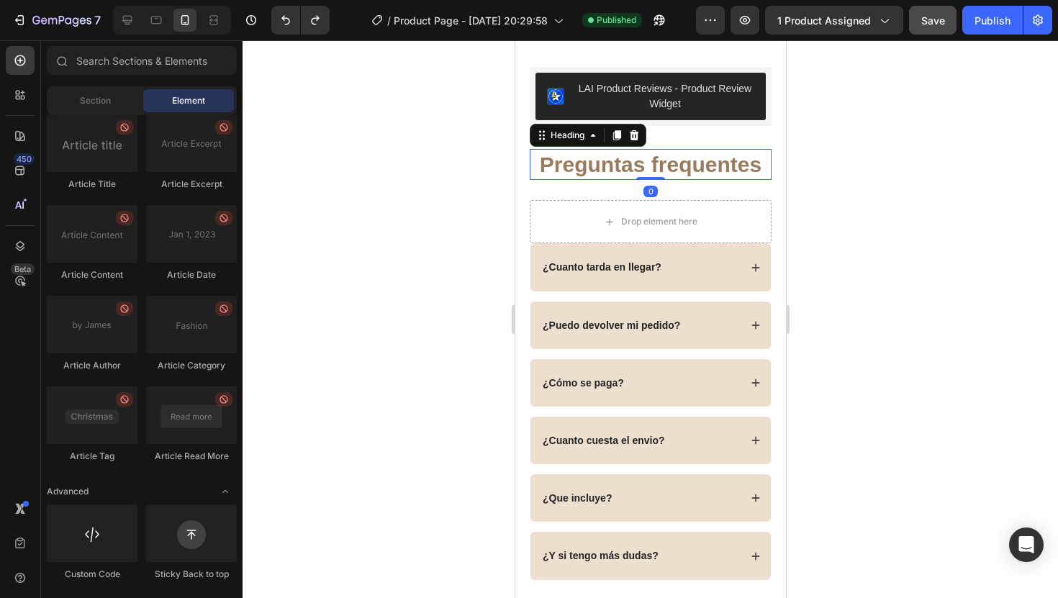
click at [686, 168] on h2 "Preguntas frequentes" at bounding box center [650, 164] width 242 height 31
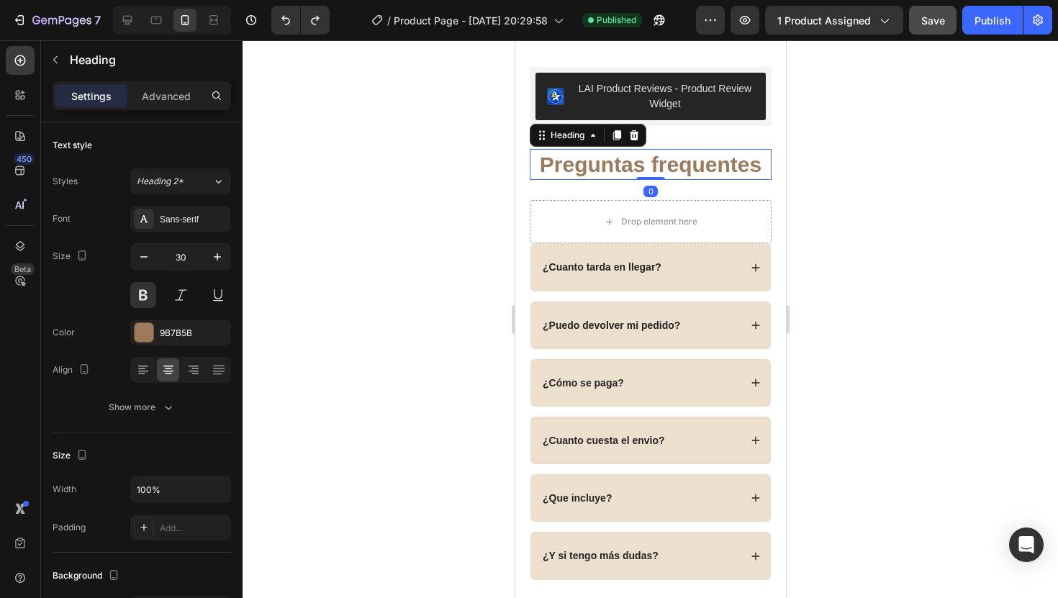
click at [686, 168] on h2 "Preguntas frequentes" at bounding box center [650, 164] width 242 height 31
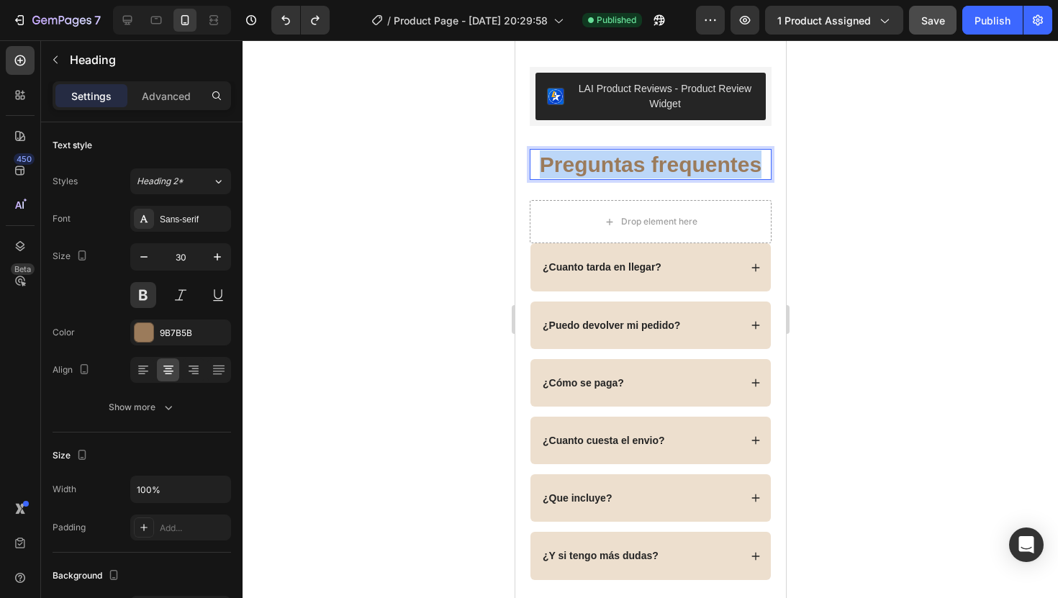
click at [686, 168] on p "Preguntas frequentes" at bounding box center [649, 164] width 239 height 28
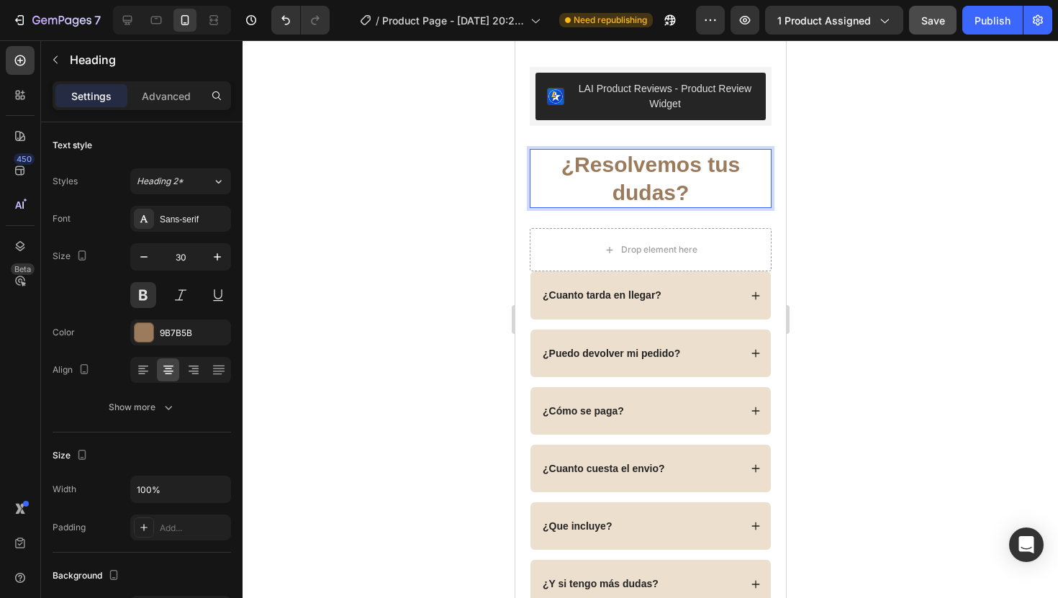
click at [956, 207] on div at bounding box center [649, 319] width 815 height 558
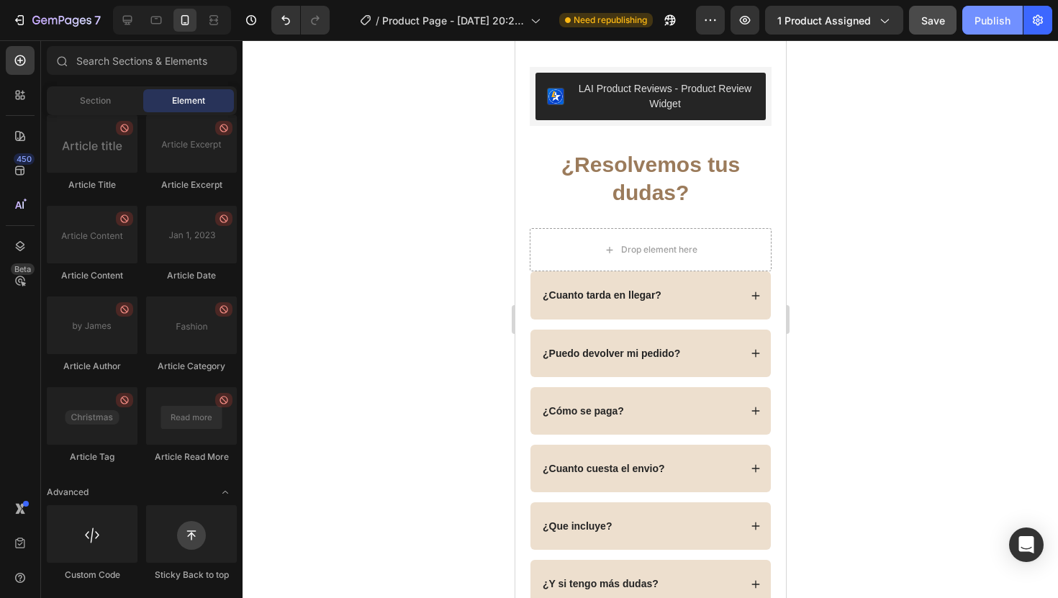
click at [989, 16] on div "Publish" at bounding box center [992, 20] width 36 height 15
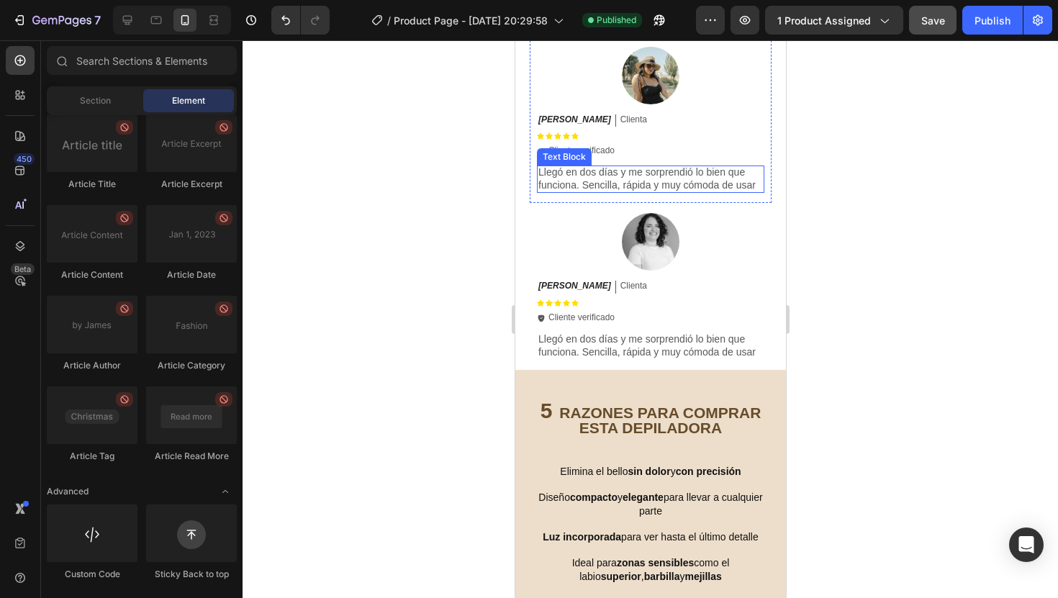
scroll to position [858, 0]
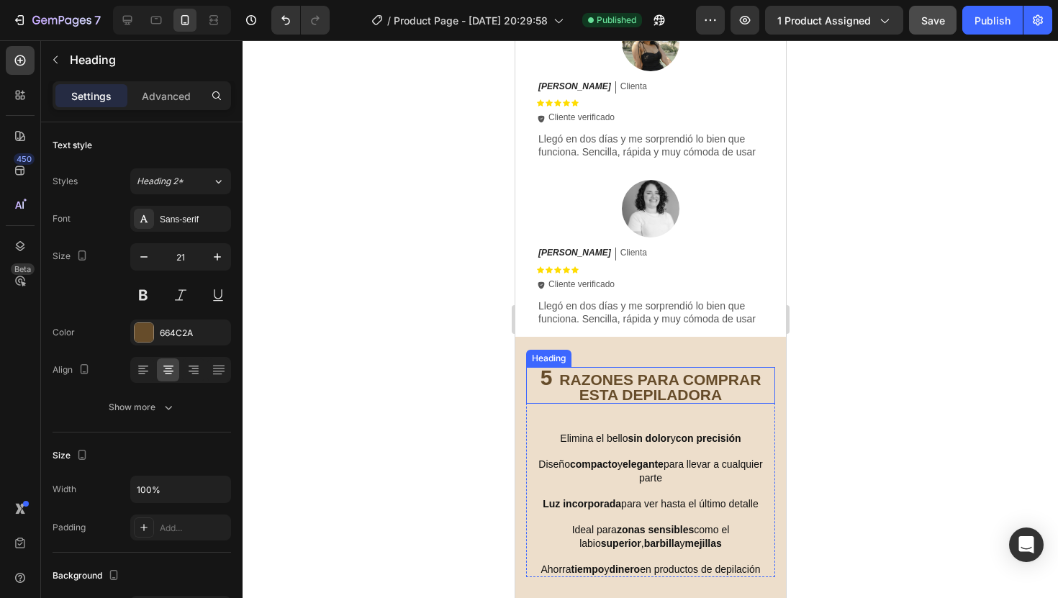
click at [592, 381] on h2 "5 RAZONES PARA COMPRAR ESTA DEPILADORA" at bounding box center [649, 385] width 249 height 37
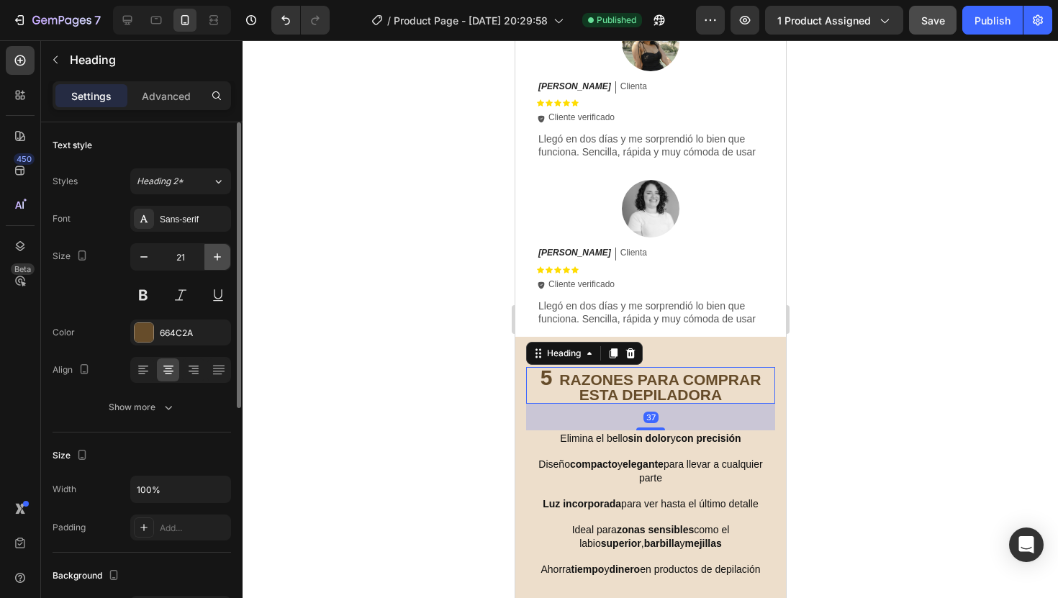
click at [215, 255] on icon "button" at bounding box center [217, 257] width 14 height 14
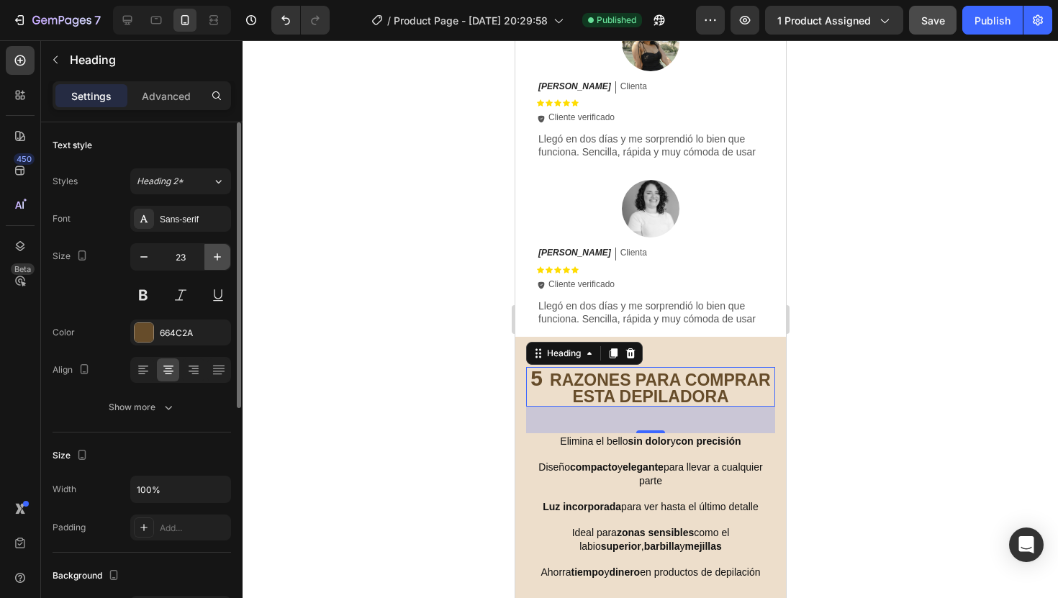
click at [215, 255] on icon "button" at bounding box center [217, 257] width 14 height 14
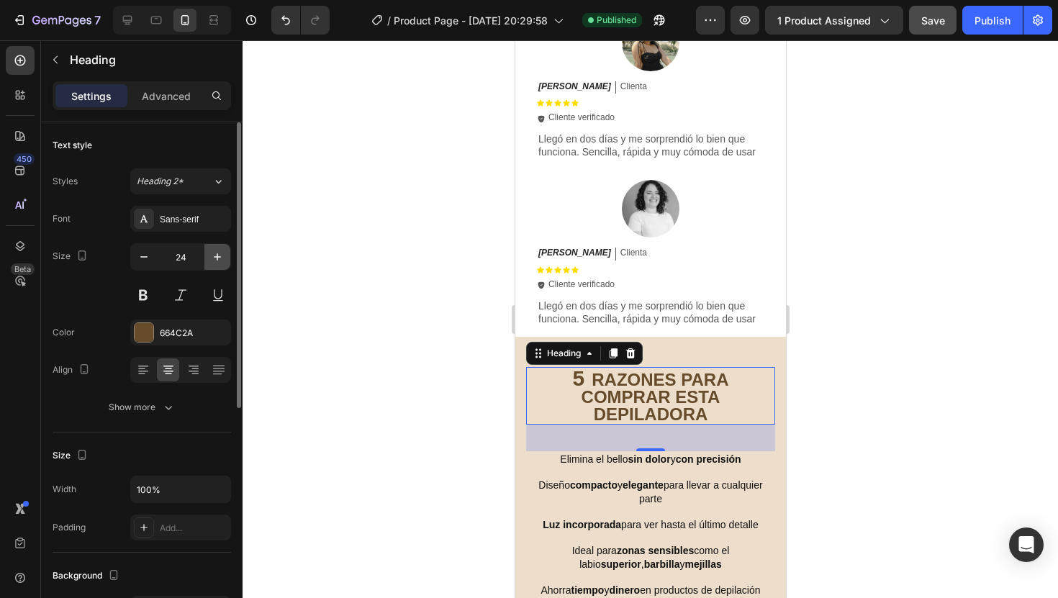
click at [215, 255] on icon "button" at bounding box center [217, 257] width 14 height 14
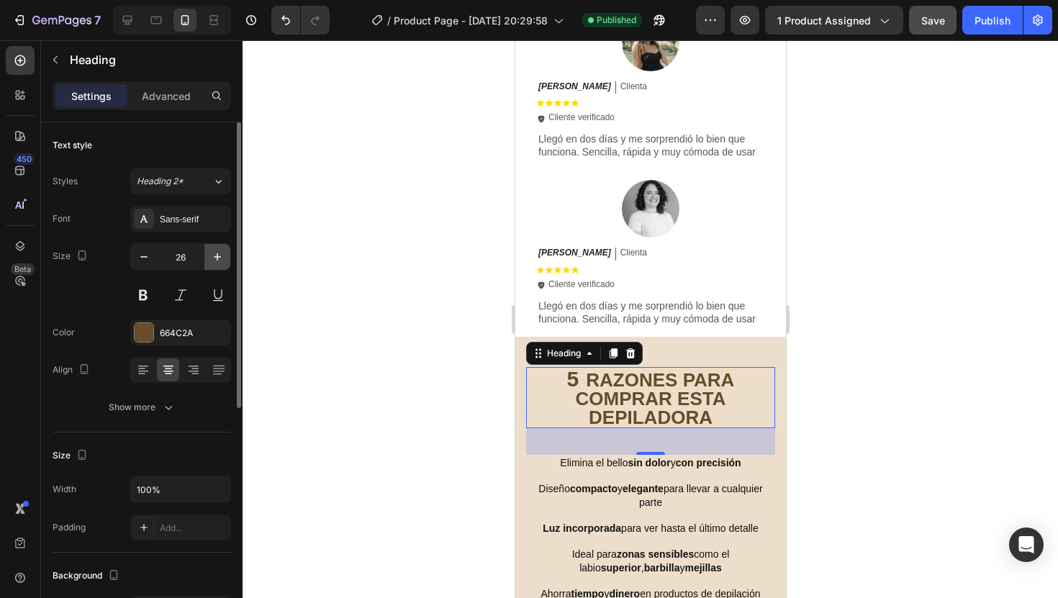
click at [215, 255] on icon "button" at bounding box center [217, 257] width 14 height 14
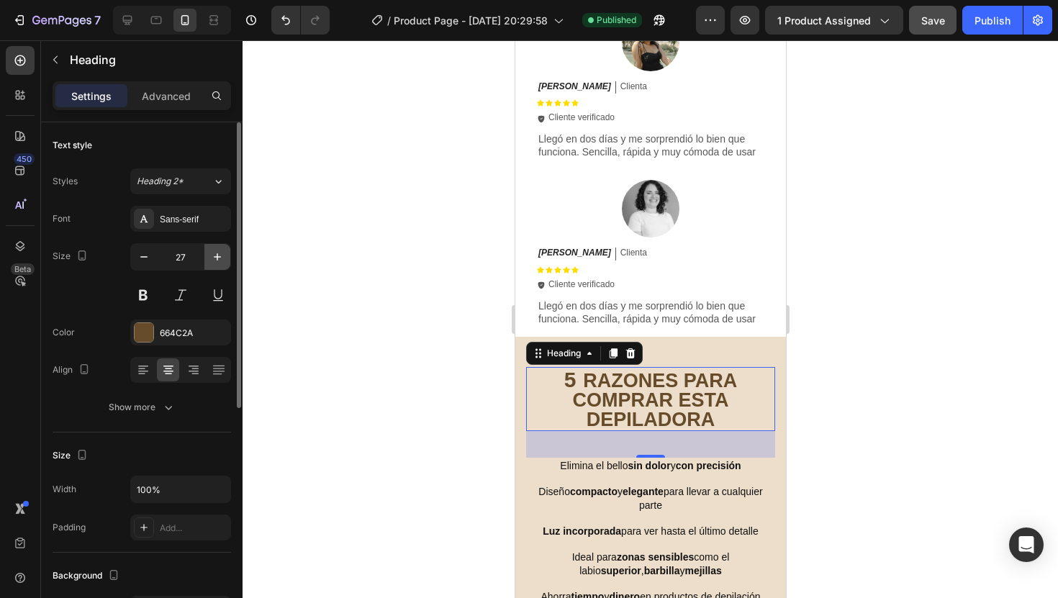
click at [215, 255] on icon "button" at bounding box center [217, 257] width 14 height 14
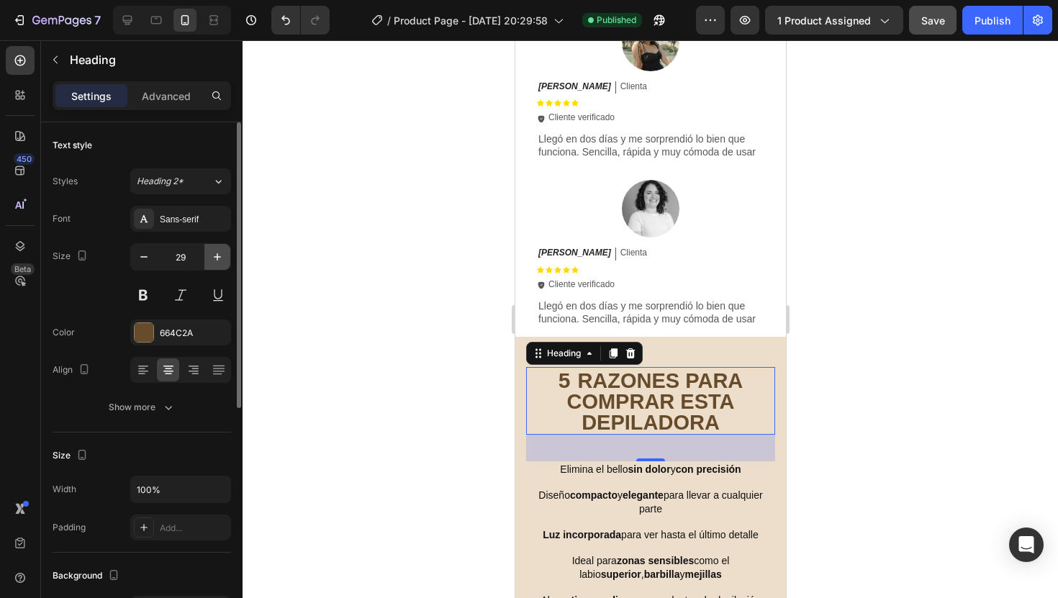
click at [215, 255] on icon "button" at bounding box center [217, 257] width 14 height 14
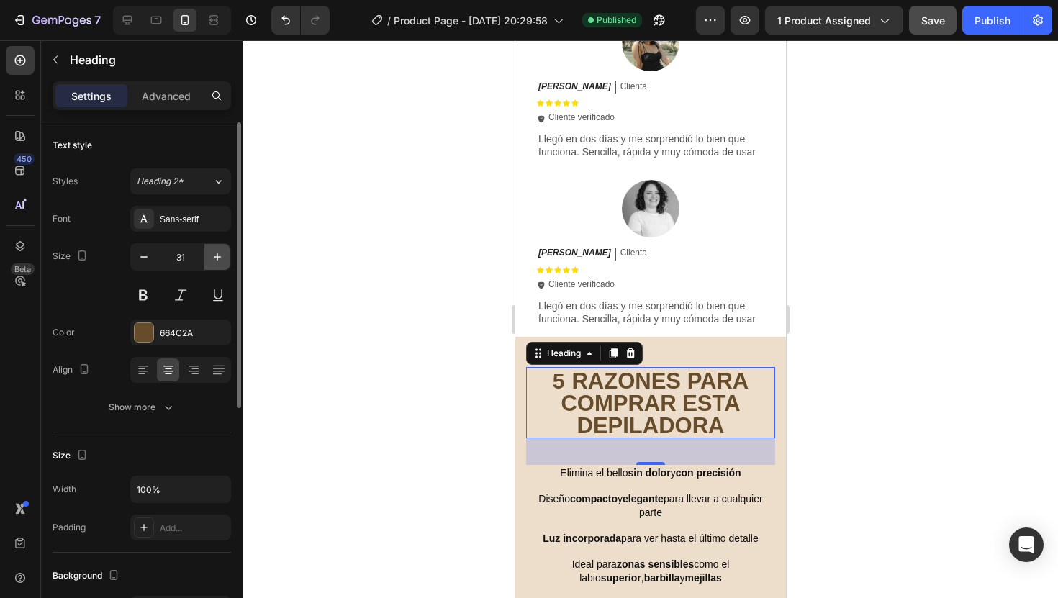
click at [215, 255] on icon "button" at bounding box center [217, 257] width 14 height 14
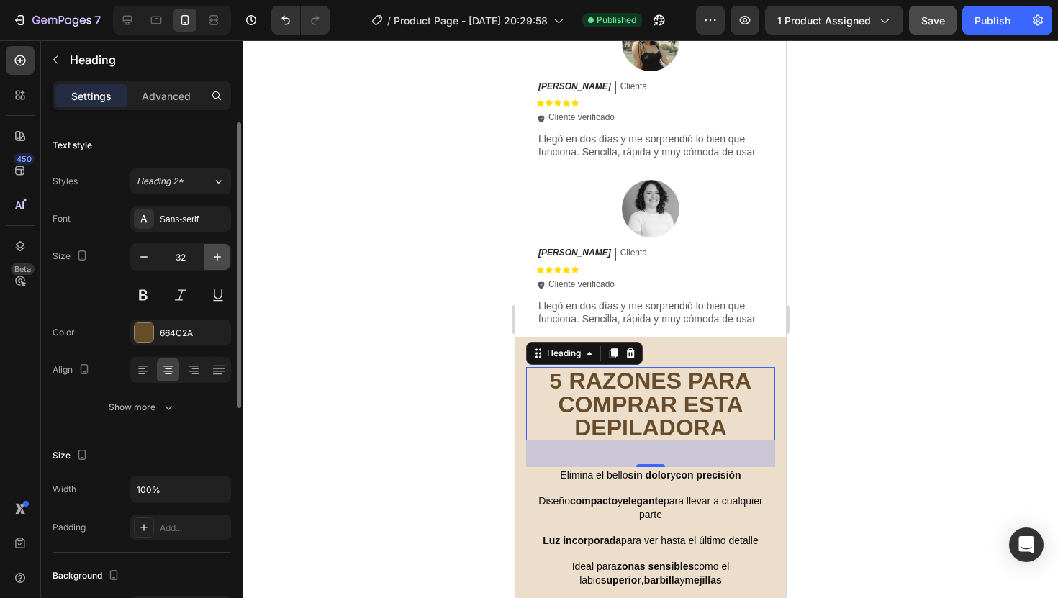
click at [215, 255] on icon "button" at bounding box center [217, 257] width 14 height 14
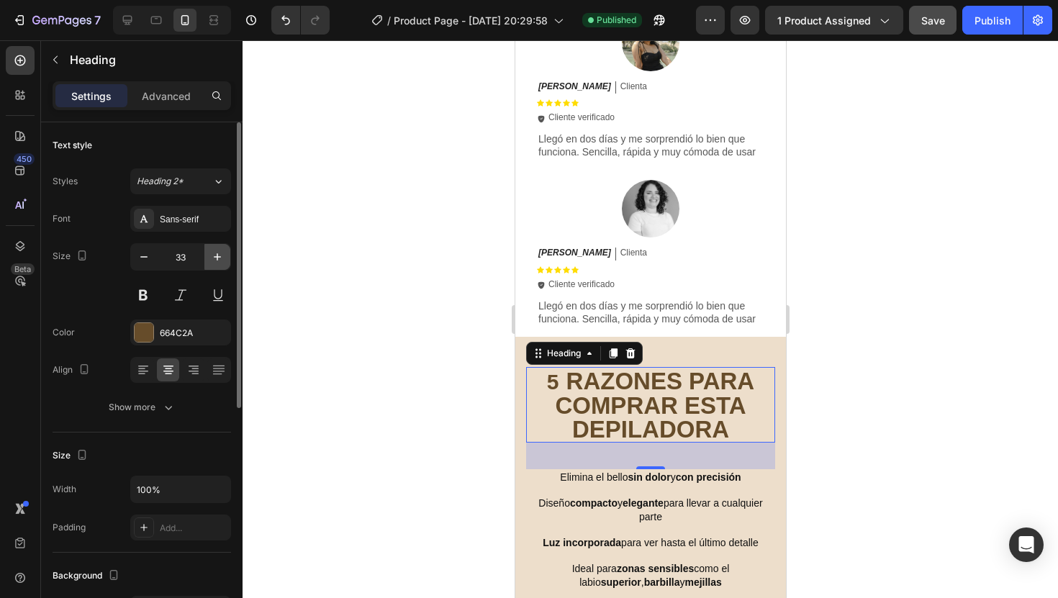
click at [215, 255] on icon "button" at bounding box center [217, 257] width 14 height 14
type input "34"
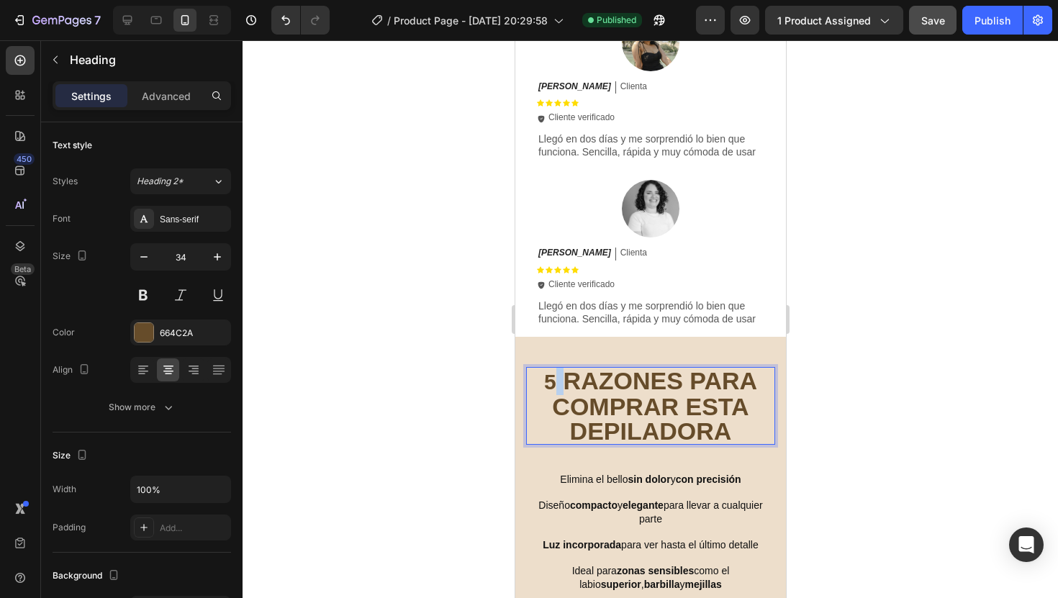
click at [556, 392] on span "Rich Text Editor. Editing area: main" at bounding box center [559, 381] width 7 height 30
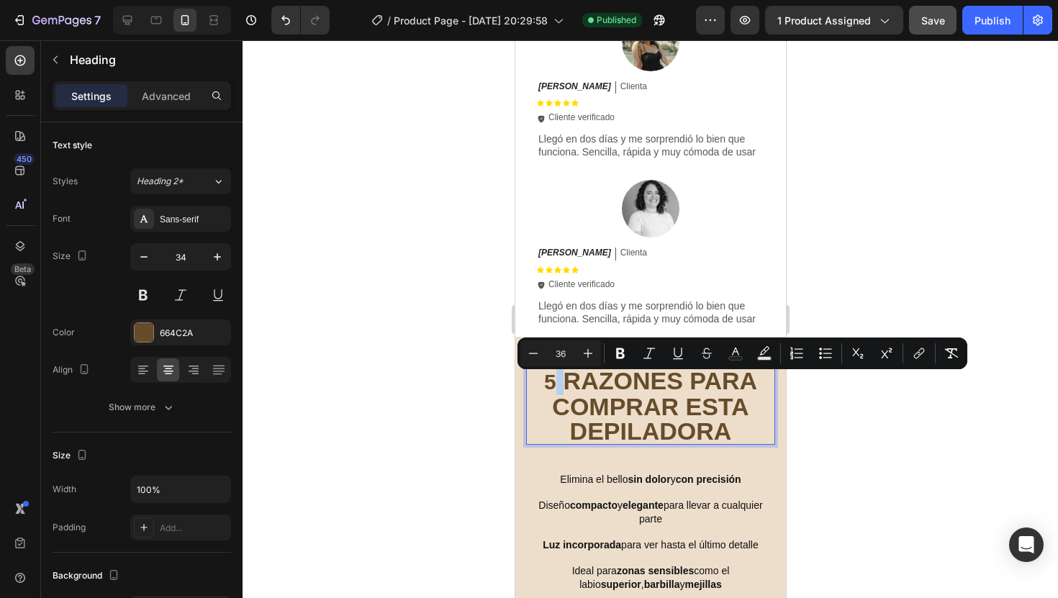
click at [556, 392] on span "Rich Text Editor. Editing area: main" at bounding box center [559, 381] width 7 height 30
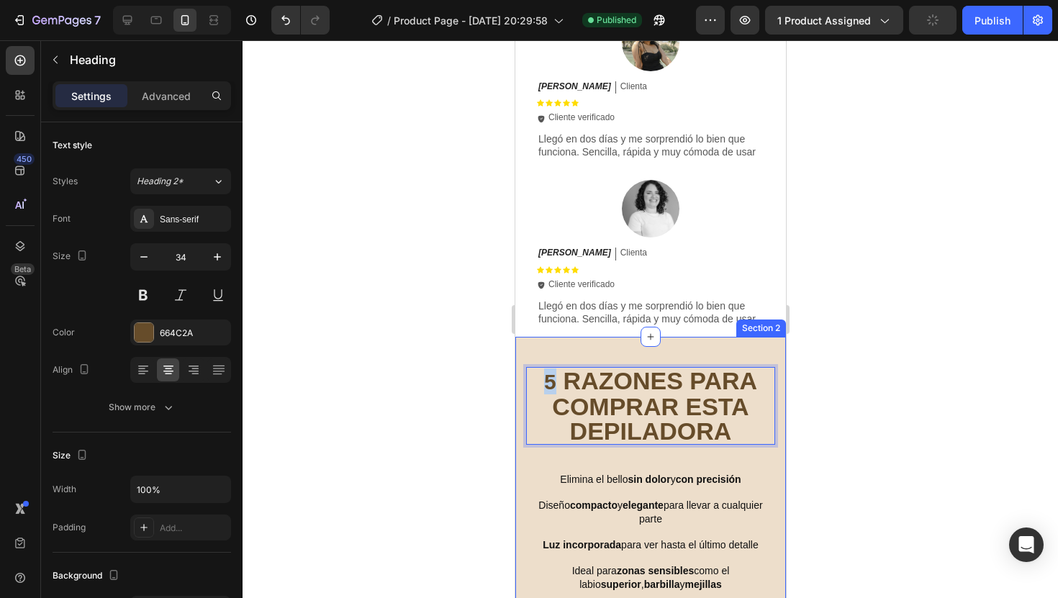
drag, startPoint x: 552, startPoint y: 391, endPoint x: 522, endPoint y: 391, distance: 30.2
click at [522, 391] on div "5 RAZONES PARA COMPRAR ESTA DEPILADORA Heading 37 Elimina el bello sin dolor y …" at bounding box center [649, 493] width 271 height 312
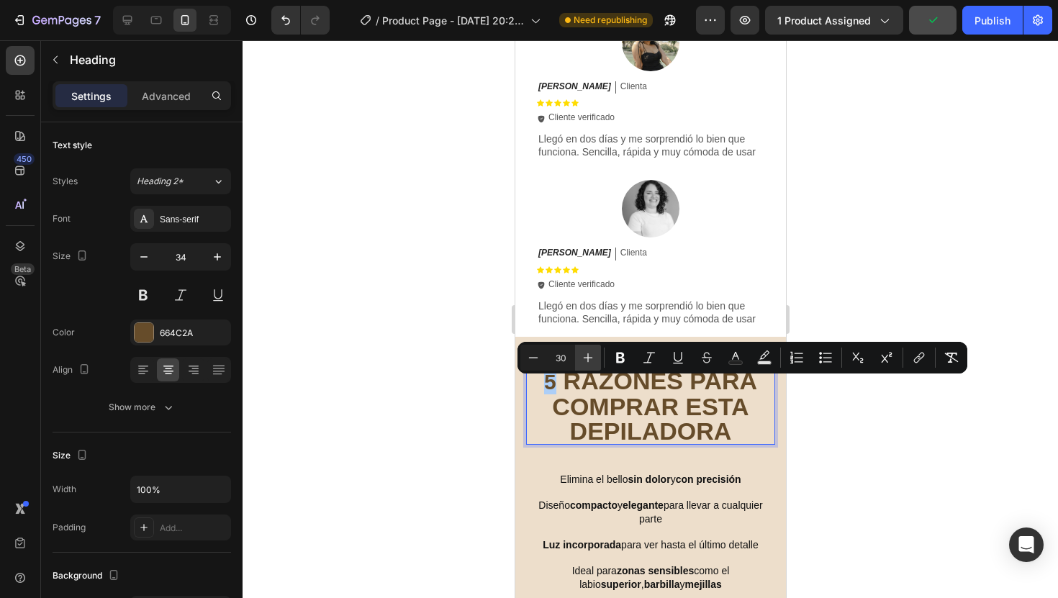
click at [584, 362] on icon "Editor contextual toolbar" at bounding box center [588, 357] width 14 height 14
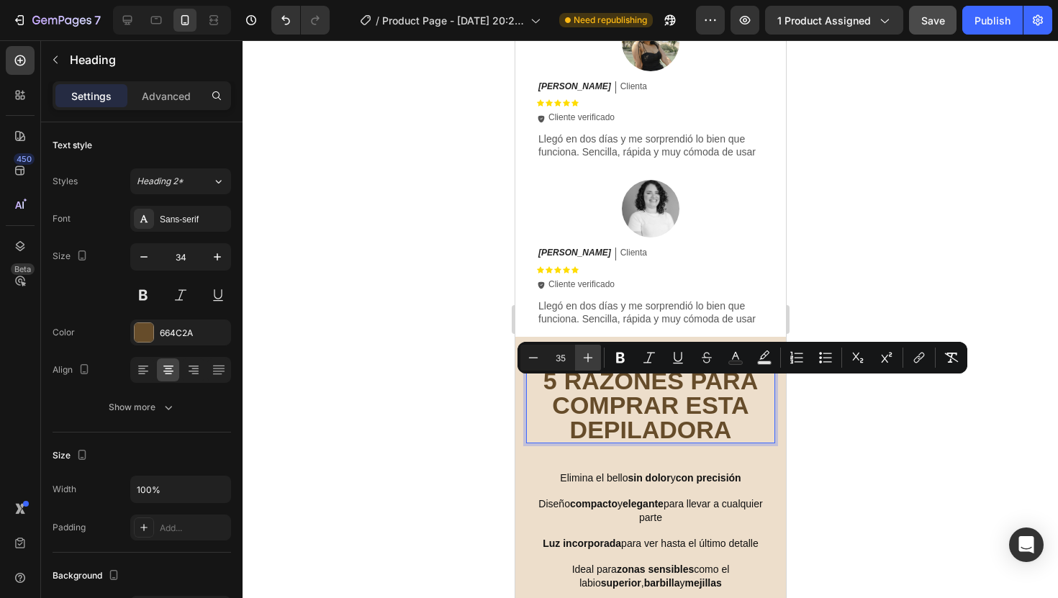
click at [584, 362] on icon "Editor contextual toolbar" at bounding box center [588, 357] width 14 height 14
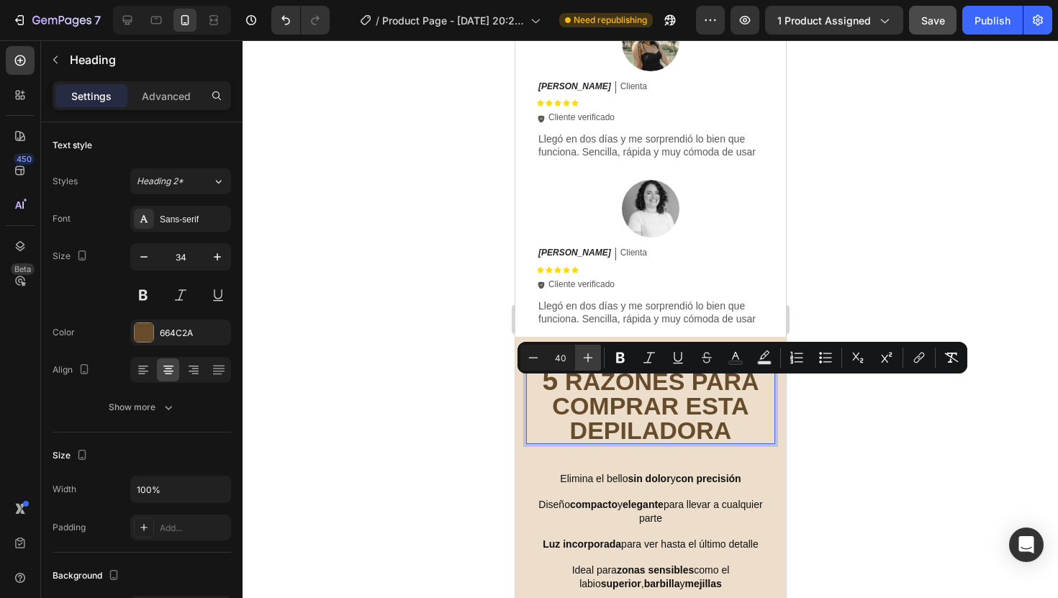
click at [584, 362] on icon "Editor contextual toolbar" at bounding box center [588, 357] width 14 height 14
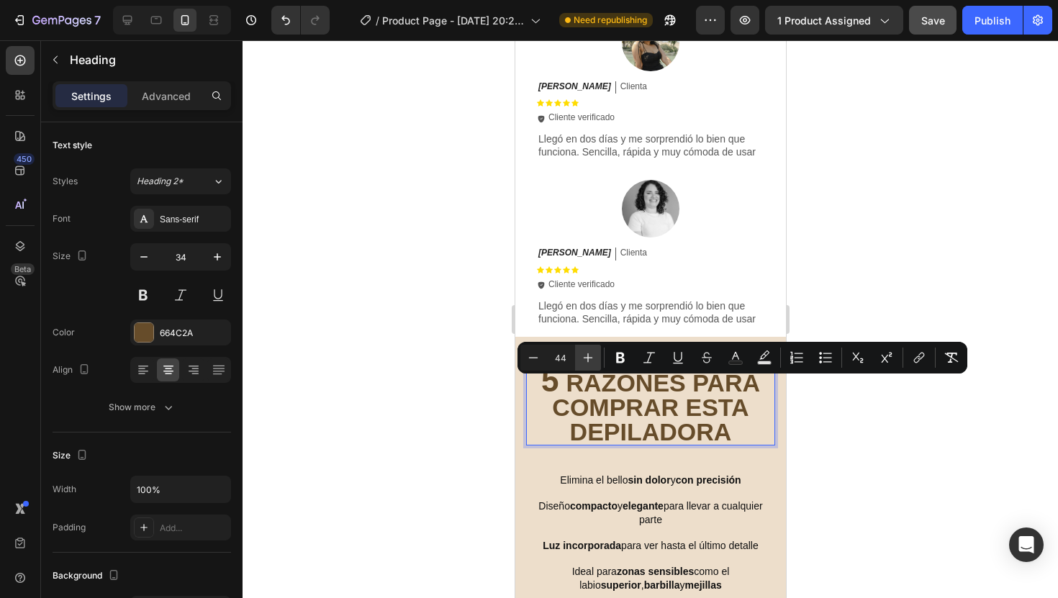
type input "45"
click at [797, 490] on div at bounding box center [649, 319] width 815 height 558
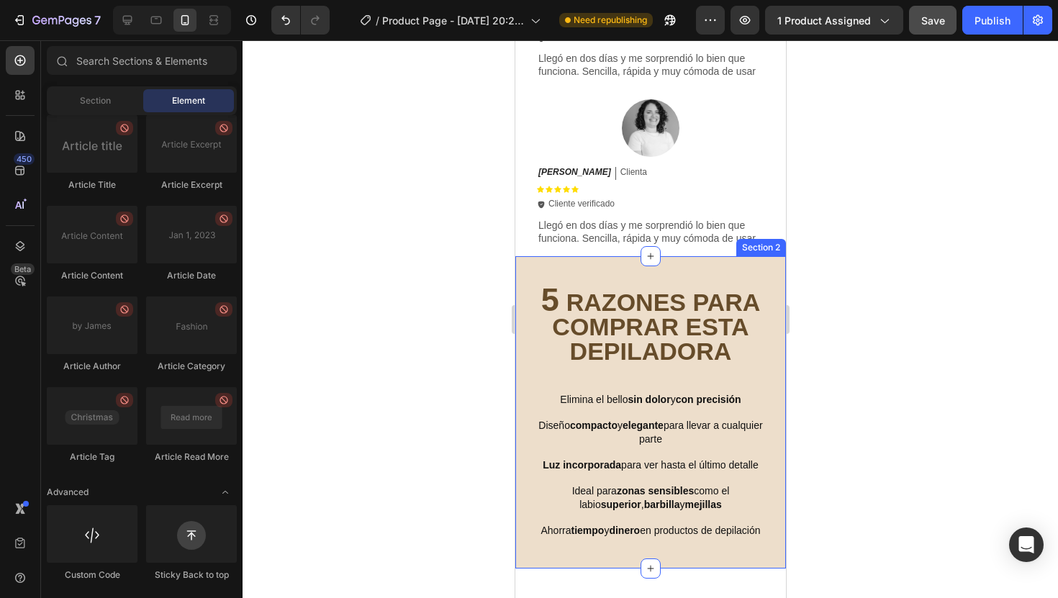
scroll to position [940, 0]
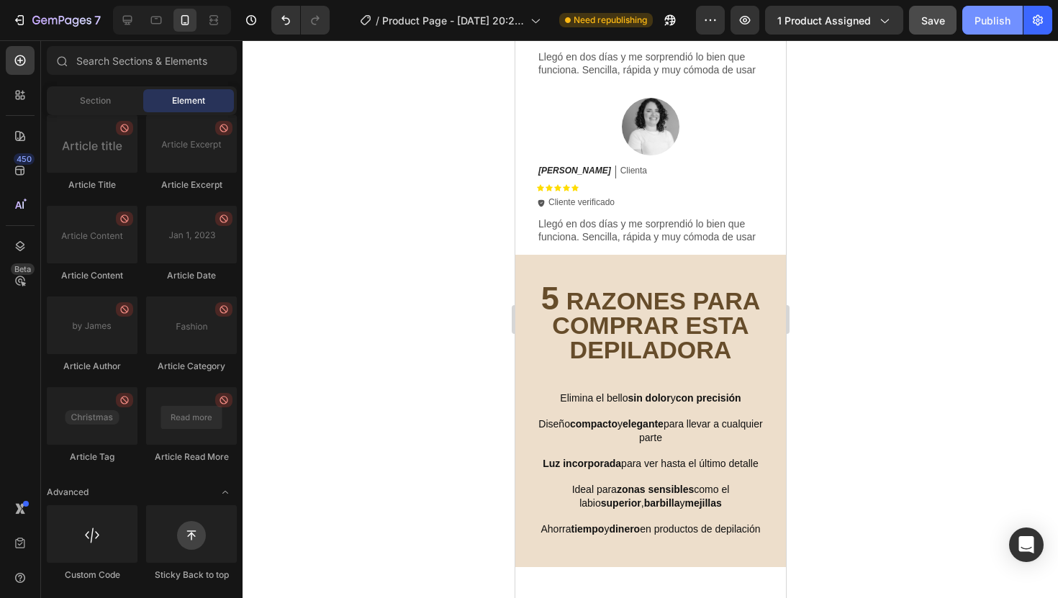
click at [995, 16] on div "Publish" at bounding box center [992, 20] width 36 height 15
